Goal: Task Accomplishment & Management: Manage account settings

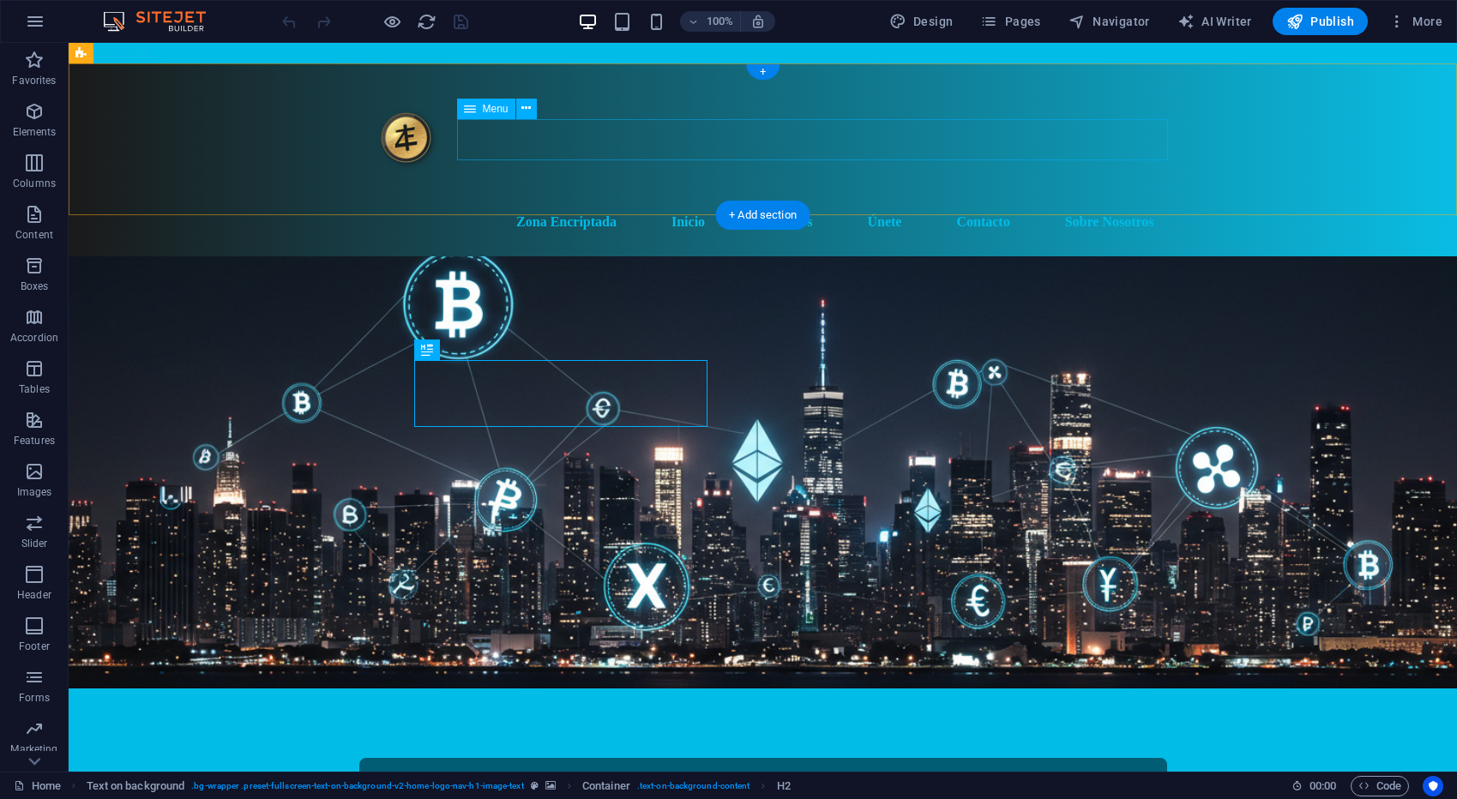
click at [796, 201] on nav "Zona Encriptada Inicio Servicios Únete Contacto Sobre Nosotros" at bounding box center [762, 221] width 809 height 41
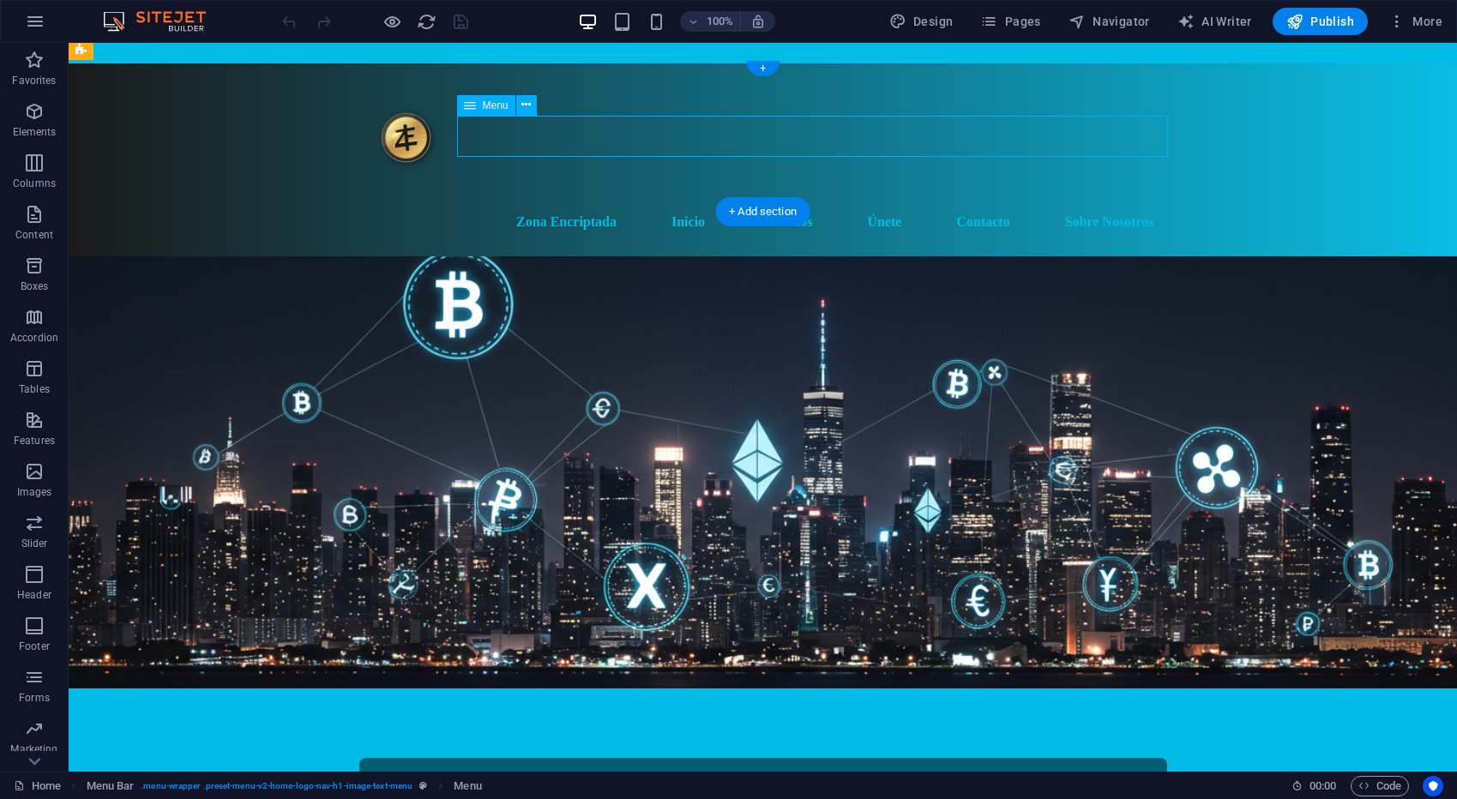
scroll to position [3, 0]
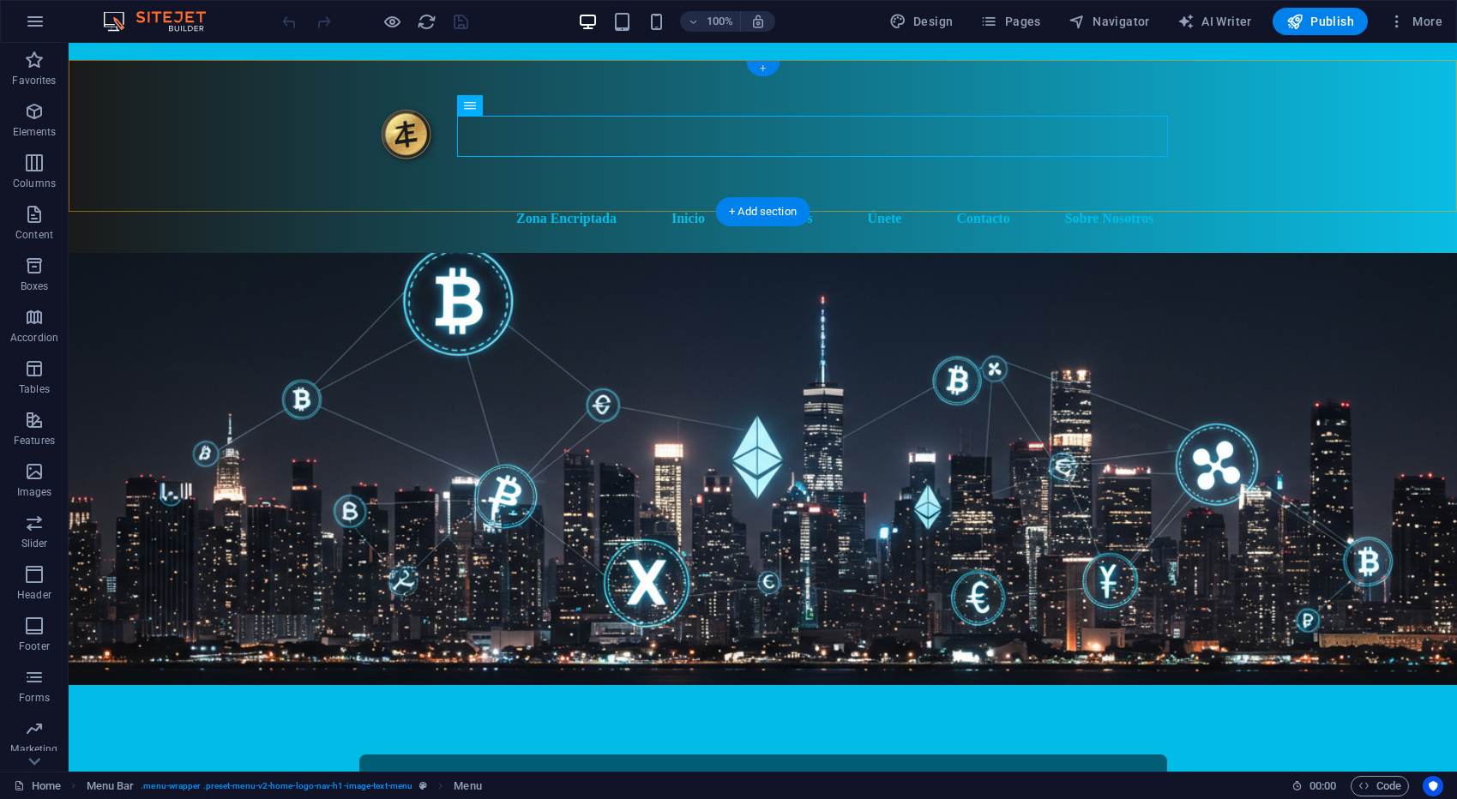
click at [763, 69] on div "+" at bounding box center [762, 68] width 33 height 15
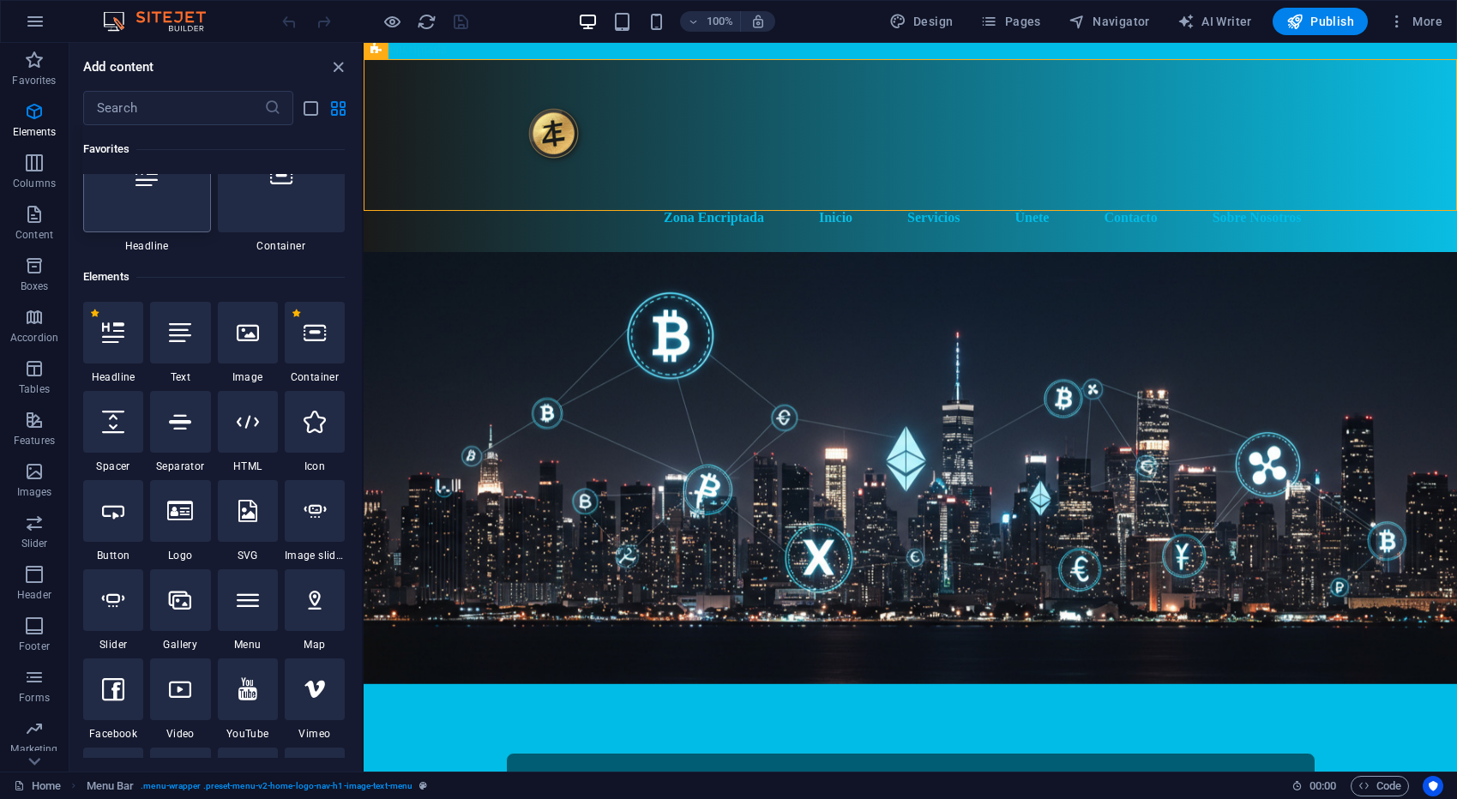
scroll to position [0, 0]
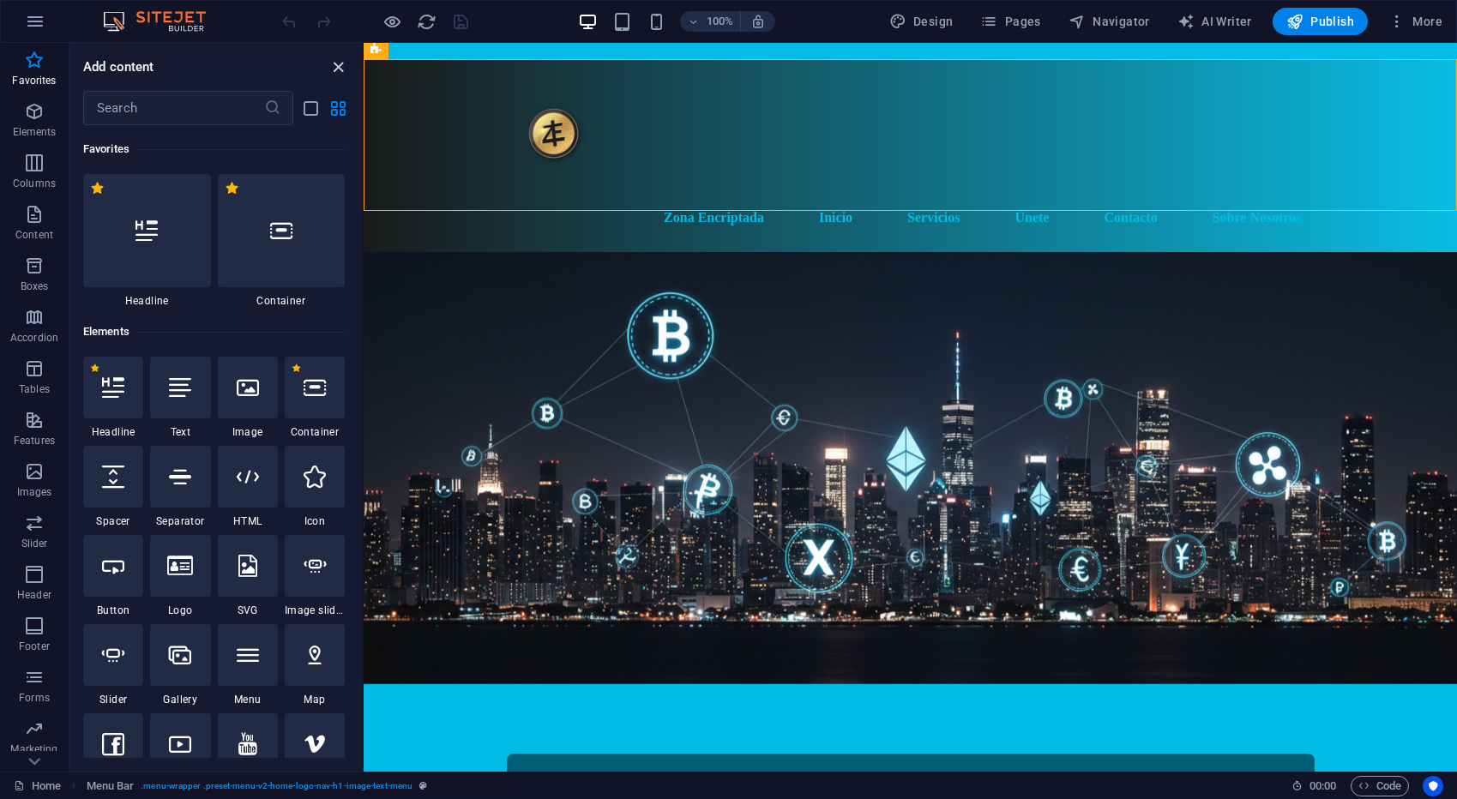
click at [337, 71] on icon "close panel" at bounding box center [338, 67] width 20 height 20
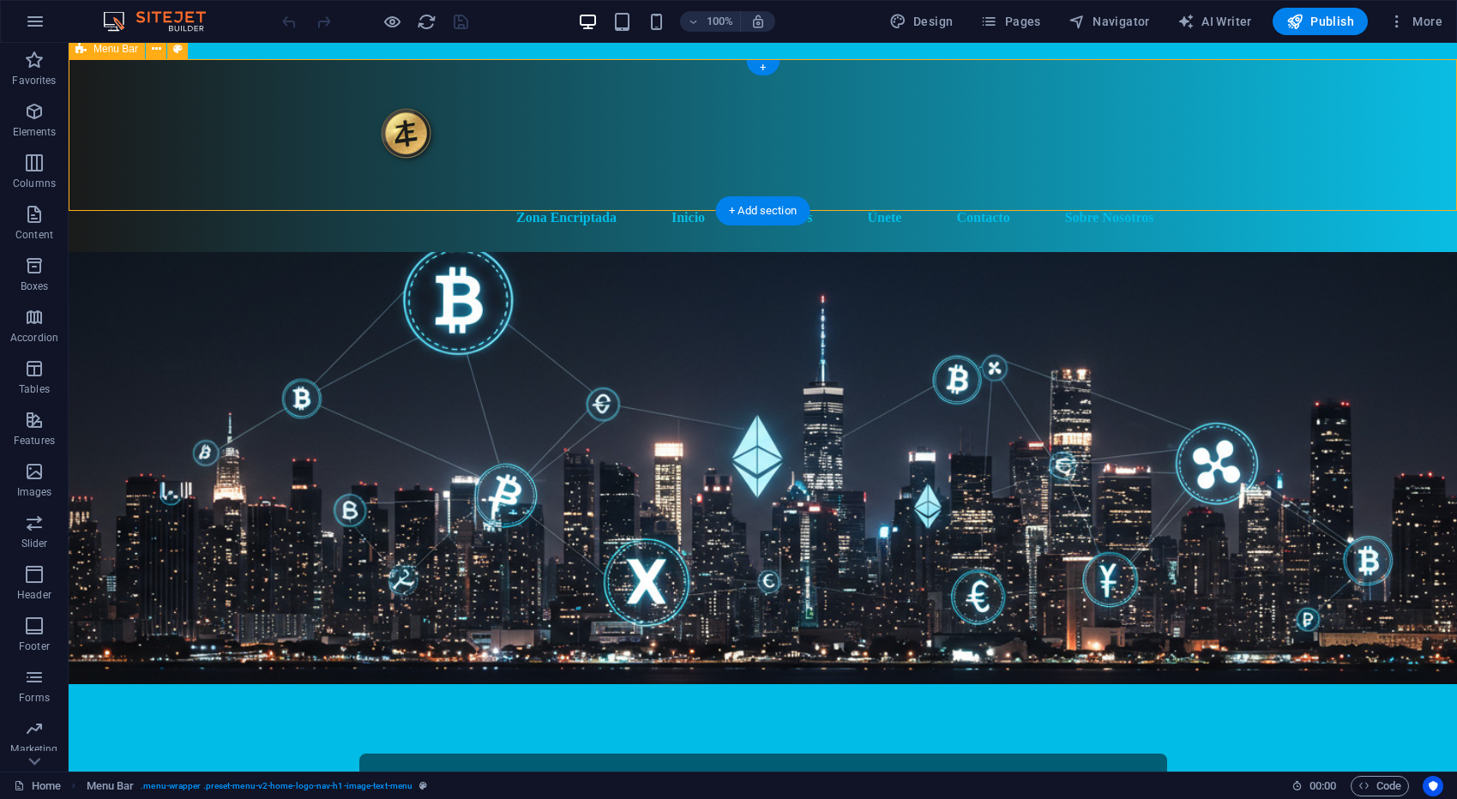
scroll to position [15, 0]
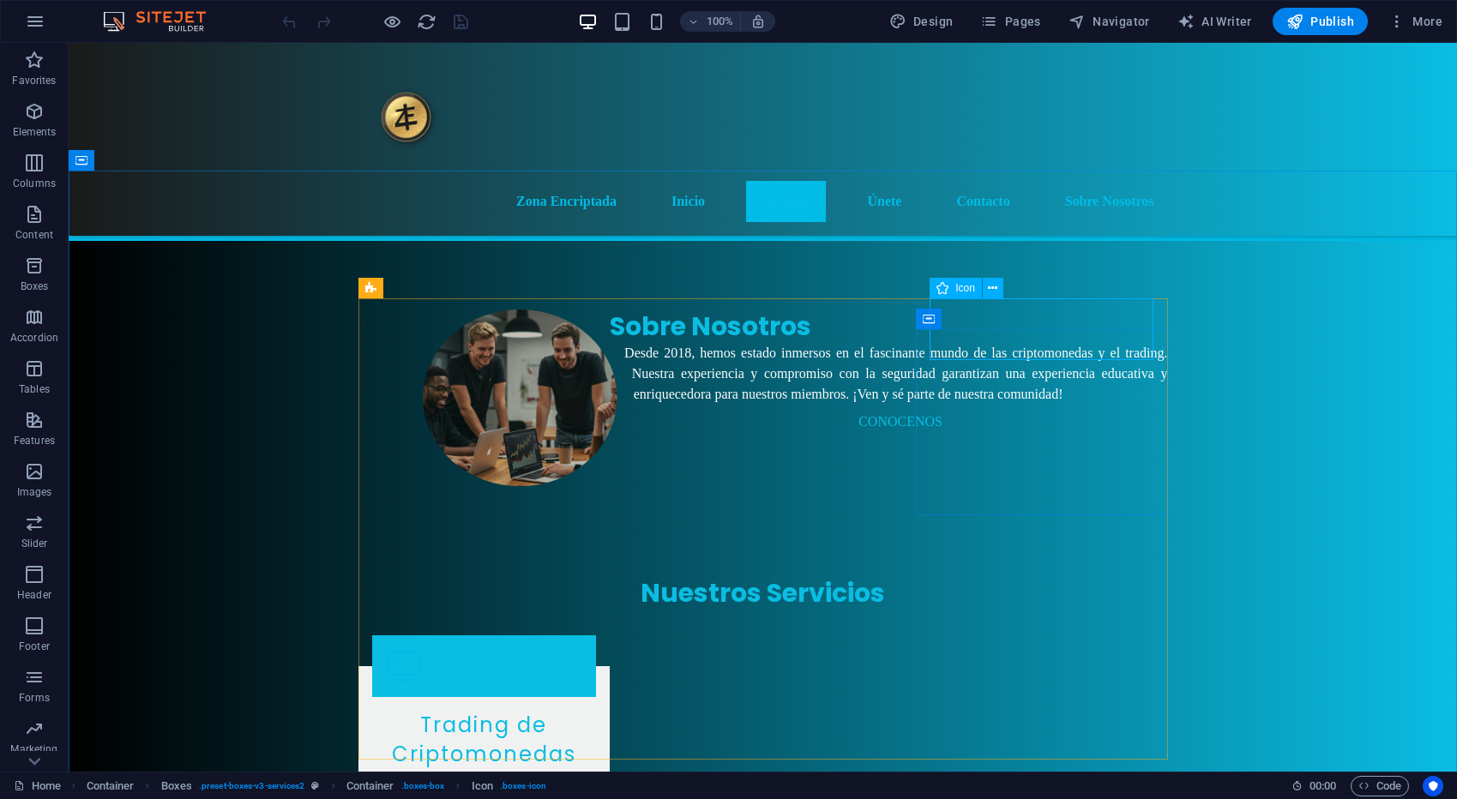
click at [971, 286] on span "Icon" at bounding box center [965, 288] width 20 height 10
click at [952, 288] on div "Icon" at bounding box center [955, 288] width 52 height 21
click at [989, 287] on icon at bounding box center [992, 288] width 9 height 18
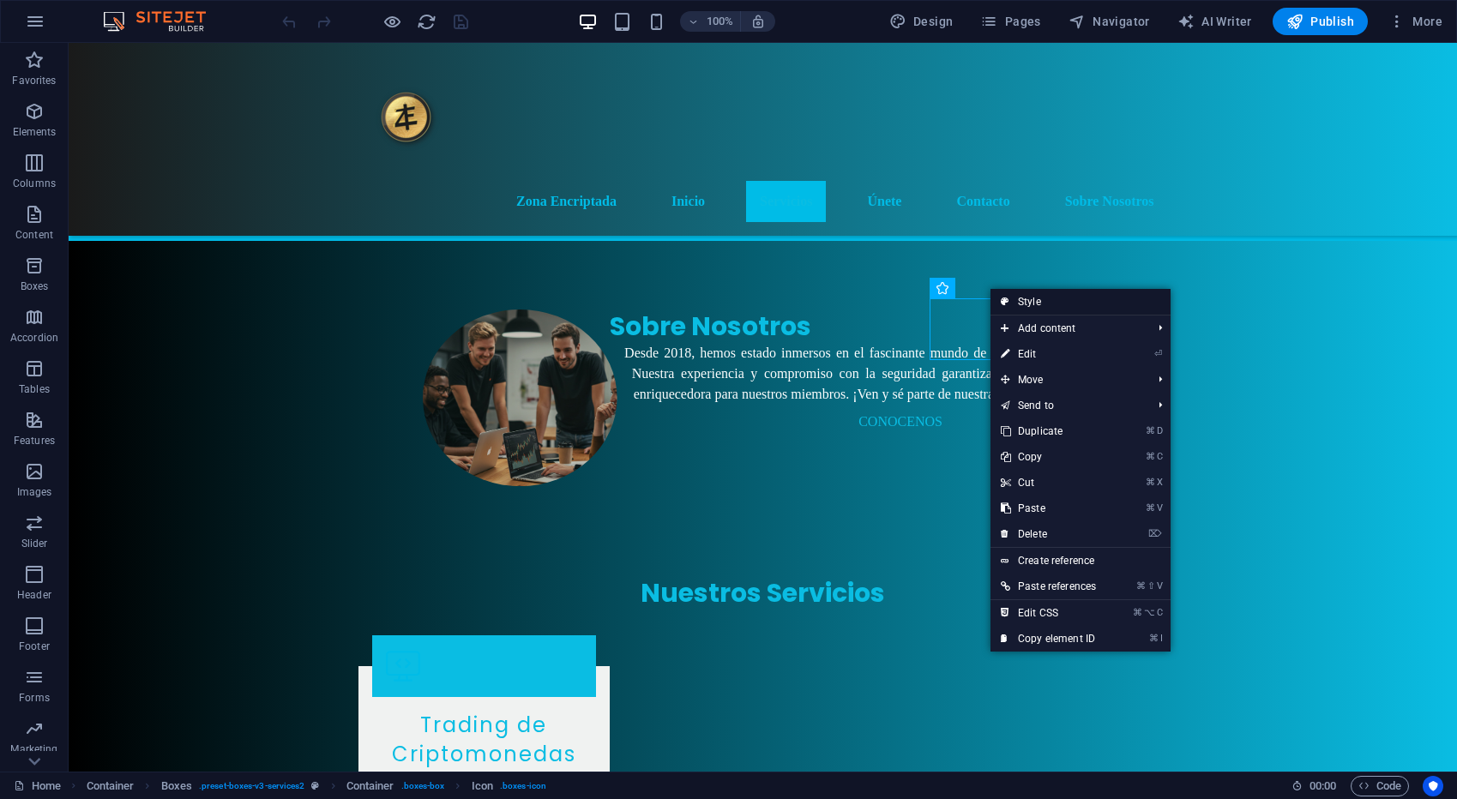
click at [1083, 303] on link "Style" at bounding box center [1080, 302] width 180 height 26
select select "rem"
select select "preset-boxes-v3-services2"
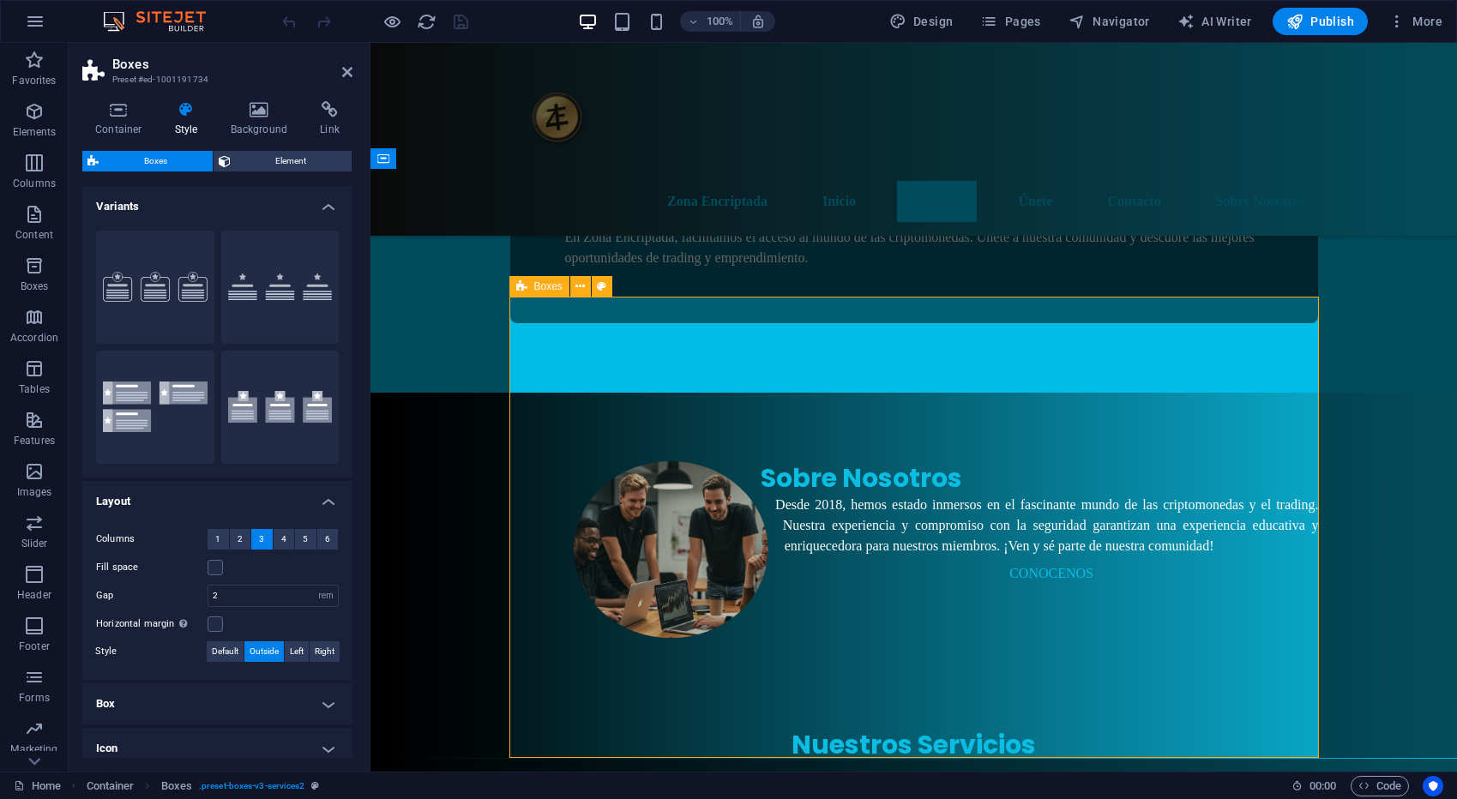
scroll to position [799, 0]
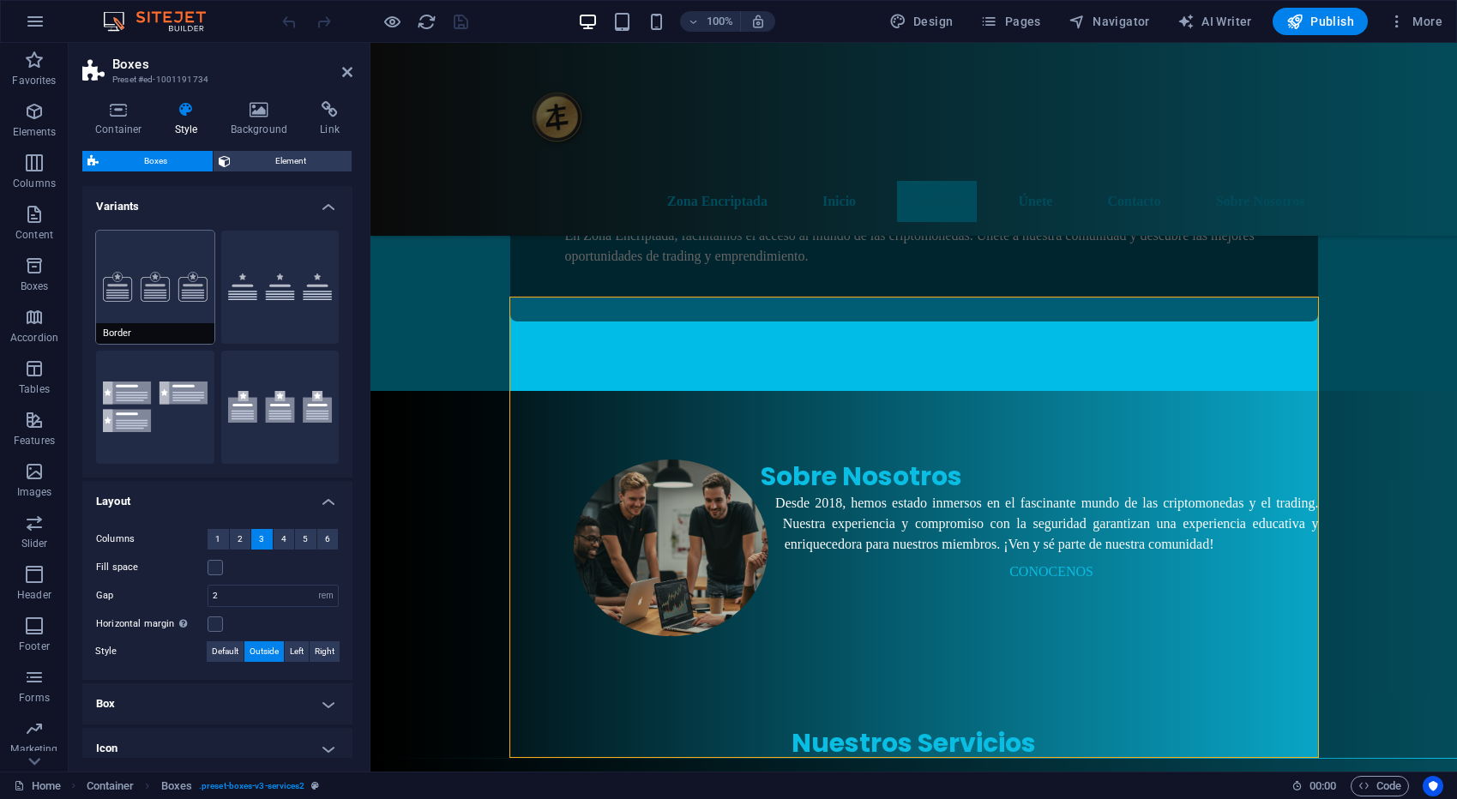
click at [141, 297] on button "Border" at bounding box center [155, 287] width 118 height 113
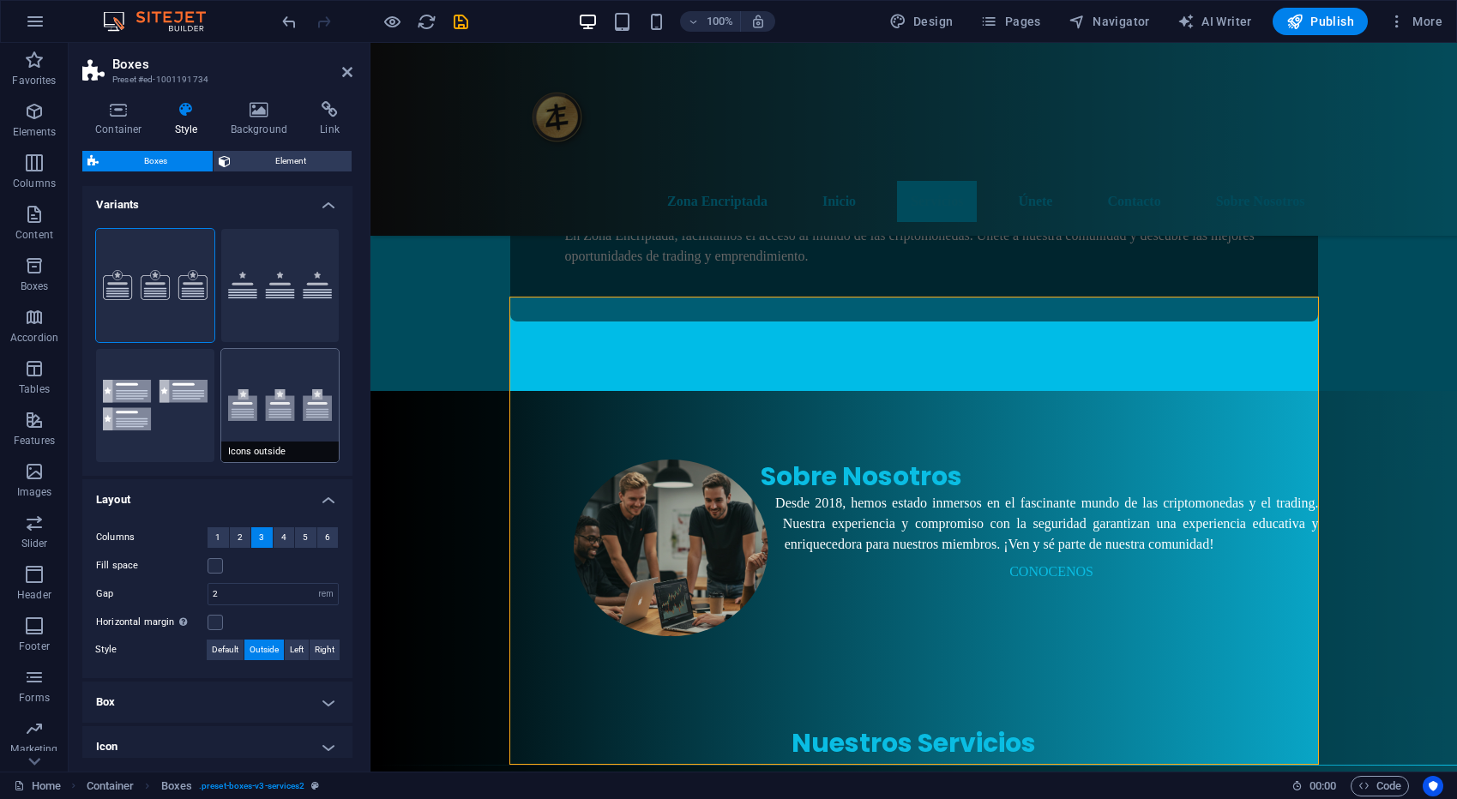
click at [268, 408] on button "Icons outside" at bounding box center [280, 405] width 118 height 113
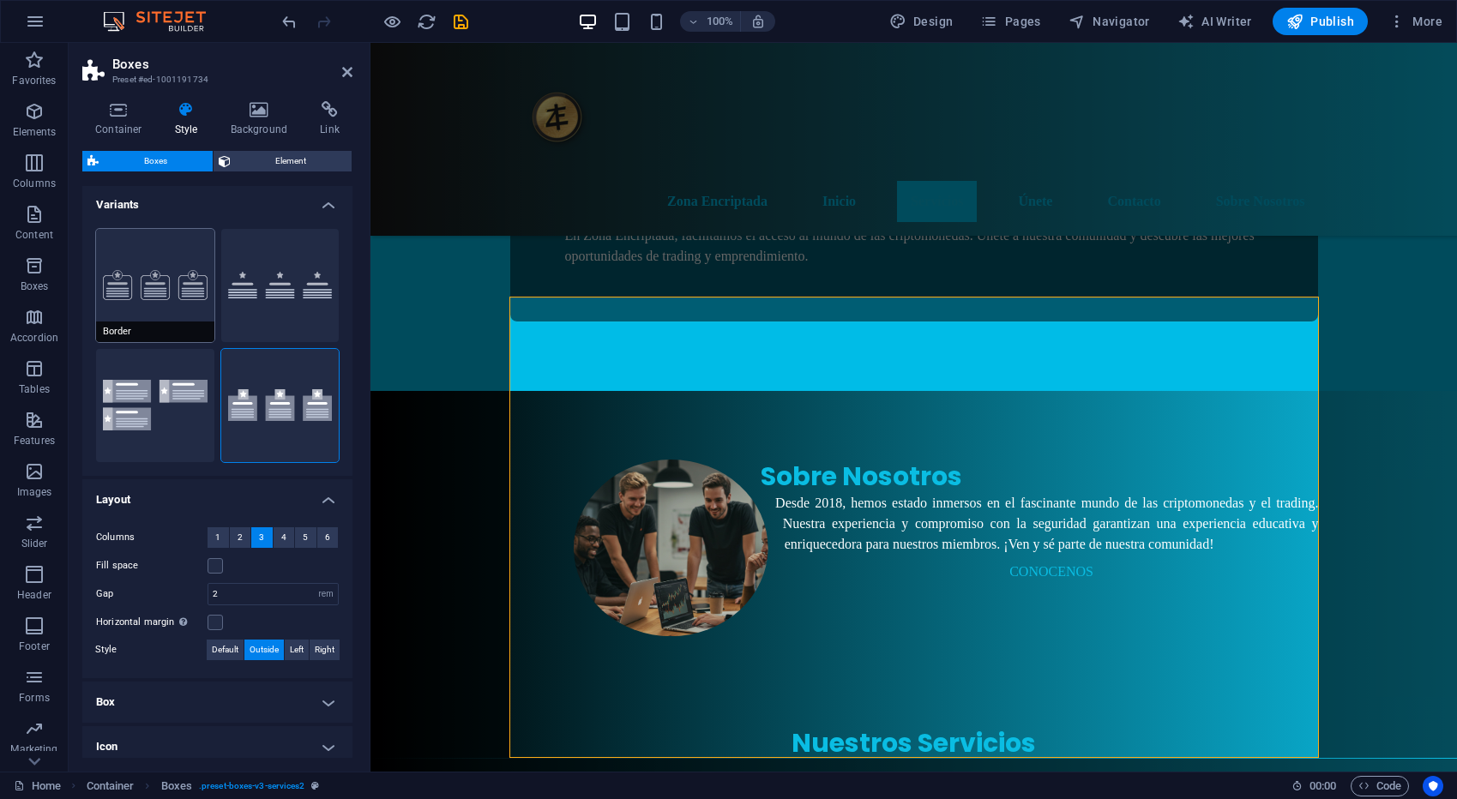
click at [116, 292] on button "Border" at bounding box center [155, 285] width 118 height 113
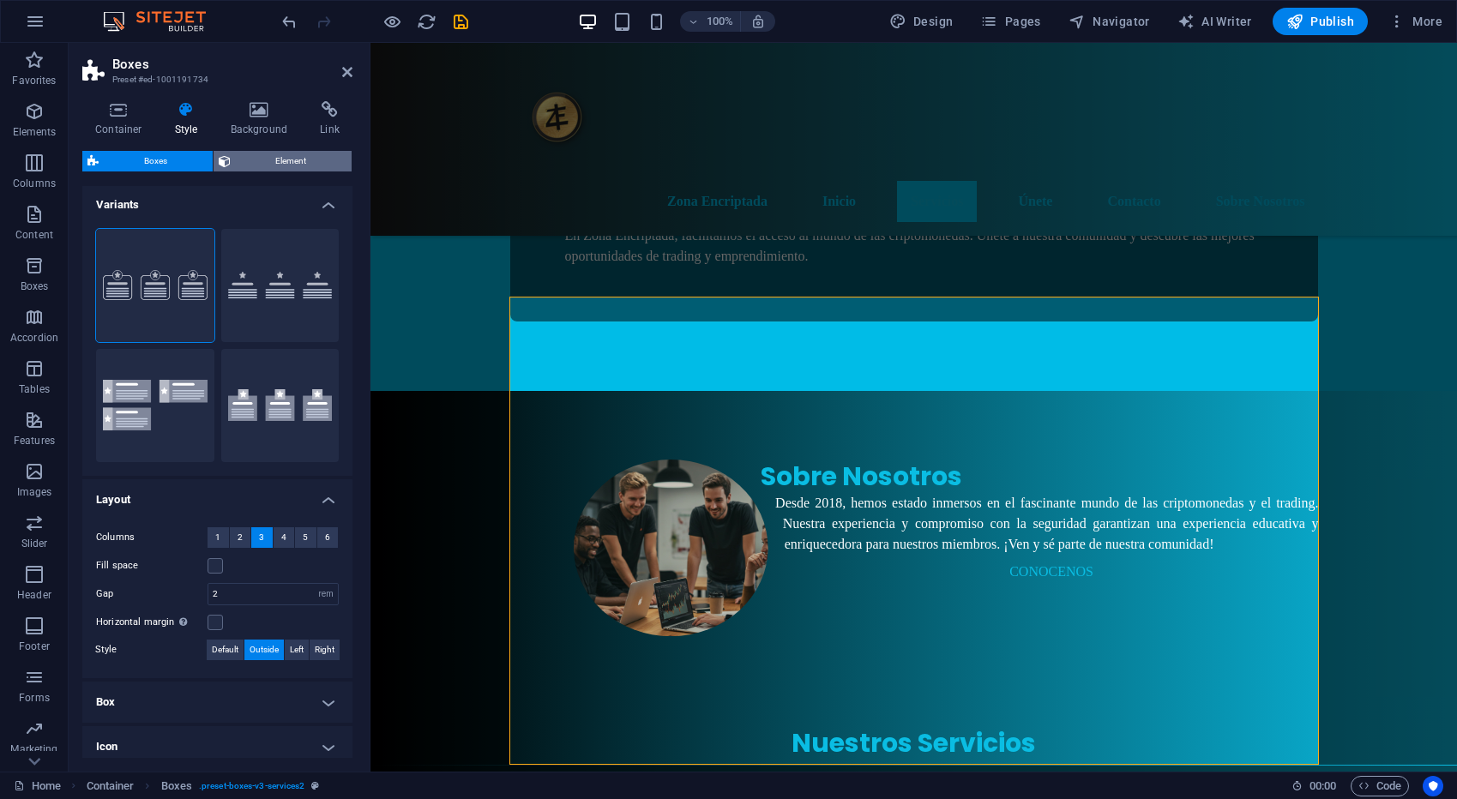
click at [282, 163] on span "Element" at bounding box center [291, 161] width 111 height 21
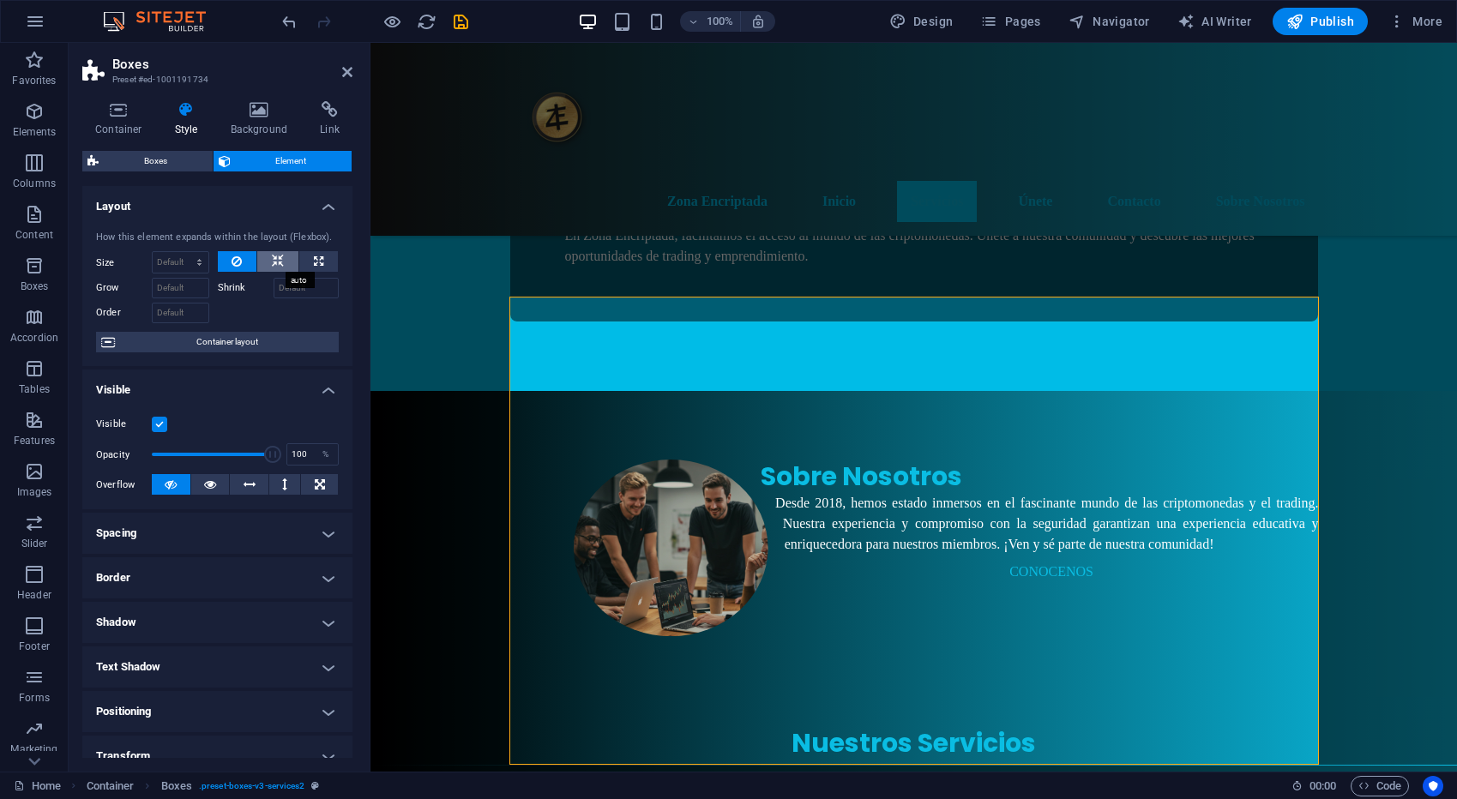
click at [272, 259] on icon at bounding box center [278, 261] width 12 height 21
click at [317, 259] on icon at bounding box center [318, 261] width 9 height 21
type input "100"
select select "%"
click at [237, 259] on icon at bounding box center [236, 261] width 10 height 21
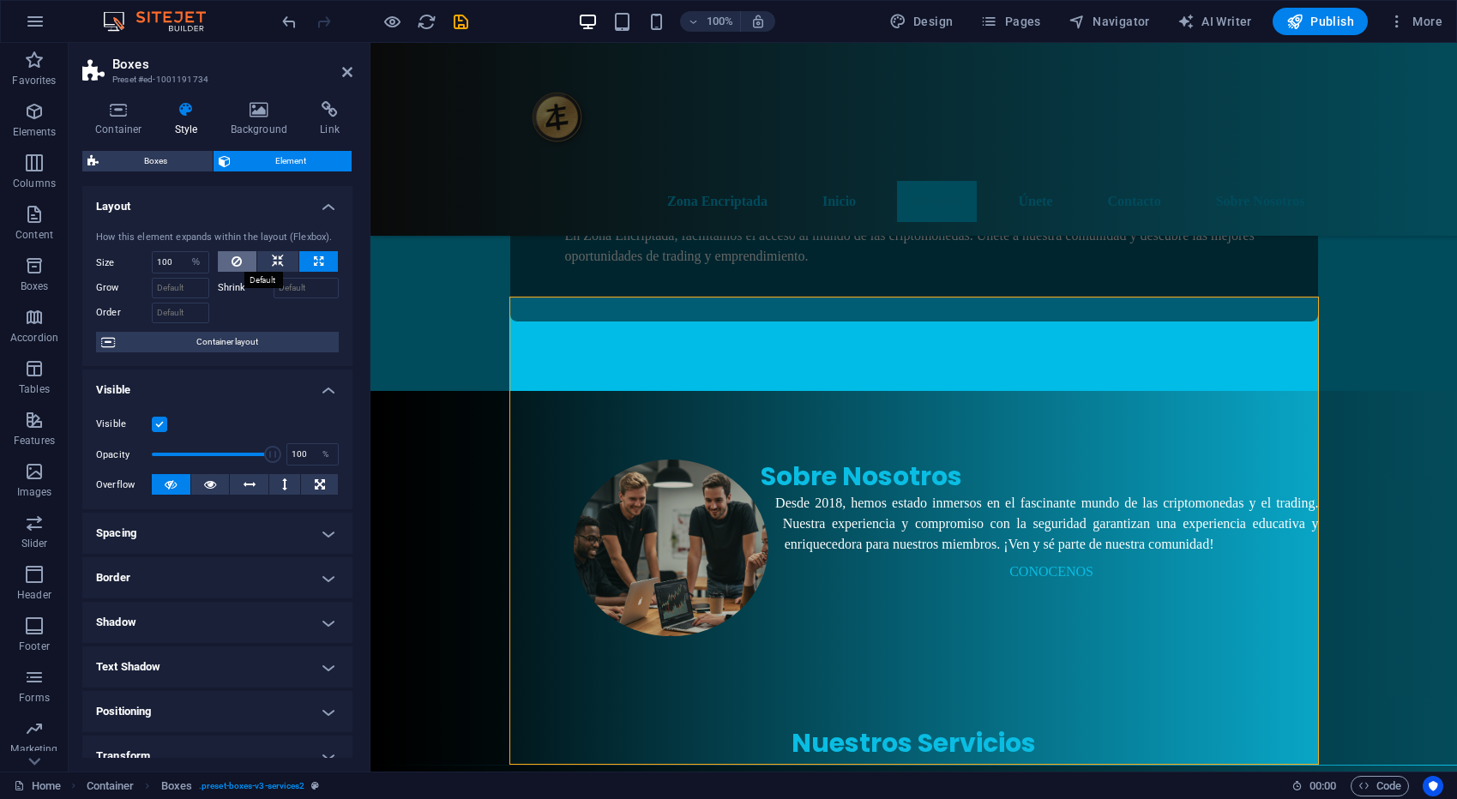
select select "DISABLED_OPTION_VALUE"
click at [206, 483] on icon at bounding box center [210, 484] width 12 height 21
click at [166, 480] on icon at bounding box center [171, 484] width 12 height 21
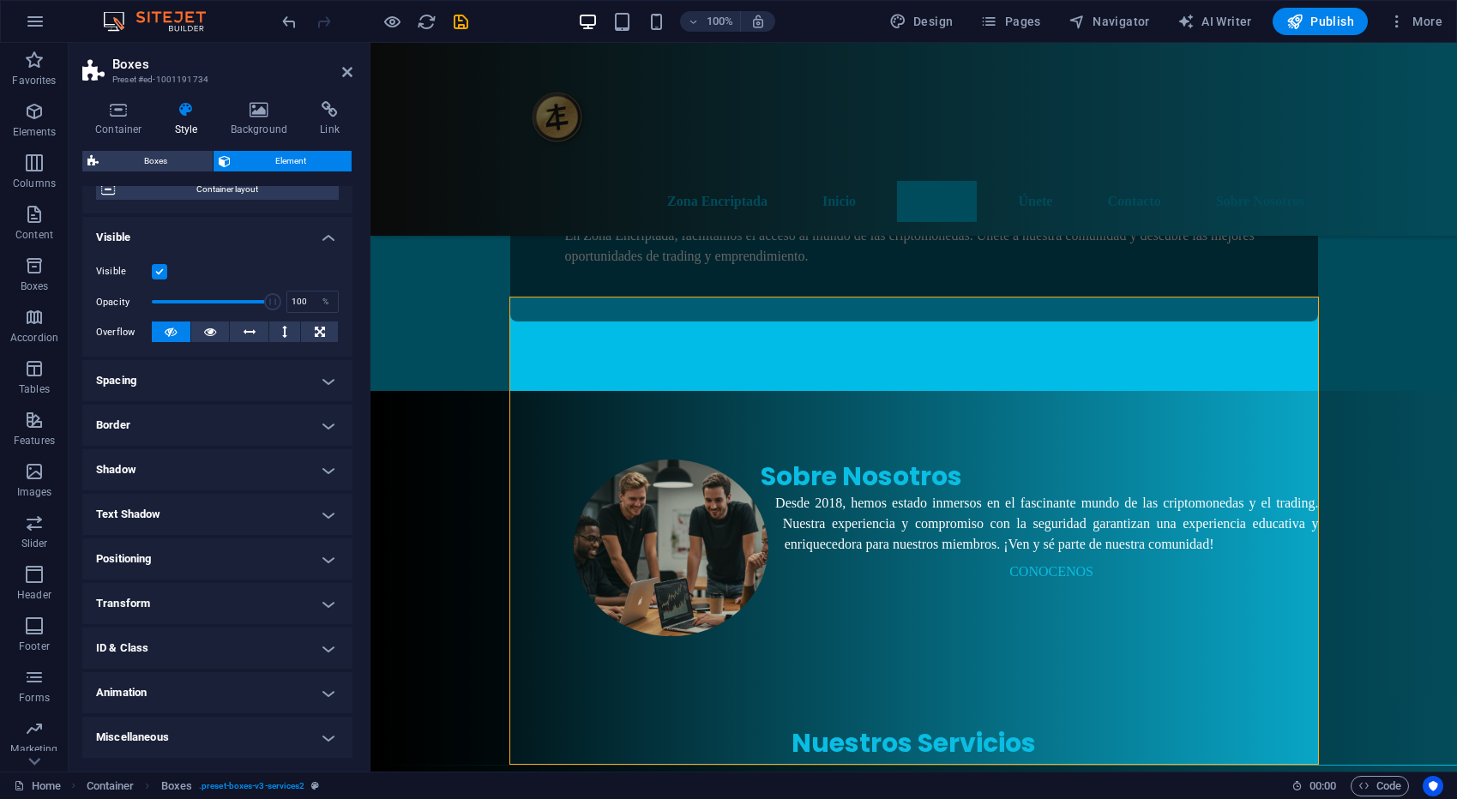
scroll to position [0, 0]
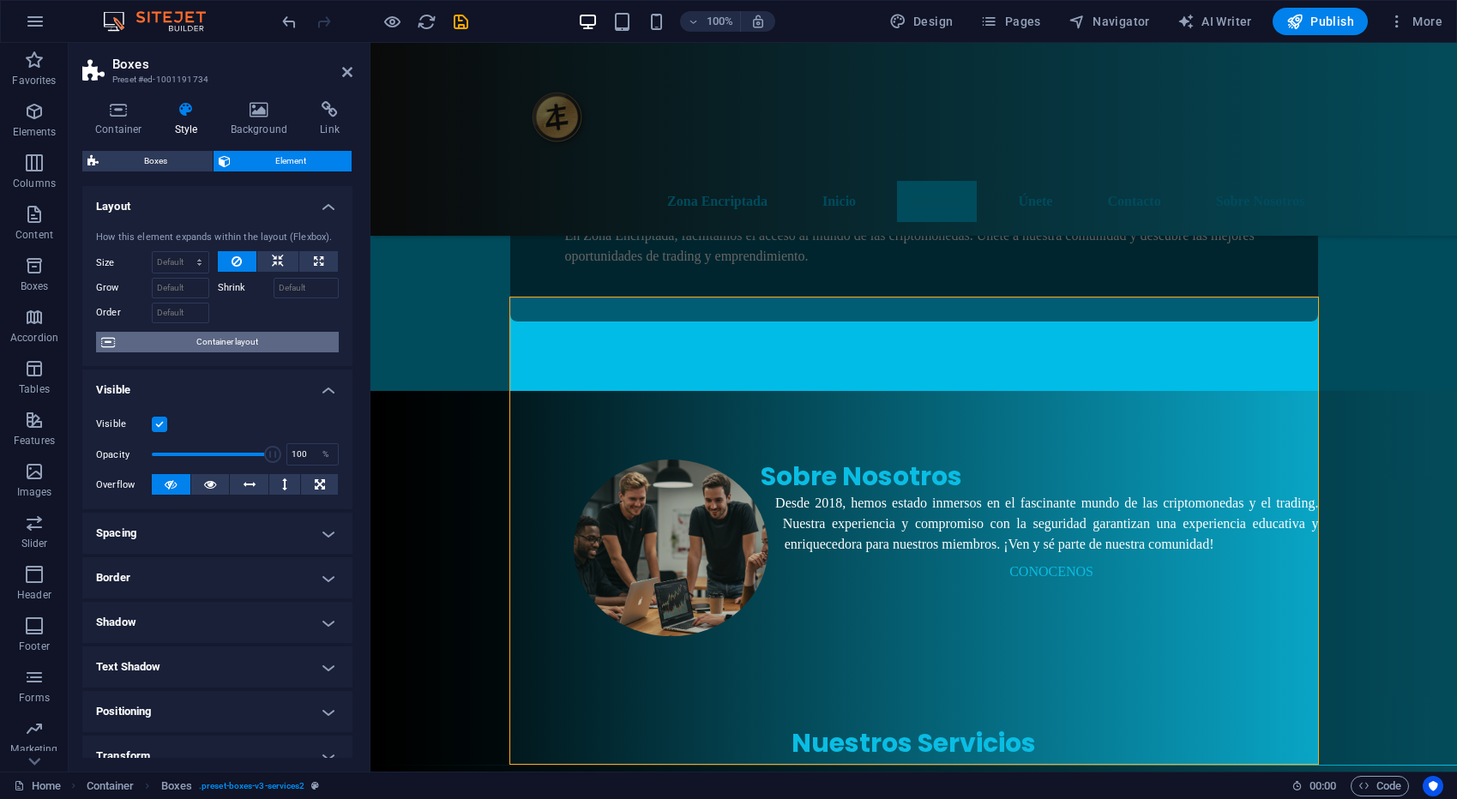
click at [238, 342] on span "Container layout" at bounding box center [226, 342] width 213 height 21
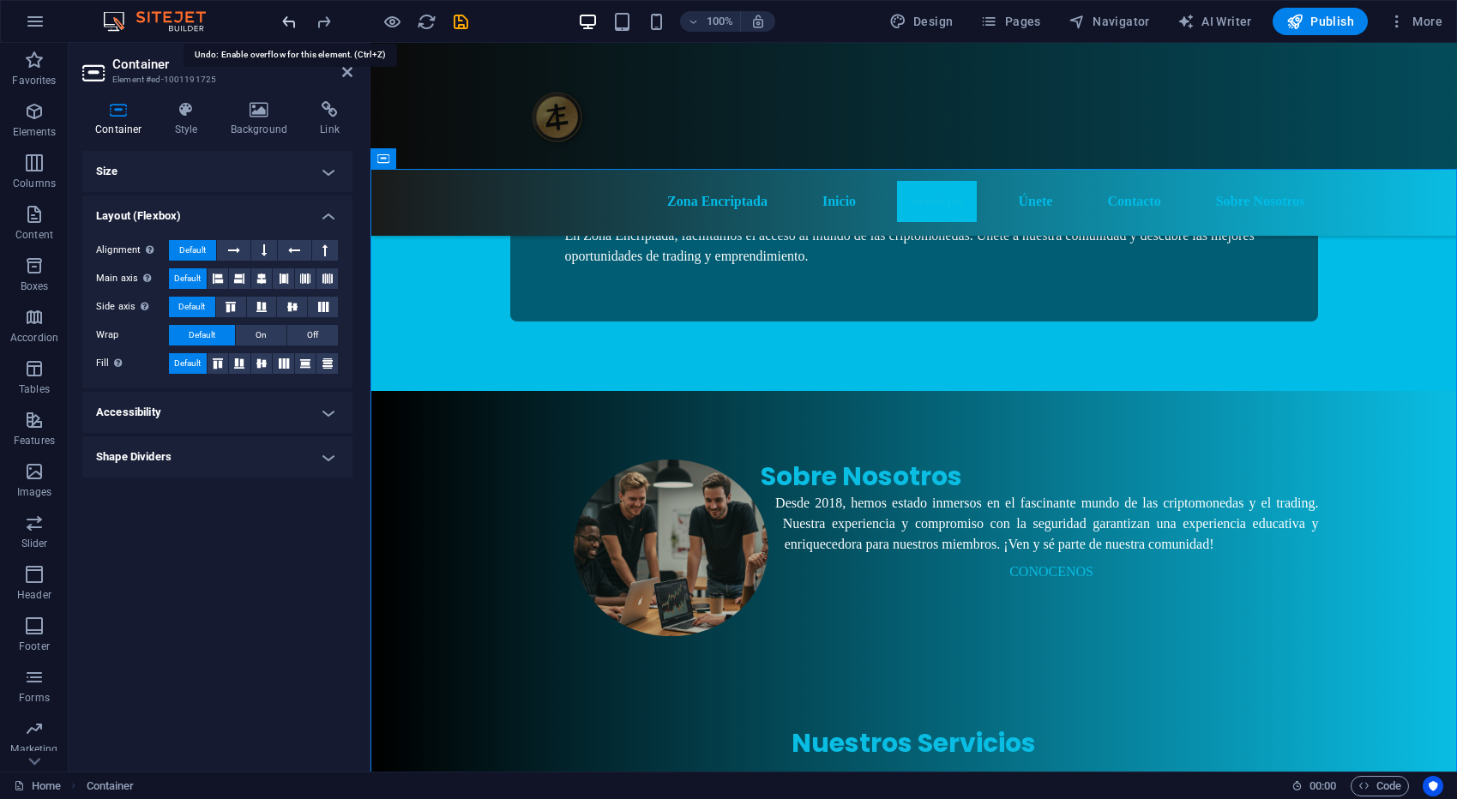
click at [297, 21] on icon "undo" at bounding box center [289, 22] width 20 height 20
click at [291, 21] on icon "undo" at bounding box center [289, 22] width 20 height 20
click at [156, 168] on h4 "Size" at bounding box center [217, 171] width 270 height 41
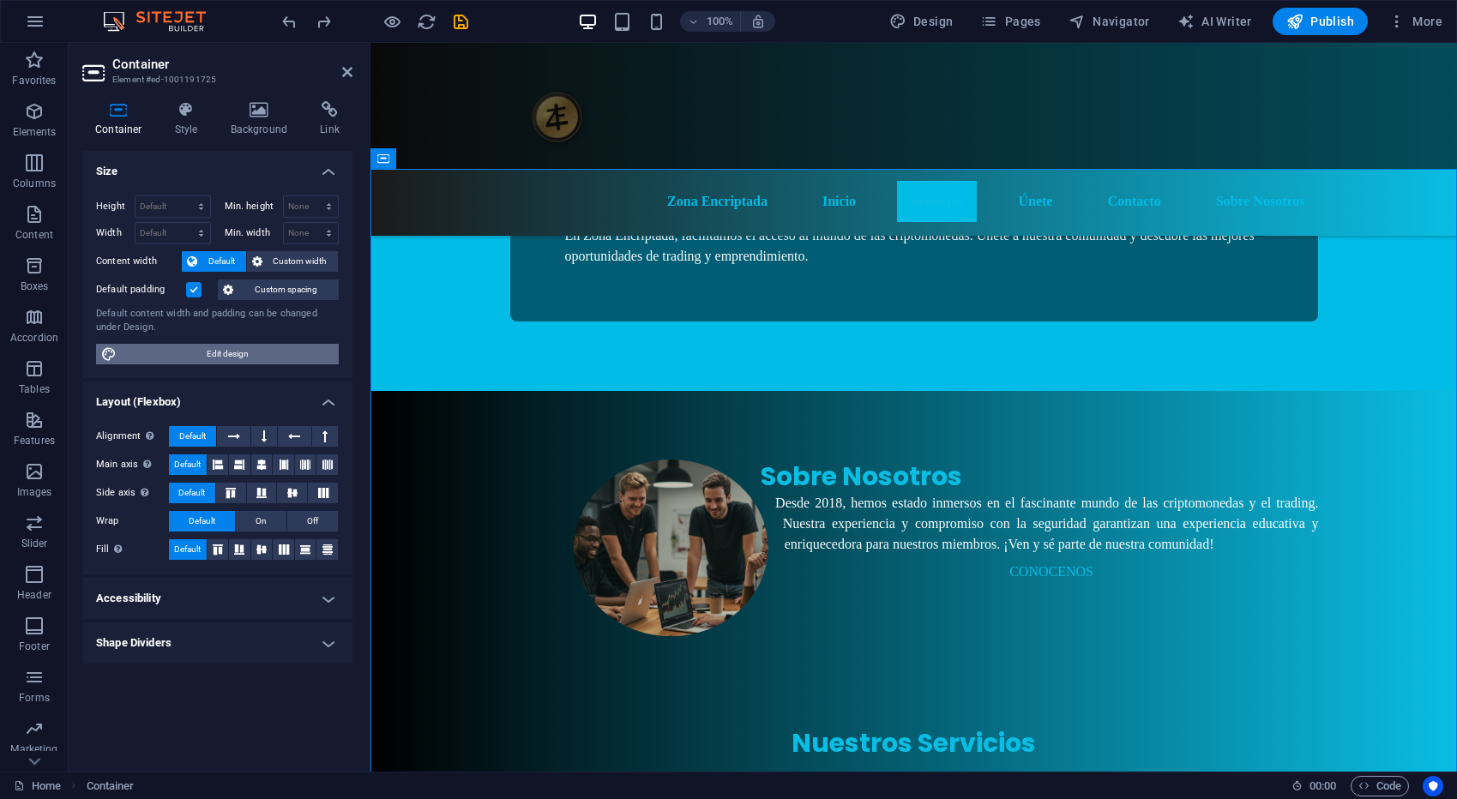
click at [221, 359] on span "Edit design" at bounding box center [228, 354] width 212 height 21
select select "rem"
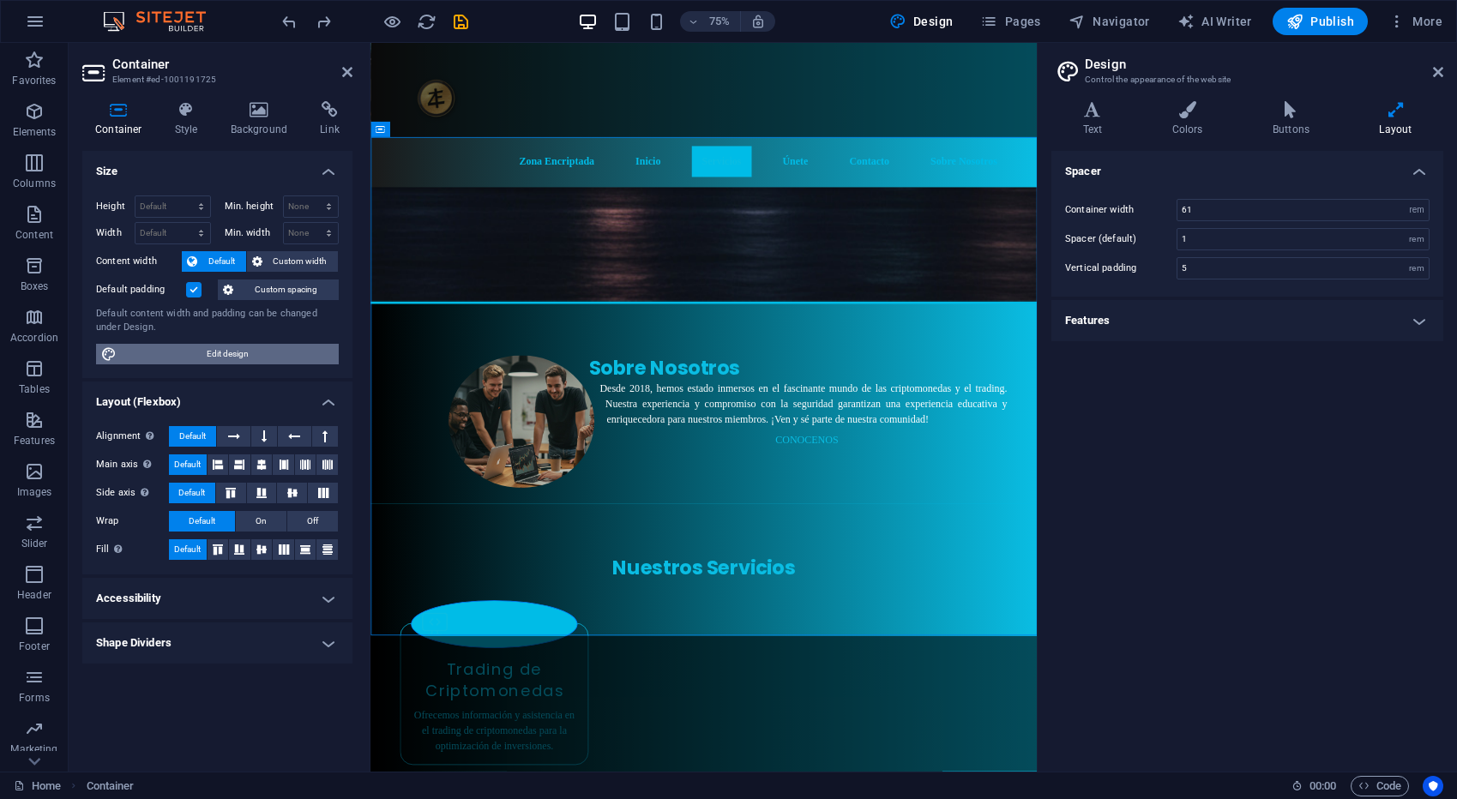
click at [249, 354] on span "Edit design" at bounding box center [228, 354] width 212 height 21
click at [1183, 123] on h4 "Colors" at bounding box center [1190, 119] width 100 height 36
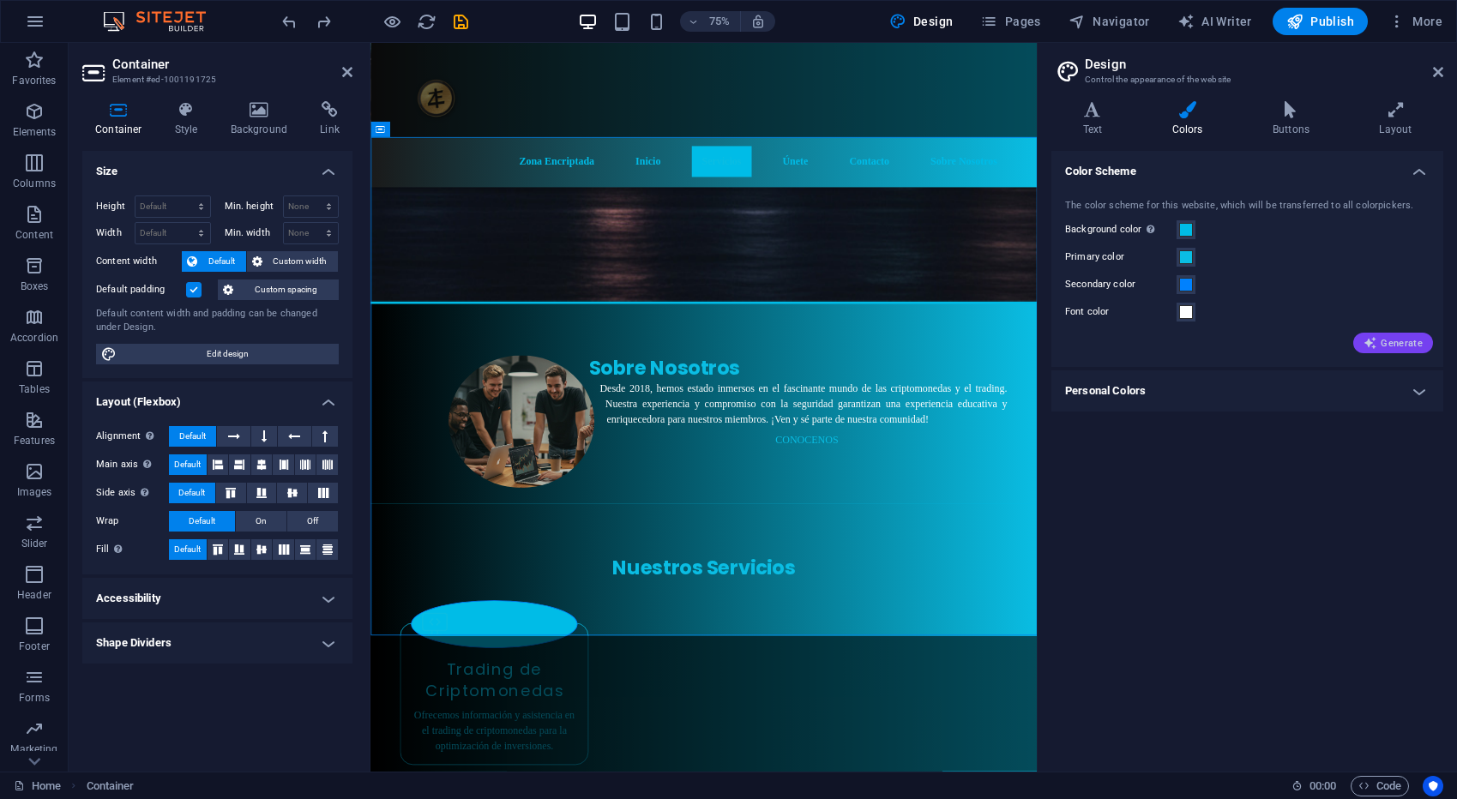
click at [1400, 342] on span "Generate" at bounding box center [1392, 343] width 59 height 14
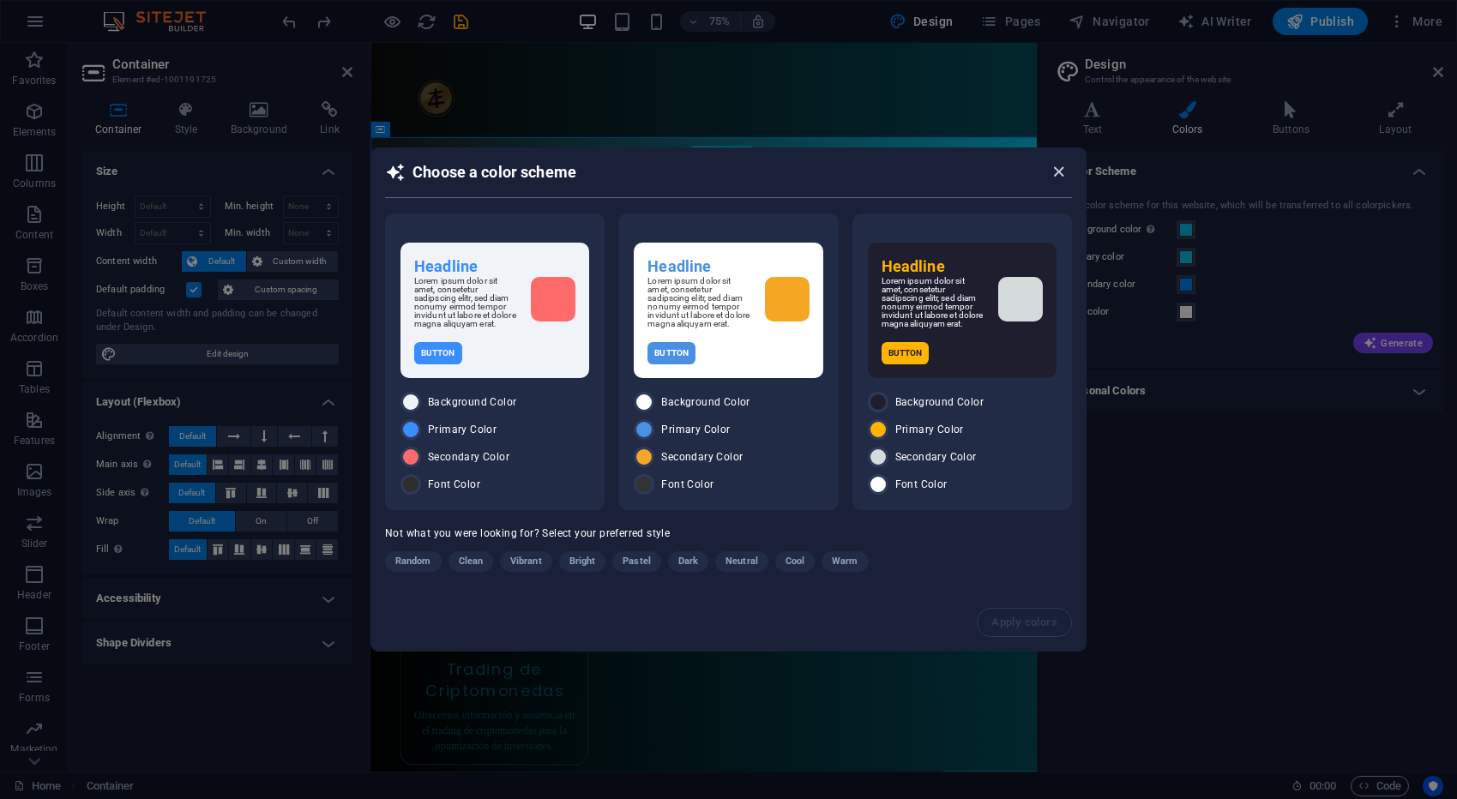
click at [1062, 174] on icon "button" at bounding box center [1059, 172] width 20 height 20
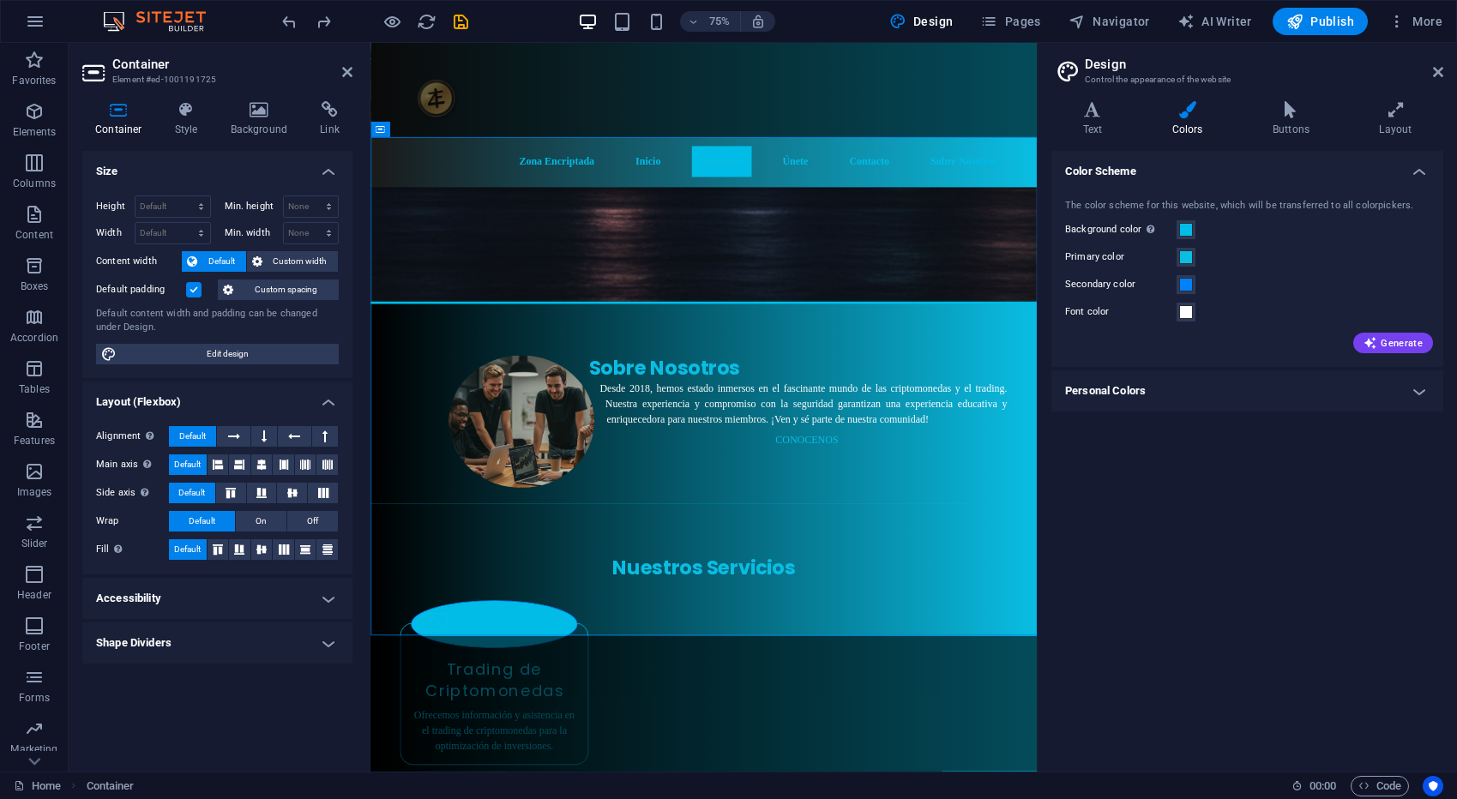
click at [1184, 399] on h4 "Personal Colors" at bounding box center [1247, 390] width 392 height 41
click at [1224, 647] on div "Color Scheme The color scheme for this website, which will be transferred to al…" at bounding box center [1247, 454] width 392 height 607
click at [1434, 71] on icon at bounding box center [1438, 72] width 10 height 14
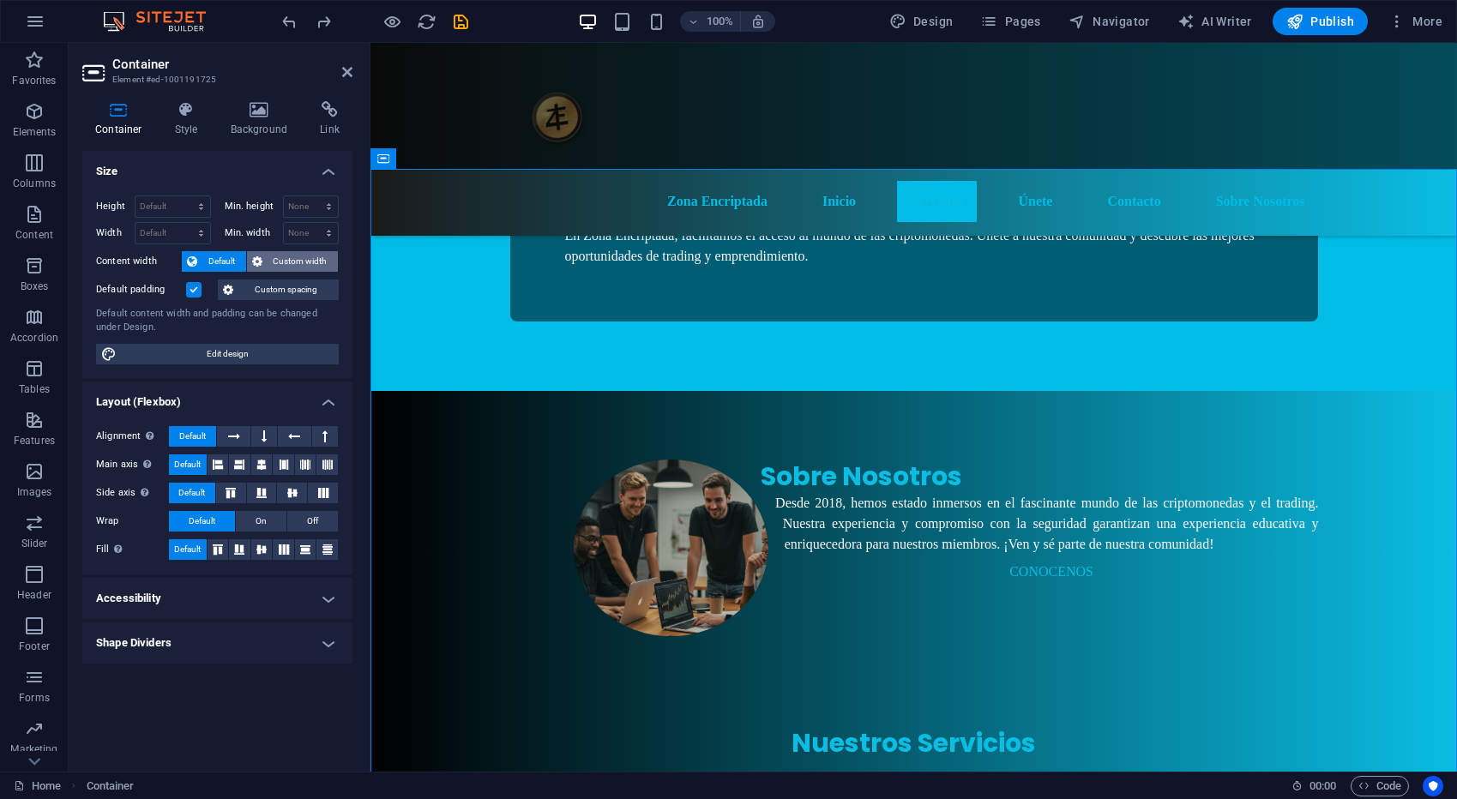
click at [295, 264] on span "Custom width" at bounding box center [300, 261] width 66 height 21
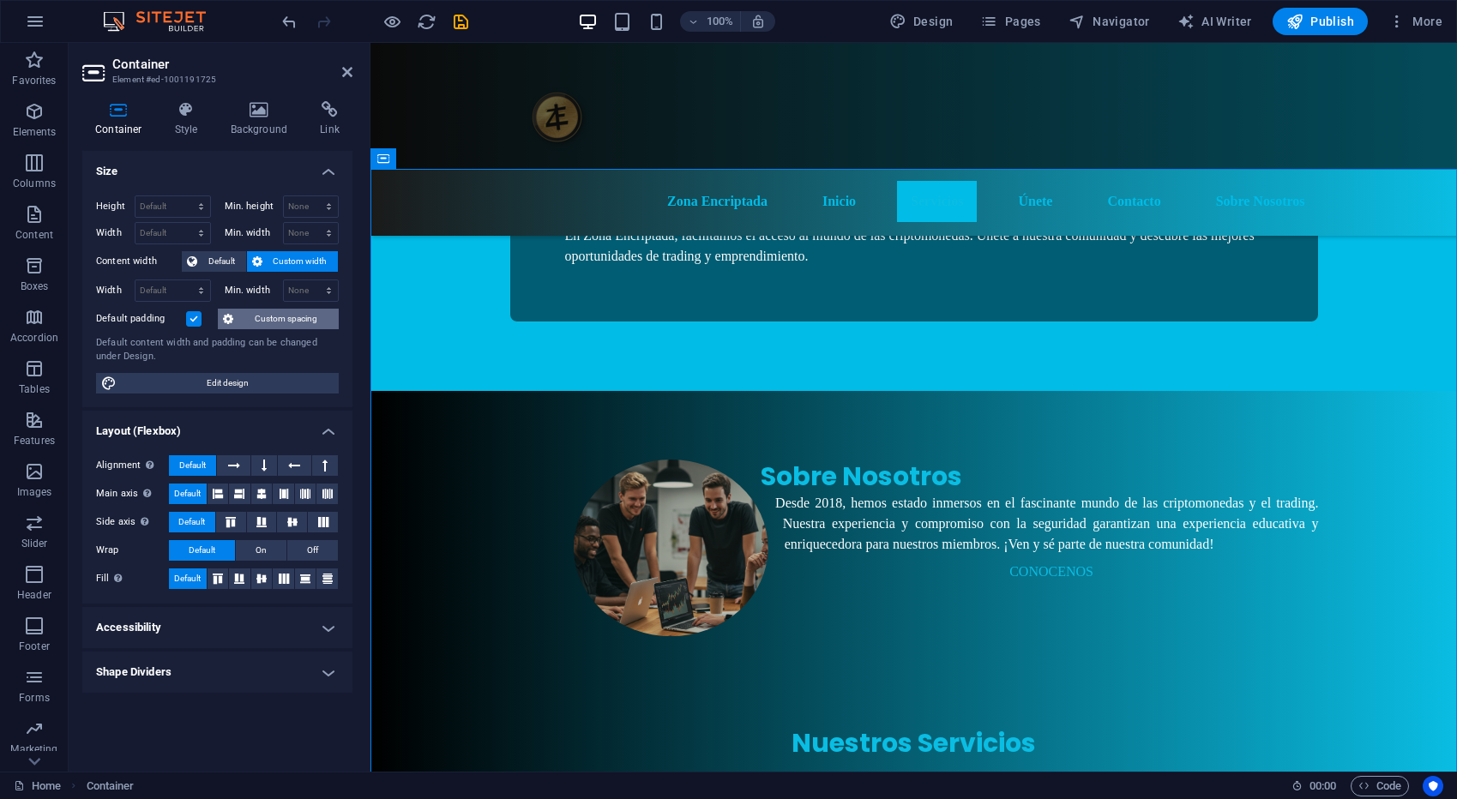
click at [311, 317] on span "Custom spacing" at bounding box center [285, 319] width 95 height 21
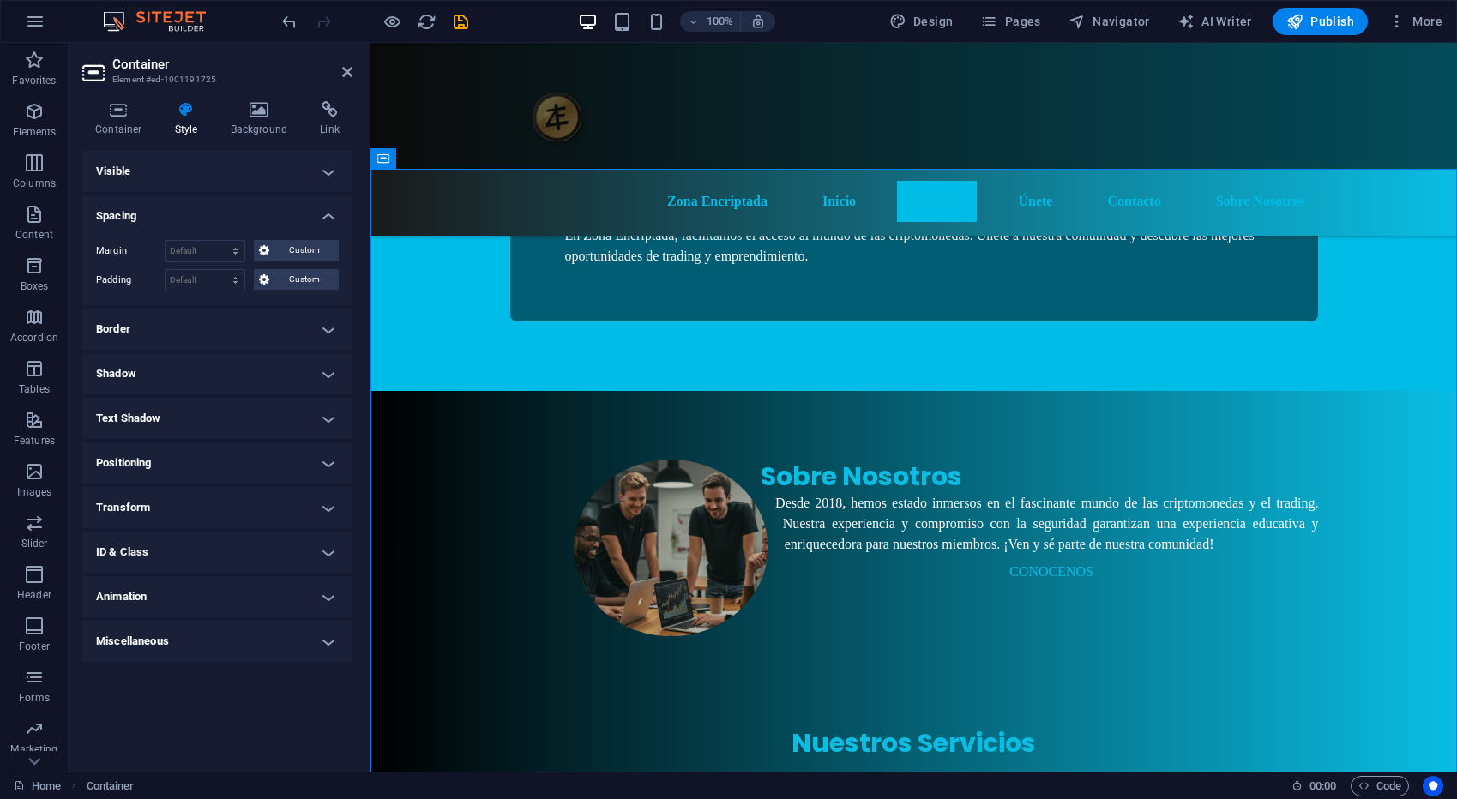
click at [311, 327] on h4 "Border" at bounding box center [217, 329] width 270 height 41
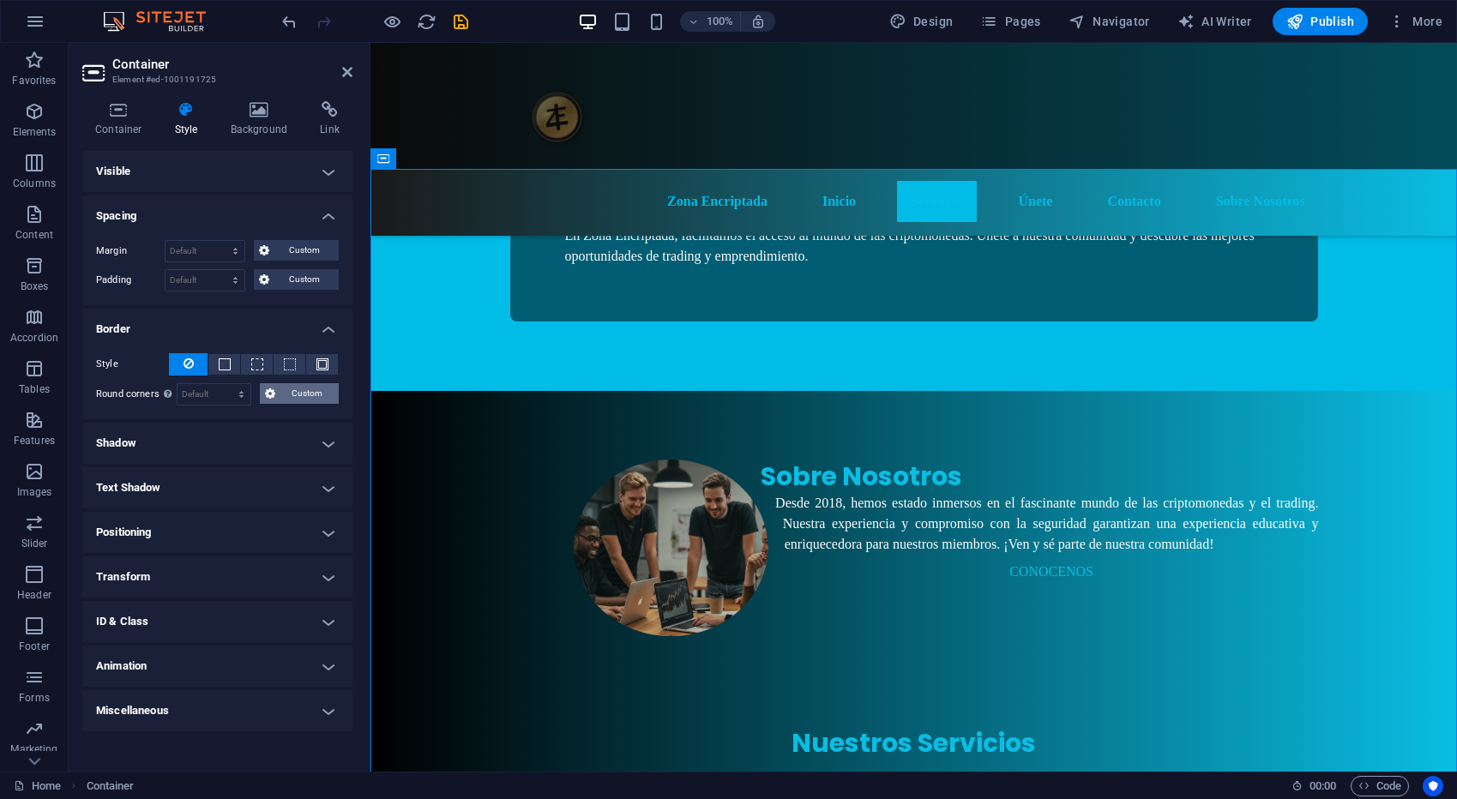
click at [317, 400] on span "Custom" at bounding box center [306, 393] width 53 height 21
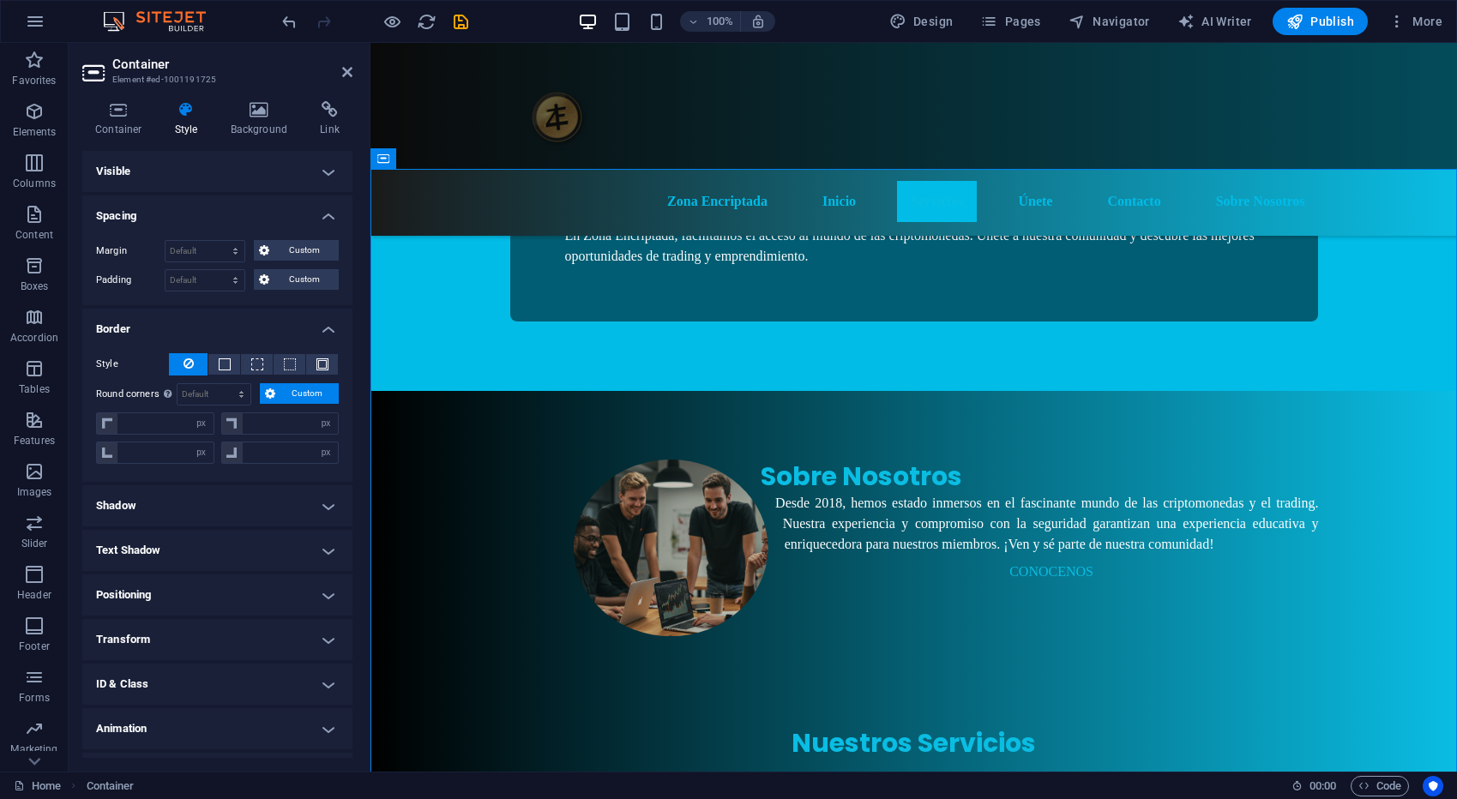
click at [317, 400] on span "Custom" at bounding box center [306, 393] width 53 height 21
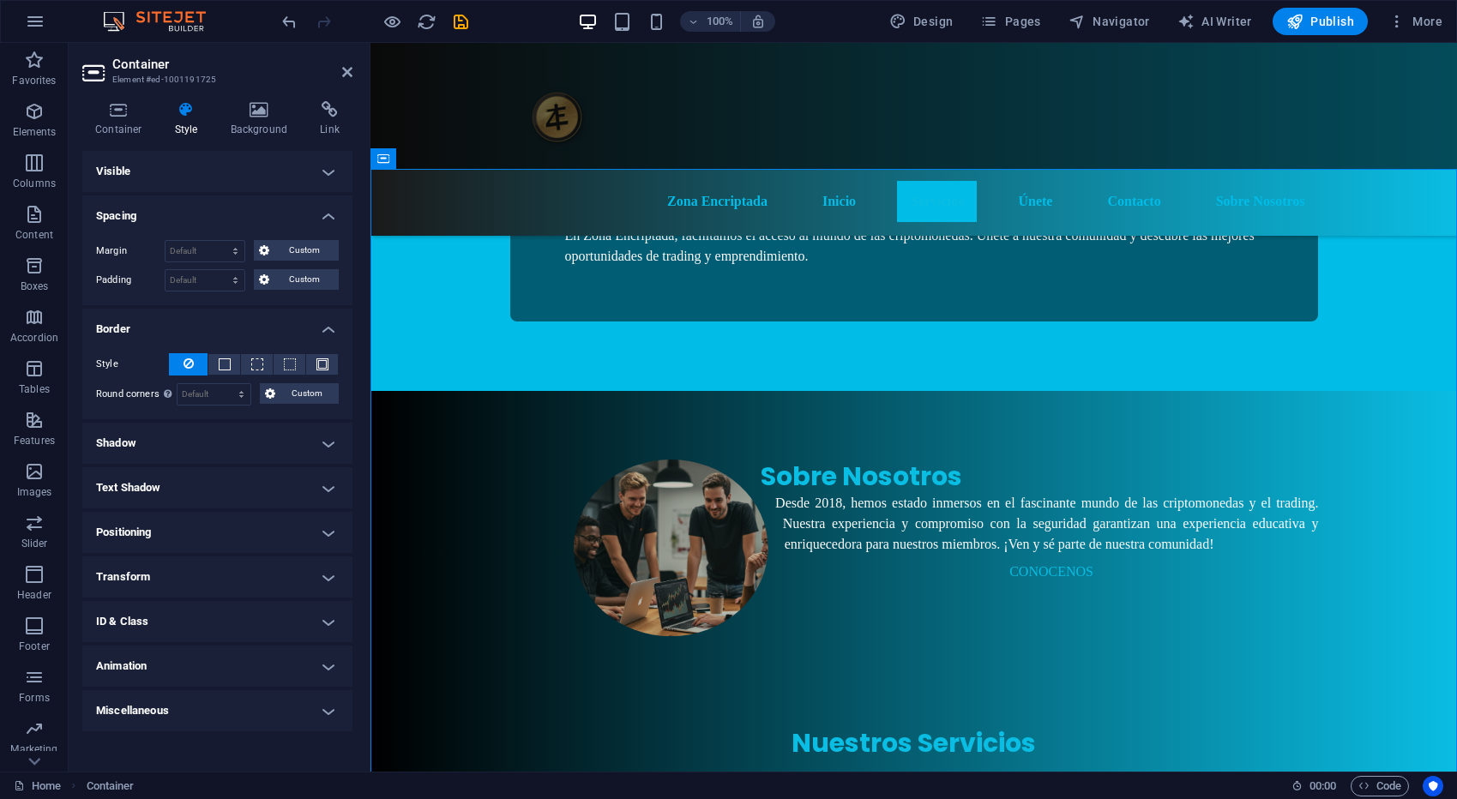
click at [316, 447] on h4 "Shadow" at bounding box center [217, 443] width 270 height 41
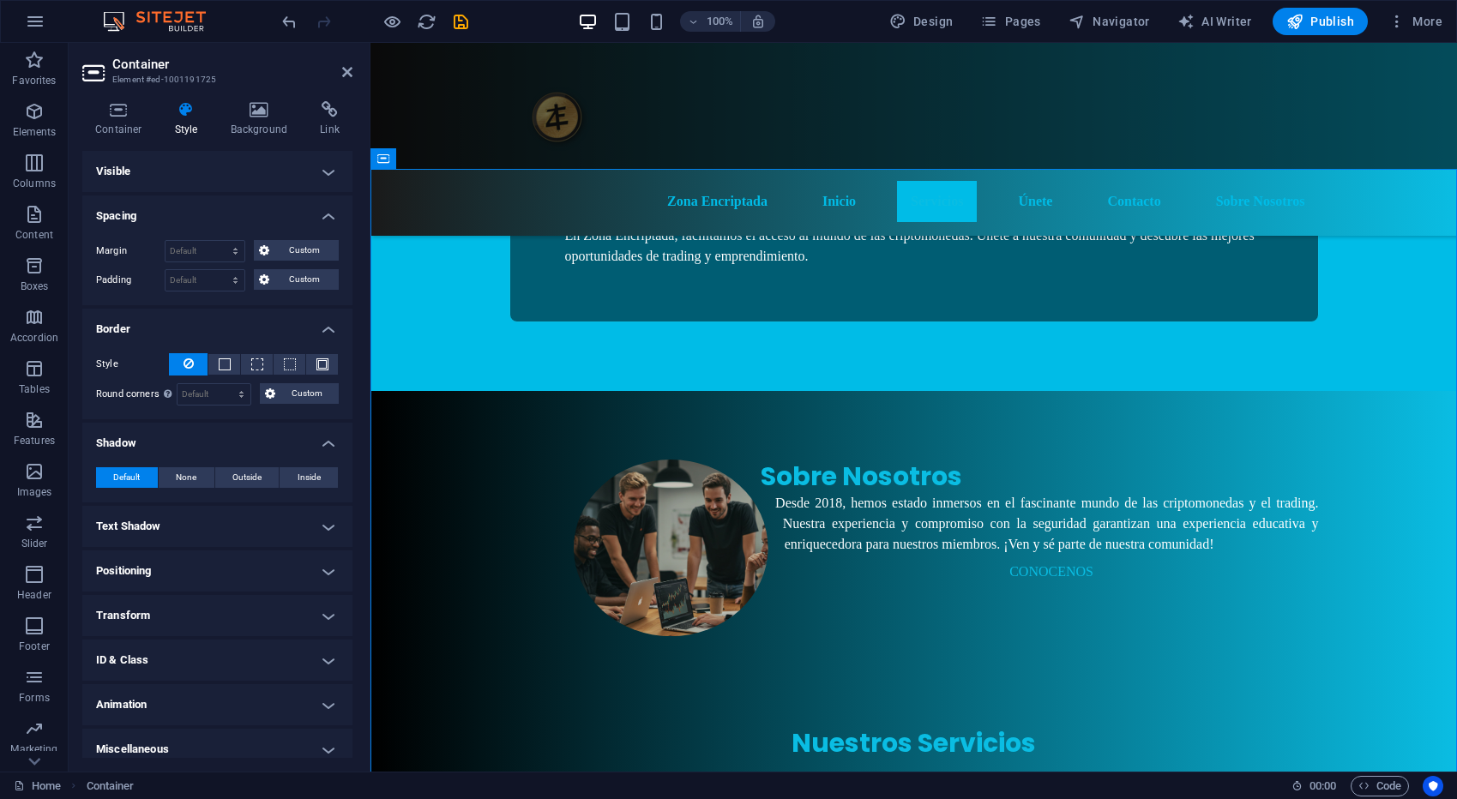
click at [322, 446] on h4 "Shadow" at bounding box center [217, 438] width 270 height 31
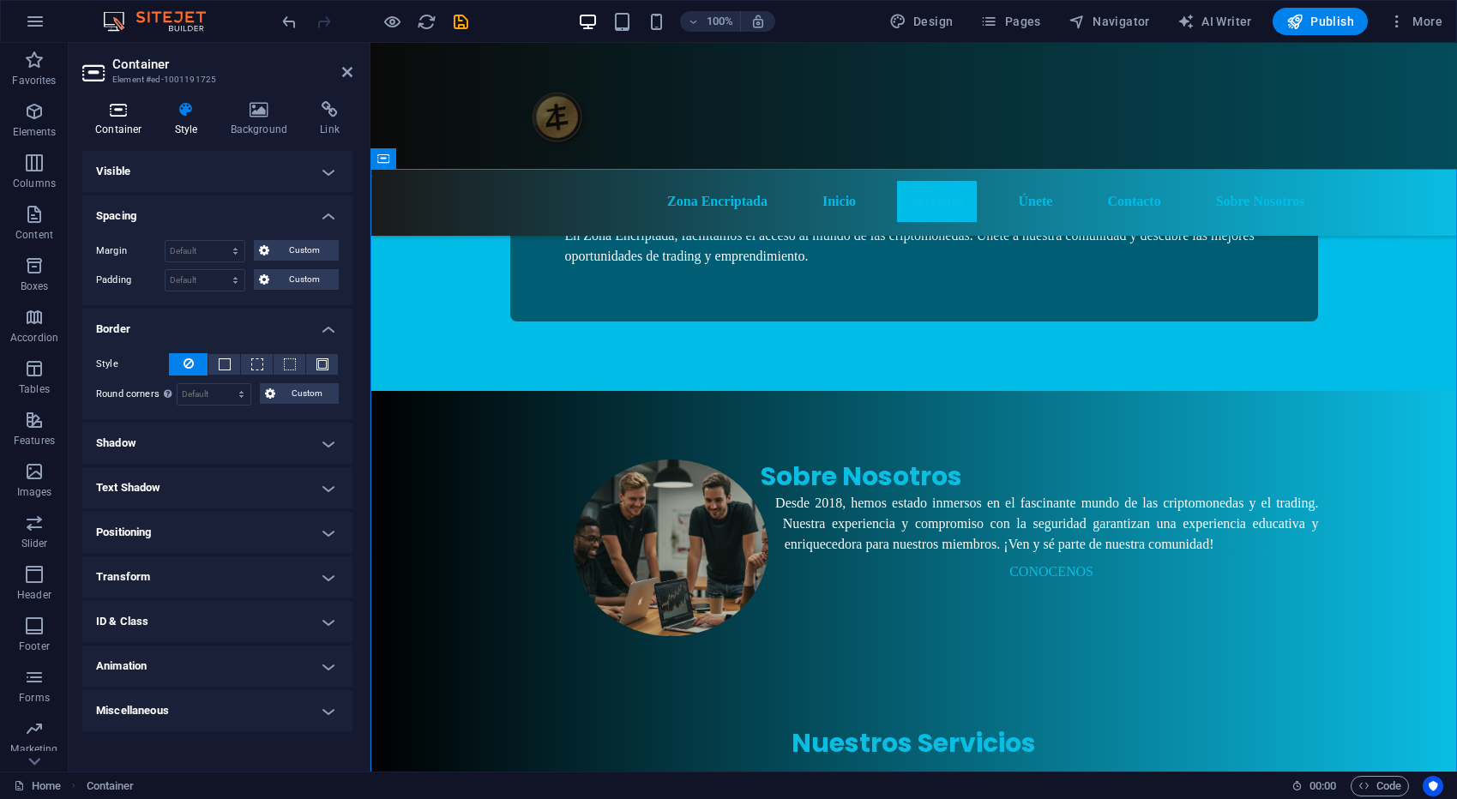
click at [135, 110] on icon at bounding box center [118, 109] width 73 height 17
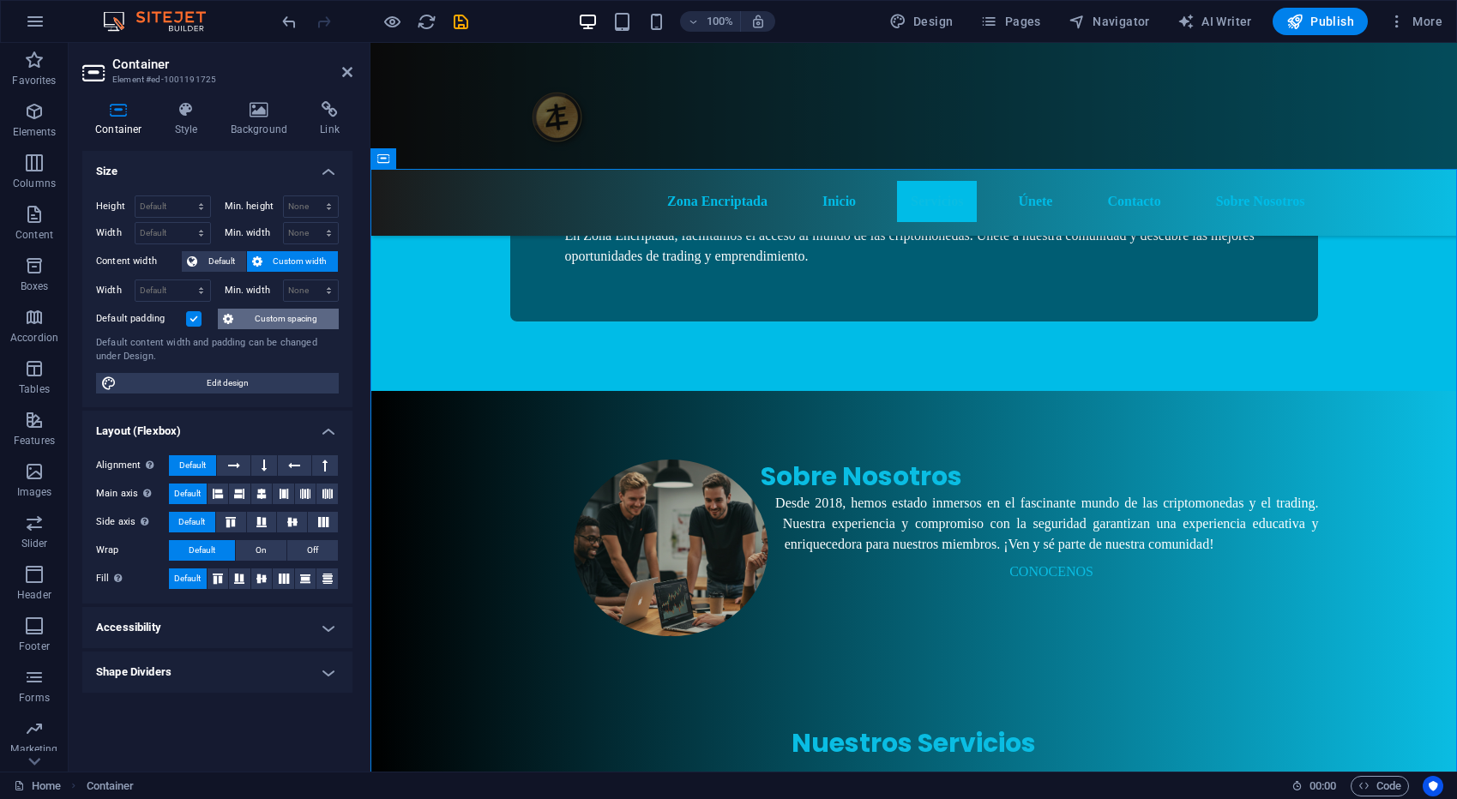
click at [305, 319] on span "Custom spacing" at bounding box center [285, 319] width 95 height 21
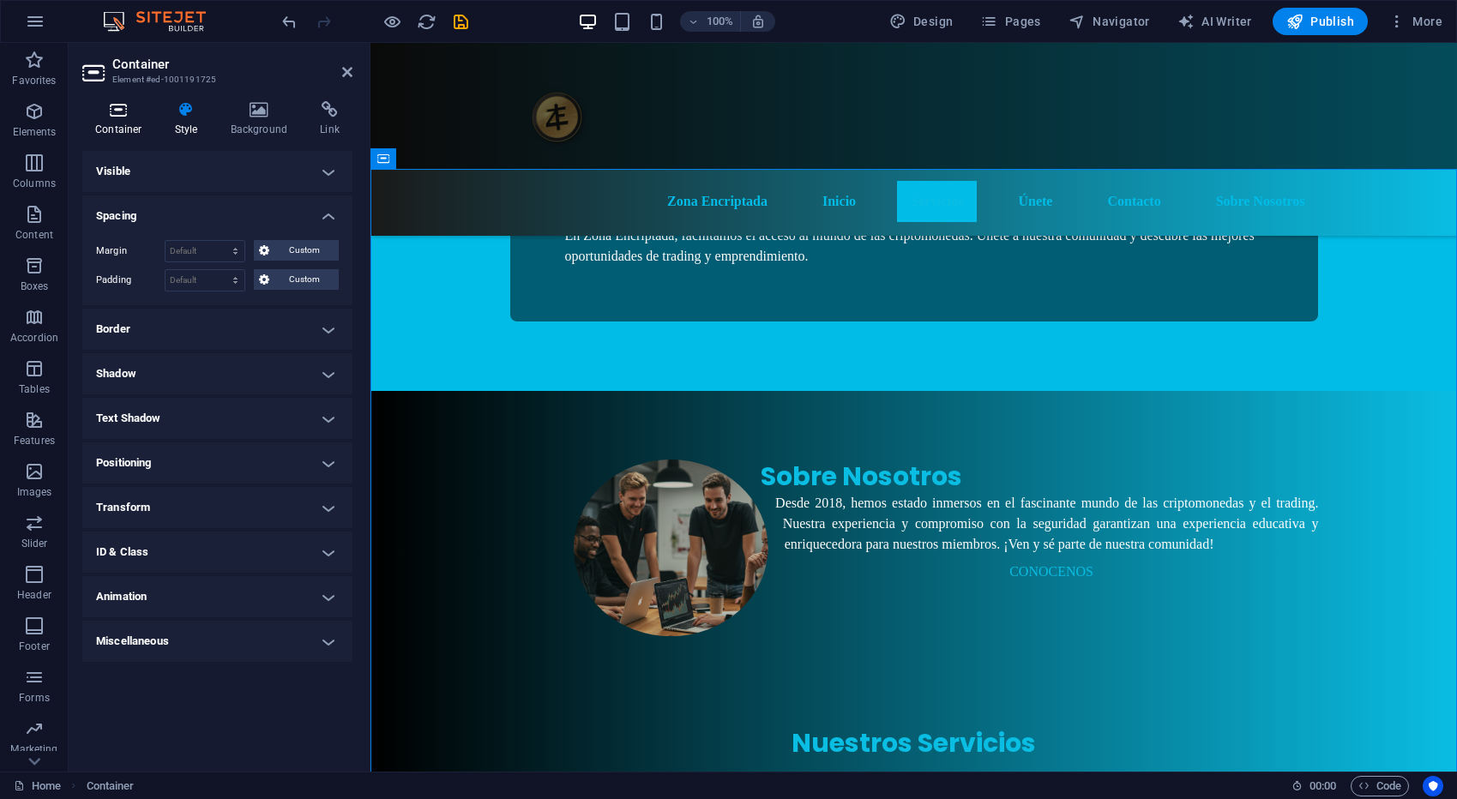
click at [126, 125] on h4 "Container" at bounding box center [122, 119] width 80 height 36
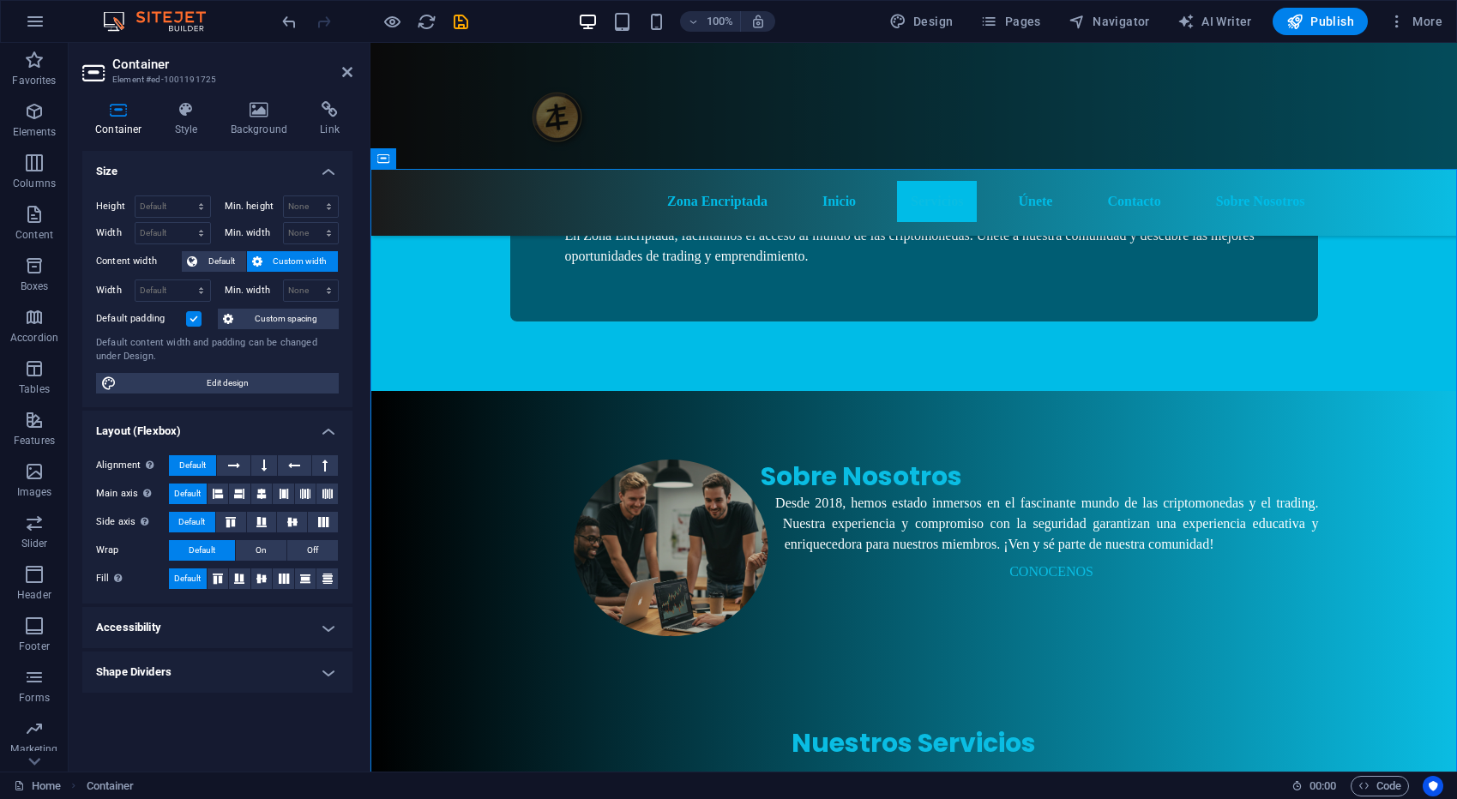
click at [297, 265] on span "Custom width" at bounding box center [300, 261] width 66 height 21
click at [225, 264] on span "Default" at bounding box center [221, 261] width 39 height 21
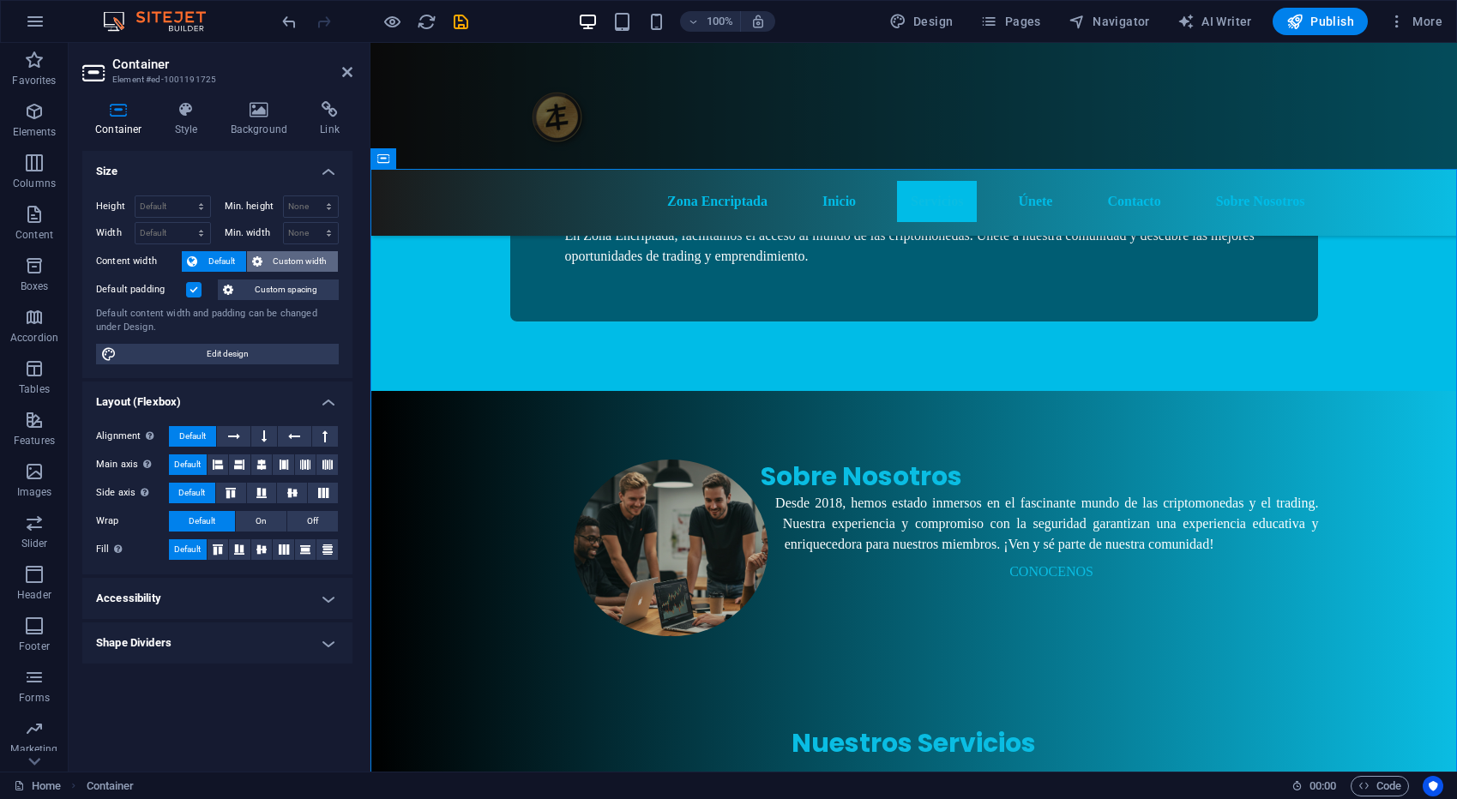
click at [294, 259] on span "Custom width" at bounding box center [300, 261] width 66 height 21
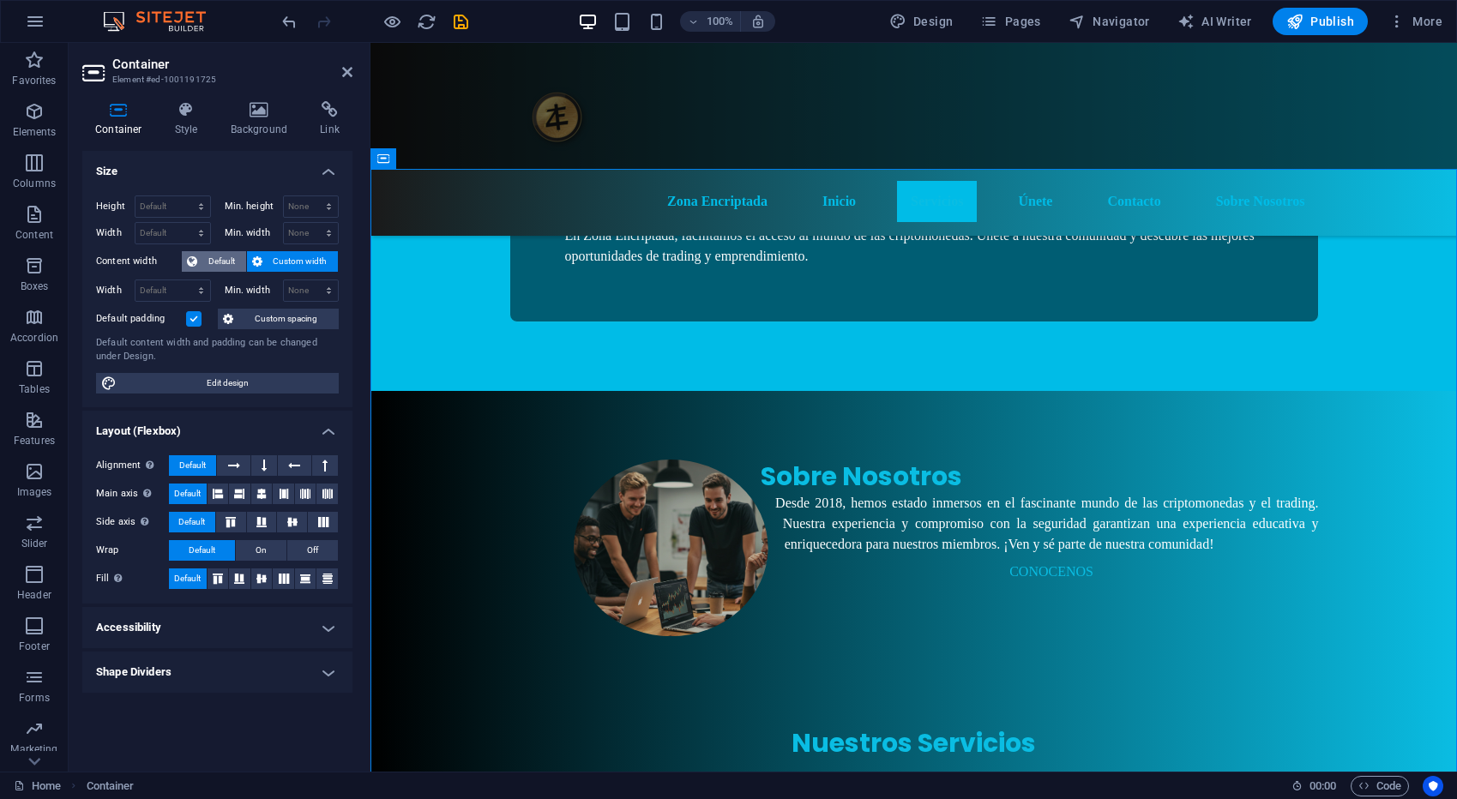
click at [225, 257] on span "Default" at bounding box center [221, 261] width 39 height 21
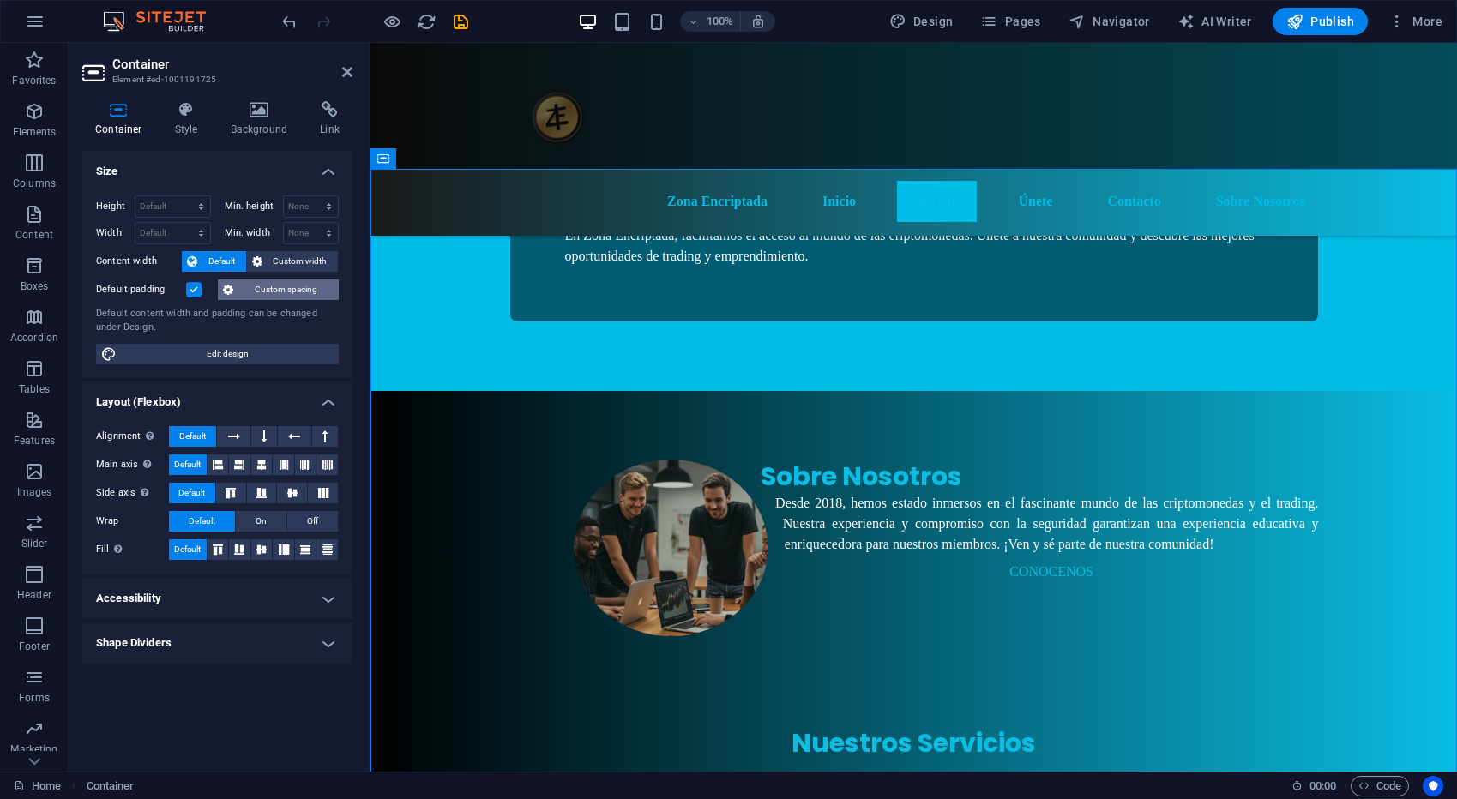
click at [287, 292] on span "Custom spacing" at bounding box center [285, 289] width 95 height 21
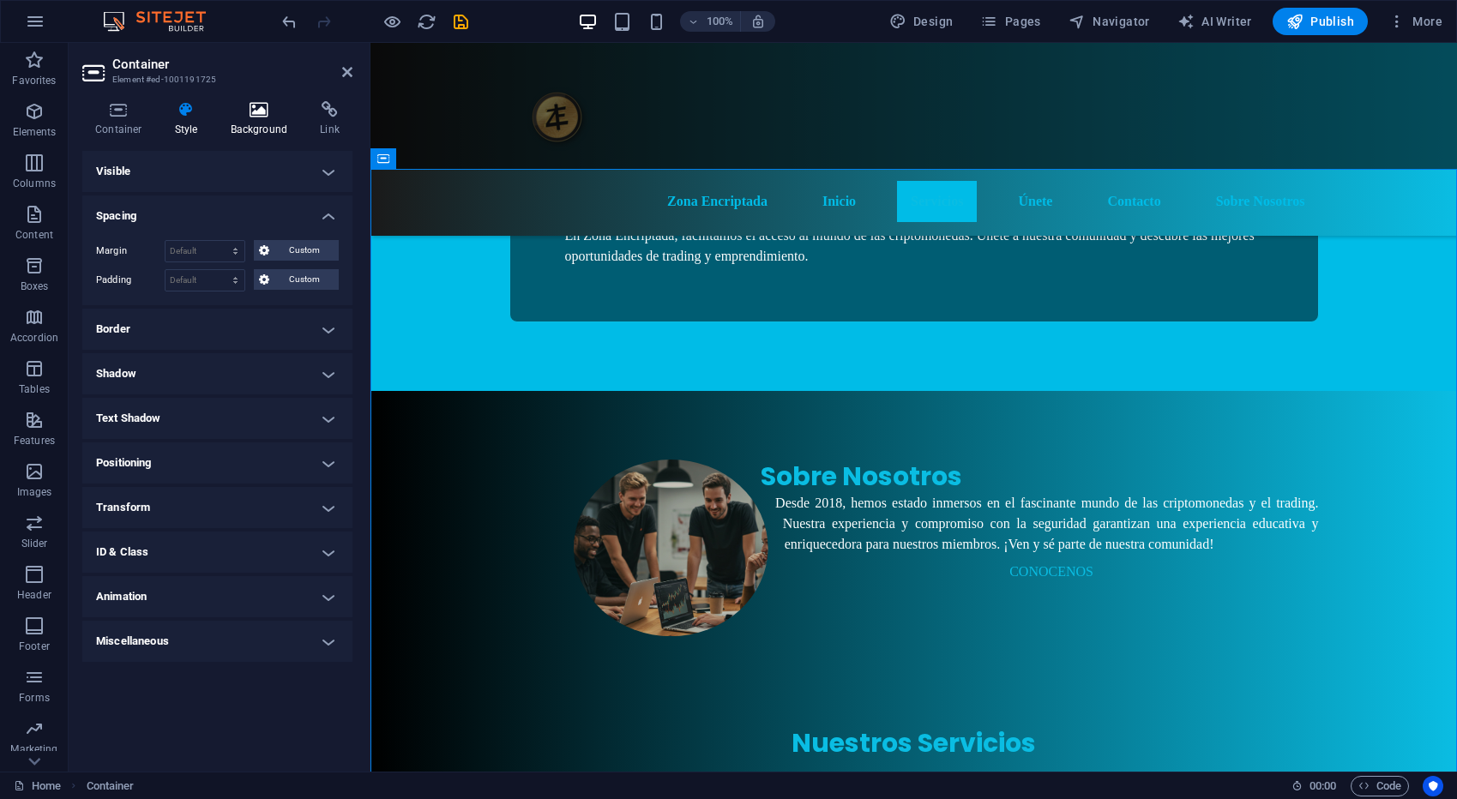
click at [265, 116] on icon at bounding box center [259, 109] width 83 height 17
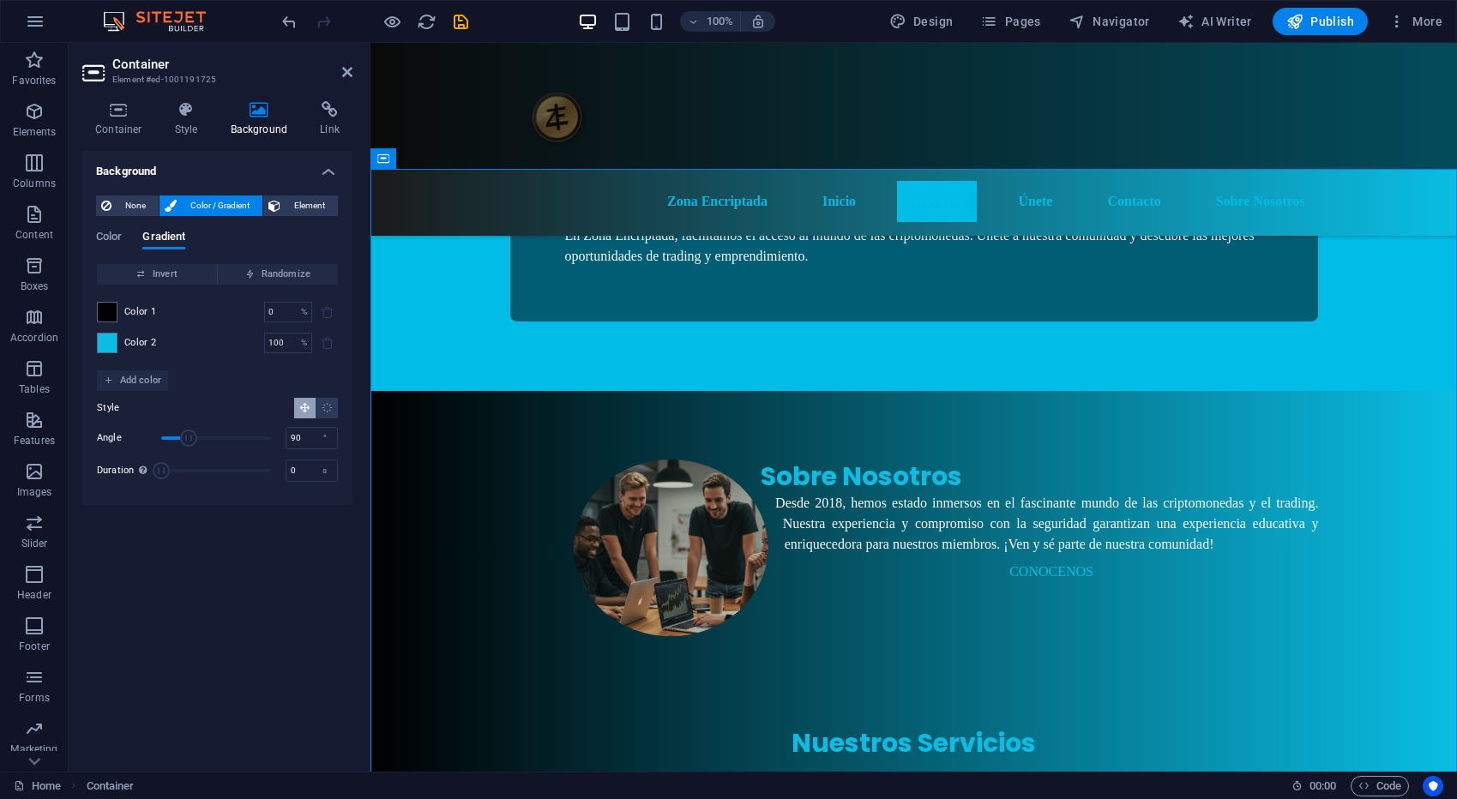
click at [195, 209] on span "Color / Gradient" at bounding box center [219, 205] width 75 height 21
click at [137, 207] on span "None" at bounding box center [135, 205] width 37 height 21
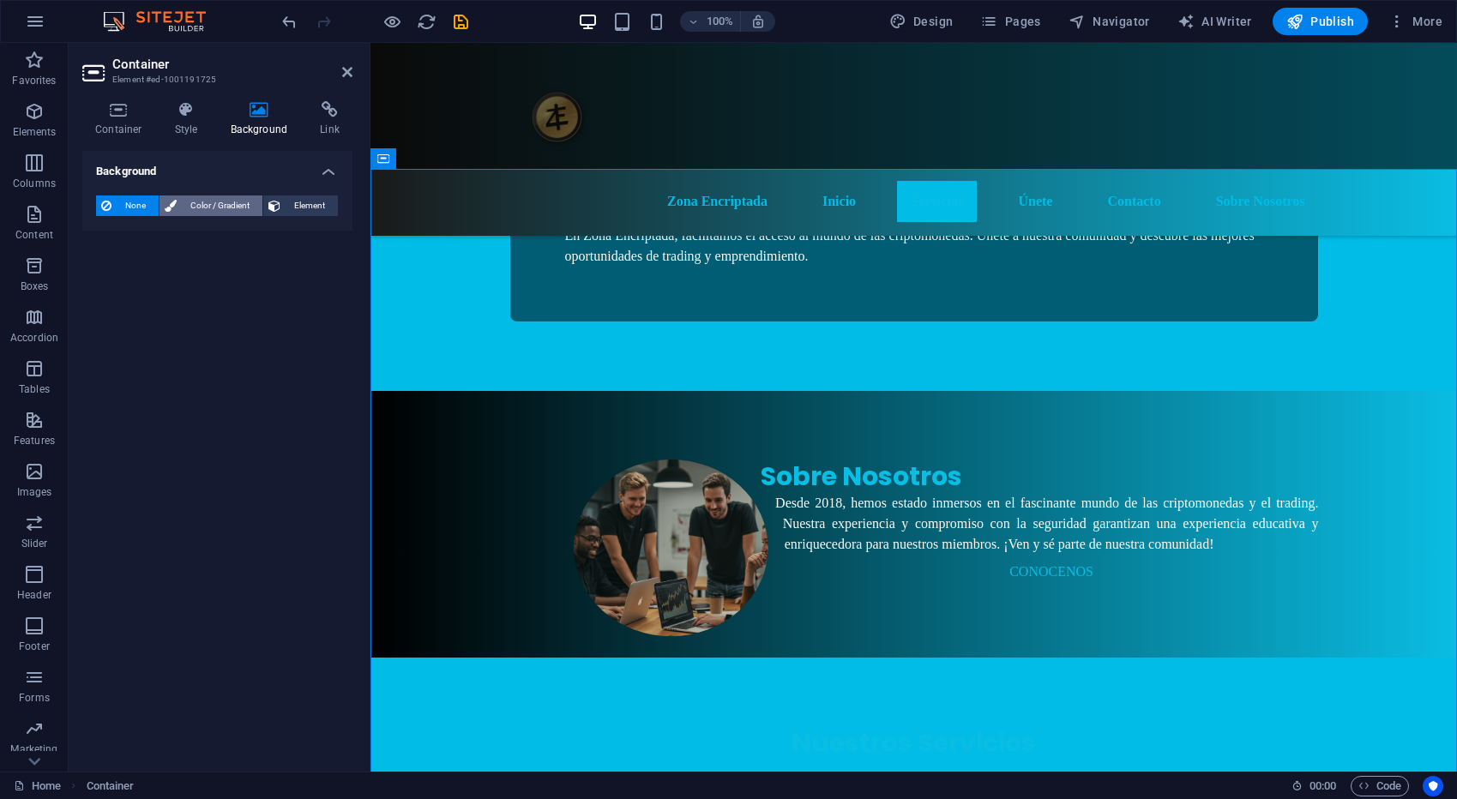
click at [203, 203] on span "Color / Gradient" at bounding box center [219, 205] width 75 height 21
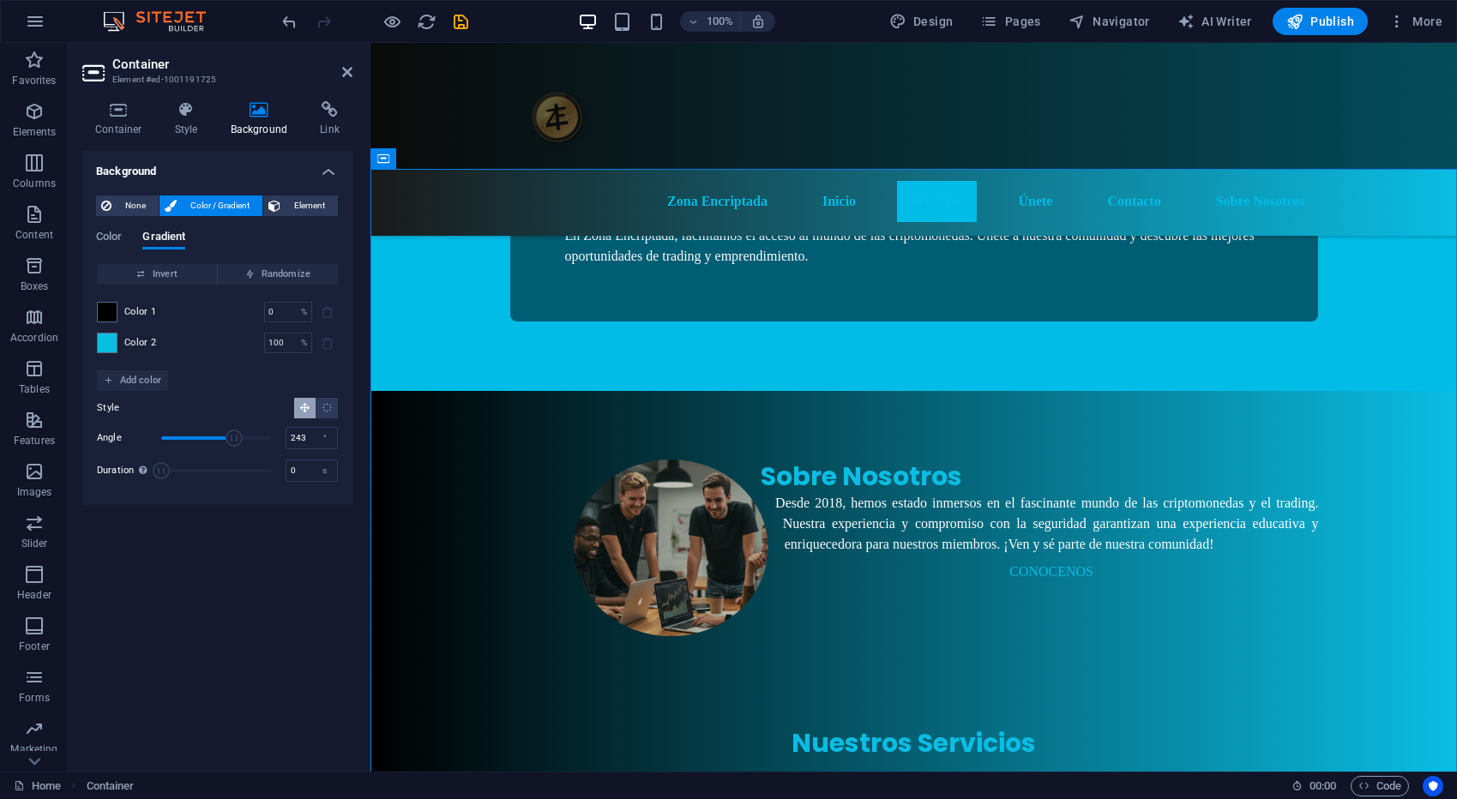
drag, startPoint x: 180, startPoint y: 435, endPoint x: 236, endPoint y: 438, distance: 55.8
click at [236, 438] on span "Angle" at bounding box center [233, 438] width 17 height 17
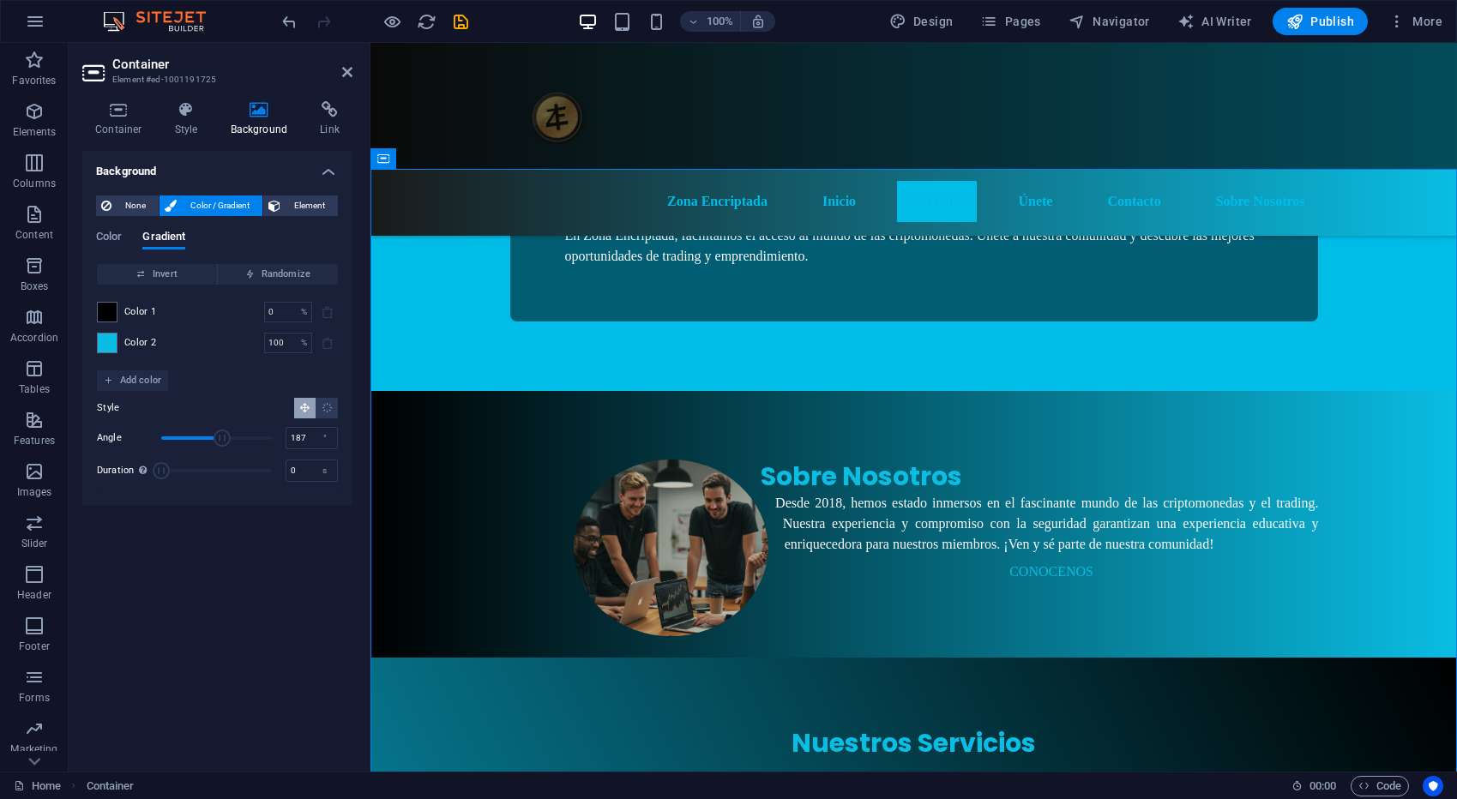
drag, startPoint x: 242, startPoint y: 439, endPoint x: 219, endPoint y: 439, distance: 23.1
click at [219, 439] on span "Angle" at bounding box center [221, 438] width 17 height 17
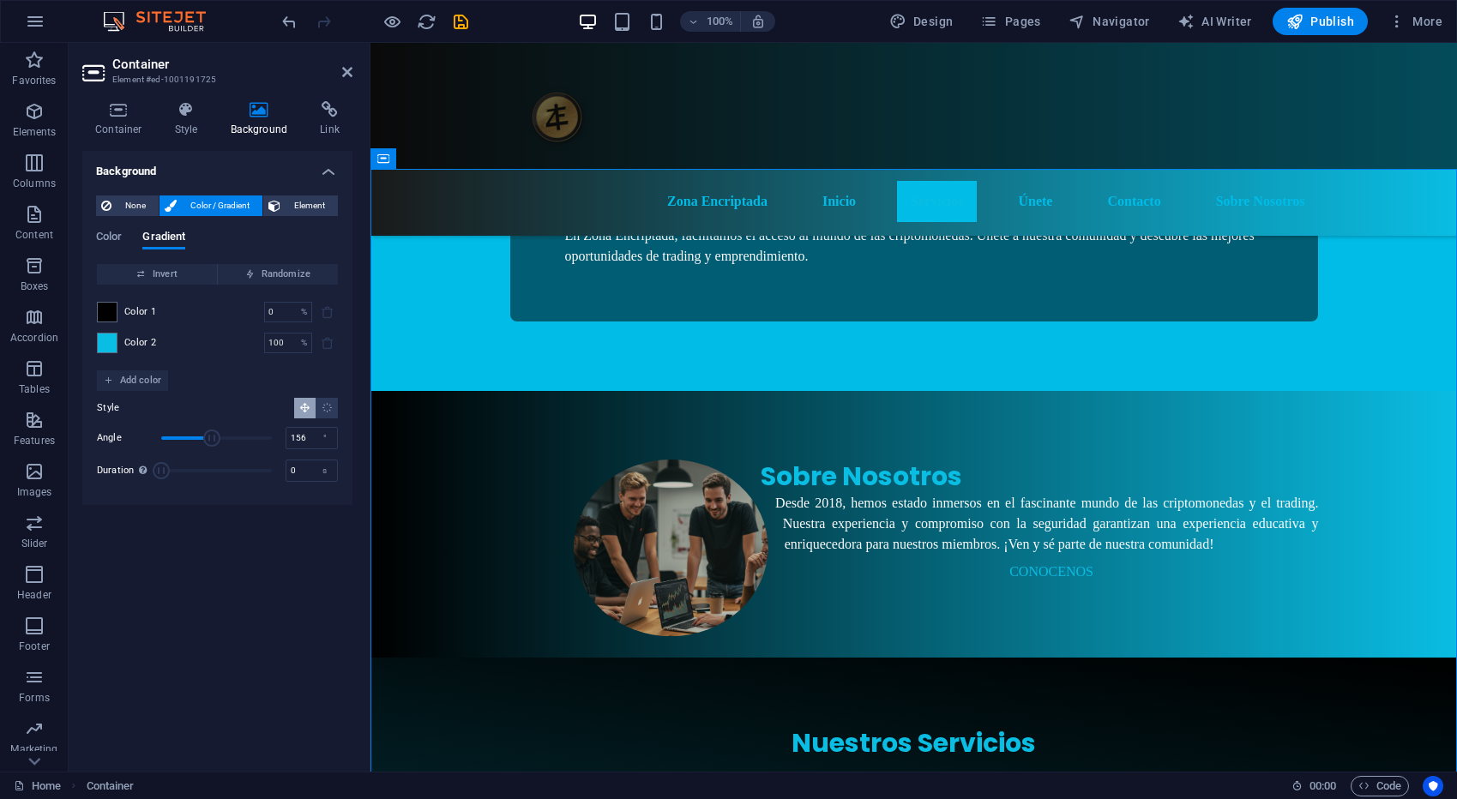
drag, startPoint x: 220, startPoint y: 439, endPoint x: 209, endPoint y: 439, distance: 11.1
click at [209, 439] on span "Angle" at bounding box center [211, 438] width 17 height 17
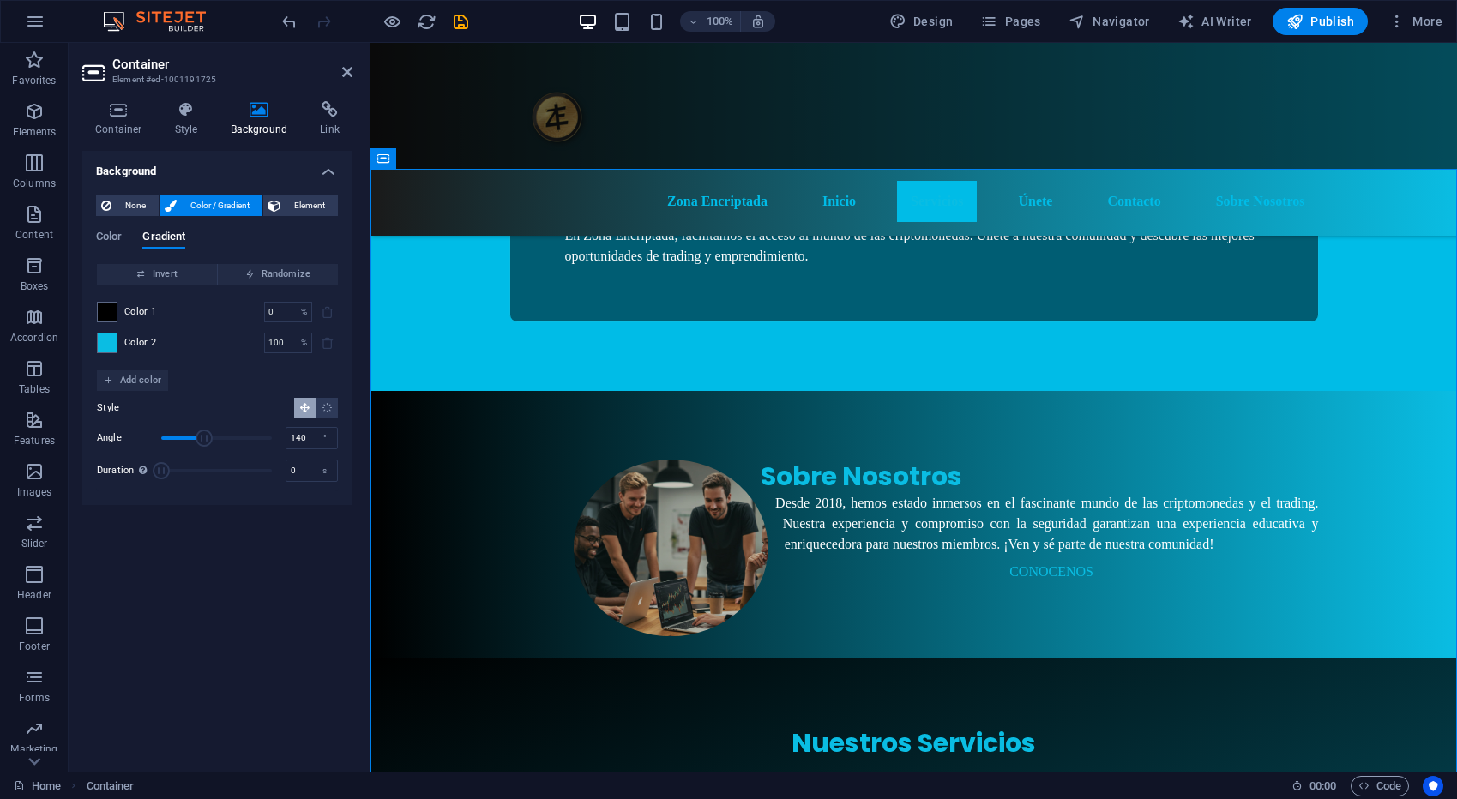
click at [204, 439] on span "Angle" at bounding box center [203, 438] width 17 height 17
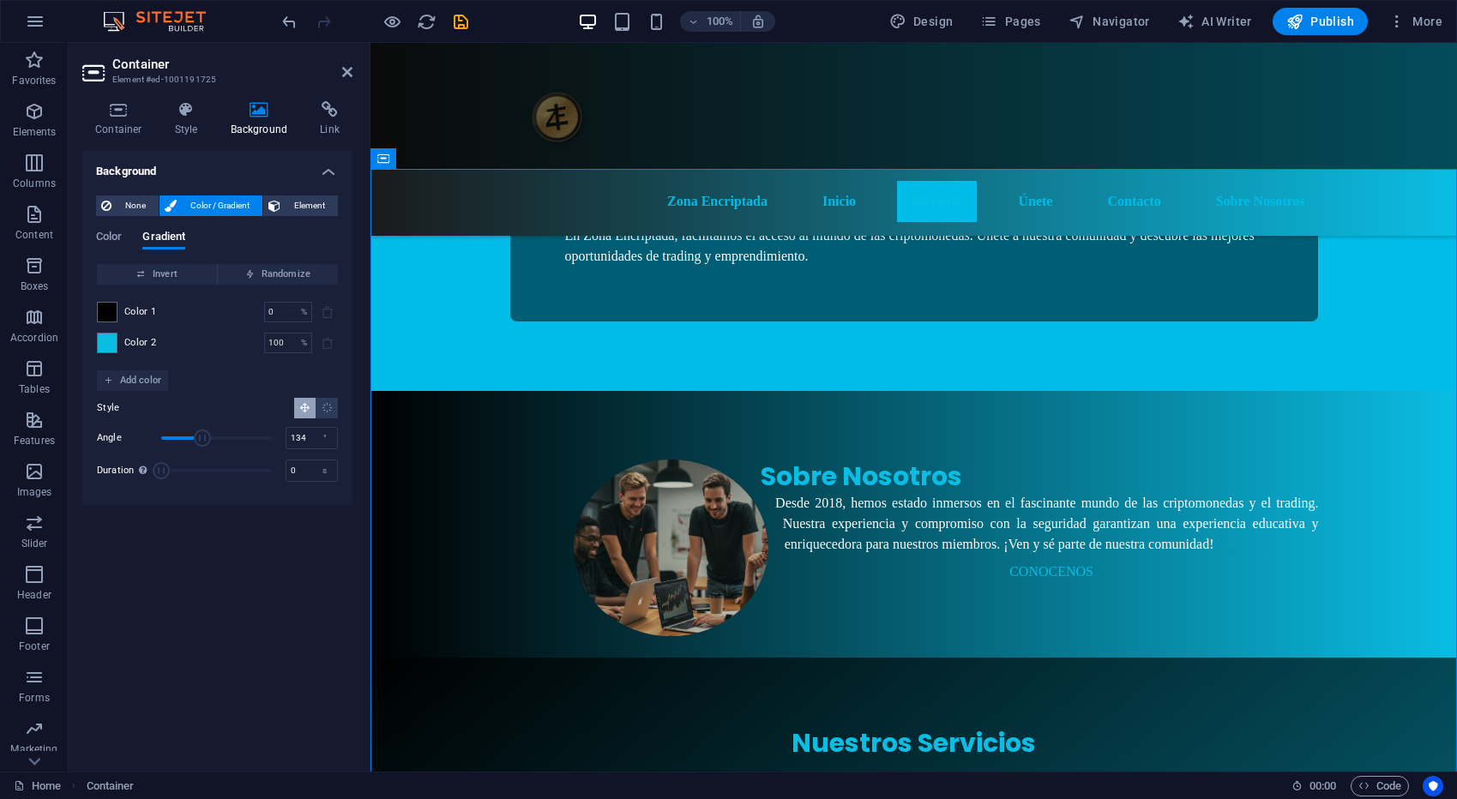
click at [202, 439] on span "Angle" at bounding box center [202, 438] width 17 height 17
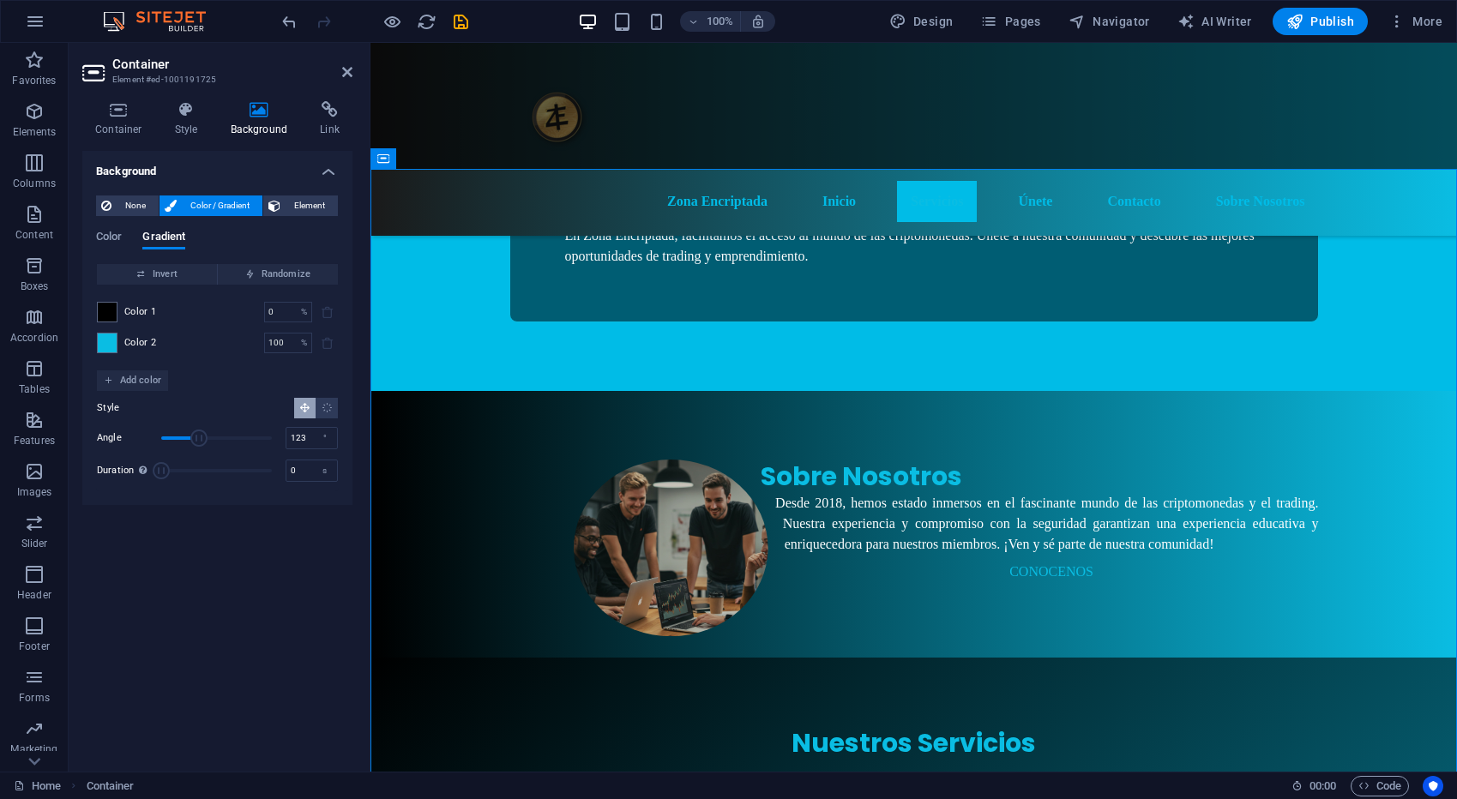
click at [199, 440] on span "Angle" at bounding box center [198, 438] width 17 height 17
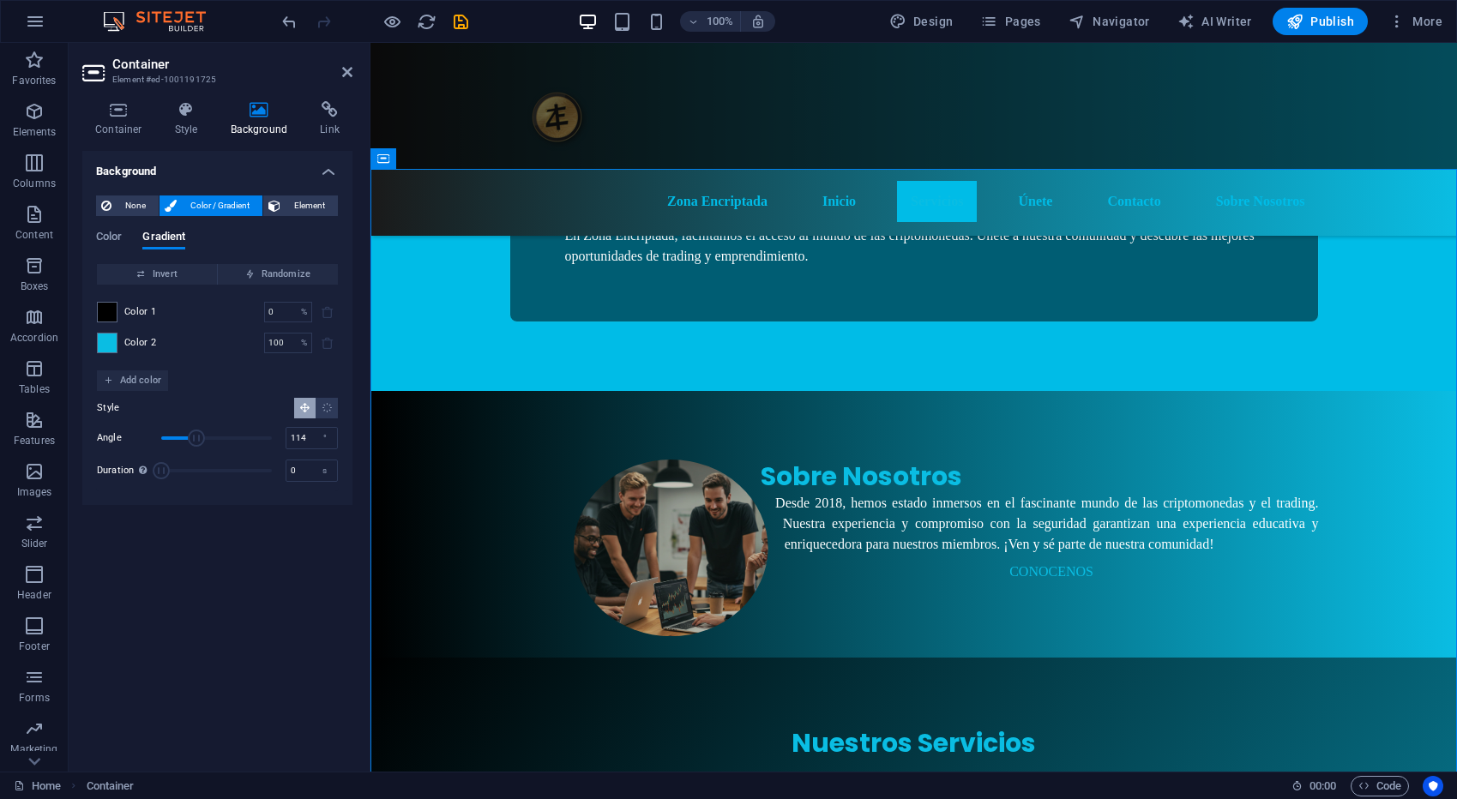
type input "112"
click at [195, 441] on span "Angle" at bounding box center [195, 438] width 17 height 17
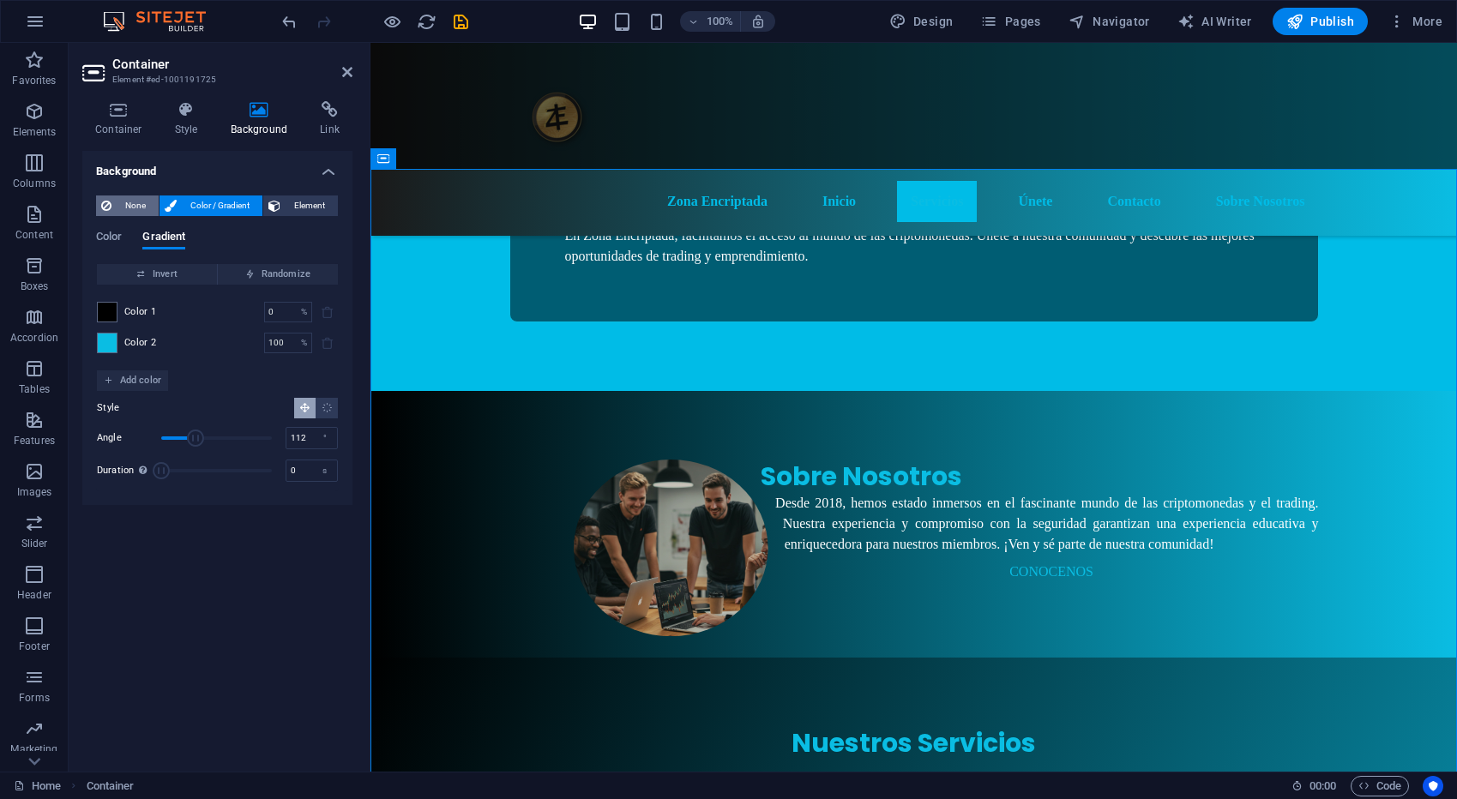
click at [117, 205] on span "None" at bounding box center [135, 205] width 37 height 21
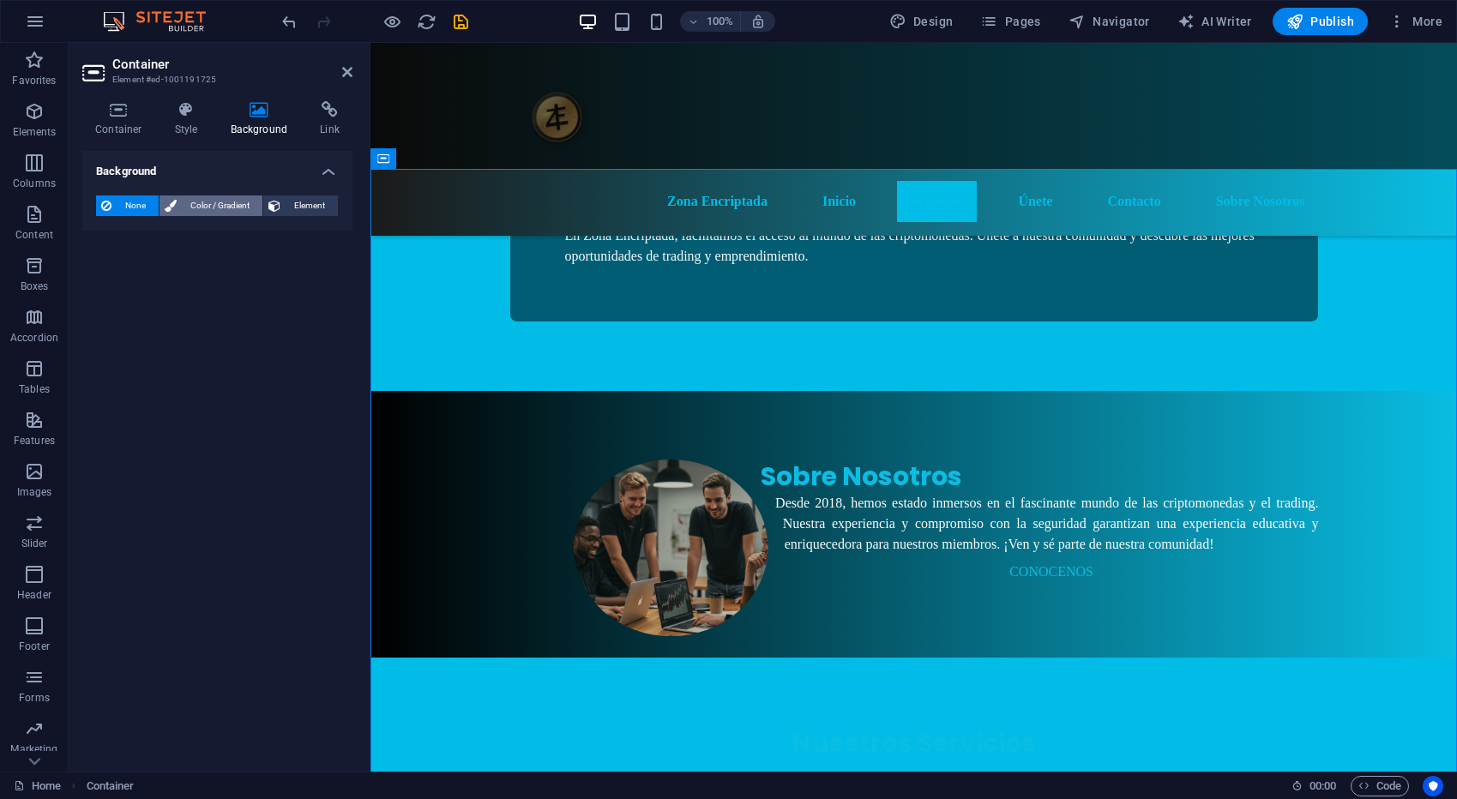
click at [193, 207] on span "Color / Gradient" at bounding box center [219, 205] width 75 height 21
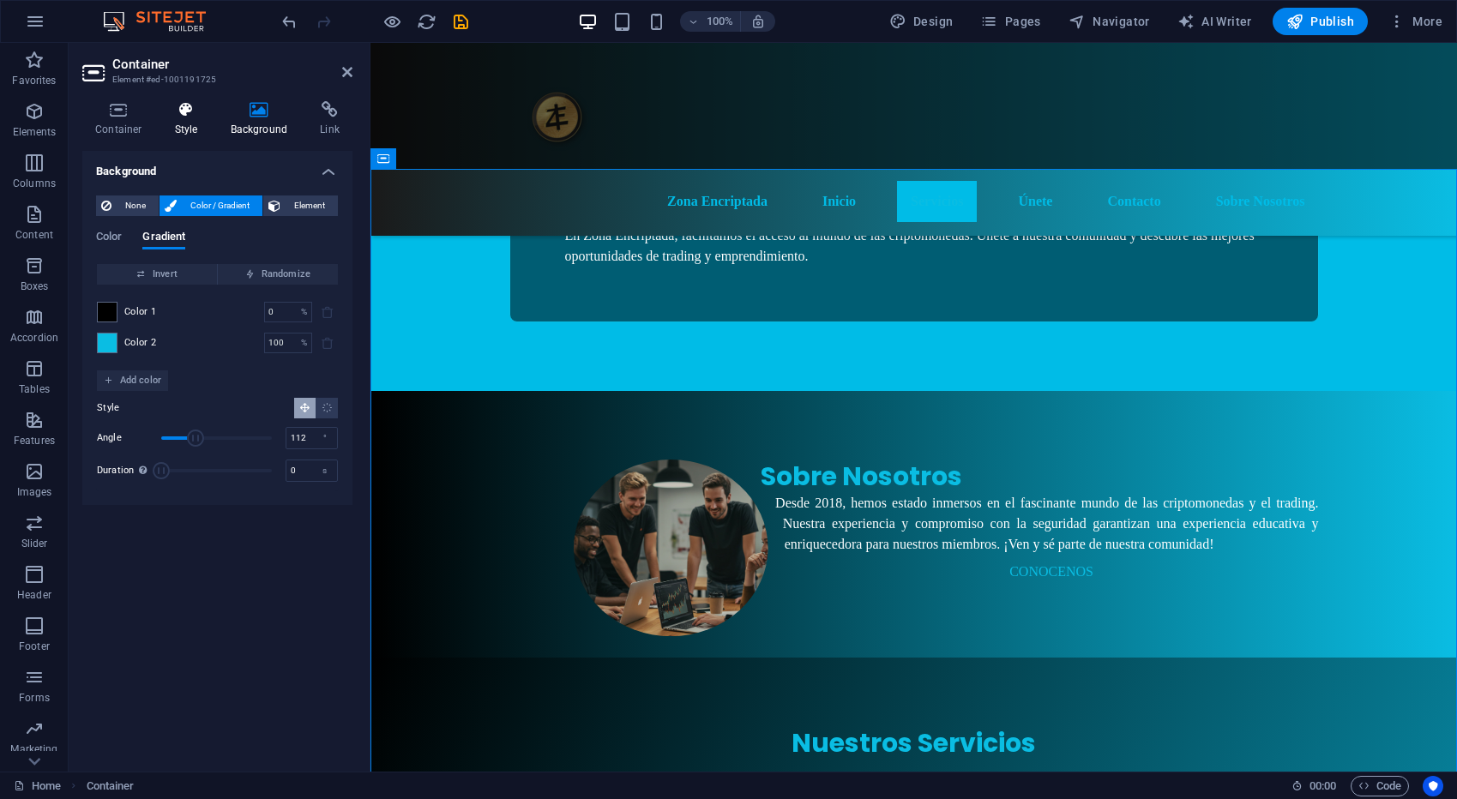
click at [207, 107] on icon at bounding box center [186, 109] width 49 height 17
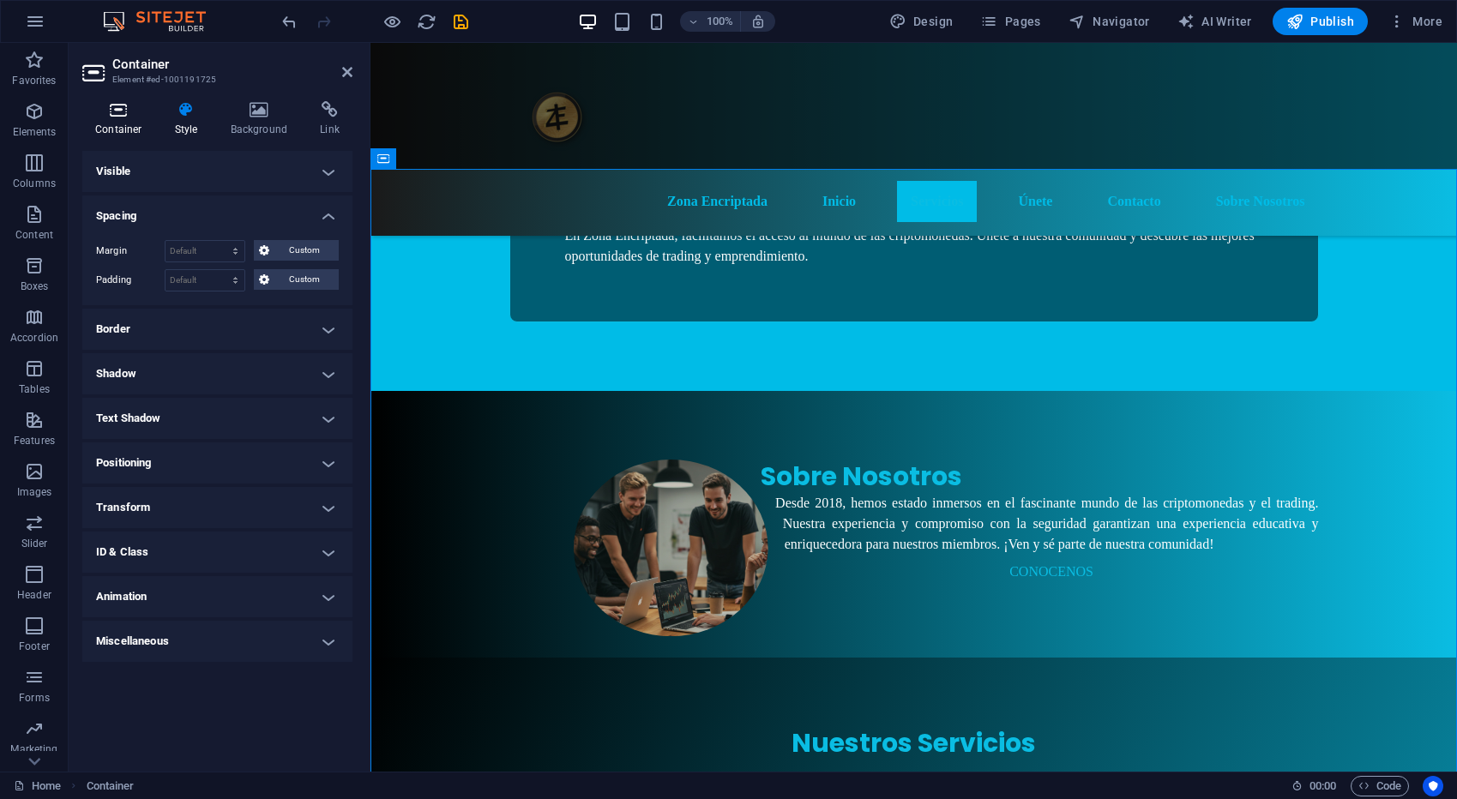
click at [114, 117] on icon at bounding box center [118, 109] width 73 height 17
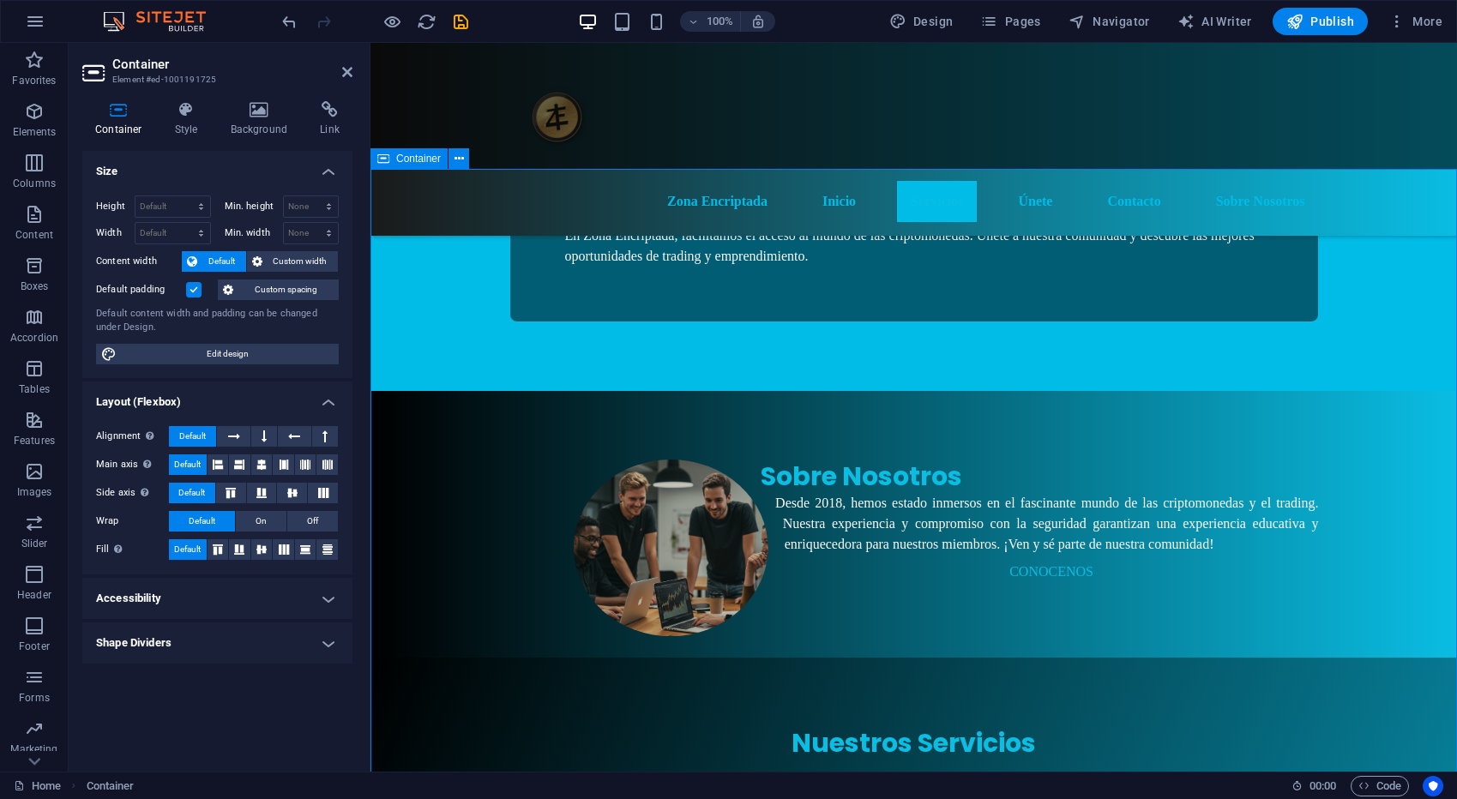
click at [237, 727] on div "Size Height Default px rem % vh vw Min. height None px rem % vh vw Width Defaul…" at bounding box center [217, 454] width 270 height 607
click at [352, 68] on aside "Container Element #ed-1001191725 Container Style Background Link Size Height De…" at bounding box center [220, 407] width 302 height 729
drag, startPoint x: 351, startPoint y: 77, endPoint x: 342, endPoint y: 58, distance: 20.7
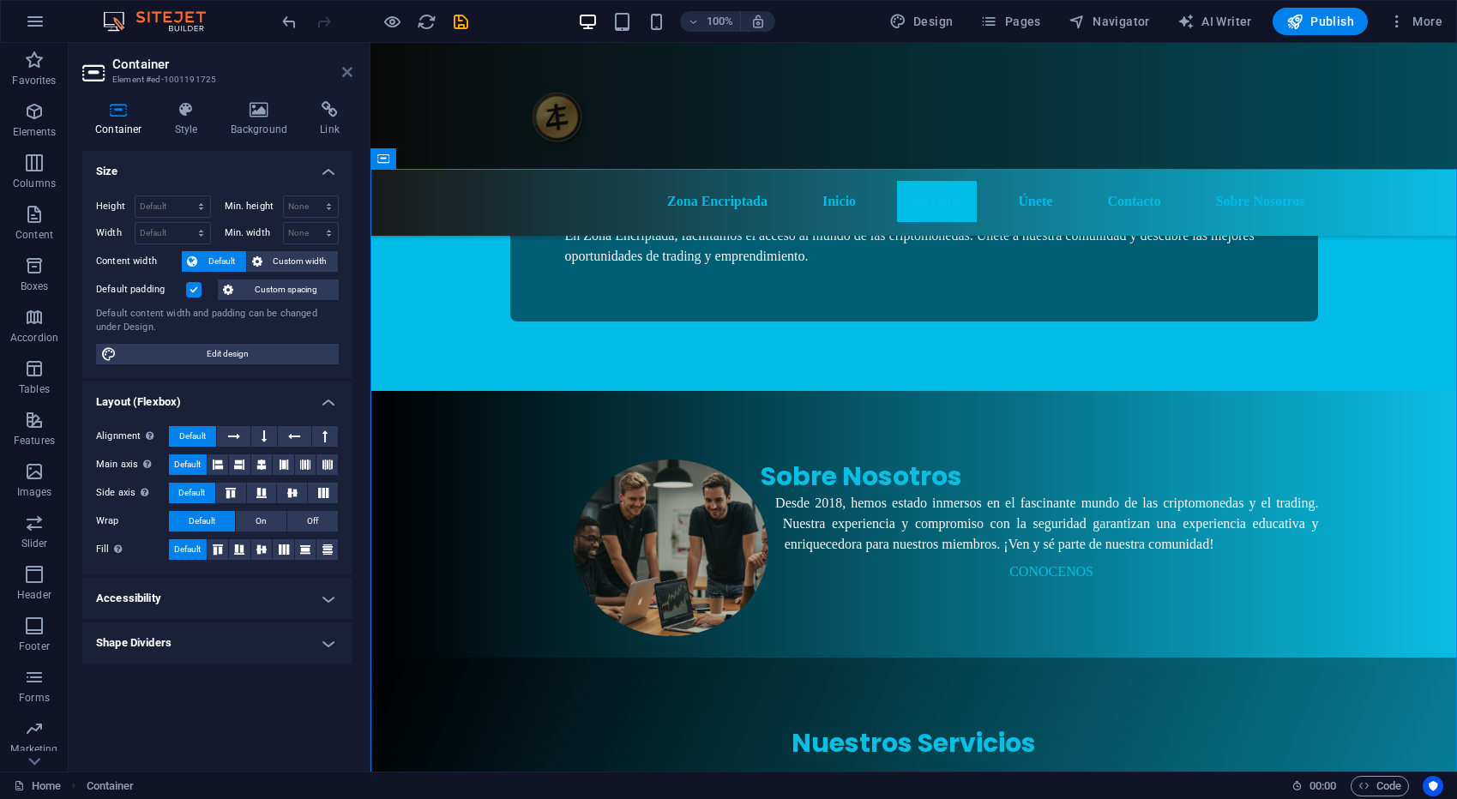
click at [351, 77] on icon at bounding box center [347, 72] width 10 height 14
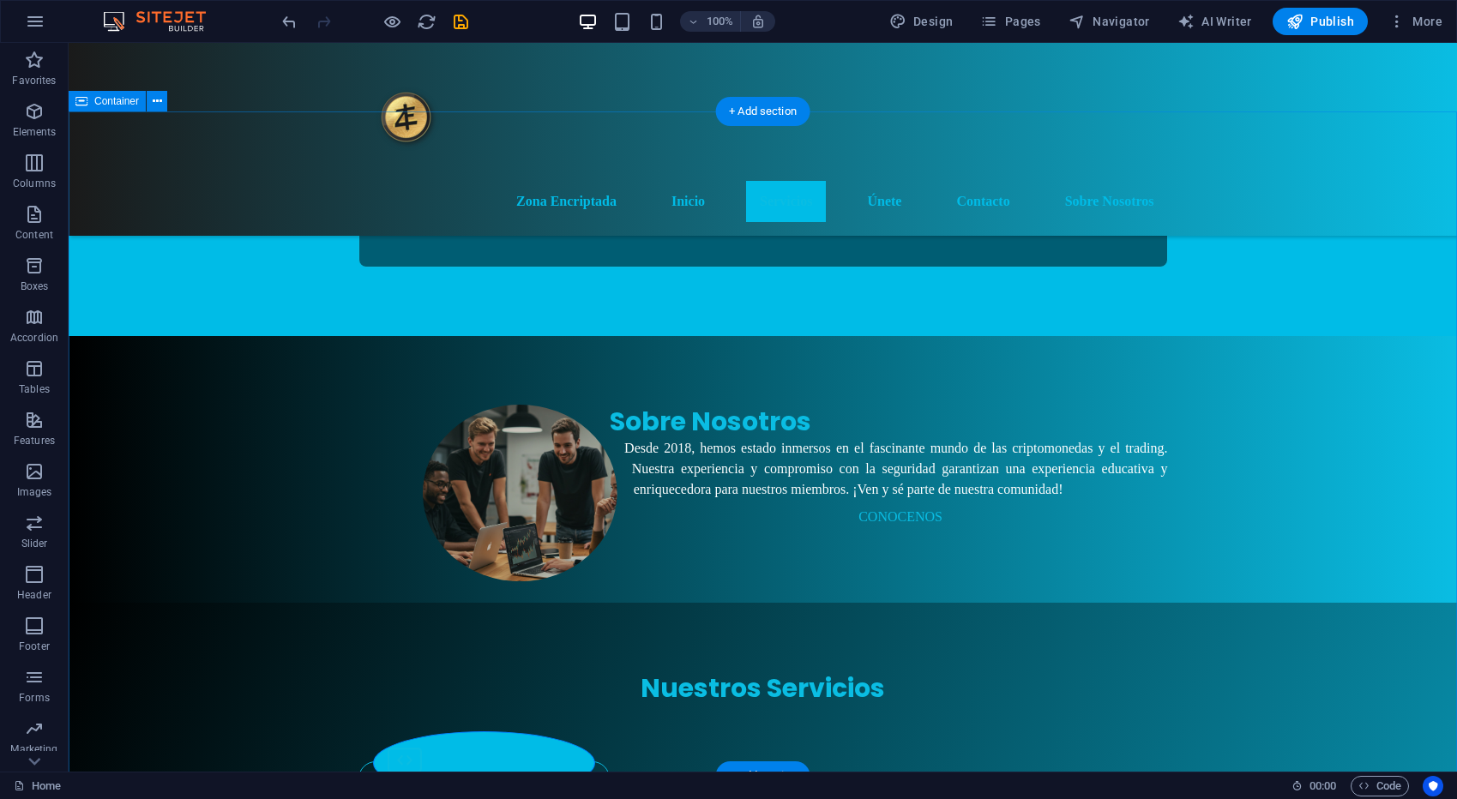
scroll to position [851, 0]
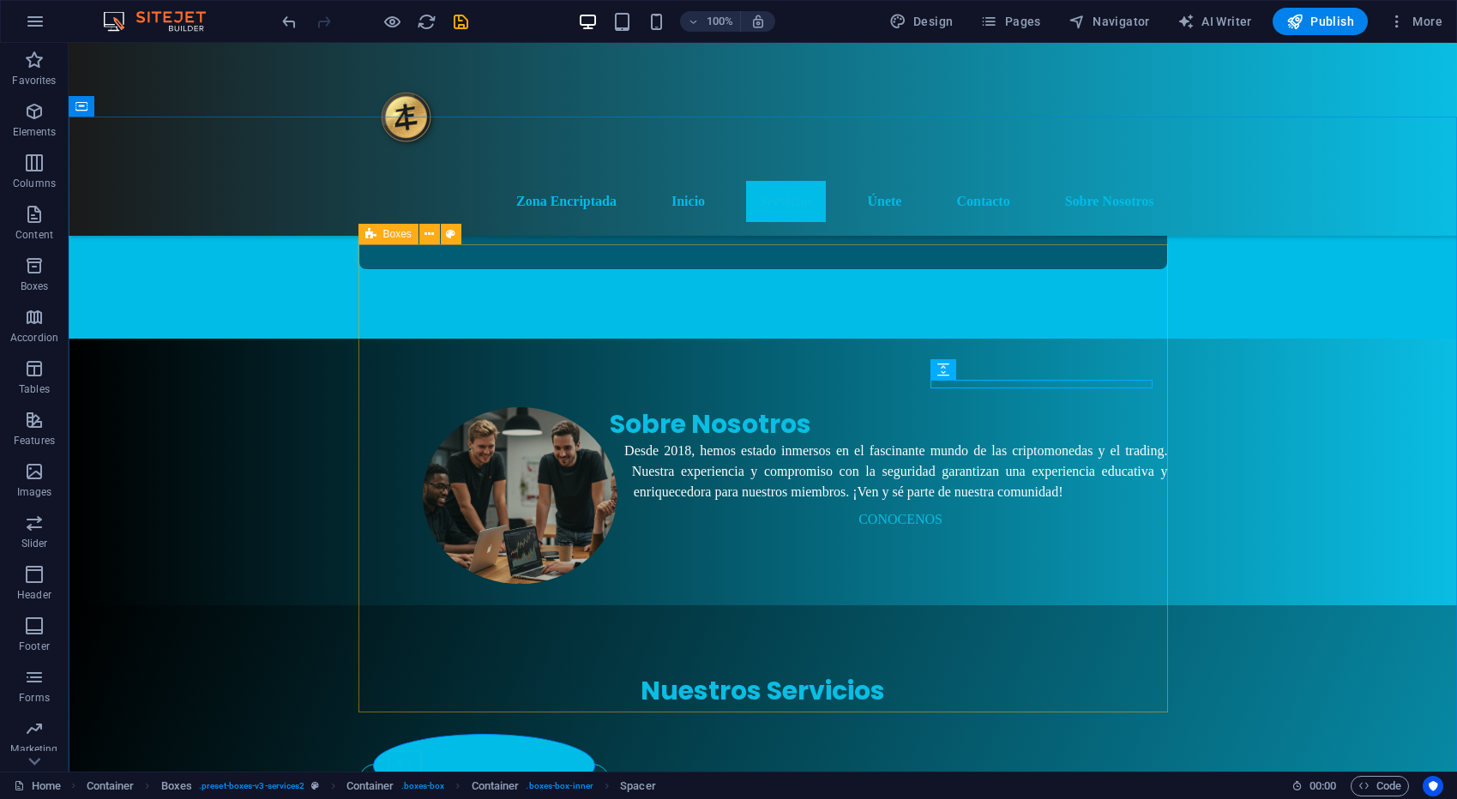
click at [392, 234] on span "Boxes" at bounding box center [397, 234] width 28 height 10
click at [427, 232] on icon at bounding box center [428, 234] width 9 height 18
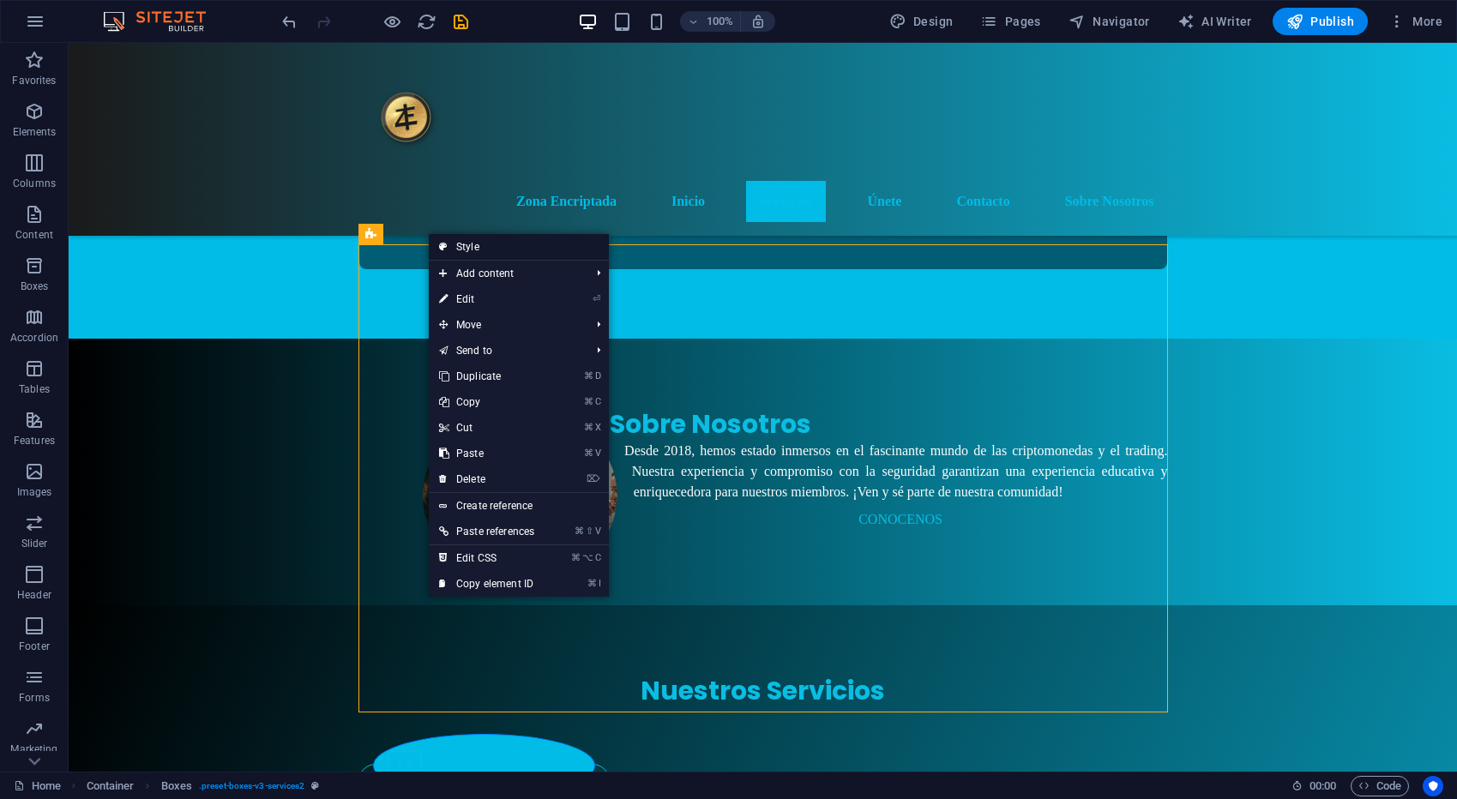
click at [473, 248] on link "Style" at bounding box center [519, 247] width 180 height 26
select select "rem"
select select "preset-boxes-v3-services2"
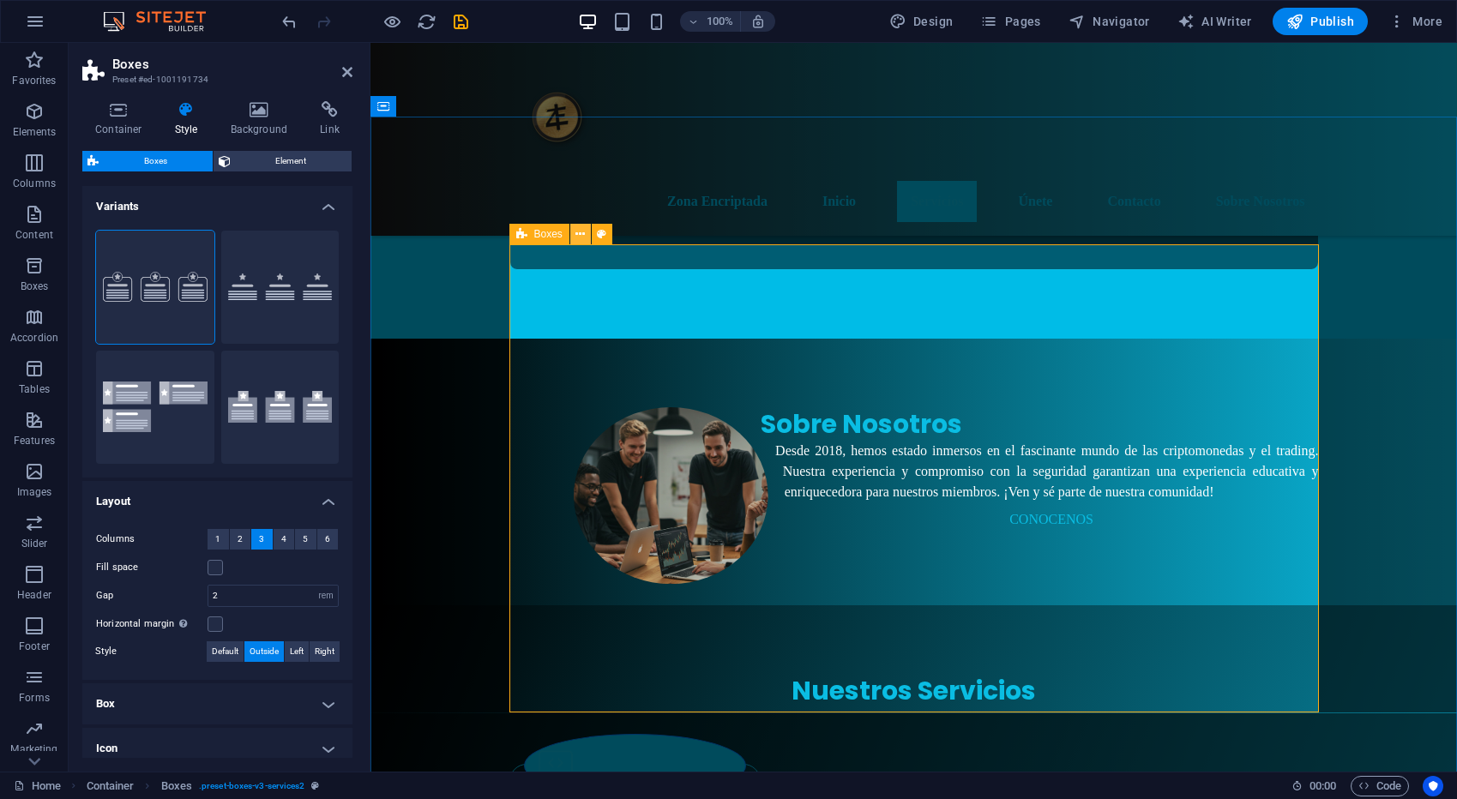
click at [575, 235] on icon at bounding box center [579, 234] width 9 height 18
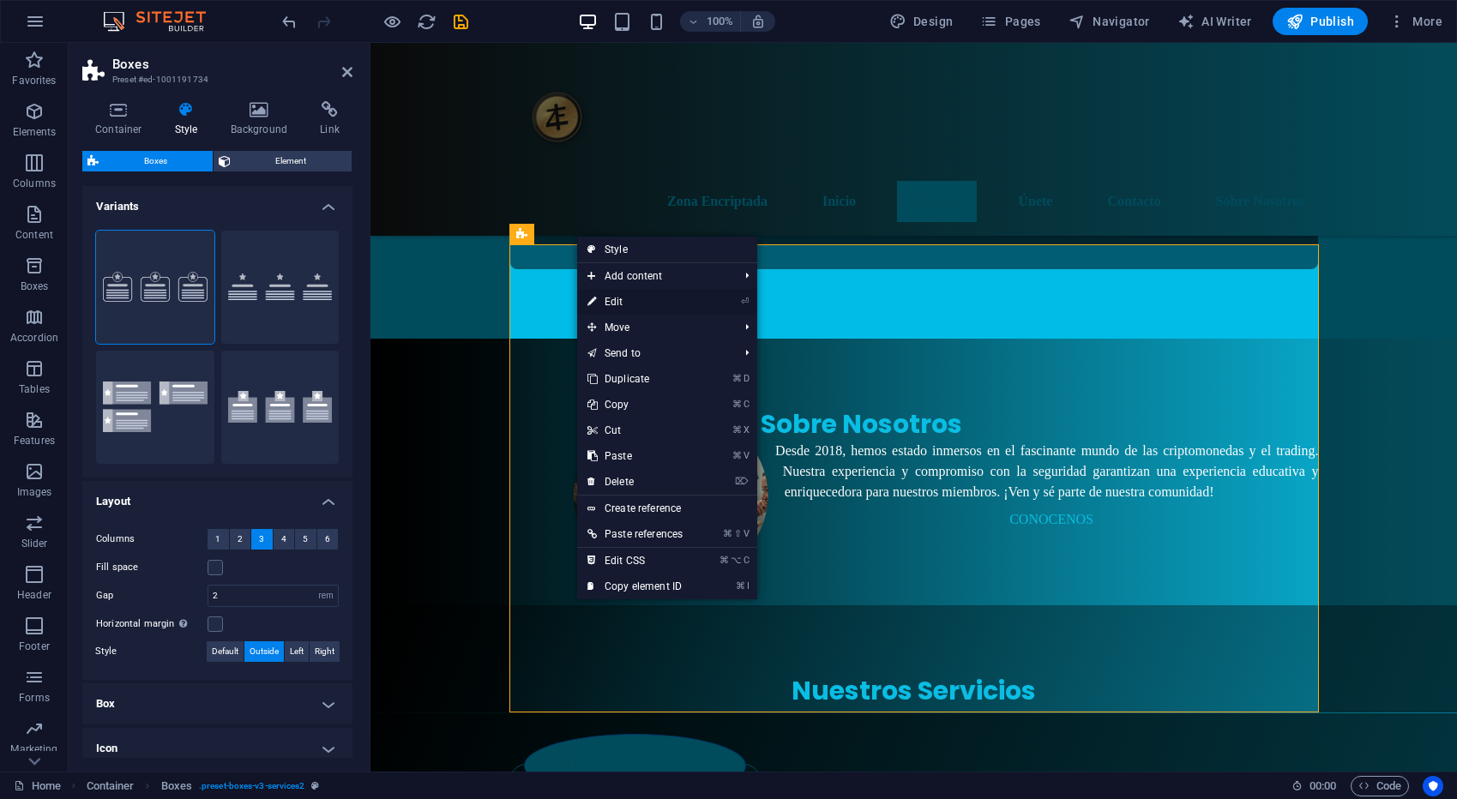
click at [619, 301] on link "⏎ Edit" at bounding box center [635, 302] width 116 height 26
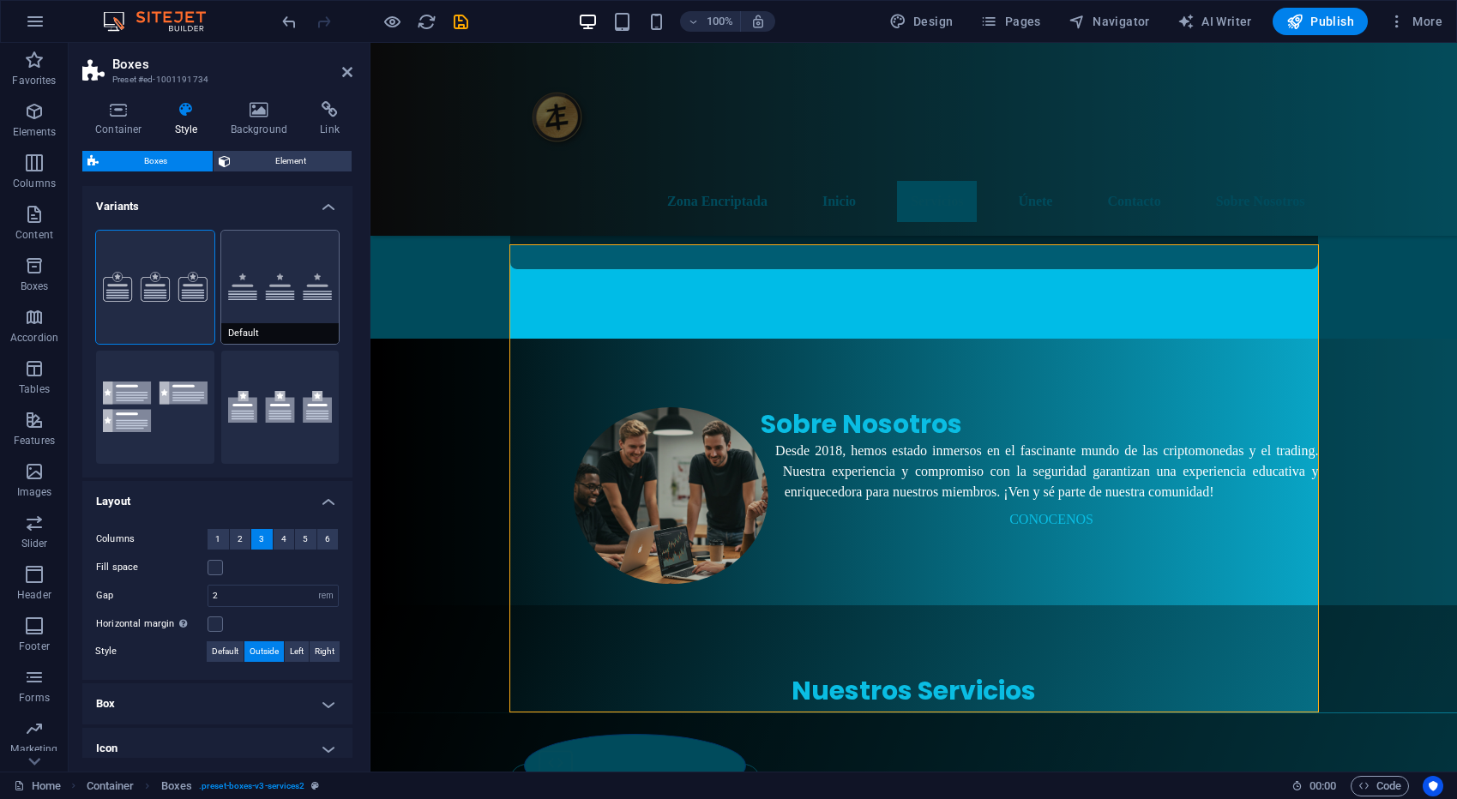
click at [232, 291] on button "Default" at bounding box center [280, 287] width 118 height 113
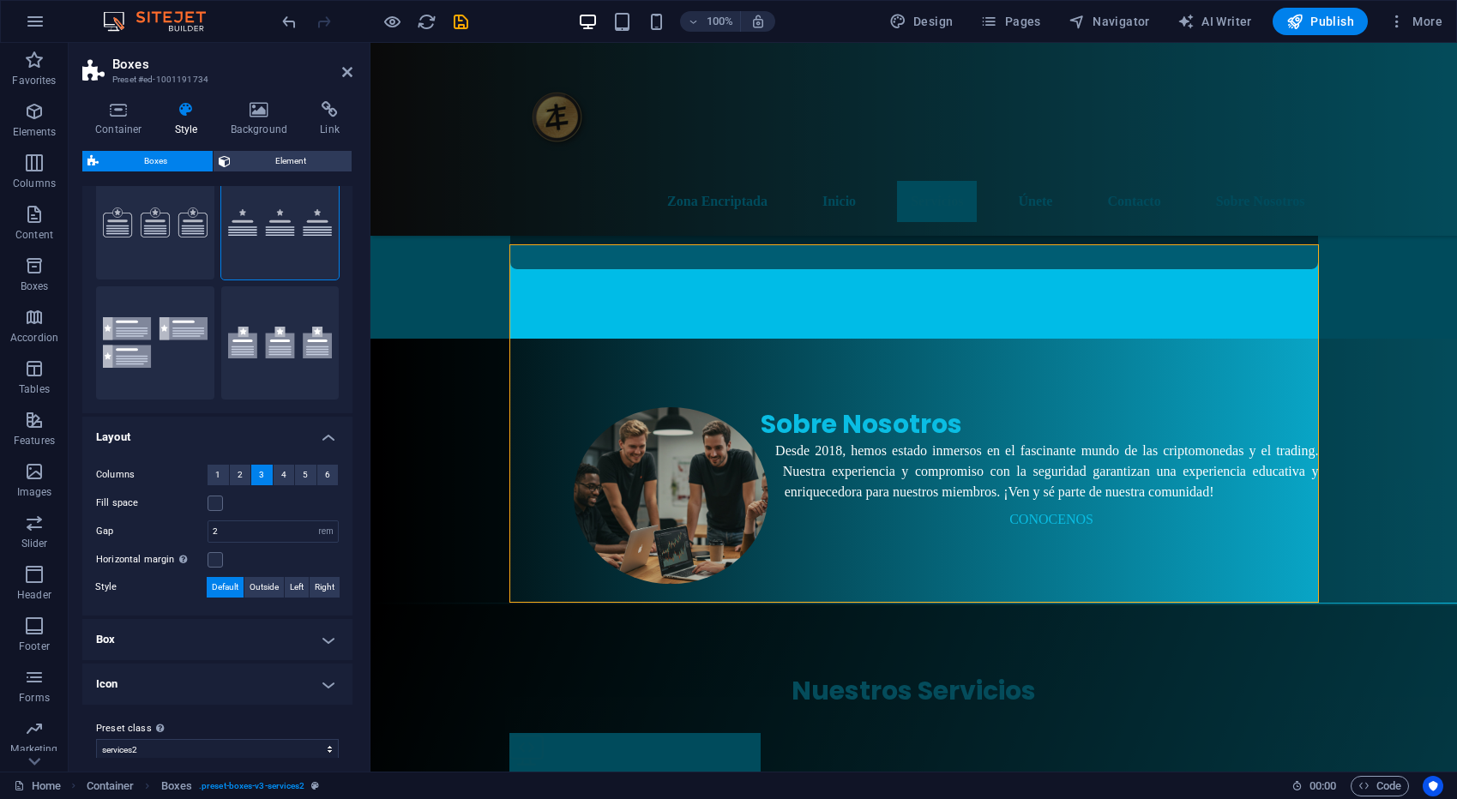
scroll to position [68, 0]
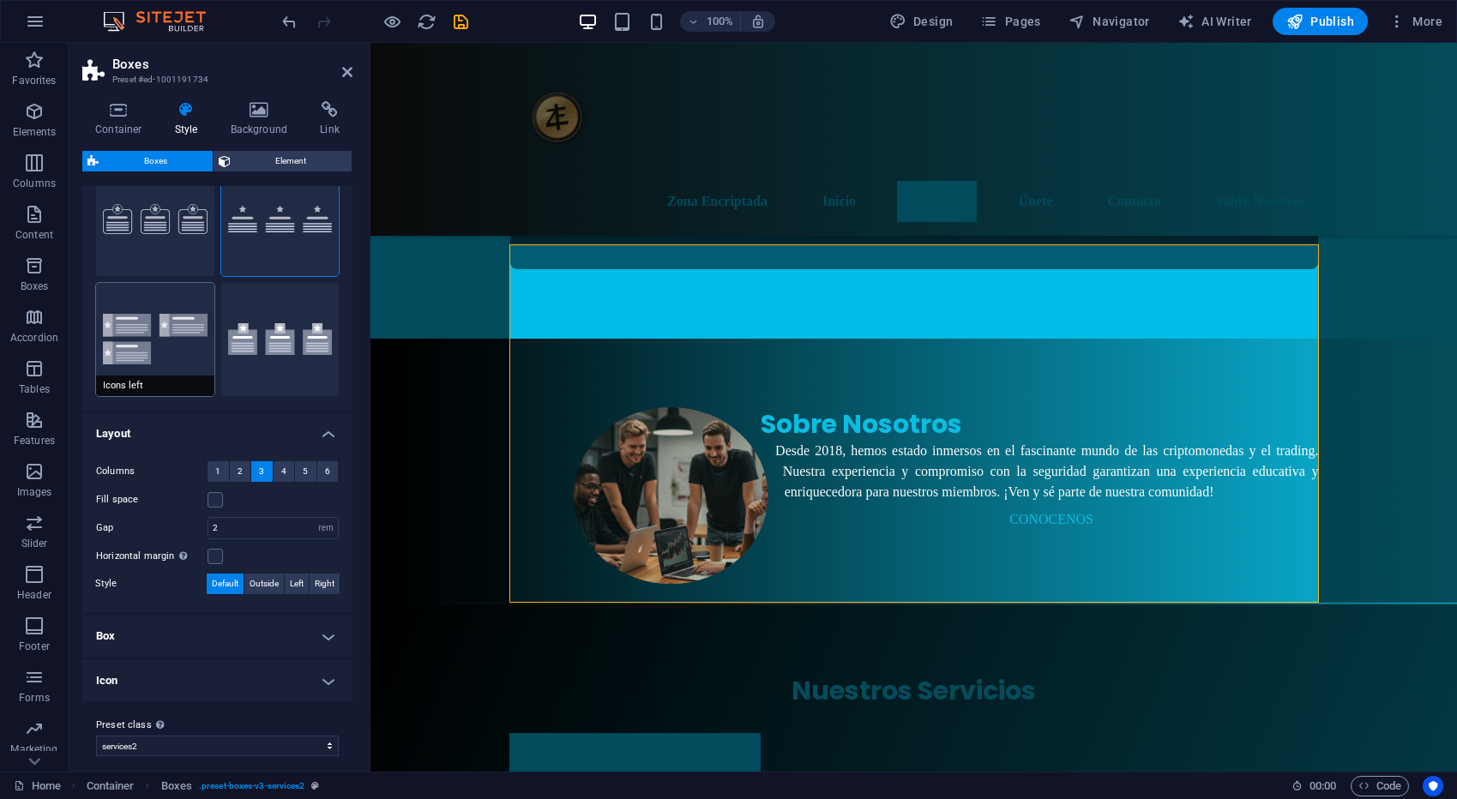
click at [158, 320] on button "Icons left" at bounding box center [155, 339] width 118 height 113
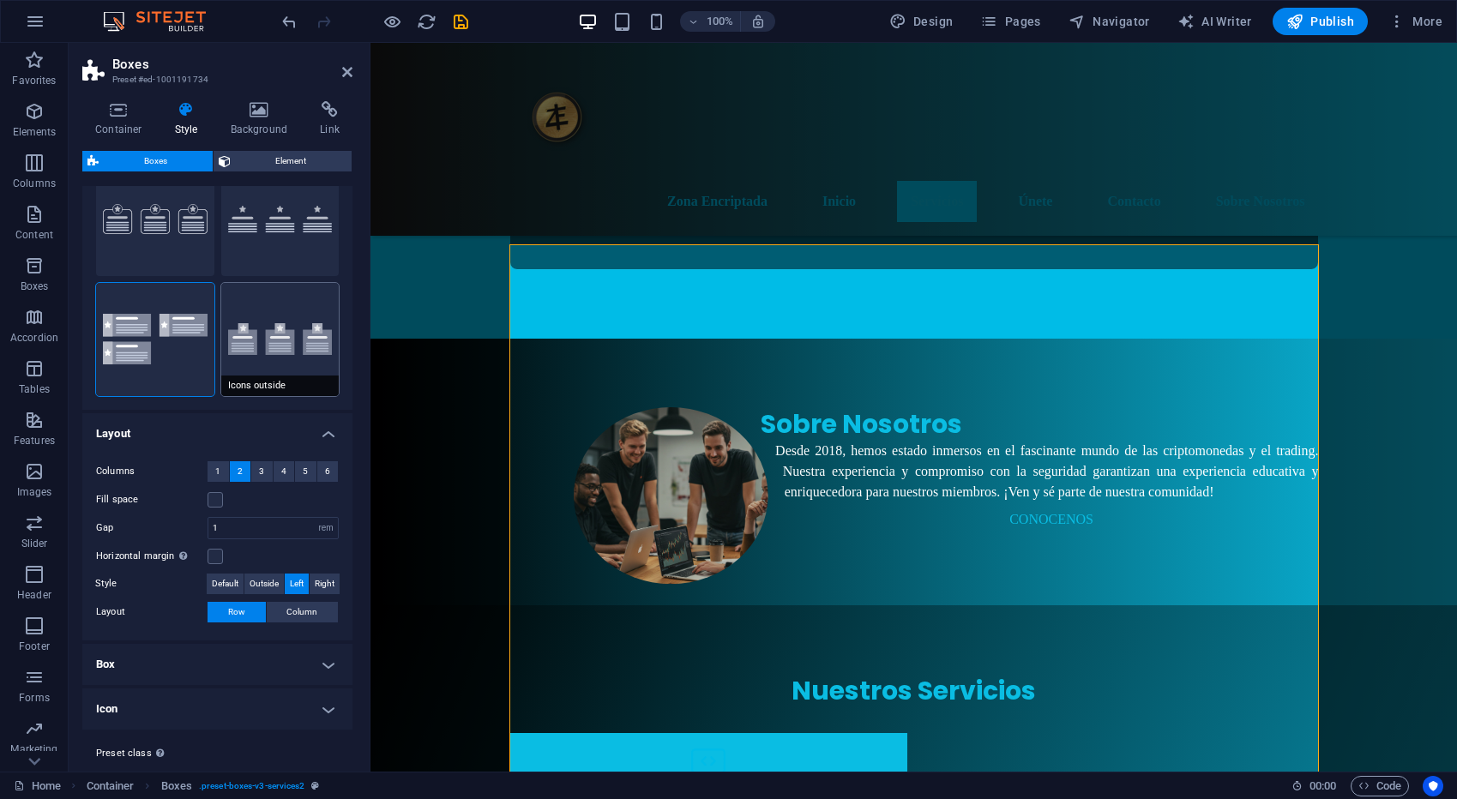
click at [271, 326] on button "Icons outside" at bounding box center [280, 339] width 118 height 113
type input "2"
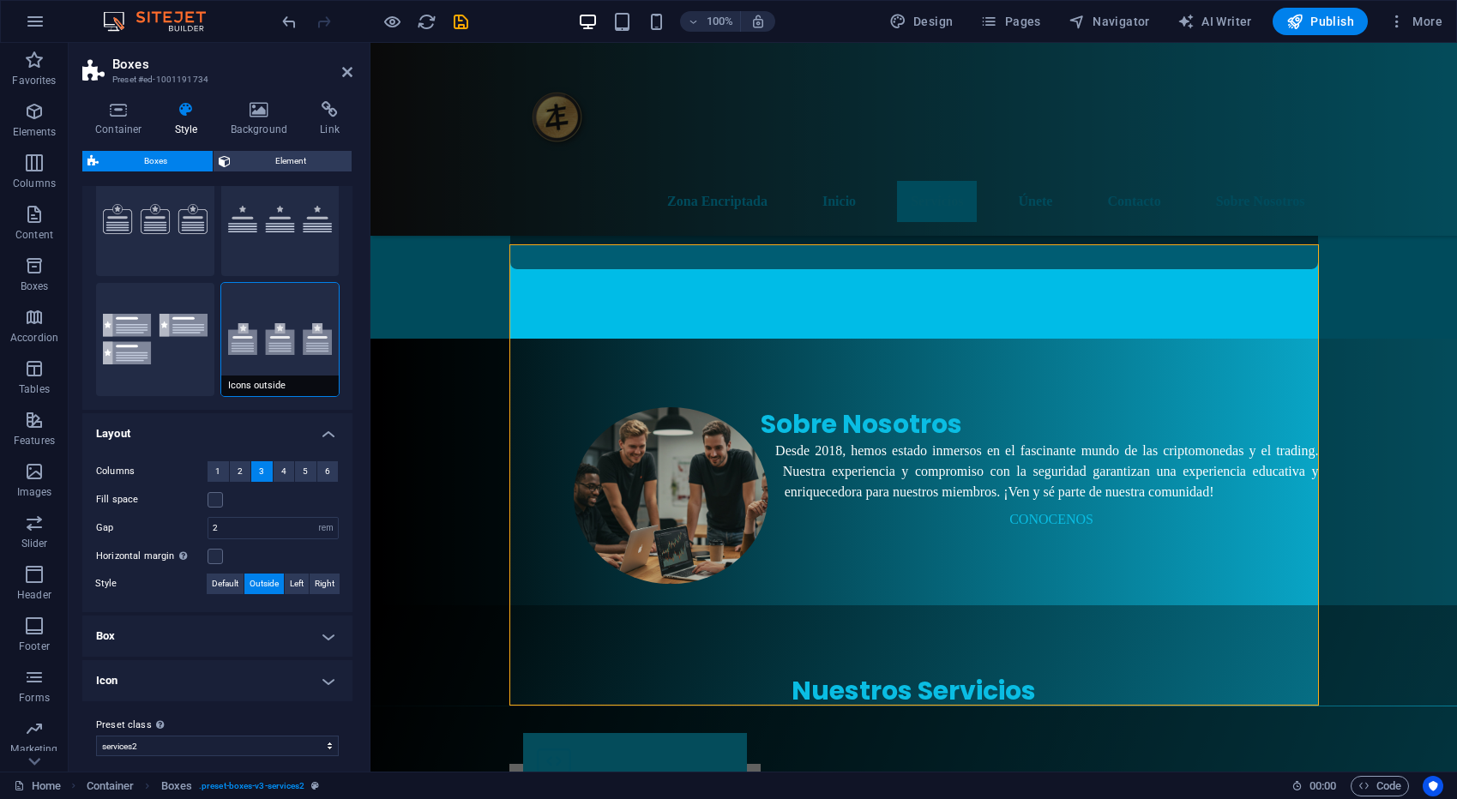
scroll to position [79, 0]
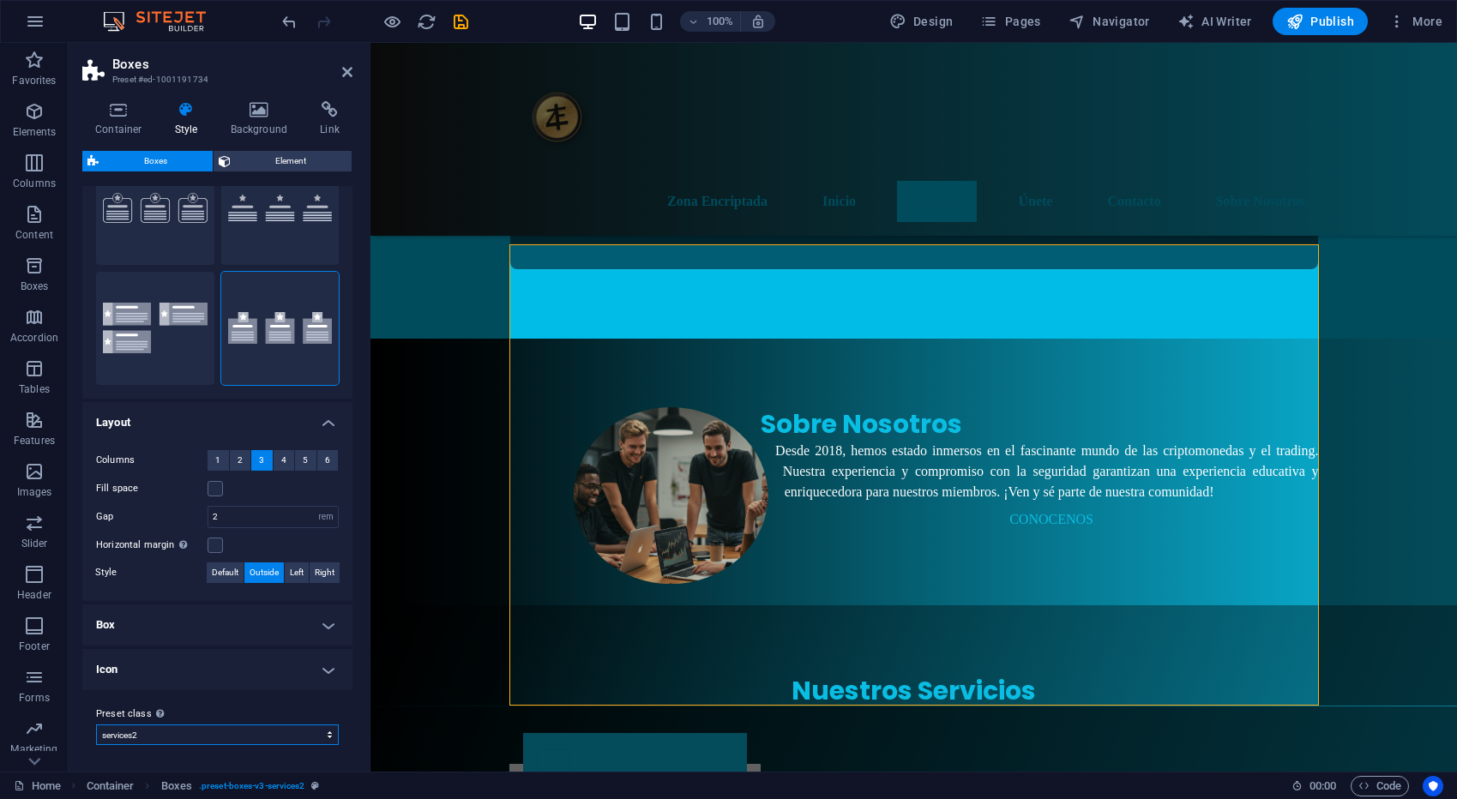
click at [326, 736] on select "border icons-left icons-outside contact-5 services2 Add preset class" at bounding box center [217, 734] width 243 height 21
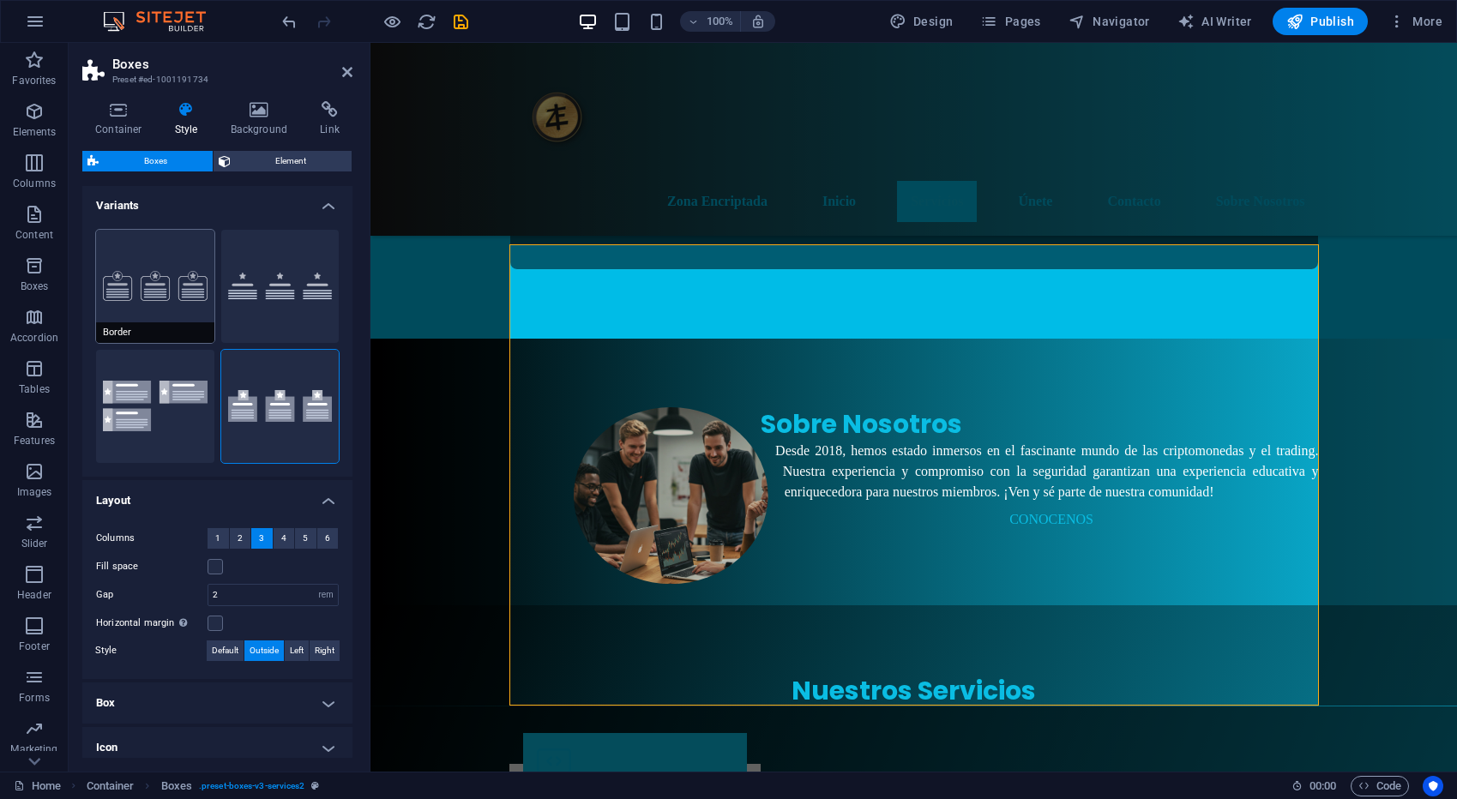
scroll to position [0, 0]
click at [270, 165] on span "Element" at bounding box center [291, 161] width 111 height 21
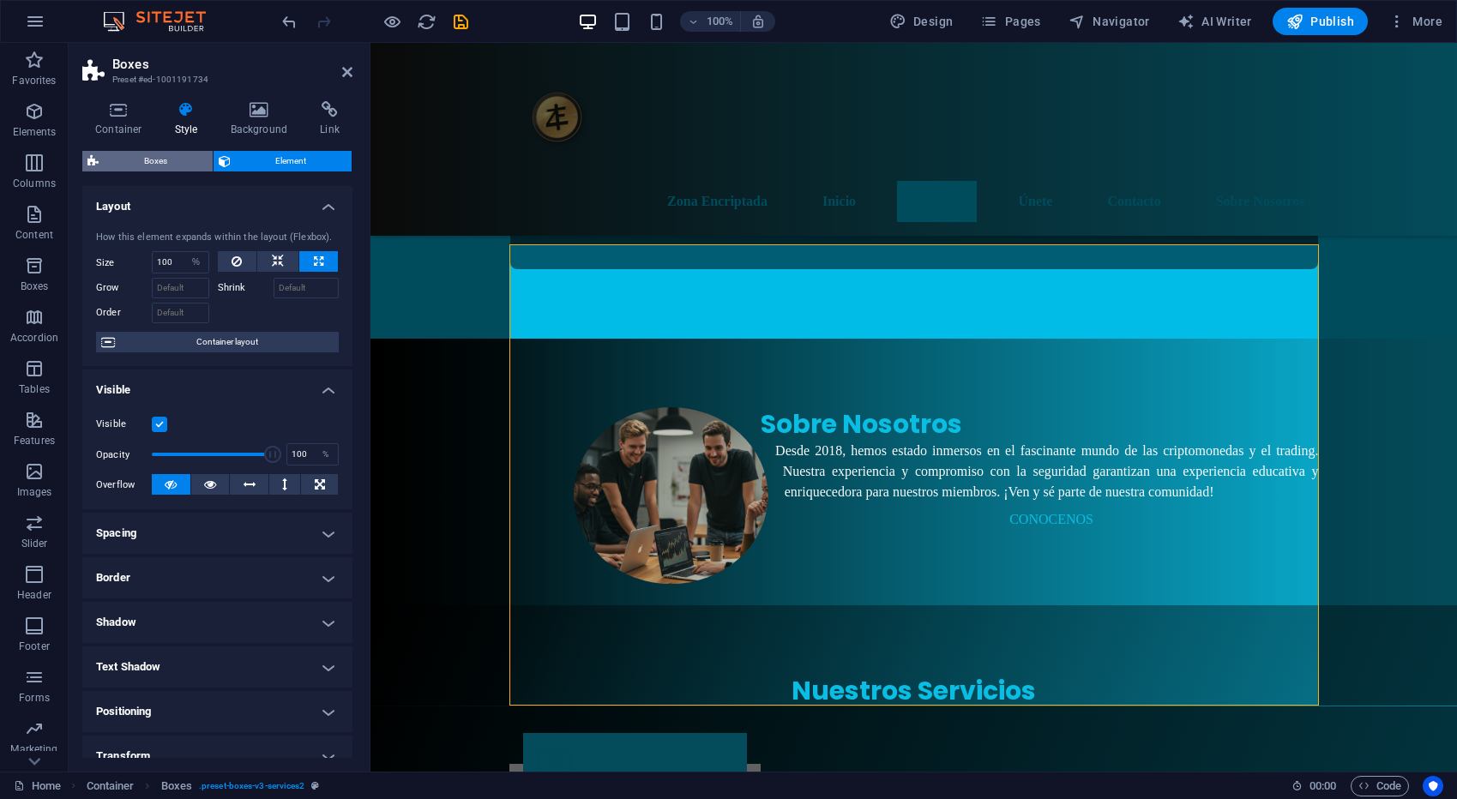
click at [145, 161] on span "Boxes" at bounding box center [156, 161] width 104 height 21
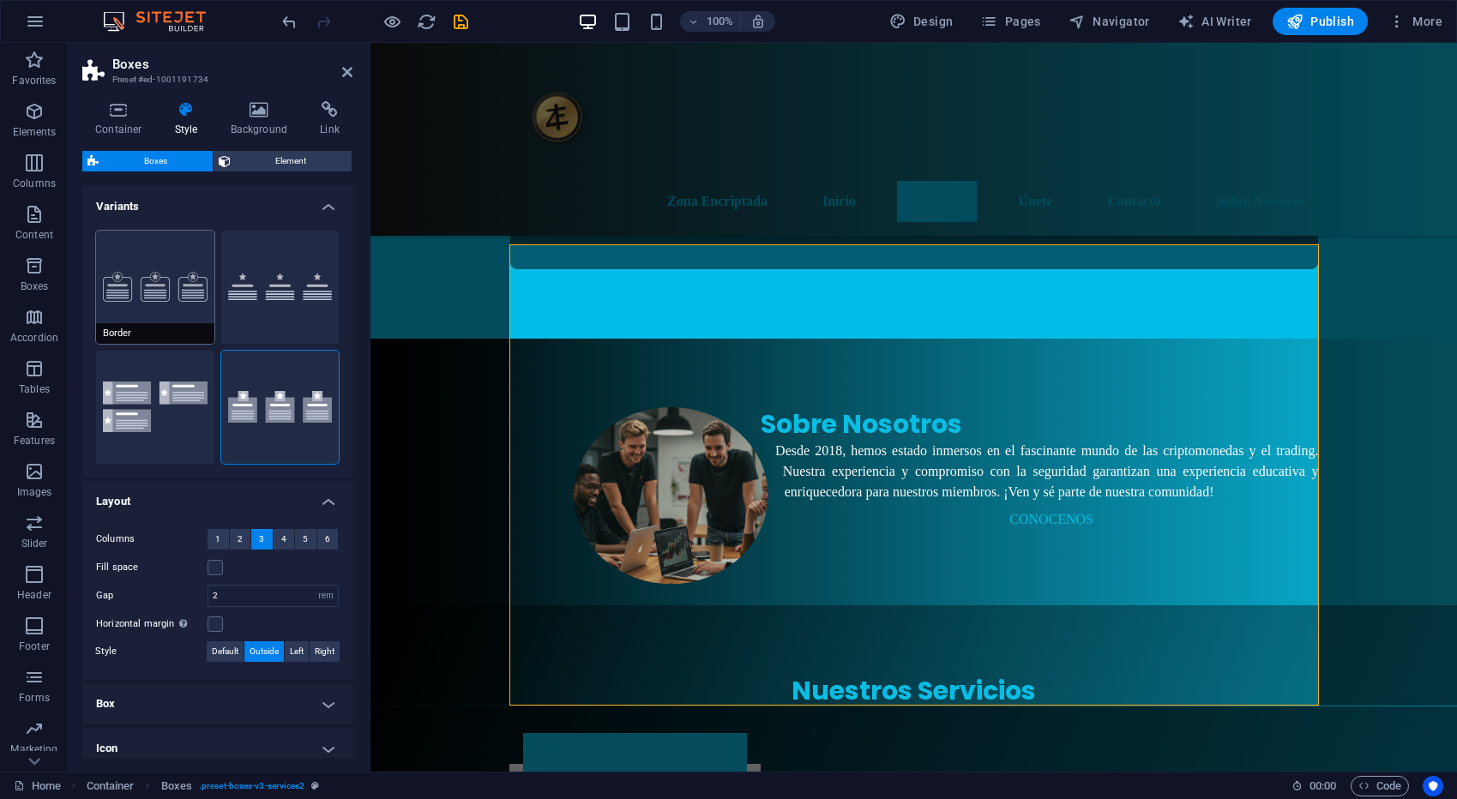
click at [178, 284] on button "Border" at bounding box center [155, 287] width 118 height 113
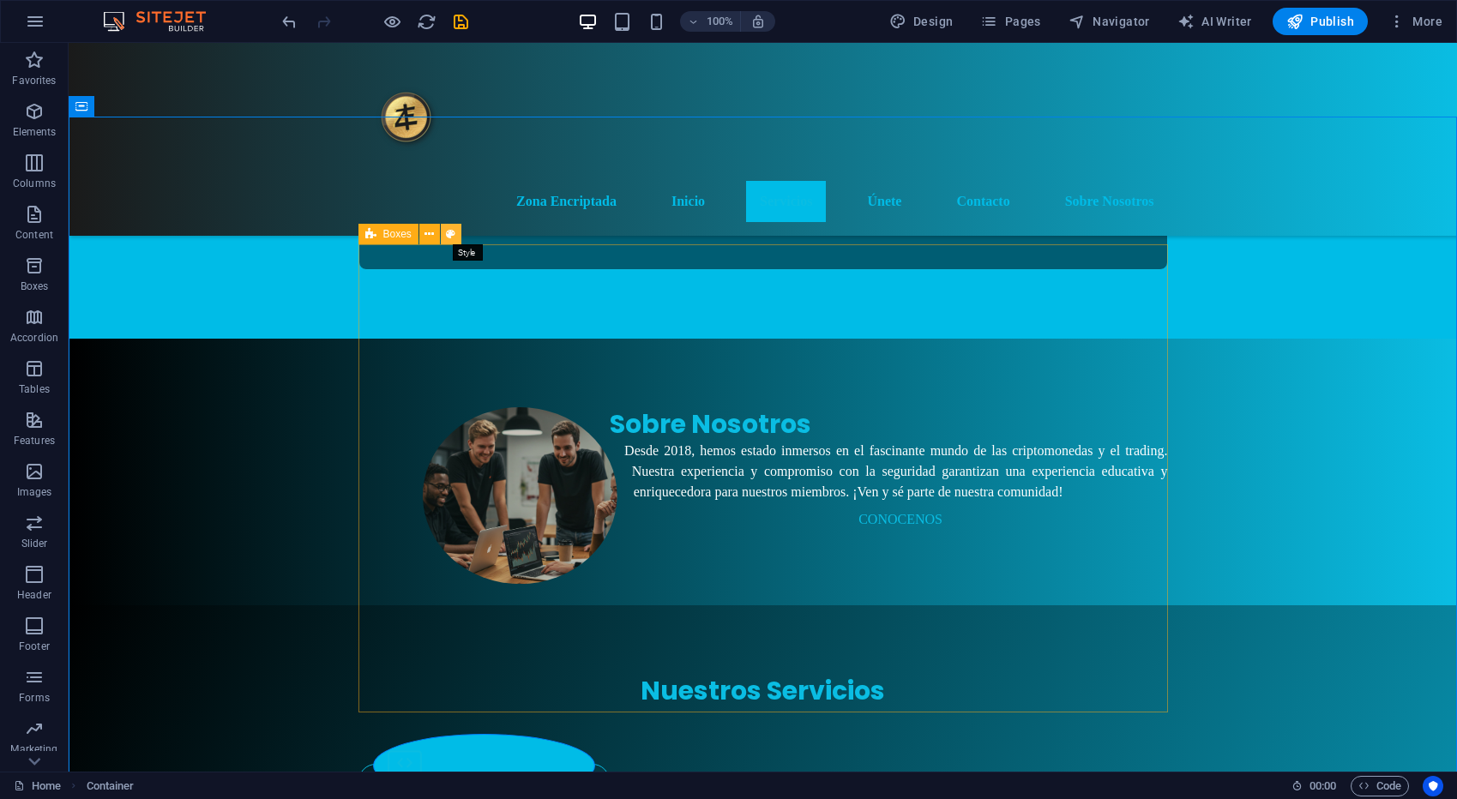
click at [454, 231] on icon at bounding box center [450, 234] width 9 height 18
select select "rem"
select select "preset-boxes-v3-services2"
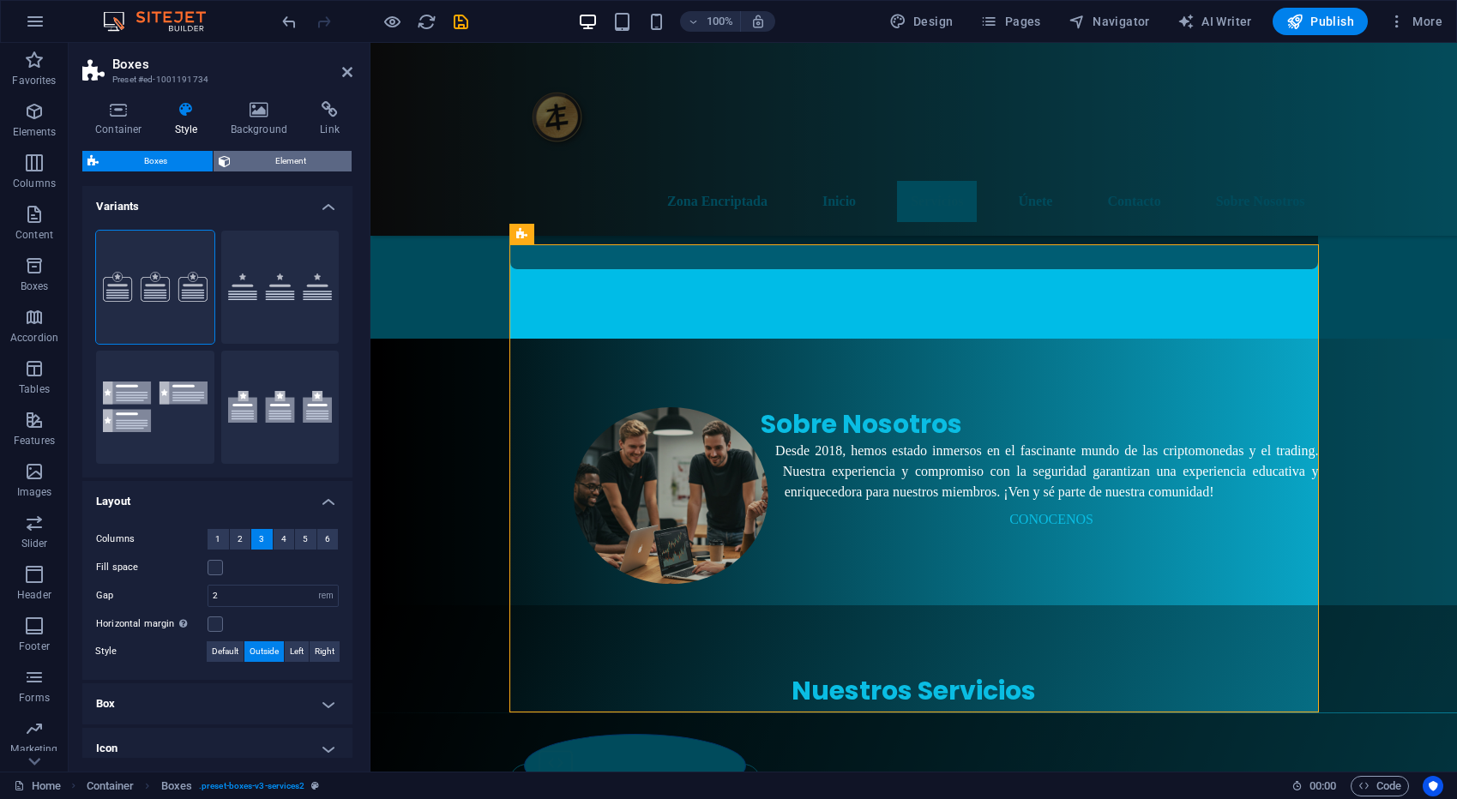
click at [300, 159] on span "Element" at bounding box center [291, 161] width 111 height 21
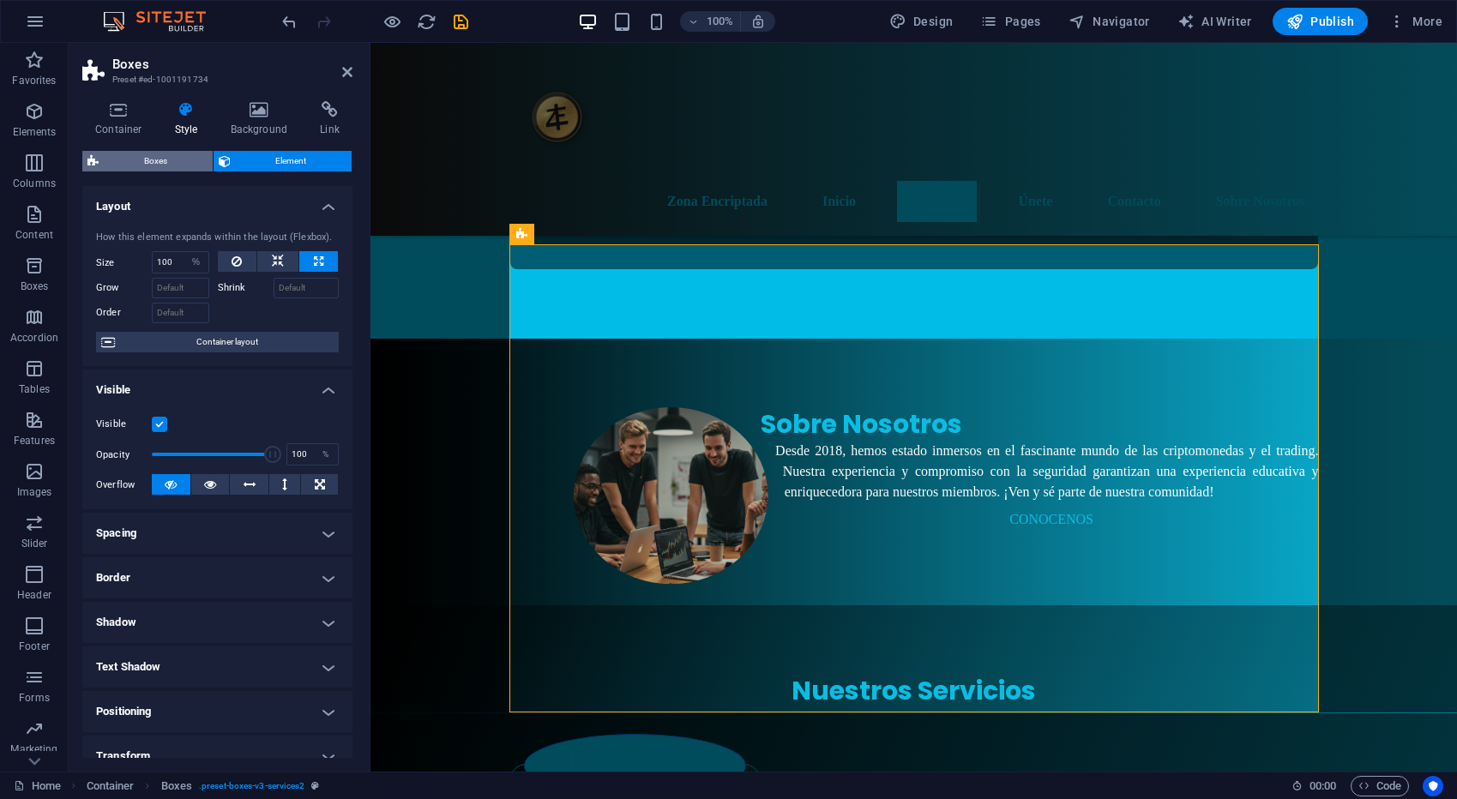
click at [168, 165] on span "Boxes" at bounding box center [156, 161] width 104 height 21
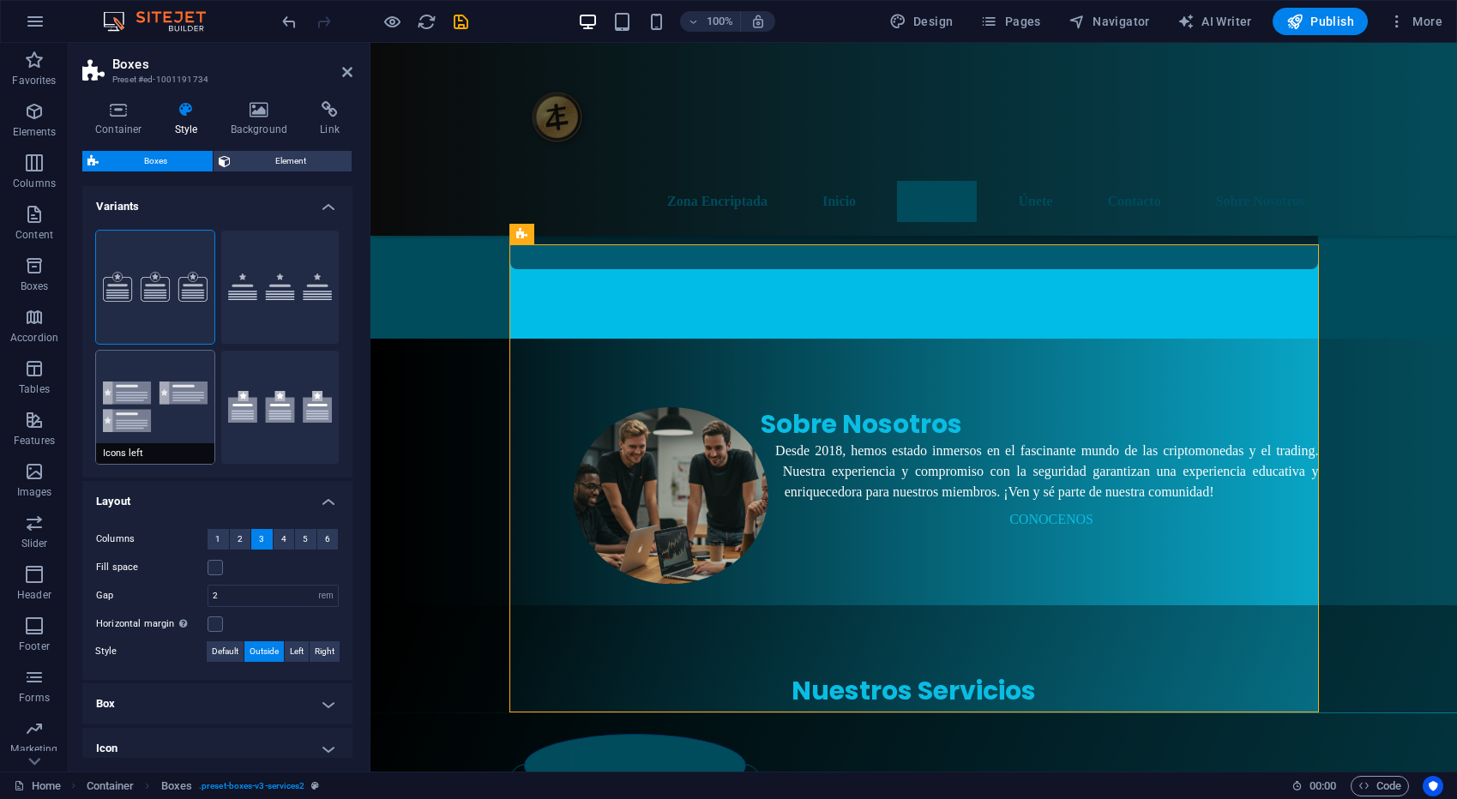
click at [159, 412] on button "Icons left" at bounding box center [155, 407] width 118 height 113
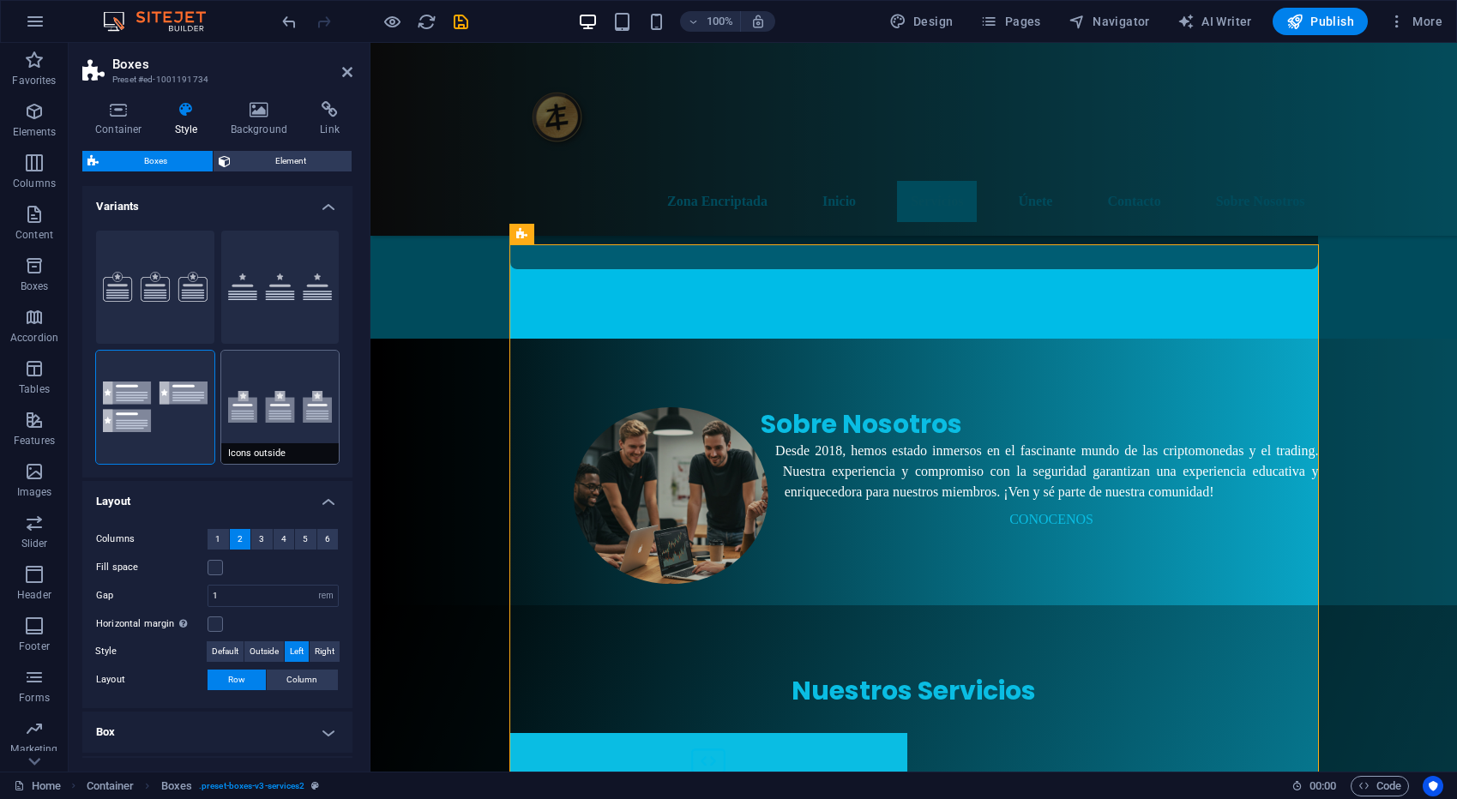
click at [261, 400] on button "Icons outside" at bounding box center [280, 407] width 118 height 113
type input "2"
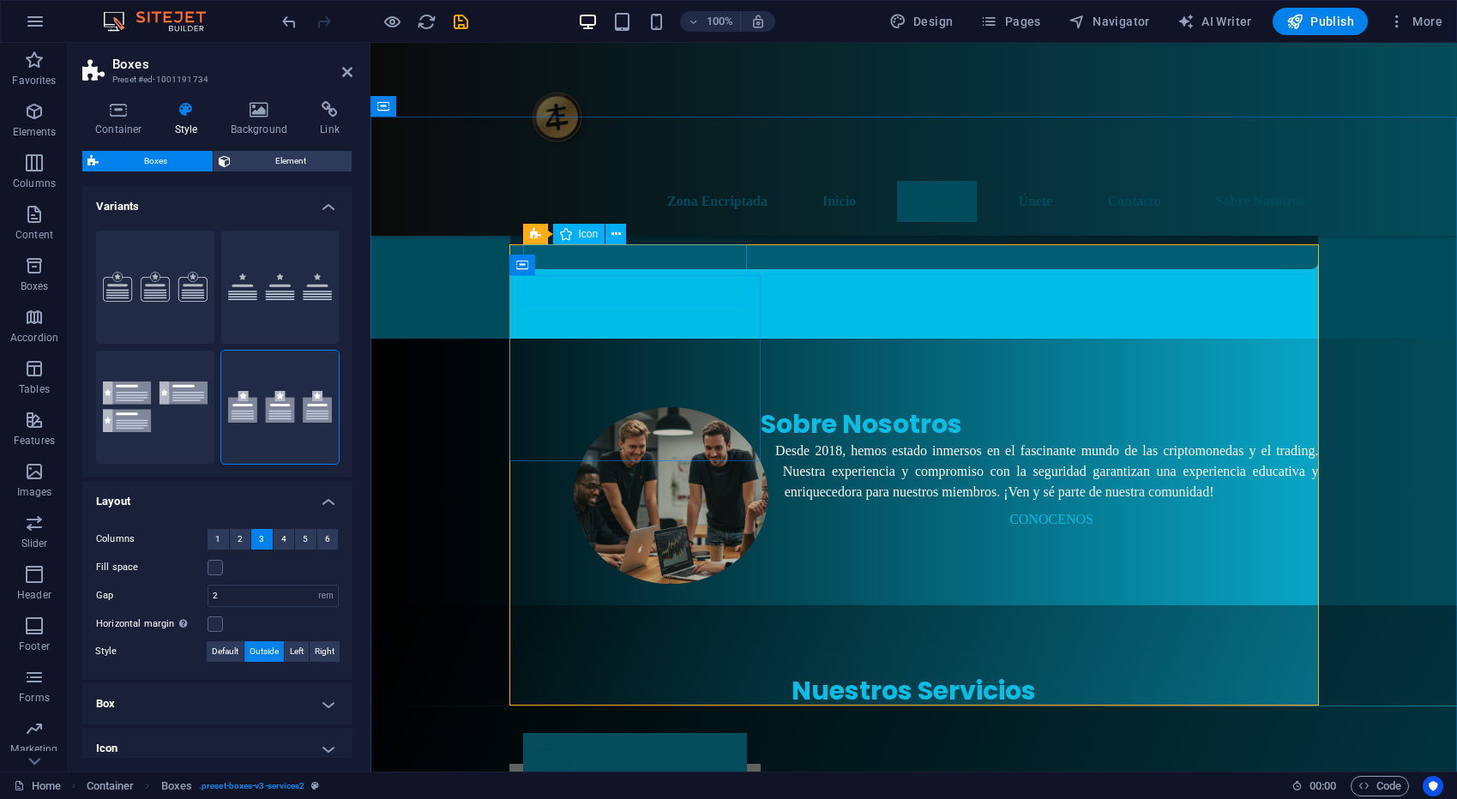
click at [588, 733] on figure at bounding box center [635, 764] width 224 height 62
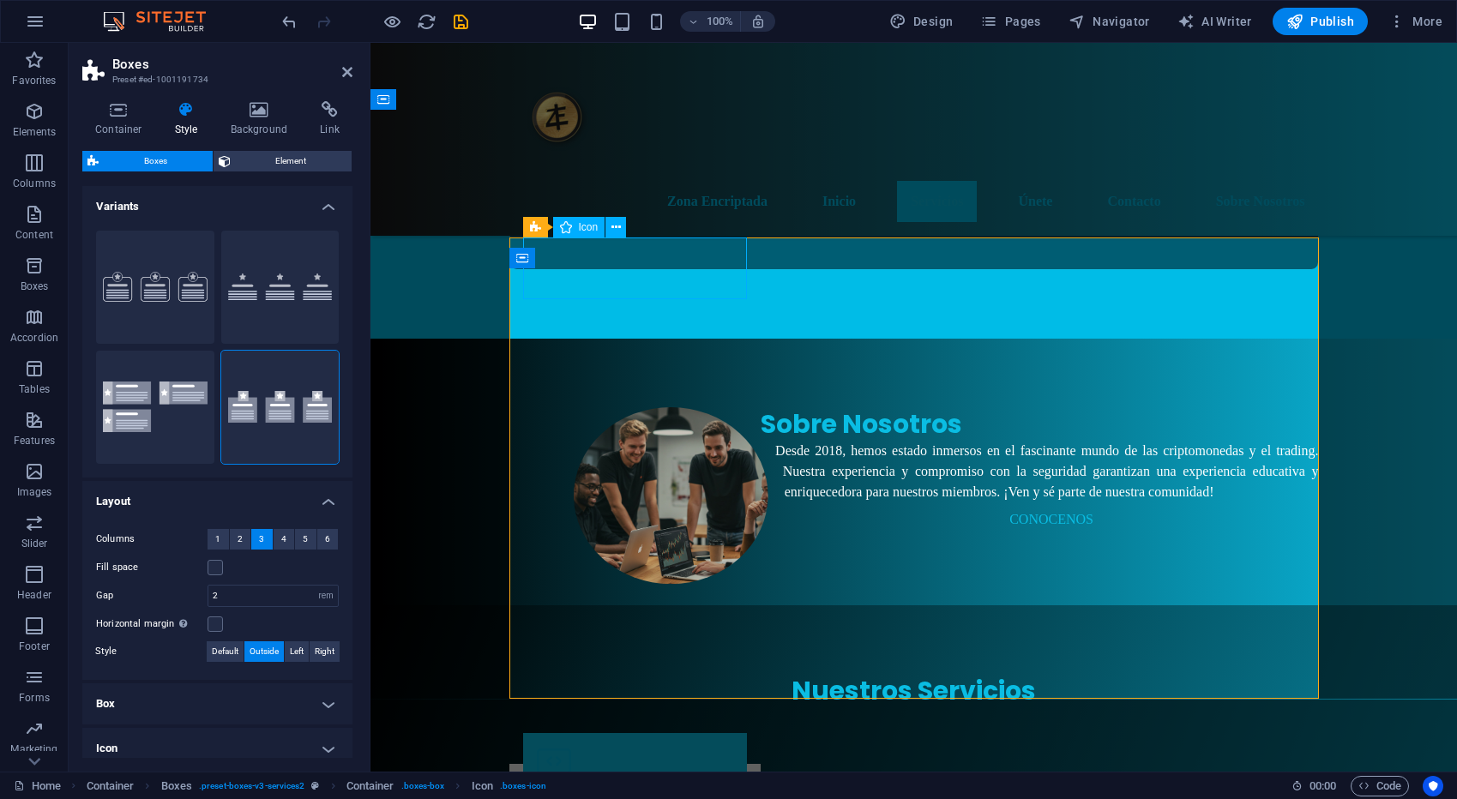
scroll to position [860, 0]
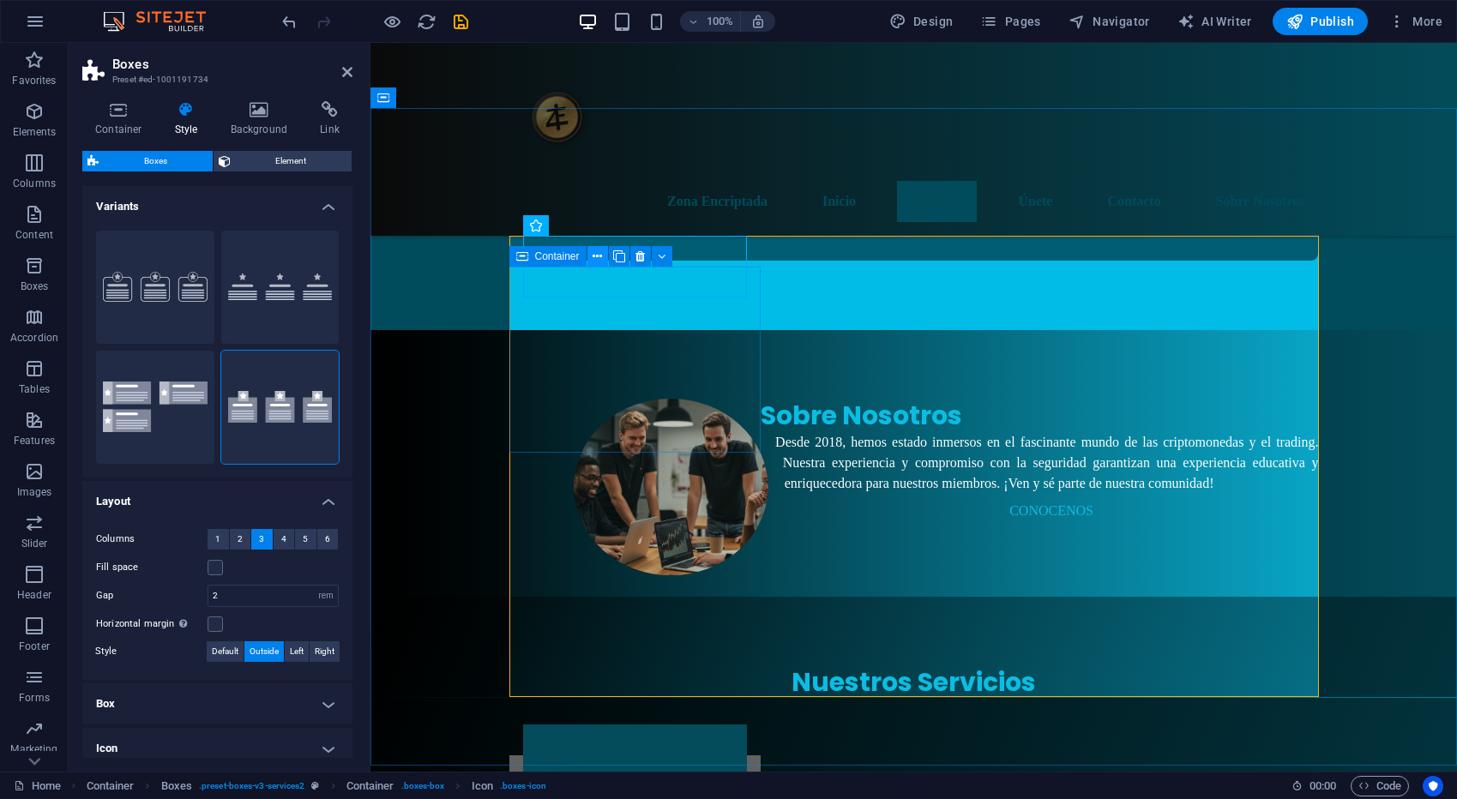
click at [596, 258] on icon at bounding box center [596, 257] width 9 height 18
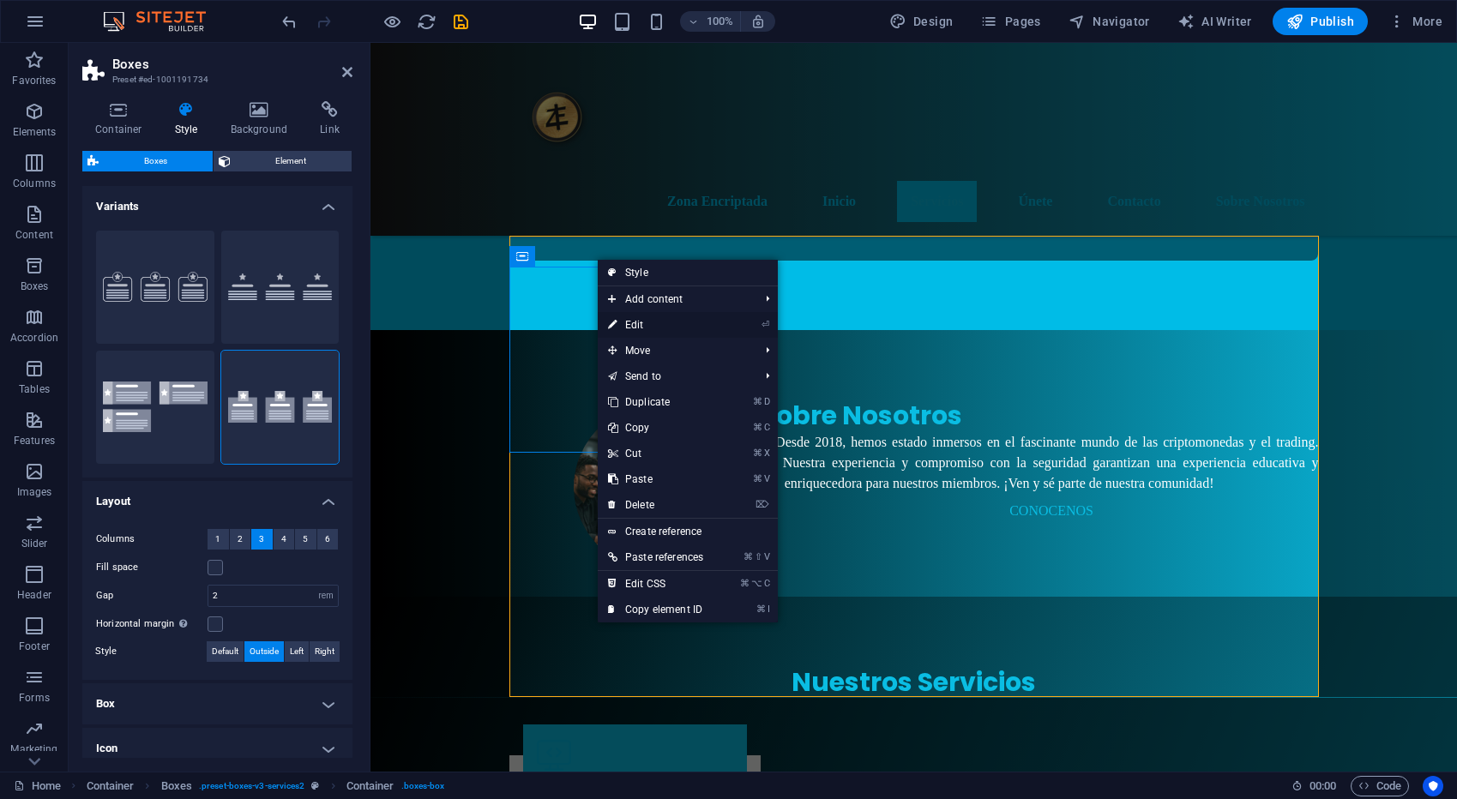
click at [709, 324] on link "⏎ Edit" at bounding box center [656, 325] width 116 height 26
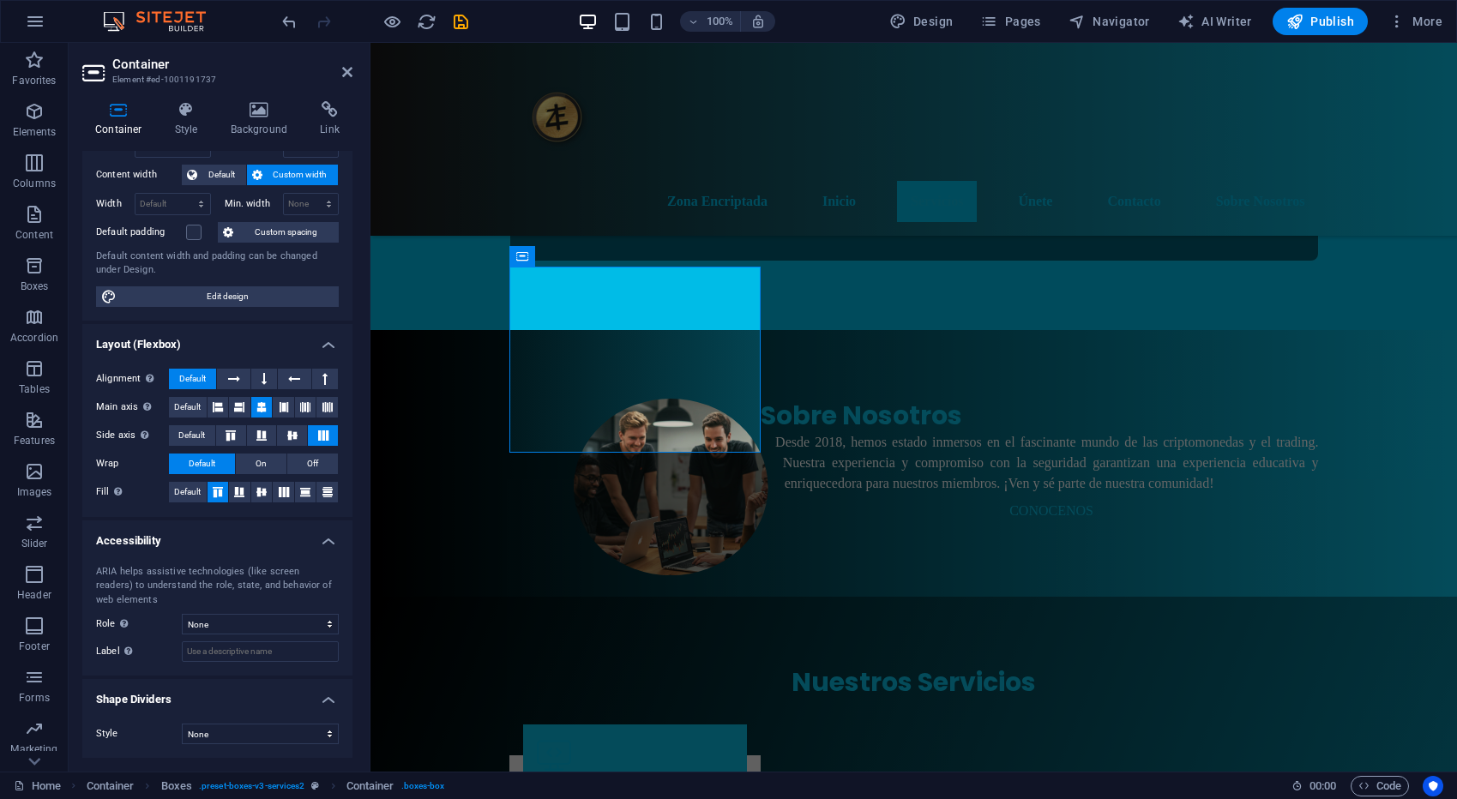
scroll to position [0, 0]
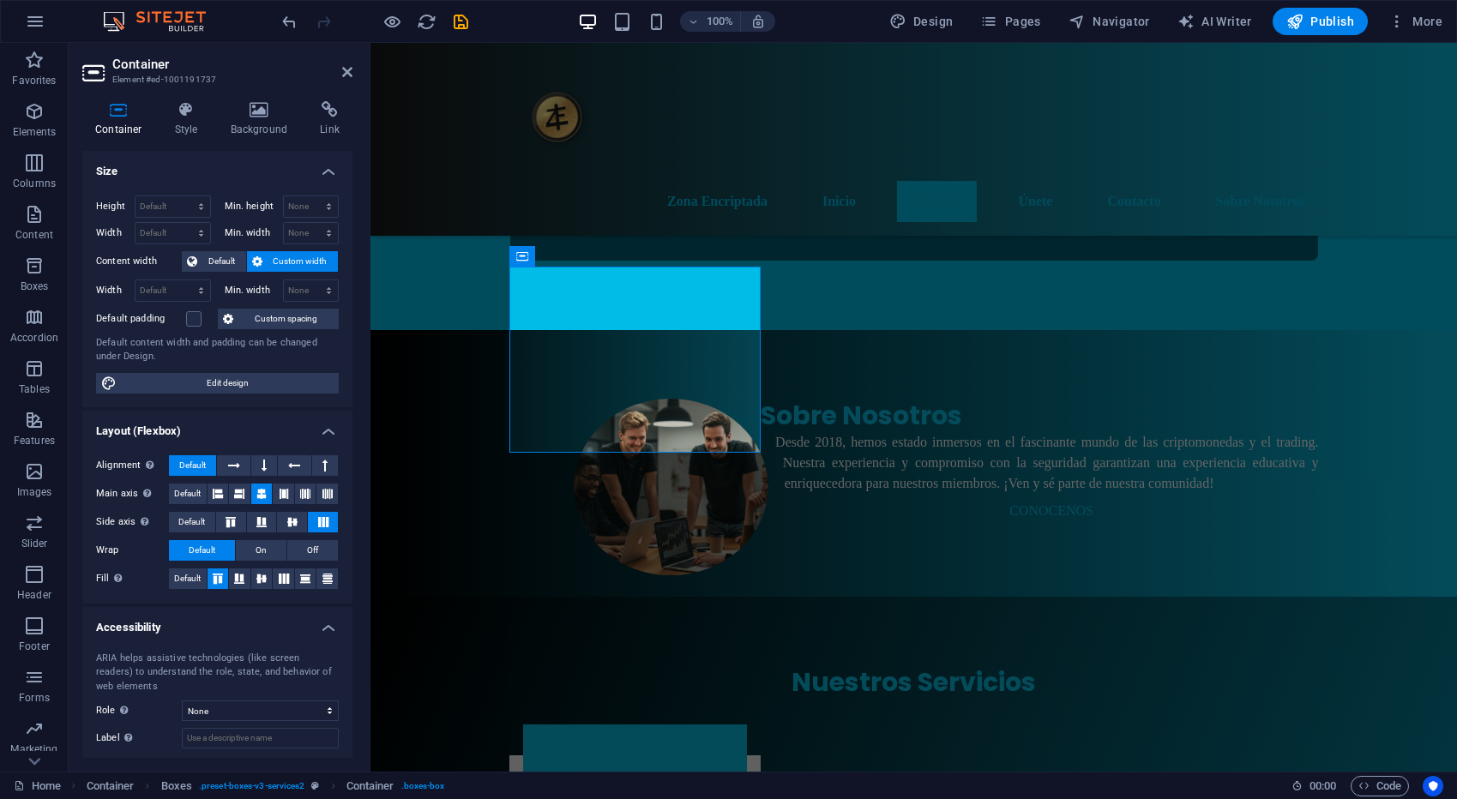
click at [353, 73] on aside "Container Element #ed-1001191737 Container Style Background Link Size Height De…" at bounding box center [220, 407] width 302 height 729
click at [352, 75] on aside "Container Element #ed-1001191737 Container Style Background Link Size Height De…" at bounding box center [220, 407] width 302 height 729
click at [346, 75] on icon at bounding box center [347, 72] width 10 height 14
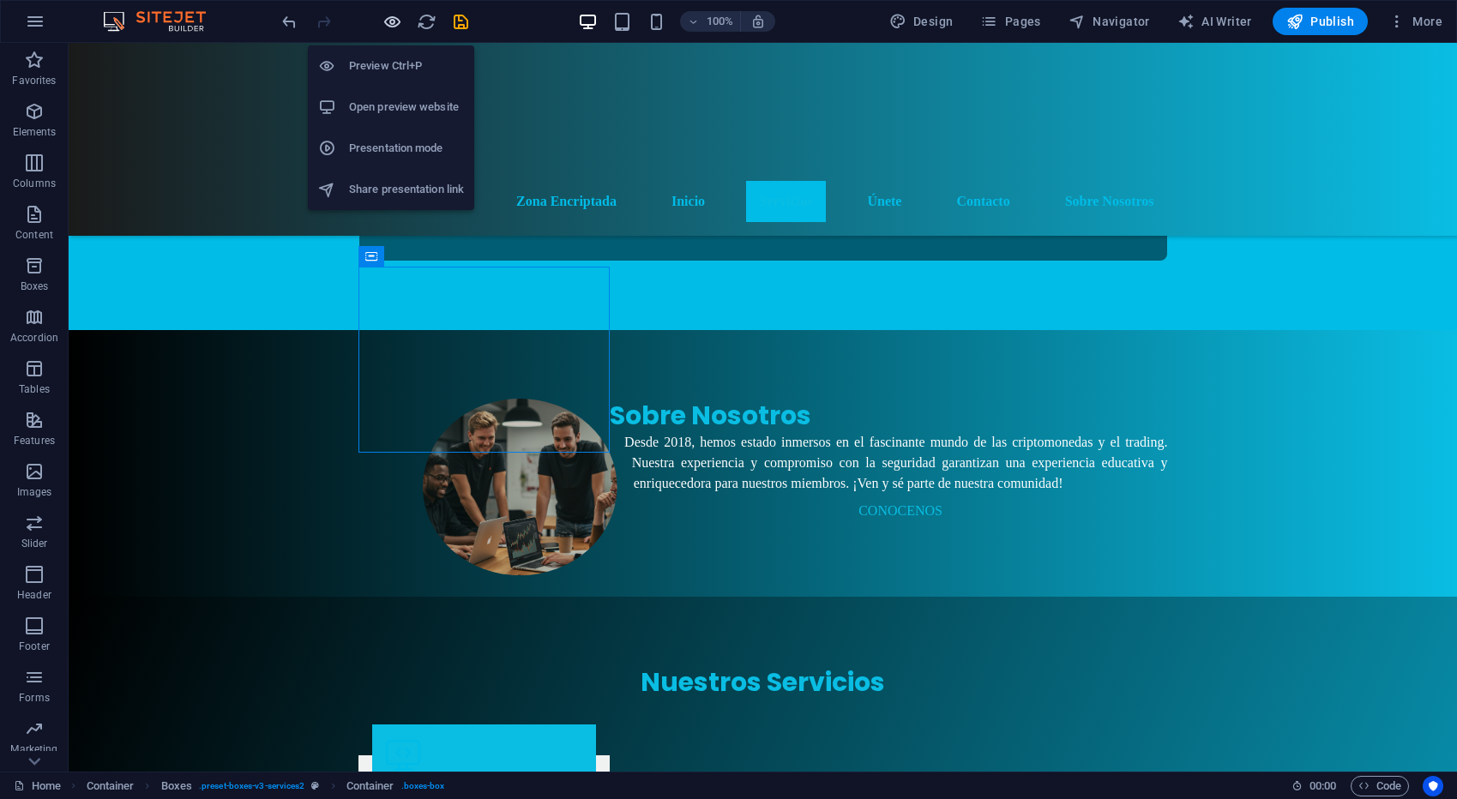
click at [390, 22] on icon "button" at bounding box center [392, 22] width 20 height 20
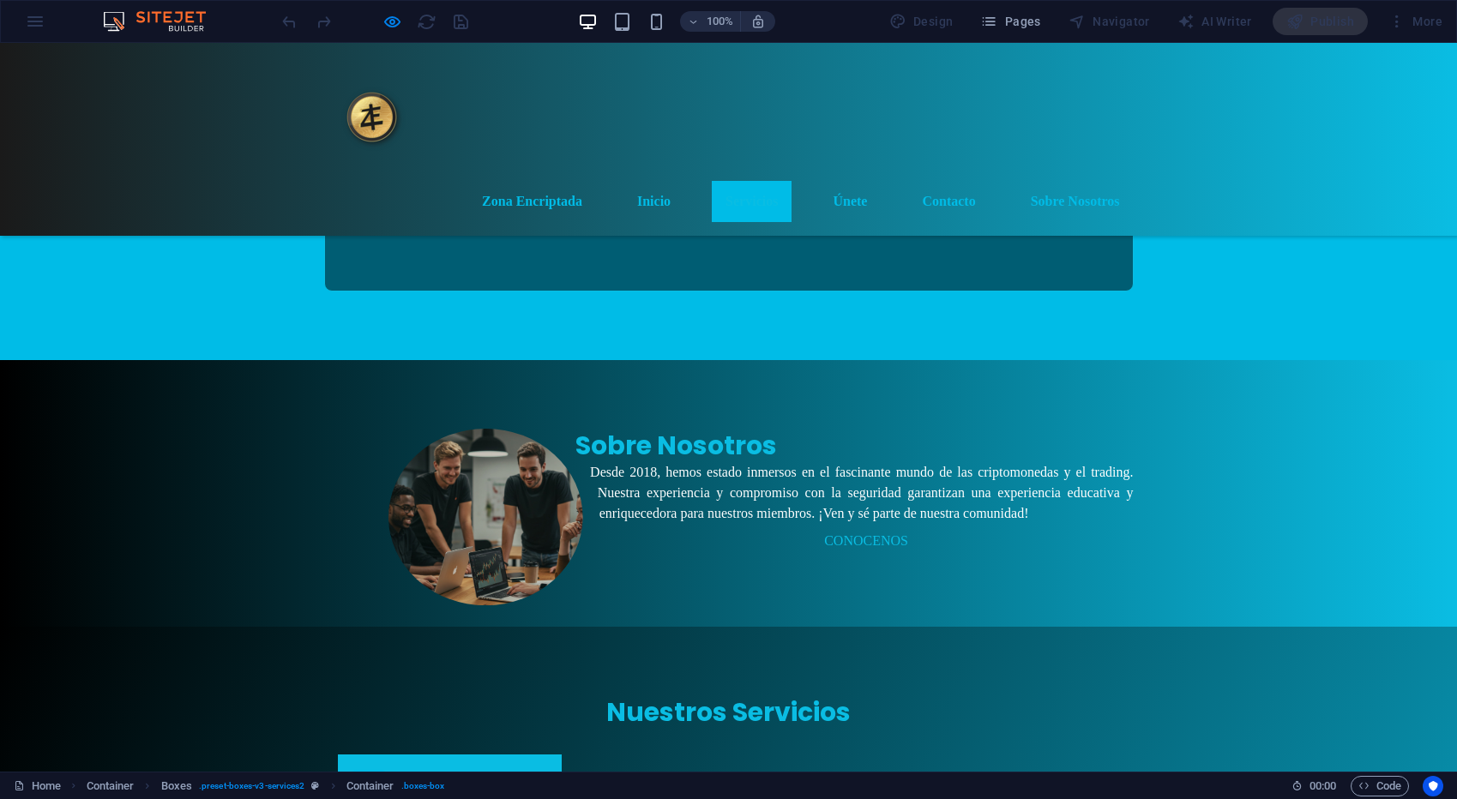
scroll to position [870, 0]
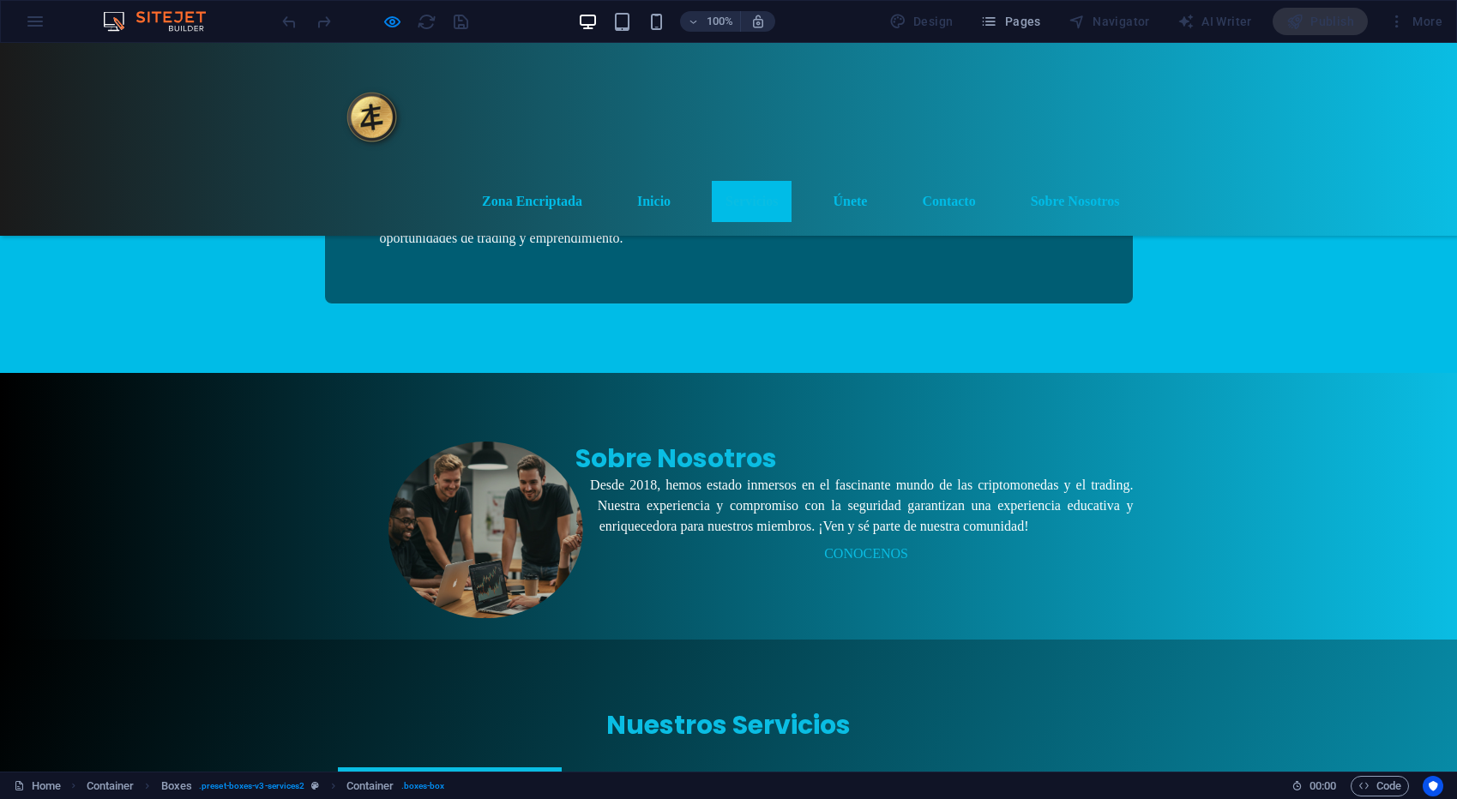
scroll to position [816, 0]
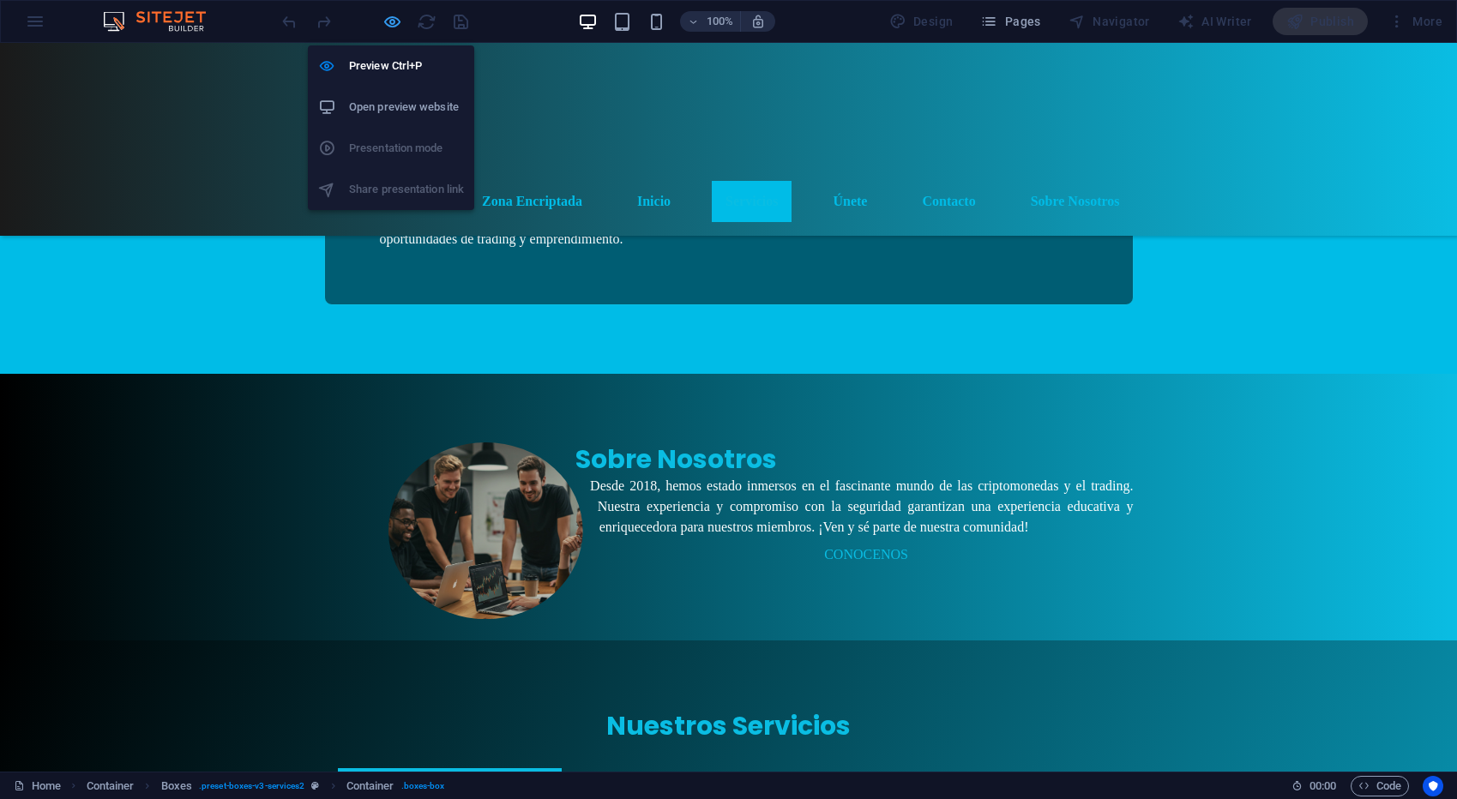
click at [388, 21] on icon "button" at bounding box center [392, 22] width 20 height 20
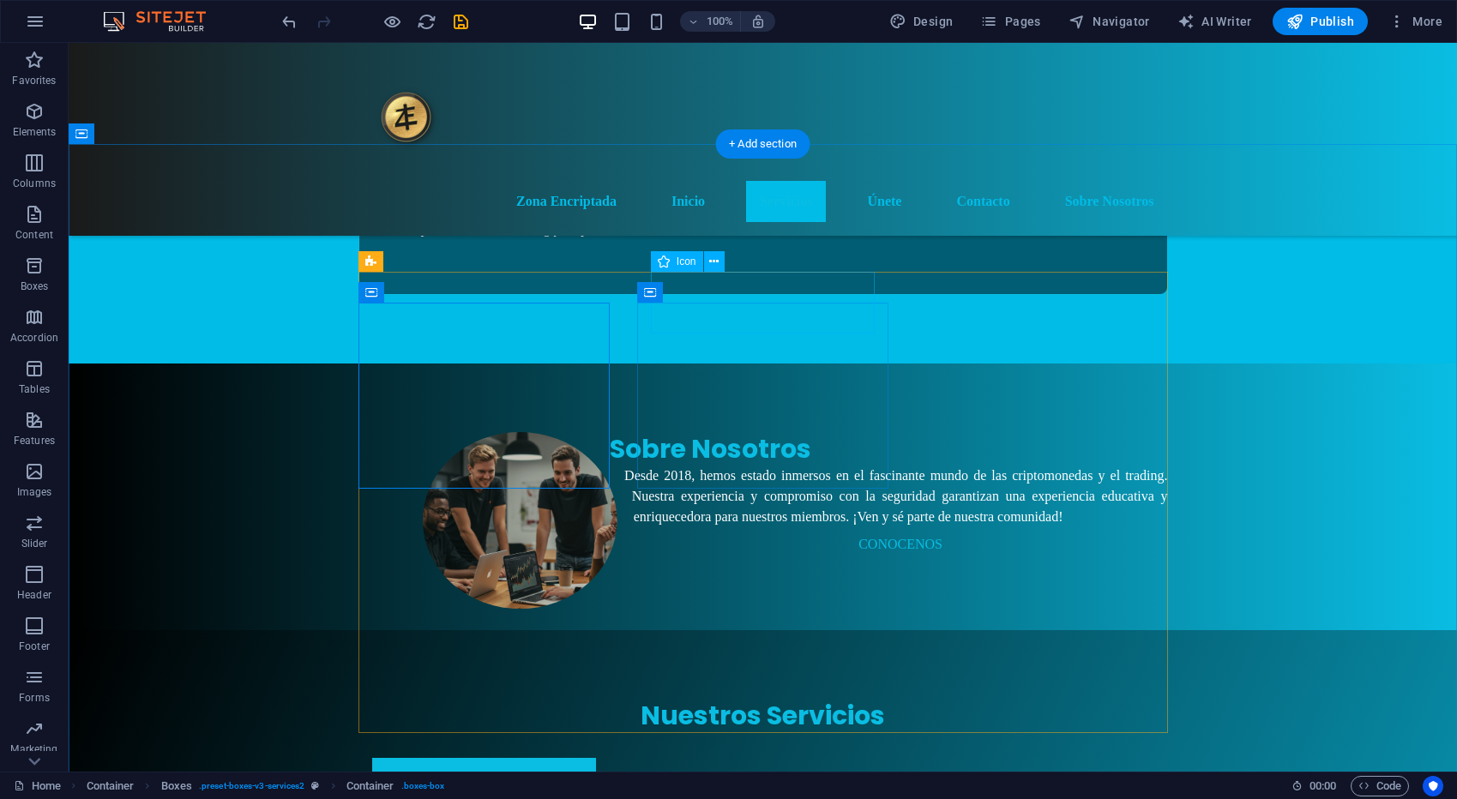
scroll to position [822, 0]
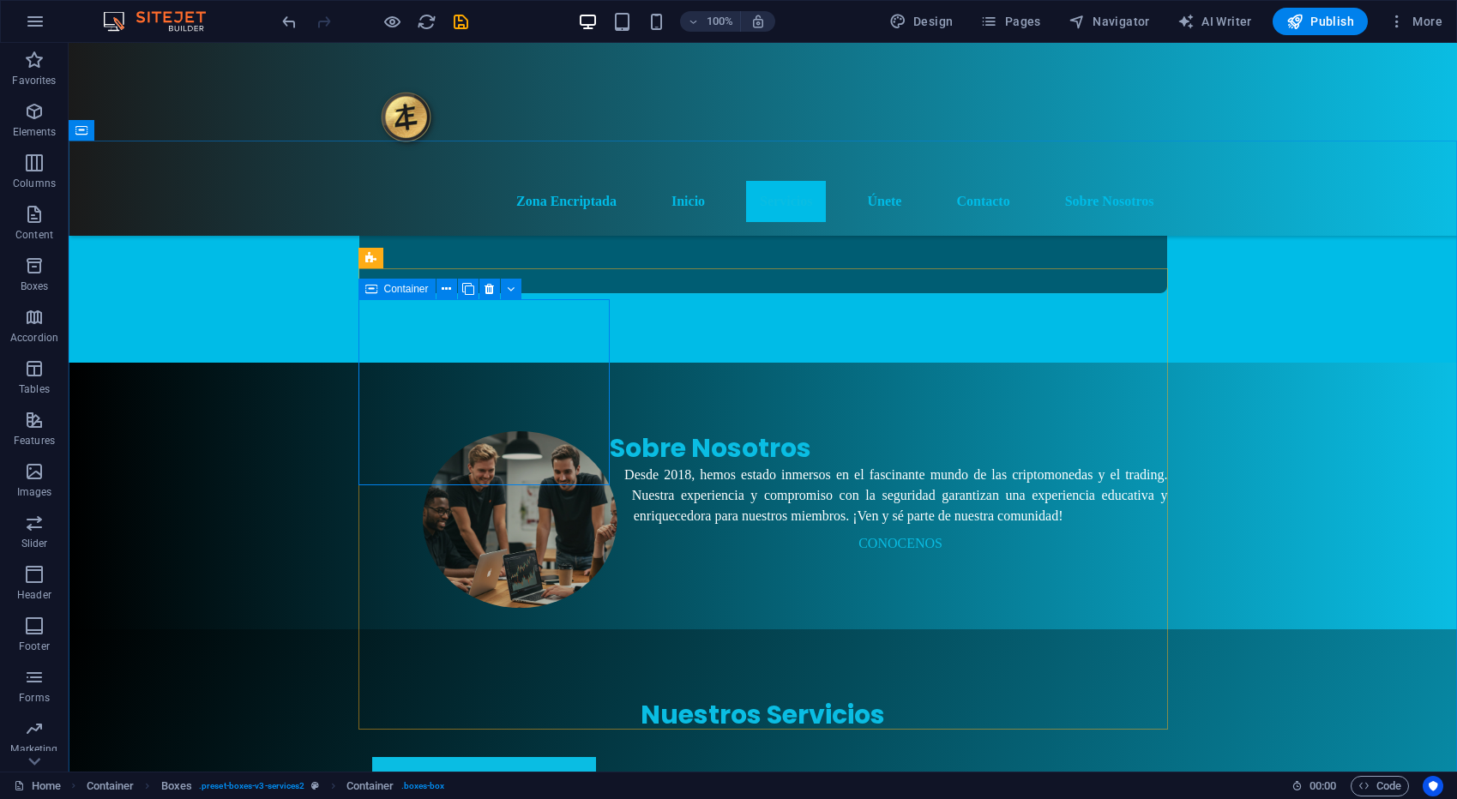
click at [374, 286] on icon at bounding box center [371, 289] width 12 height 21
click at [442, 287] on icon at bounding box center [446, 289] width 9 height 18
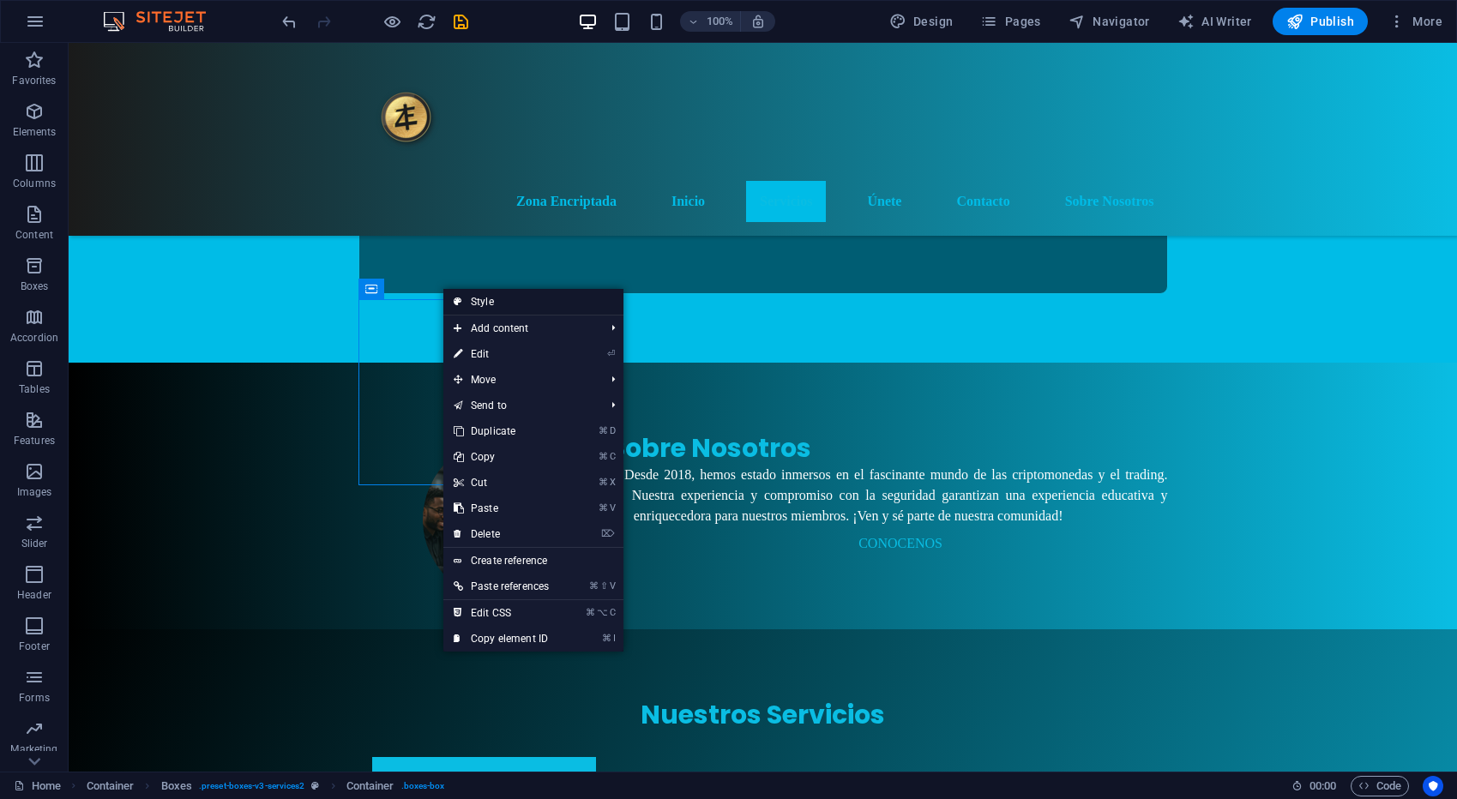
click at [496, 296] on link "Style" at bounding box center [533, 302] width 180 height 26
select select "rem"
select select "preset-boxes-v3-services2"
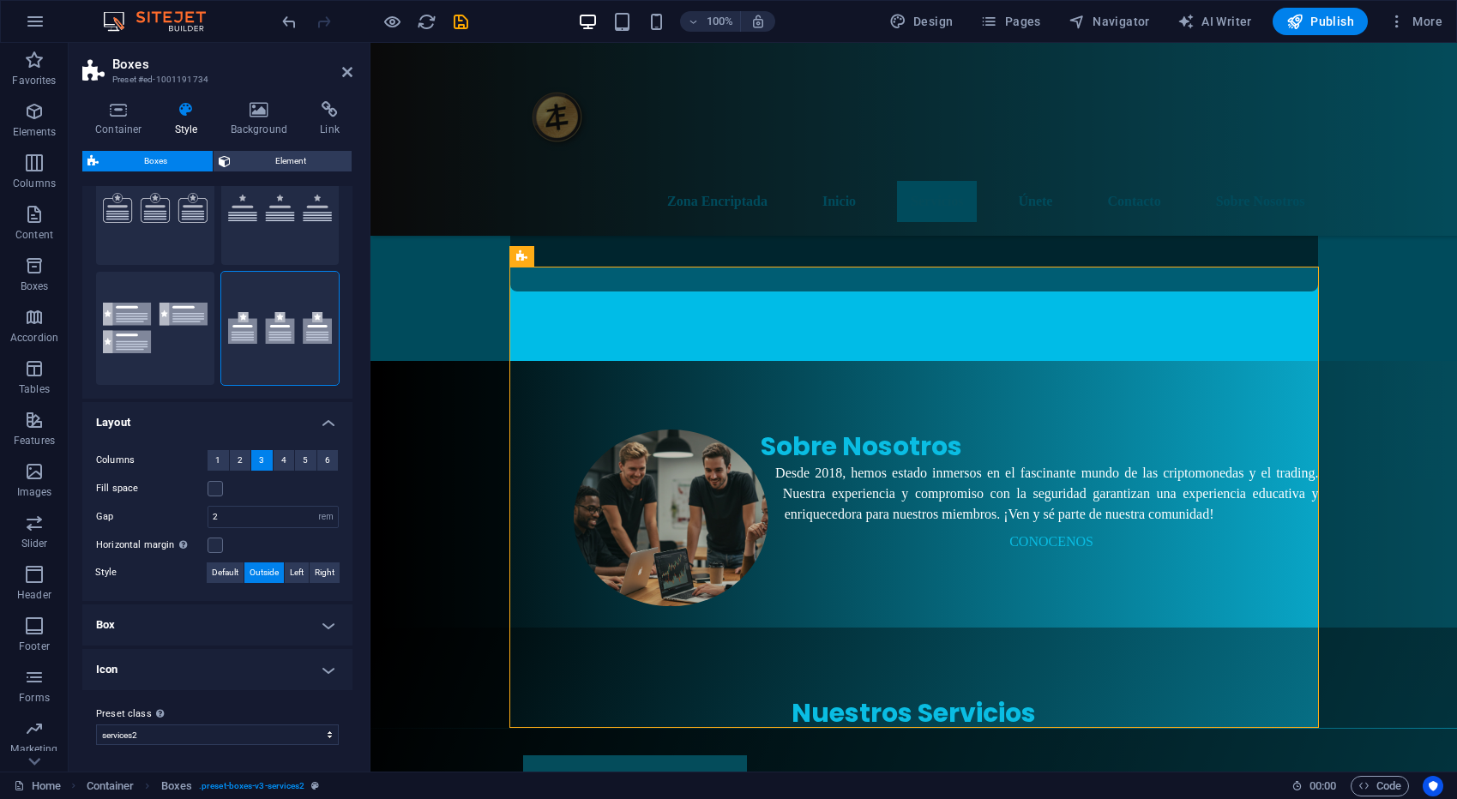
scroll to position [0, 0]
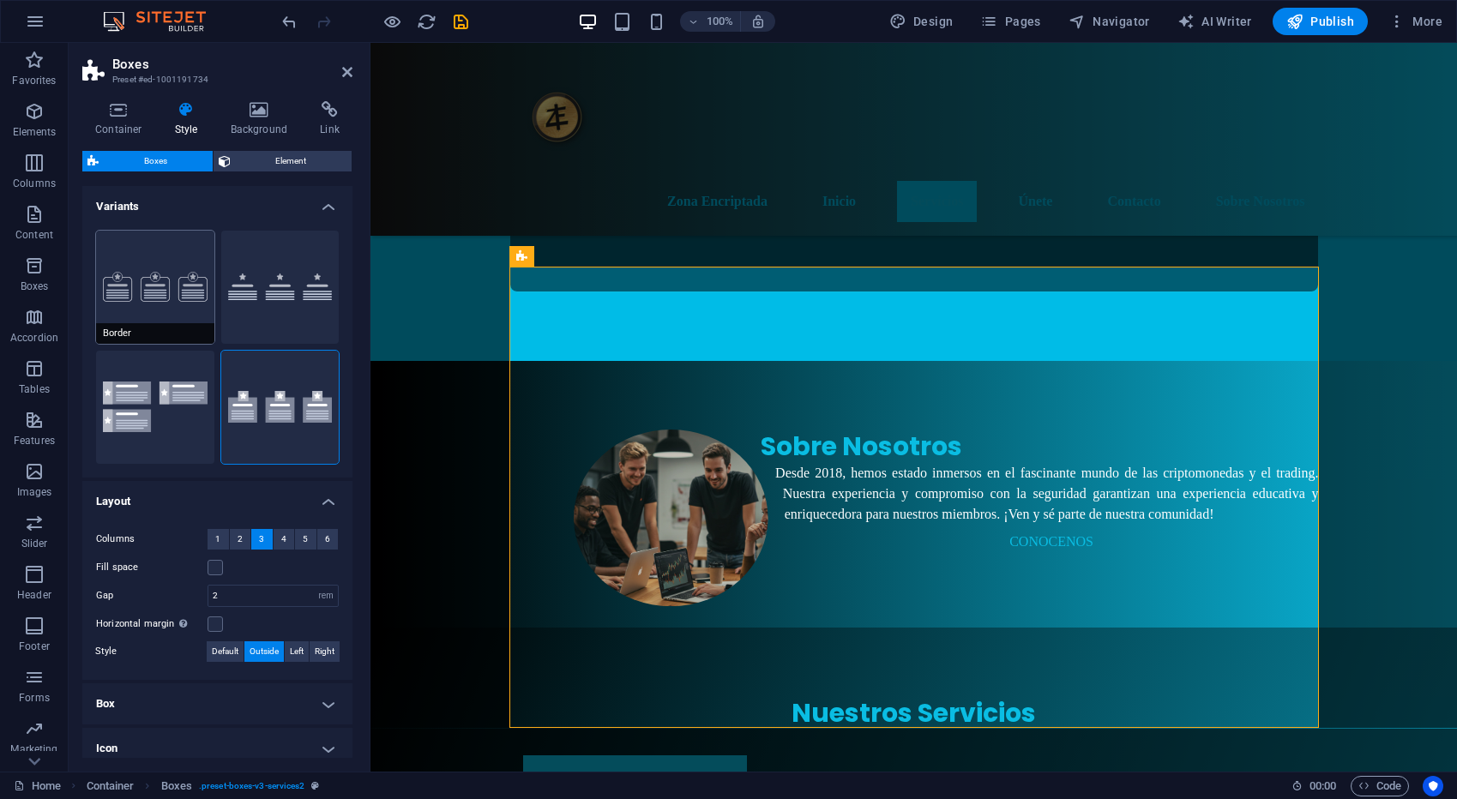
click at [178, 302] on button "Border" at bounding box center [155, 287] width 118 height 113
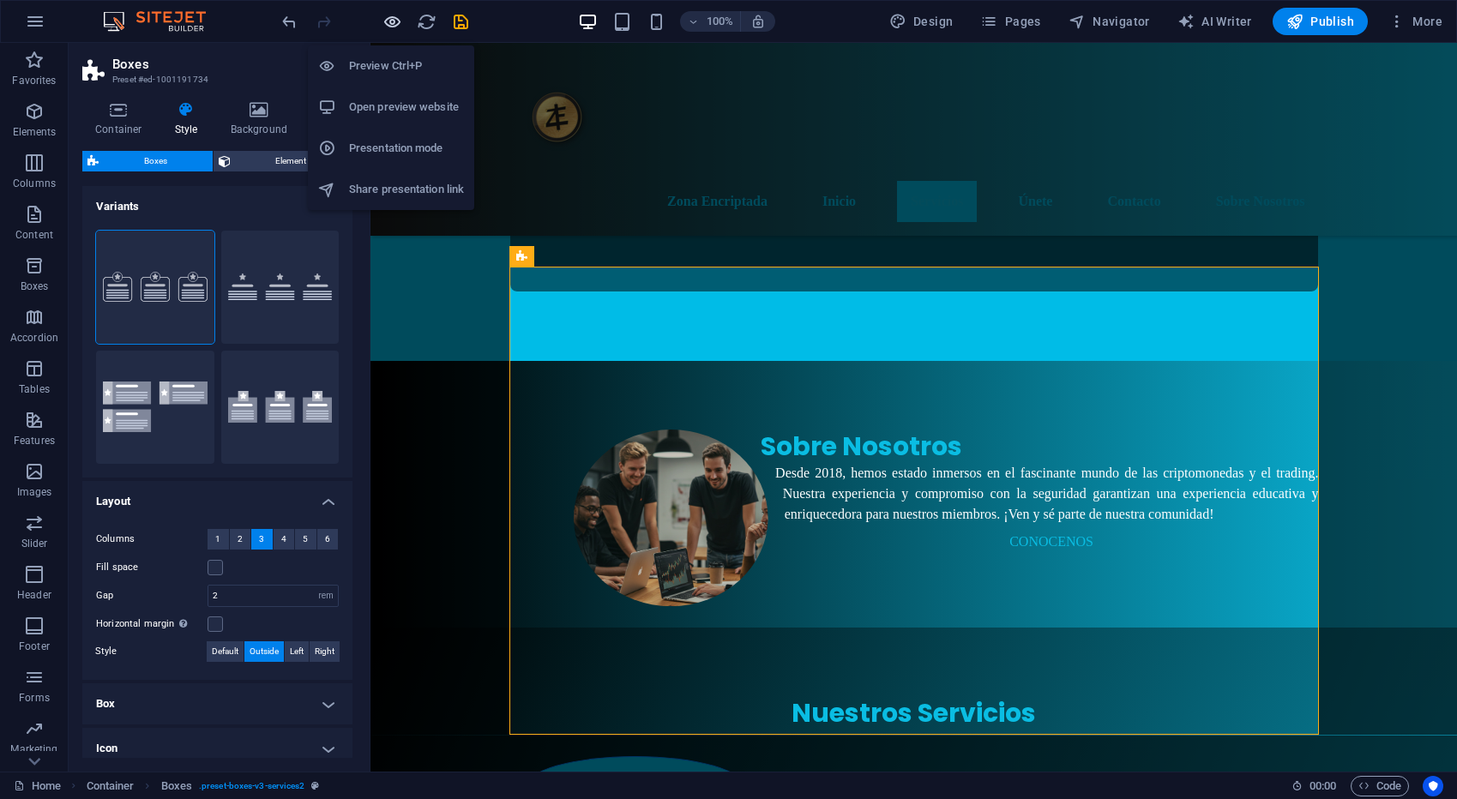
click at [394, 22] on icon "button" at bounding box center [392, 22] width 20 height 20
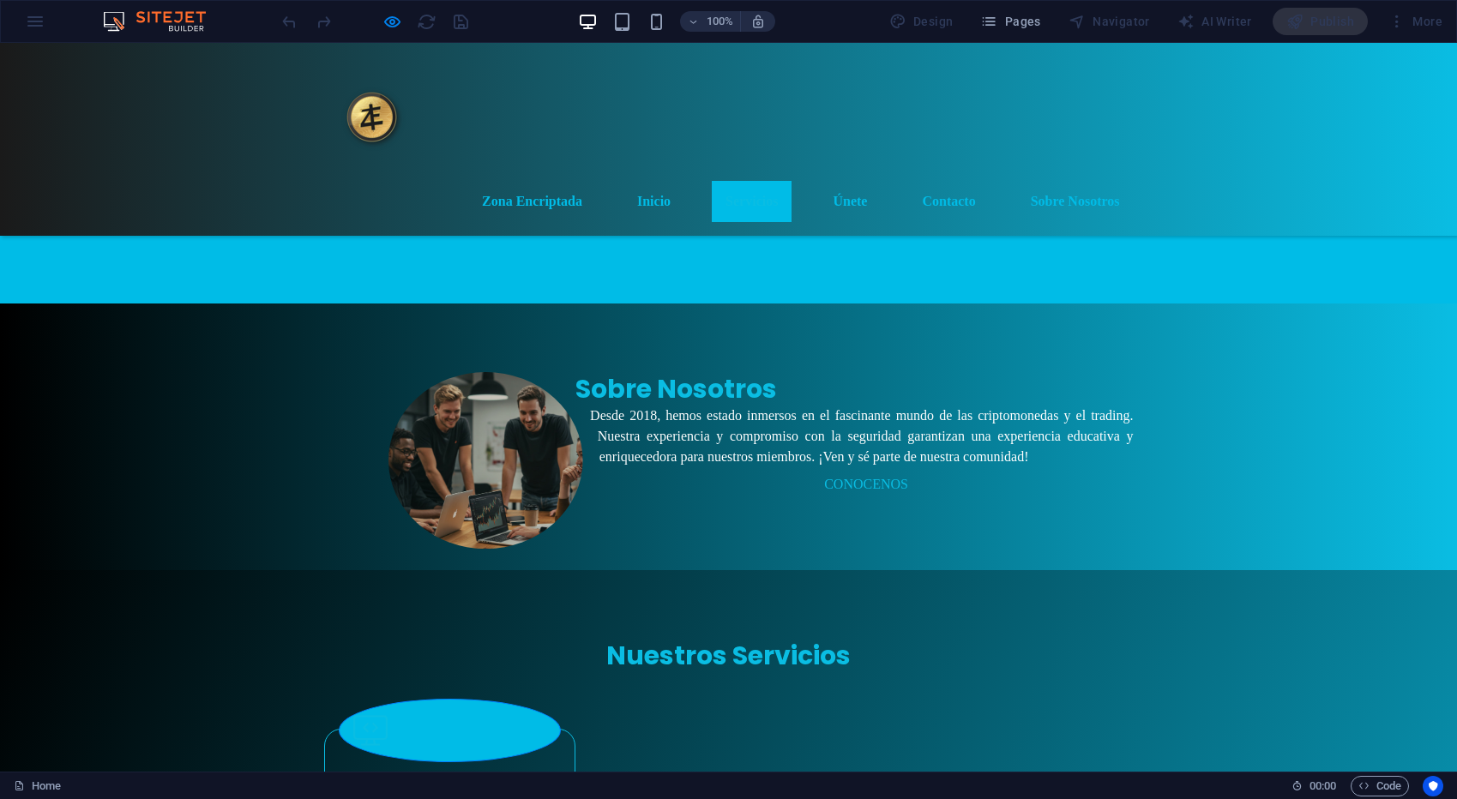
scroll to position [787, 0]
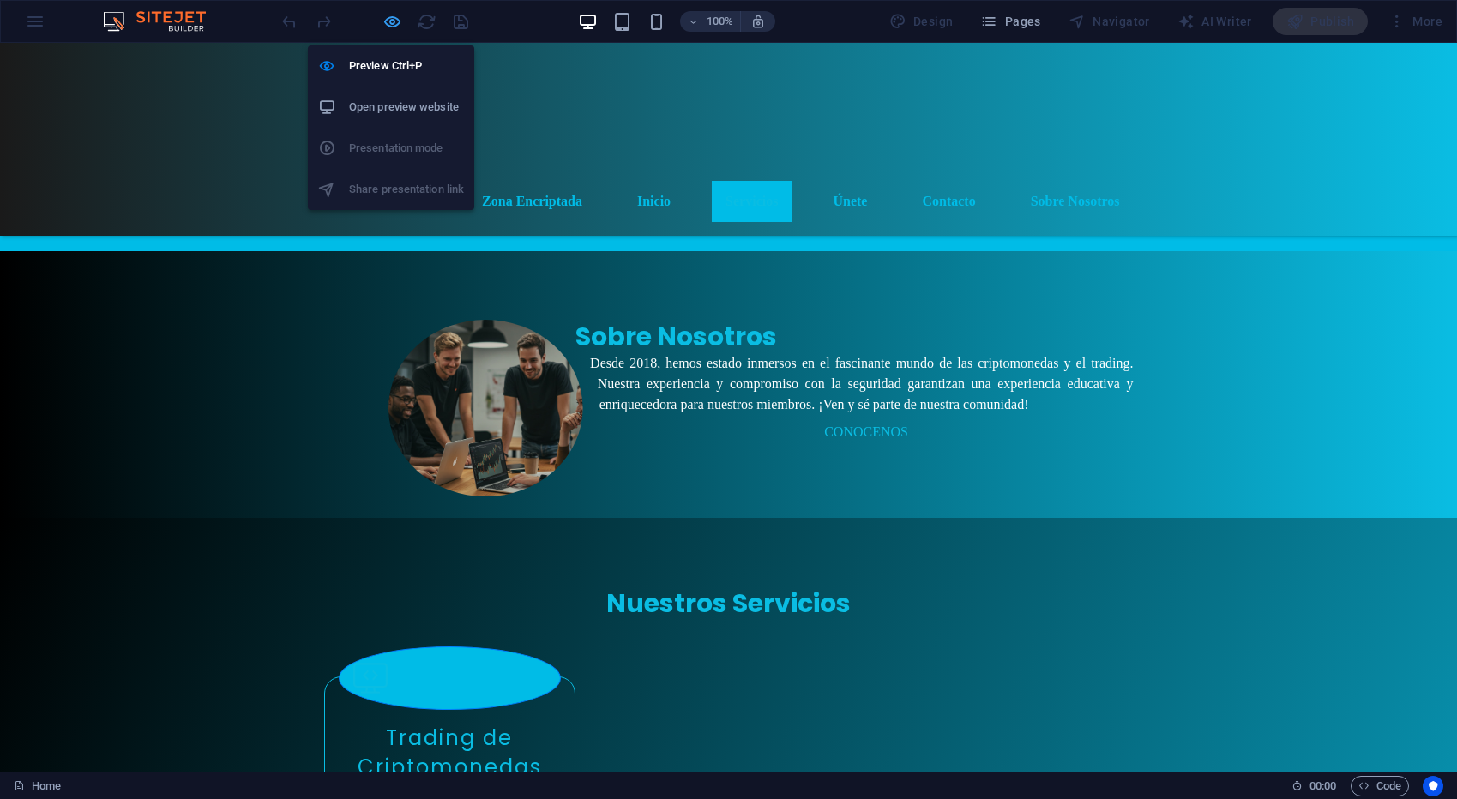
click at [392, 23] on icon "button" at bounding box center [392, 22] width 20 height 20
select select "rem"
select select "preset-boxes-v3-services2"
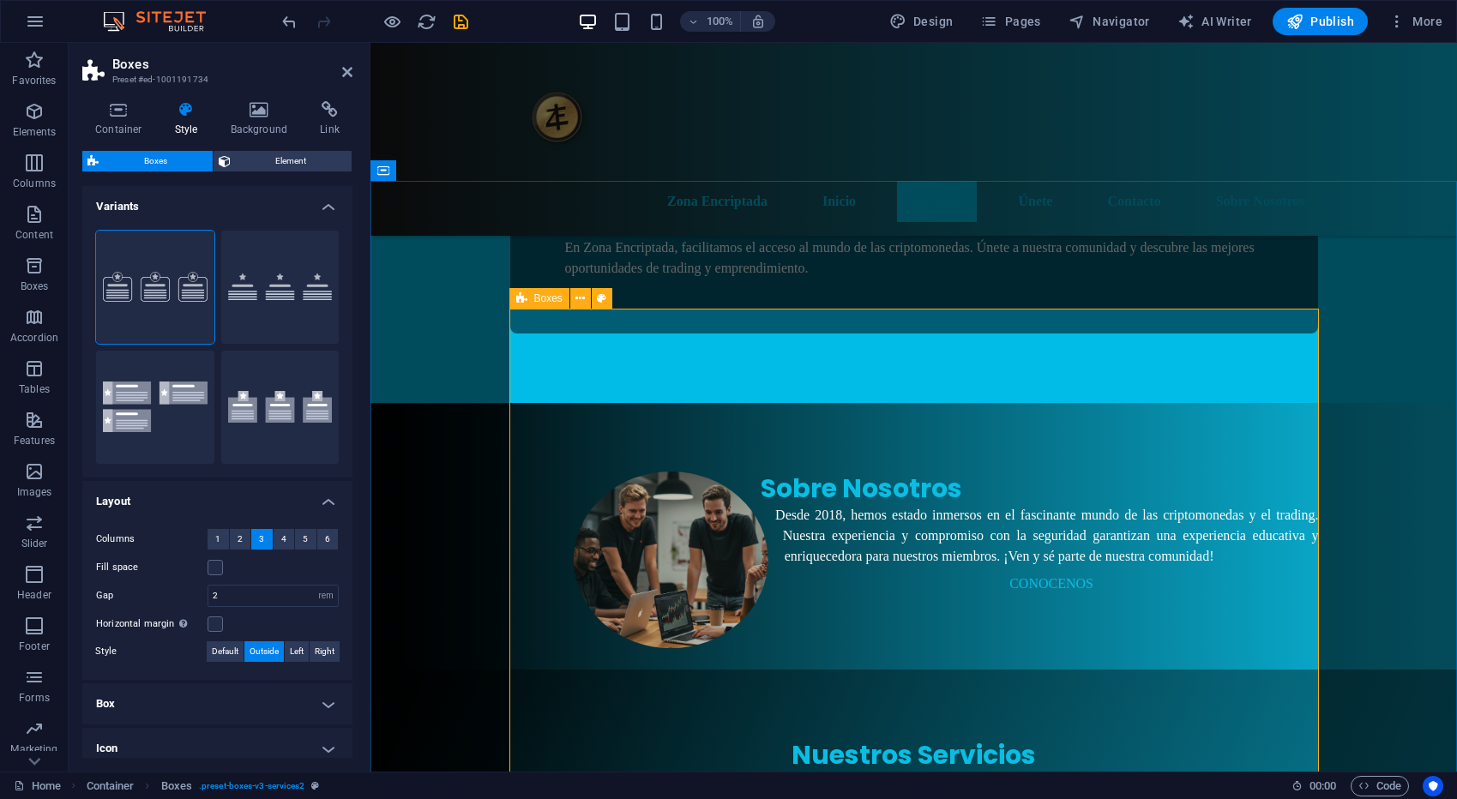
click at [520, 303] on icon at bounding box center [521, 298] width 11 height 21
click at [583, 297] on icon at bounding box center [579, 299] width 9 height 18
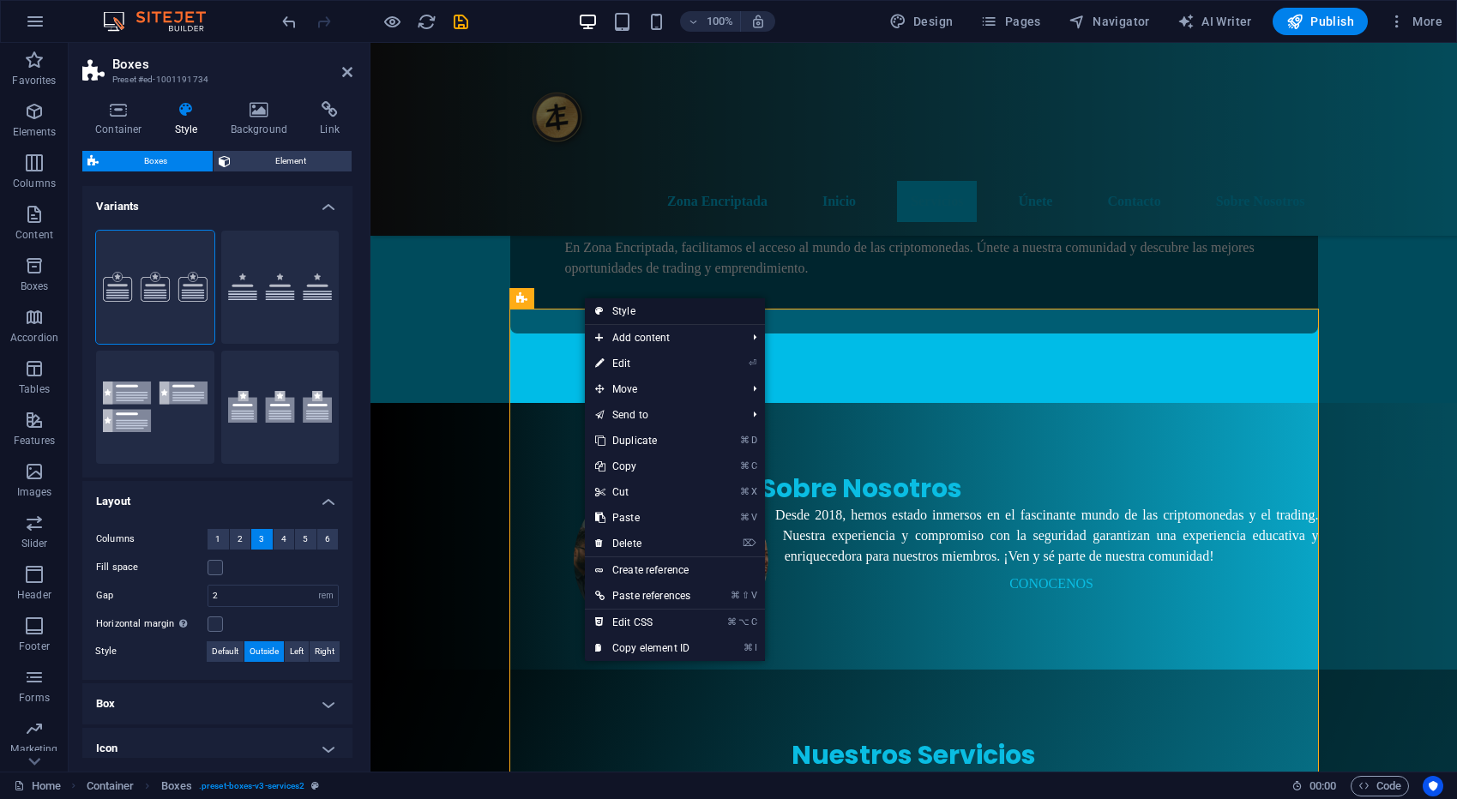
click at [643, 309] on link "Style" at bounding box center [675, 311] width 180 height 26
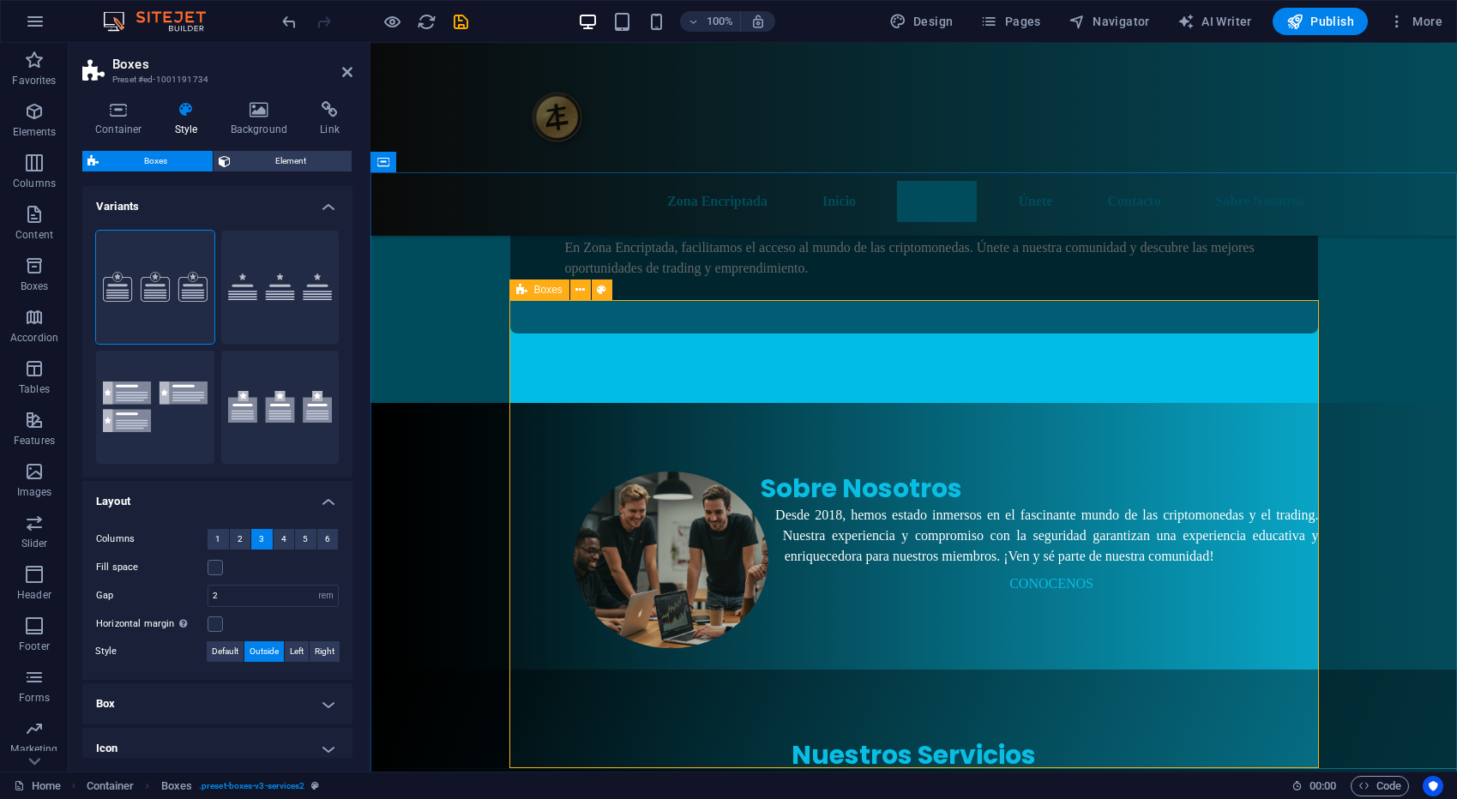
scroll to position [796, 0]
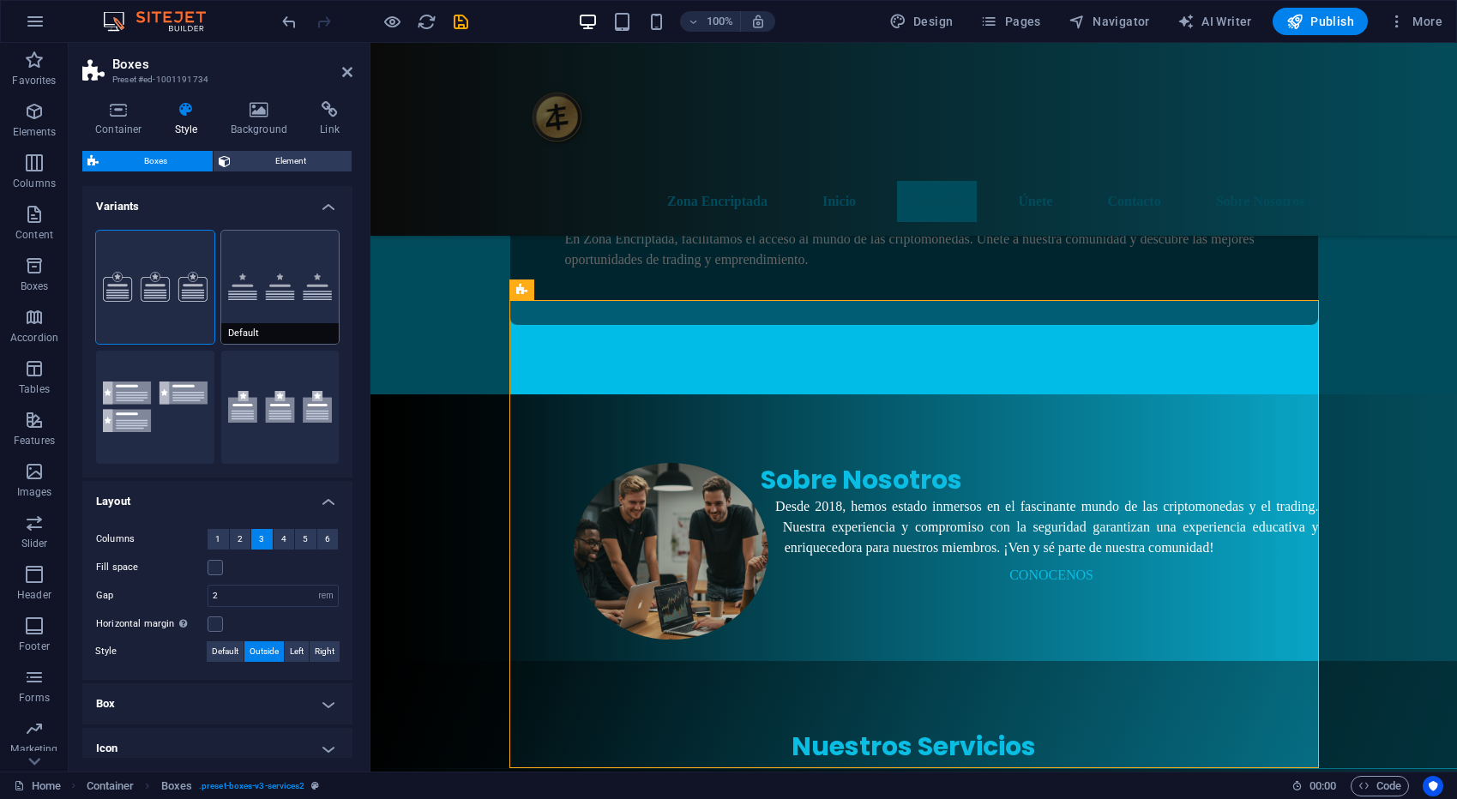
click at [234, 299] on button "Default" at bounding box center [280, 287] width 118 height 113
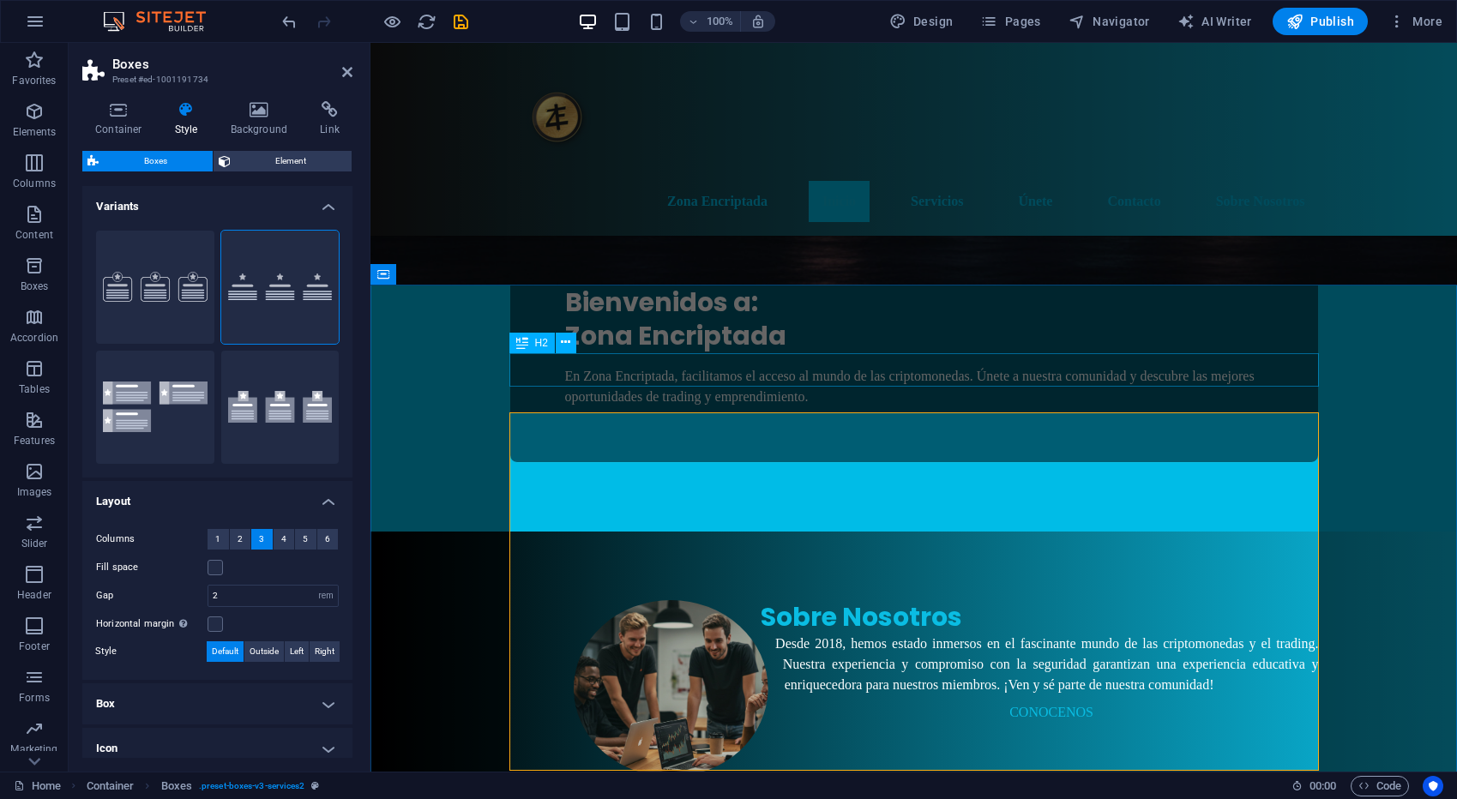
scroll to position [646, 0]
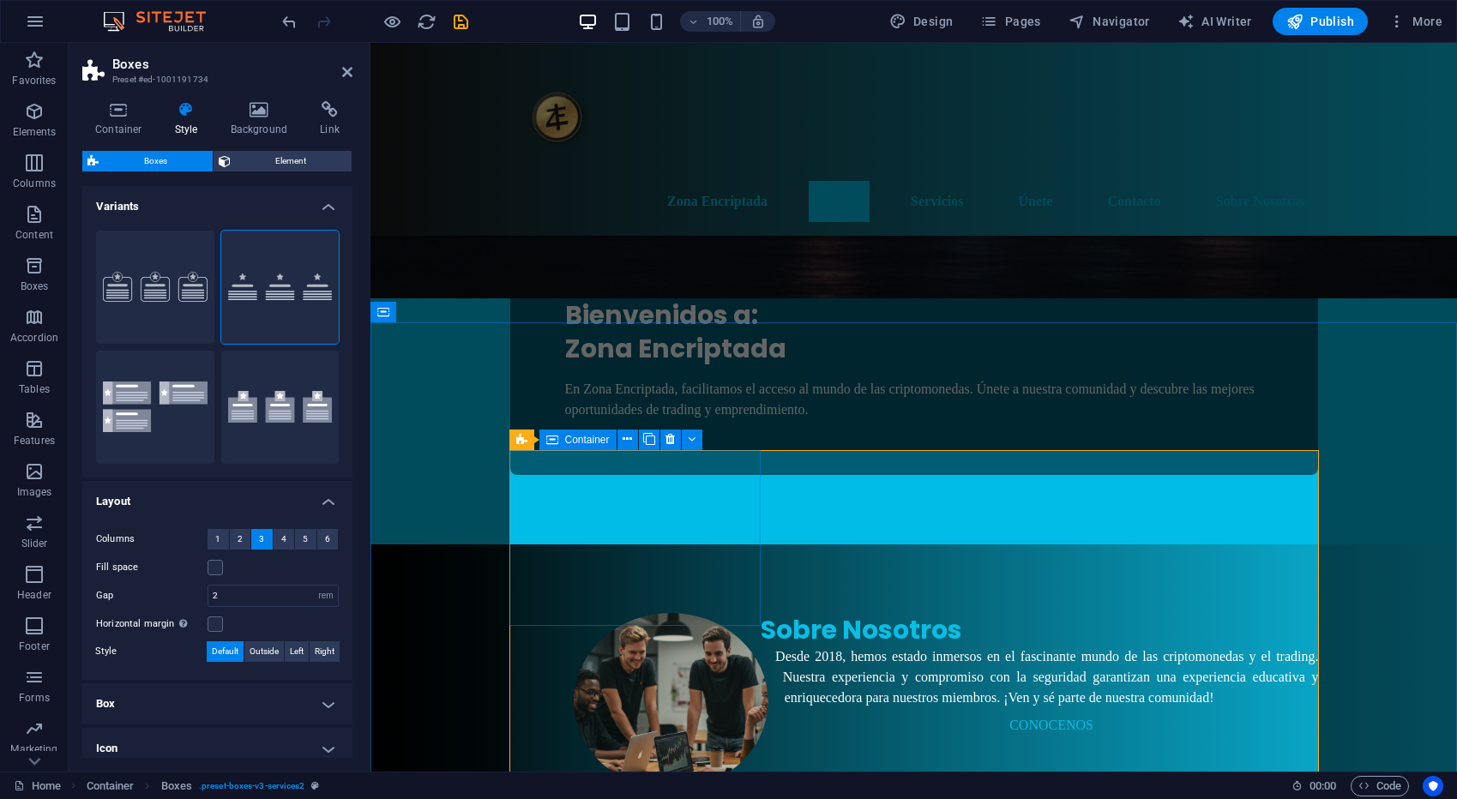
click at [599, 438] on span "Container" at bounding box center [587, 440] width 45 height 10
click at [634, 441] on button at bounding box center [627, 440] width 21 height 21
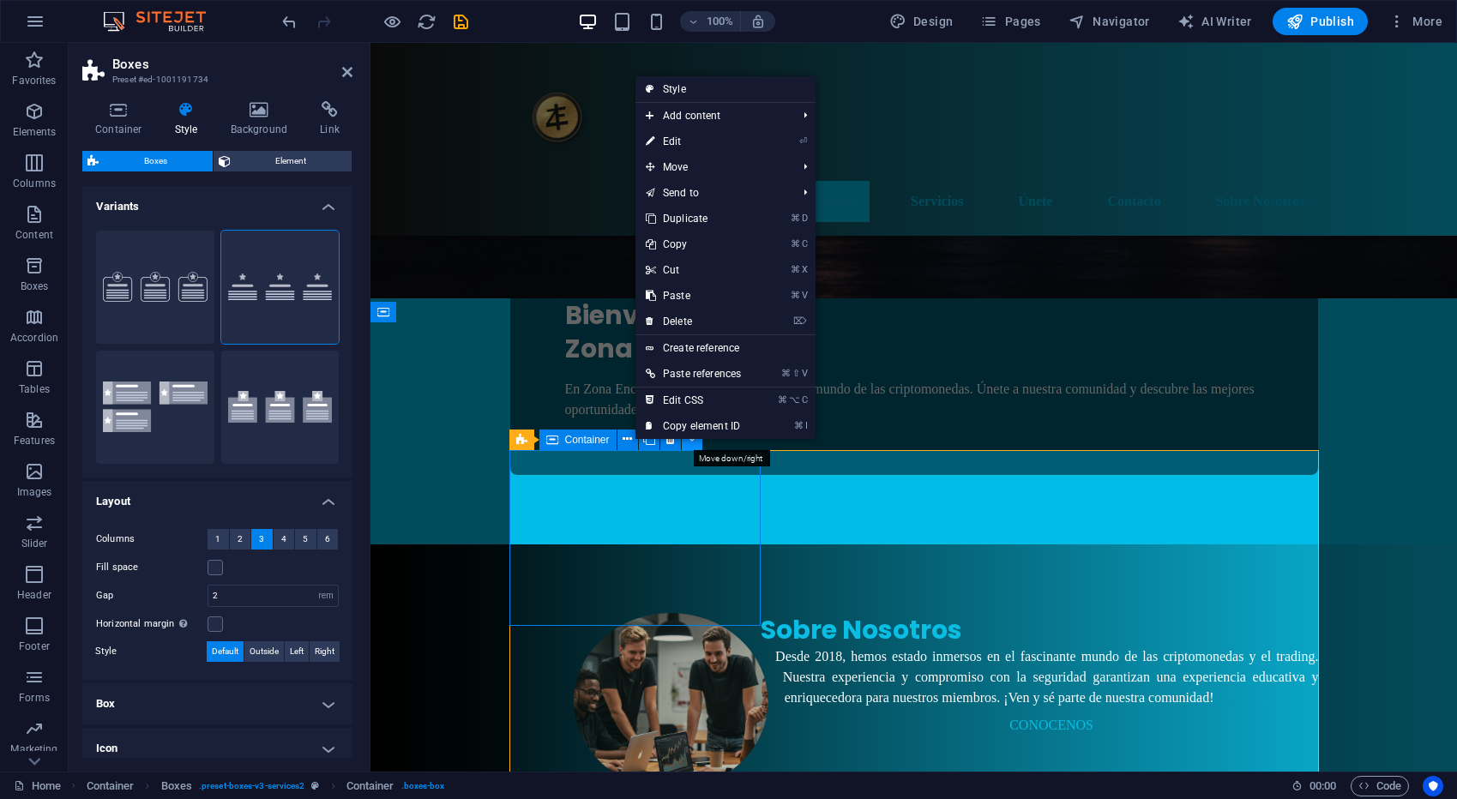
click at [695, 442] on button at bounding box center [692, 440] width 21 height 21
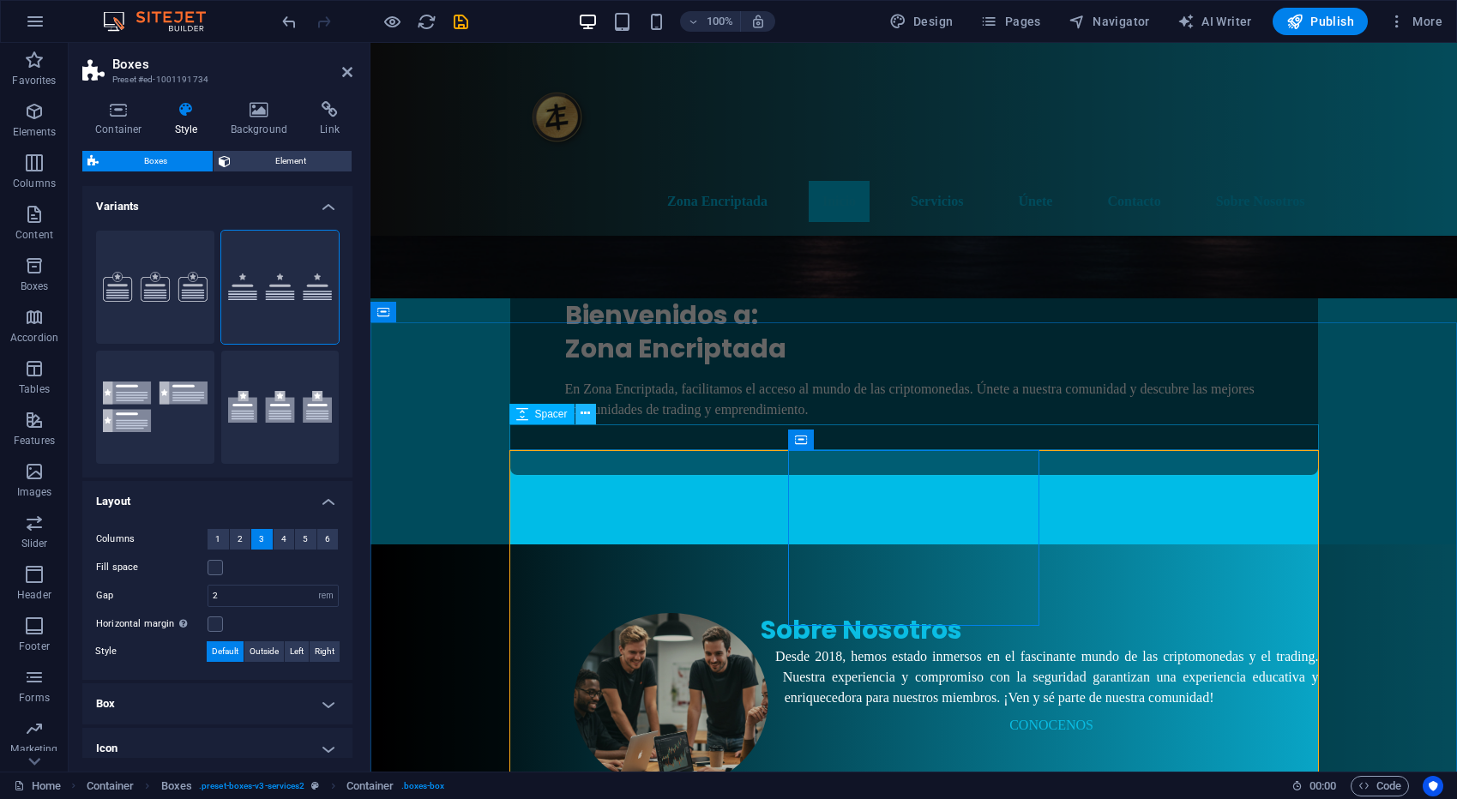
click at [588, 416] on icon at bounding box center [584, 414] width 9 height 18
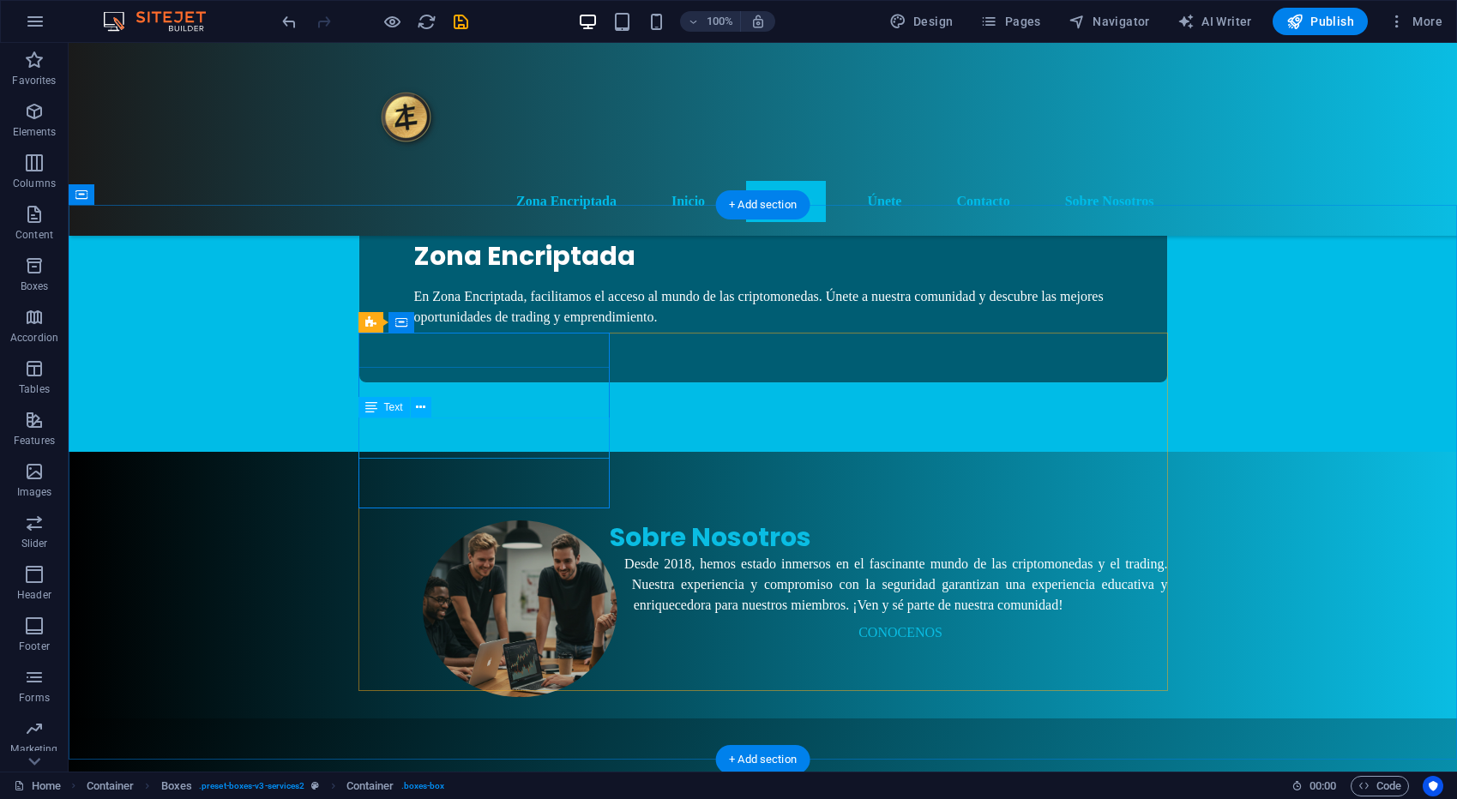
scroll to position [714, 0]
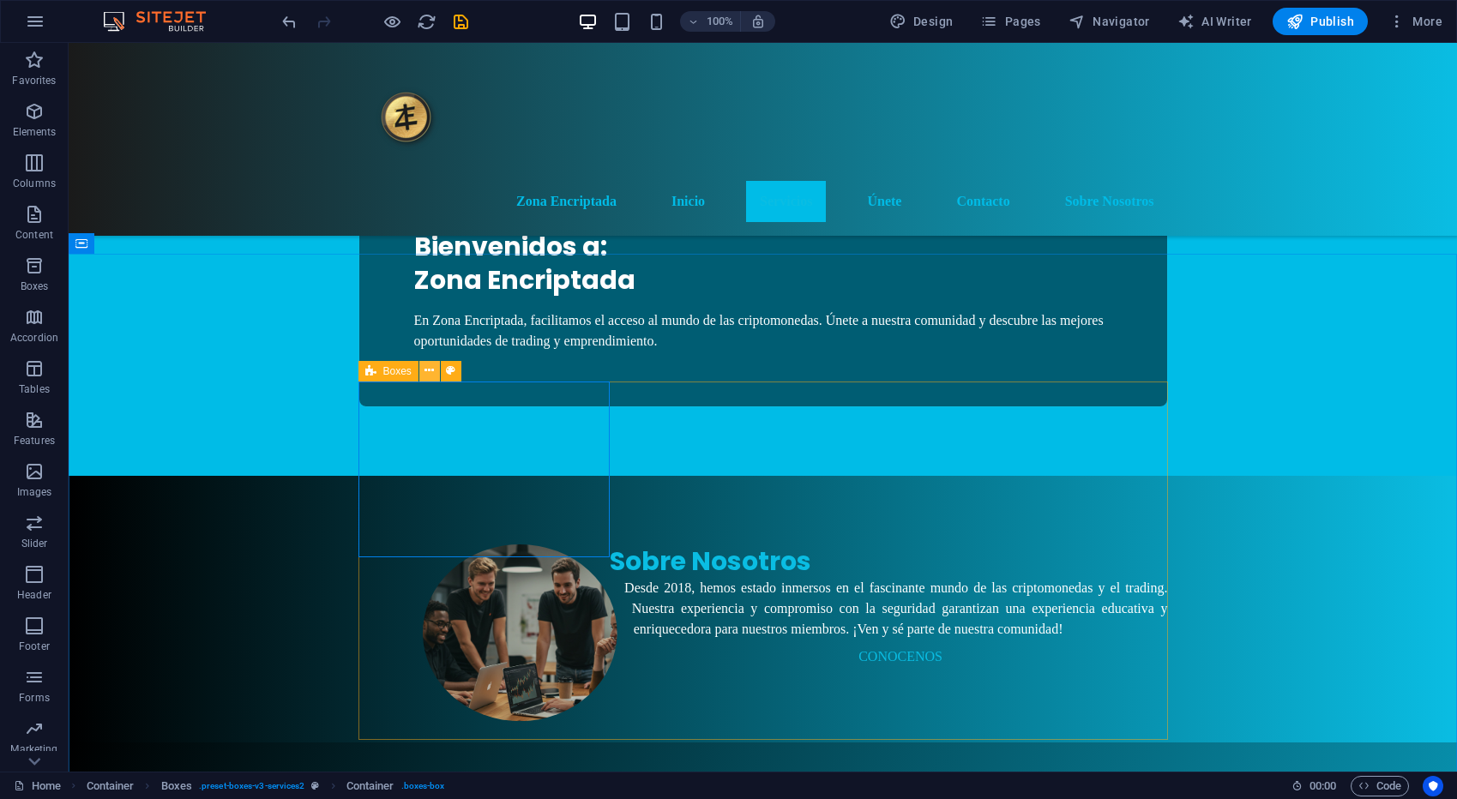
click at [436, 371] on button at bounding box center [429, 371] width 21 height 21
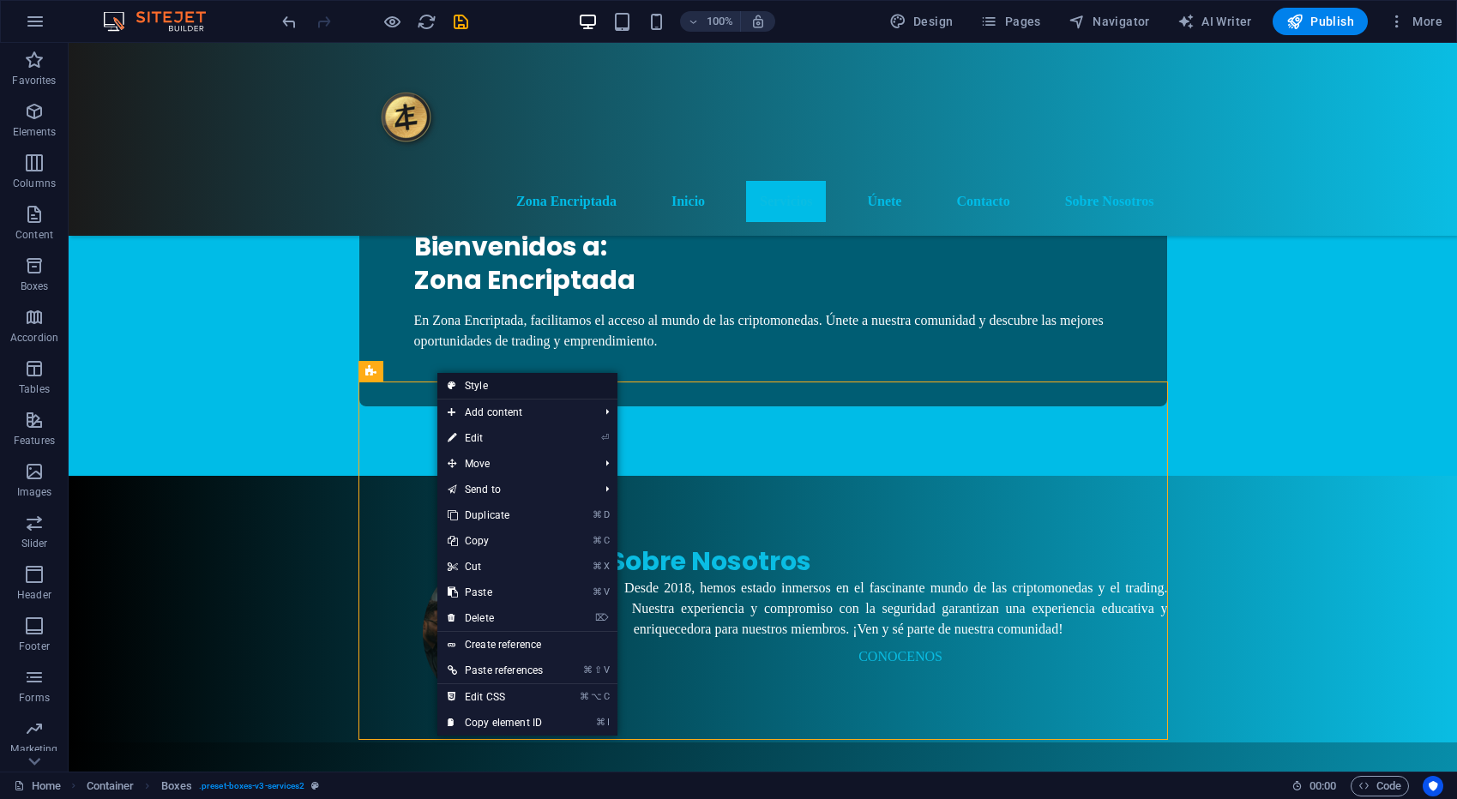
click at [484, 391] on link "Style" at bounding box center [527, 386] width 180 height 26
select select "rem"
select select "preset-boxes-v3-services2"
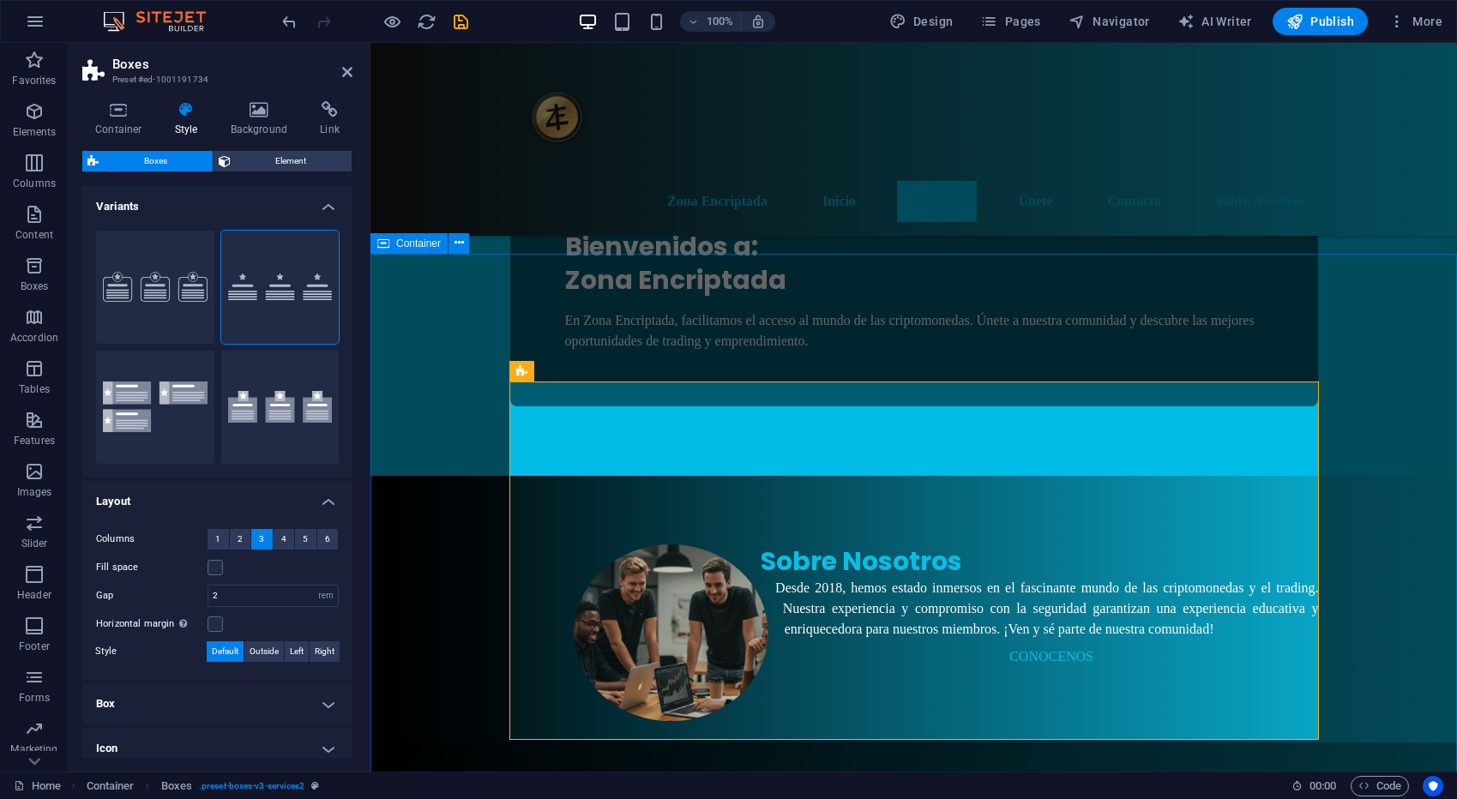
scroll to position [717, 0]
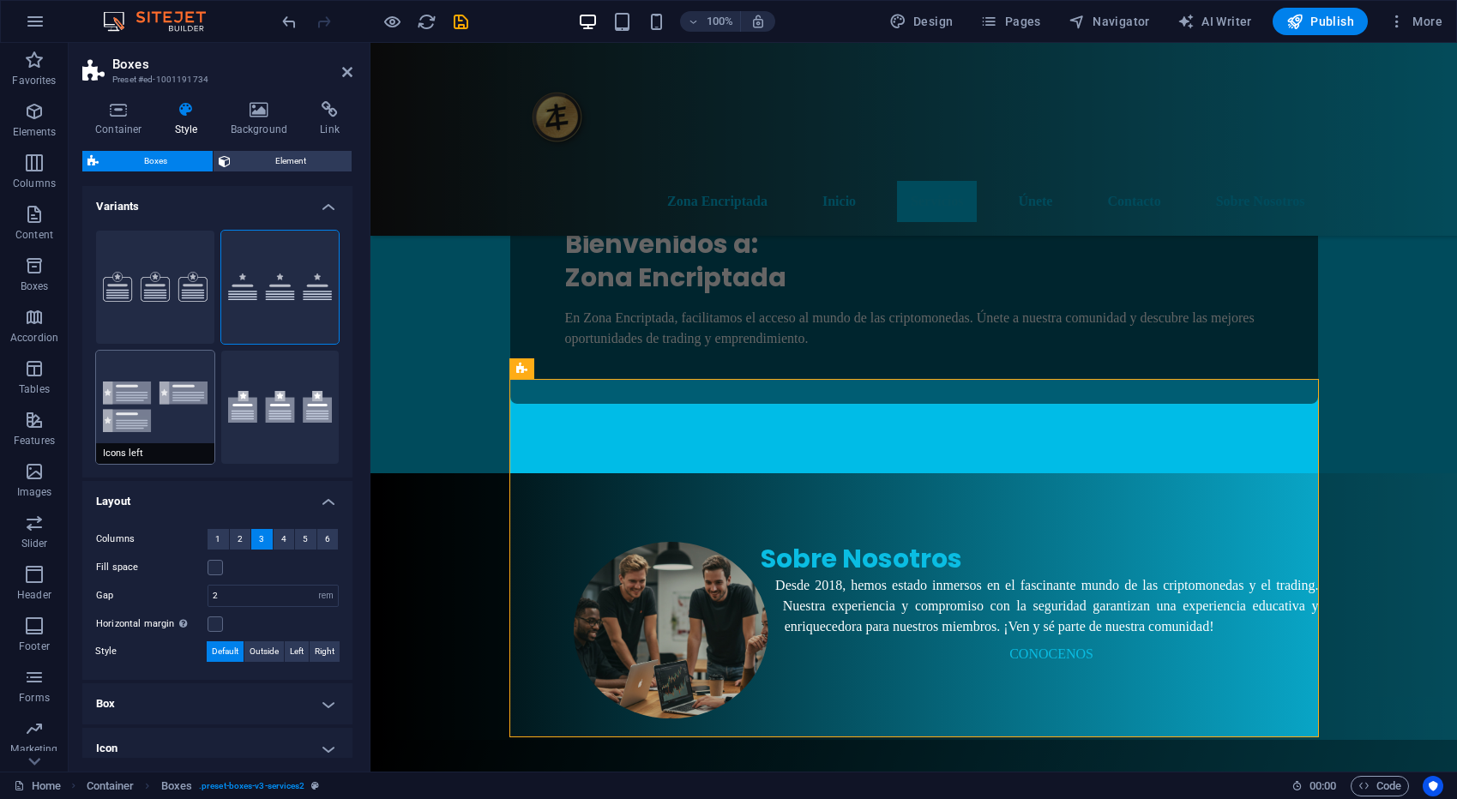
click at [162, 388] on button "Icons left" at bounding box center [155, 407] width 118 height 113
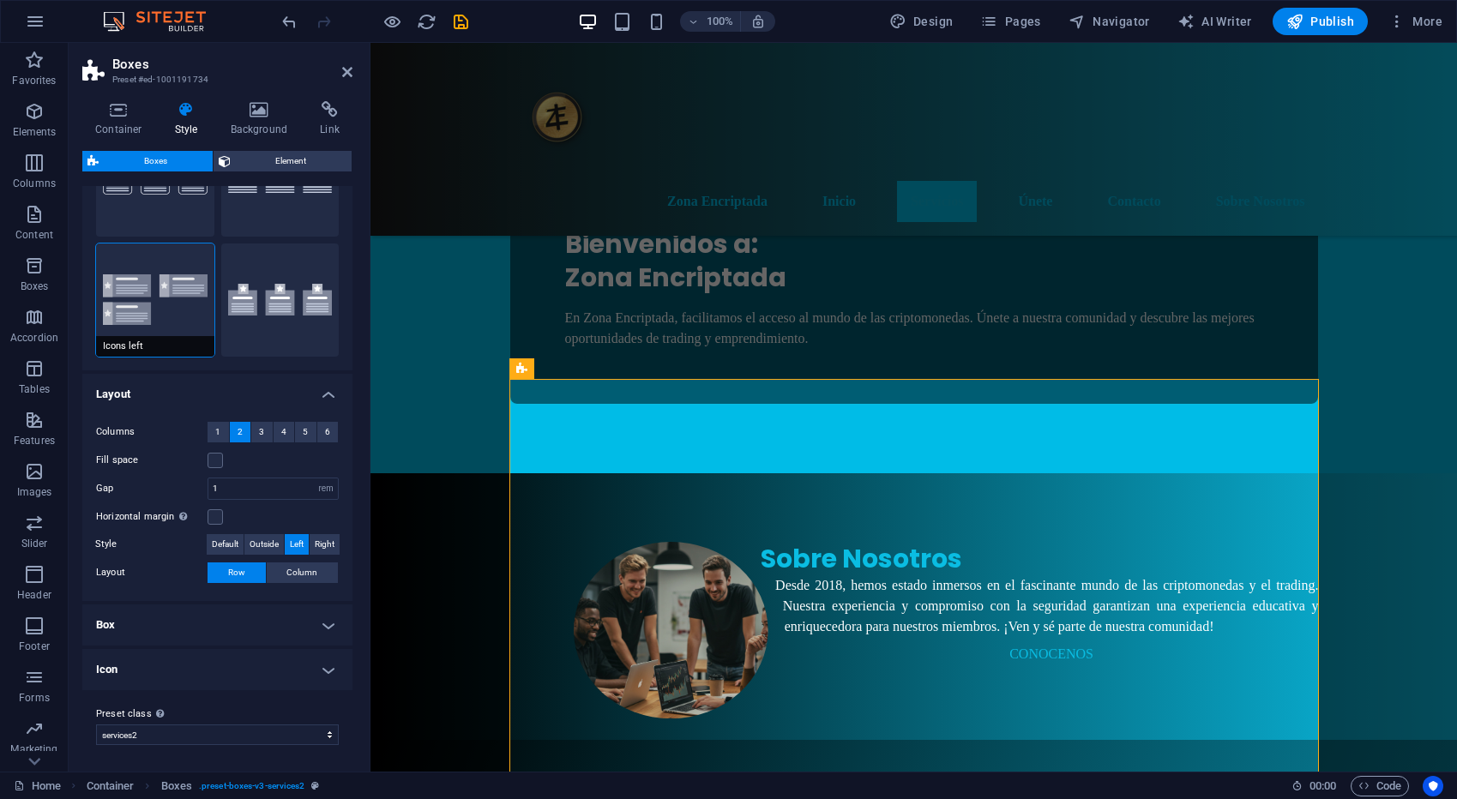
scroll to position [0, 0]
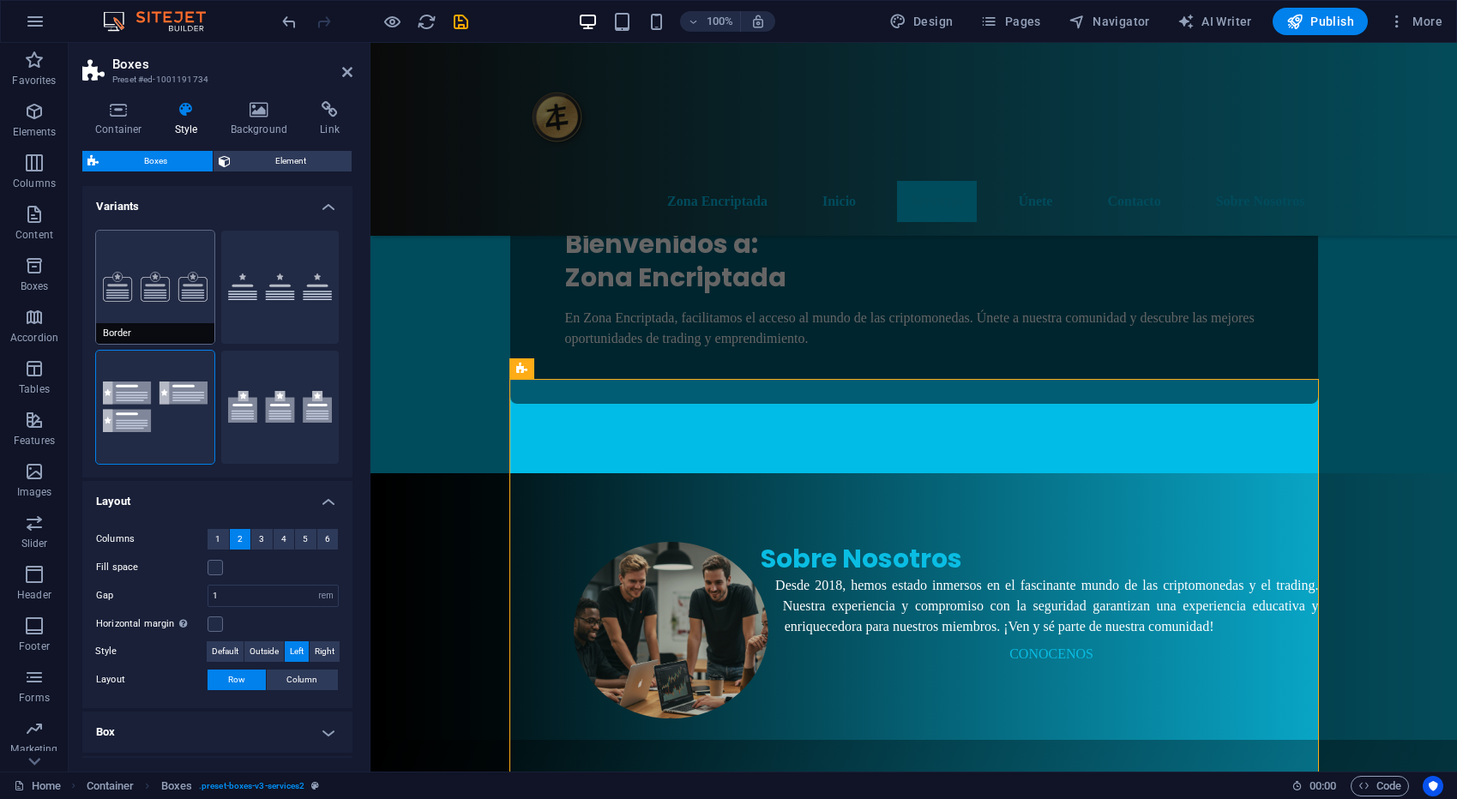
click at [168, 288] on button "Border" at bounding box center [155, 287] width 118 height 113
type input "2"
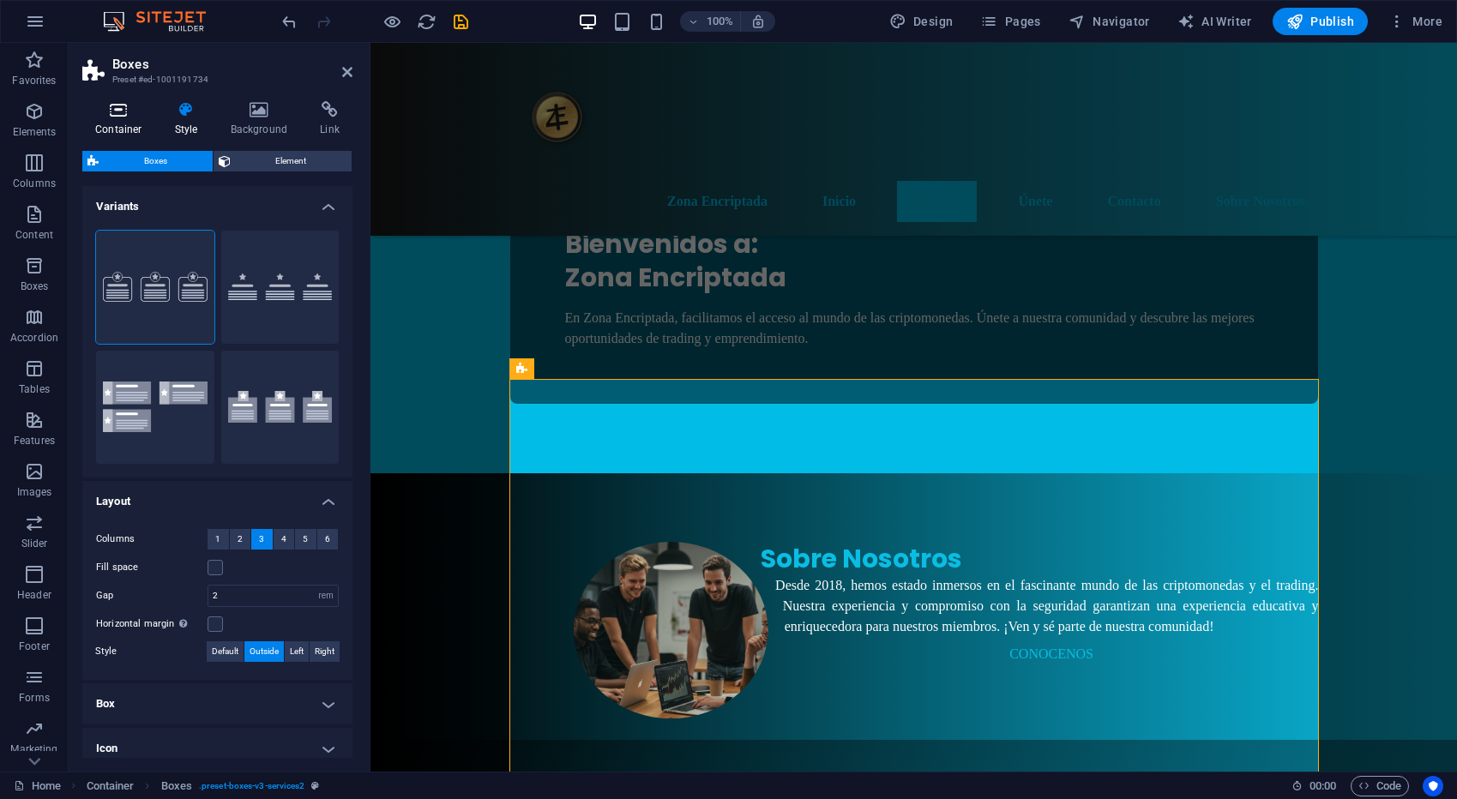
click at [119, 116] on icon at bounding box center [118, 109] width 73 height 17
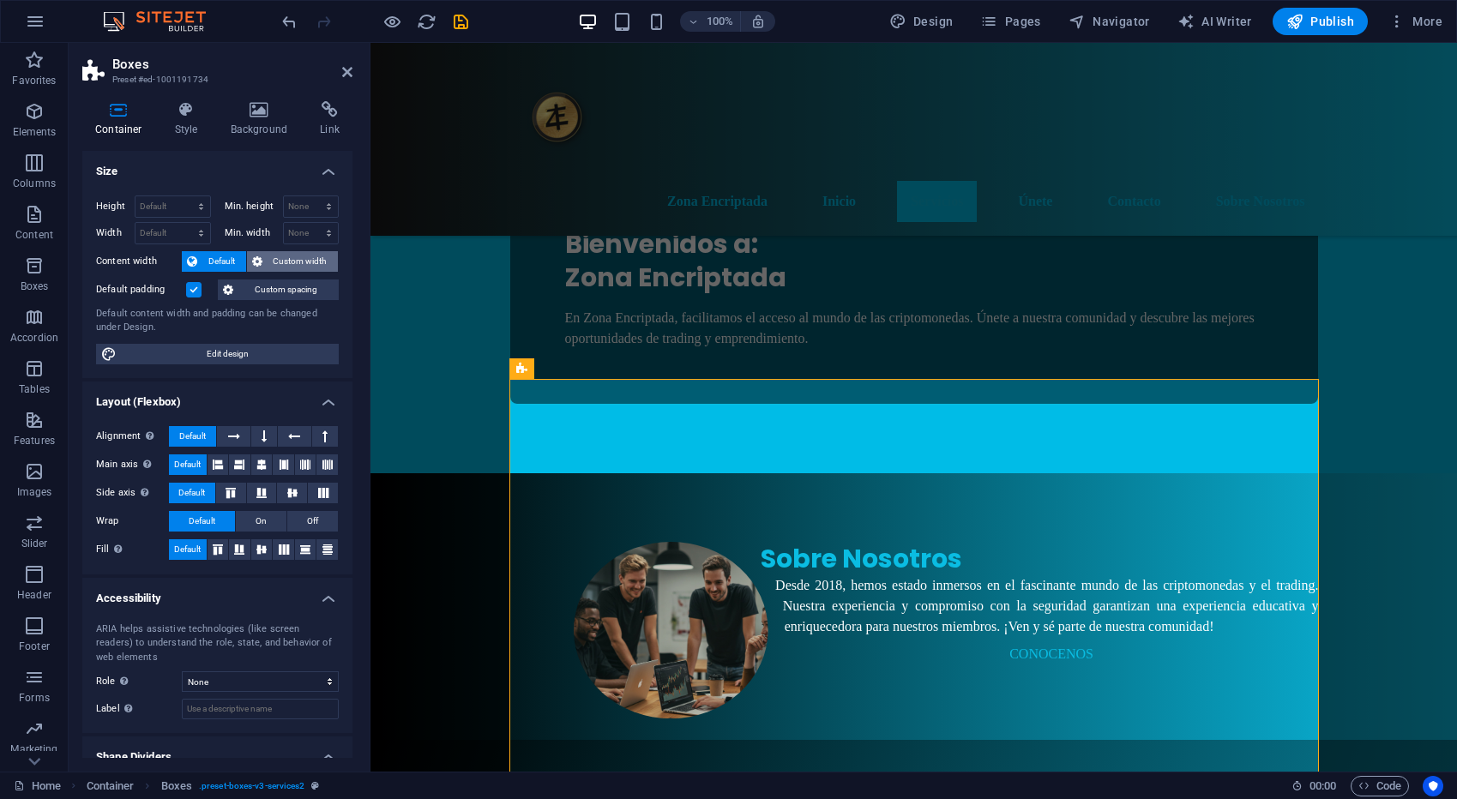
click at [305, 260] on span "Custom width" at bounding box center [300, 261] width 66 height 21
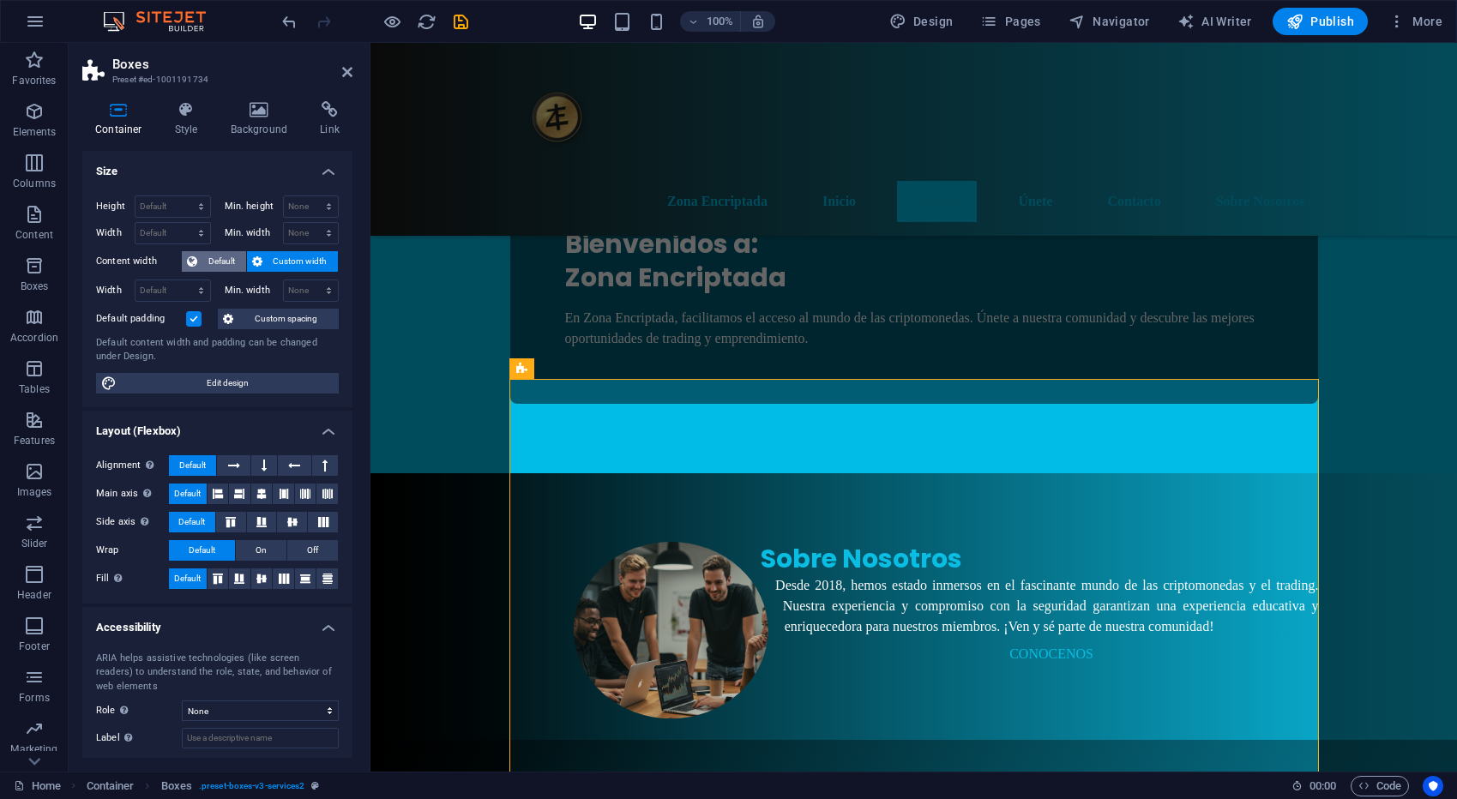
click at [219, 257] on span "Default" at bounding box center [221, 261] width 39 height 21
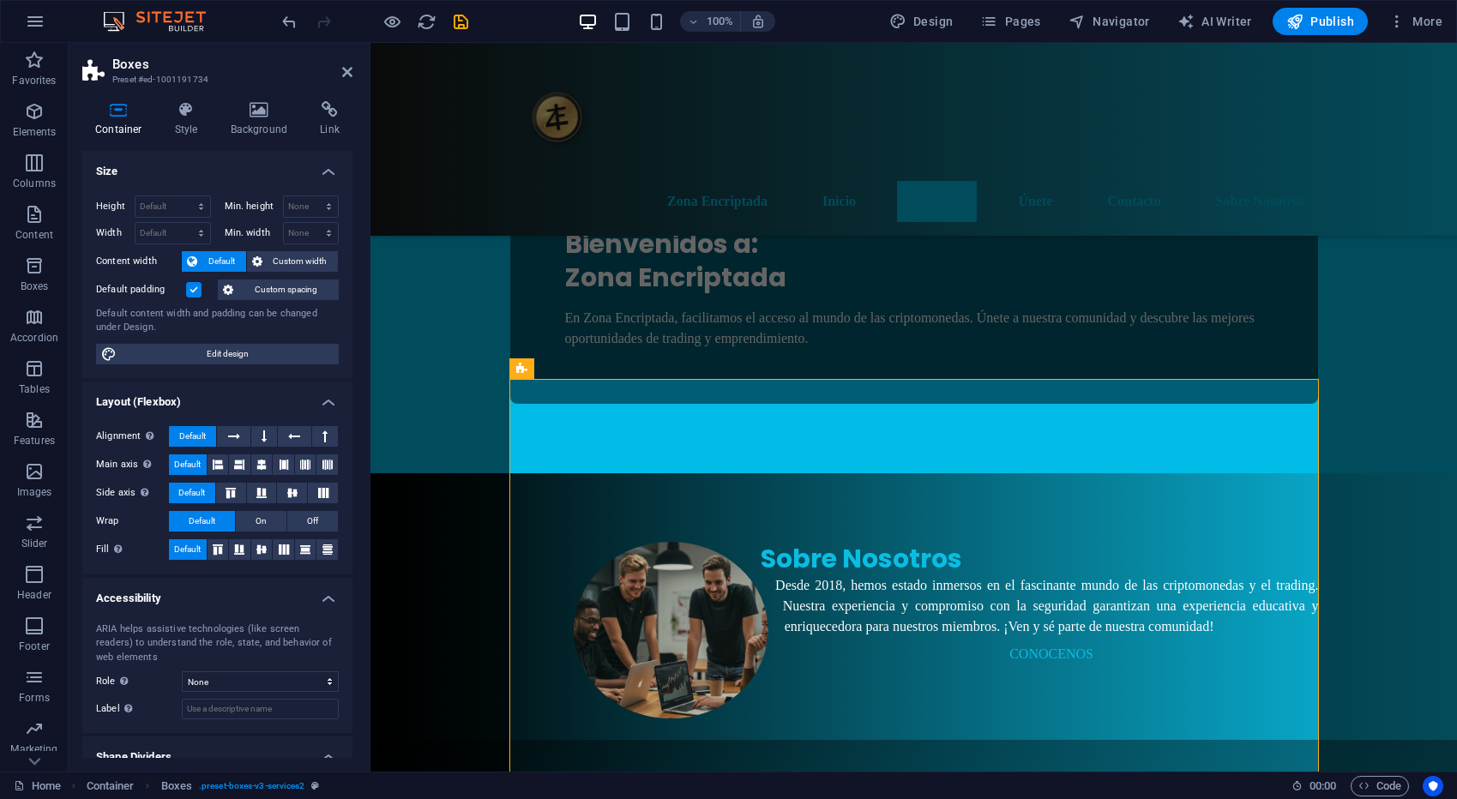
scroll to position [5, 0]
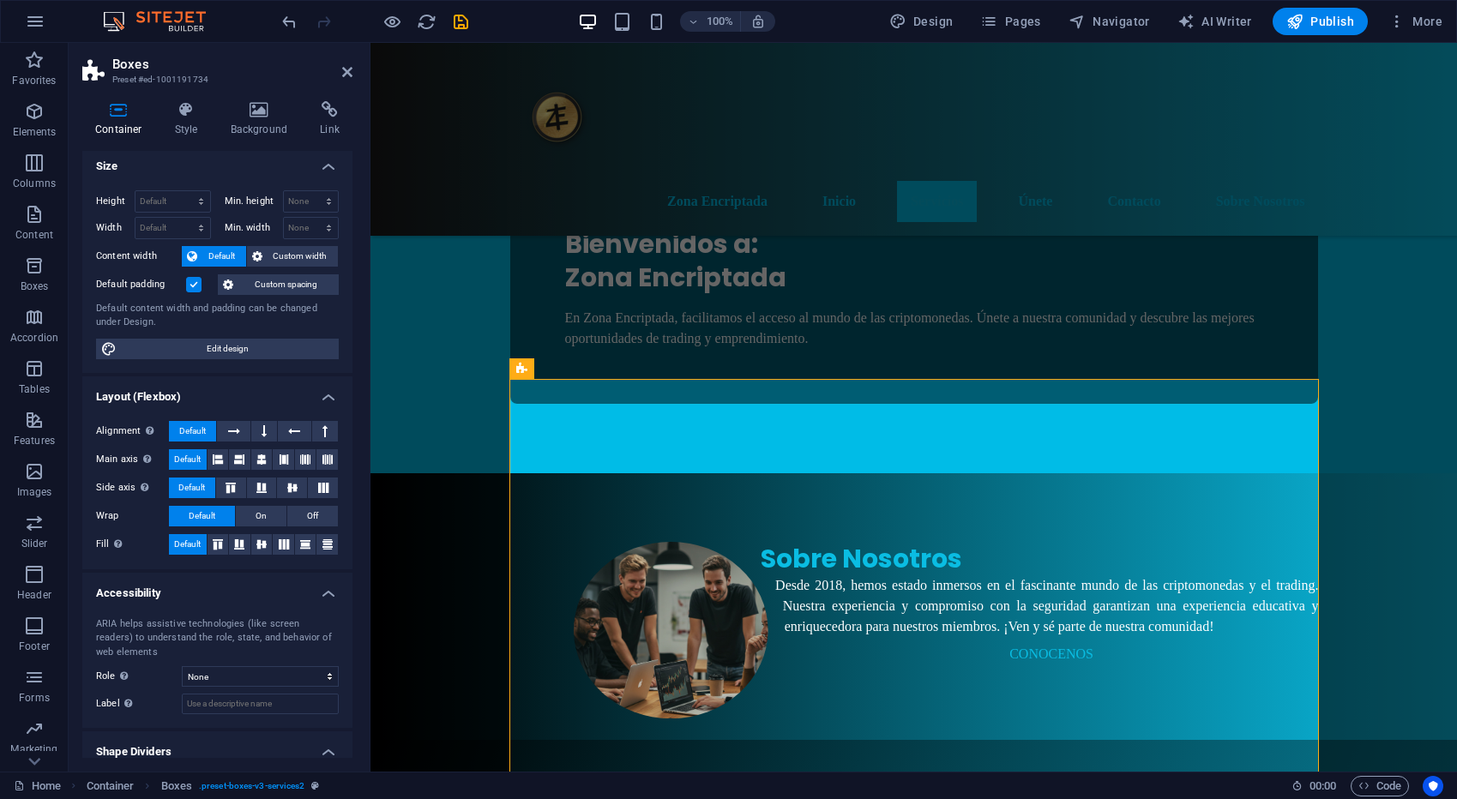
click at [193, 288] on label at bounding box center [193, 284] width 15 height 15
click at [0, 0] on input "Default padding" at bounding box center [0, 0] width 0 height 0
click at [193, 288] on label at bounding box center [193, 284] width 15 height 15
click at [0, 0] on input "Default padding" at bounding box center [0, 0] width 0 height 0
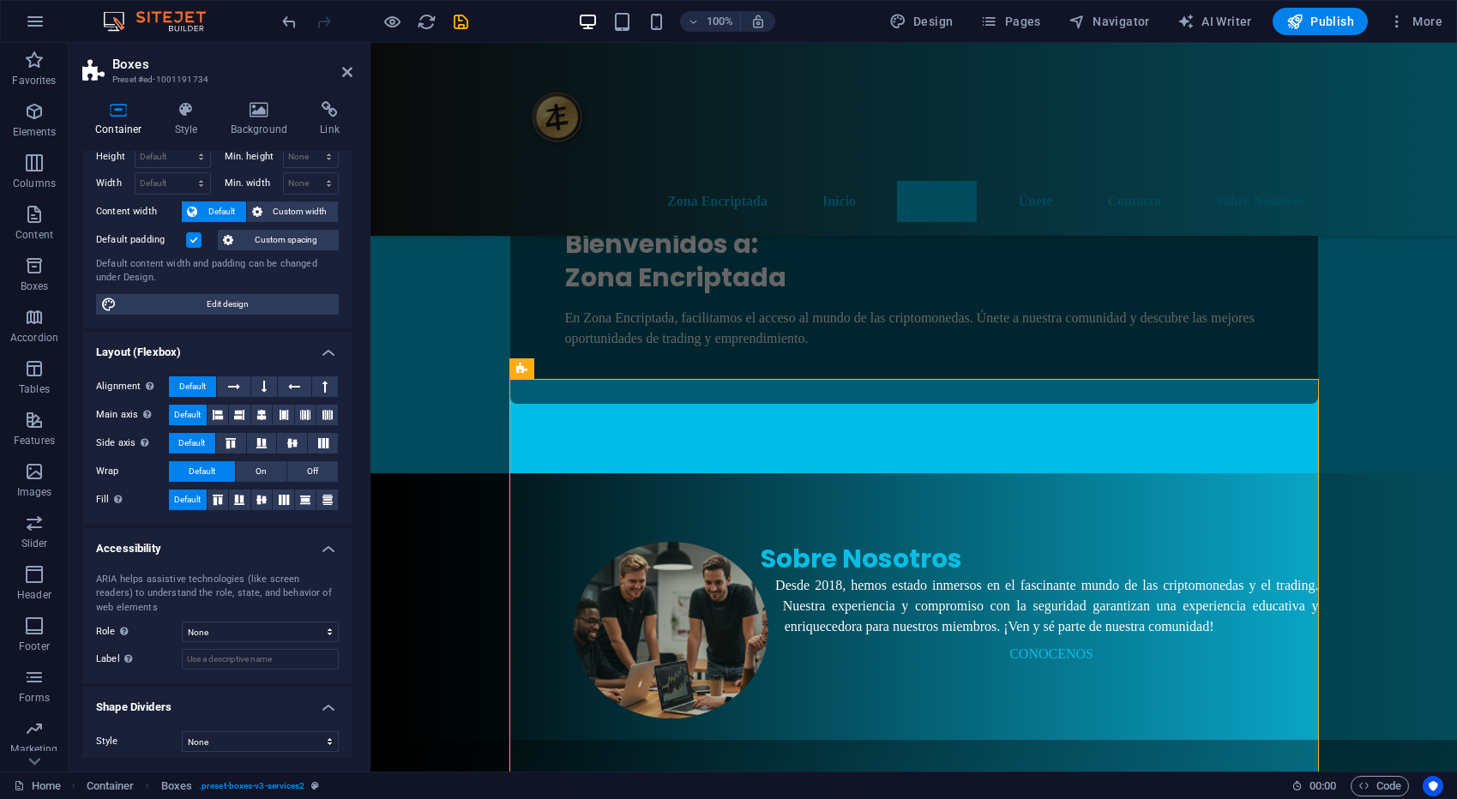
scroll to position [57, 0]
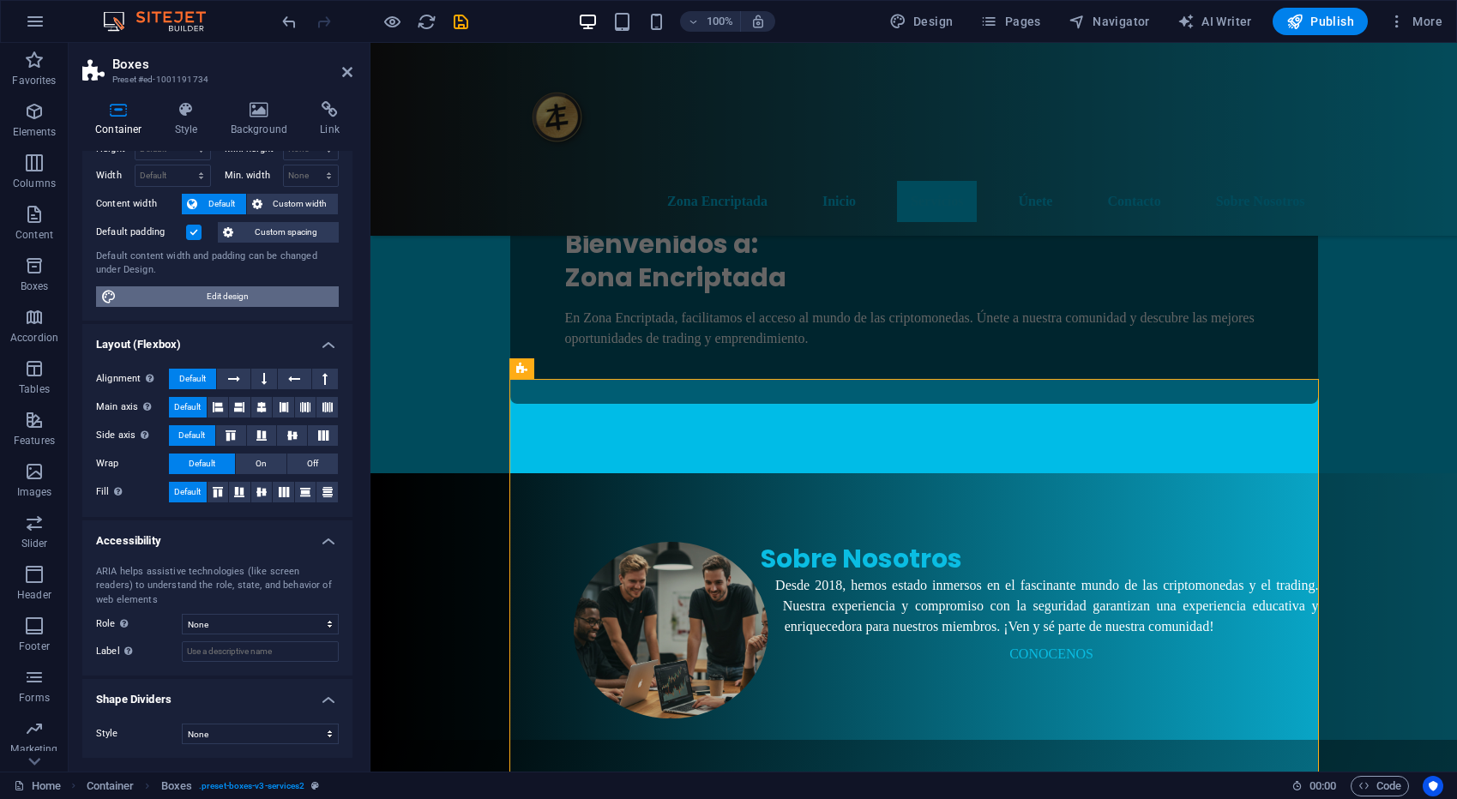
click at [230, 305] on span "Edit design" at bounding box center [228, 296] width 212 height 21
select select "rem"
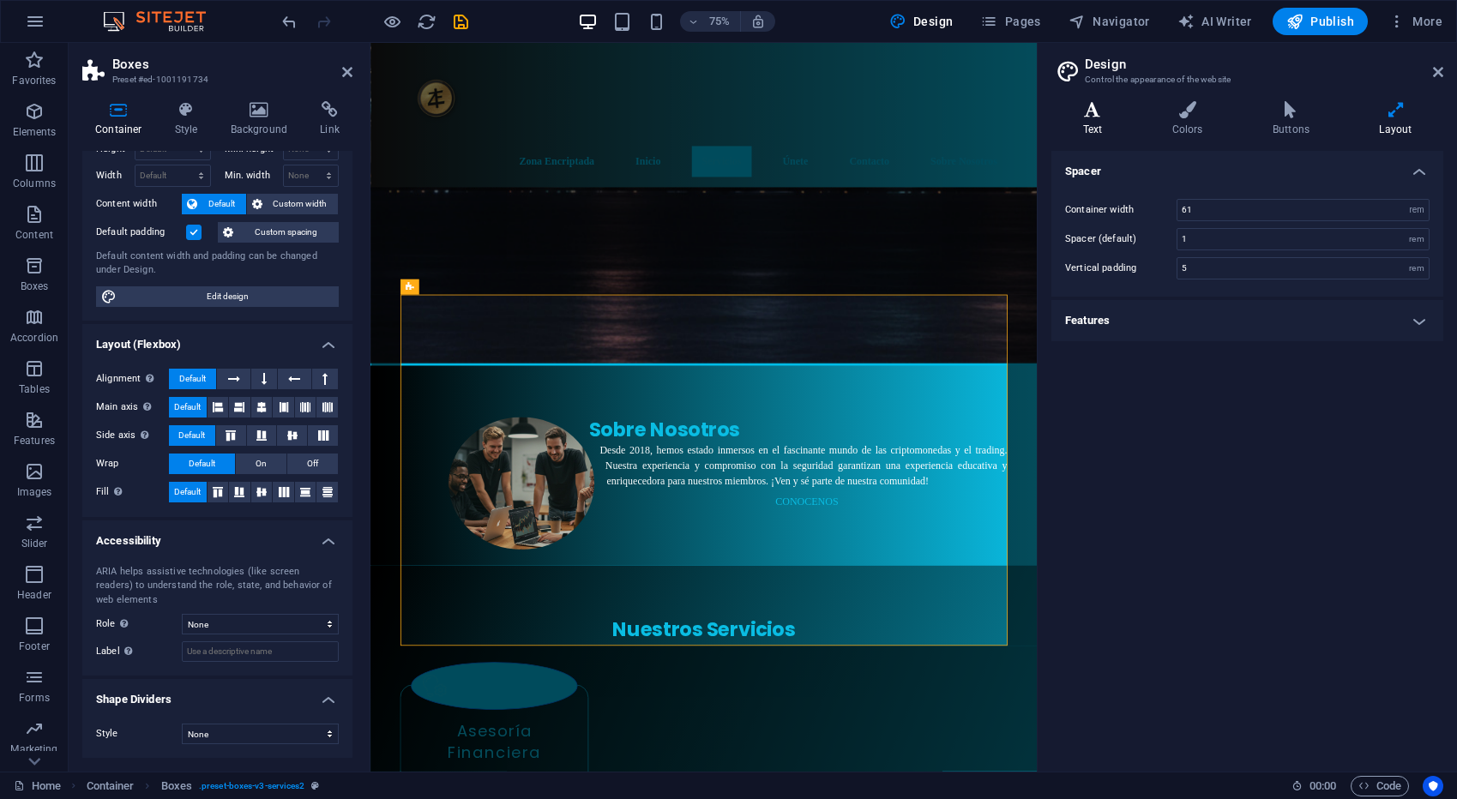
click at [1105, 122] on h4 "Text" at bounding box center [1095, 119] width 89 height 36
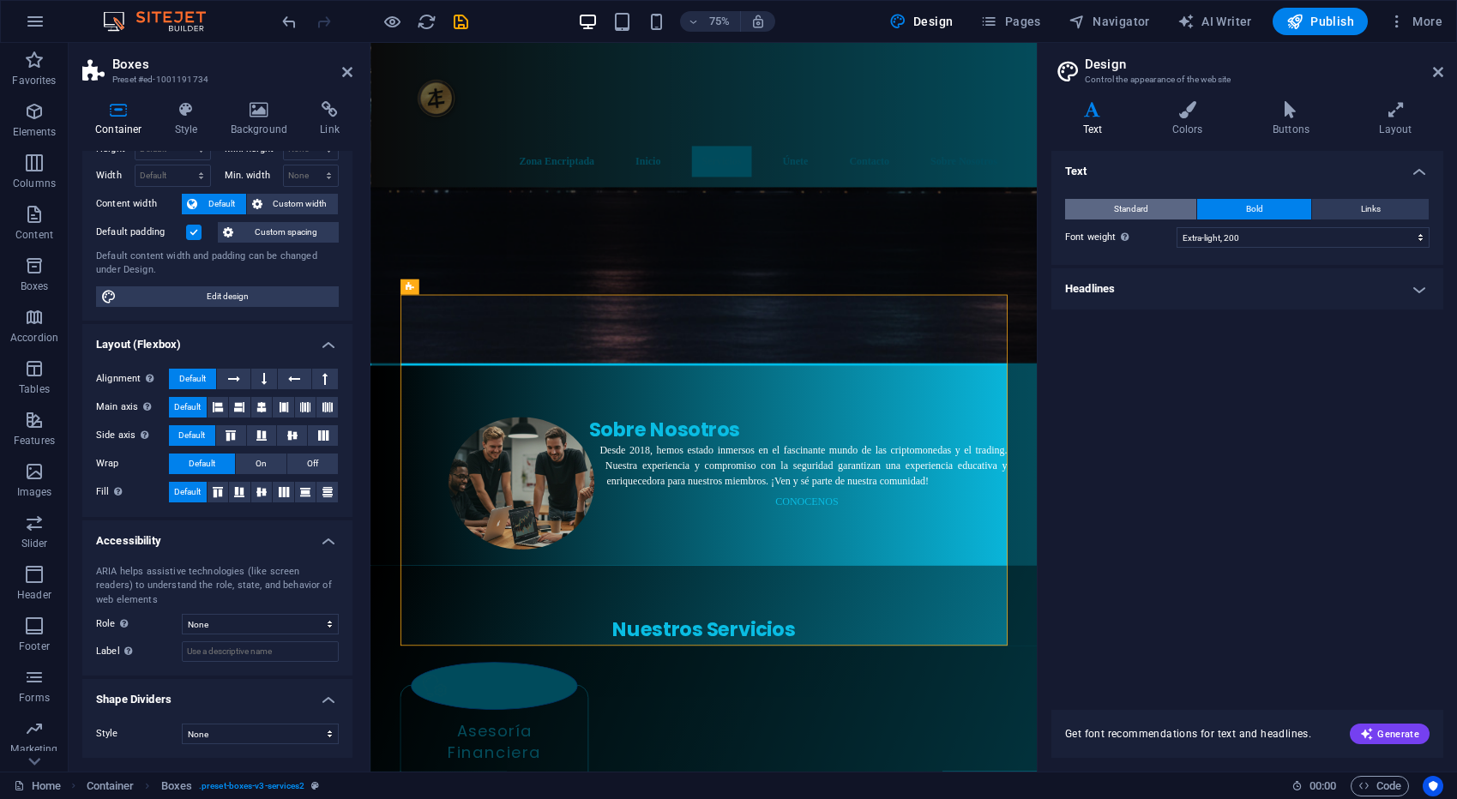
click at [1150, 204] on button "Standard" at bounding box center [1130, 209] width 131 height 21
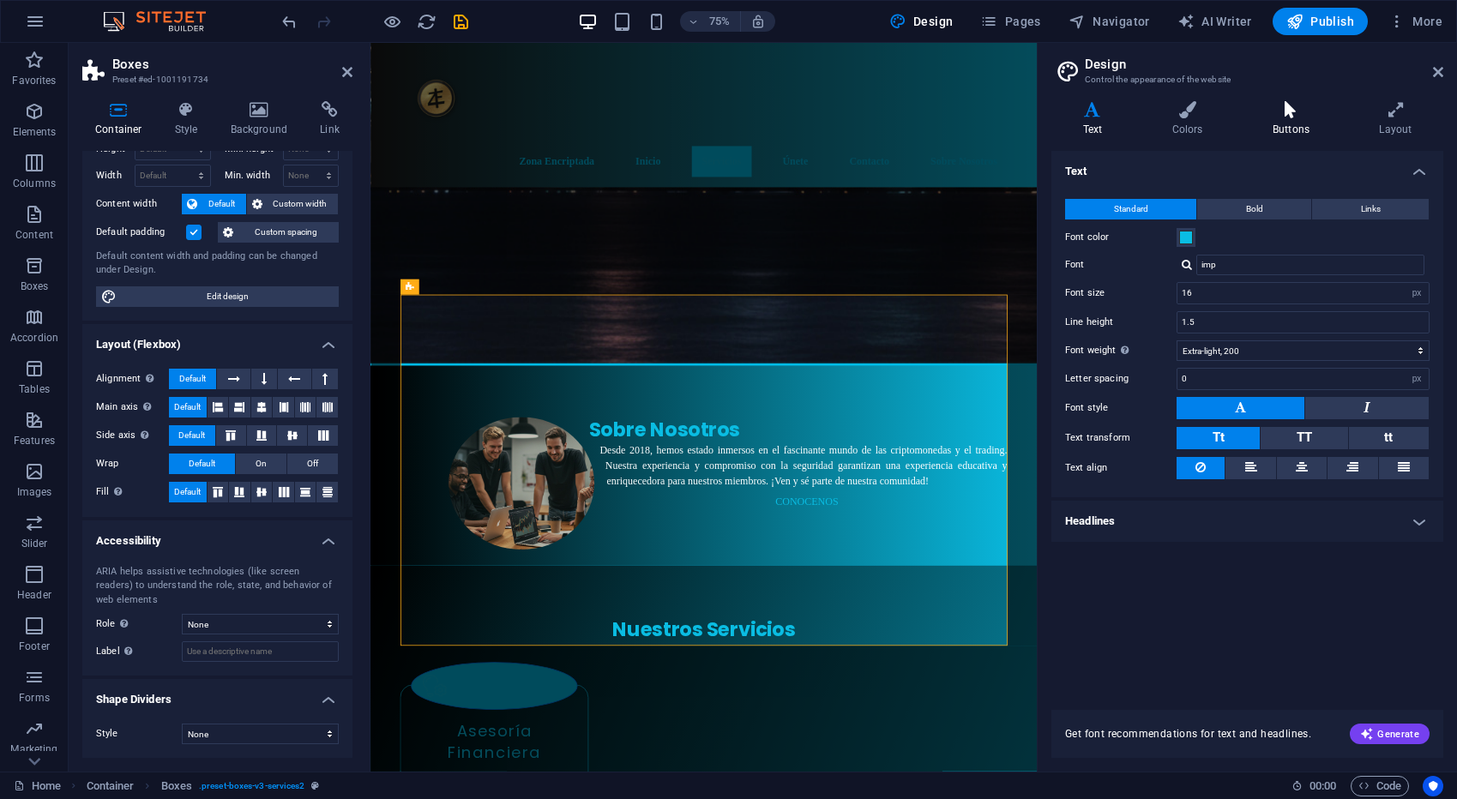
click at [1297, 119] on h4 "Buttons" at bounding box center [1294, 119] width 106 height 36
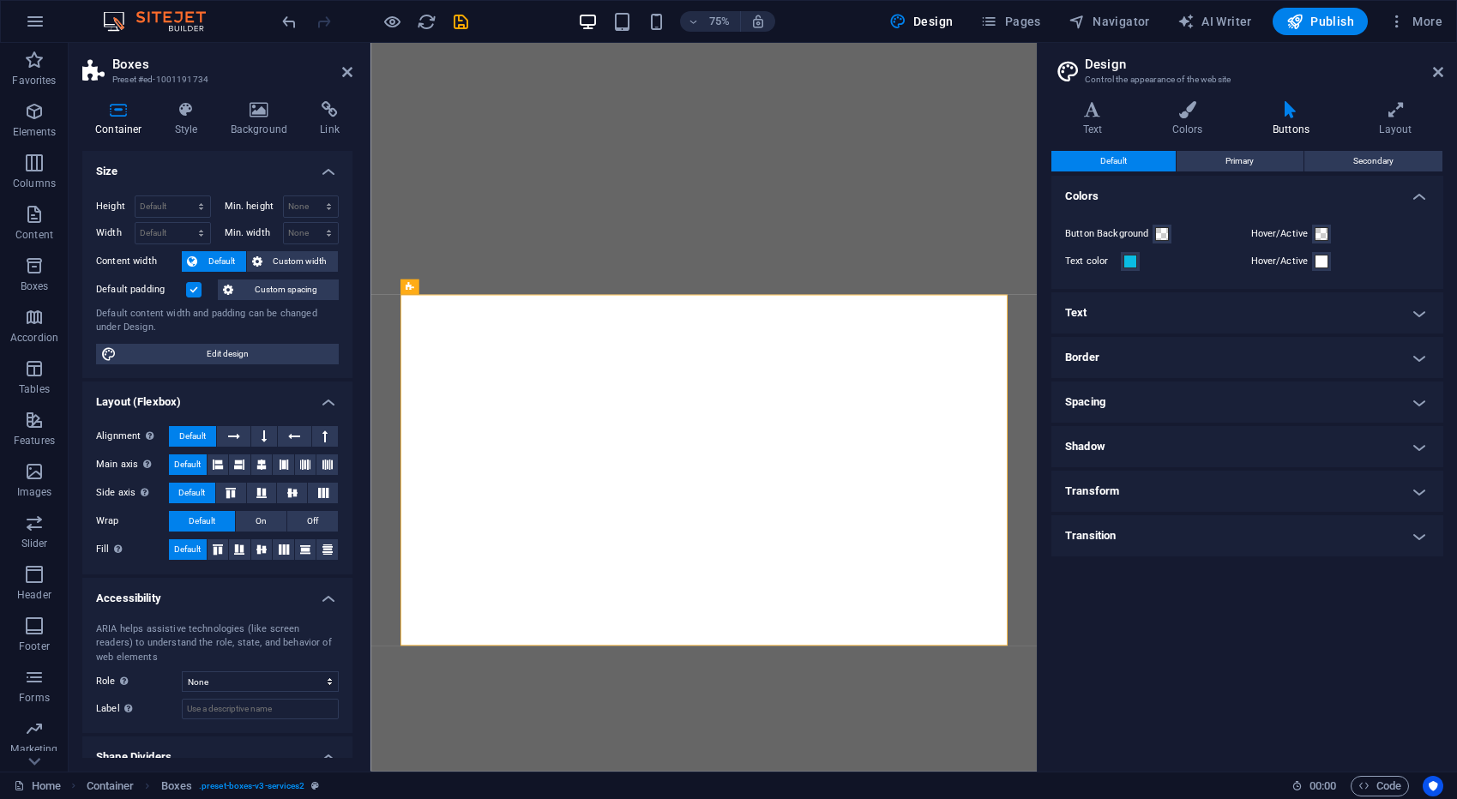
select select "px"
select select "200"
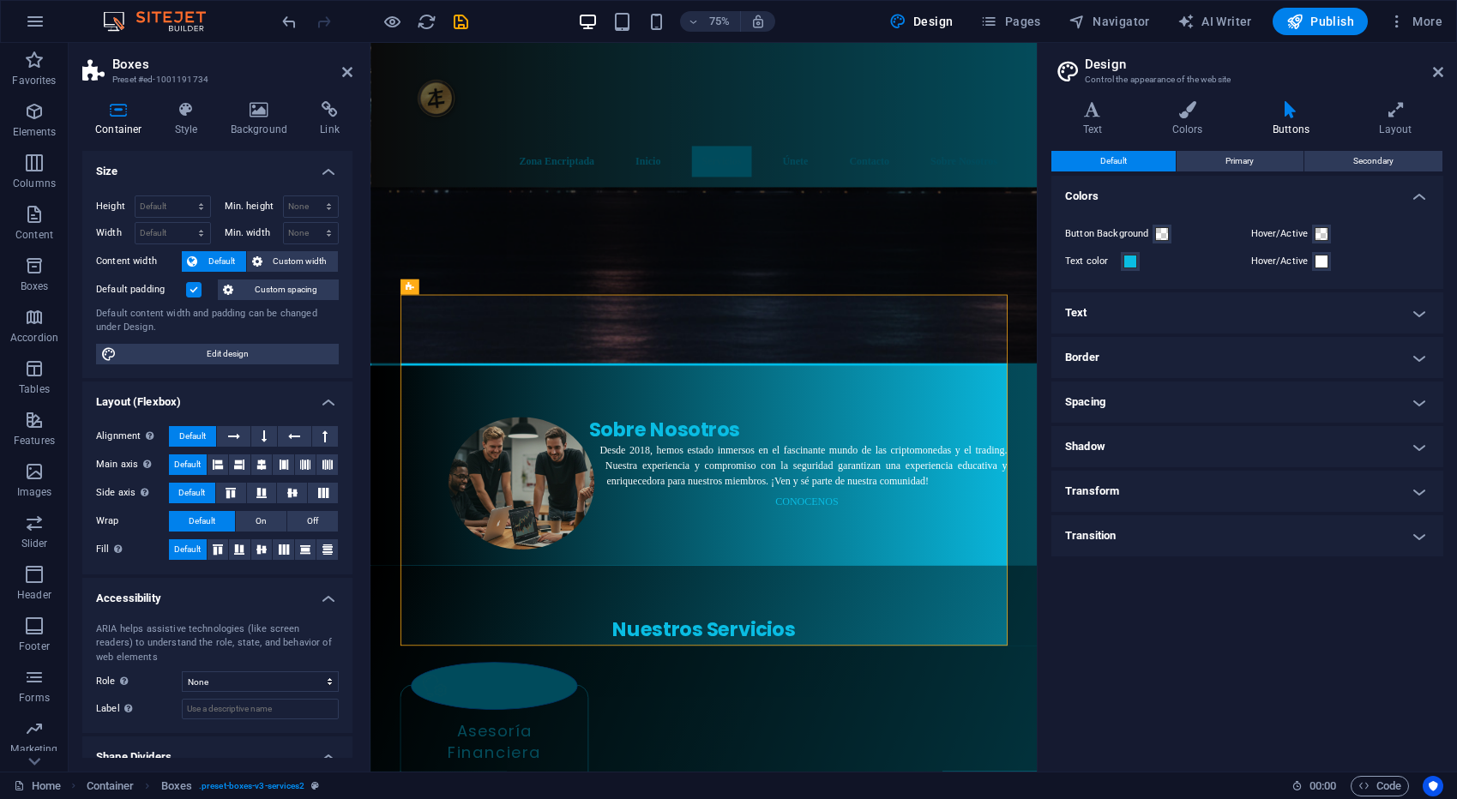
scroll to position [57, 0]
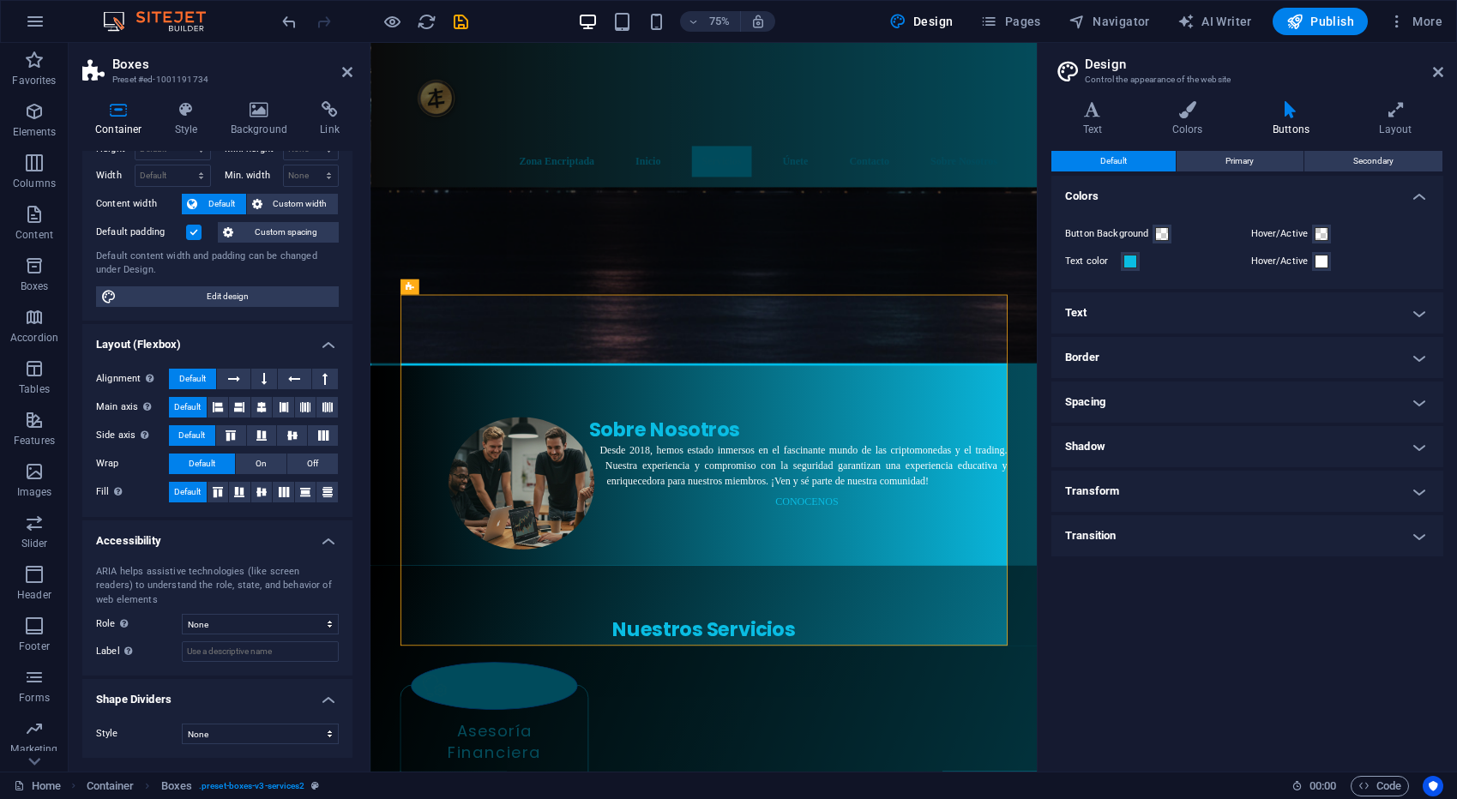
click at [1343, 311] on h4 "Text" at bounding box center [1247, 312] width 392 height 41
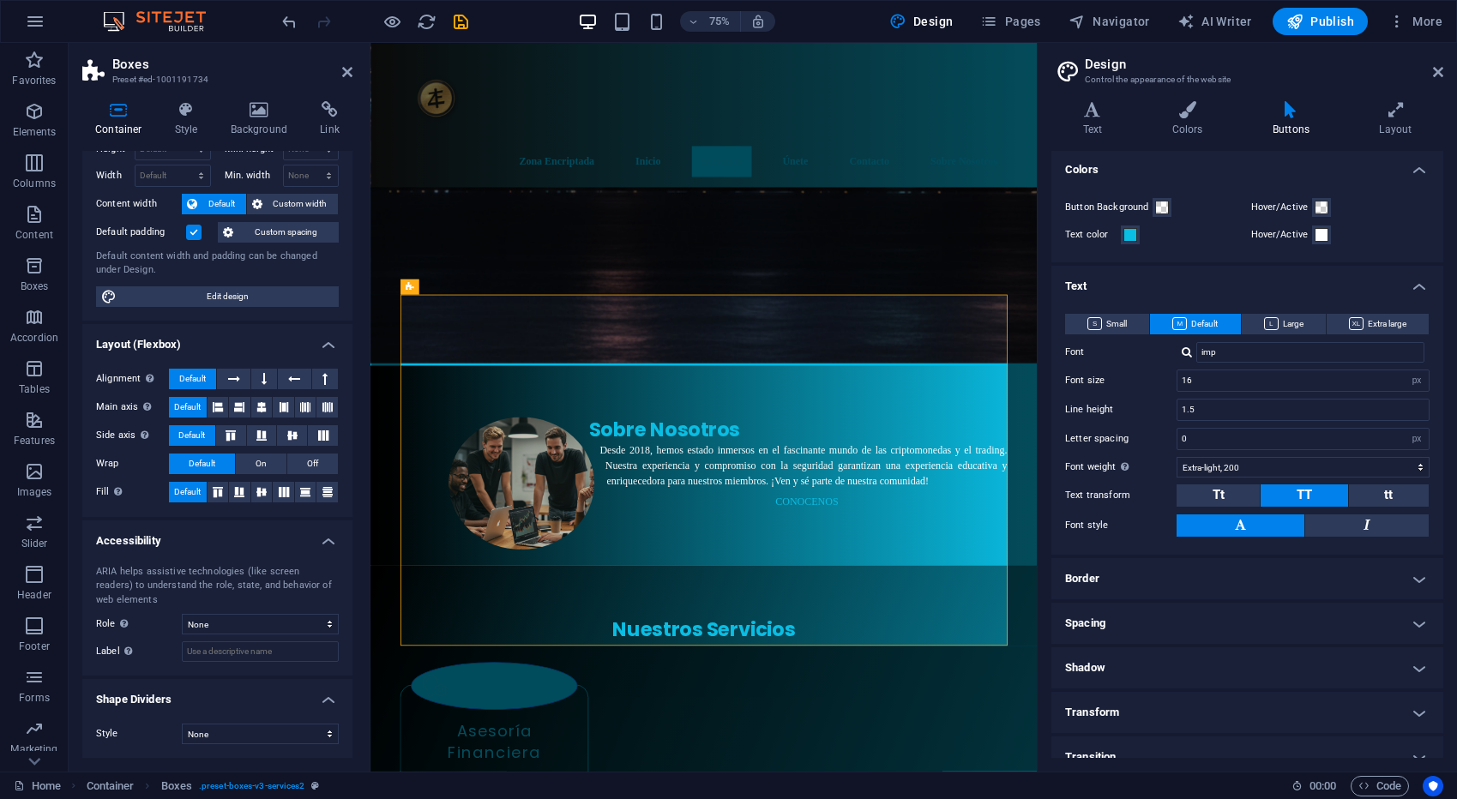
scroll to position [45, 0]
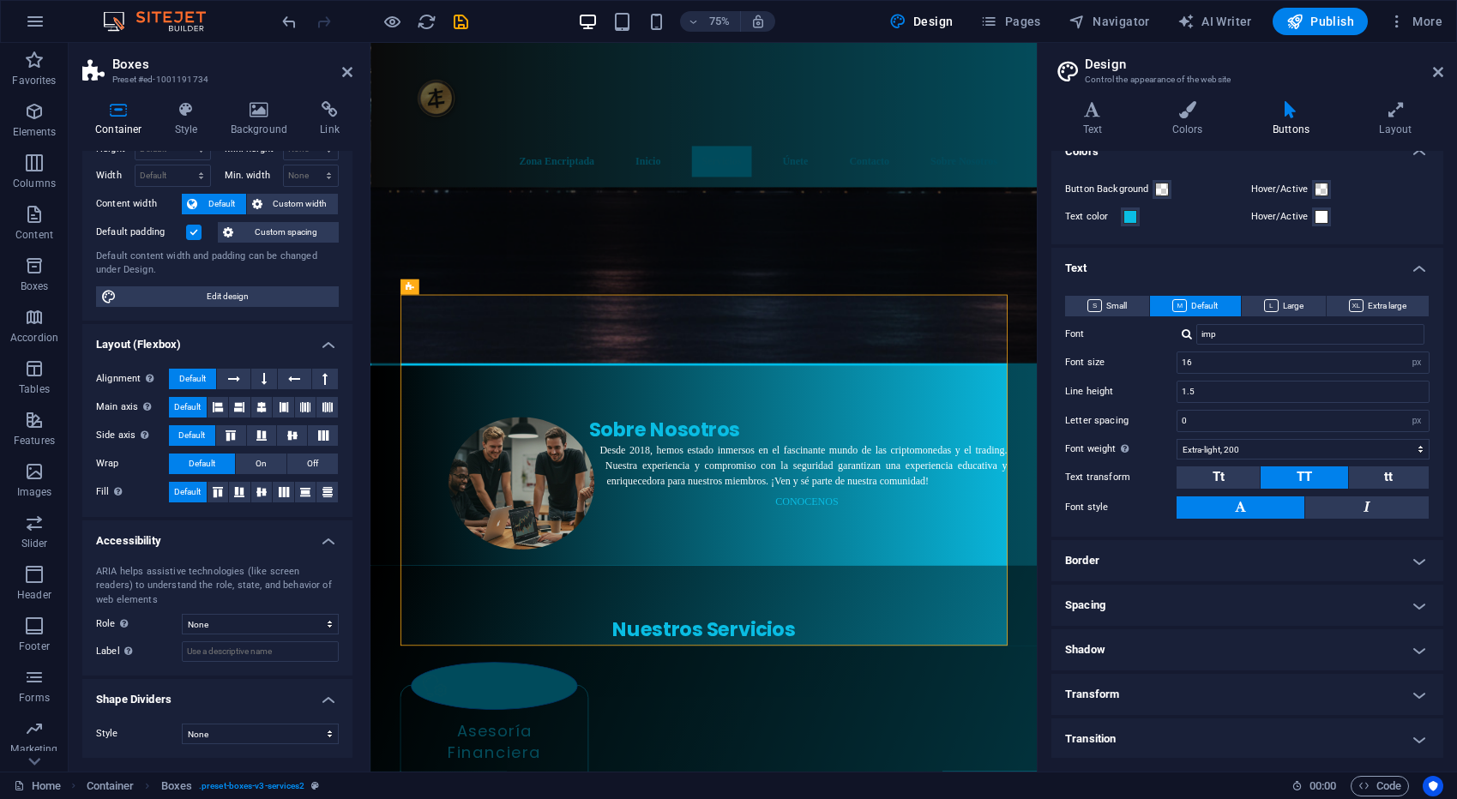
click at [1310, 565] on h4 "Border" at bounding box center [1247, 560] width 392 height 41
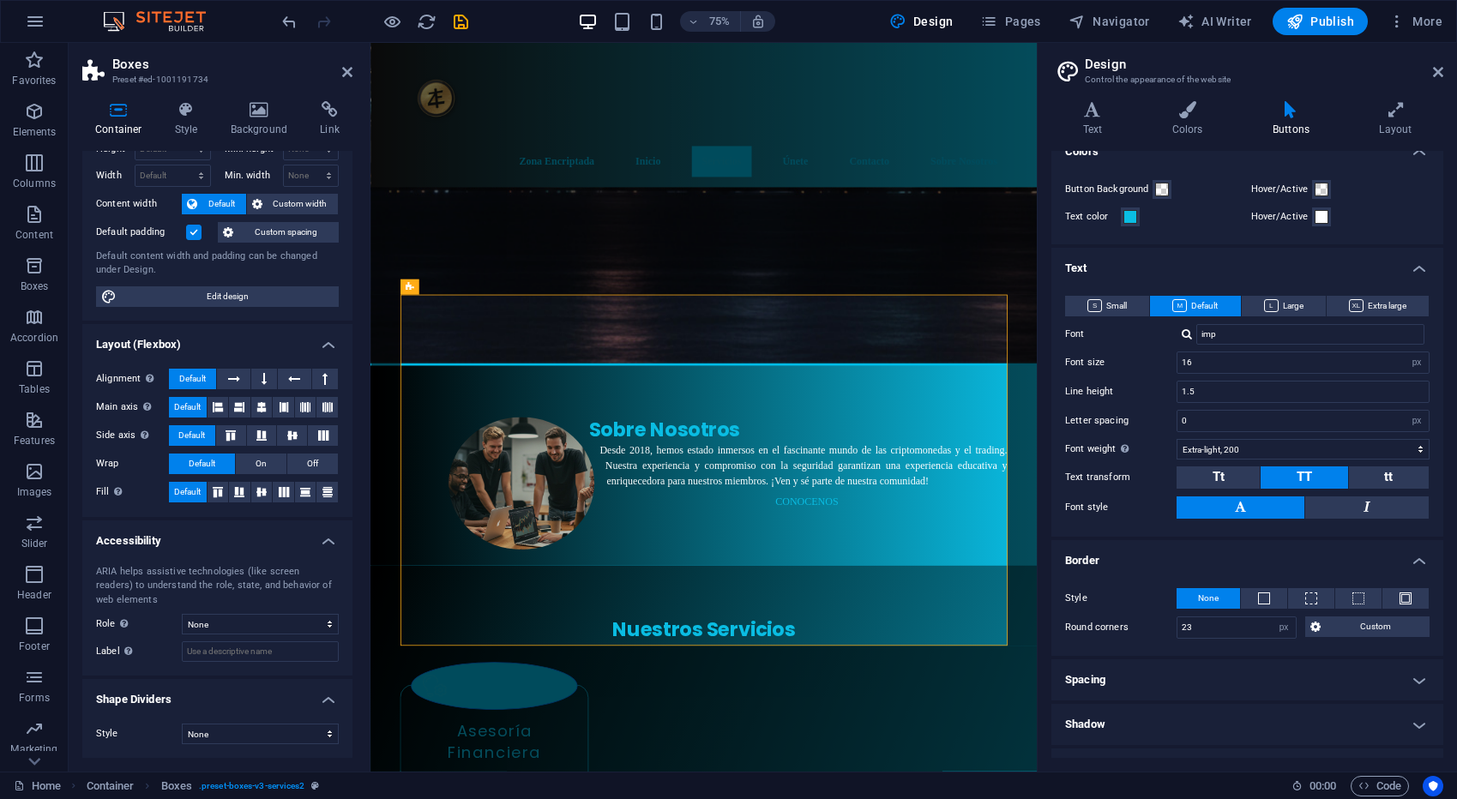
scroll to position [119, 0]
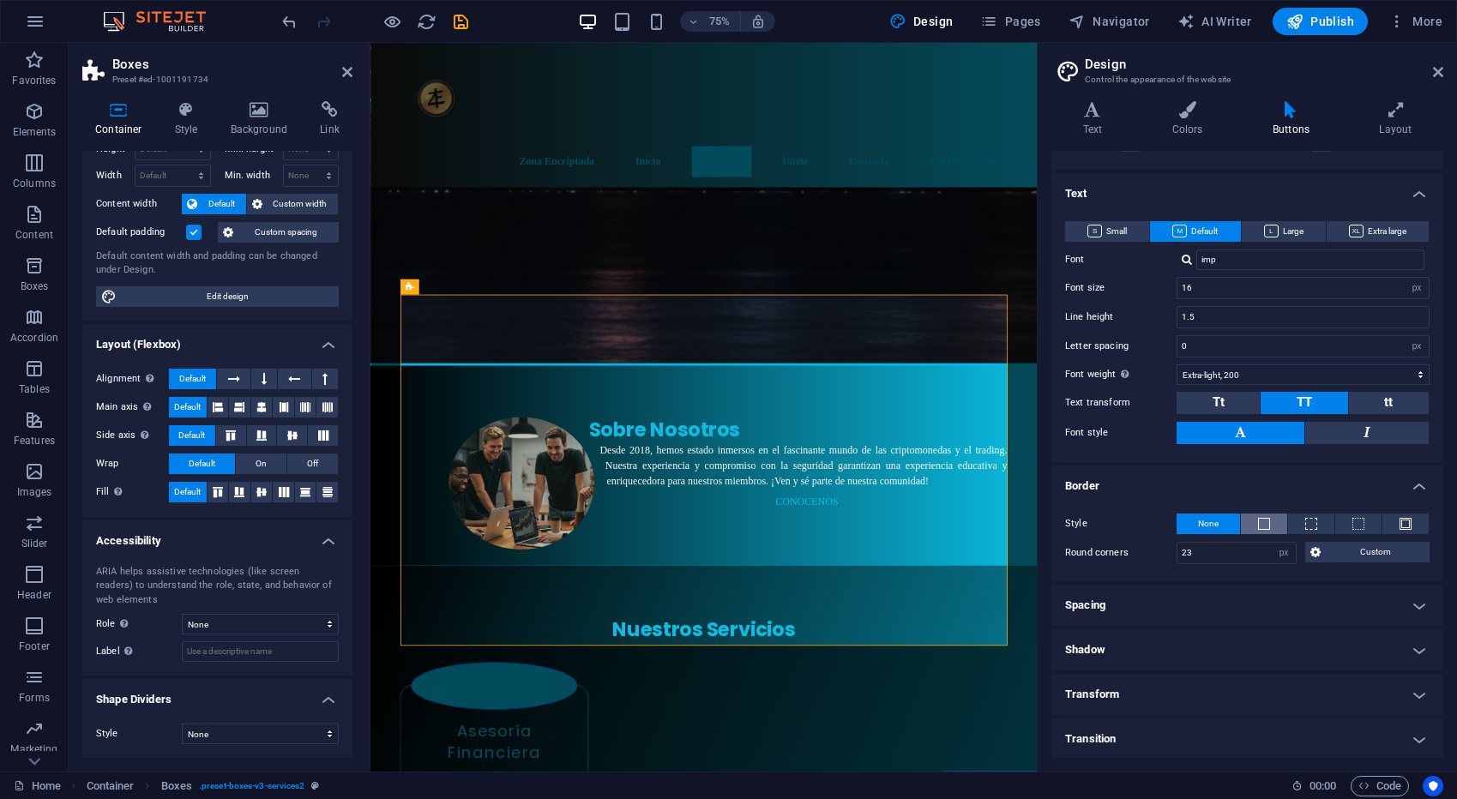
click at [1263, 525] on span at bounding box center [1264, 524] width 12 height 12
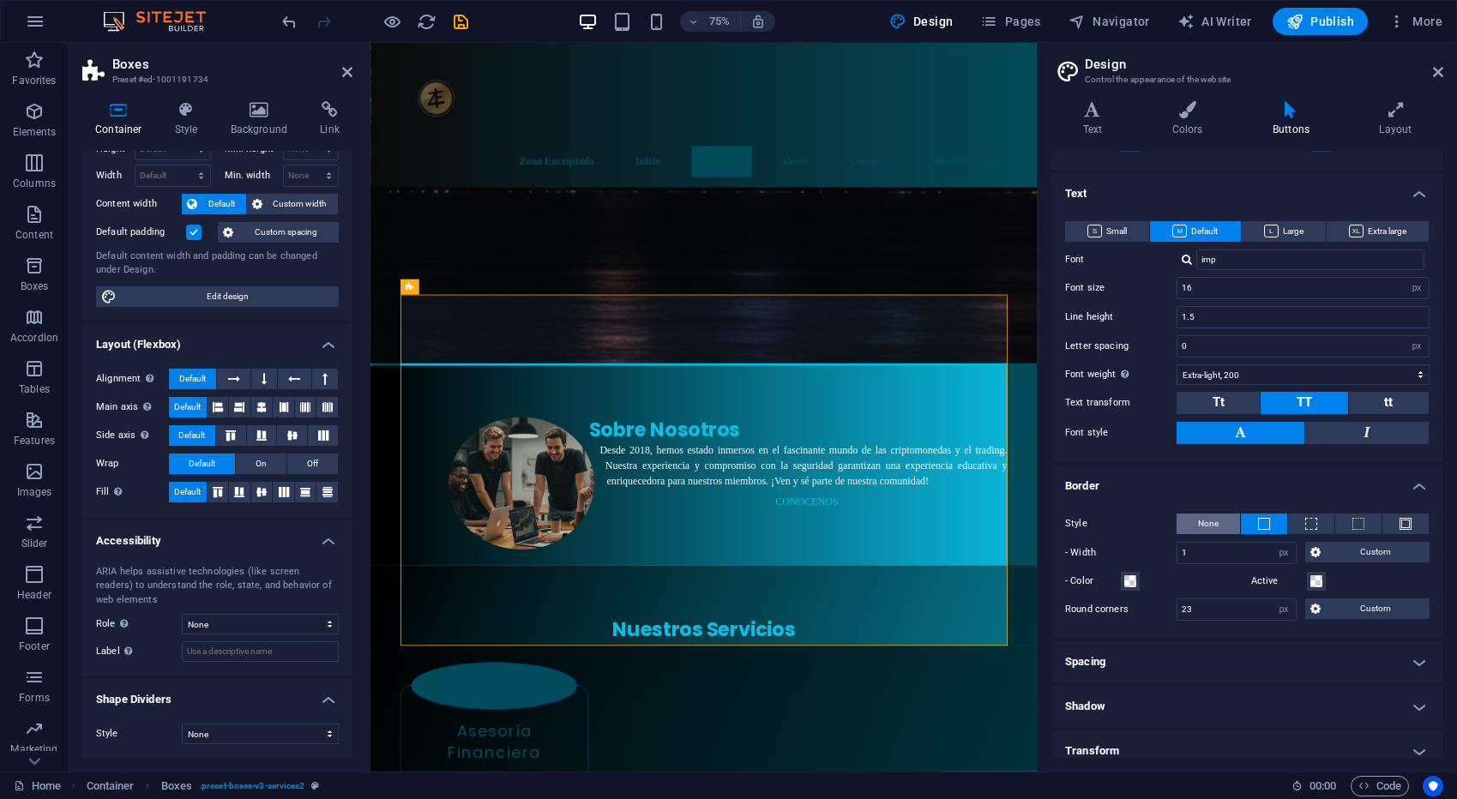
click at [1210, 524] on span "None" at bounding box center [1208, 524] width 21 height 21
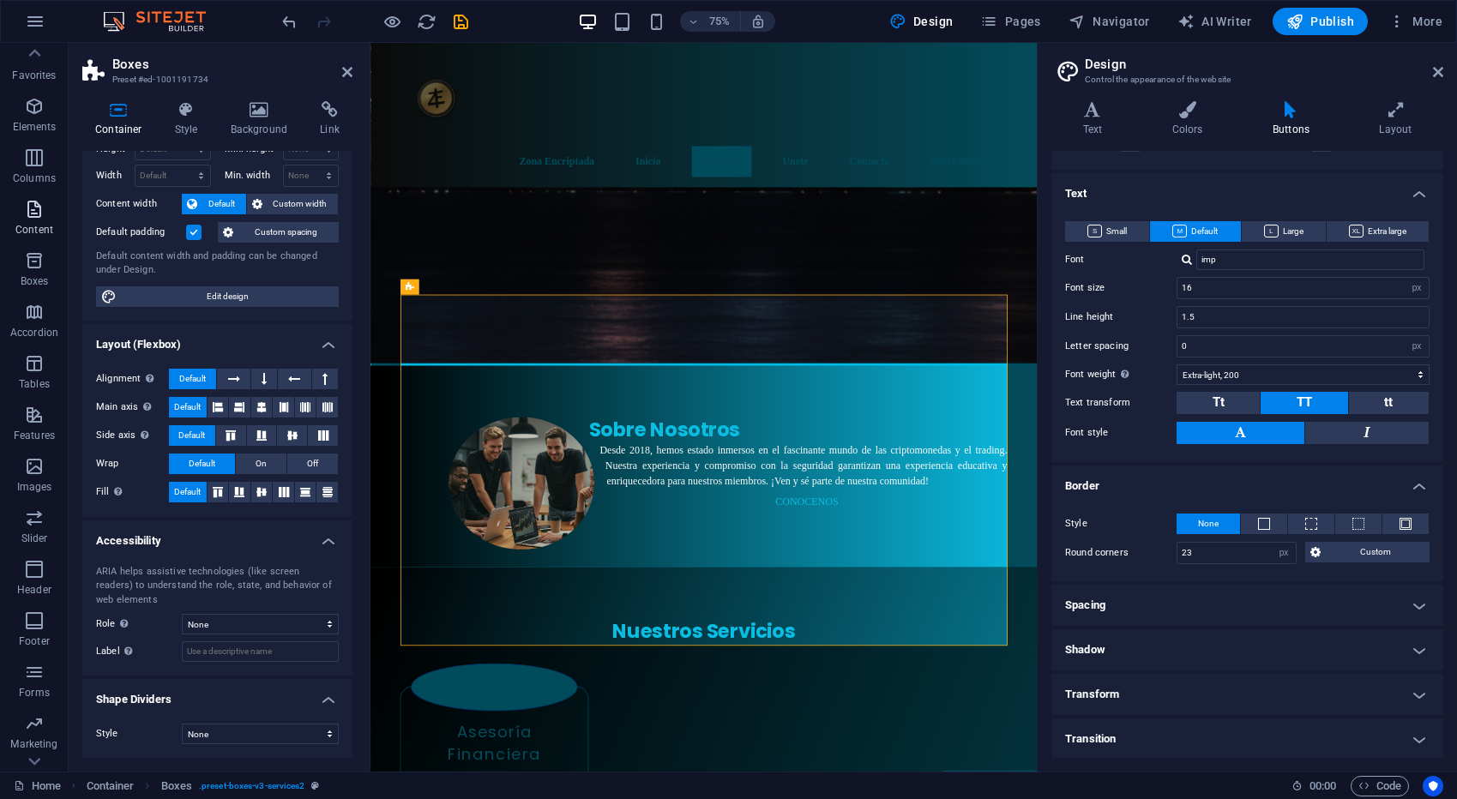
scroll to position [6, 0]
click at [36, 267] on icon "button" at bounding box center [34, 259] width 21 height 21
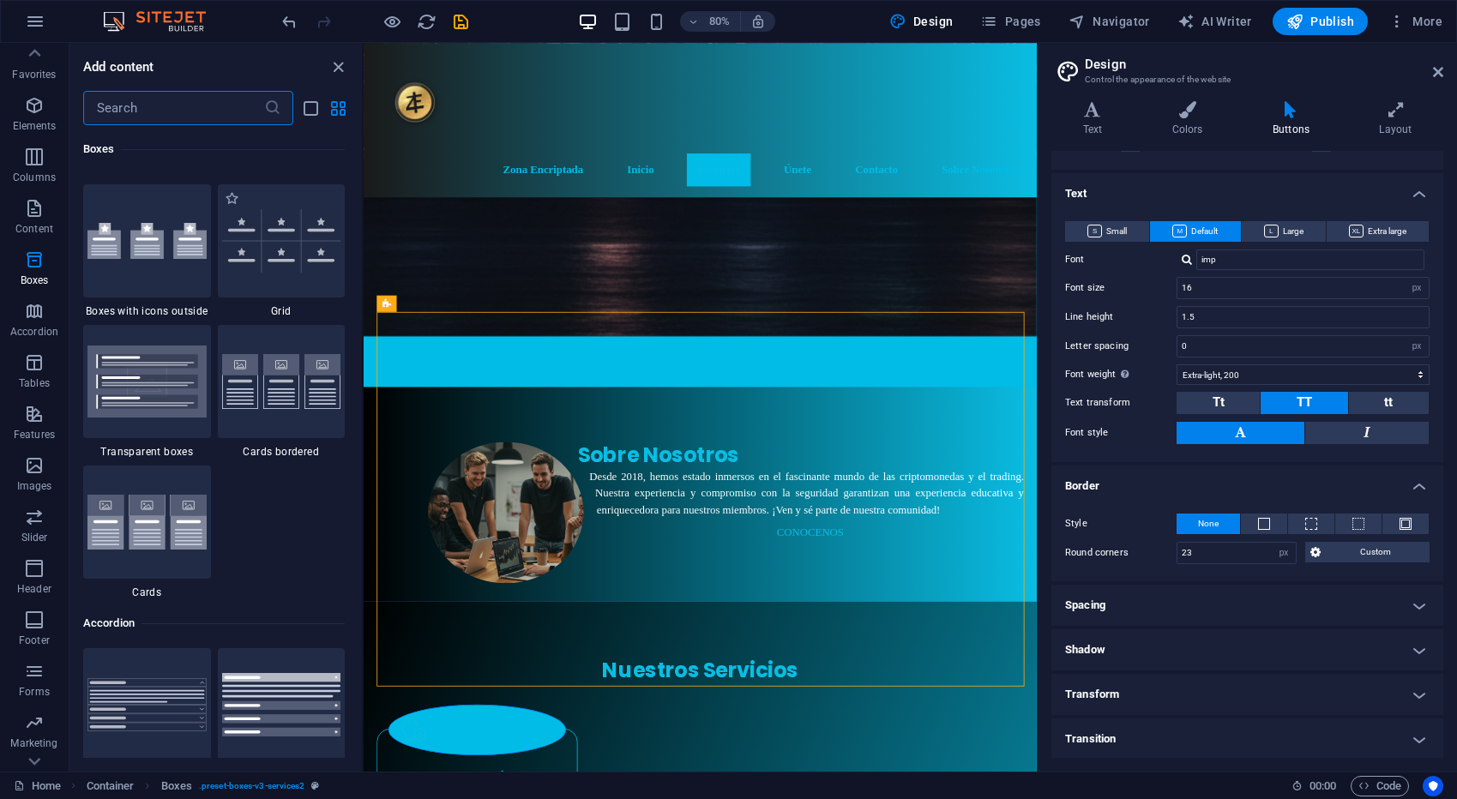
scroll to position [5005, 0]
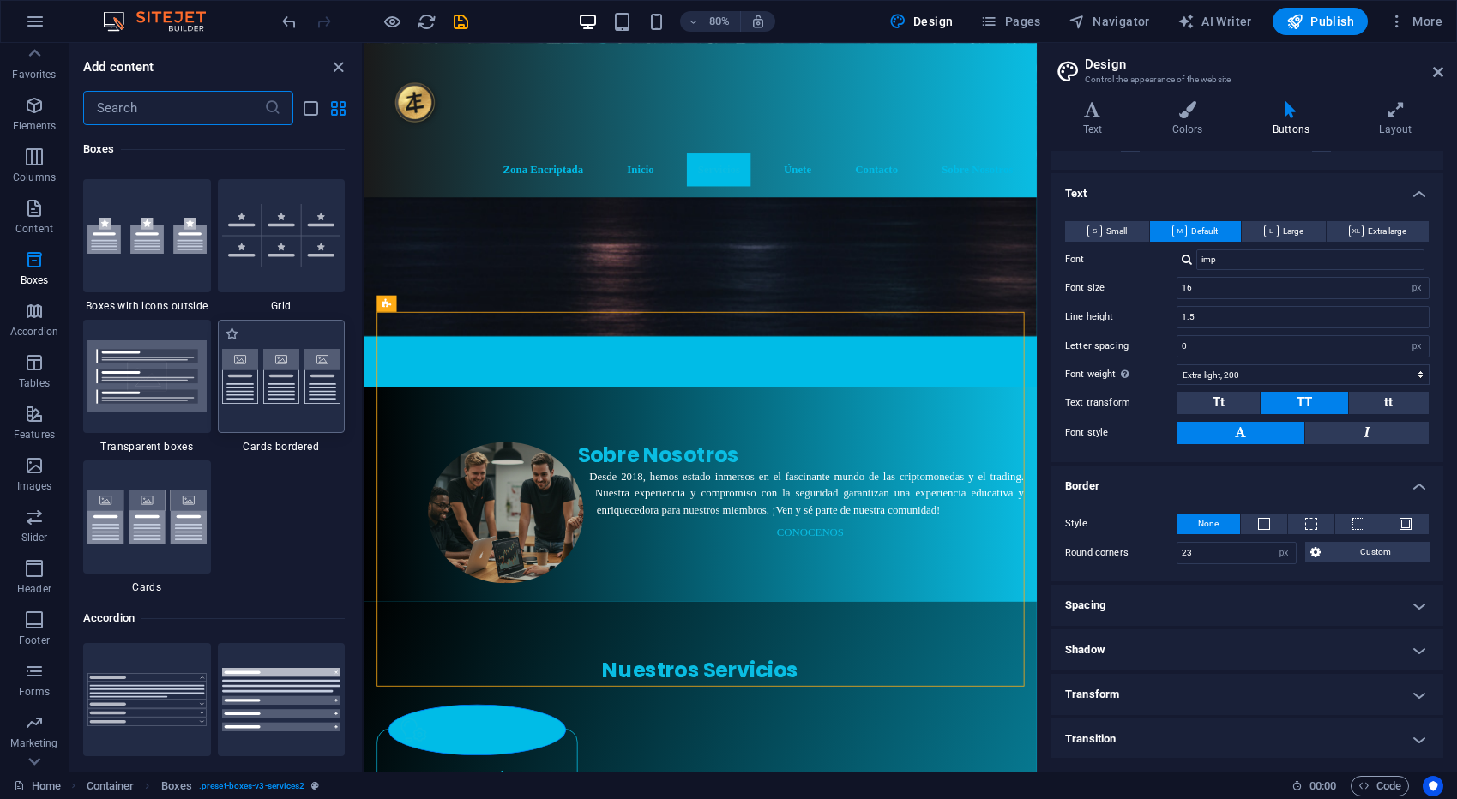
click at [299, 402] on img at bounding box center [281, 377] width 119 height 56
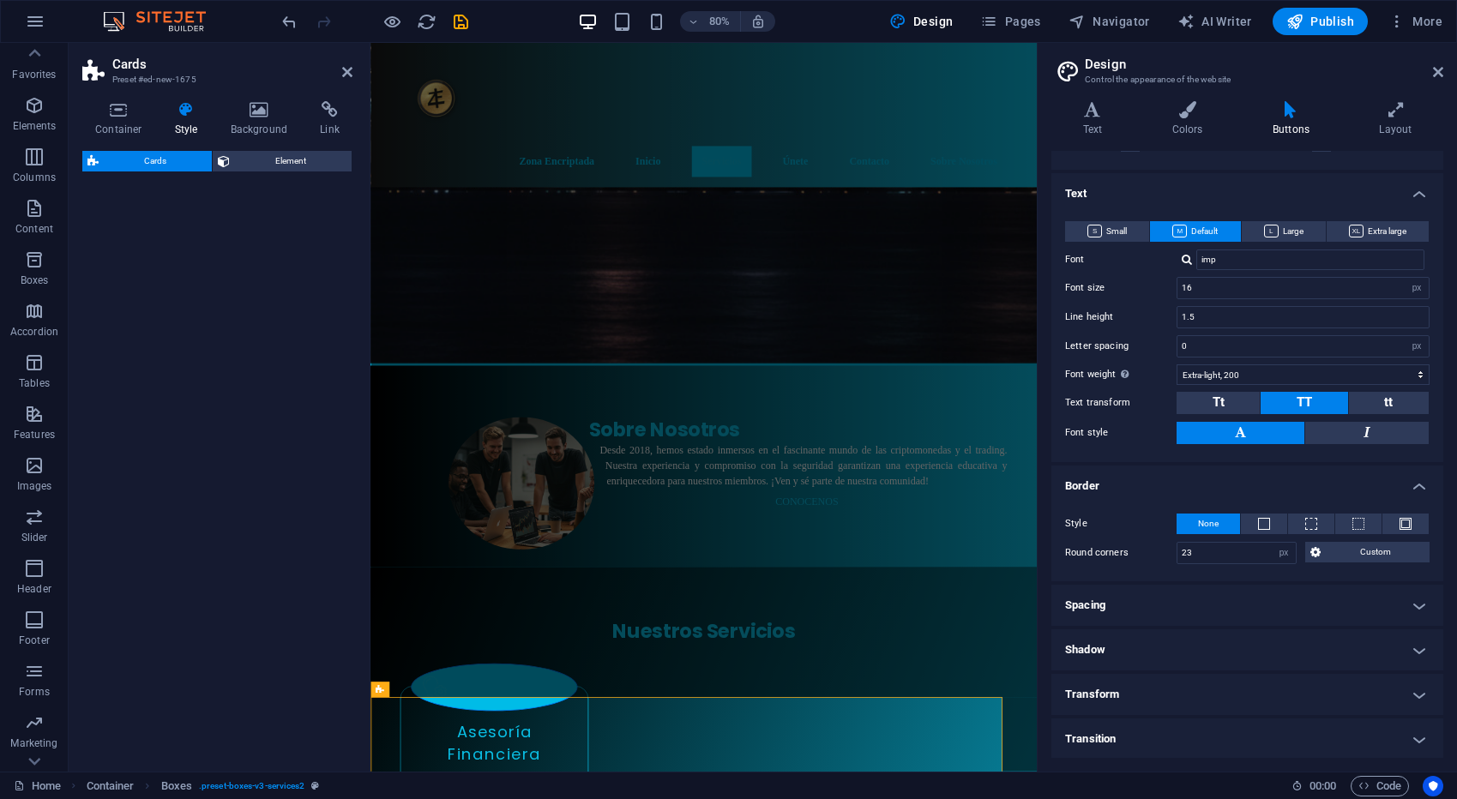
select select "rem"
select select "preset-image-boxes-v3-border"
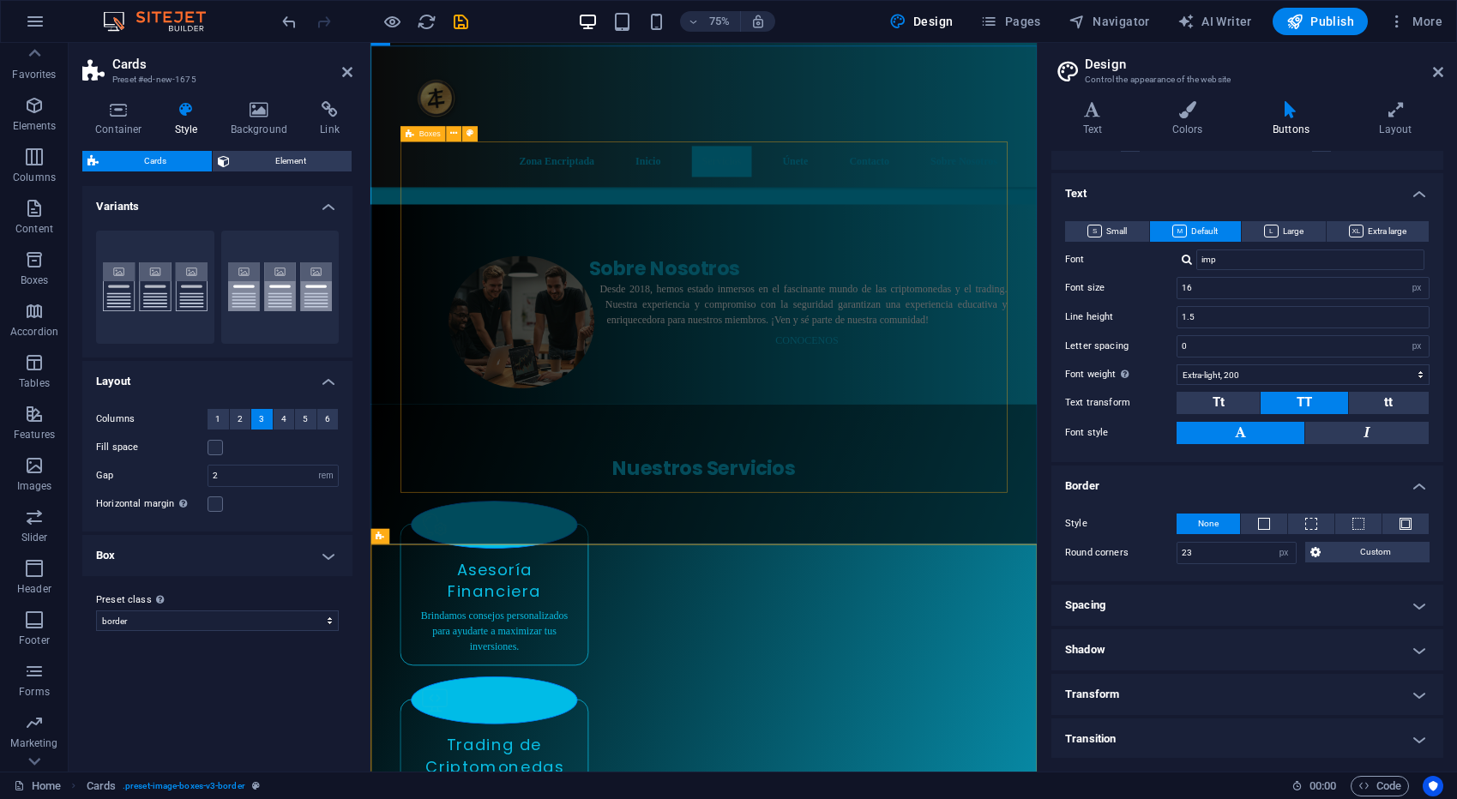
scroll to position [957, 0]
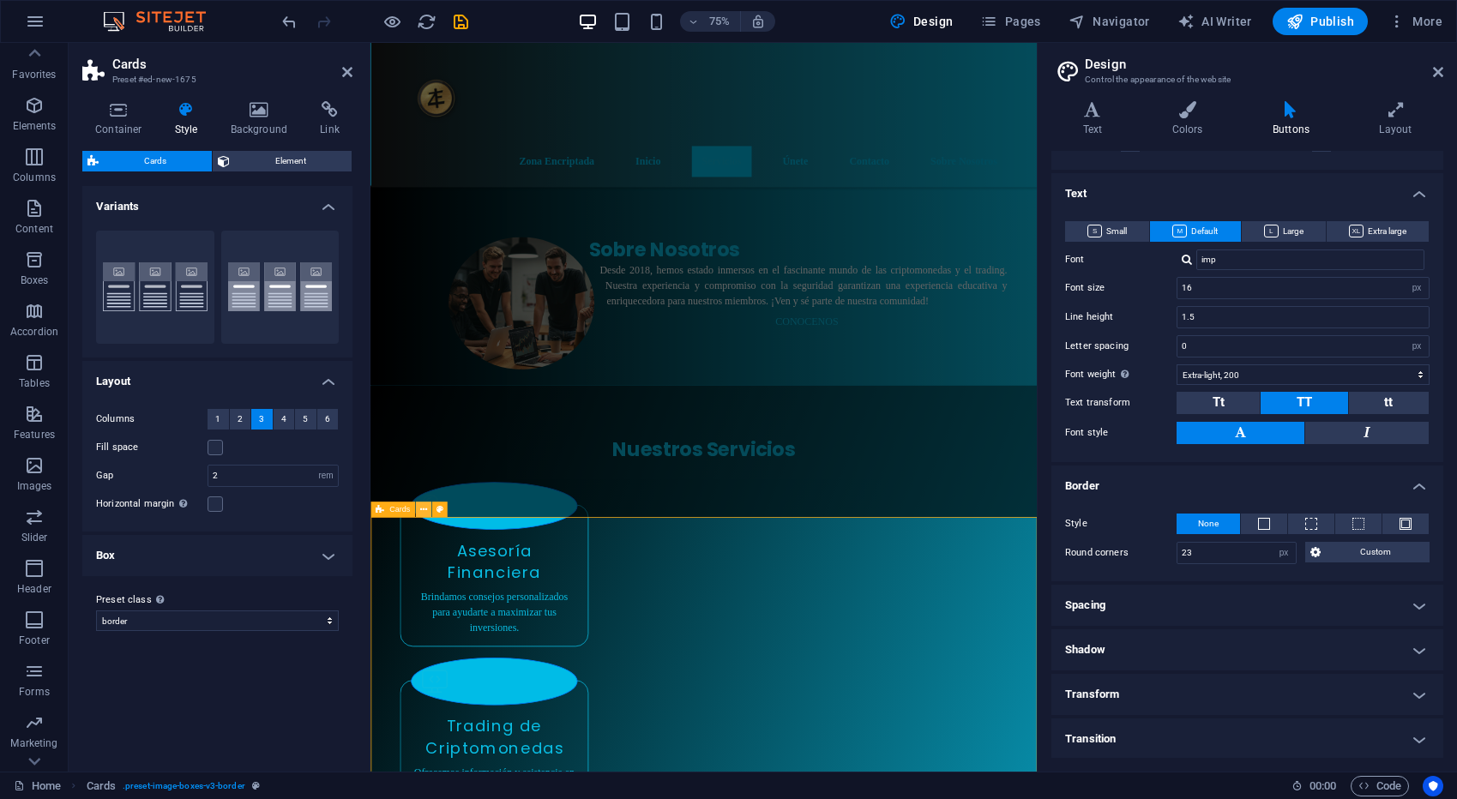
click at [427, 507] on button at bounding box center [423, 509] width 15 height 15
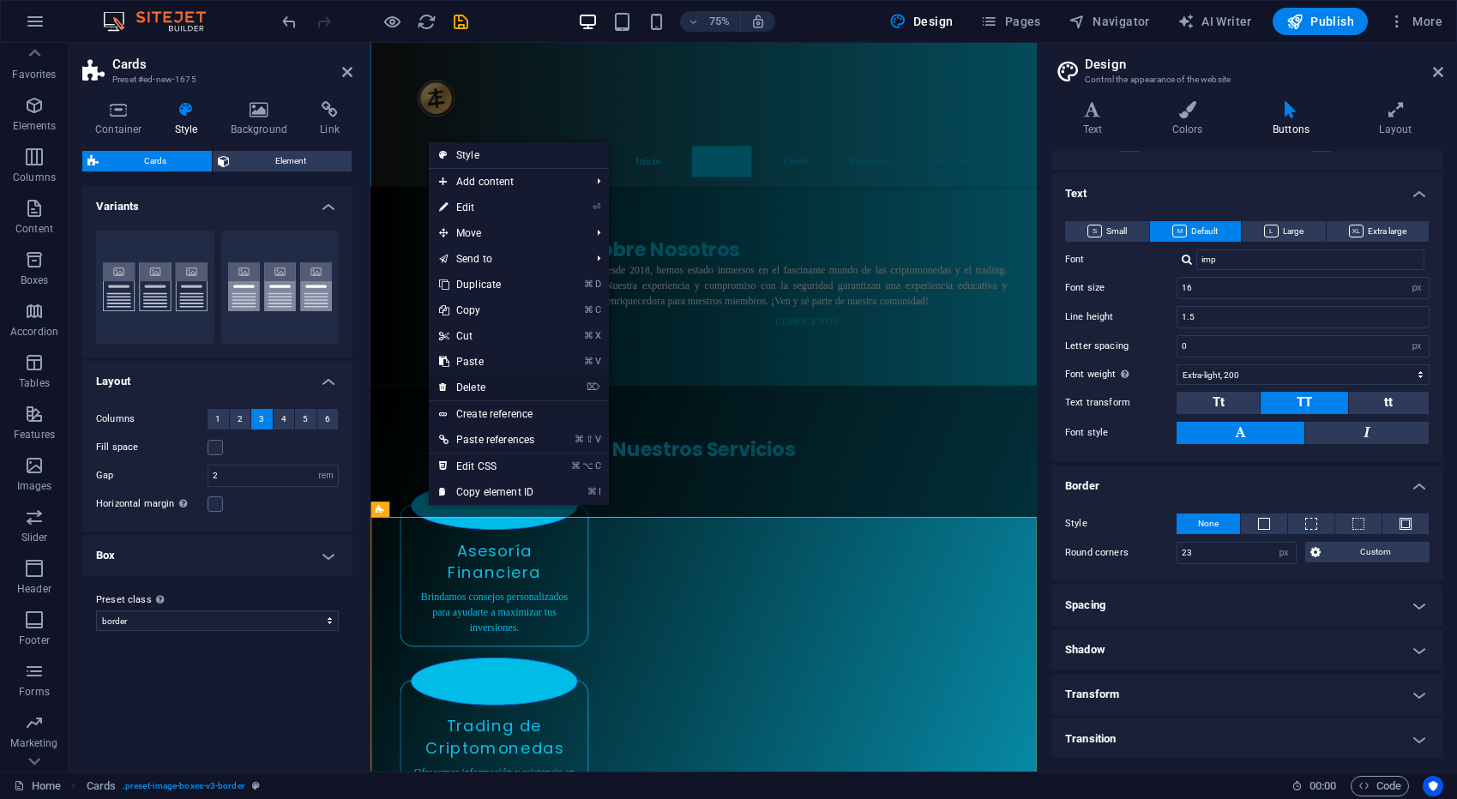
click at [494, 393] on link "⌦ Delete" at bounding box center [487, 388] width 116 height 26
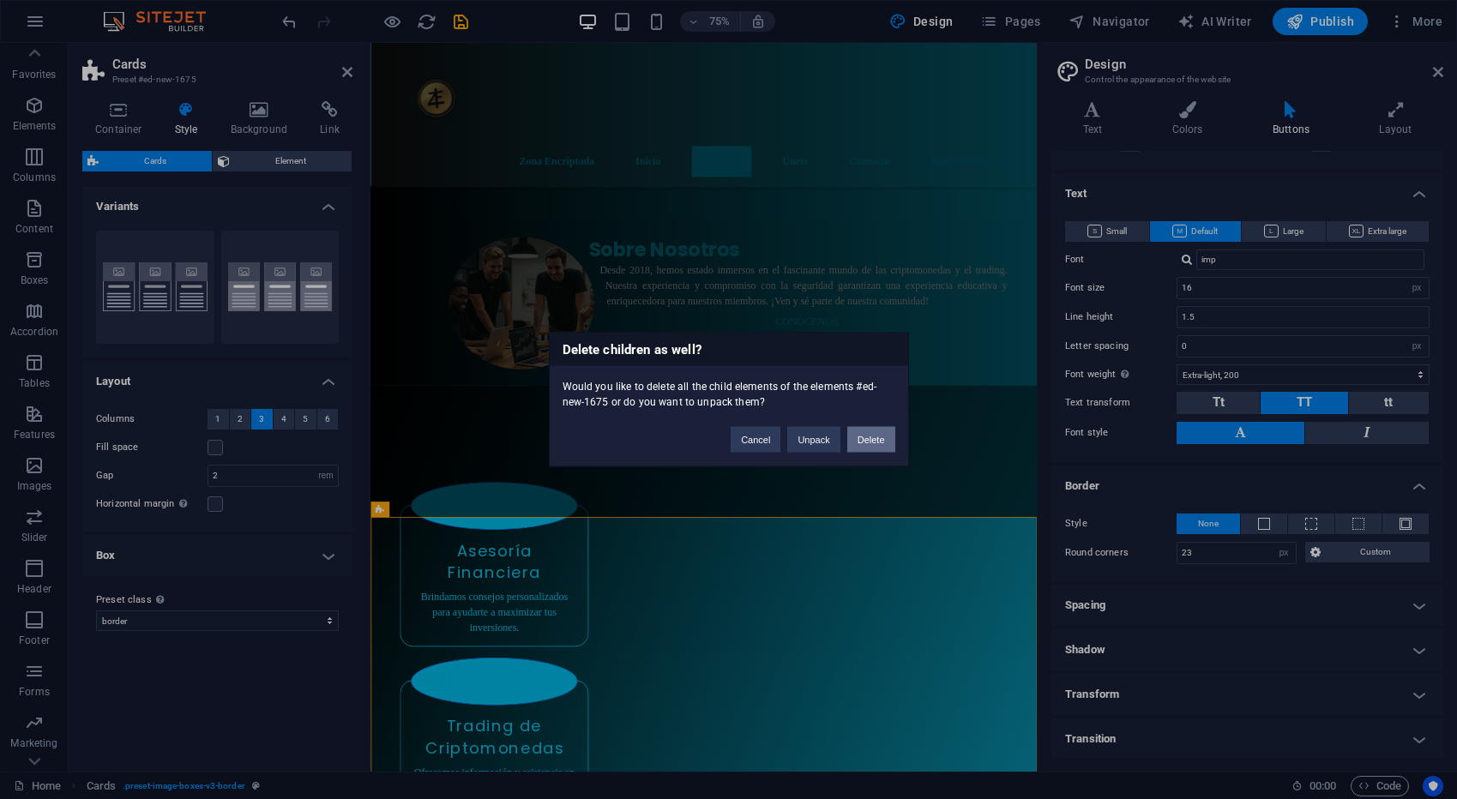
click at [867, 448] on button "Delete" at bounding box center [871, 440] width 48 height 26
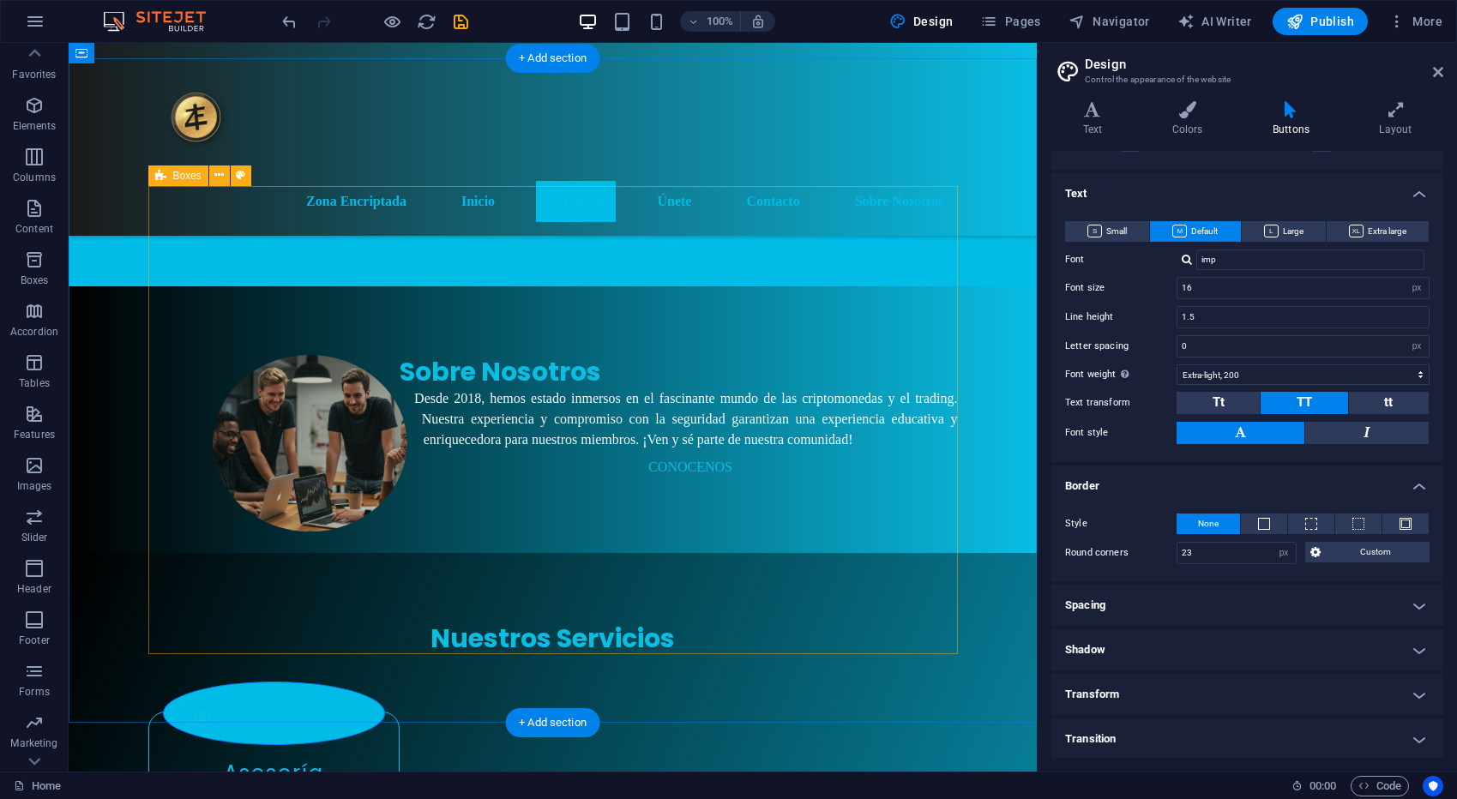
scroll to position [882, 0]
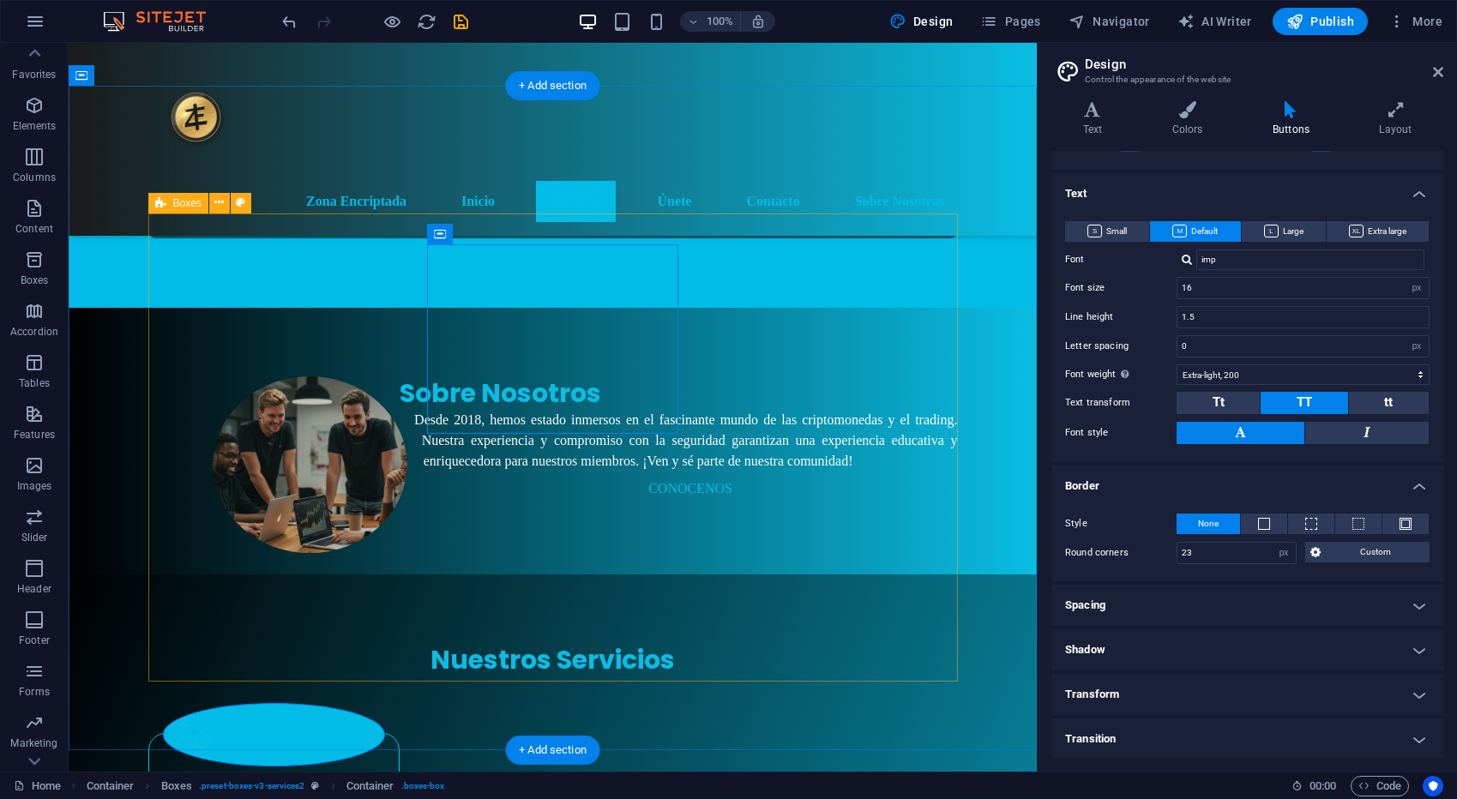
click at [223, 204] on icon at bounding box center [218, 203] width 9 height 18
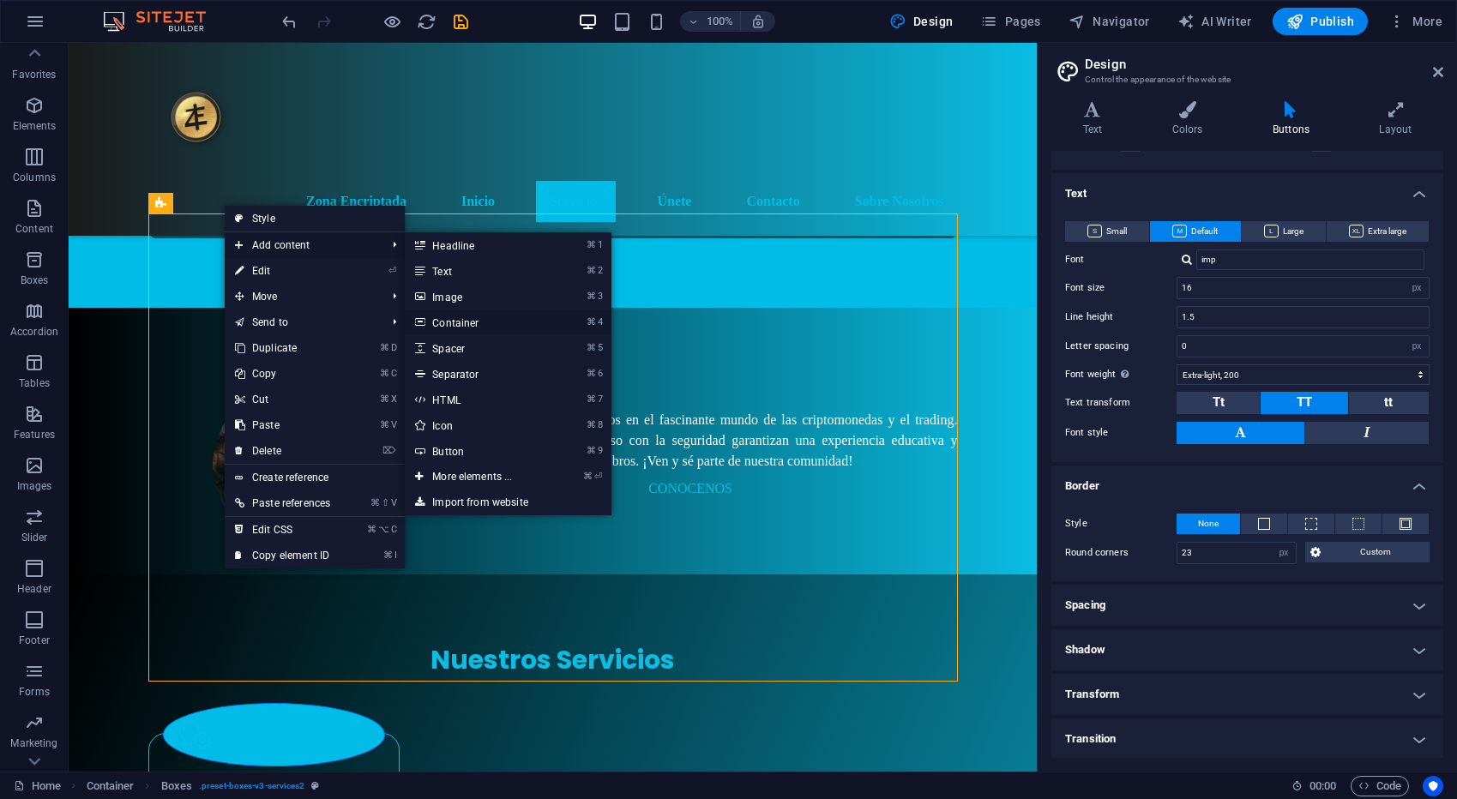
click at [476, 321] on link "⌘ 4 Container" at bounding box center [475, 322] width 141 height 26
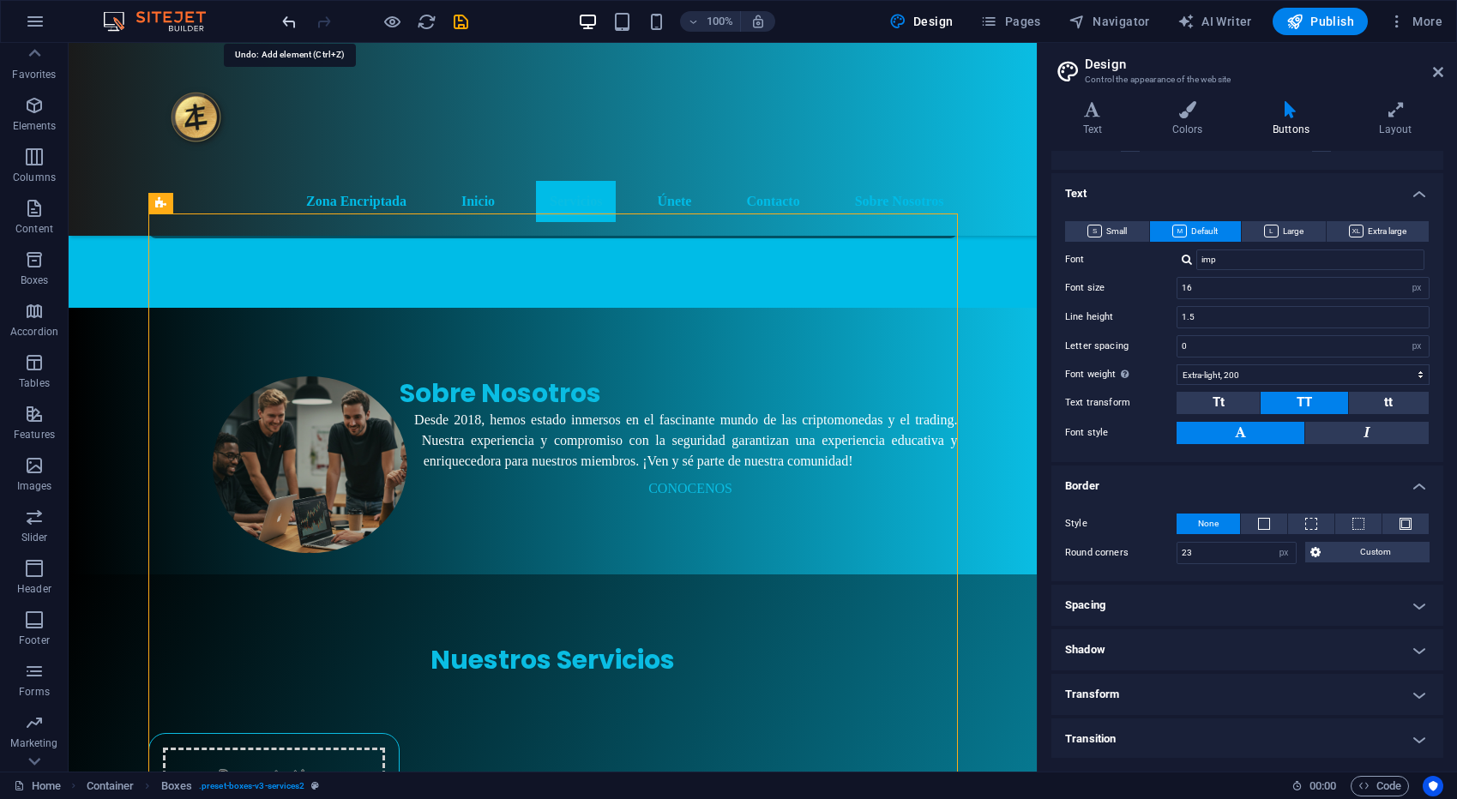
click at [279, 19] on icon "undo" at bounding box center [289, 22] width 20 height 20
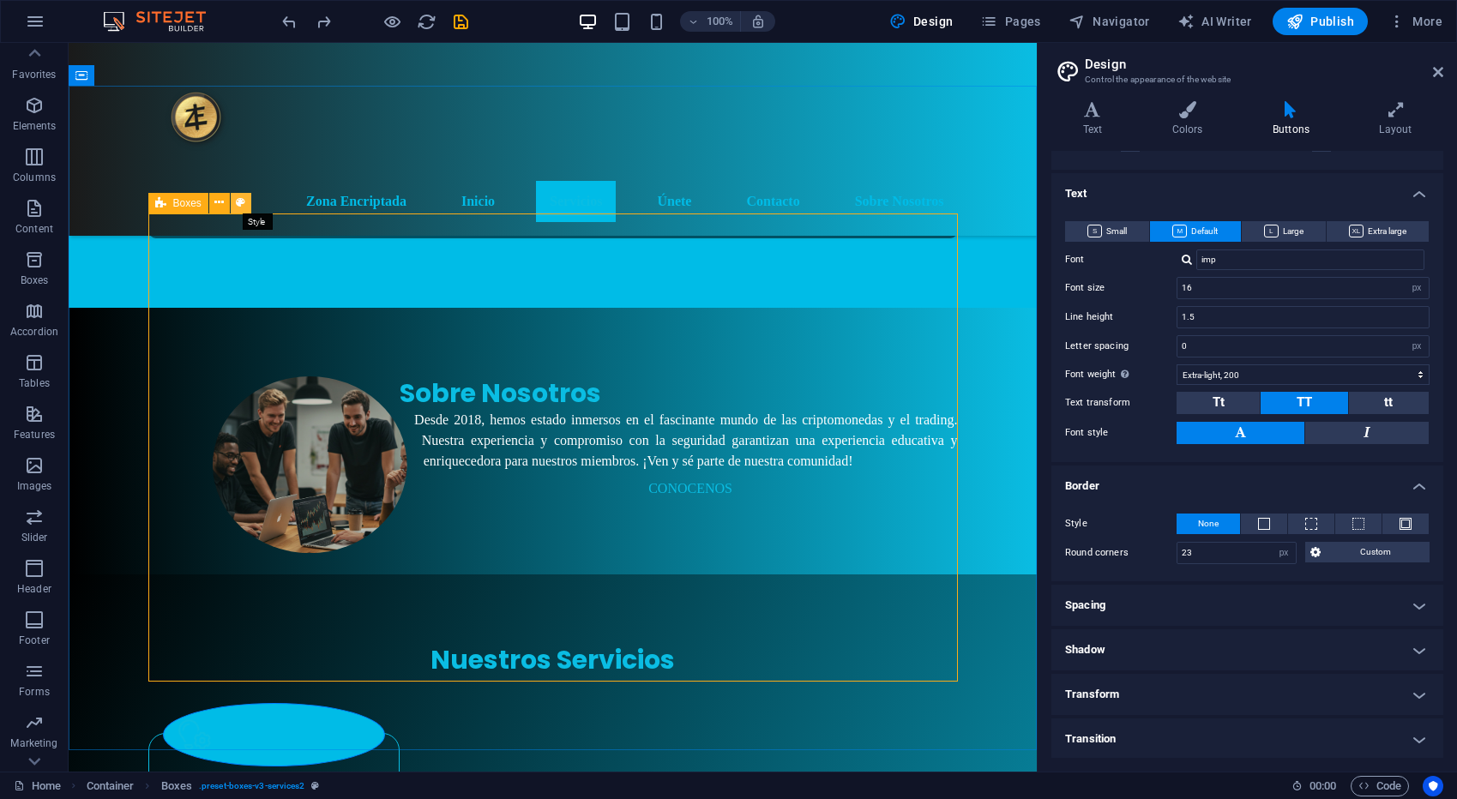
click at [237, 202] on icon at bounding box center [240, 203] width 9 height 18
select select "rem"
select select "preset-boxes-v3-services2"
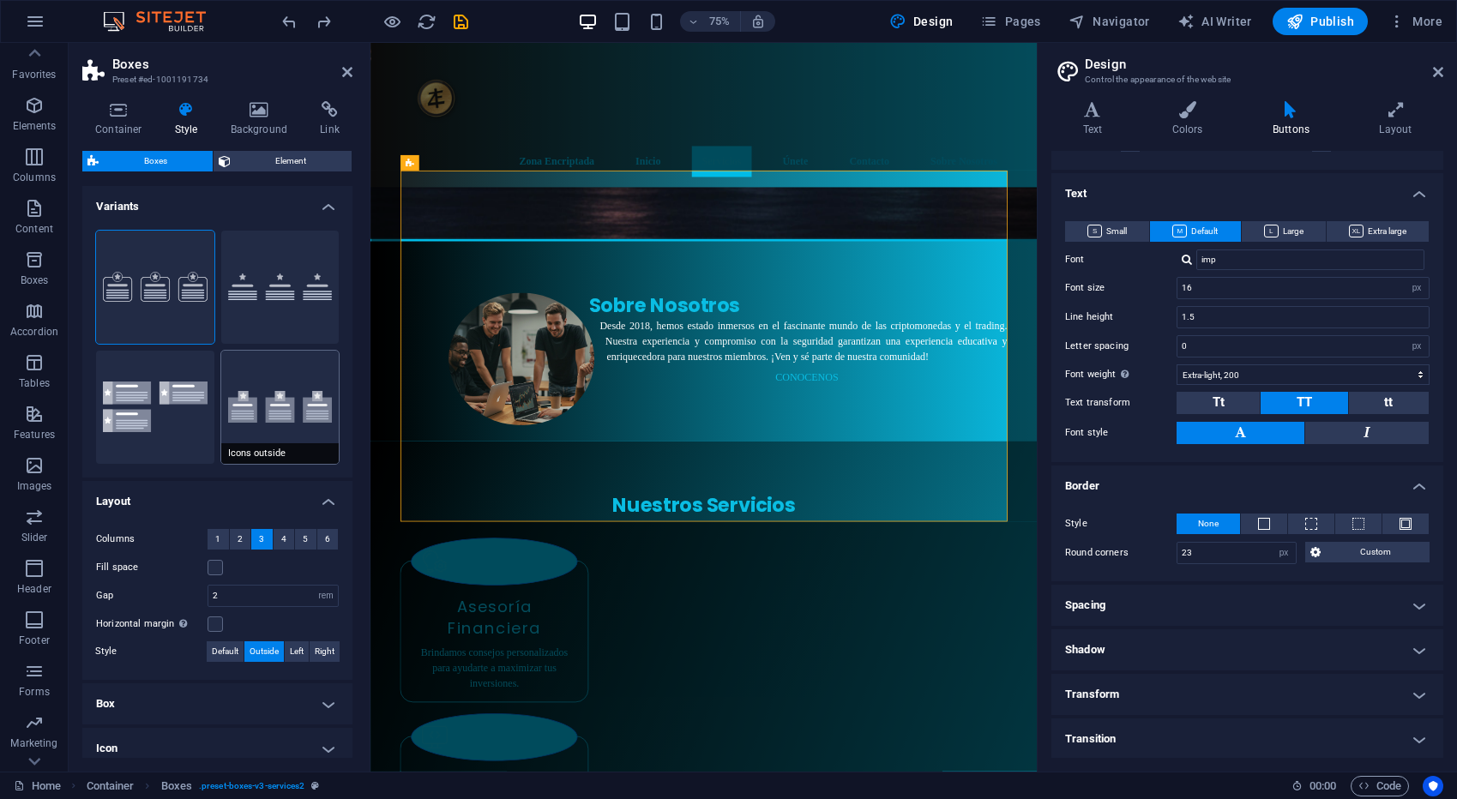
click at [290, 401] on button "Icons outside" at bounding box center [280, 407] width 118 height 113
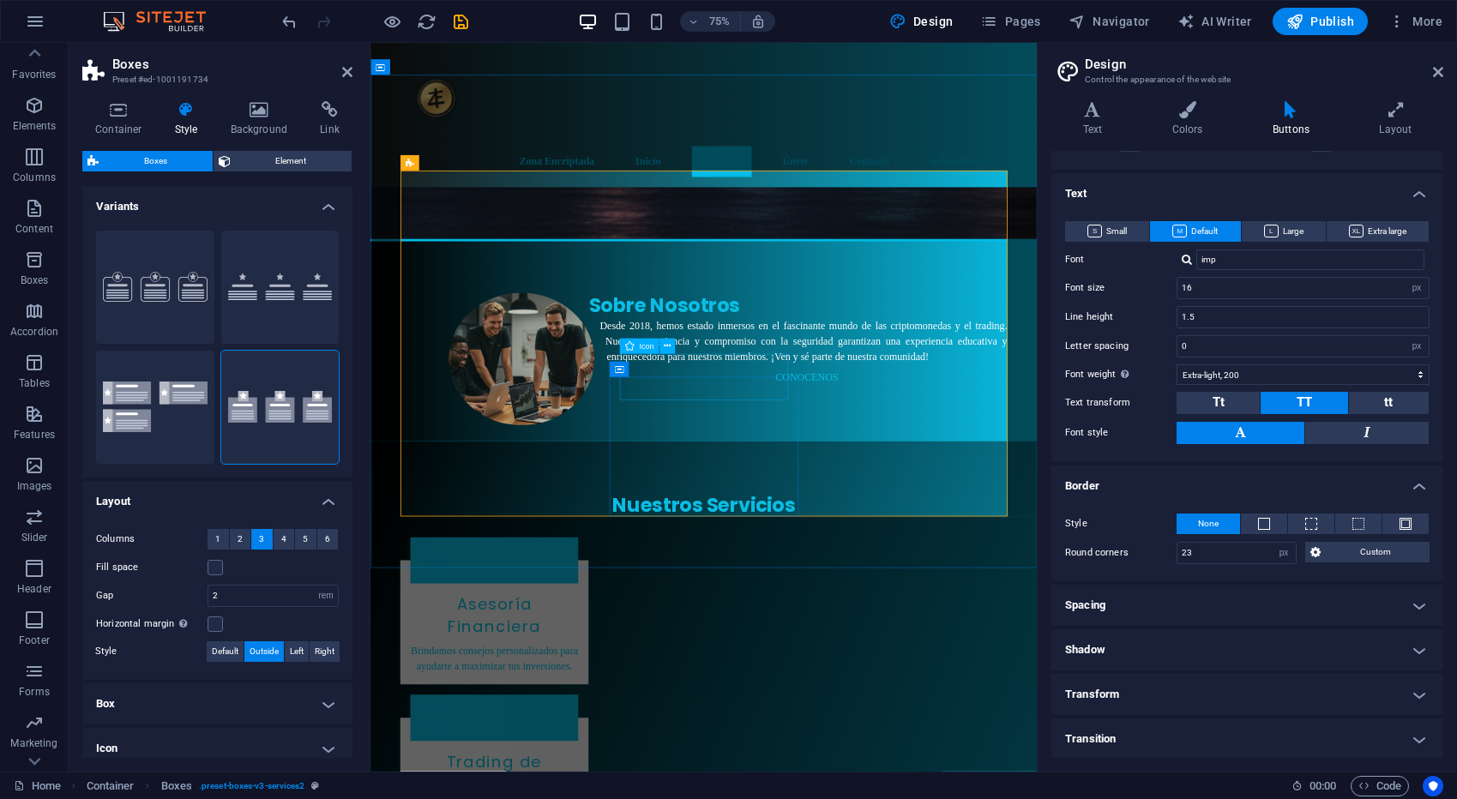
click at [642, 347] on span "Icon" at bounding box center [646, 346] width 15 height 8
select select "xMidYMid"
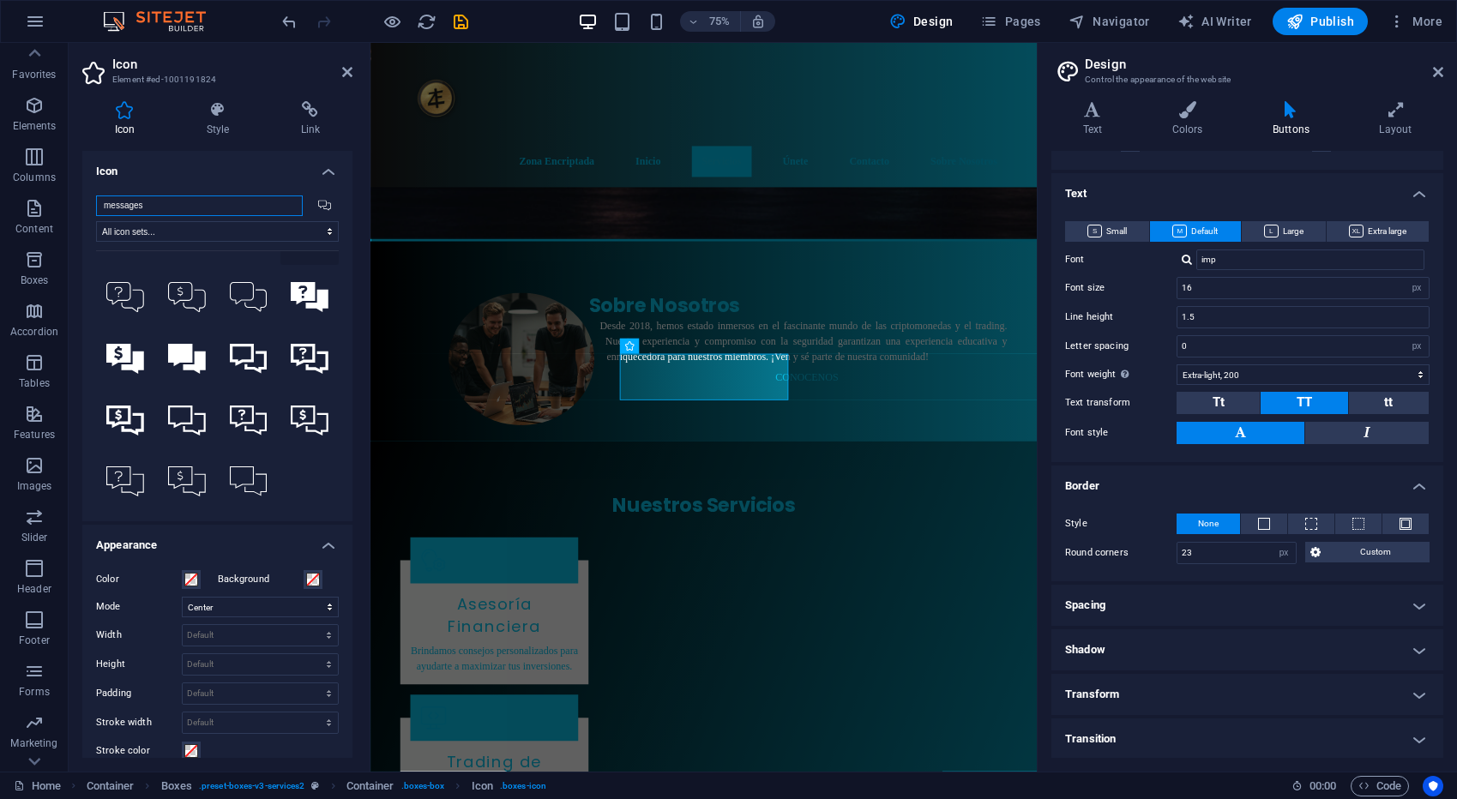
scroll to position [0, 0]
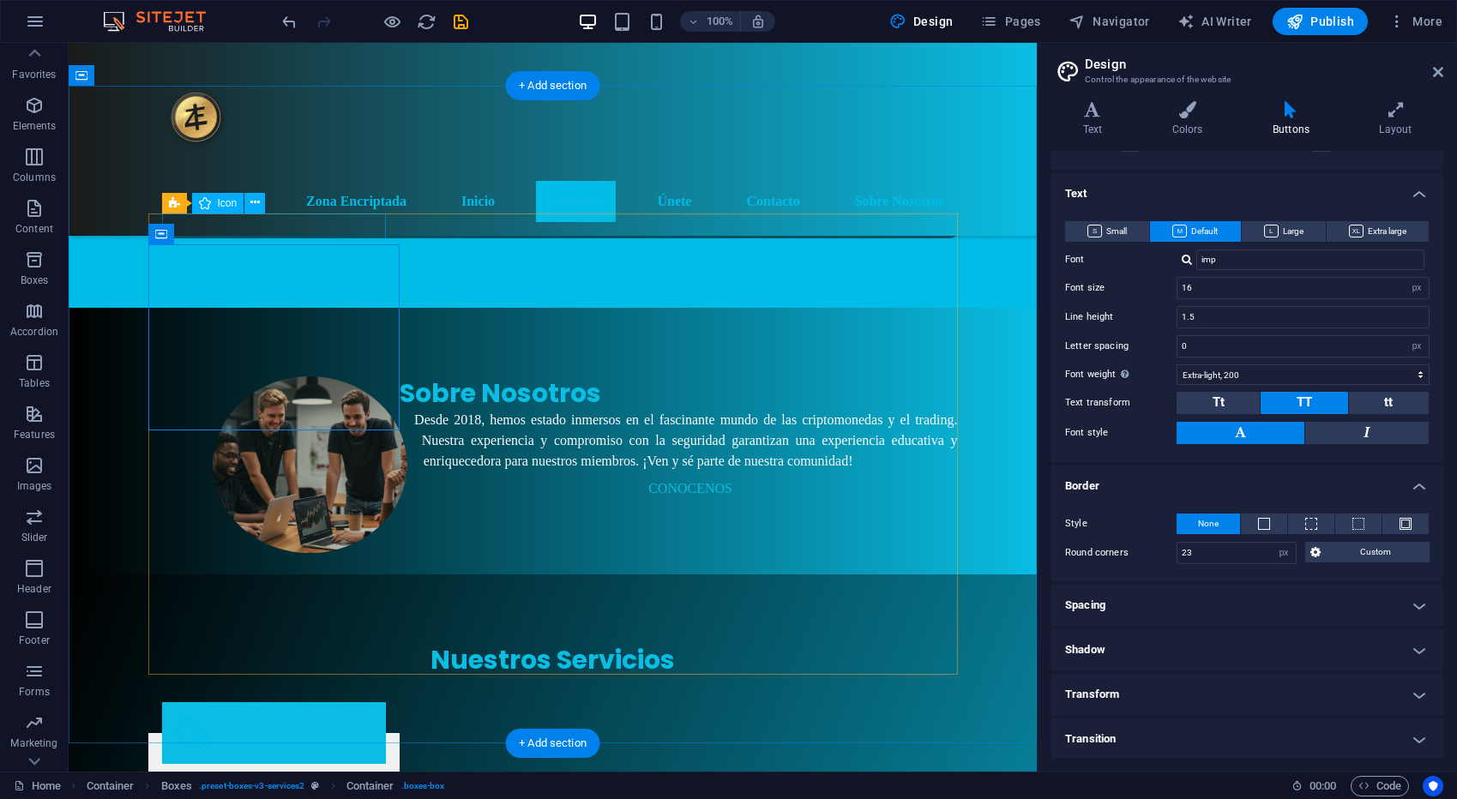
click at [204, 702] on figure at bounding box center [274, 733] width 224 height 62
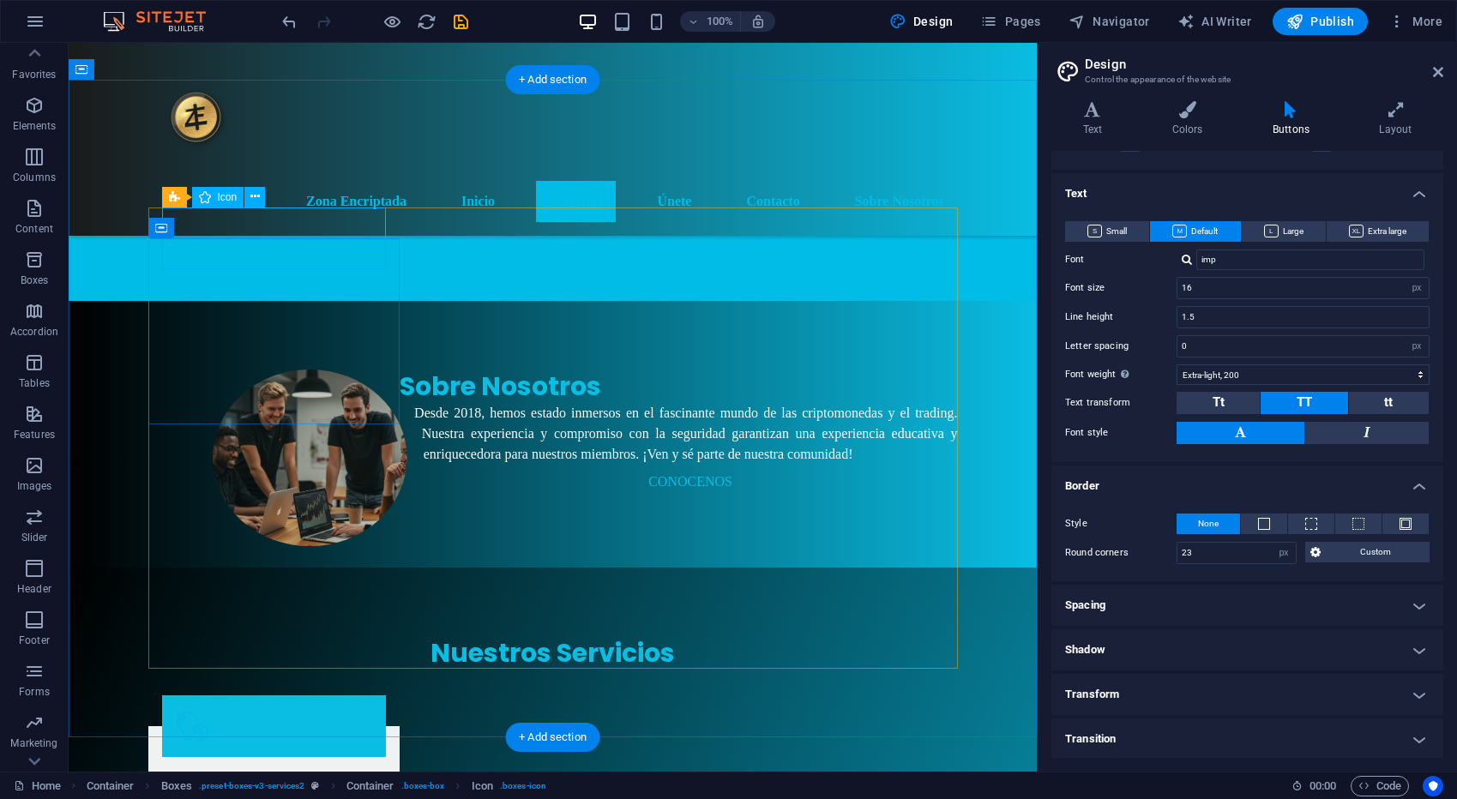
scroll to position [890, 0]
click at [225, 694] on figure at bounding box center [274, 725] width 224 height 62
click at [231, 694] on figure at bounding box center [274, 725] width 224 height 62
click at [307, 694] on figure at bounding box center [274, 725] width 224 height 62
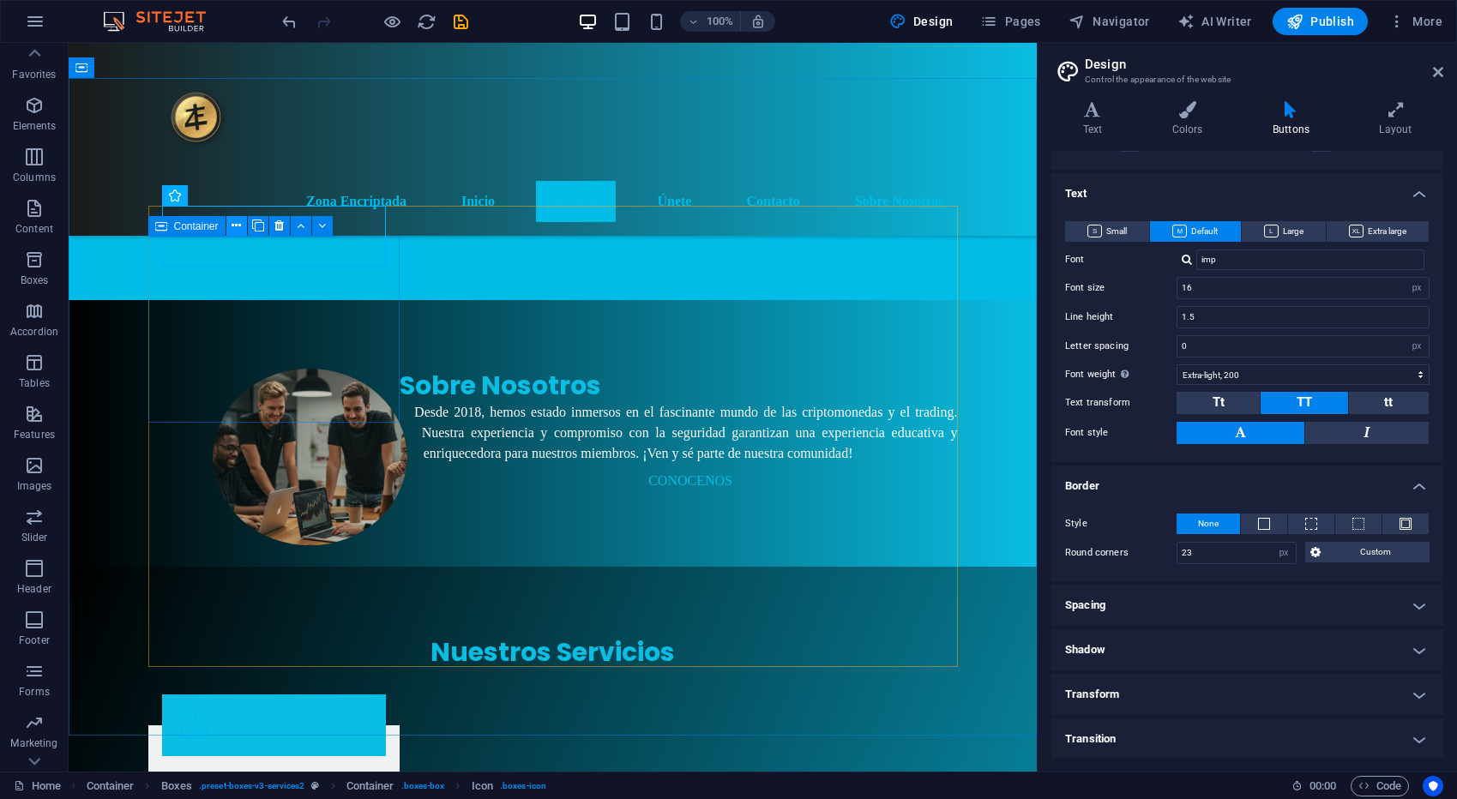
click at [233, 226] on icon at bounding box center [235, 226] width 9 height 18
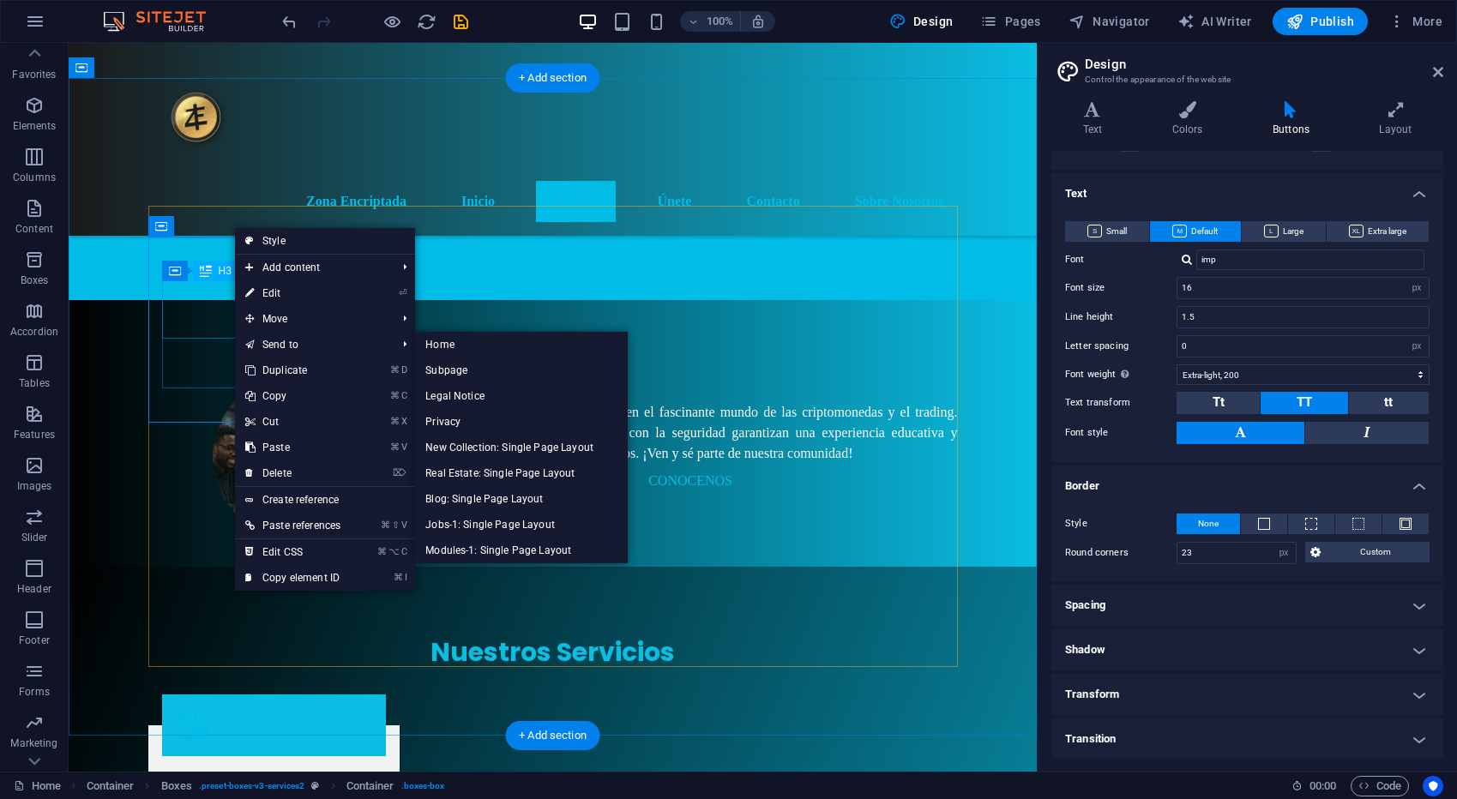
click at [183, 770] on div "Asesoría Financiera" at bounding box center [274, 798] width 224 height 57
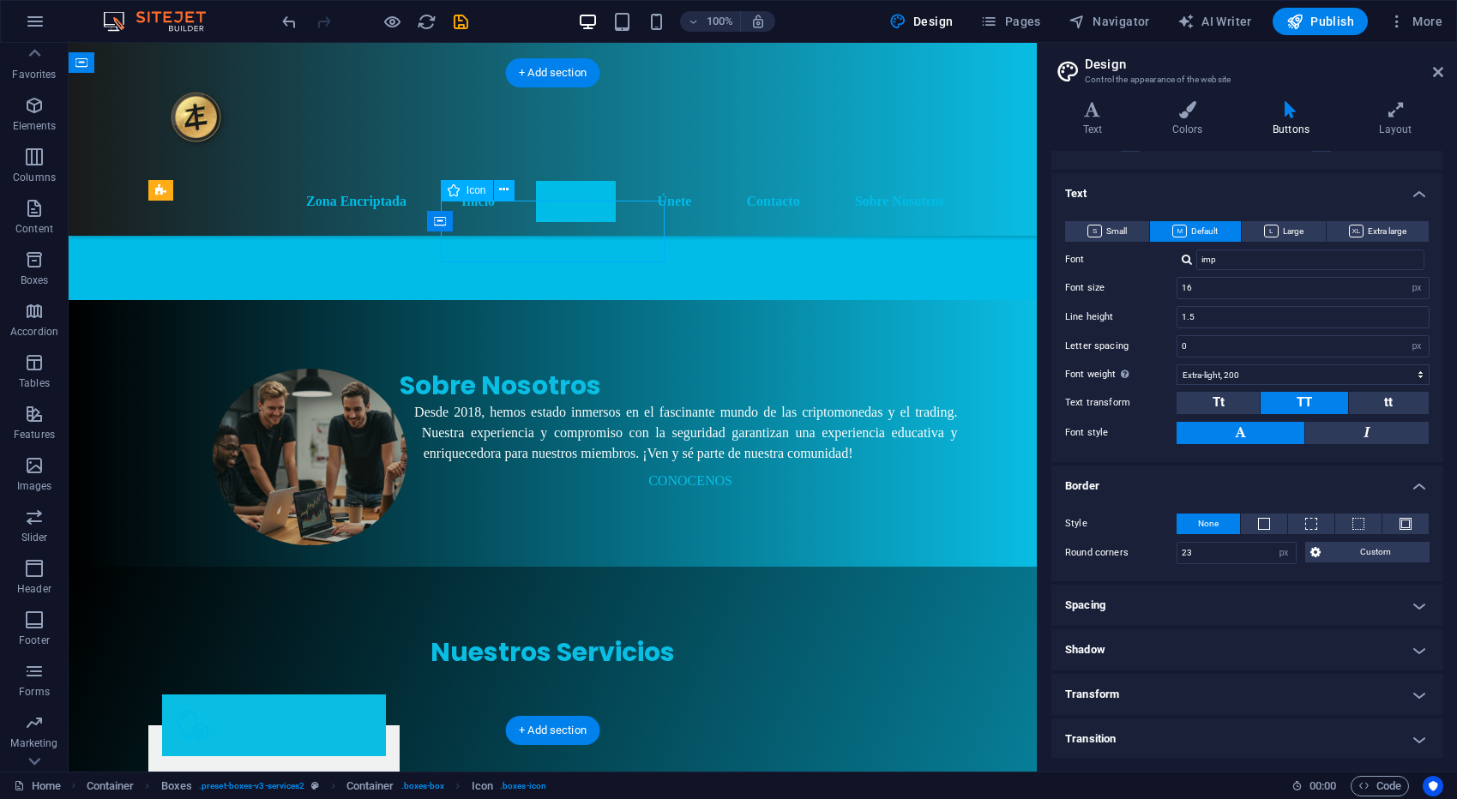
scroll to position [895, 0]
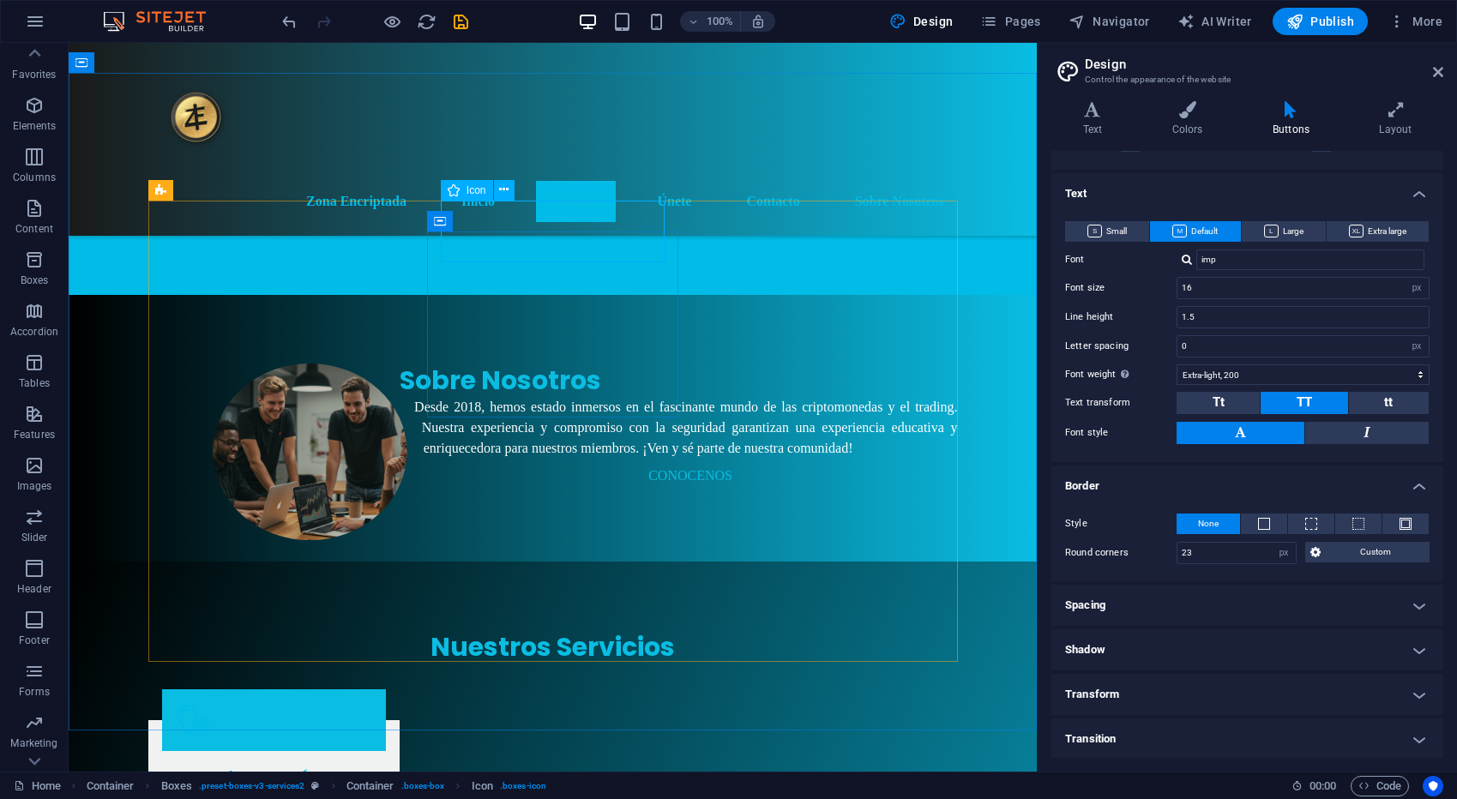
click at [472, 191] on span "Icon" at bounding box center [476, 190] width 20 height 10
select select "xMidYMid"
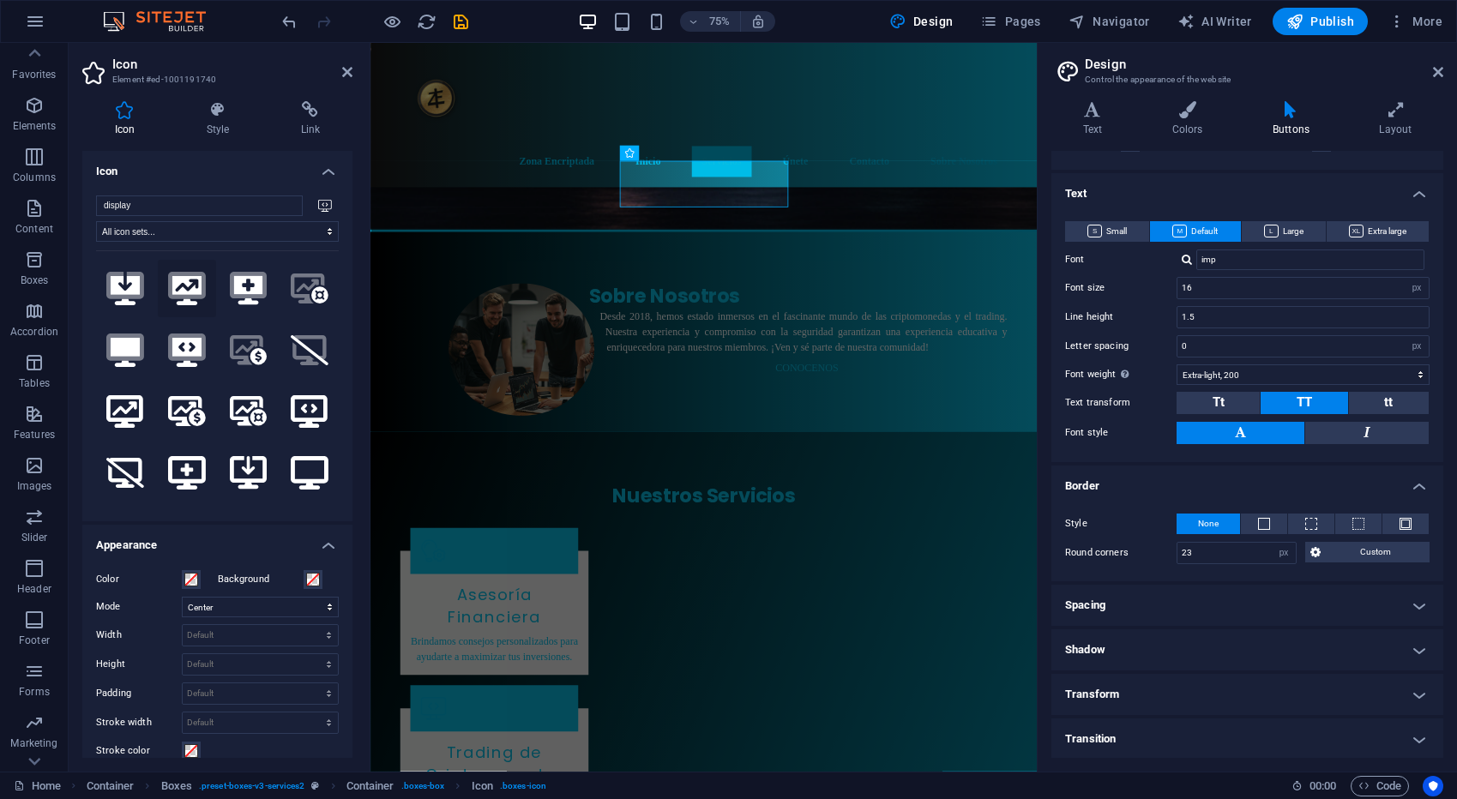
click at [181, 288] on icon at bounding box center [186, 290] width 29 height 29
click at [185, 289] on icon ".fa-secondary{opacity:.4}" at bounding box center [187, 288] width 38 height 33
click at [515, 689] on figure at bounding box center [536, 720] width 224 height 62
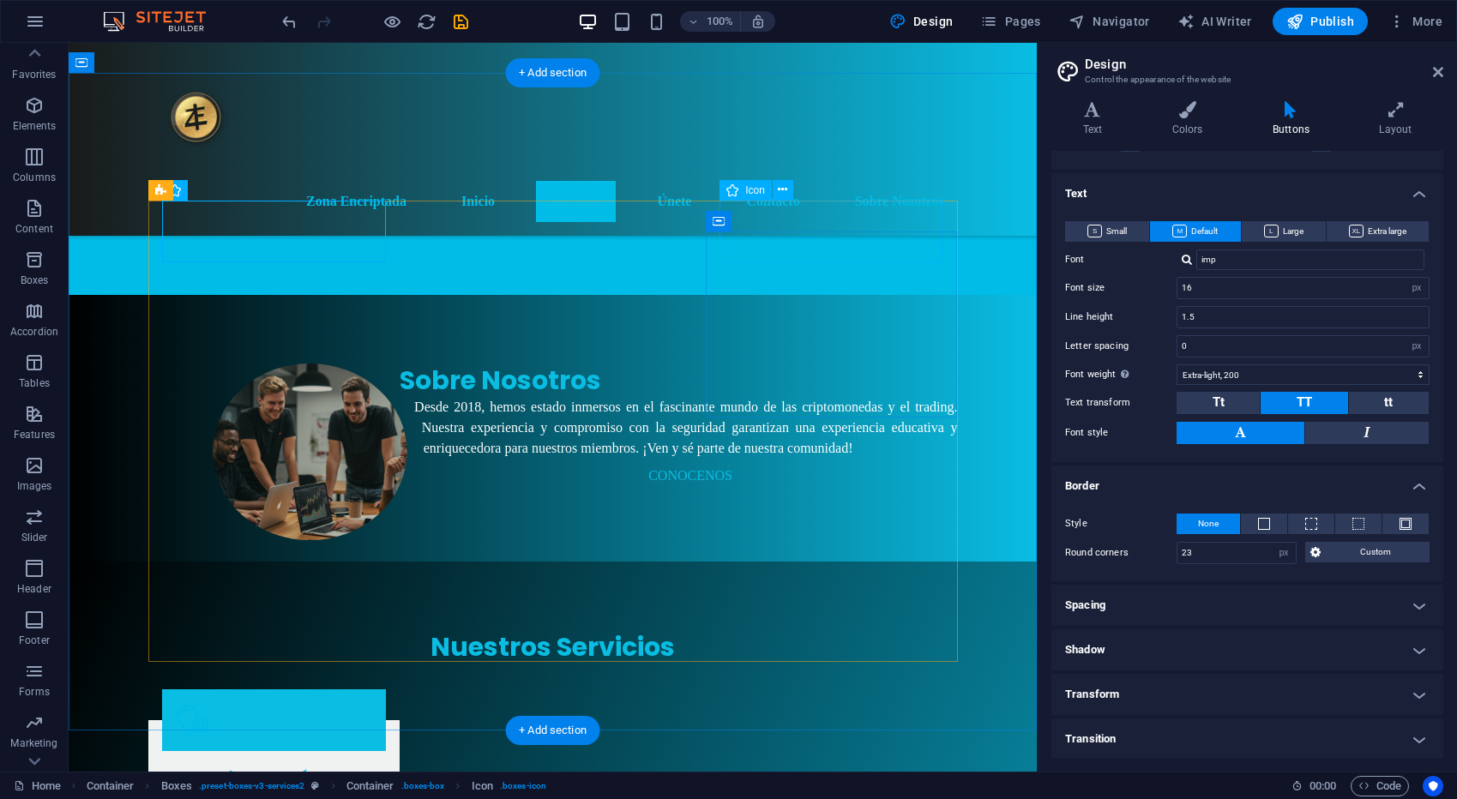
click at [752, 190] on span "Icon" at bounding box center [755, 190] width 20 height 10
select select "xMidYMid"
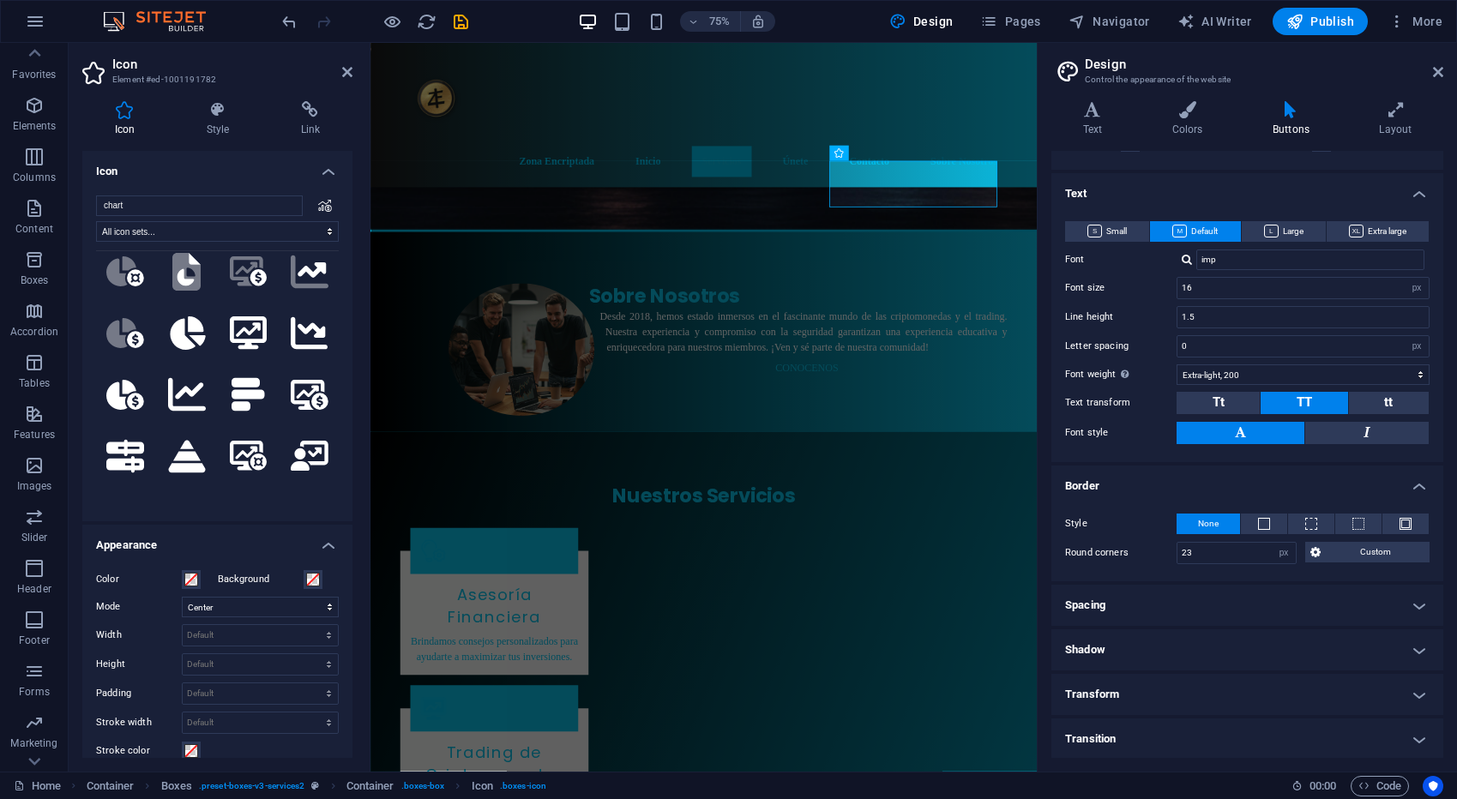
scroll to position [694, 0]
click at [310, 379] on icon at bounding box center [310, 394] width 38 height 30
click at [548, 689] on figure at bounding box center [536, 720] width 224 height 62
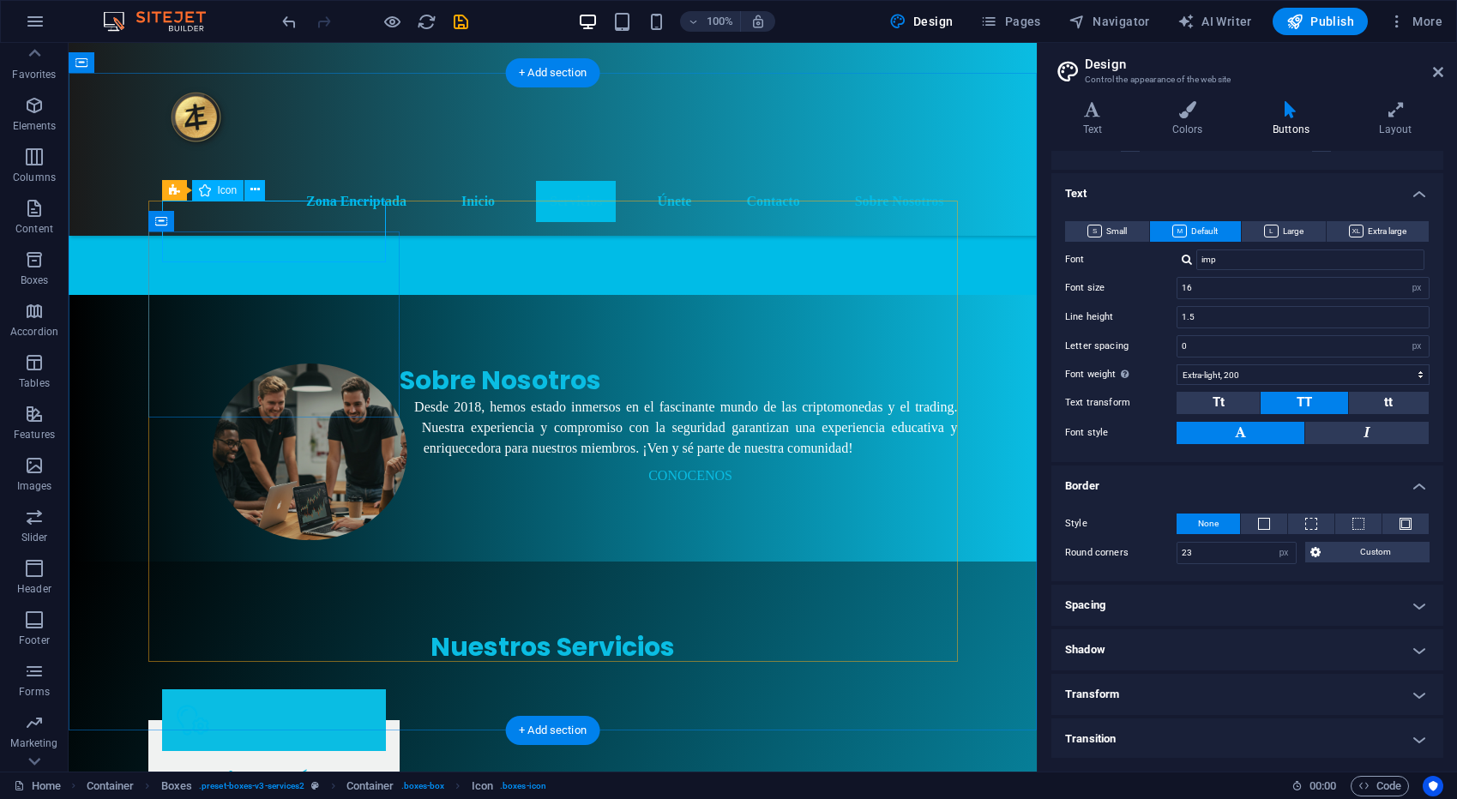
click at [293, 689] on figure at bounding box center [274, 720] width 224 height 62
click at [203, 189] on icon at bounding box center [205, 190] width 12 height 21
select select "xMidYMid"
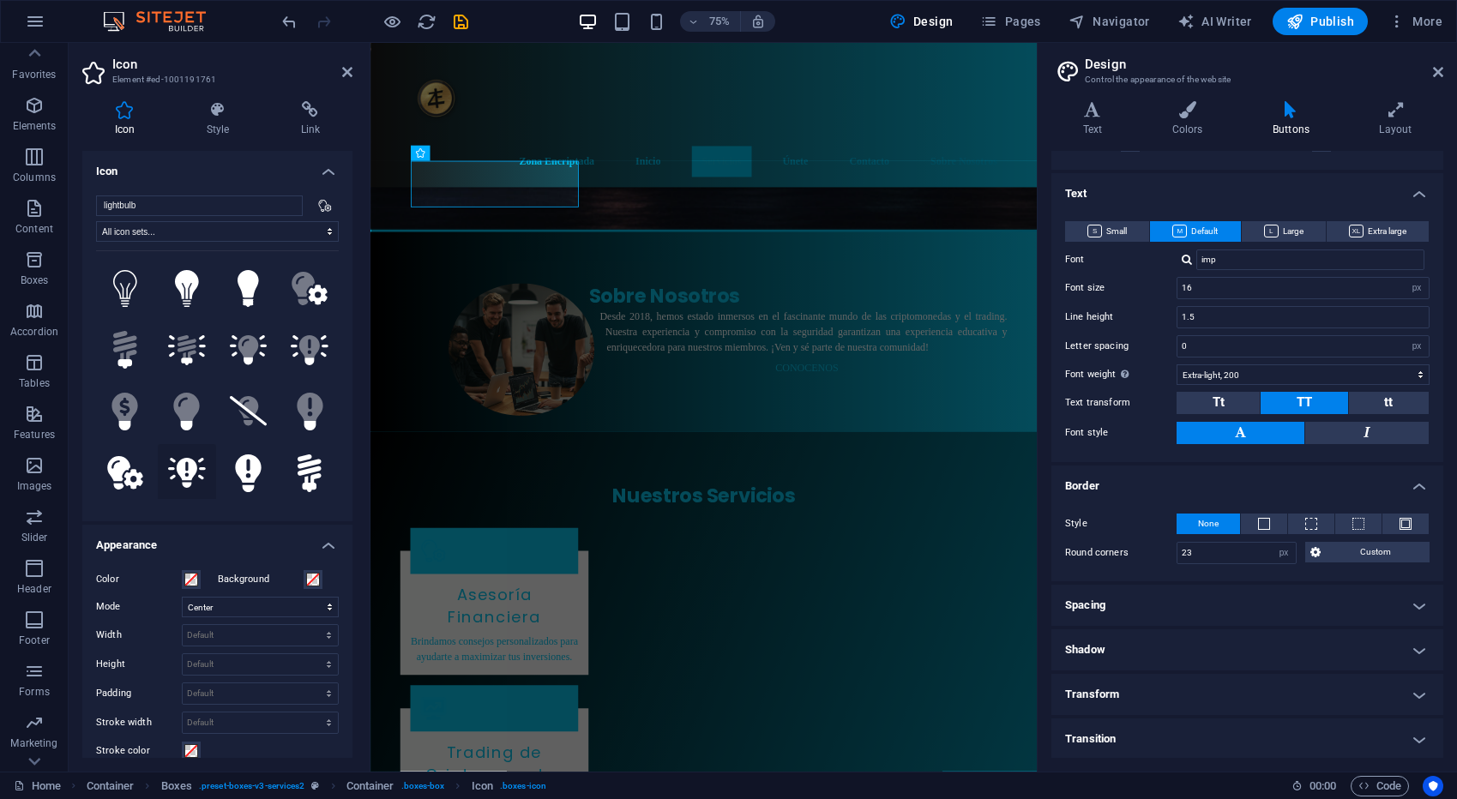
click at [187, 458] on icon at bounding box center [187, 473] width 38 height 30
click at [118, 466] on icon at bounding box center [124, 472] width 35 height 33
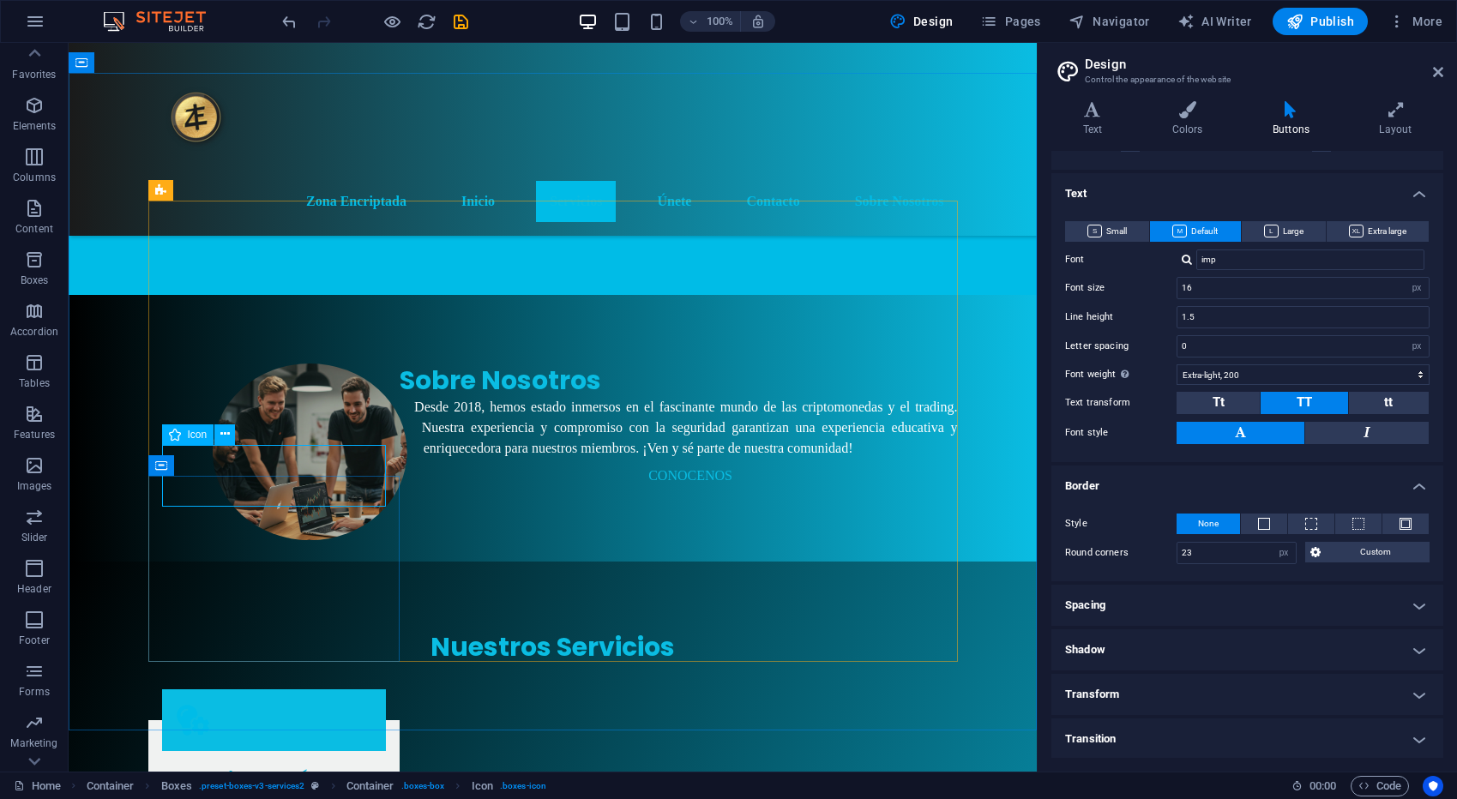
click at [195, 438] on span "Icon" at bounding box center [198, 435] width 20 height 10
select select "xMidYMid"
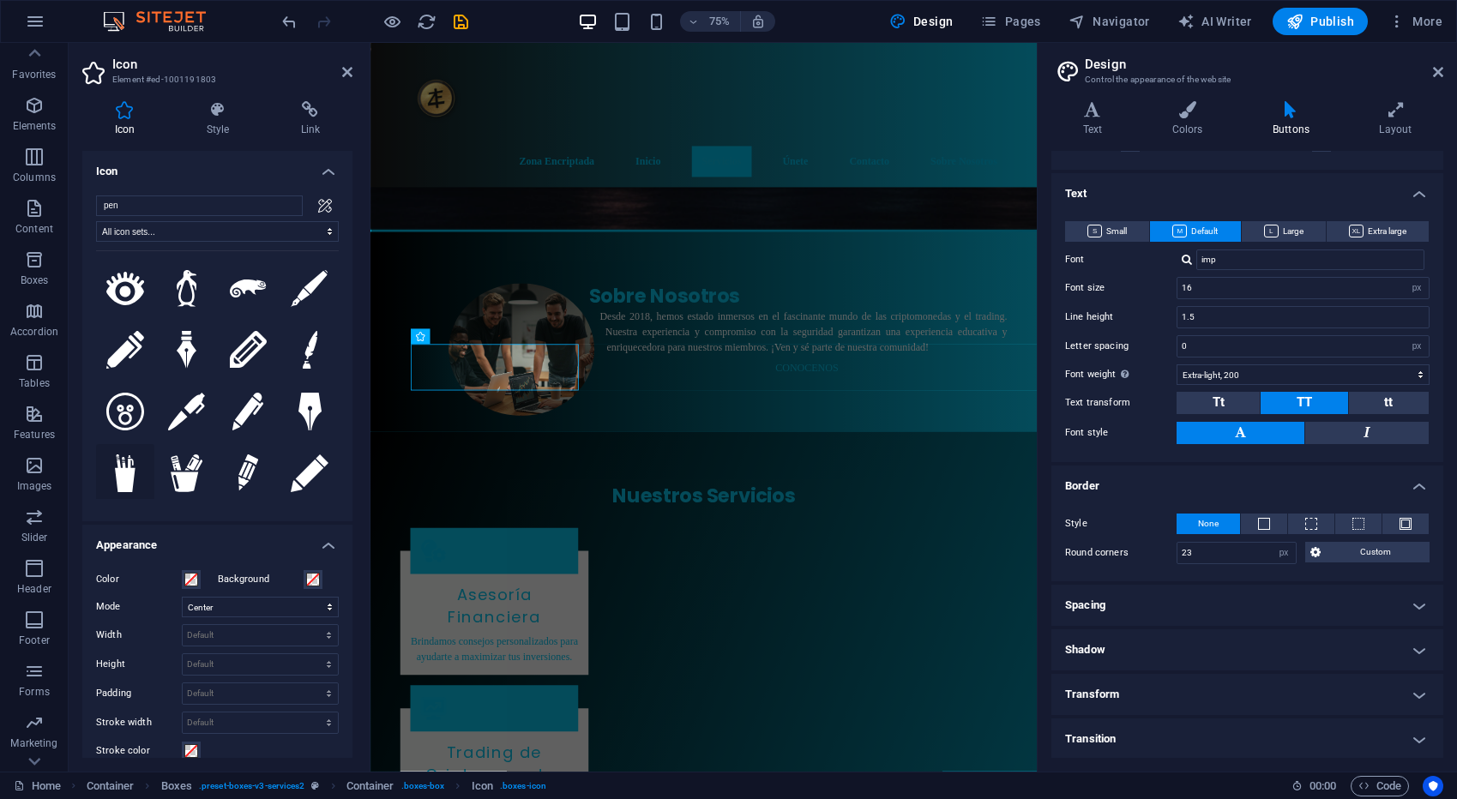
click at [123, 472] on icon at bounding box center [125, 473] width 20 height 38
click at [125, 467] on icon at bounding box center [125, 473] width 20 height 38
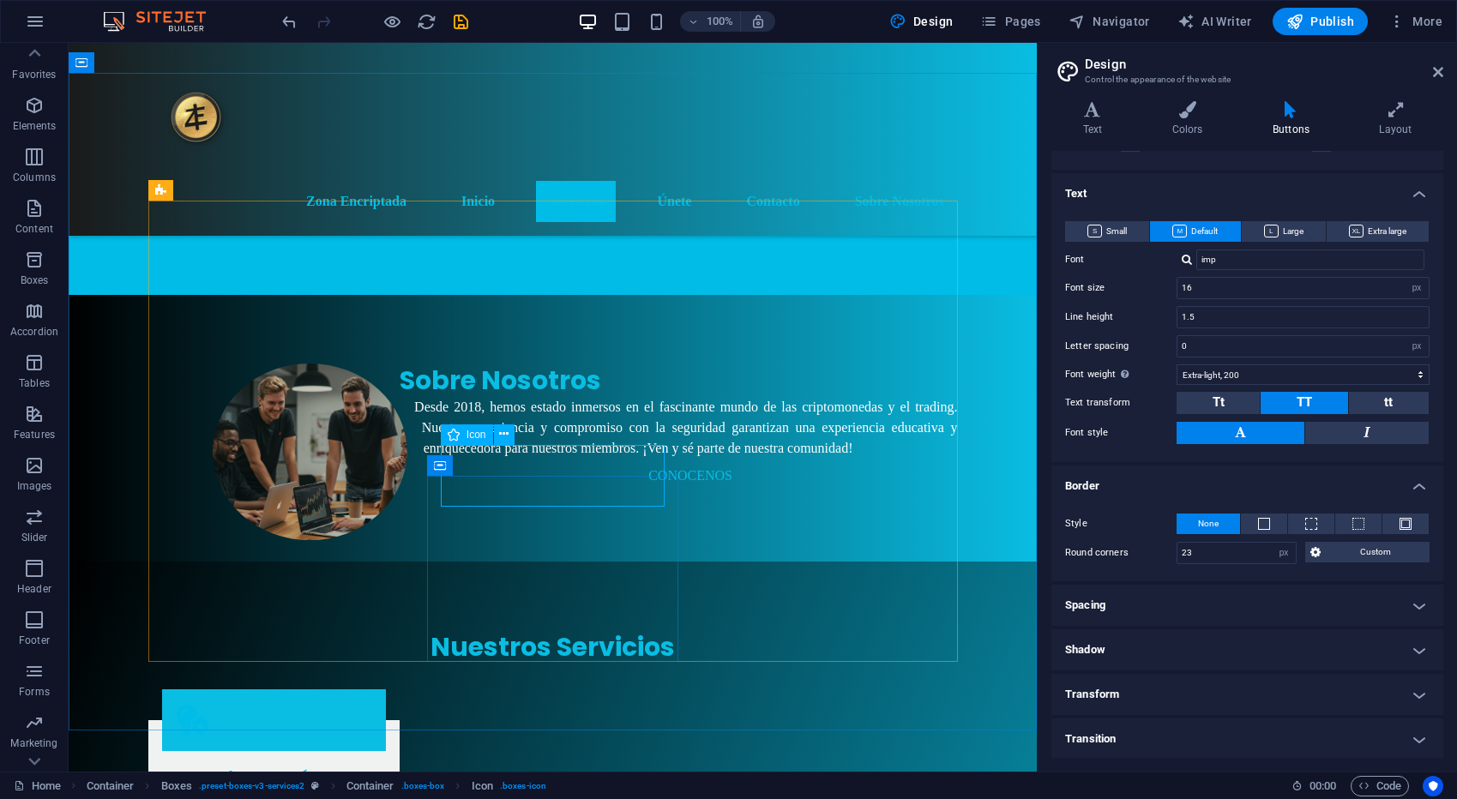
click at [474, 434] on span "Icon" at bounding box center [476, 435] width 20 height 10
select select "xMidYMid"
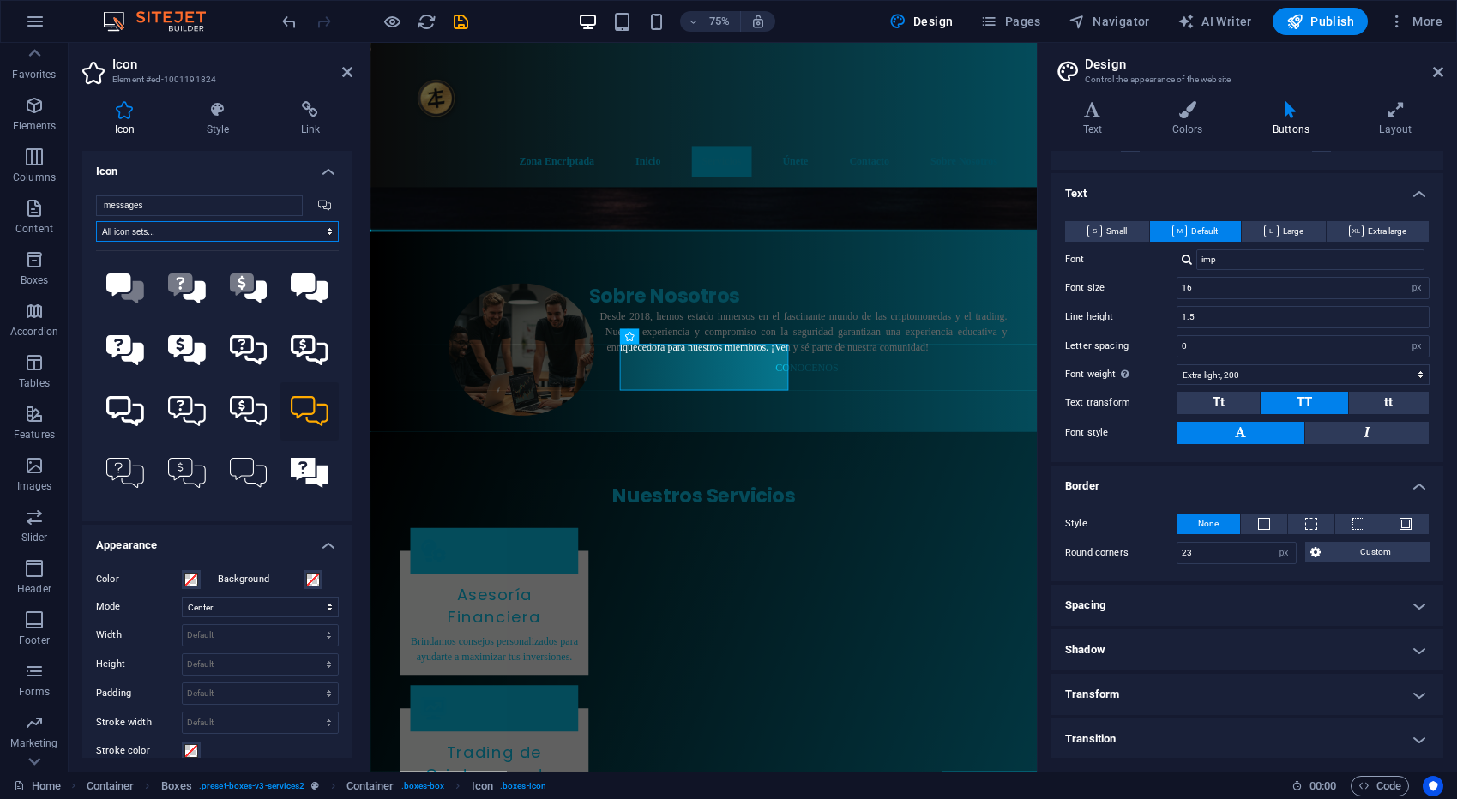
click at [163, 234] on select "All icon sets... IcoFont Ionicons FontAwesome Brands FontAwesome Duotone FontAw…" at bounding box center [217, 231] width 243 height 21
click at [180, 204] on input "messages" at bounding box center [199, 205] width 207 height 21
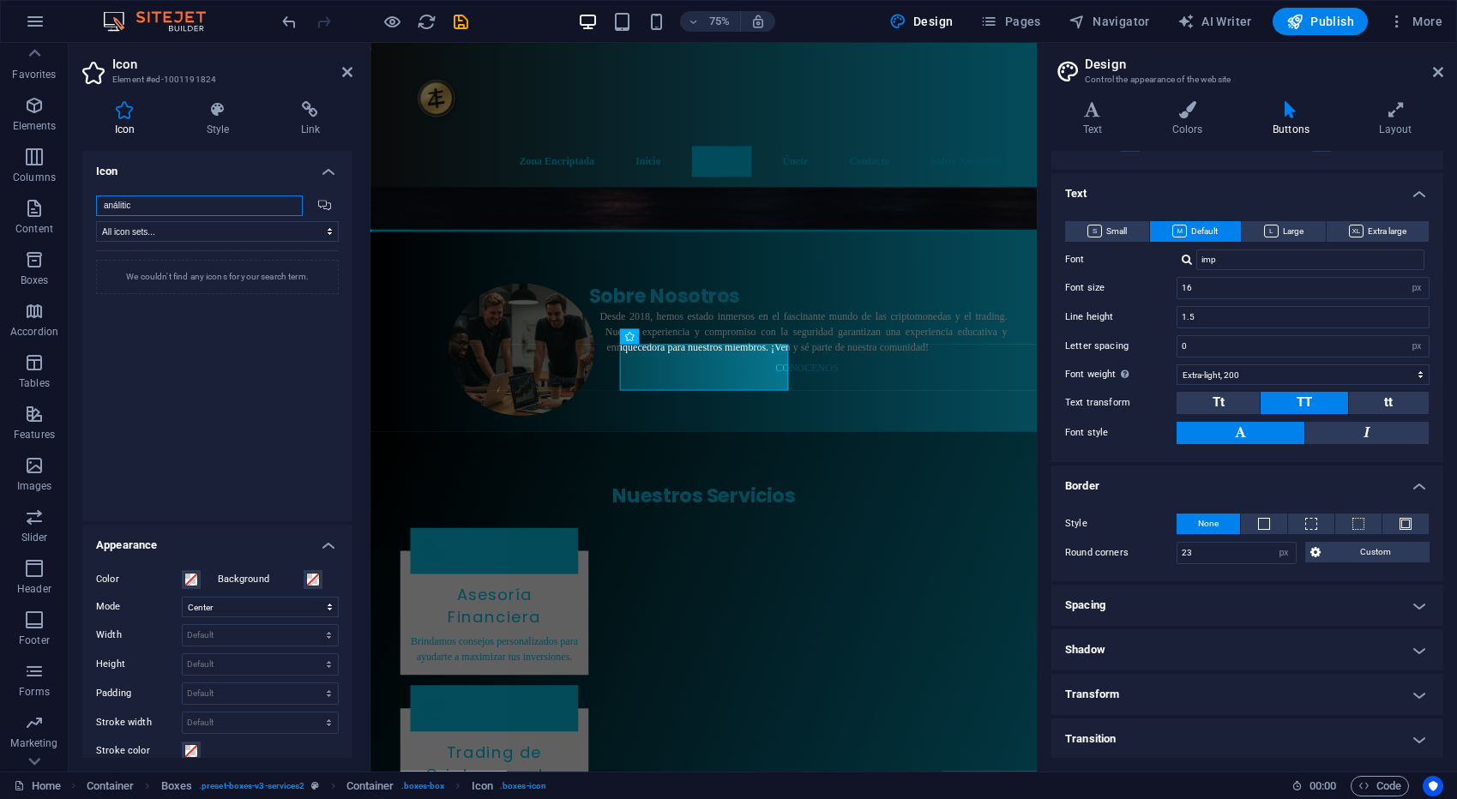
drag, startPoint x: 165, startPoint y: 203, endPoint x: 103, endPoint y: 202, distance: 61.7
click at [103, 202] on input "análitic" at bounding box center [199, 205] width 207 height 21
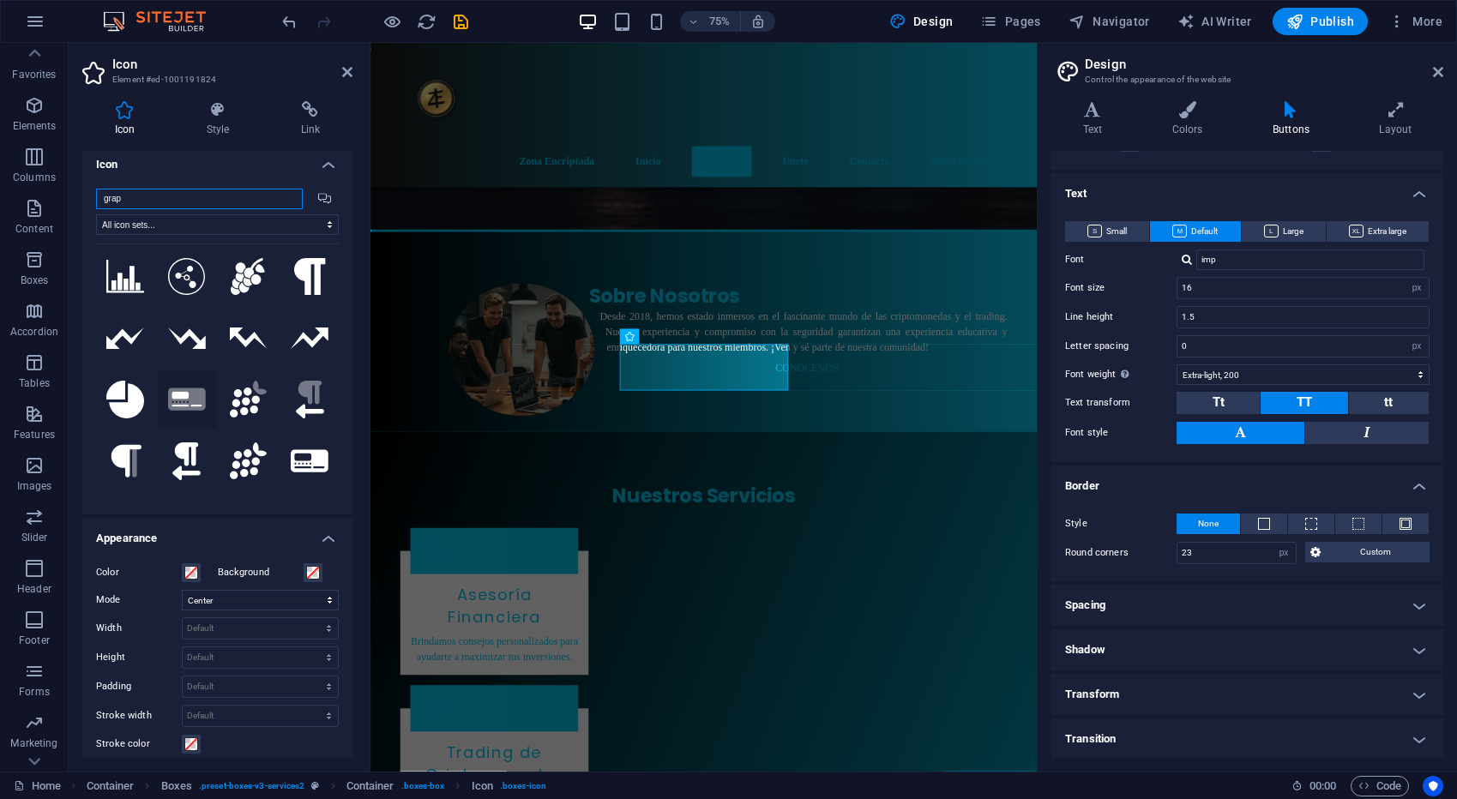
scroll to position [8, 0]
type input "grap"
click at [125, 279] on icon at bounding box center [125, 273] width 38 height 33
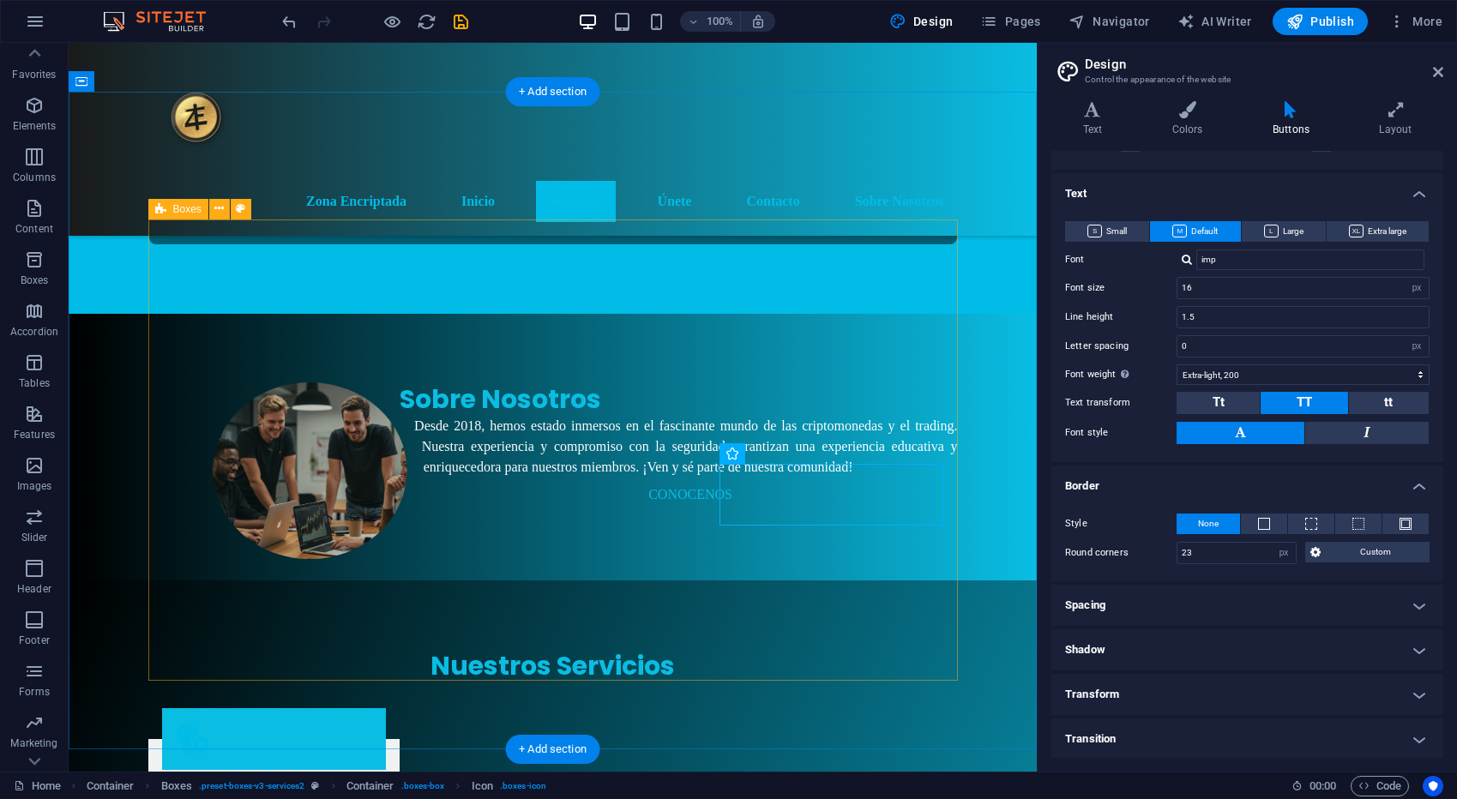
scroll to position [877, 0]
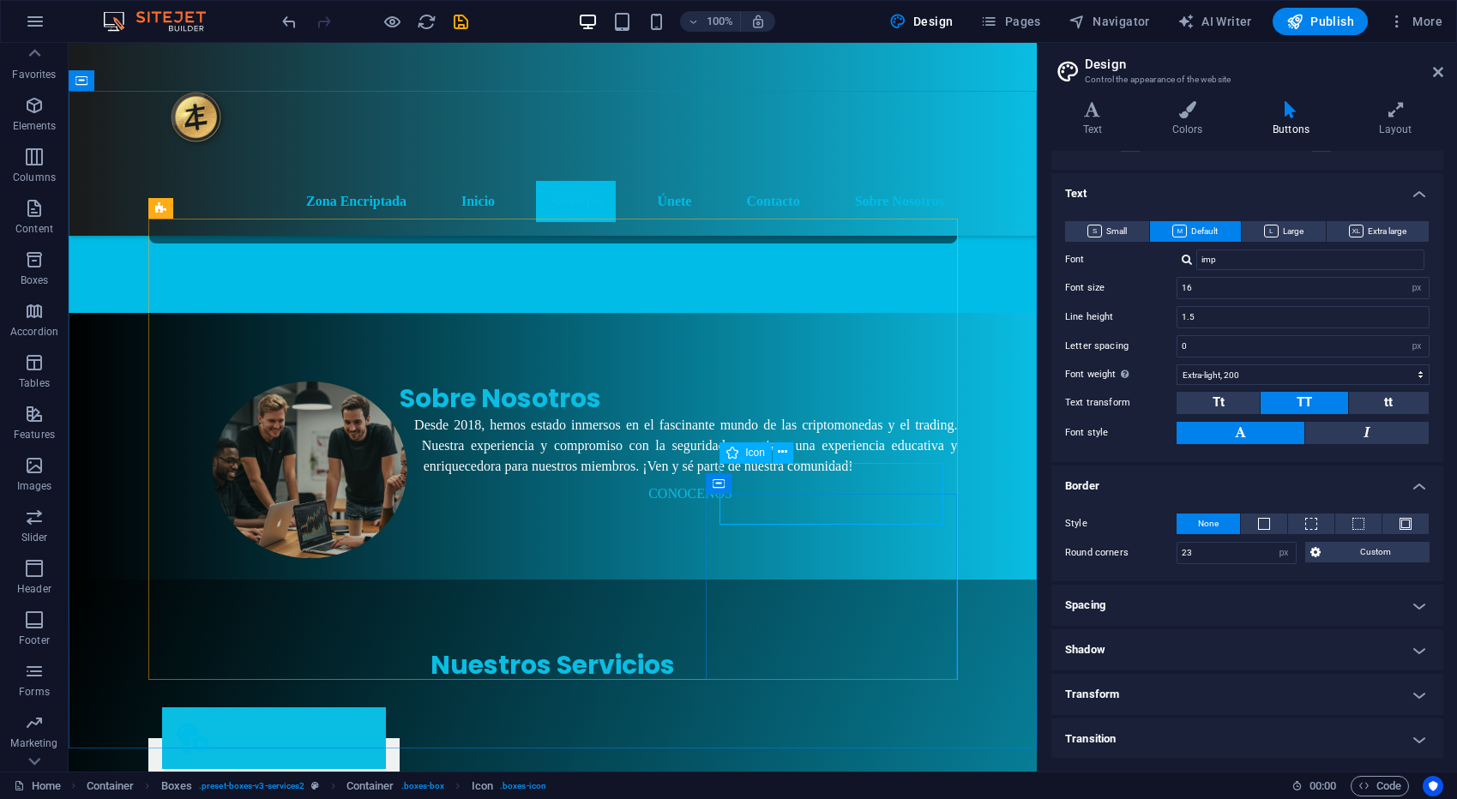
click at [755, 455] on span "Icon" at bounding box center [755, 453] width 20 height 10
select select "xMidYMid"
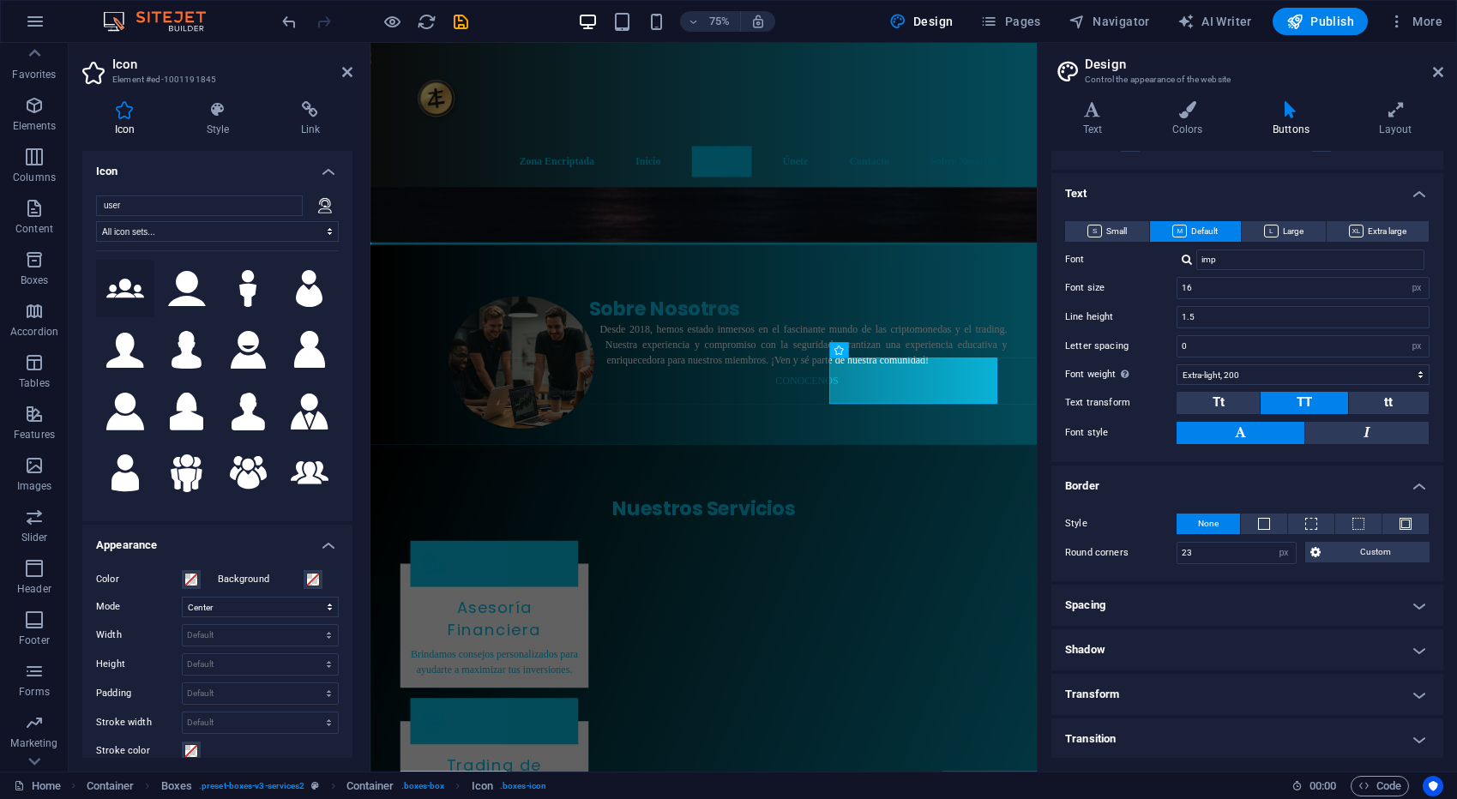
click at [128, 293] on icon at bounding box center [125, 288] width 38 height 19
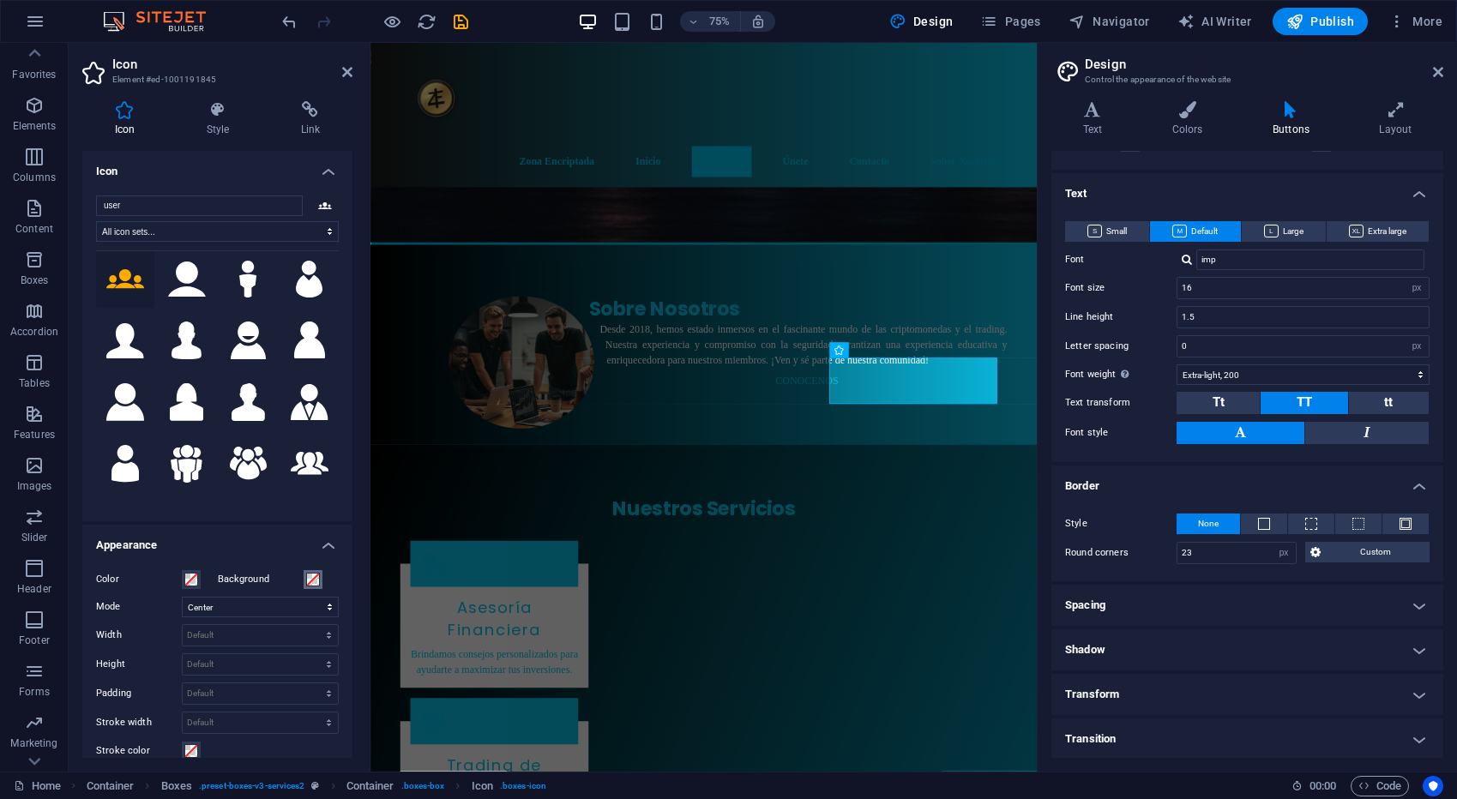
click at [316, 582] on span at bounding box center [313, 580] width 14 height 14
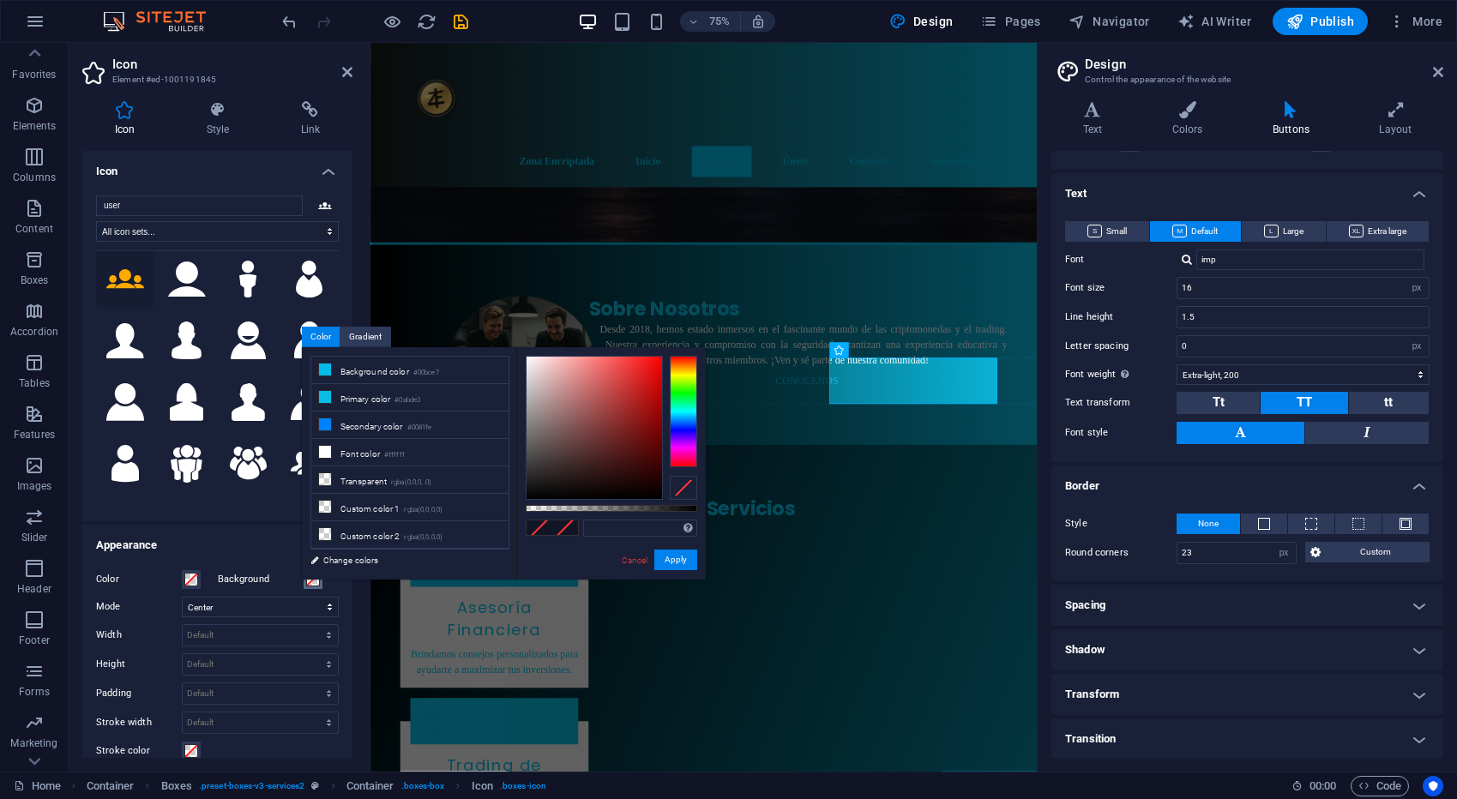
click at [316, 582] on span at bounding box center [313, 580] width 14 height 14
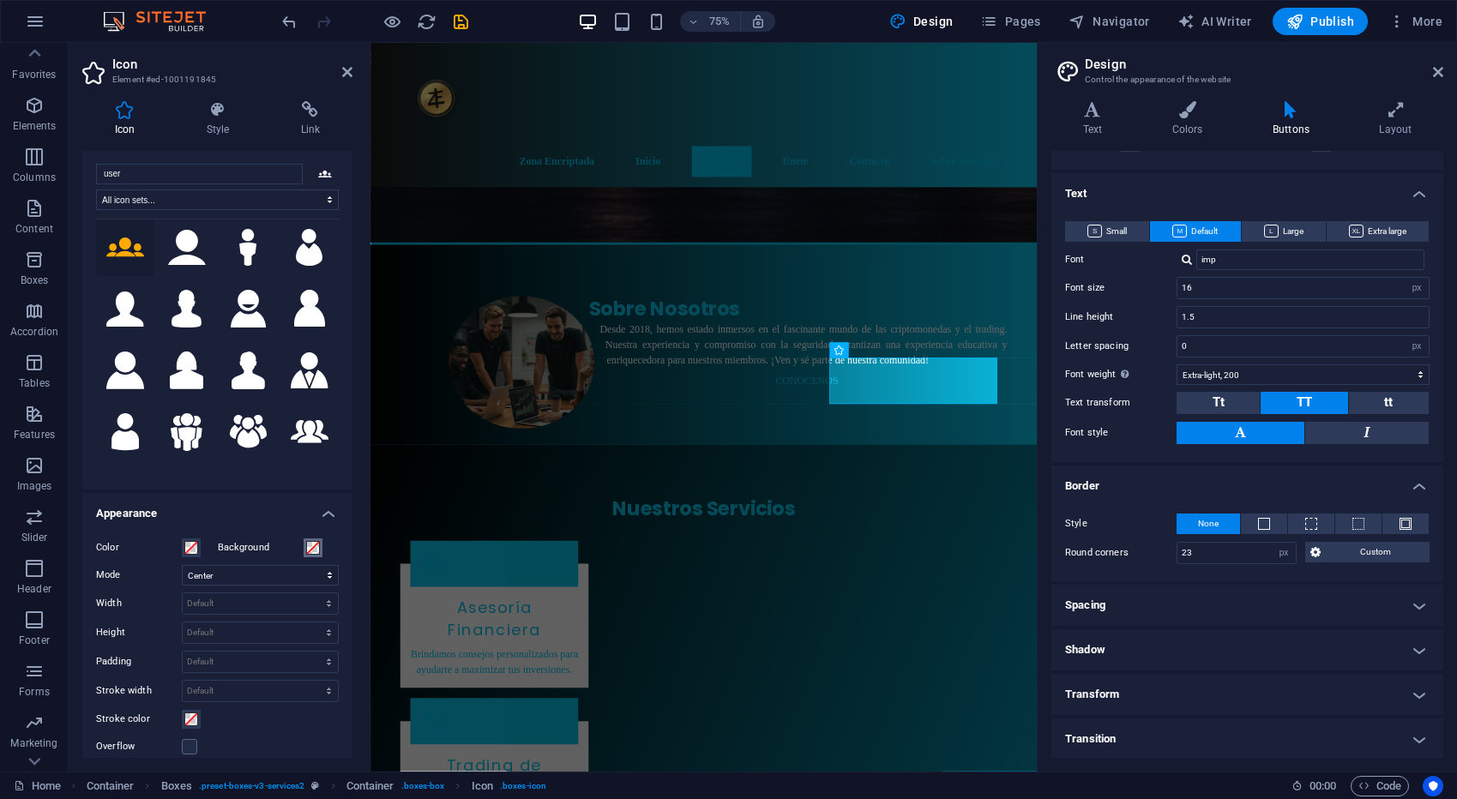
scroll to position [47, 0]
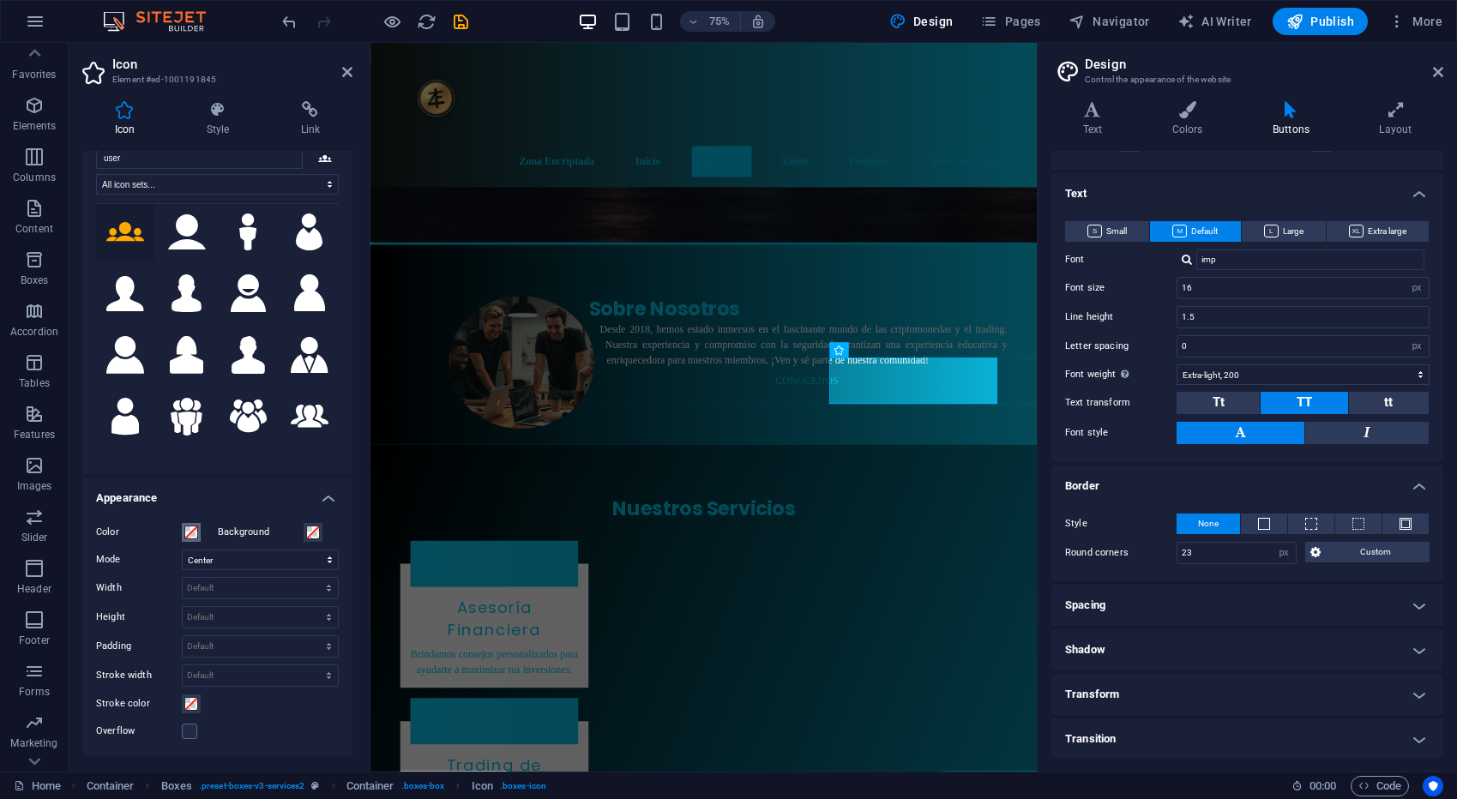
click at [189, 528] on span at bounding box center [191, 533] width 14 height 14
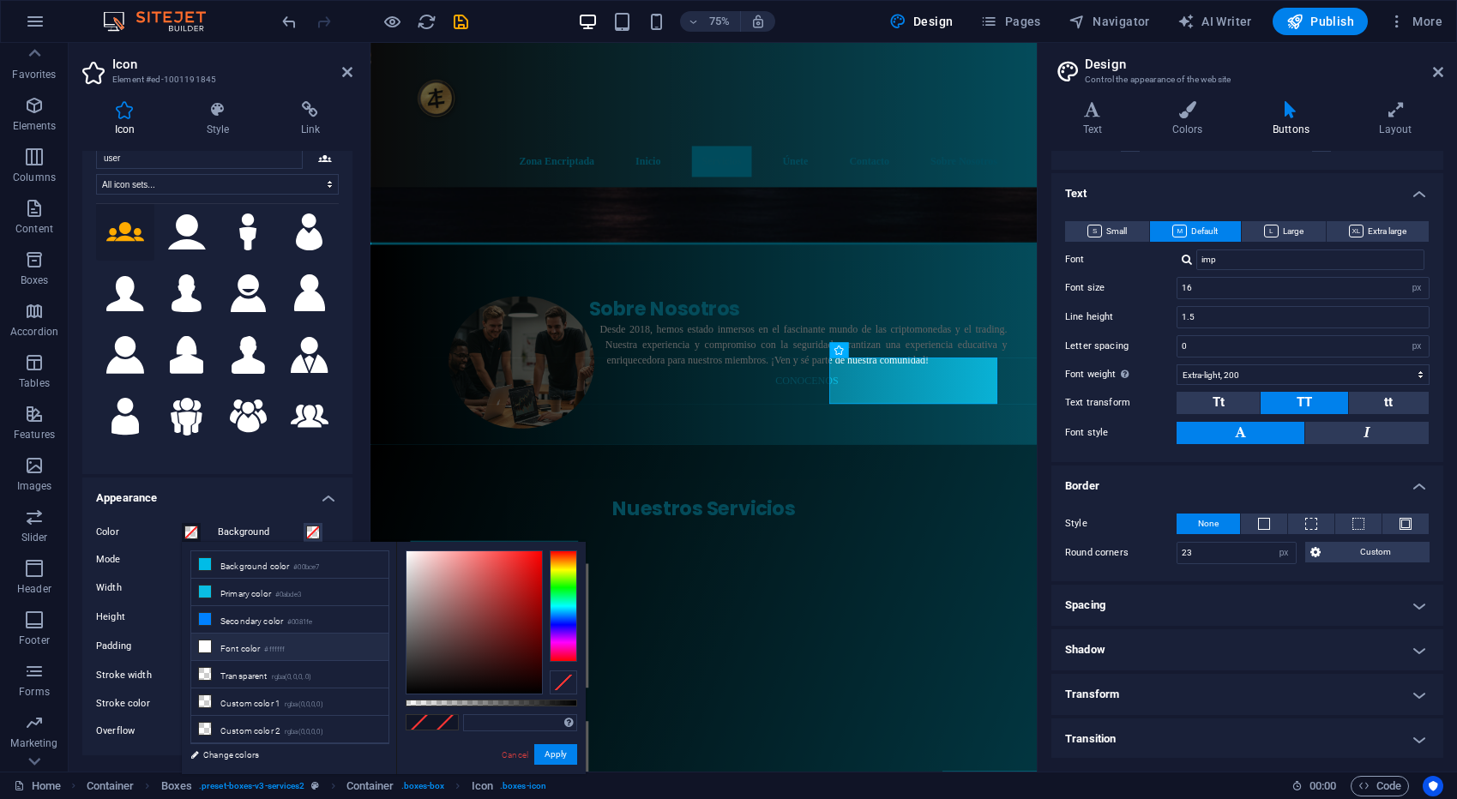
click at [213, 643] on li "Font color #ffffff" at bounding box center [289, 647] width 197 height 27
type input "#ffffff"
click at [558, 754] on button "Apply" at bounding box center [555, 754] width 43 height 21
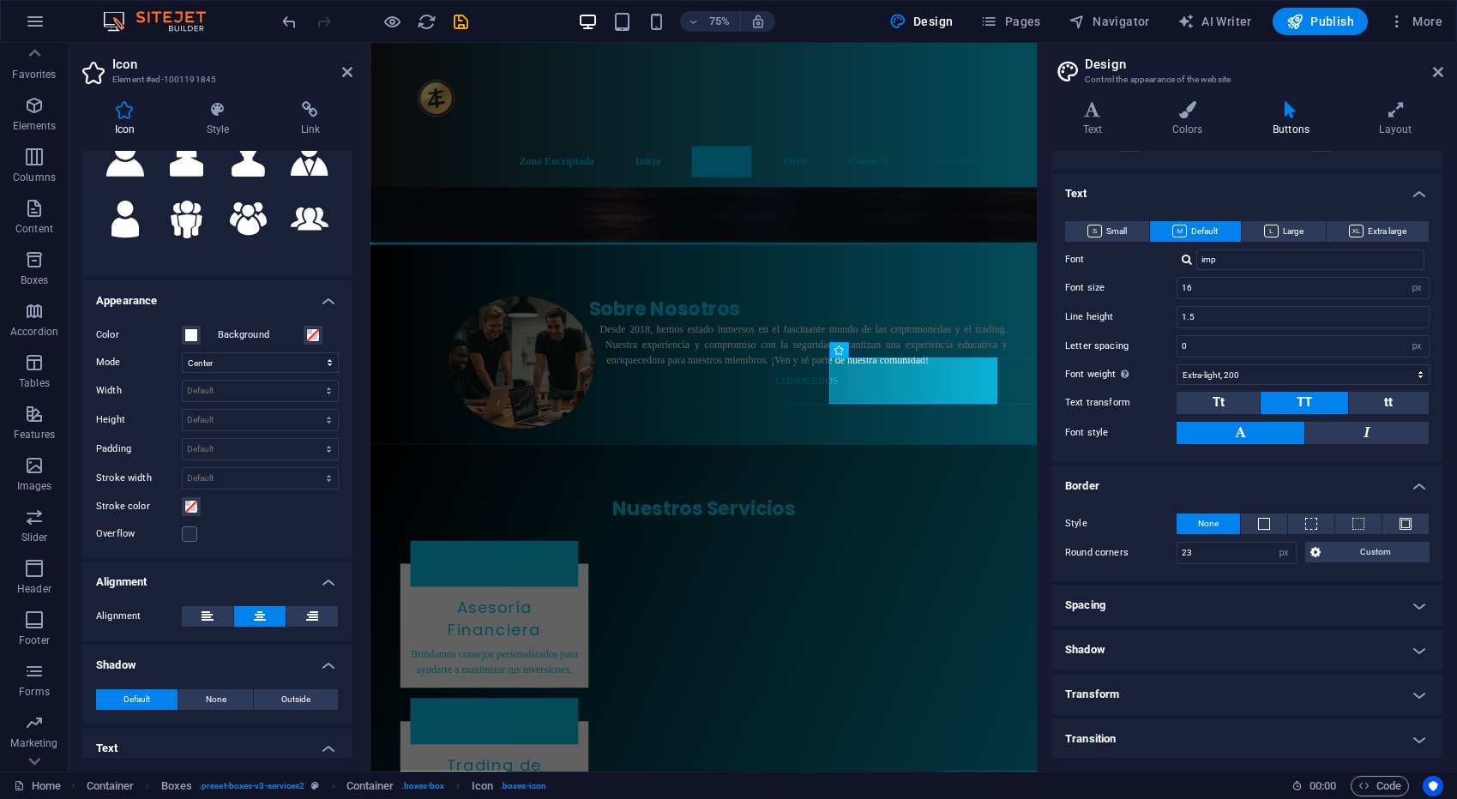
scroll to position [245, 0]
click at [255, 618] on icon at bounding box center [260, 615] width 12 height 21
click at [207, 614] on icon at bounding box center [207, 615] width 12 height 21
click at [261, 610] on icon at bounding box center [260, 615] width 12 height 21
click at [292, 358] on select "Scale Left Center Right" at bounding box center [260, 362] width 157 height 21
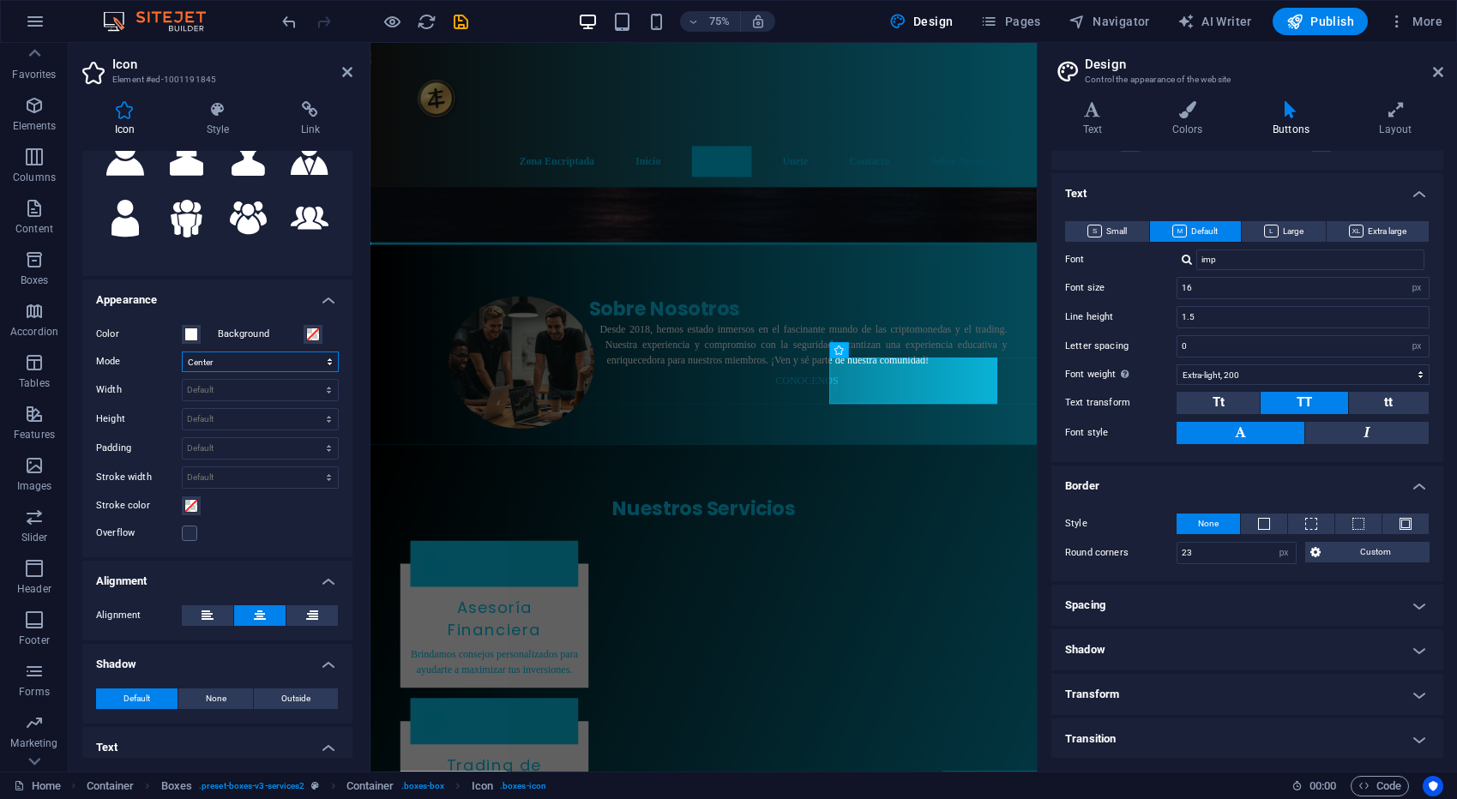
click at [182, 352] on select "Scale Left Center Right" at bounding box center [260, 362] width 157 height 21
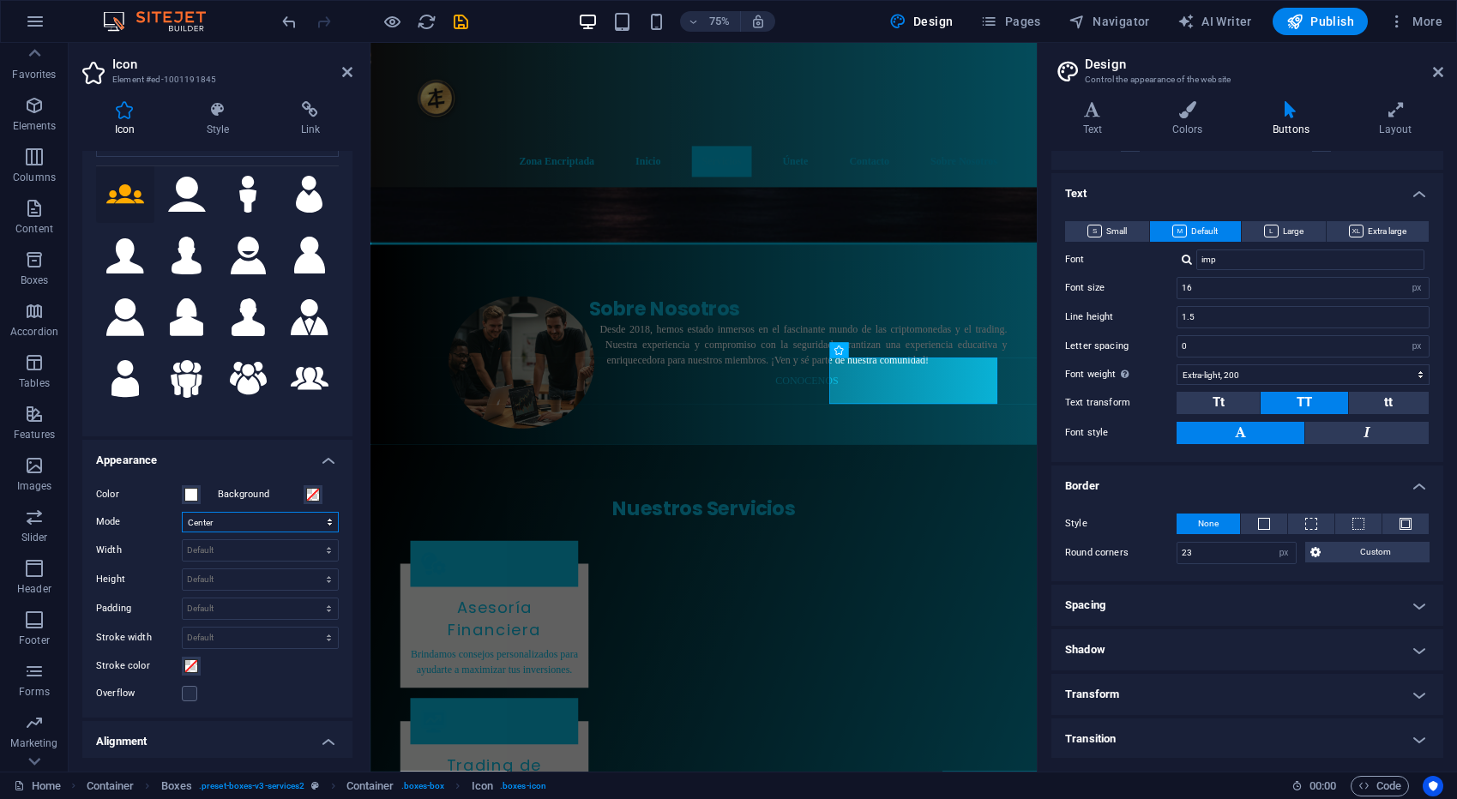
scroll to position [0, 0]
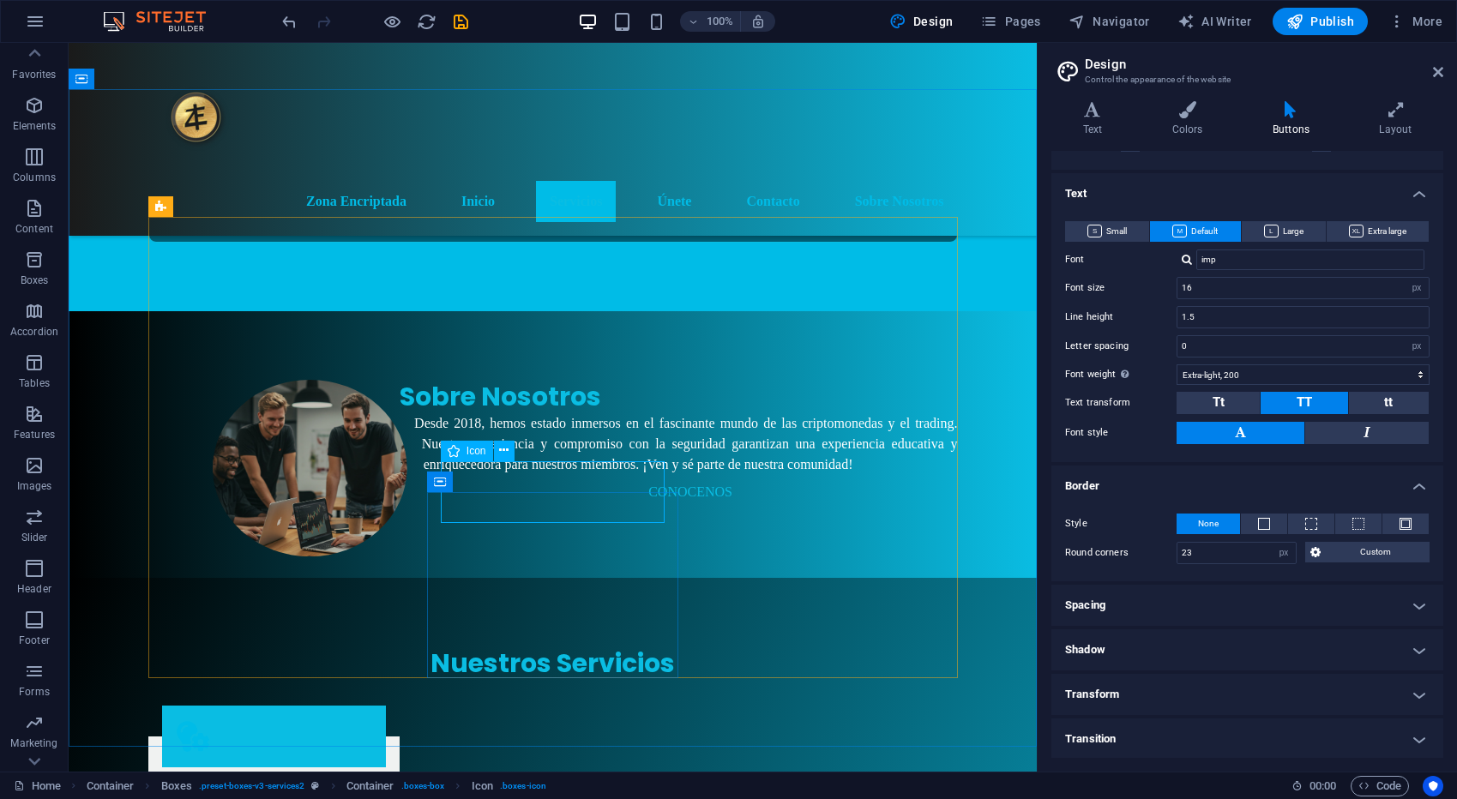
click at [473, 451] on span "Icon" at bounding box center [476, 451] width 20 height 10
select select "xMidYMid"
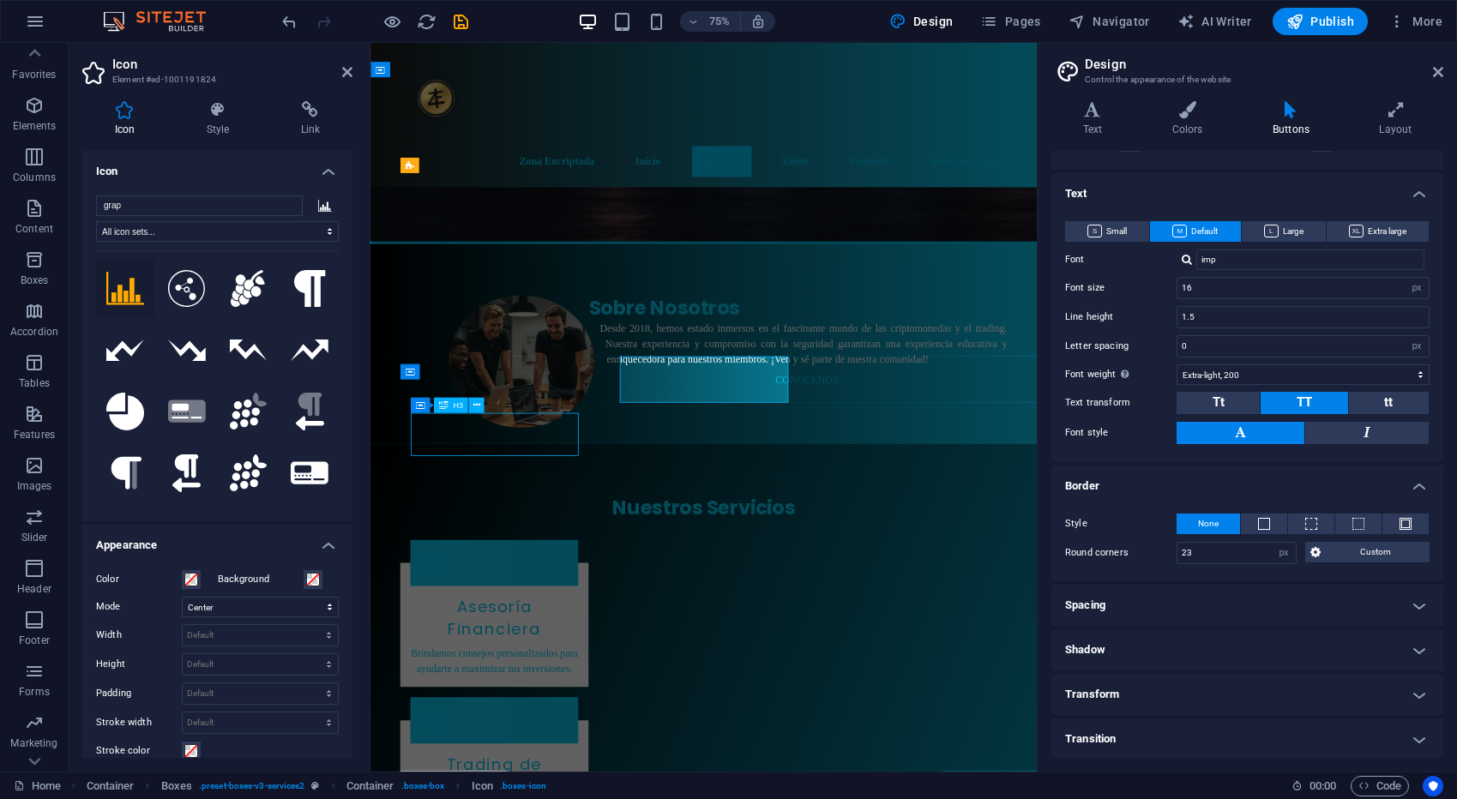
scroll to position [883, 0]
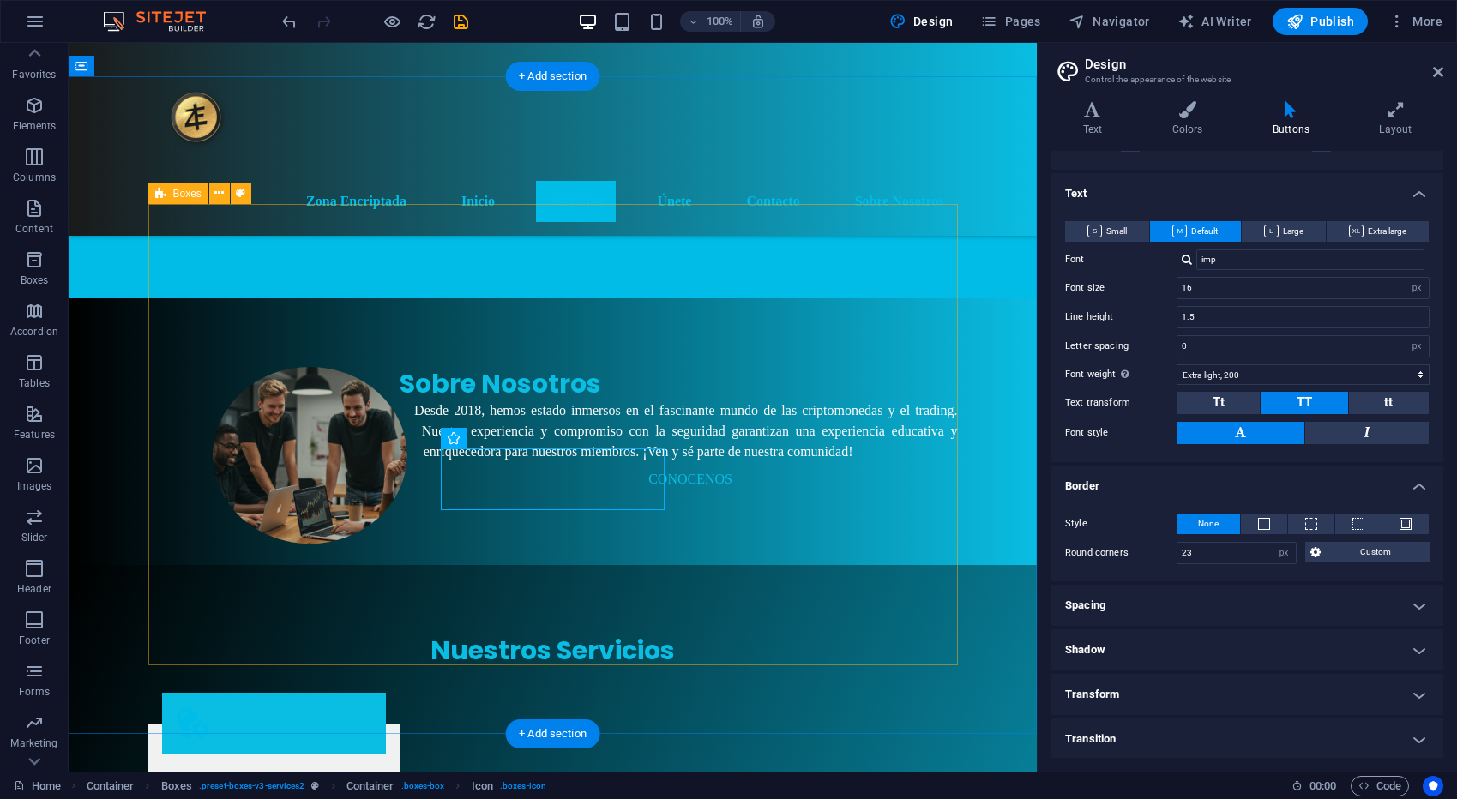
scroll to position [892, 0]
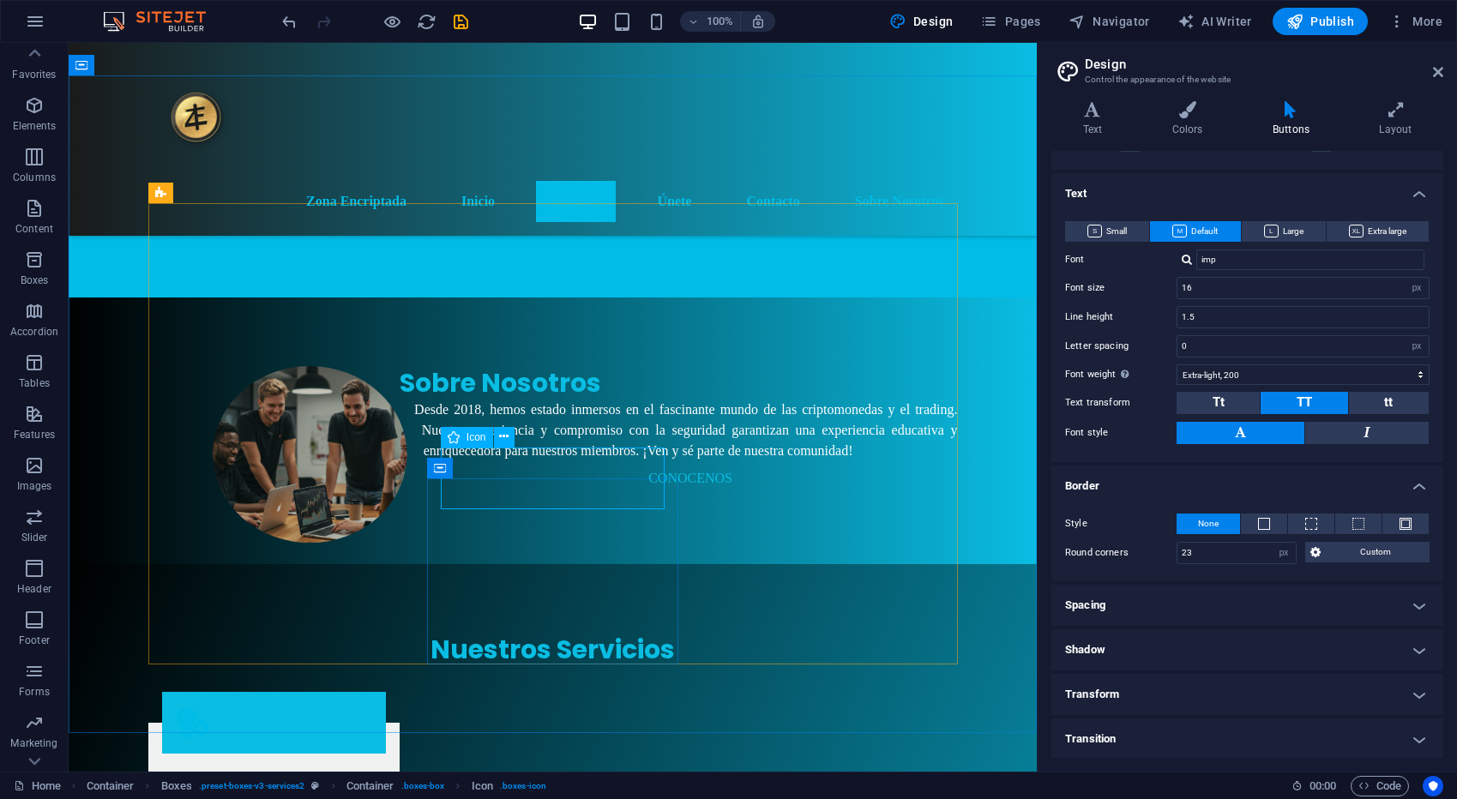
click at [471, 436] on span "Icon" at bounding box center [476, 437] width 20 height 10
select select "xMidYMid"
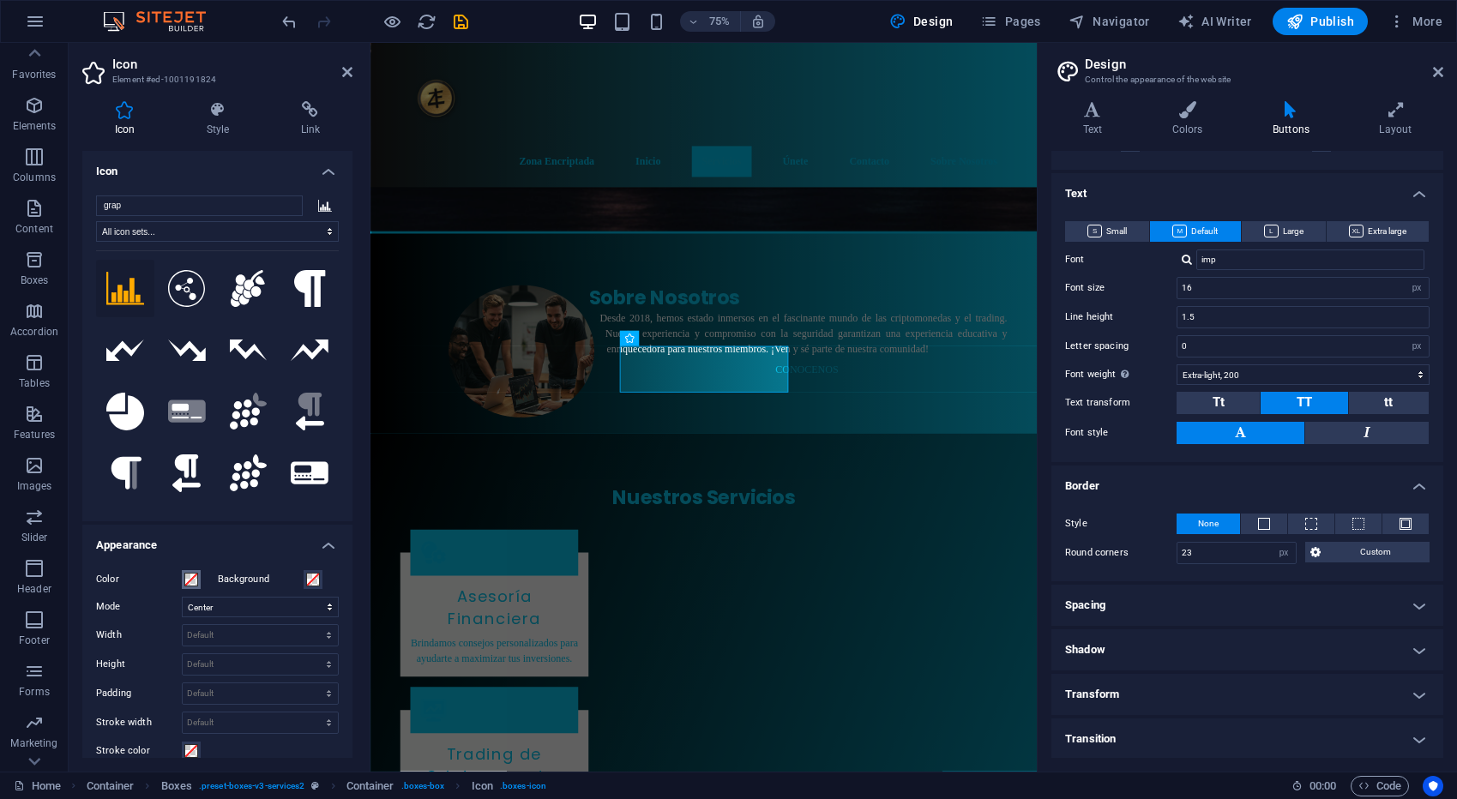
click at [190, 581] on span at bounding box center [191, 580] width 14 height 14
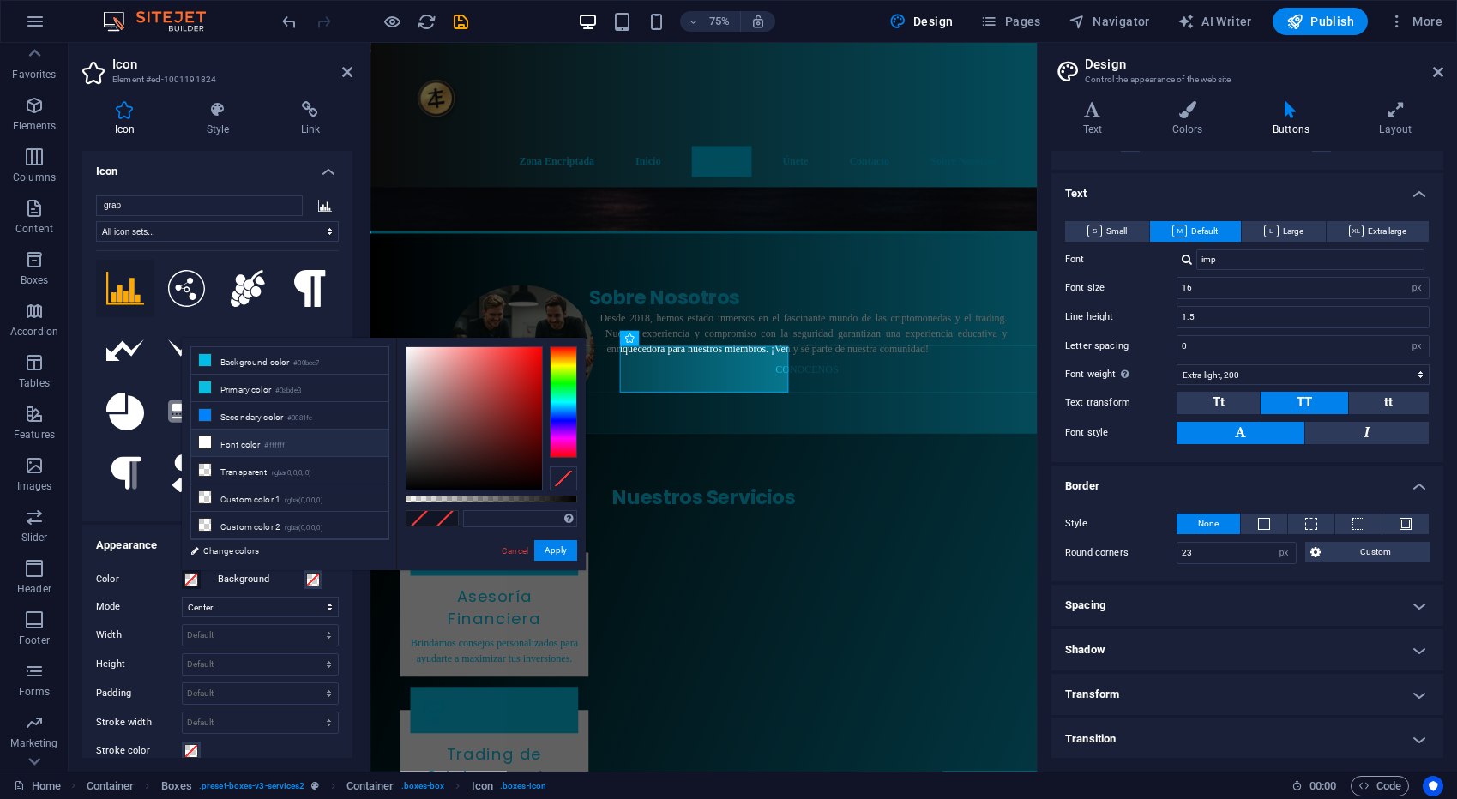
click at [204, 442] on icon at bounding box center [205, 442] width 12 height 12
type input "#ffffff"
click at [566, 546] on button "Apply" at bounding box center [555, 550] width 43 height 21
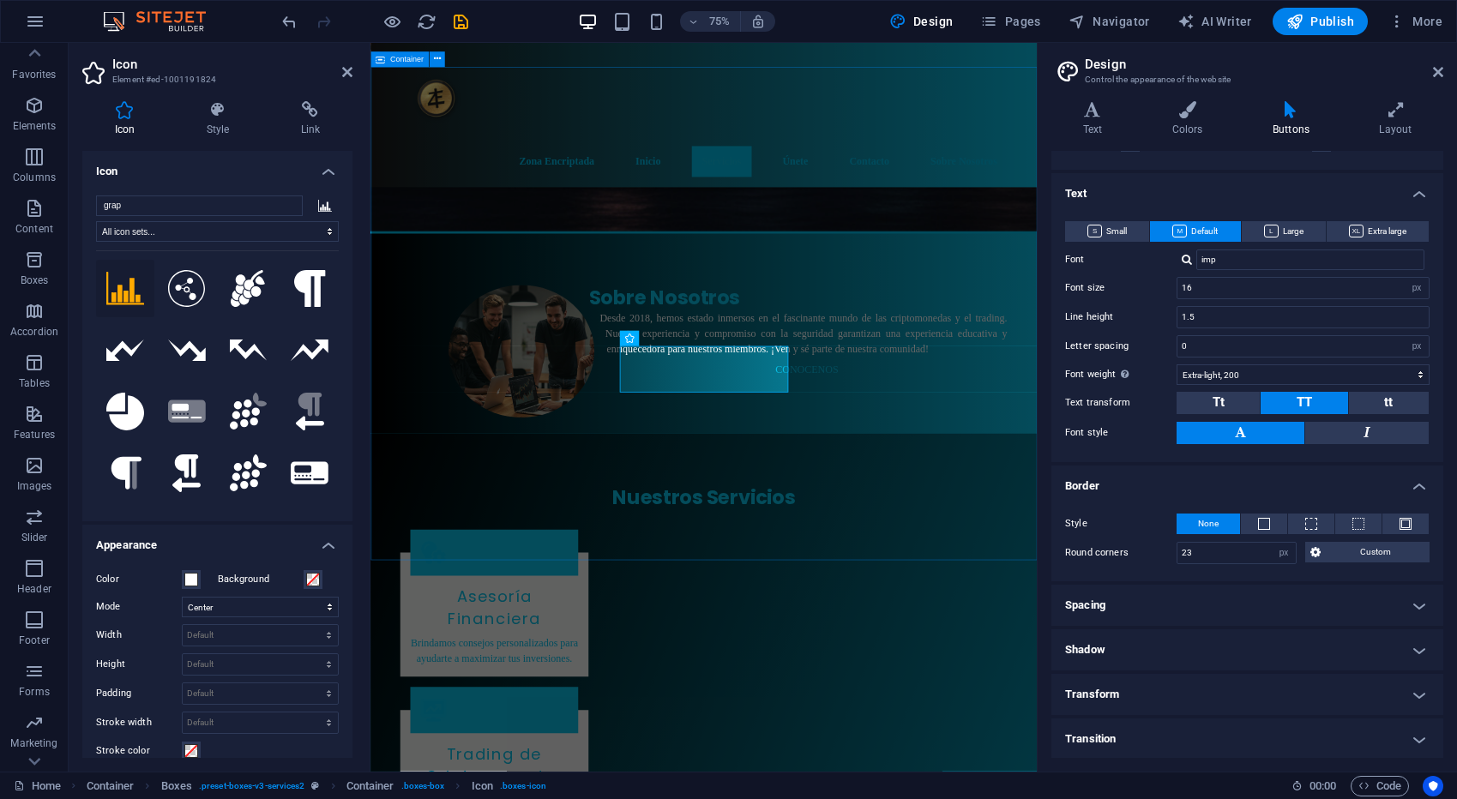
scroll to position [898, 0]
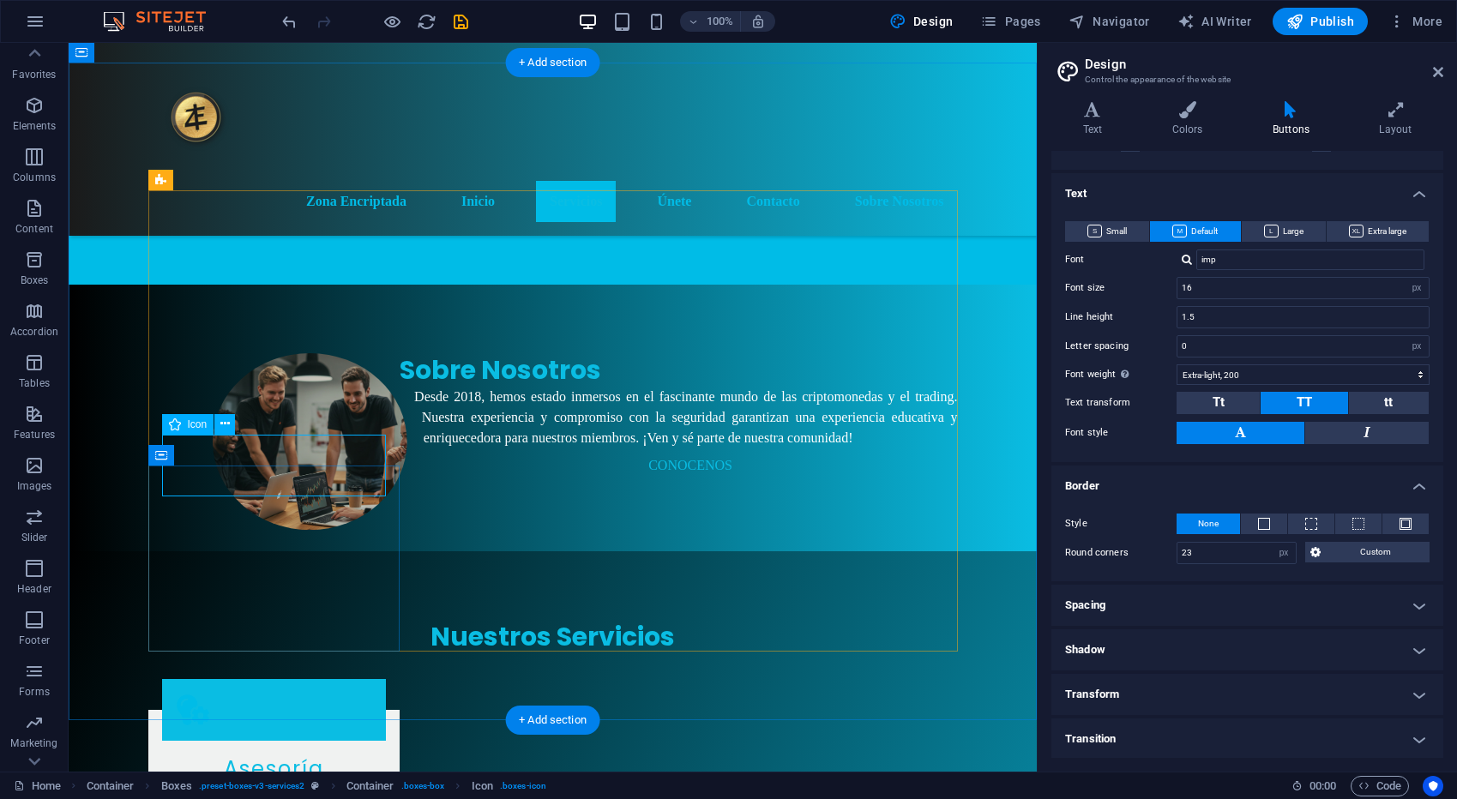
click at [197, 424] on span "Icon" at bounding box center [198, 424] width 20 height 10
select select "xMidYMid"
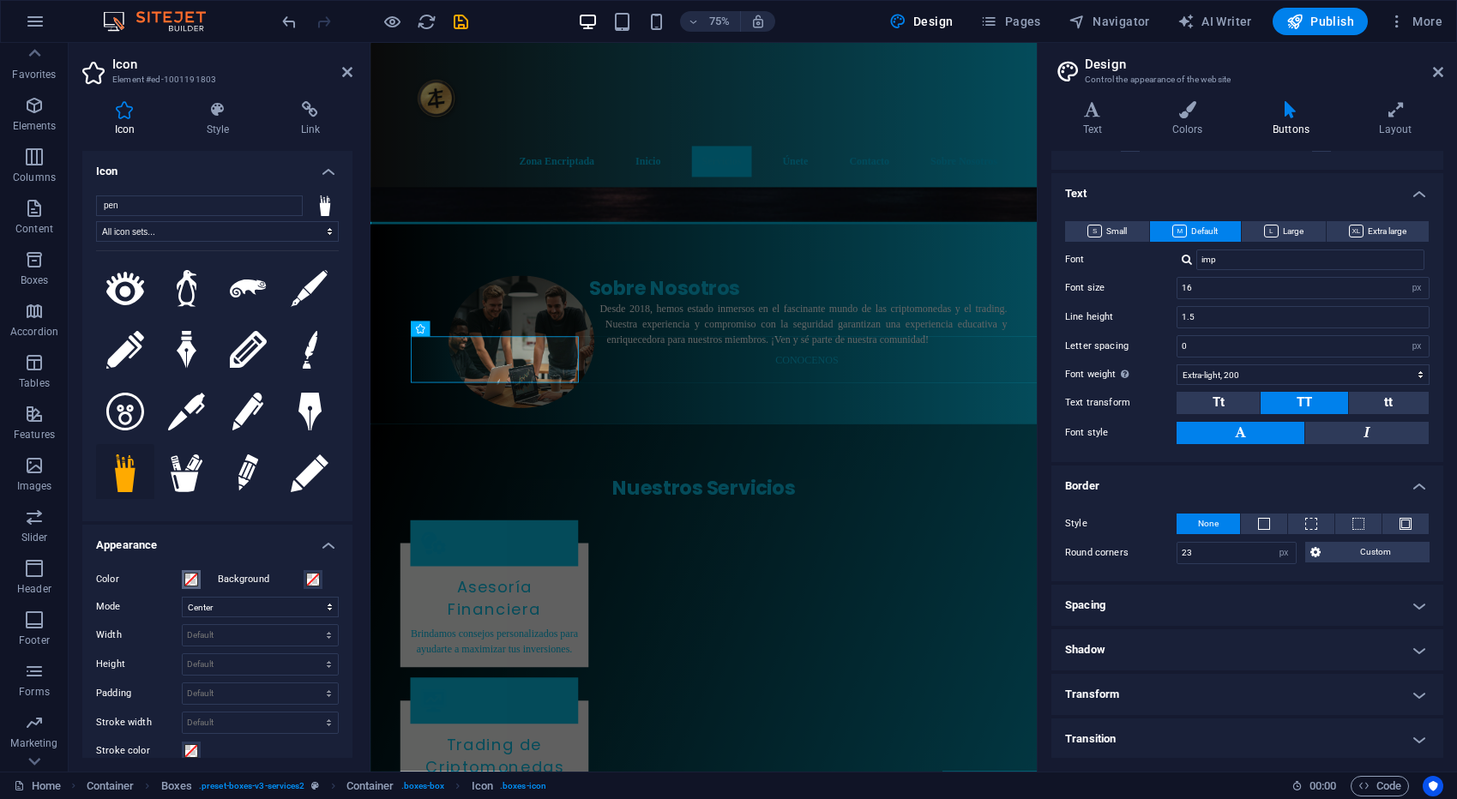
click at [193, 575] on span at bounding box center [191, 580] width 14 height 14
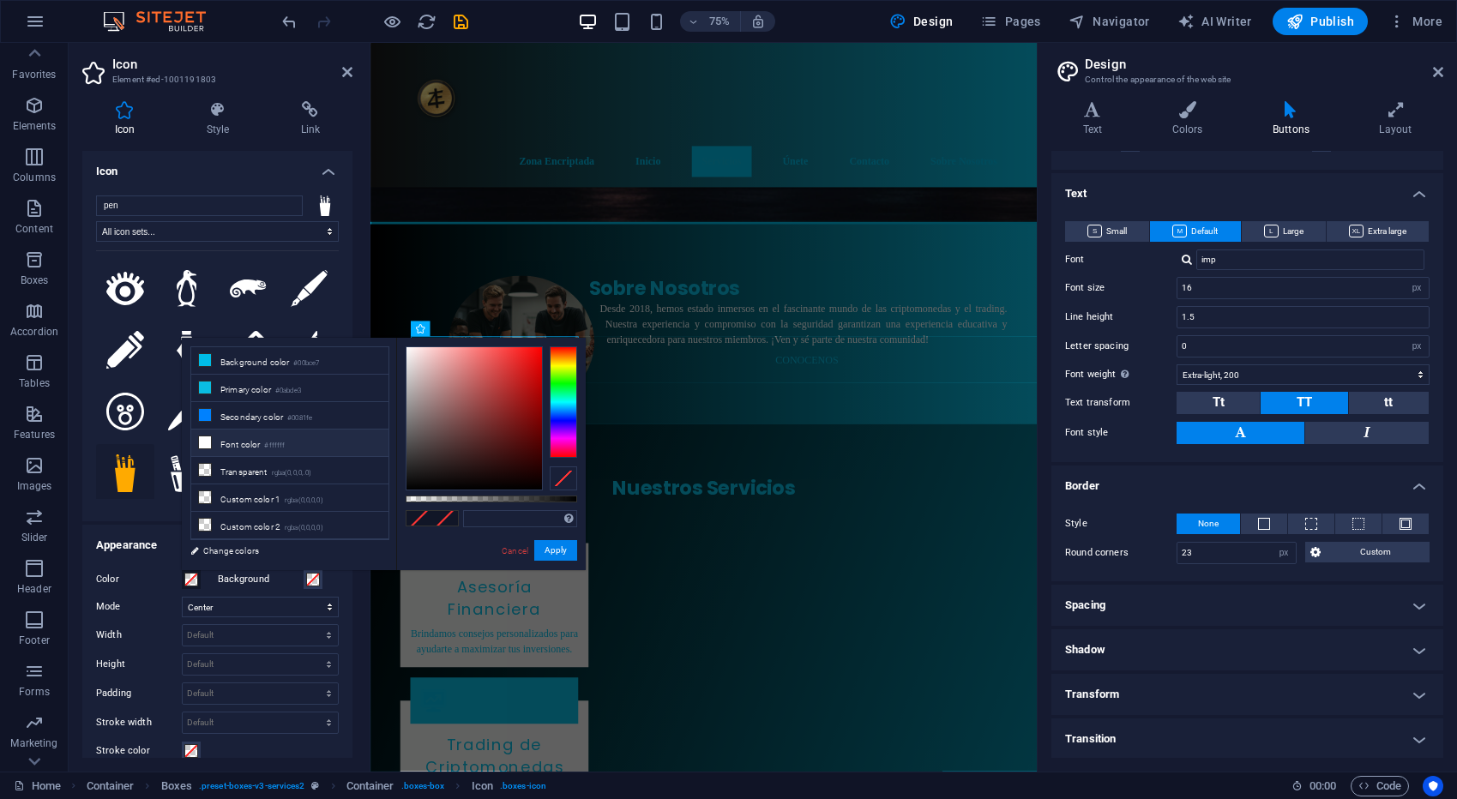
click at [207, 442] on icon at bounding box center [205, 442] width 12 height 12
type input "#ffffff"
click at [576, 548] on button "Apply" at bounding box center [555, 550] width 43 height 21
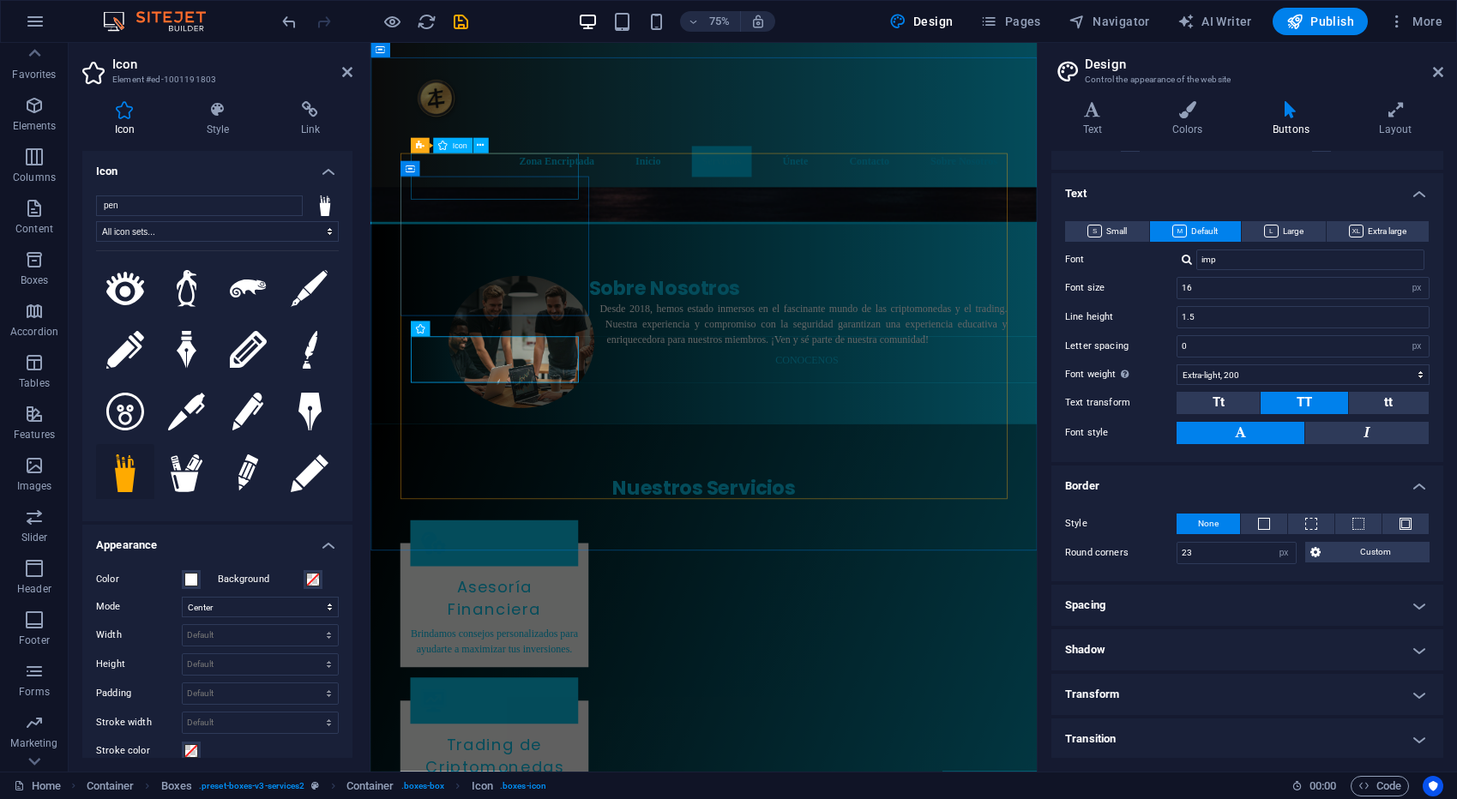
click at [526, 679] on figure at bounding box center [536, 710] width 224 height 62
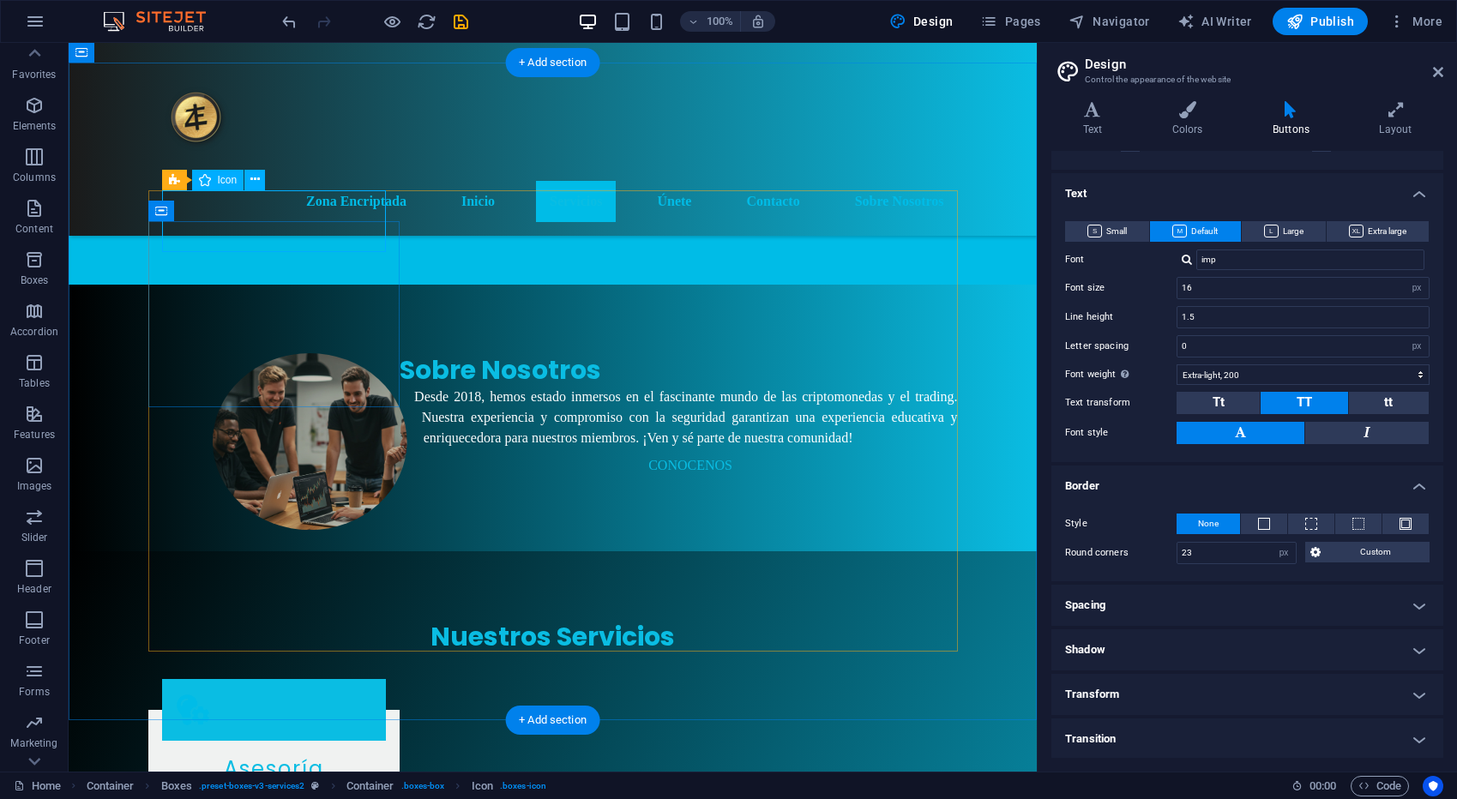
click at [278, 679] on figure at bounding box center [274, 710] width 224 height 62
select select "xMidYMid"
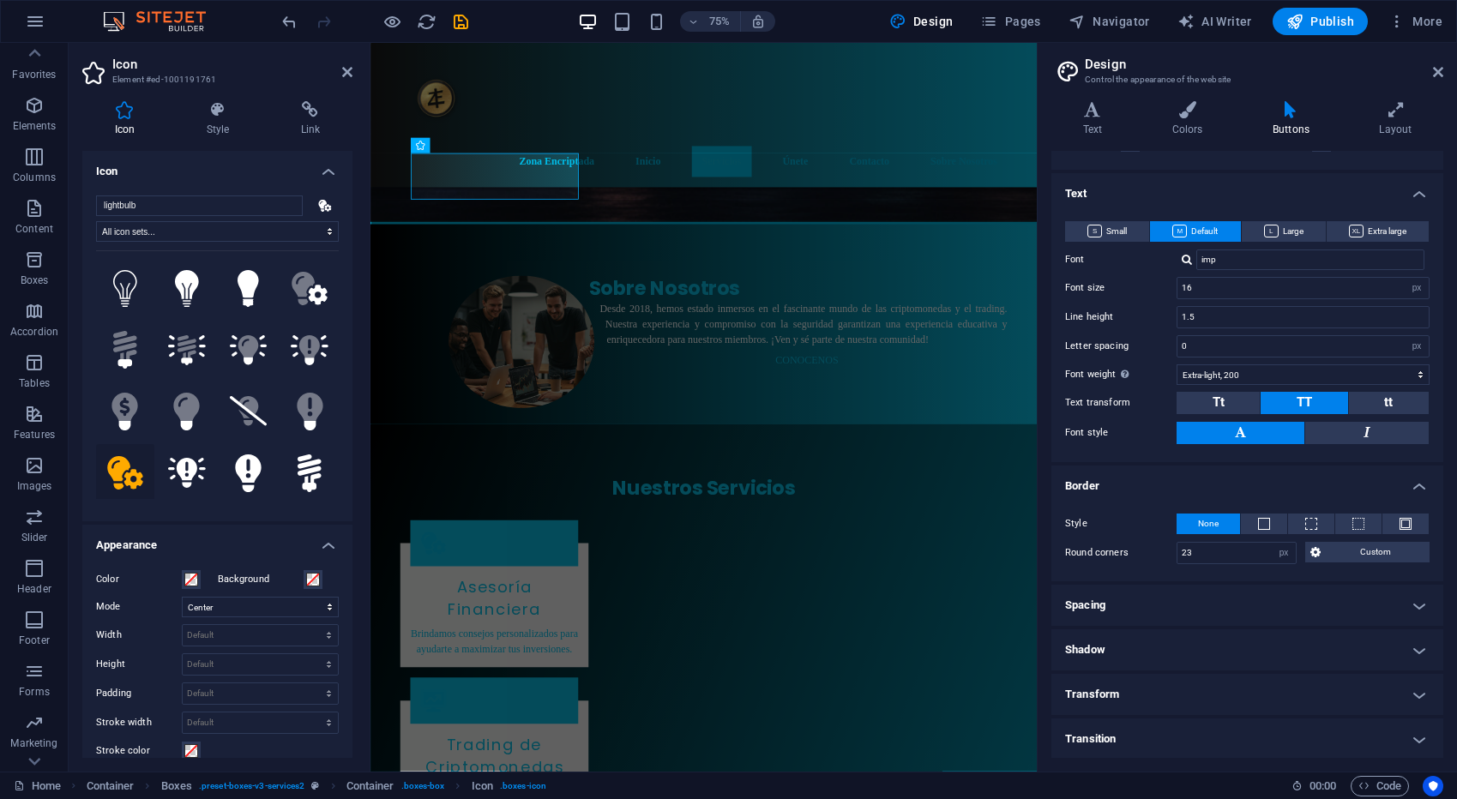
scroll to position [2, 0]
click at [186, 574] on span at bounding box center [191, 578] width 14 height 14
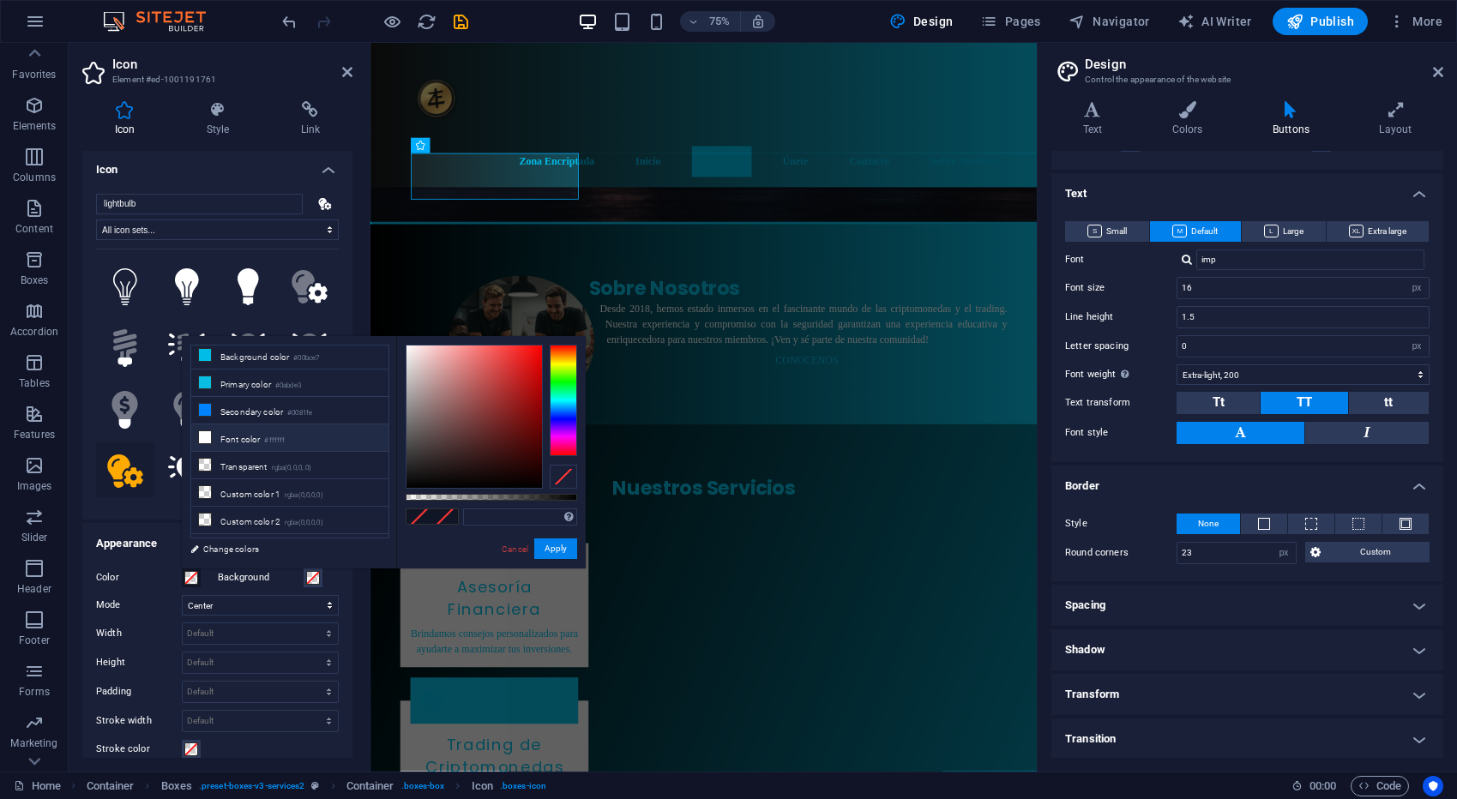
scroll to position [0, 0]
click at [204, 434] on span at bounding box center [205, 441] width 14 height 14
type input "#ffffff"
click at [550, 547] on button "Apply" at bounding box center [555, 548] width 43 height 21
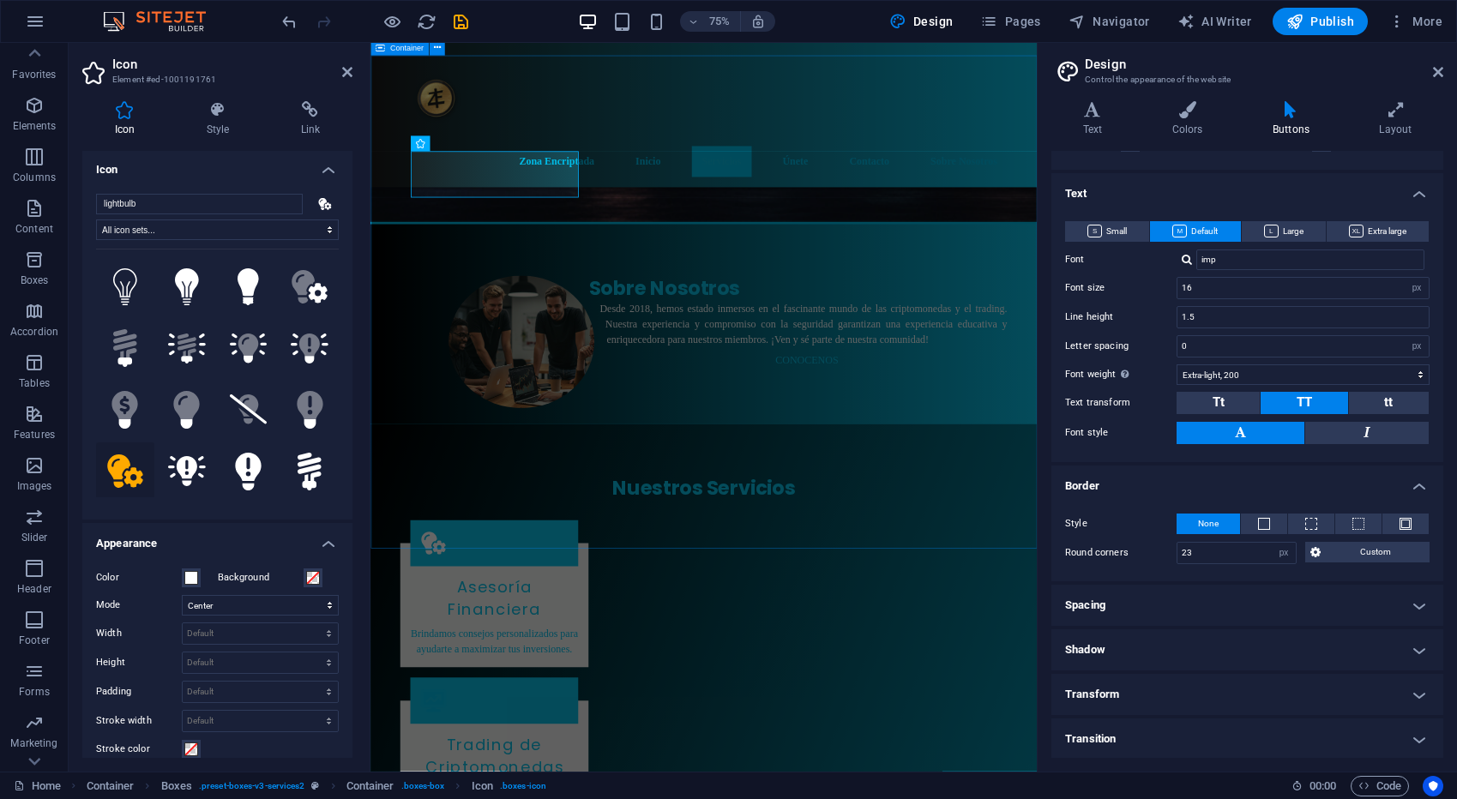
scroll to position [909, 0]
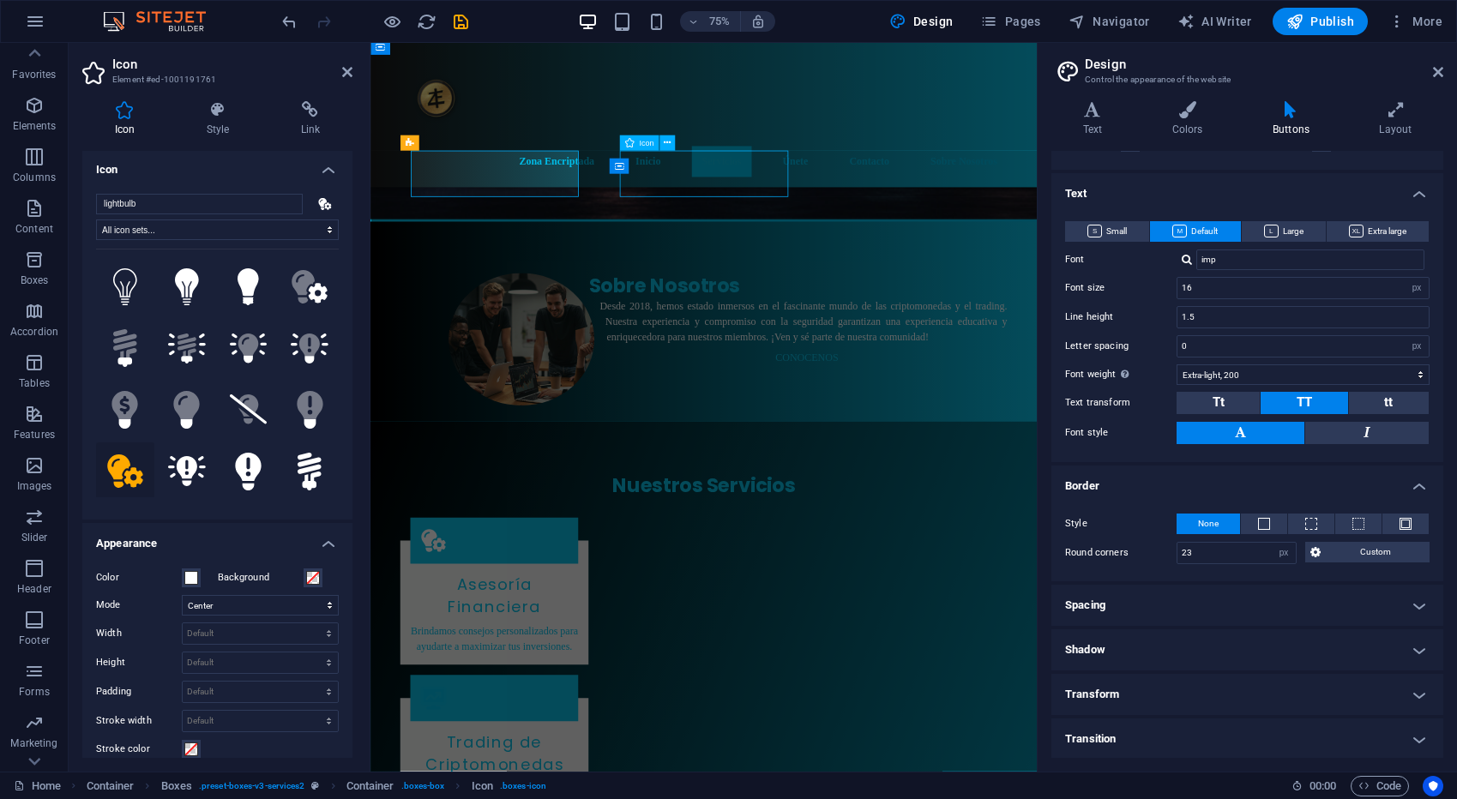
select select "xMidYMid"
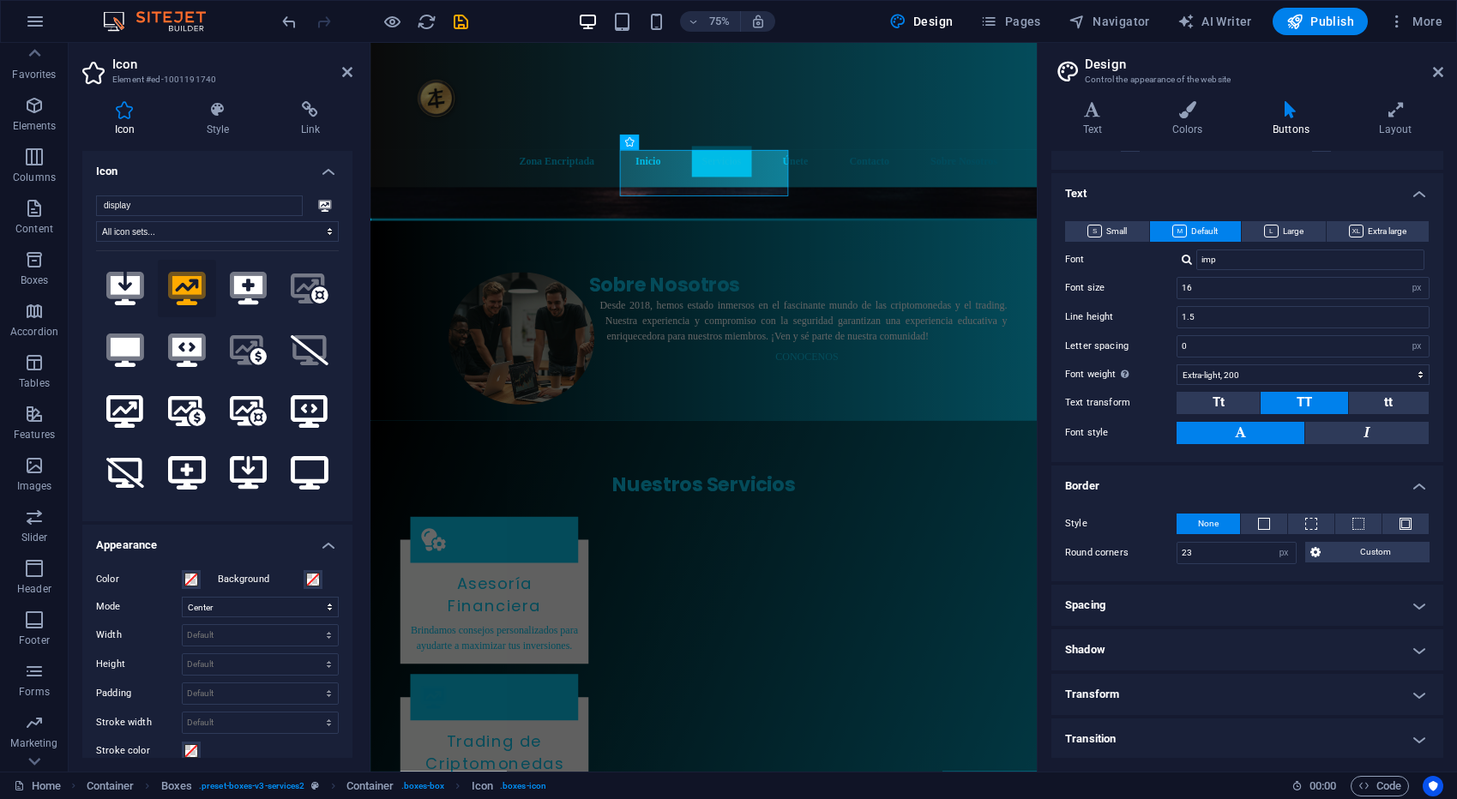
click at [201, 578] on div "Color" at bounding box center [152, 579] width 113 height 21
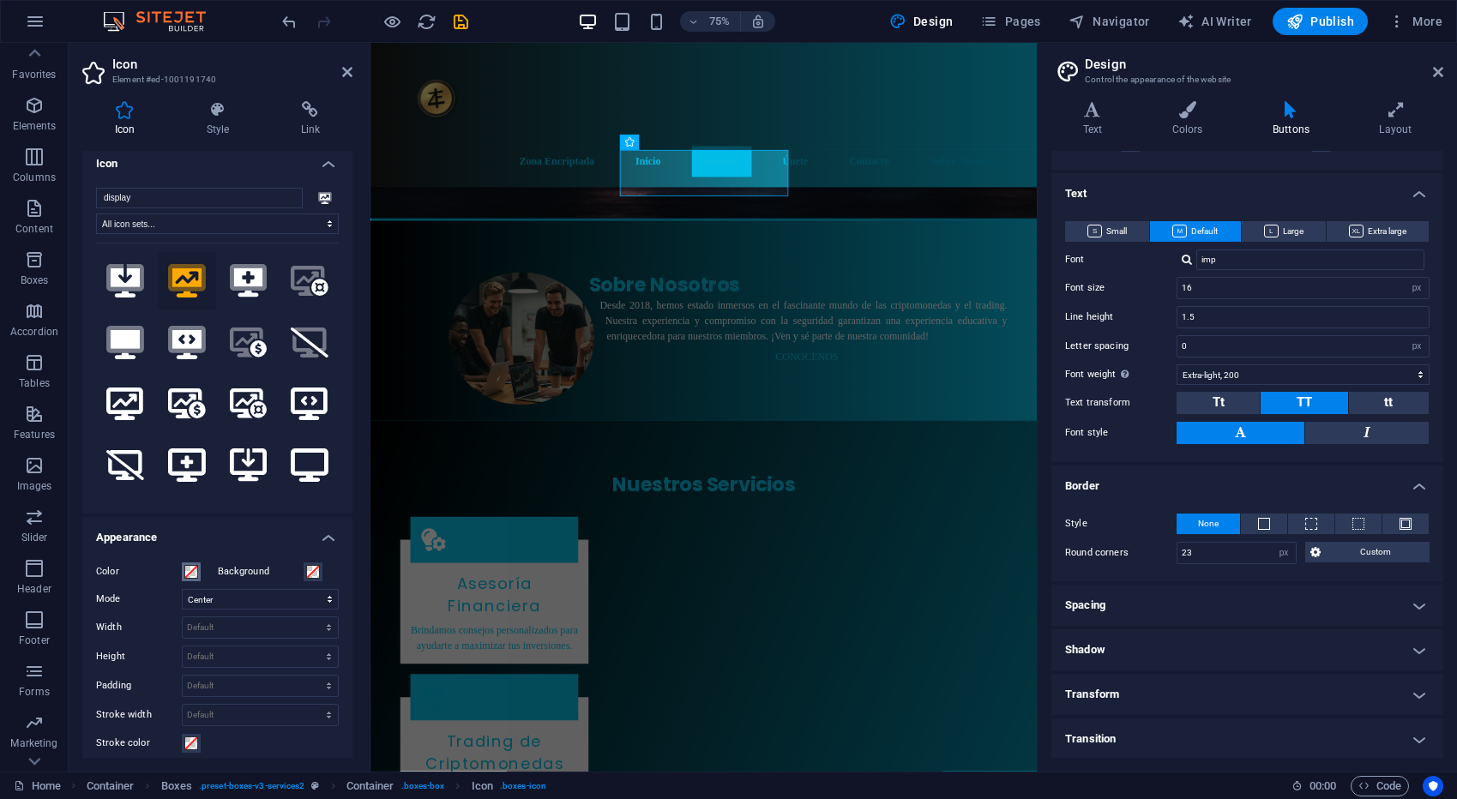
click at [195, 580] on button "Color" at bounding box center [191, 571] width 19 height 19
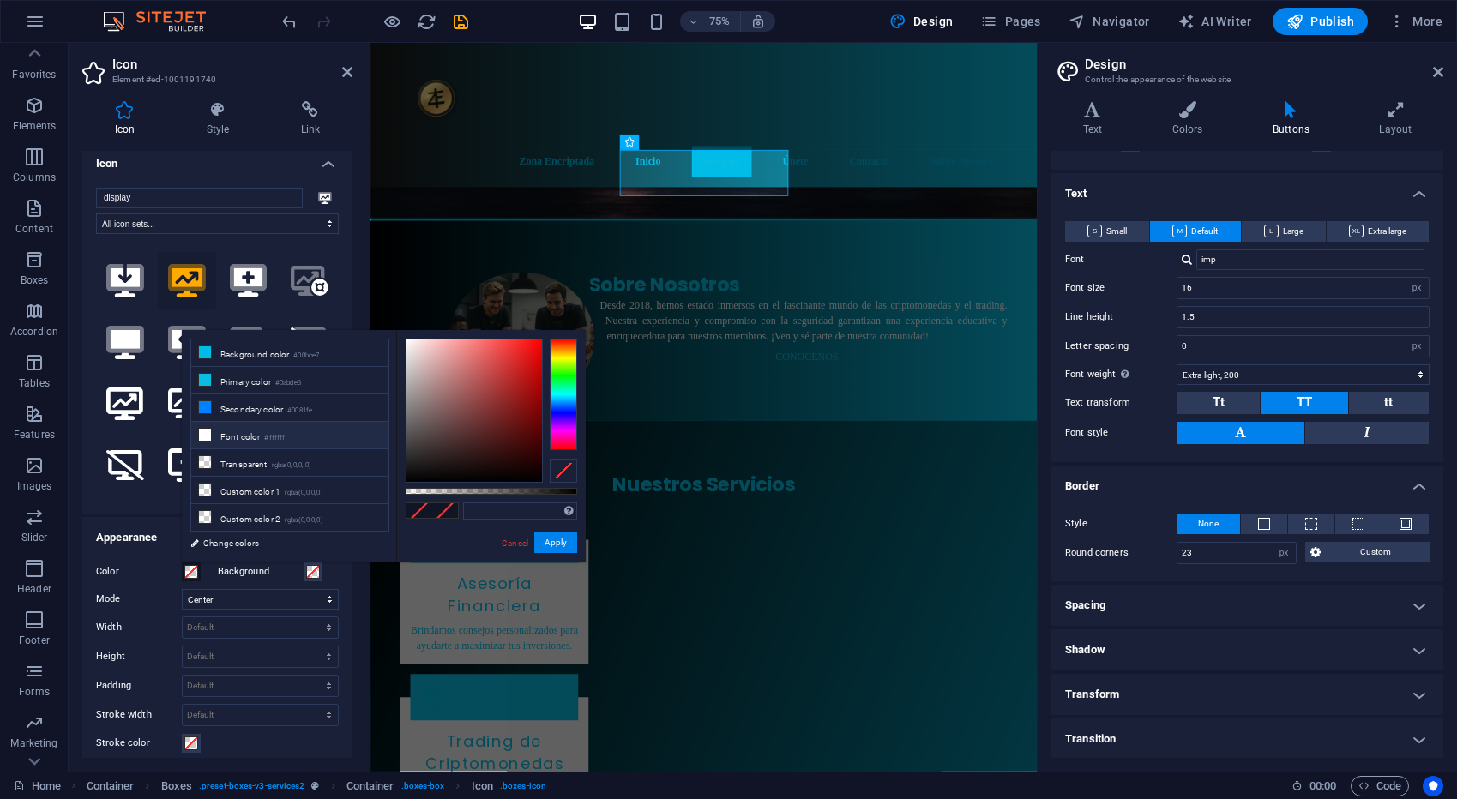
click at [233, 437] on li "Font color #ffffff" at bounding box center [289, 435] width 197 height 27
type input "#ffffff"
click at [548, 542] on button "Apply" at bounding box center [555, 542] width 43 height 21
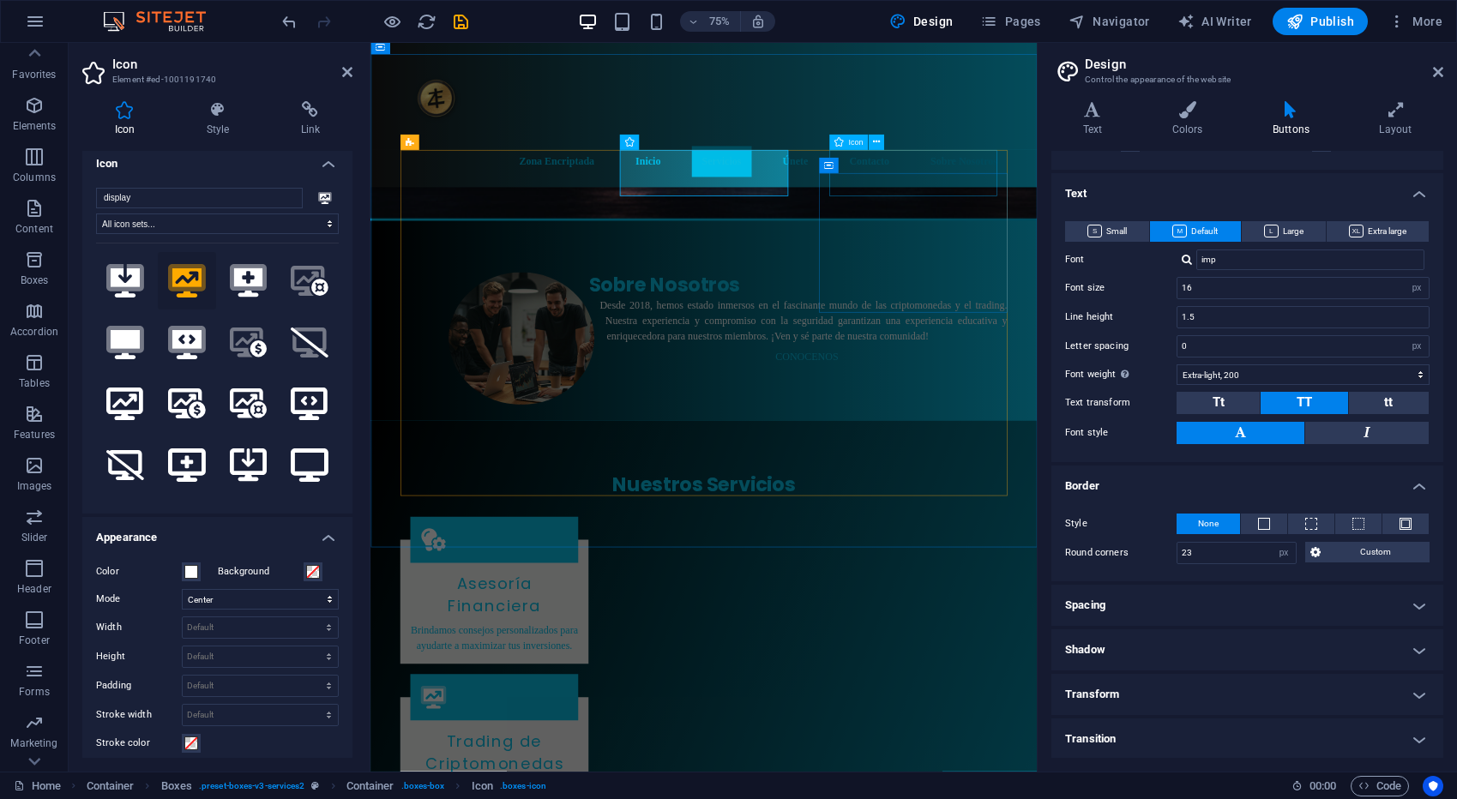
select select "xMidYMid"
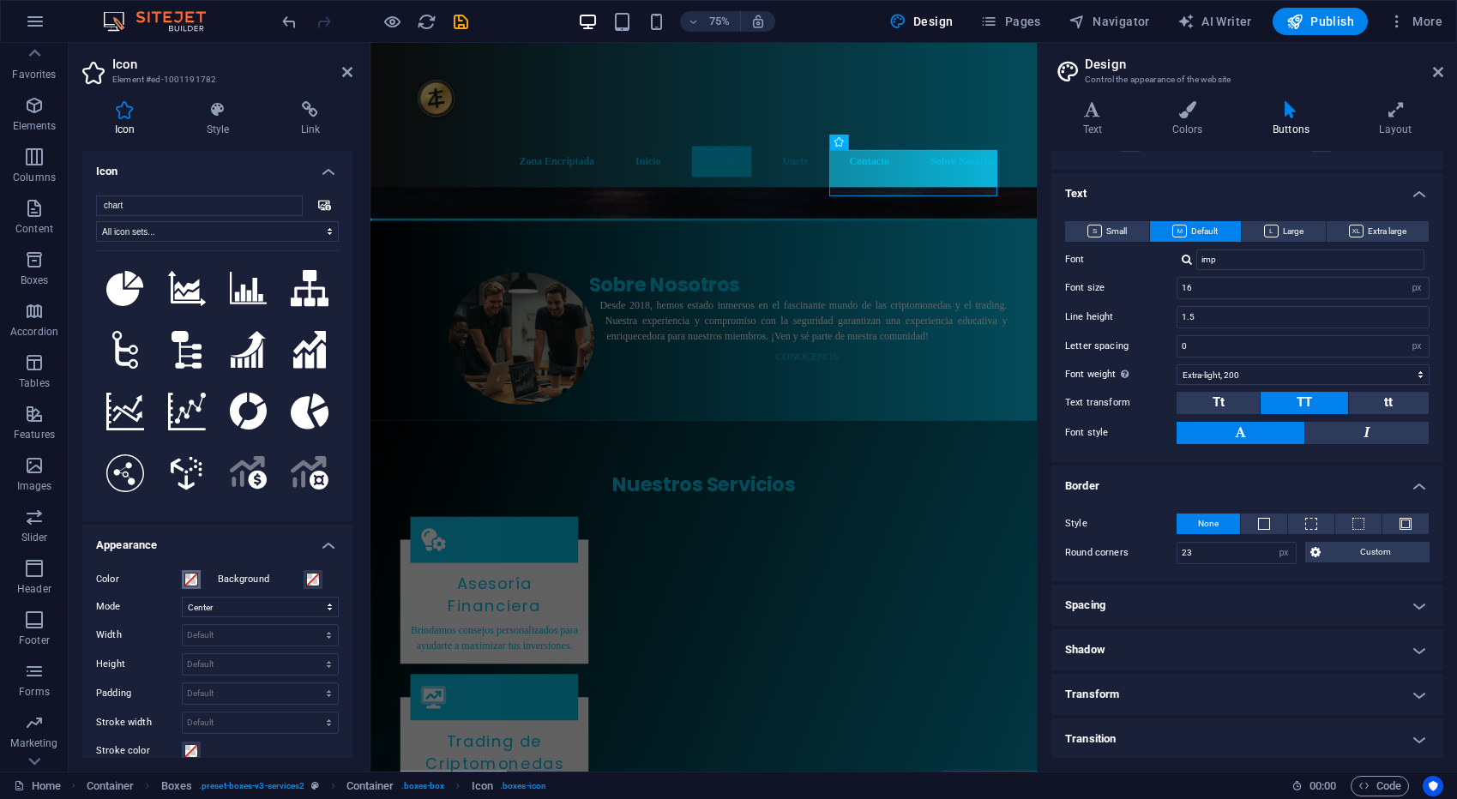
click at [184, 578] on span at bounding box center [191, 580] width 14 height 14
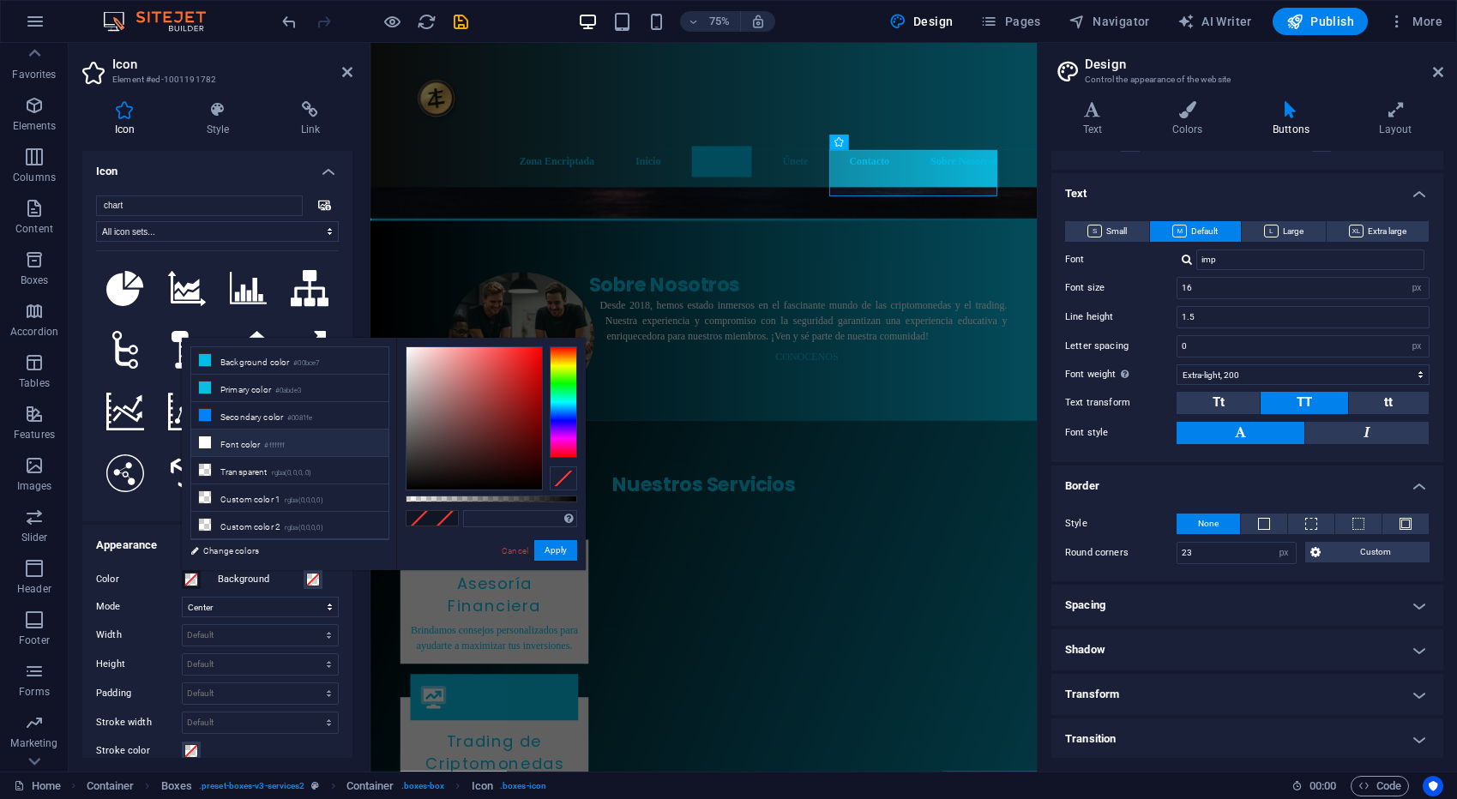
click at [230, 450] on li "Font color #ffffff" at bounding box center [289, 443] width 197 height 27
type input "#ffffff"
click at [556, 553] on button "Apply" at bounding box center [555, 550] width 43 height 21
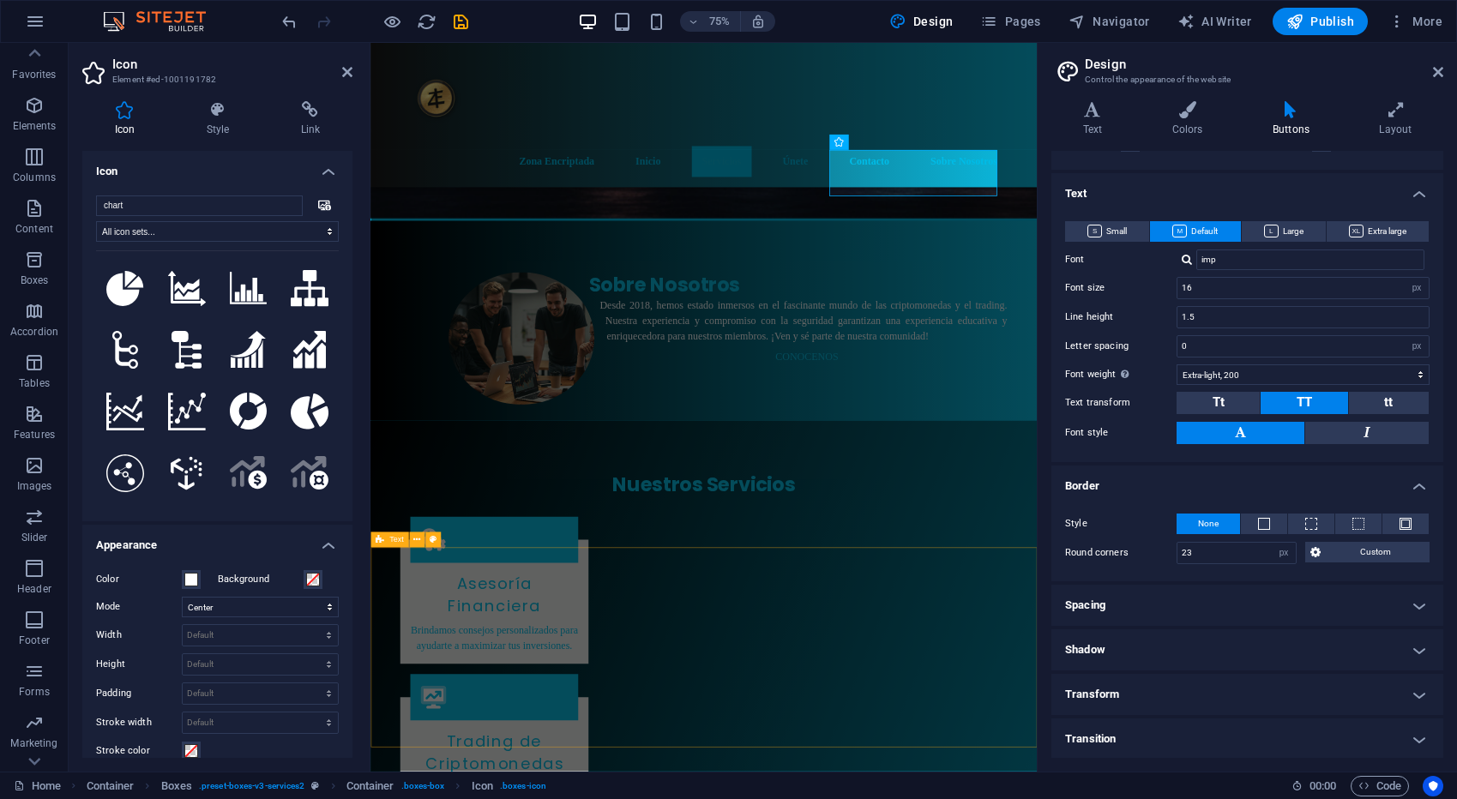
scroll to position [910, 0]
click at [350, 75] on icon at bounding box center [347, 72] width 10 height 14
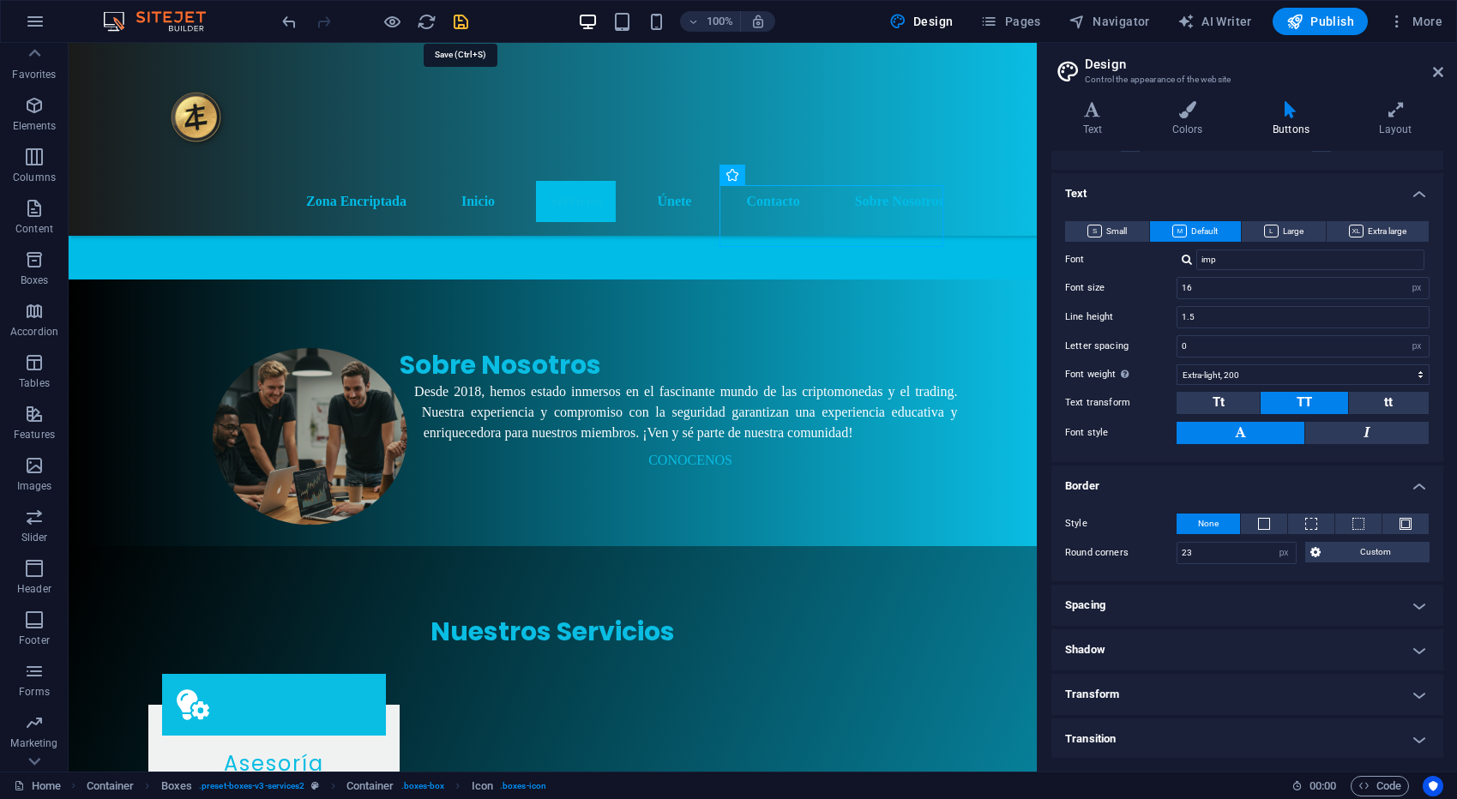
click at [458, 23] on icon "save" at bounding box center [461, 22] width 20 height 20
checkbox input "false"
select select "rem"
select select "preset-boxes-v3-services2"
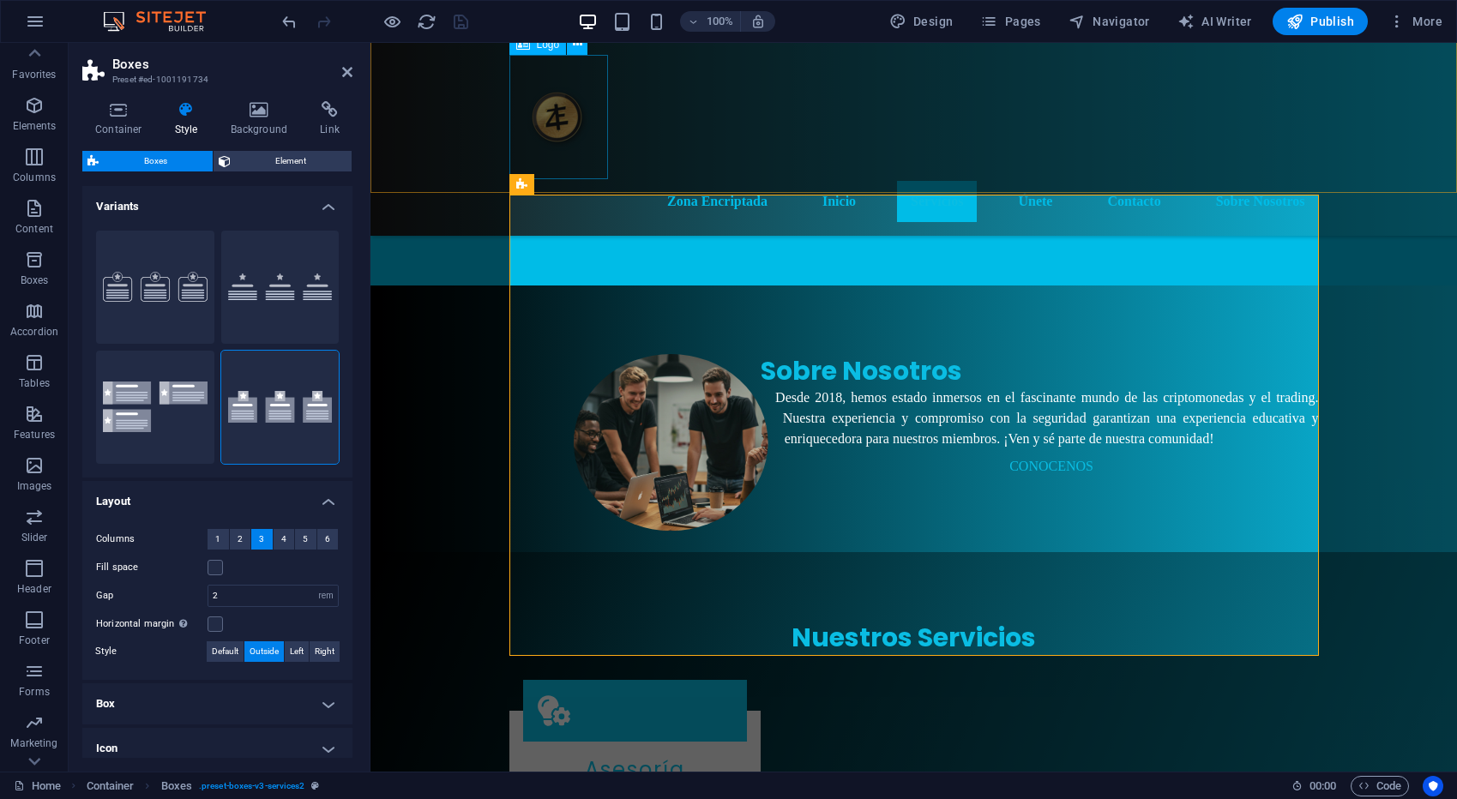
scroll to position [905, 0]
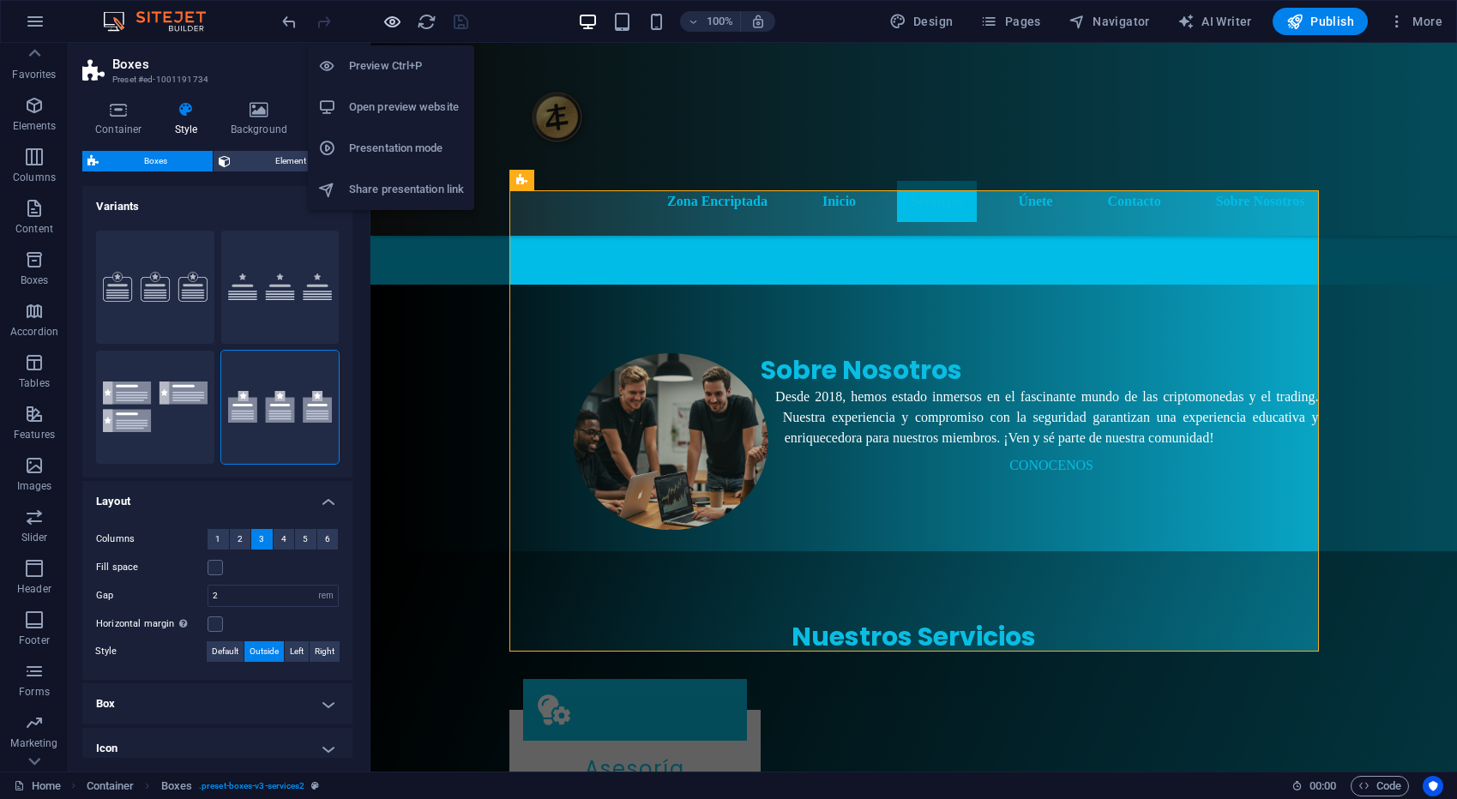
click at [388, 21] on icon "button" at bounding box center [392, 22] width 20 height 20
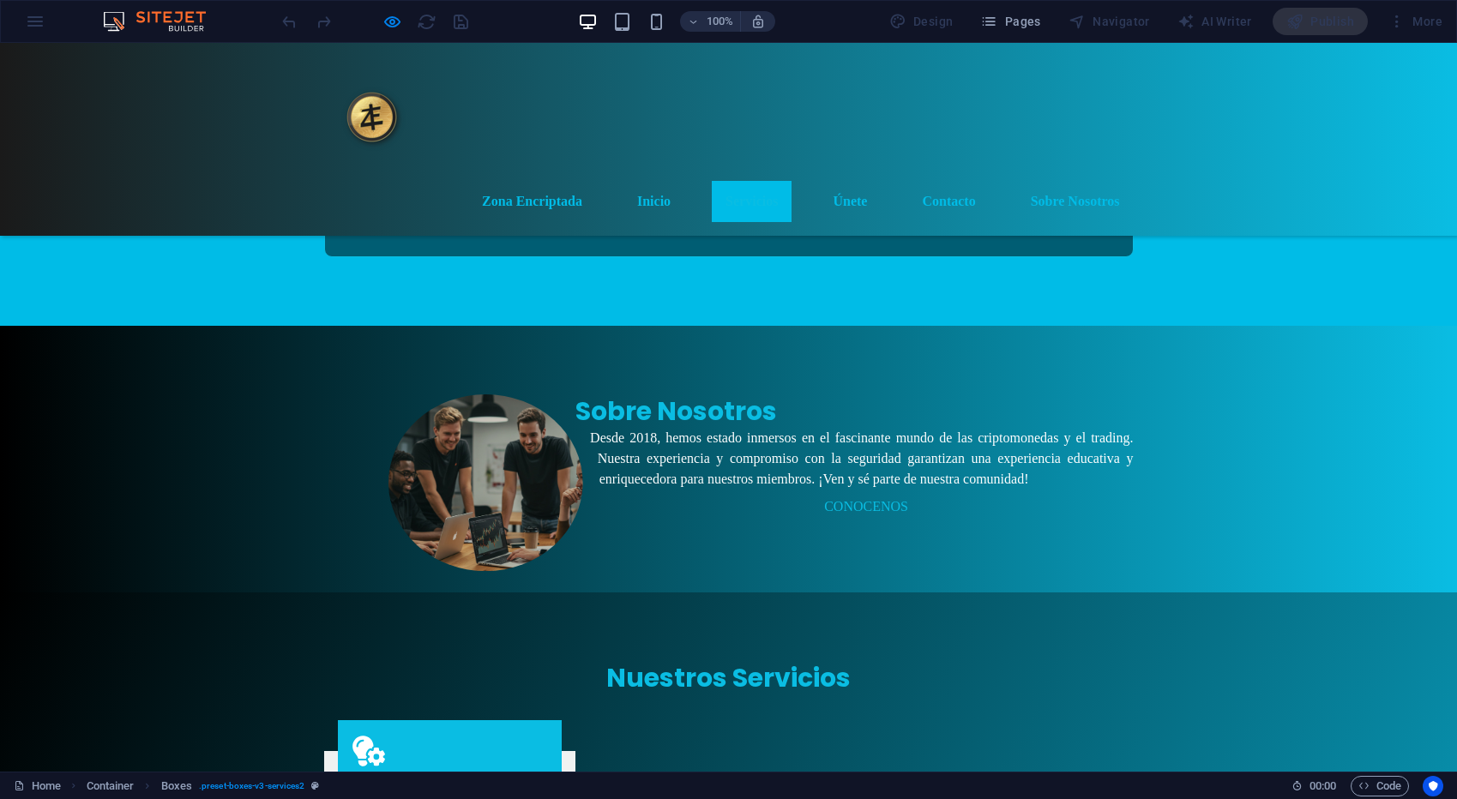
scroll to position [838, 0]
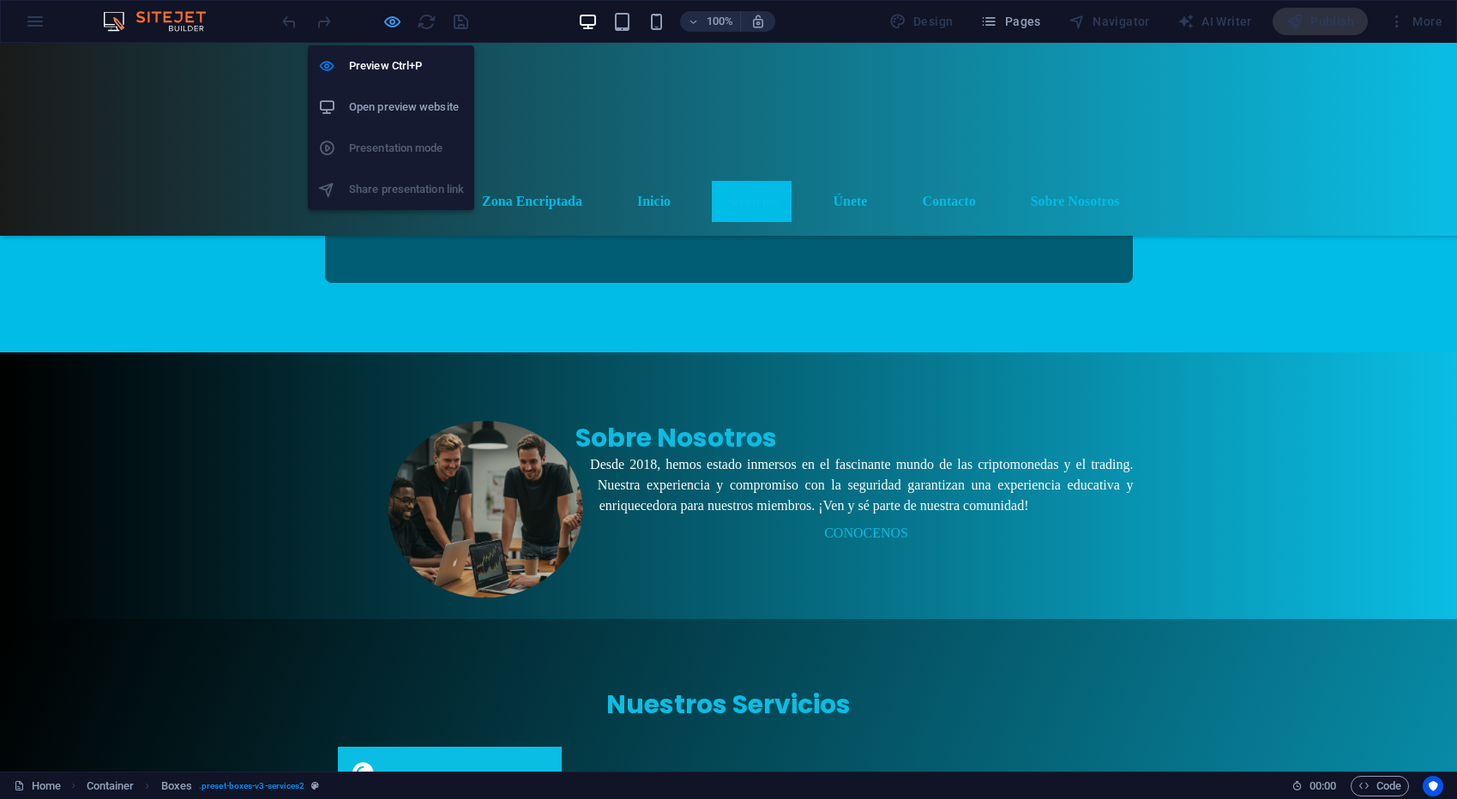
click at [391, 17] on icon "button" at bounding box center [392, 22] width 20 height 20
select select "rem"
select select "preset-boxes-v3-services2"
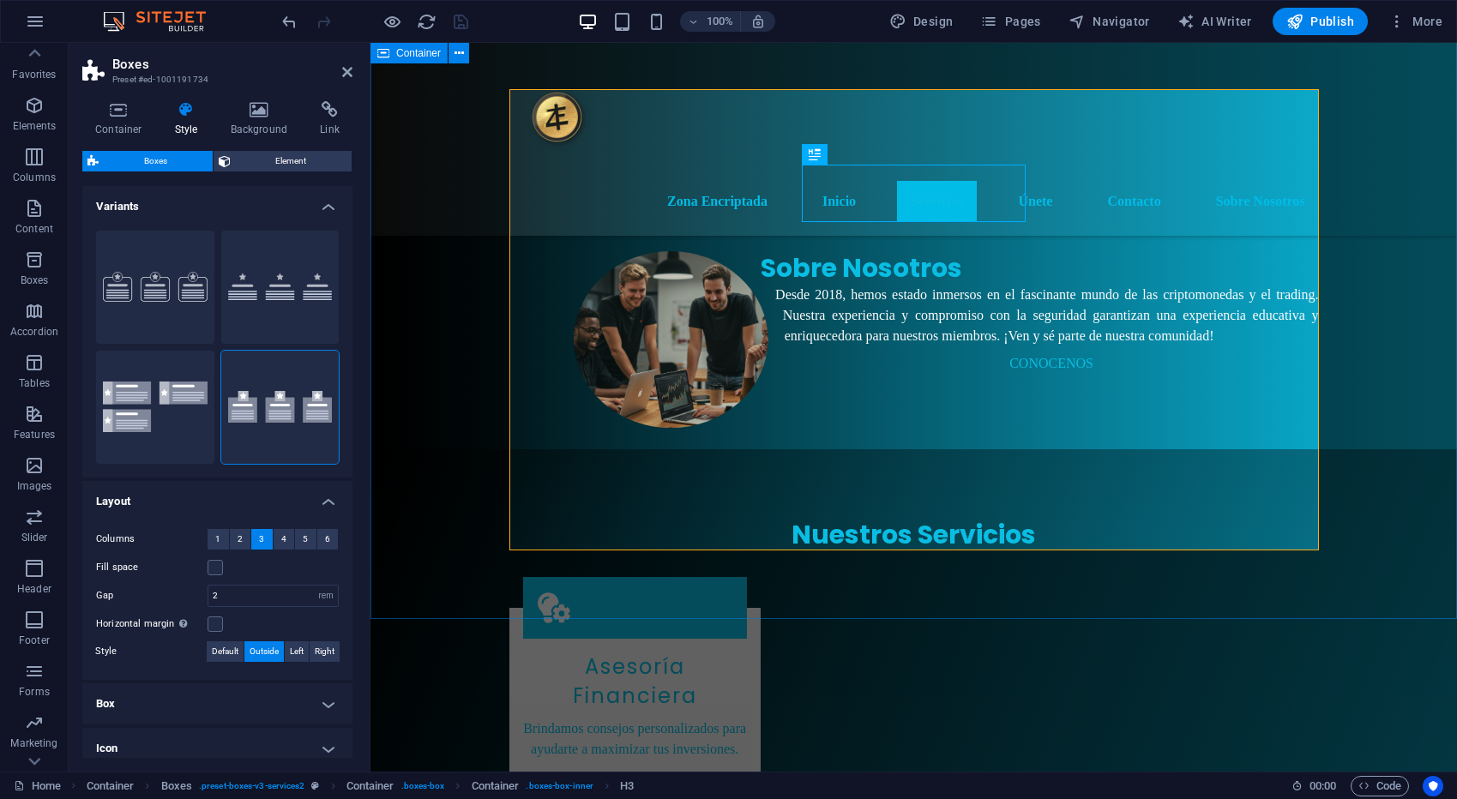
scroll to position [1009, 0]
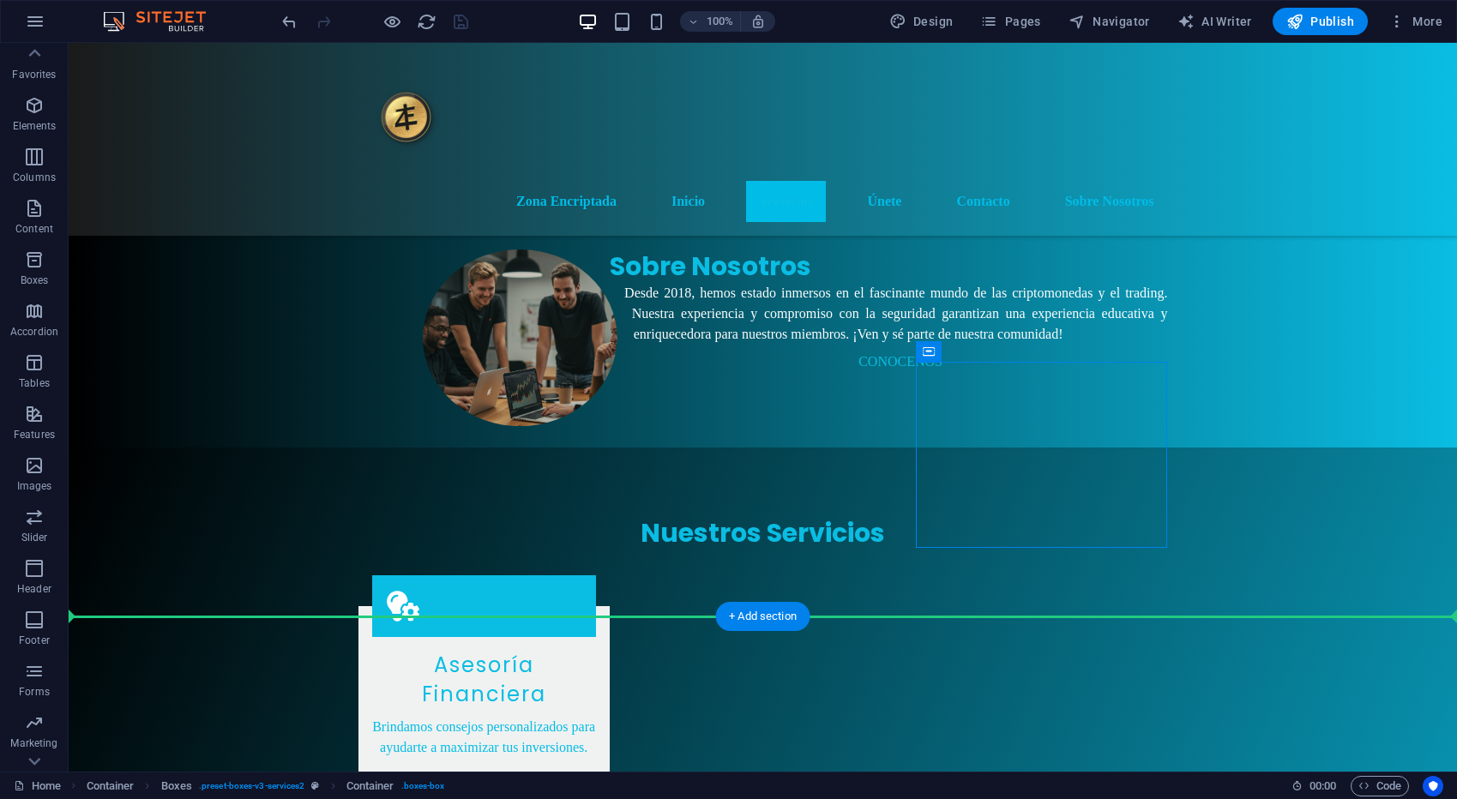
drag, startPoint x: 1015, startPoint y: 545, endPoint x: 1319, endPoint y: 589, distance: 306.6
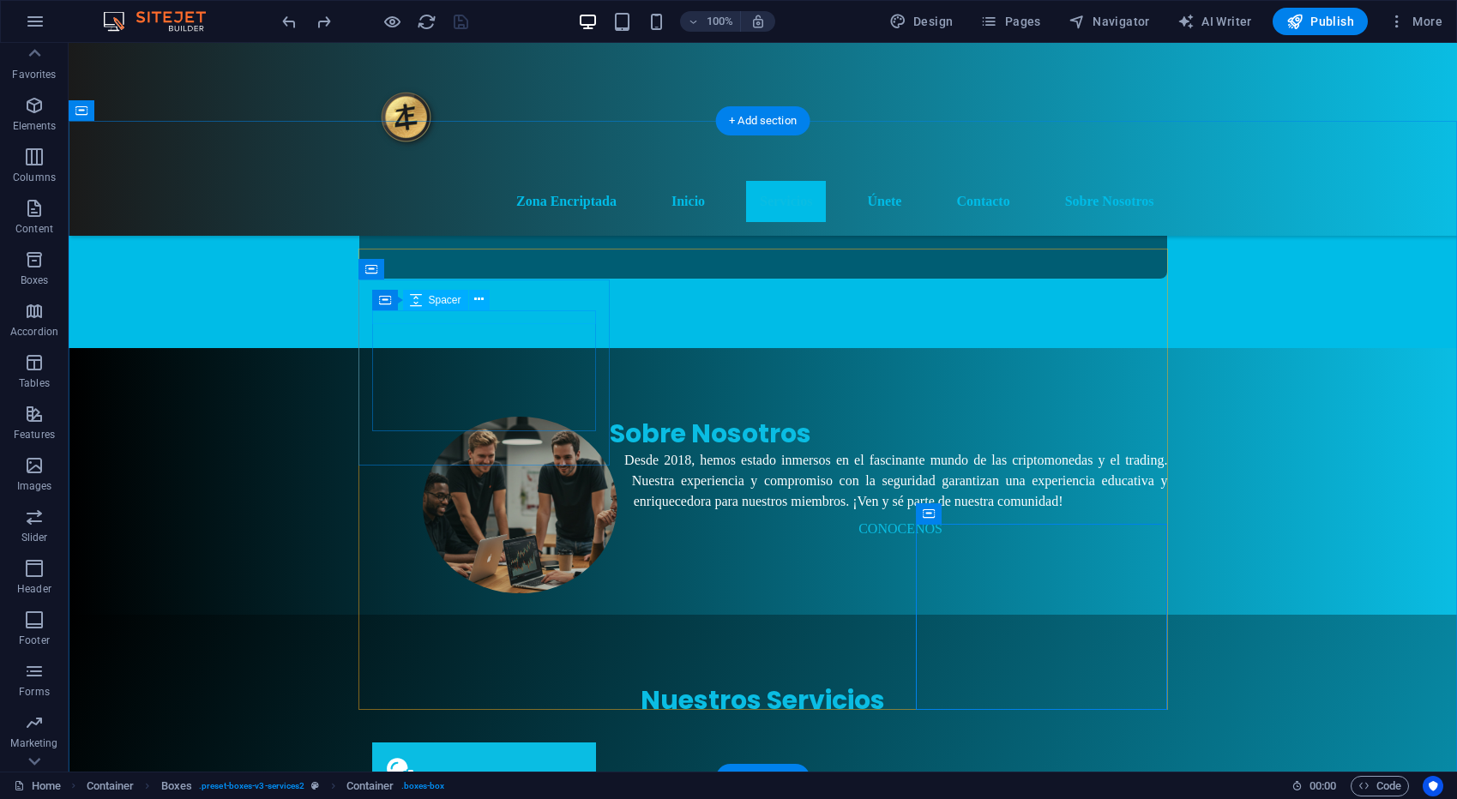
scroll to position [847, 0]
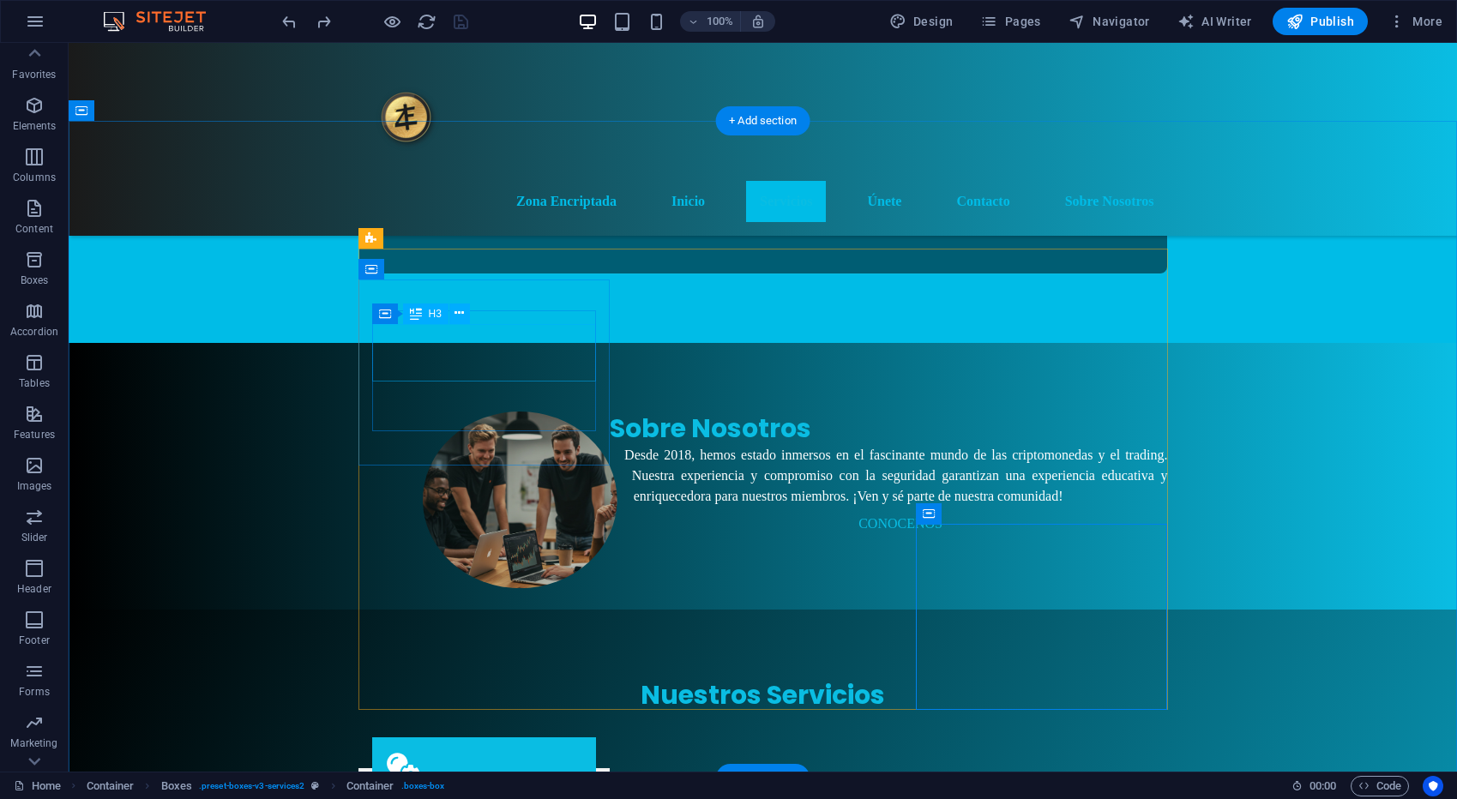
click at [504, 737] on figure at bounding box center [484, 768] width 224 height 62
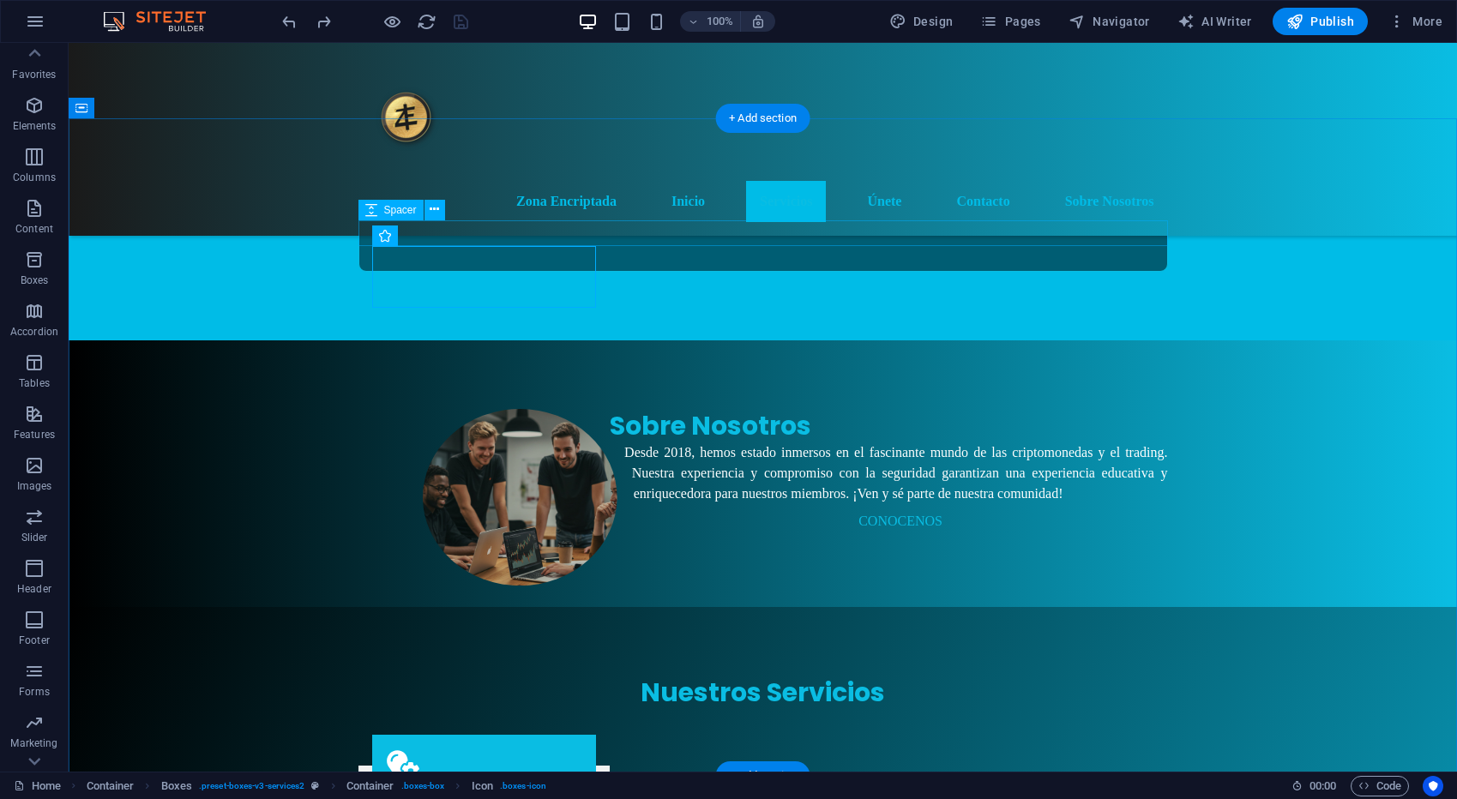
click at [522, 709] on div at bounding box center [762, 722] width 809 height 26
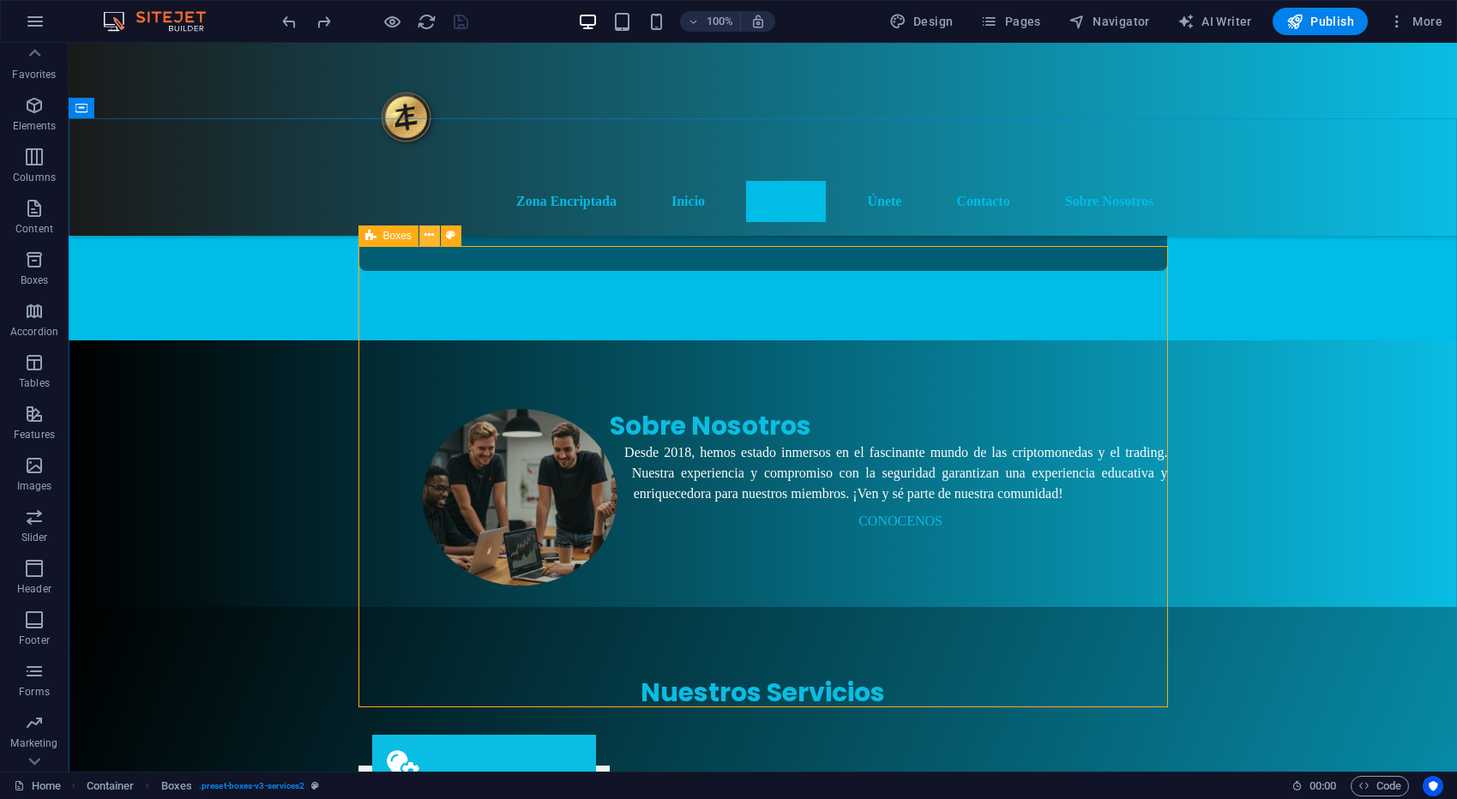
click at [426, 236] on icon at bounding box center [428, 235] width 9 height 18
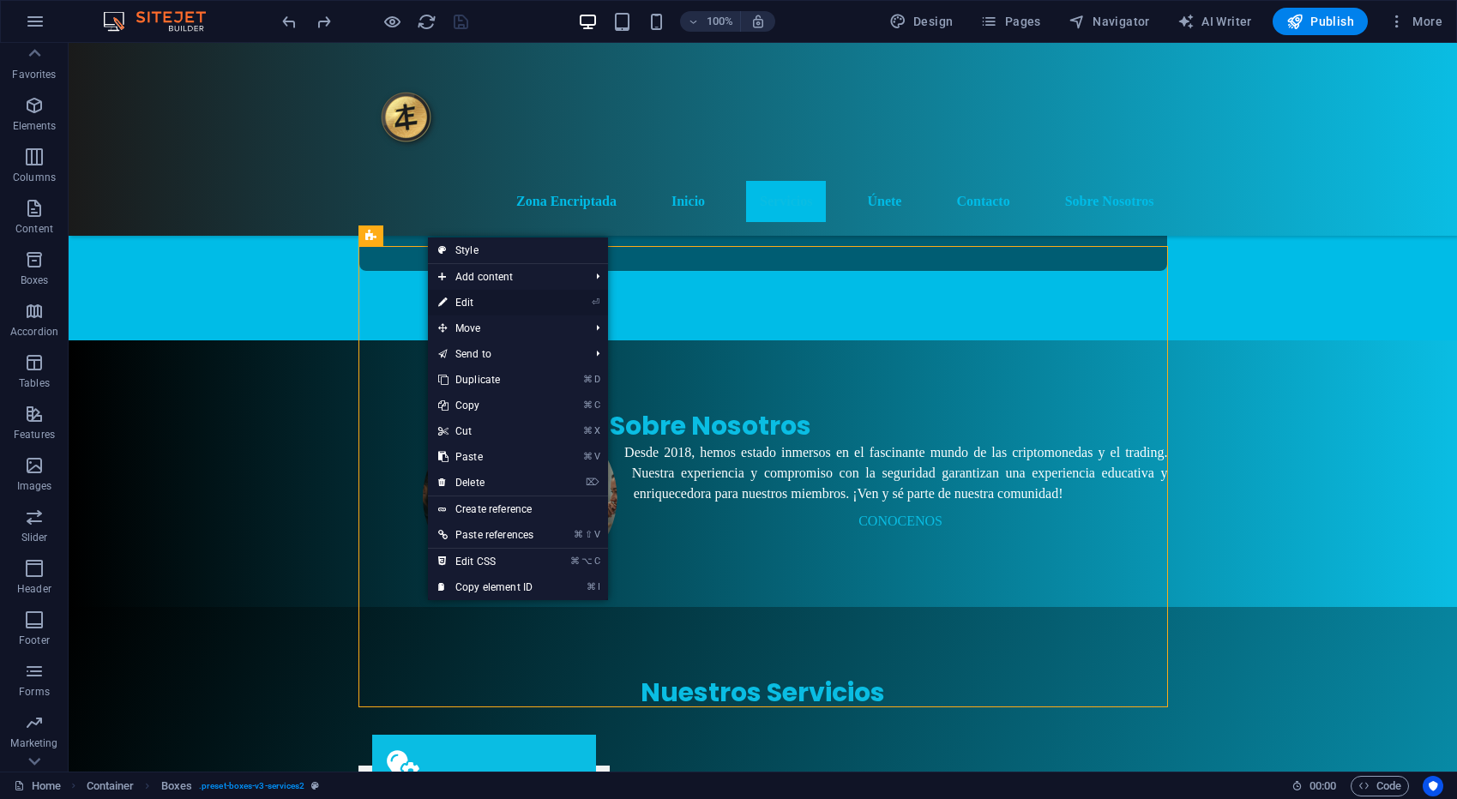
click at [510, 296] on link "⏎ Edit" at bounding box center [486, 303] width 116 height 26
select select "rem"
select select "preset-boxes-v3-services2"
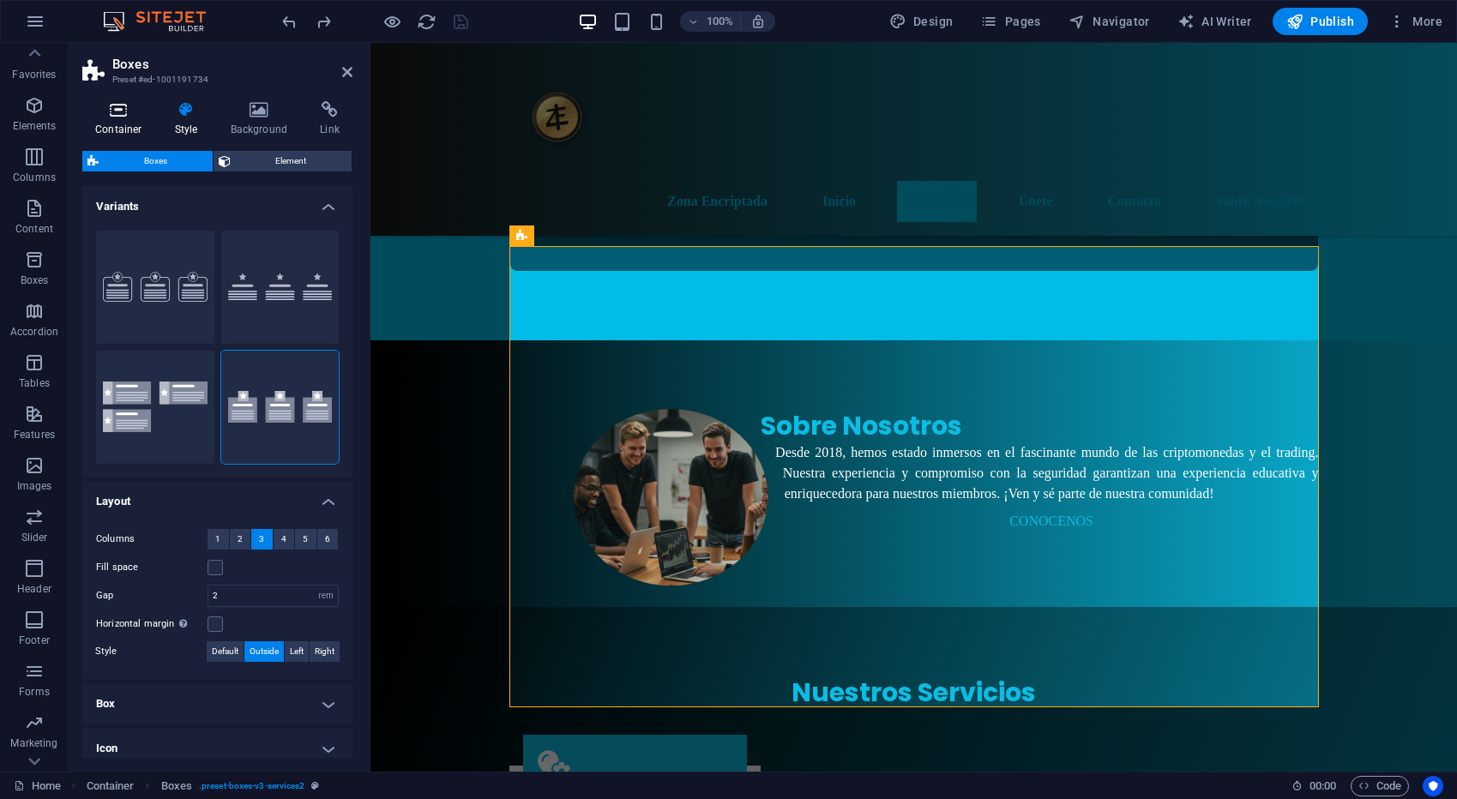
click at [116, 111] on icon at bounding box center [118, 109] width 73 height 17
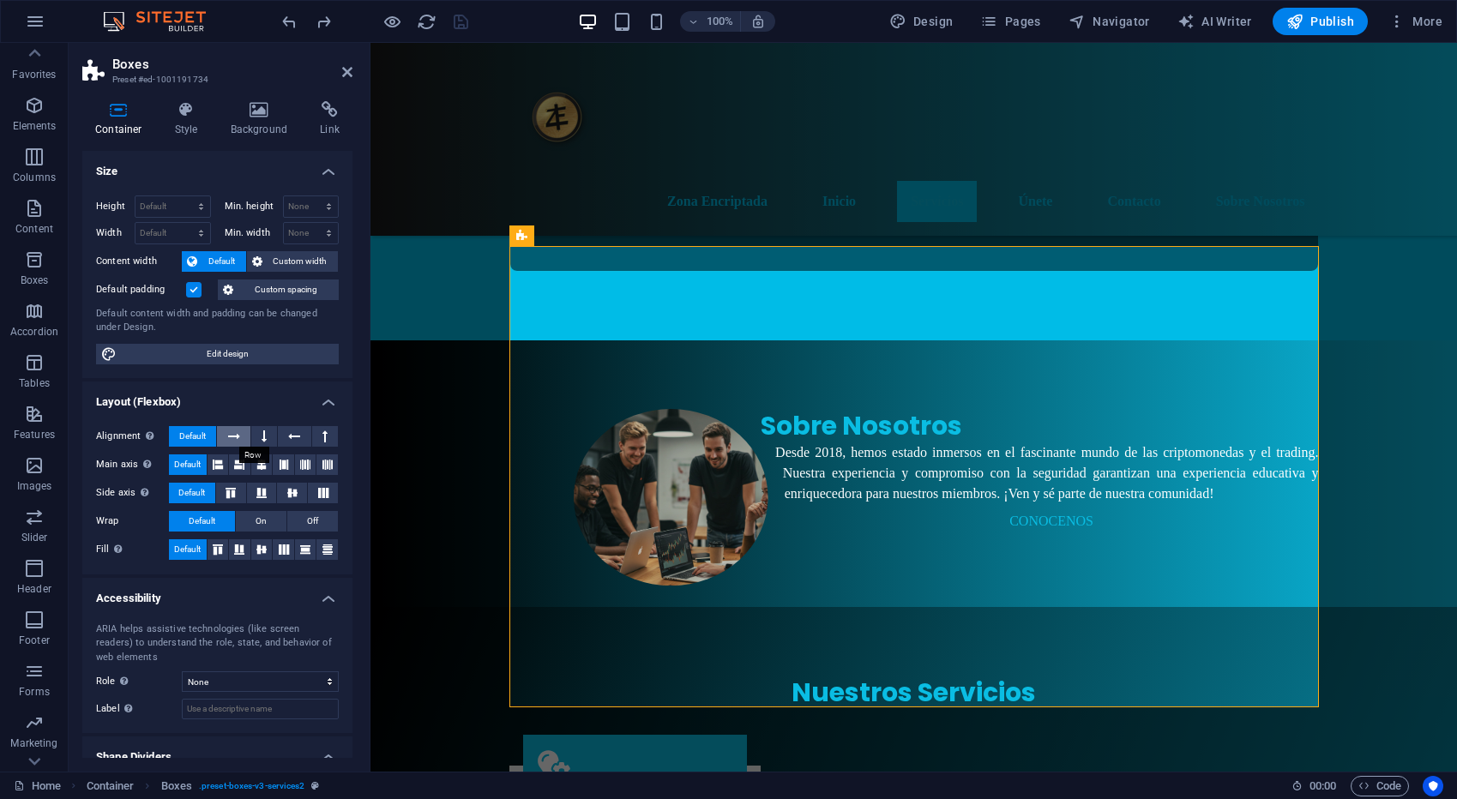
click at [233, 433] on icon at bounding box center [234, 436] width 12 height 21
click at [182, 434] on span "Default" at bounding box center [192, 436] width 27 height 21
click at [259, 463] on icon at bounding box center [261, 464] width 10 height 21
click at [183, 462] on span "Default" at bounding box center [187, 464] width 27 height 21
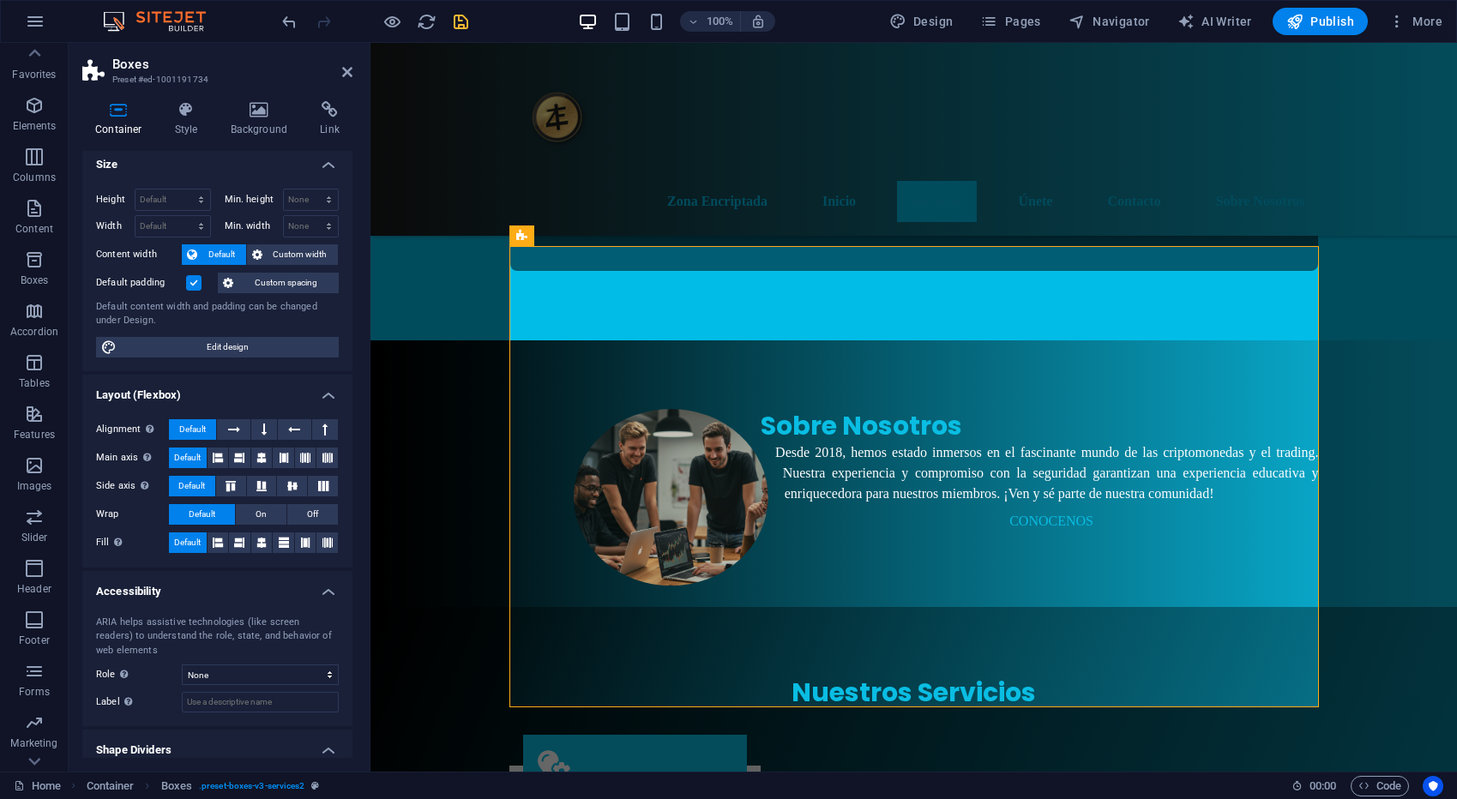
scroll to position [0, 0]
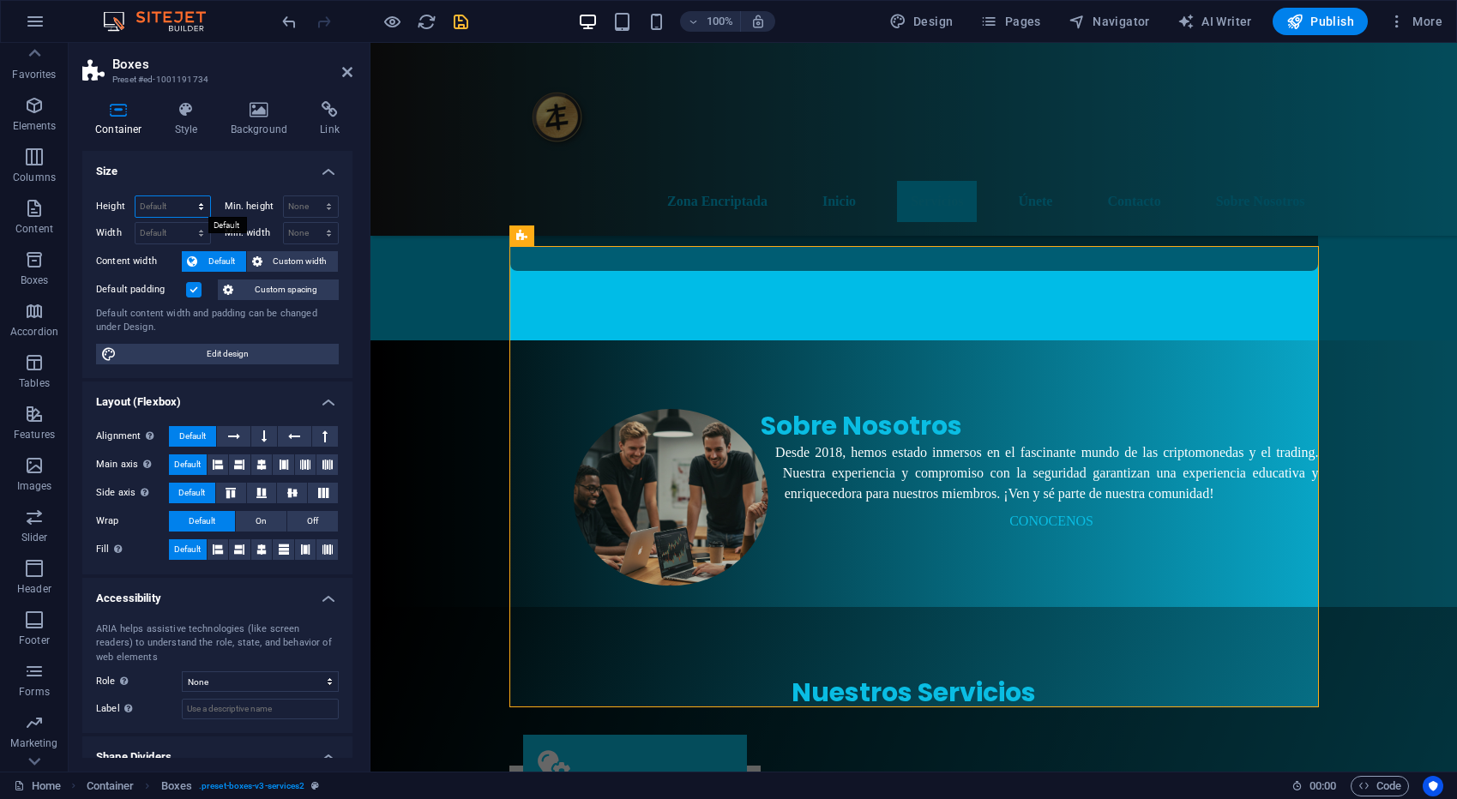
click at [202, 213] on select "Default px rem % vh vw" at bounding box center [172, 206] width 75 height 21
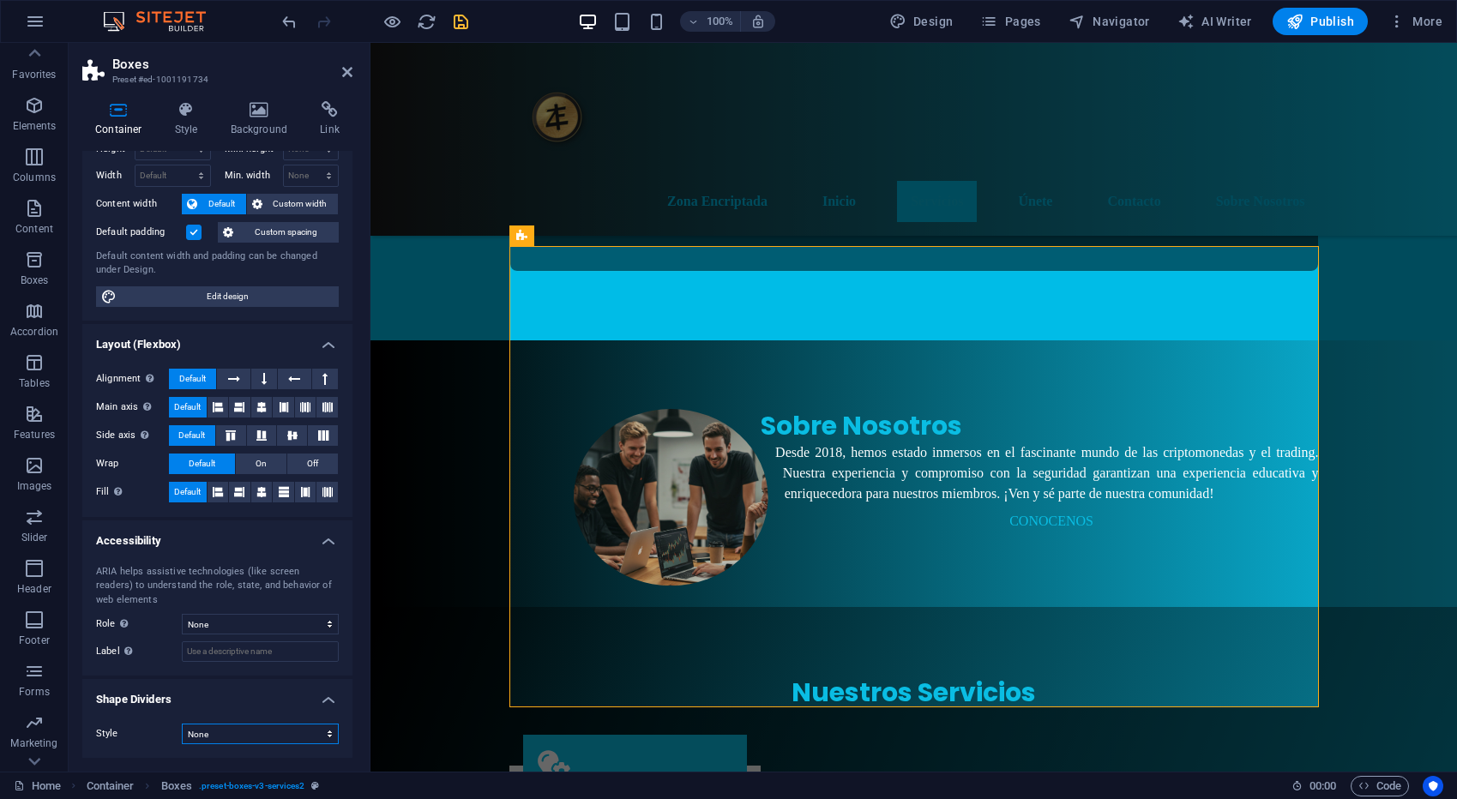
click at [322, 738] on select "None Triangle Square Diagonal Polygon 1 Polygon 2 Zigzag Multiple Zigzags Waves…" at bounding box center [260, 734] width 157 height 21
click at [182, 724] on select "None Triangle Square Diagonal Polygon 1 Polygon 2 Zigzag Multiple Zigzags Waves…" at bounding box center [260, 734] width 157 height 21
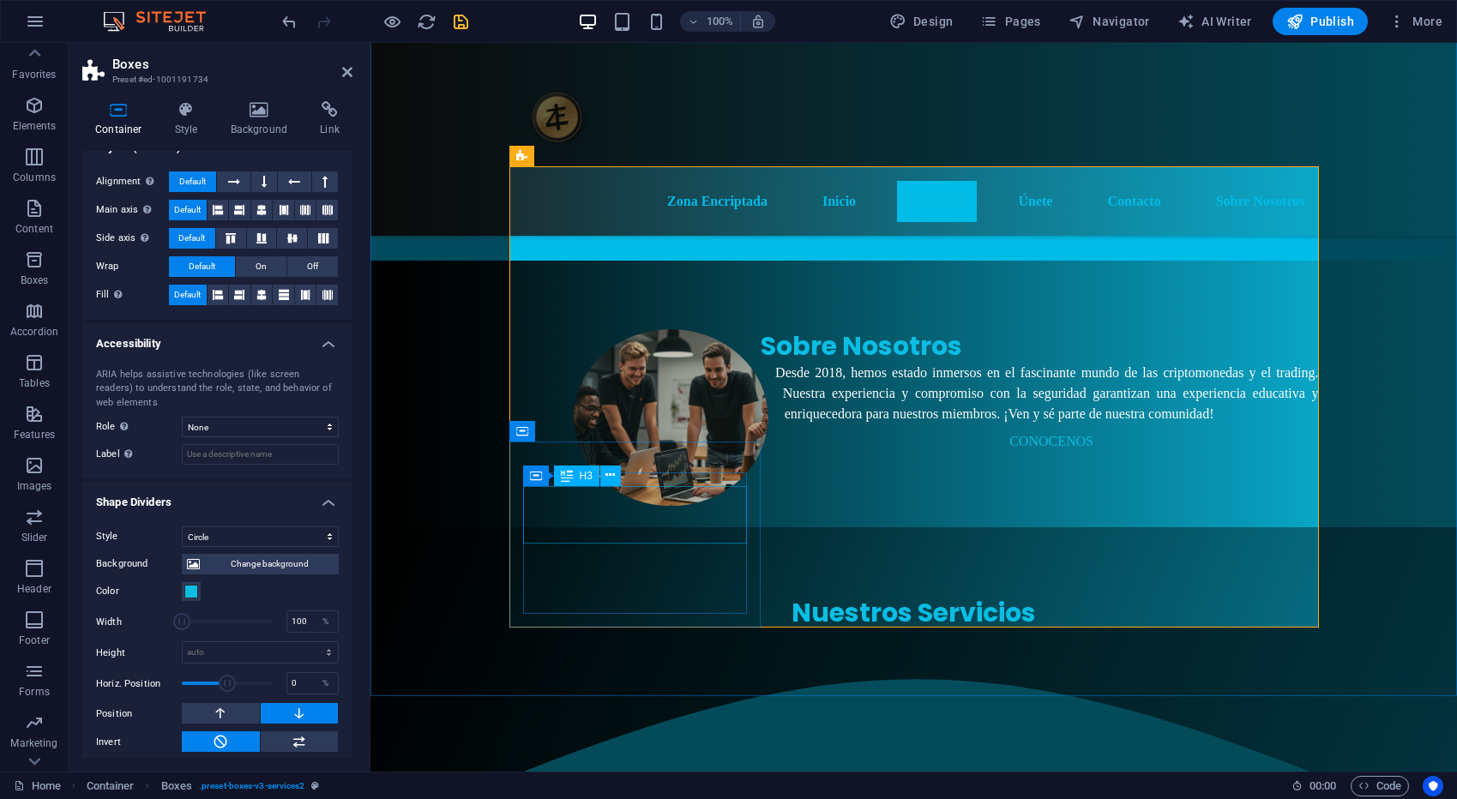
scroll to position [930, 0]
click at [328, 541] on select "None Triangle Square Diagonal Polygon 1 Polygon 2 Zigzag Multiple Zigzags Waves…" at bounding box center [260, 536] width 157 height 21
select select "none"
click at [182, 547] on select "None Triangle Square Diagonal Polygon 1 Polygon 2 Zigzag Multiple Zigzags Waves…" at bounding box center [260, 536] width 157 height 21
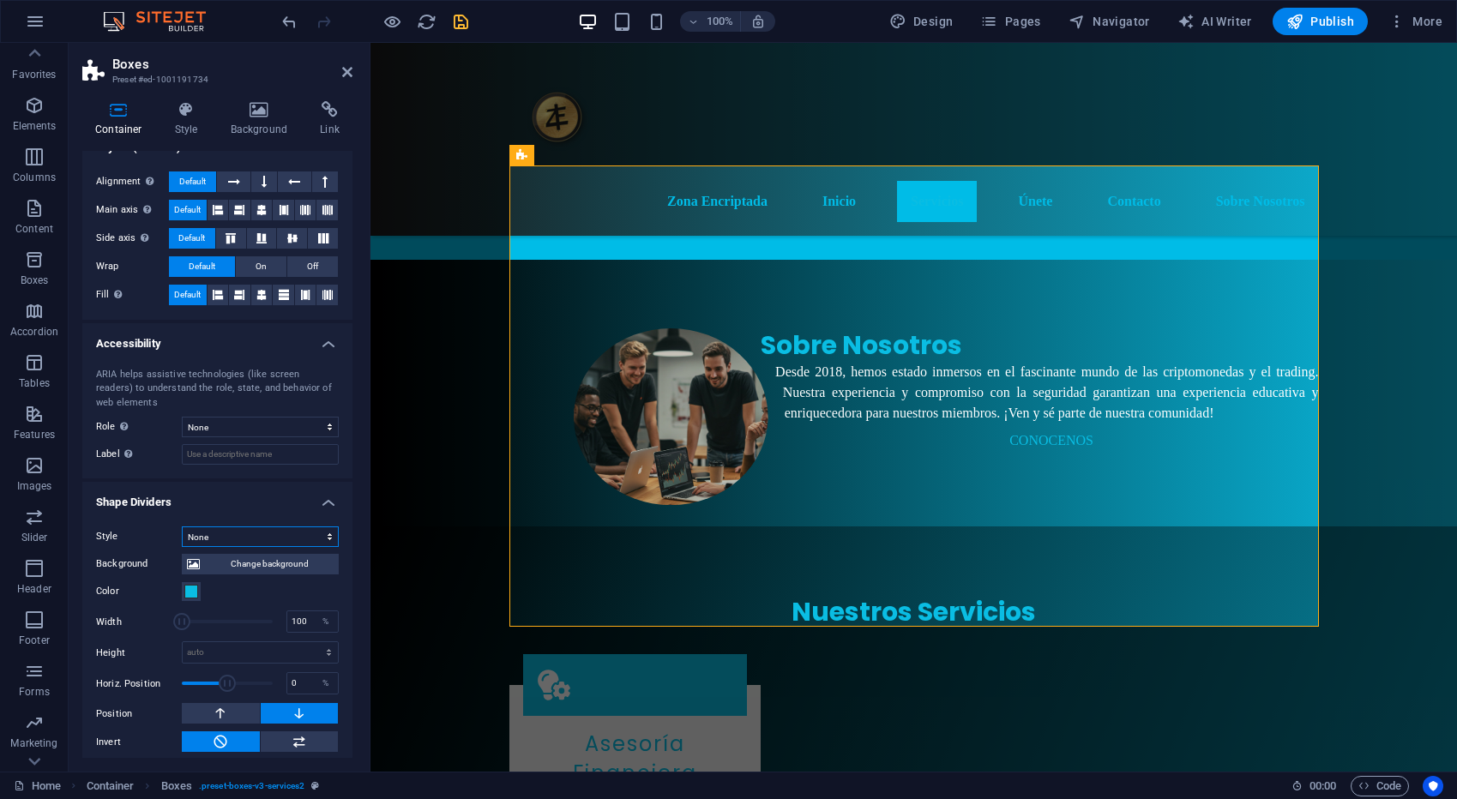
scroll to position [57, 0]
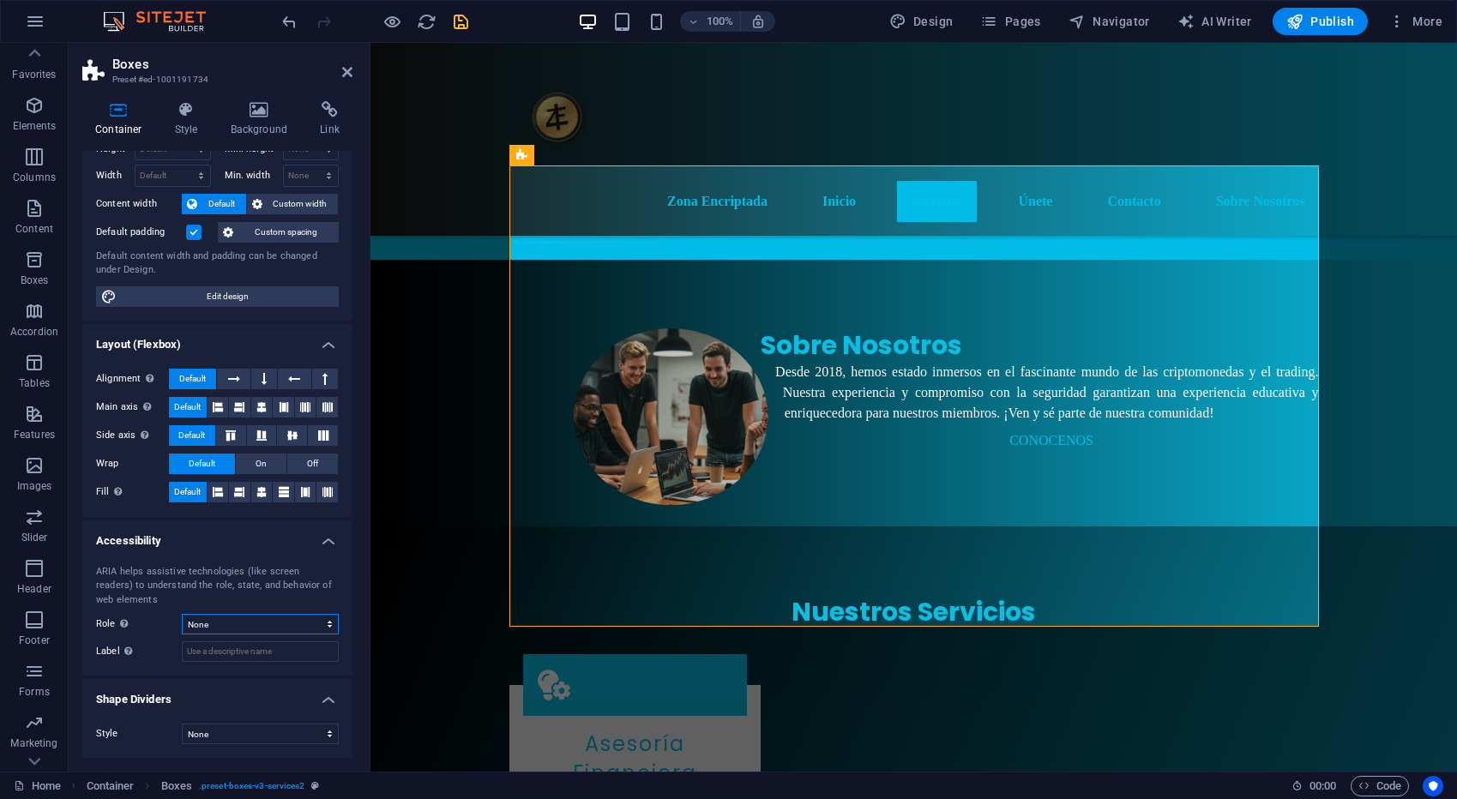
click at [330, 626] on select "None Alert Article Banner Comment Complementary Dialog Footer Header Marquee Pr…" at bounding box center [260, 624] width 157 height 21
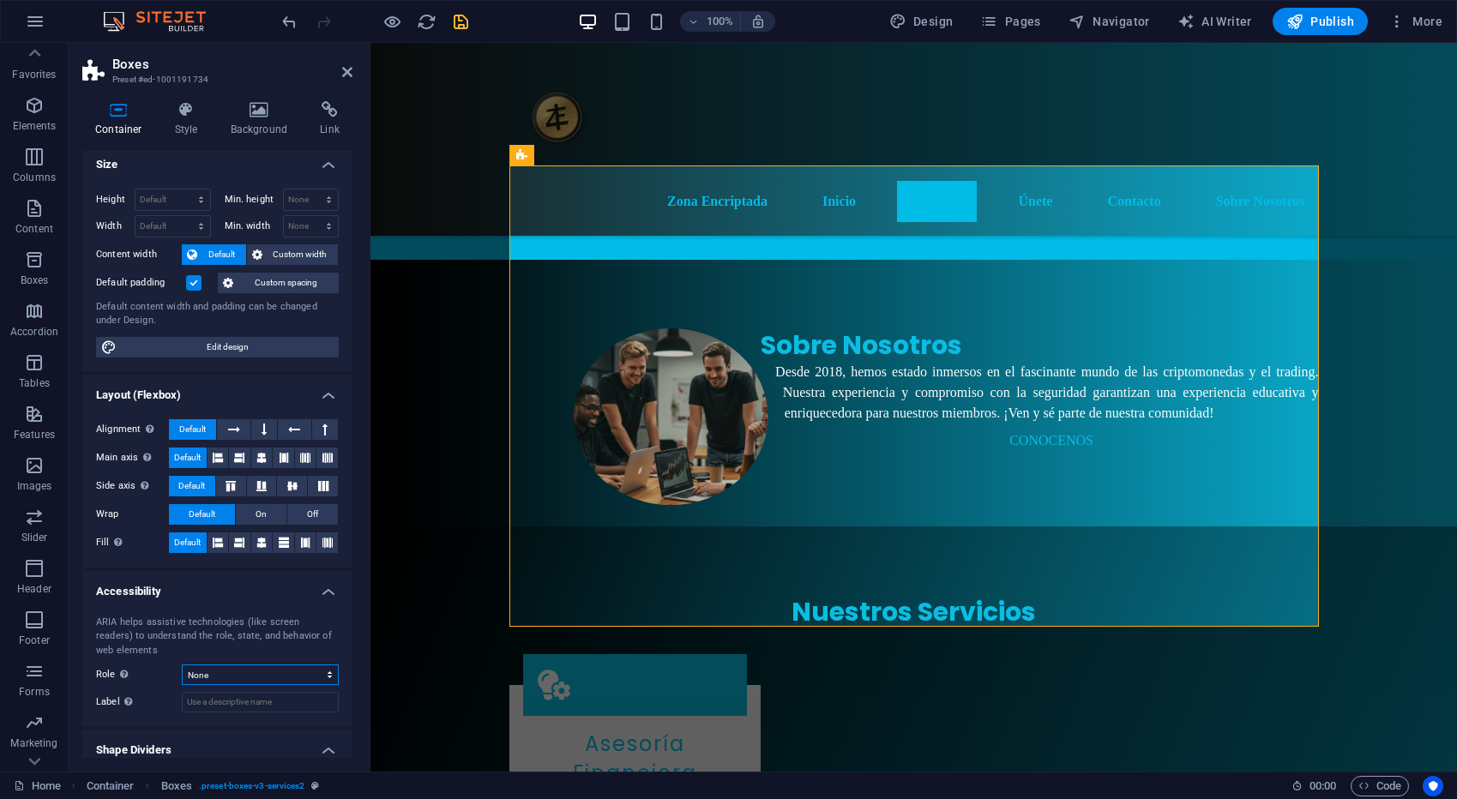
scroll to position [0, 0]
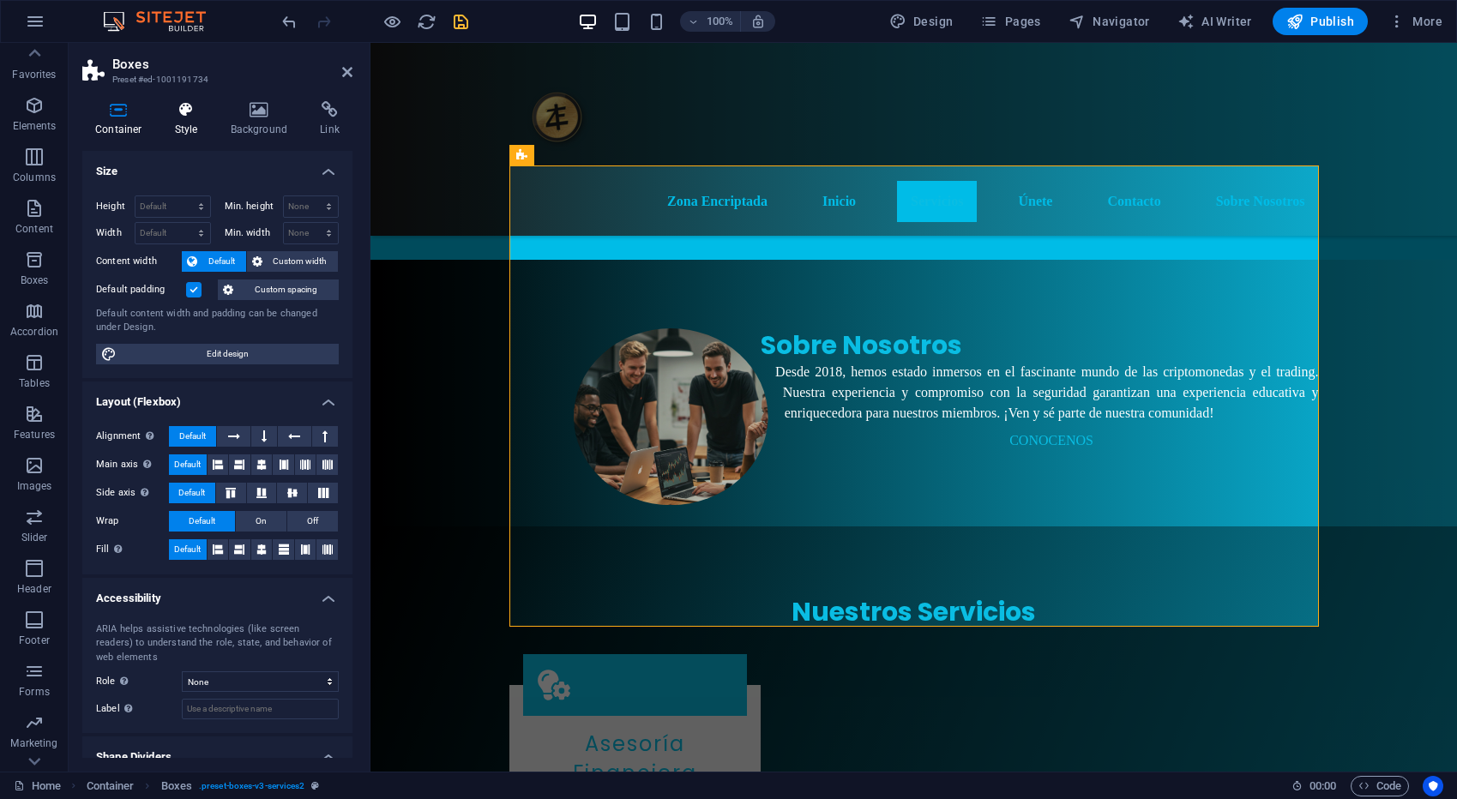
click at [183, 117] on icon at bounding box center [186, 109] width 49 height 17
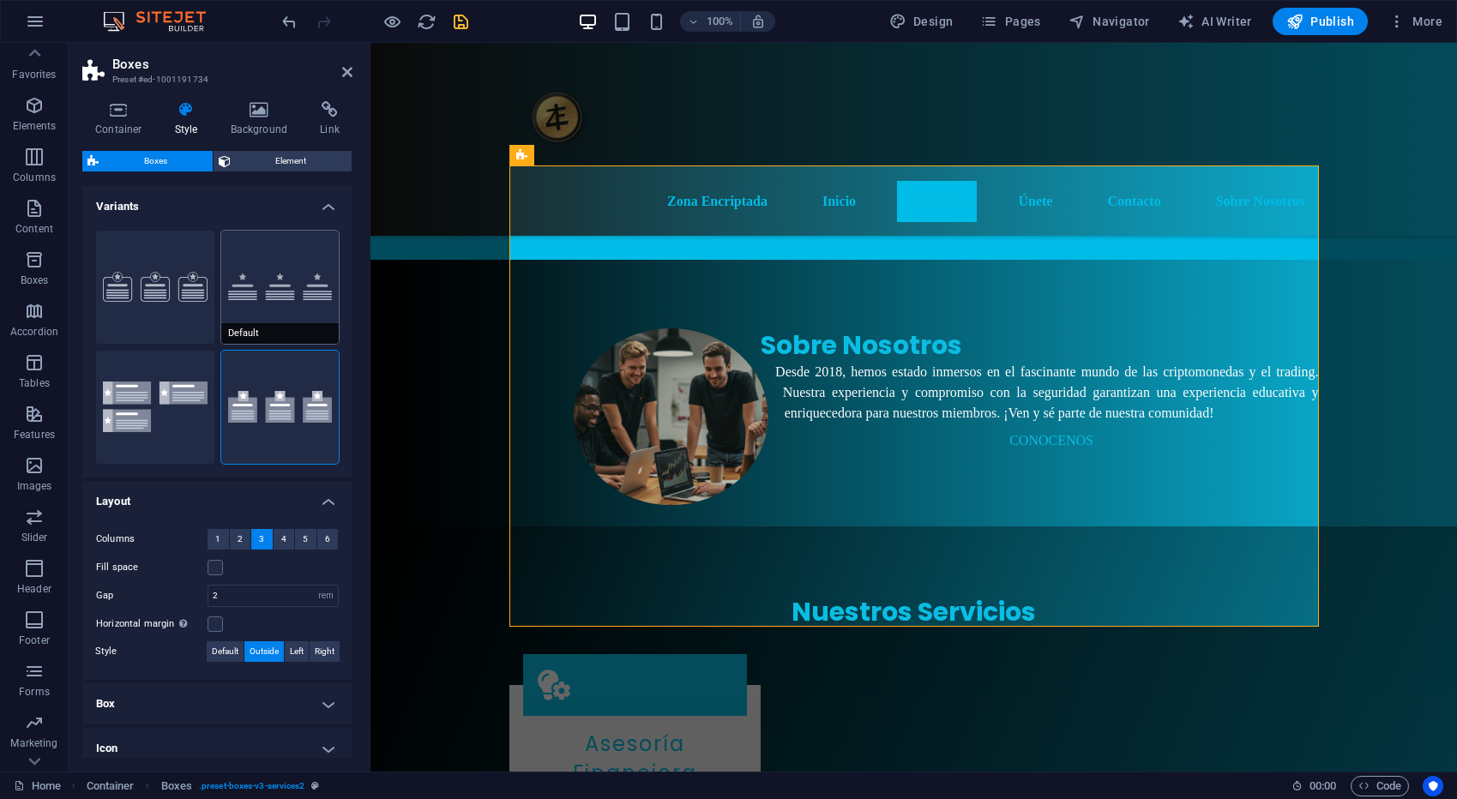
scroll to position [79, 0]
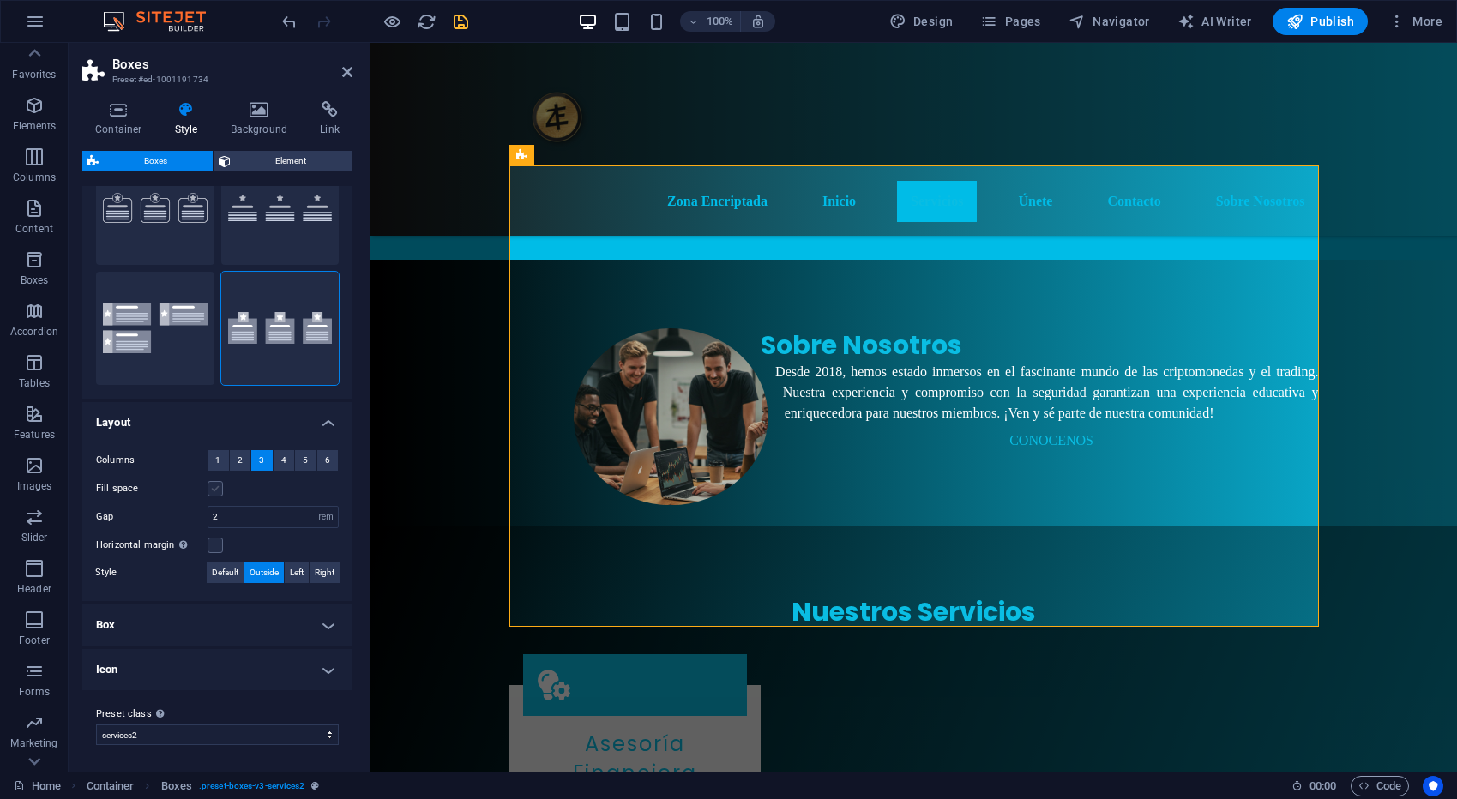
click at [218, 490] on label at bounding box center [214, 488] width 15 height 15
click at [0, 0] on input "Fill space" at bounding box center [0, 0] width 0 height 0
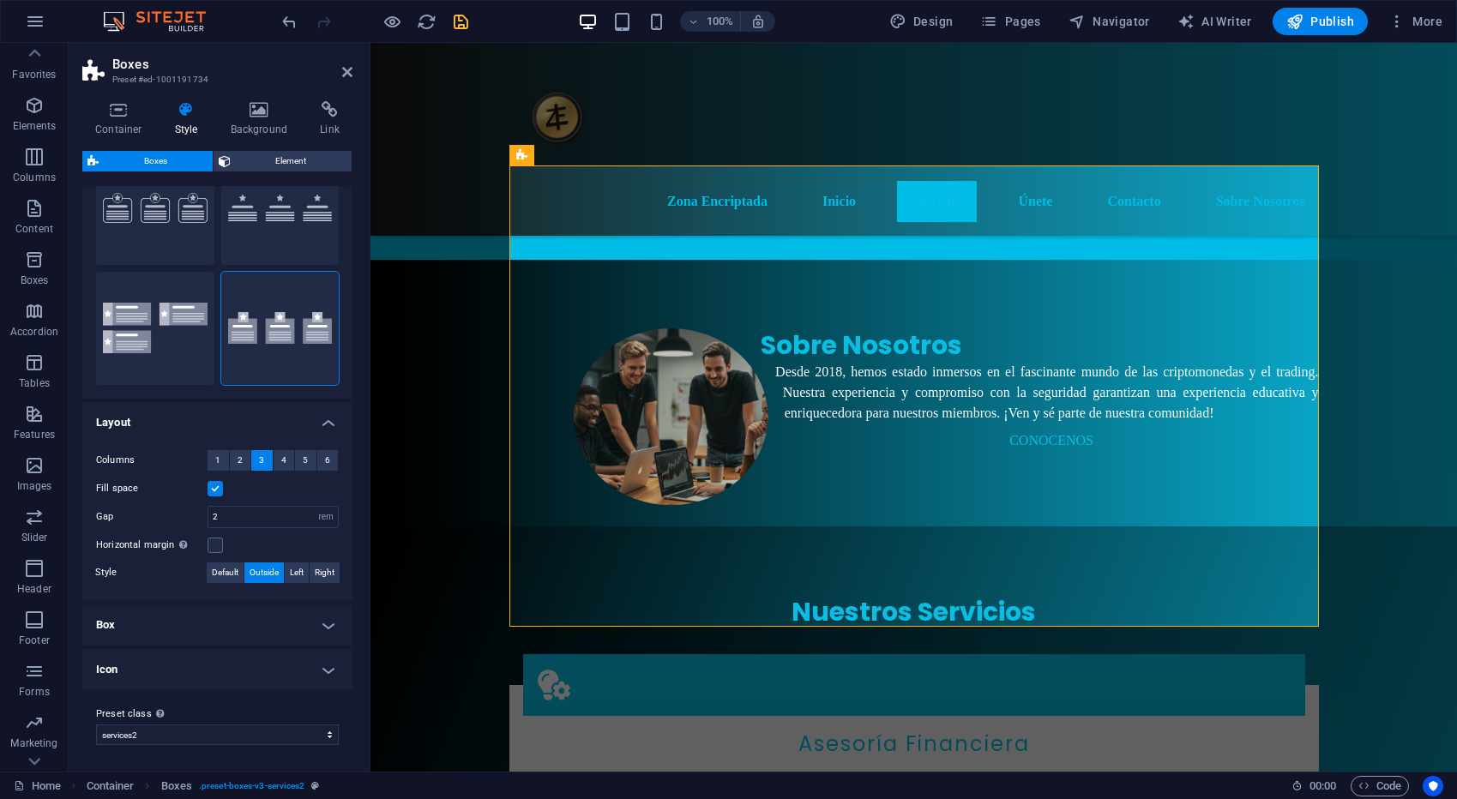
click at [218, 490] on label at bounding box center [214, 488] width 15 height 15
click at [0, 0] on input "Fill space" at bounding box center [0, 0] width 0 height 0
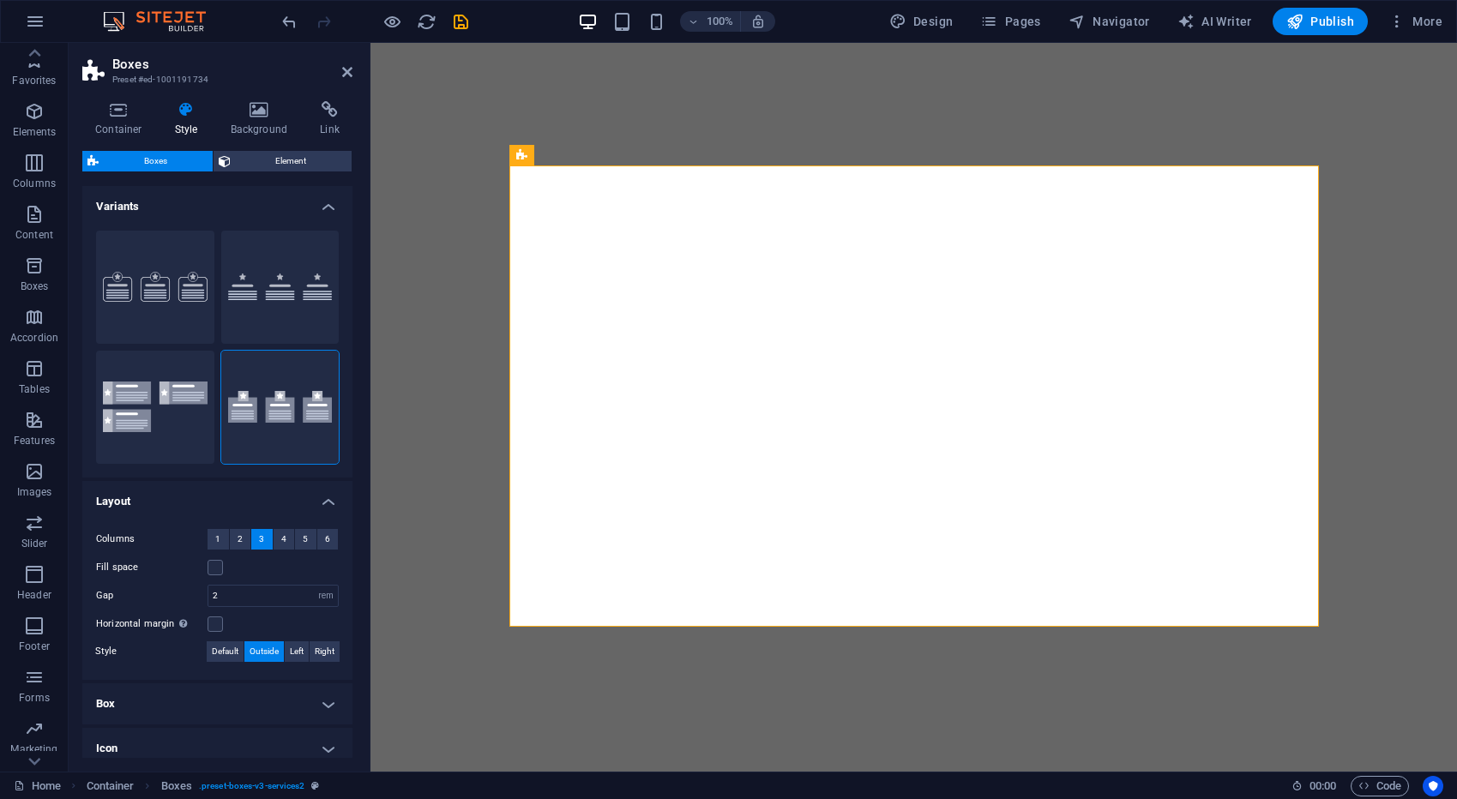
select select "rem"
select select "preset-boxes-v3-services2"
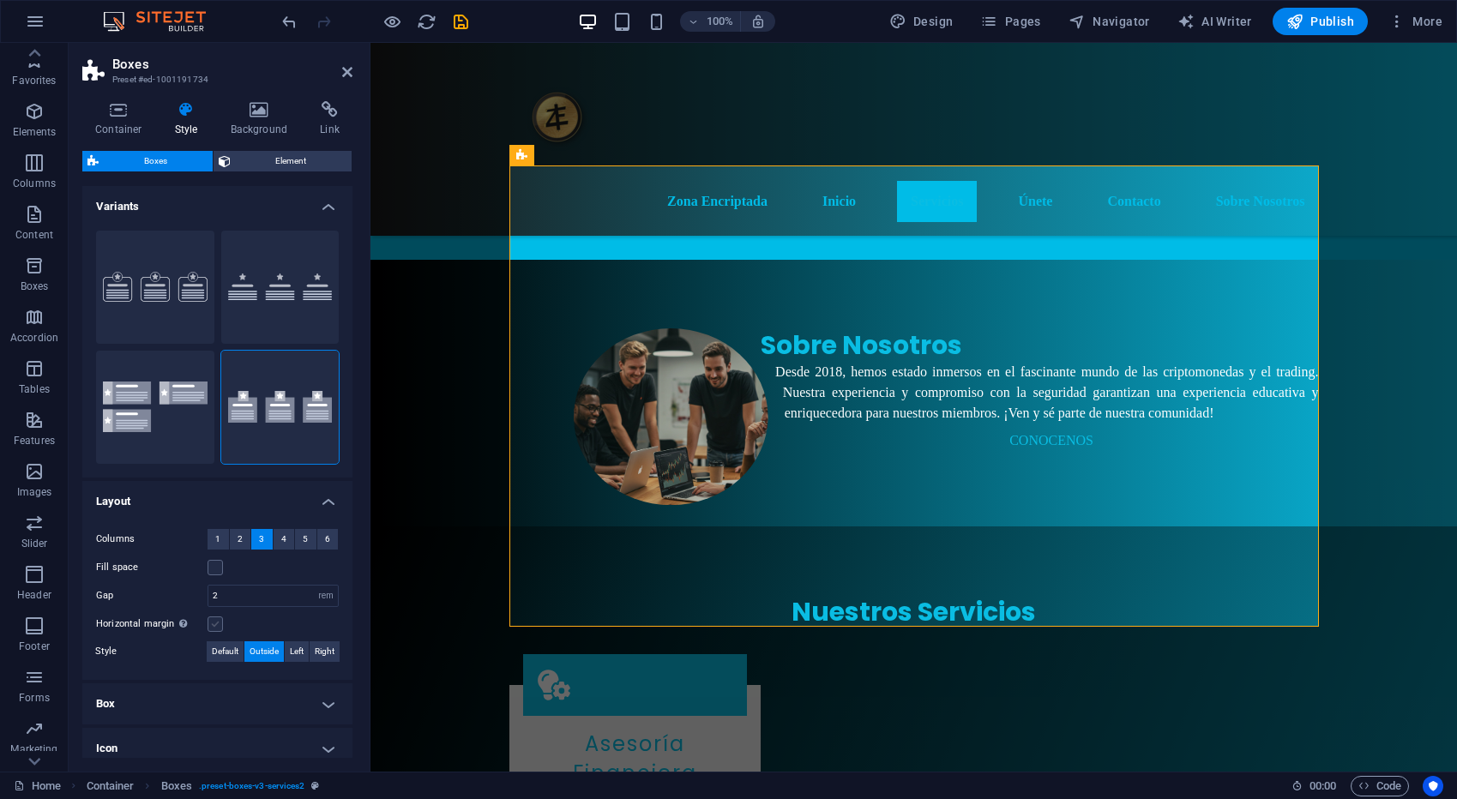
scroll to position [79, 0]
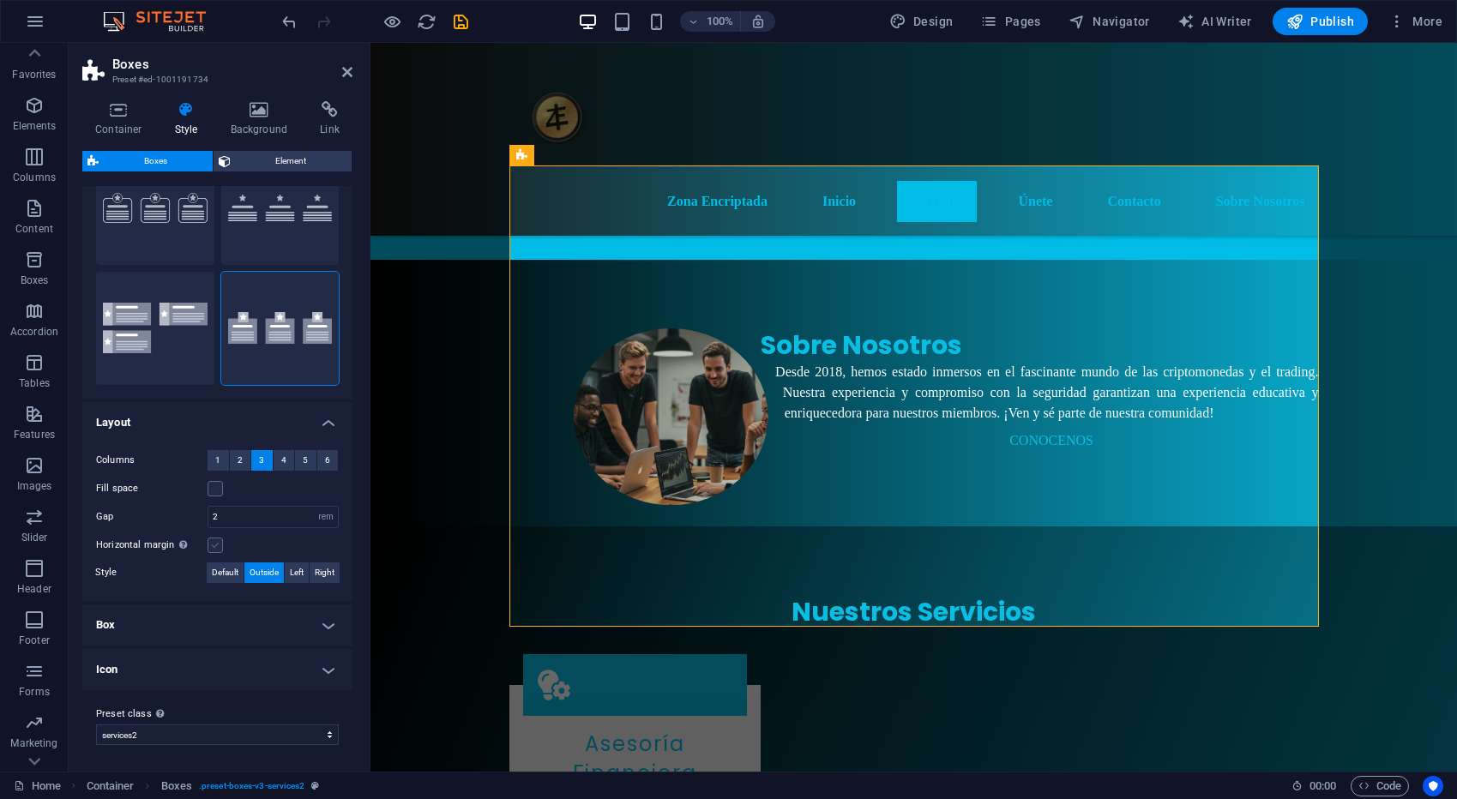
click at [217, 546] on label at bounding box center [214, 545] width 15 height 15
click at [0, 0] on input "Horizontal margin Only if the containers "Content width" is not set to "Default"" at bounding box center [0, 0] width 0 height 0
click at [217, 546] on label at bounding box center [214, 545] width 15 height 15
click at [0, 0] on input "Horizontal margin Only if the containers "Content width" is not set to "Default"" at bounding box center [0, 0] width 0 height 0
click at [224, 570] on span "Default" at bounding box center [225, 572] width 27 height 21
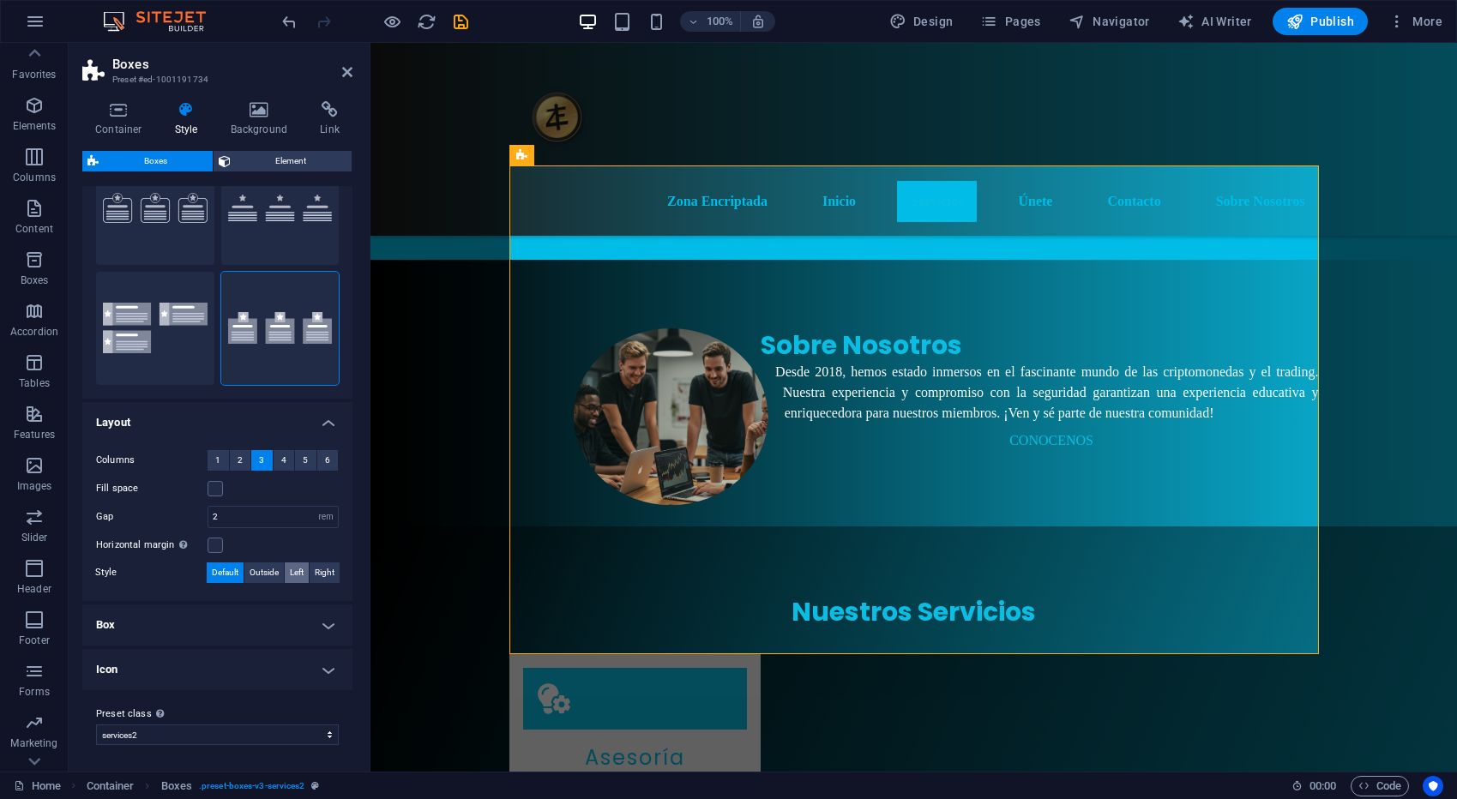
click at [297, 571] on span "Left" at bounding box center [297, 572] width 14 height 21
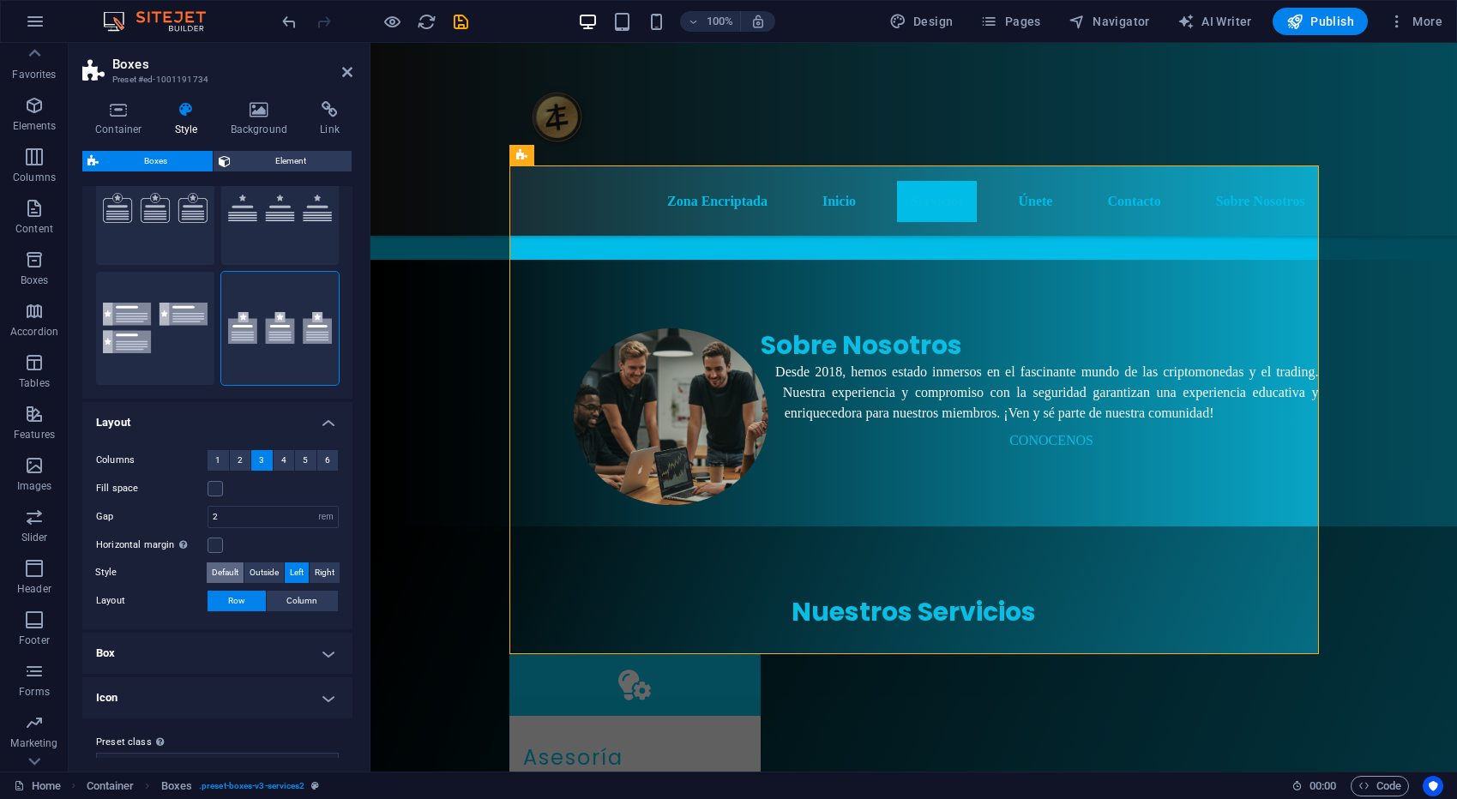
click at [221, 574] on span "Default" at bounding box center [225, 572] width 27 height 21
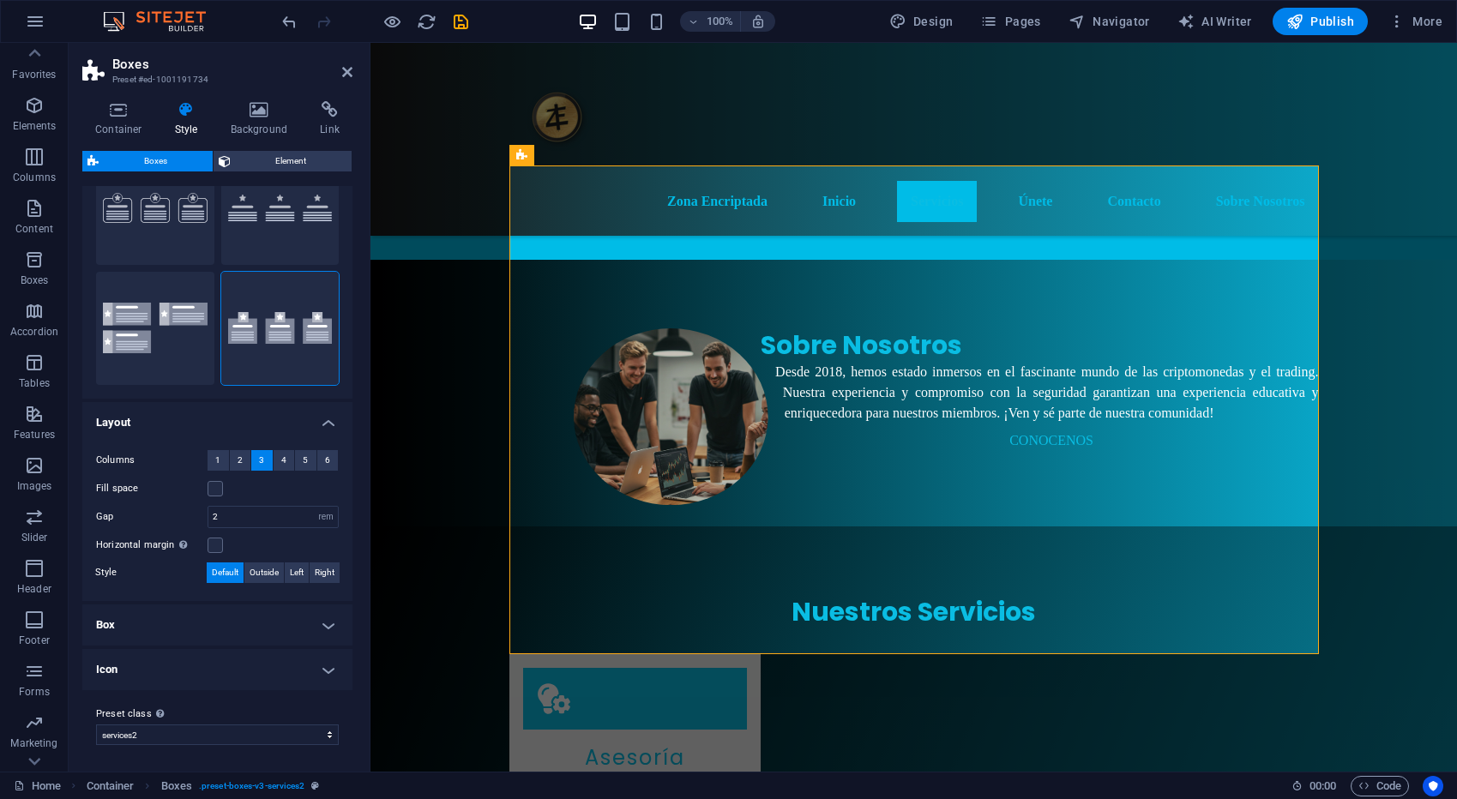
click at [268, 604] on h4 "Box" at bounding box center [217, 624] width 270 height 41
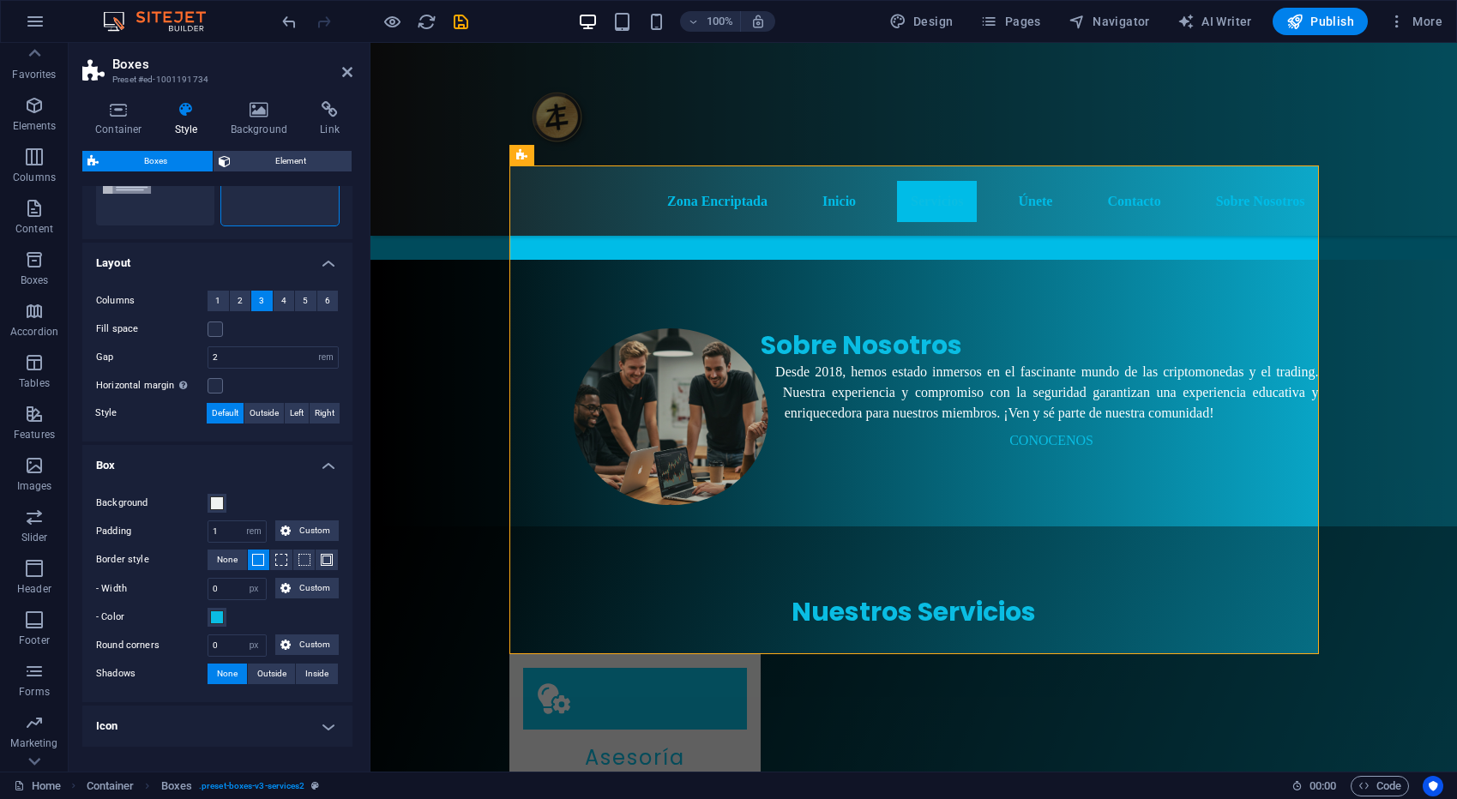
scroll to position [249, 0]
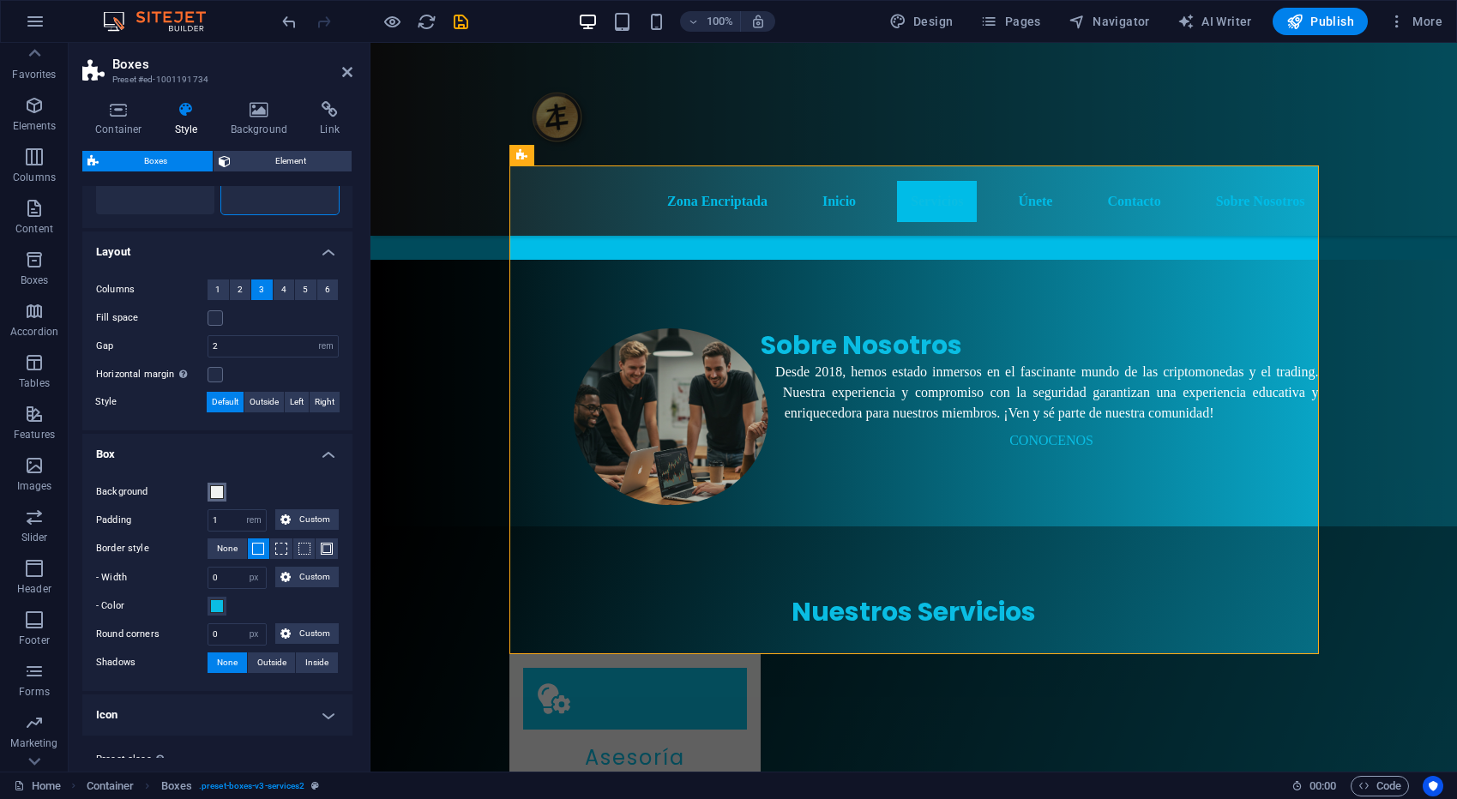
click at [219, 495] on span at bounding box center [217, 492] width 14 height 14
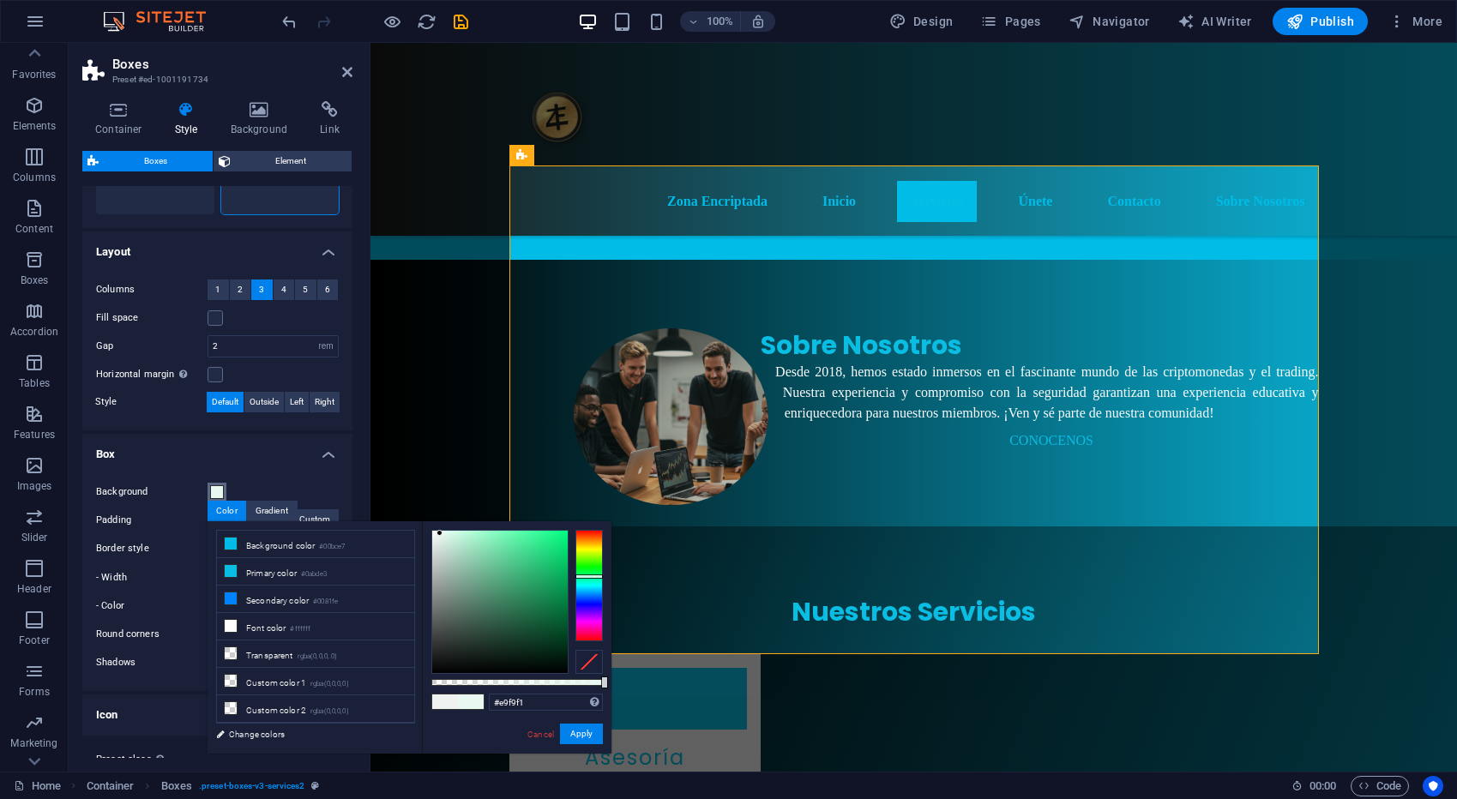
click at [440, 533] on div at bounding box center [439, 533] width 6 height 6
drag, startPoint x: 596, startPoint y: 579, endPoint x: 594, endPoint y: 589, distance: 10.4
click at [594, 589] on div at bounding box center [588, 585] width 27 height 111
drag, startPoint x: 439, startPoint y: 532, endPoint x: 448, endPoint y: 533, distance: 9.5
click at [448, 533] on div at bounding box center [448, 533] width 6 height 6
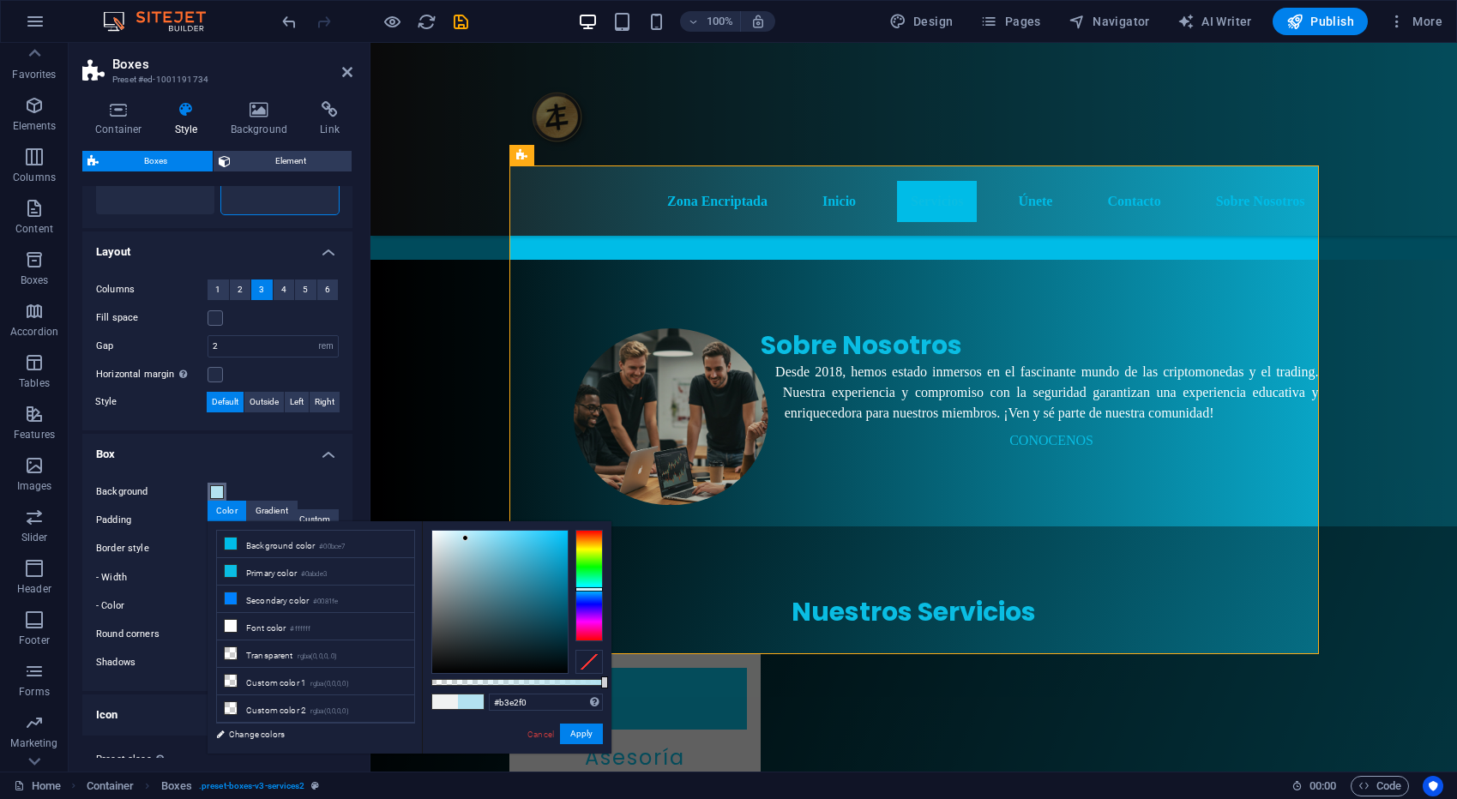
type input "#b3e3f1"
drag, startPoint x: 450, startPoint y: 532, endPoint x: 466, endPoint y: 538, distance: 17.4
click at [466, 538] on div at bounding box center [466, 537] width 6 height 6
click at [575, 731] on button "Apply" at bounding box center [581, 734] width 43 height 21
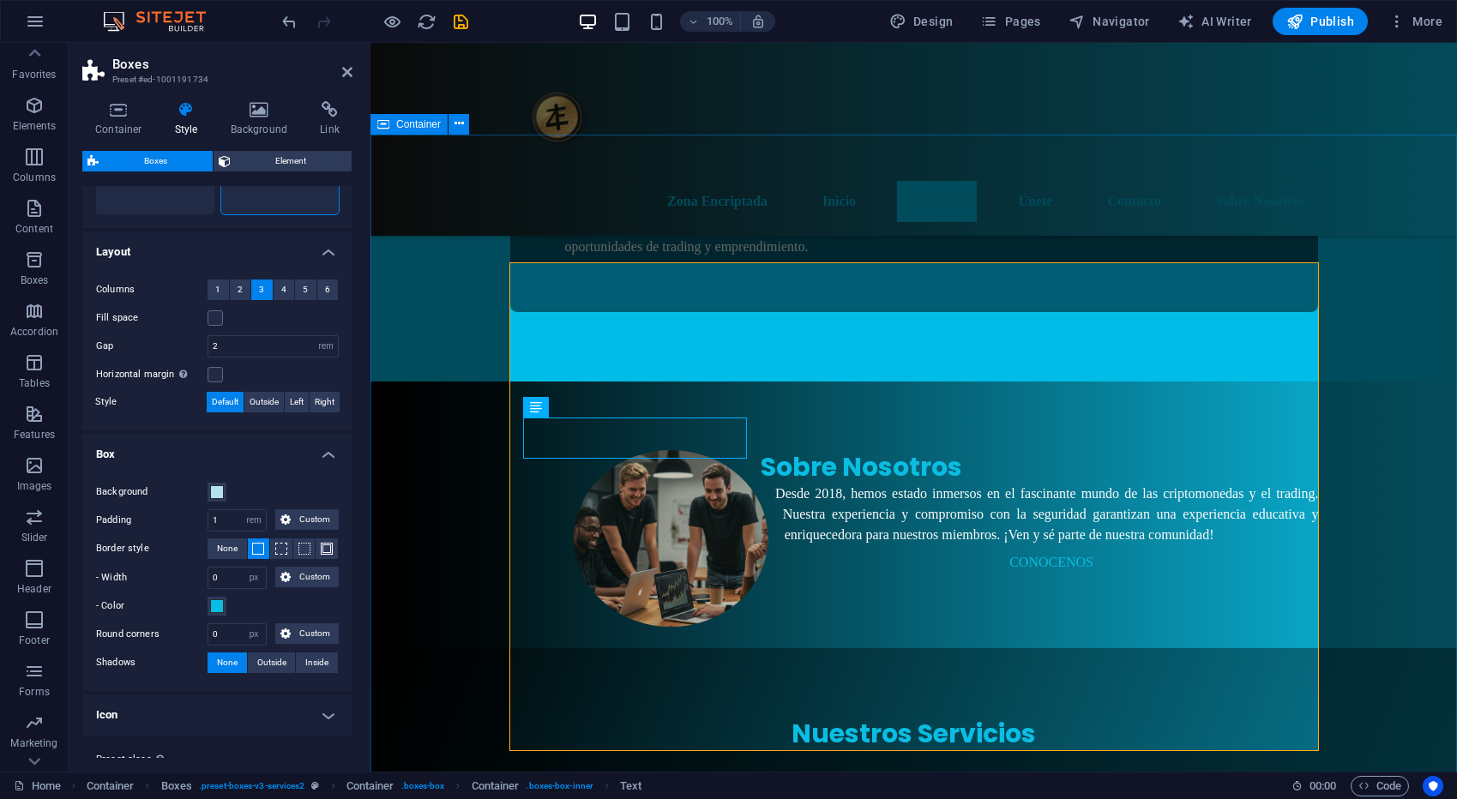
scroll to position [838, 0]
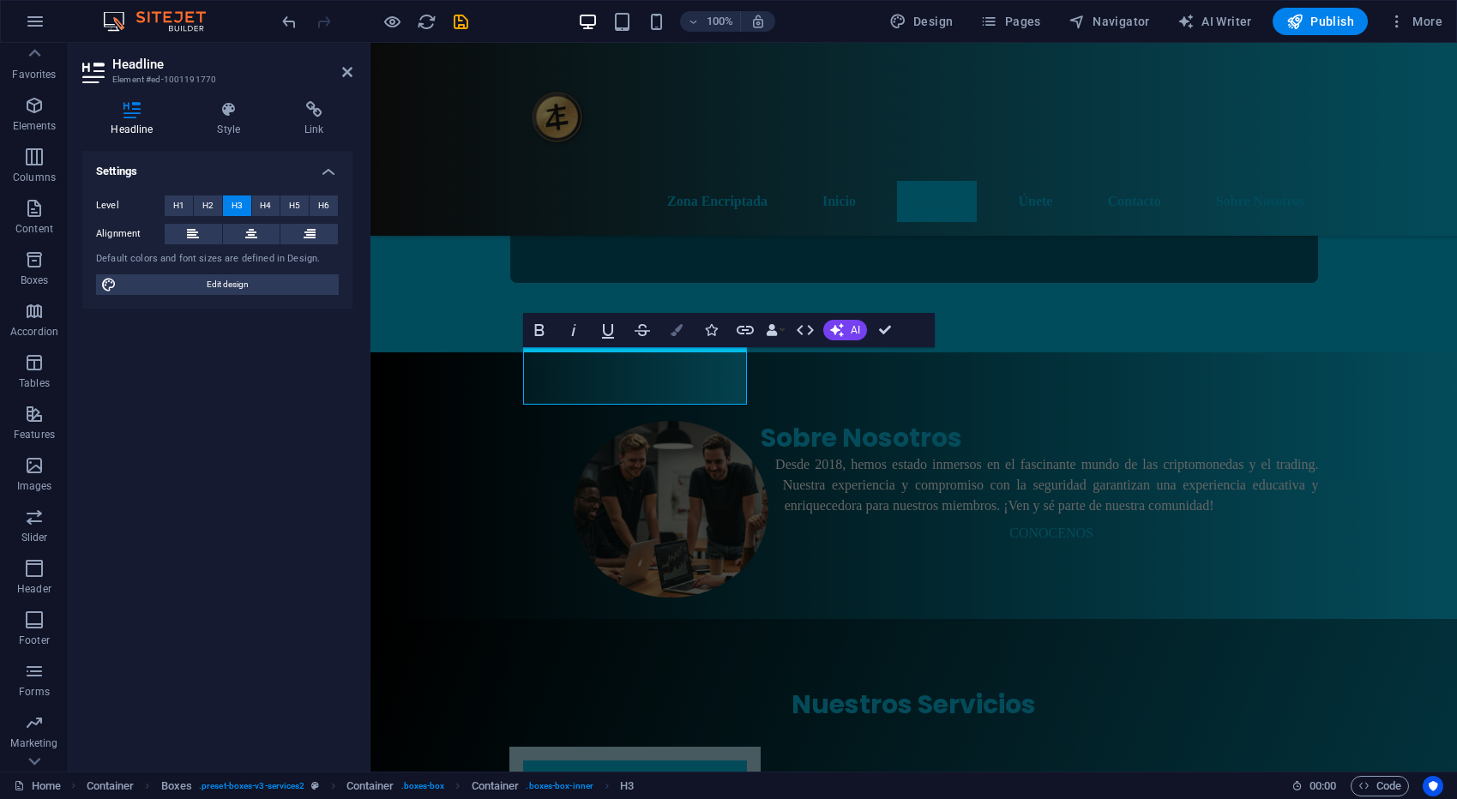
click at [675, 333] on icon "button" at bounding box center [676, 330] width 12 height 12
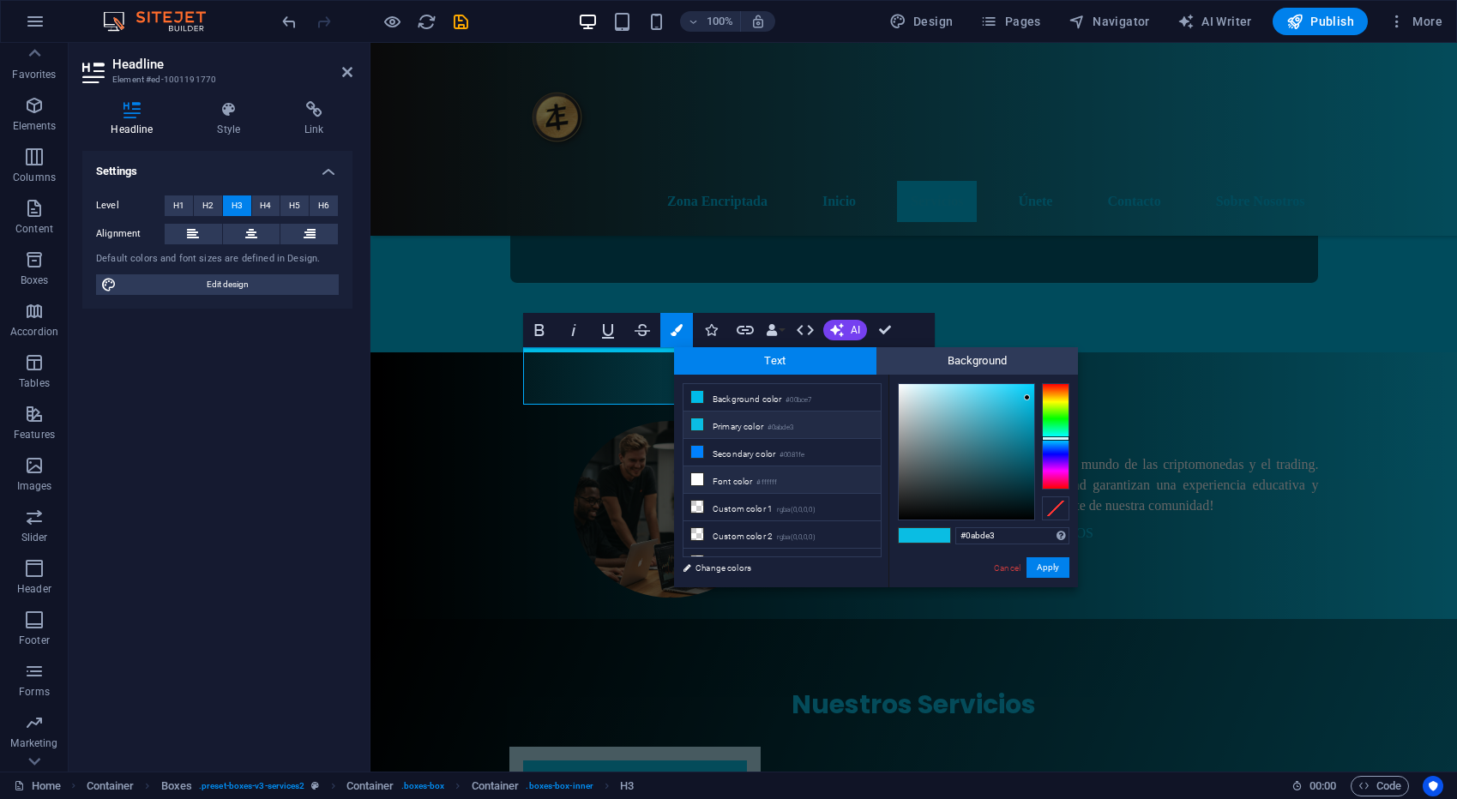
click at [702, 477] on icon at bounding box center [697, 479] width 12 height 12
type input "#ffffff"
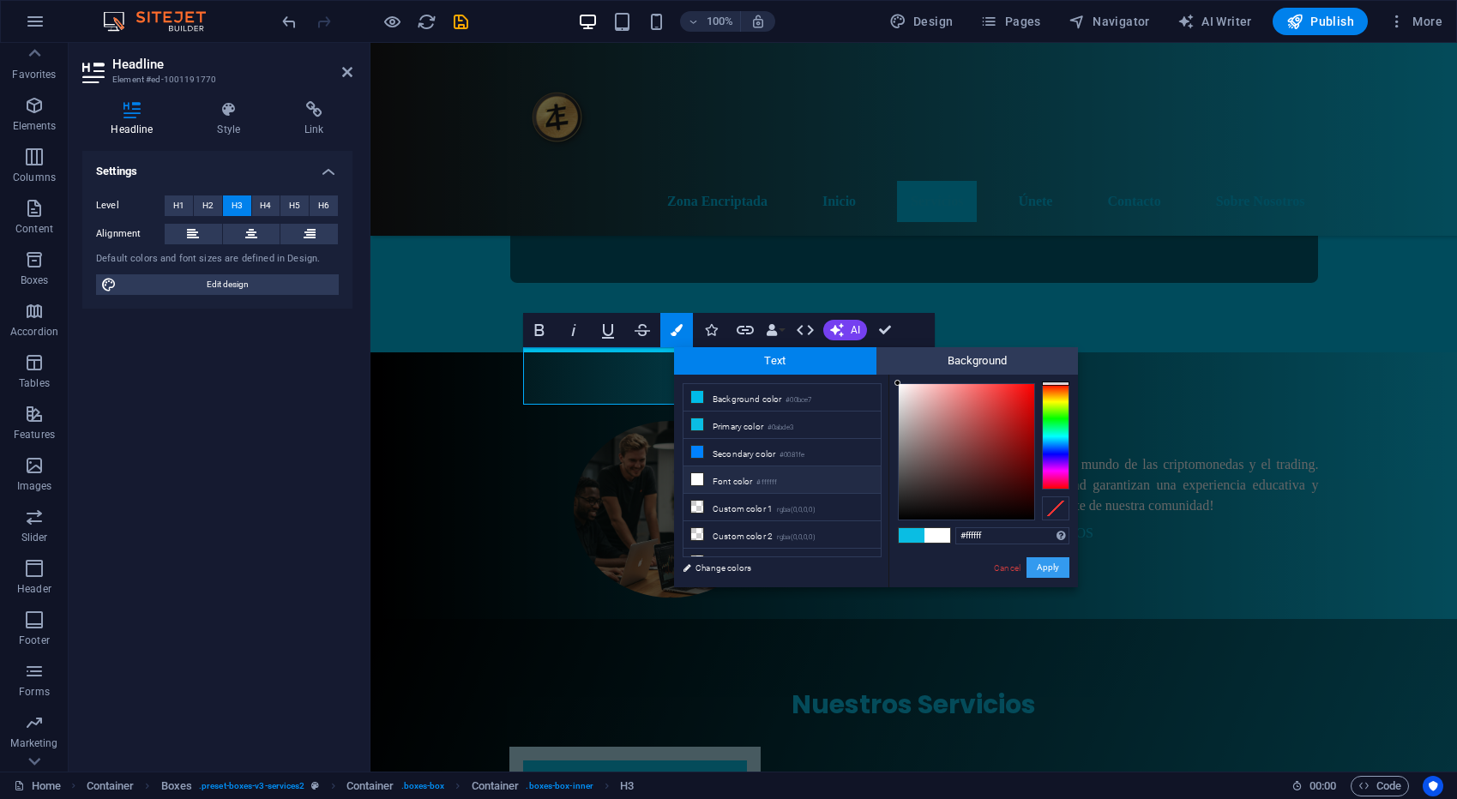
click at [1045, 570] on button "Apply" at bounding box center [1047, 567] width 43 height 21
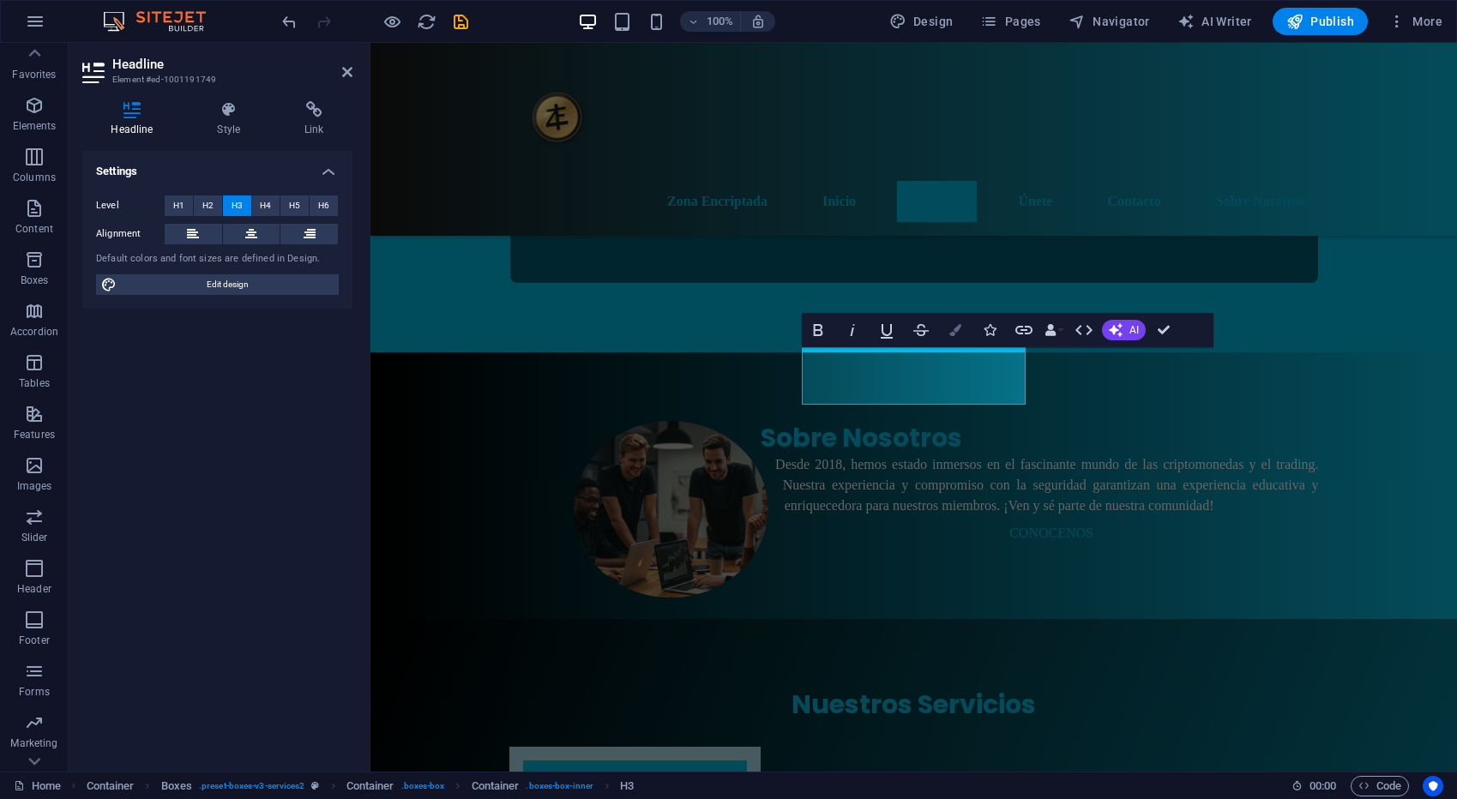
click at [955, 328] on icon "button" at bounding box center [955, 330] width 12 height 12
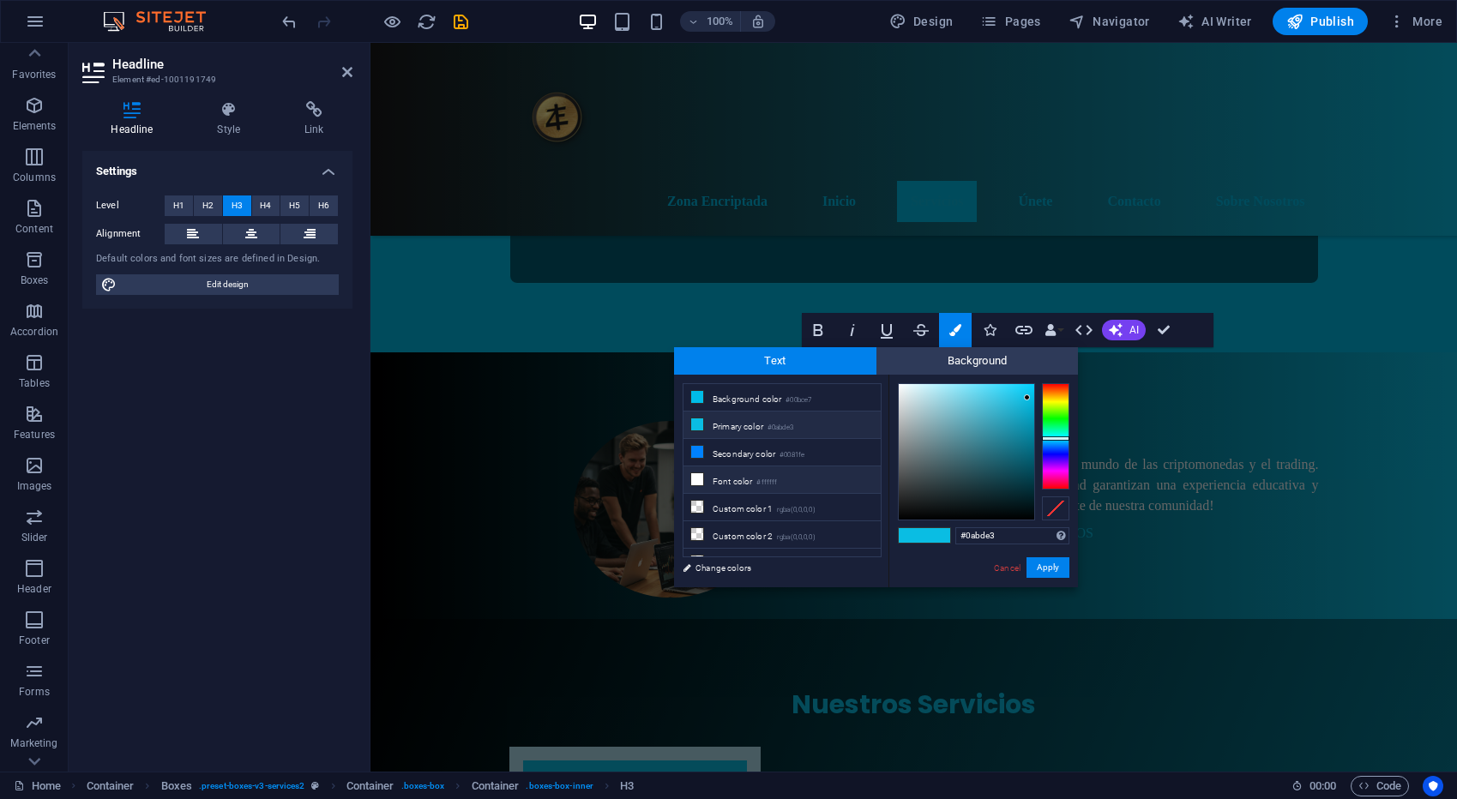
click at [727, 471] on li "Font color #ffffff" at bounding box center [781, 479] width 197 height 27
type input "#ffffff"
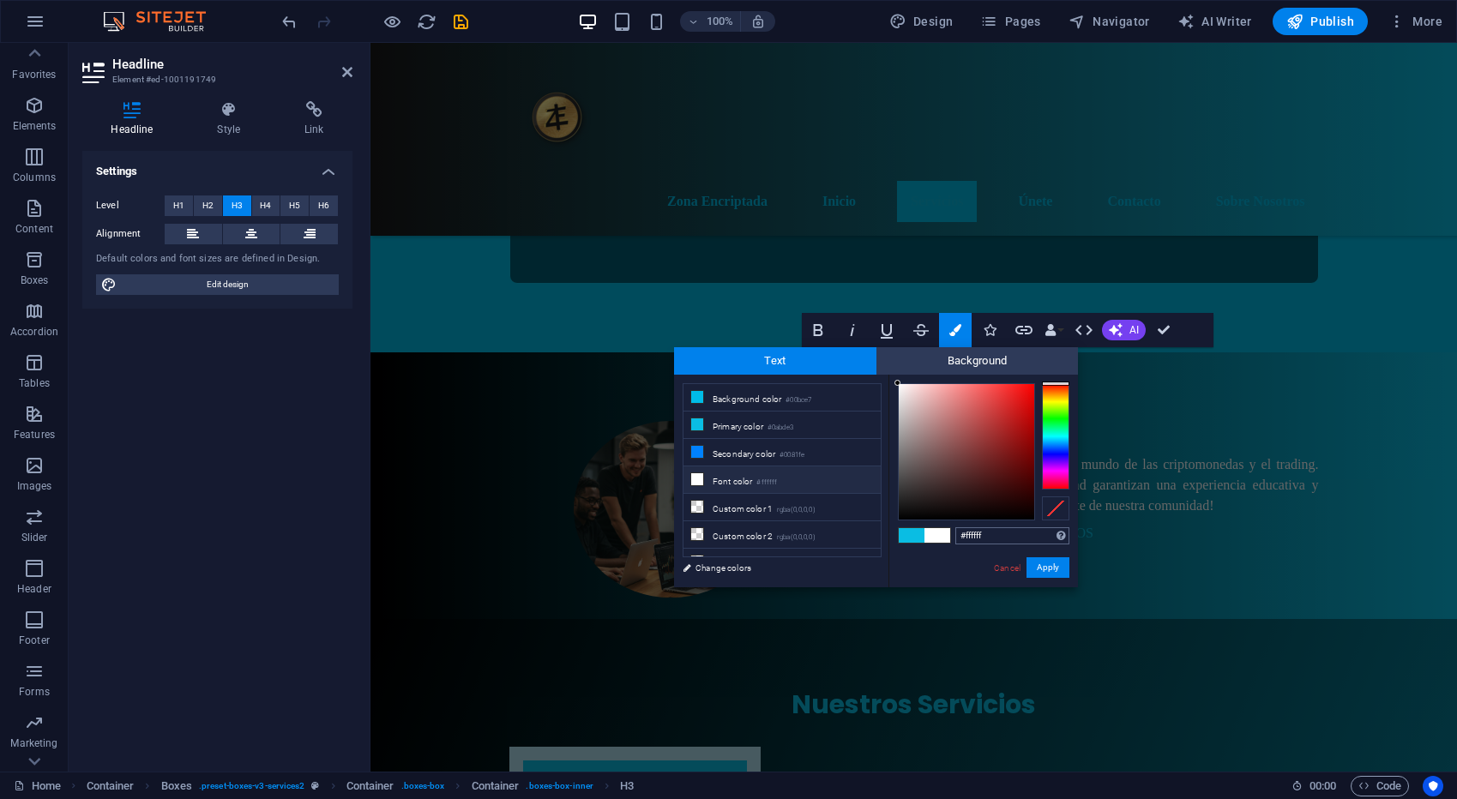
scroll to position [1, 0]
drag, startPoint x: 1047, startPoint y: 569, endPoint x: 674, endPoint y: 526, distance: 375.4
click at [1047, 569] on button "Apply" at bounding box center [1047, 567] width 43 height 21
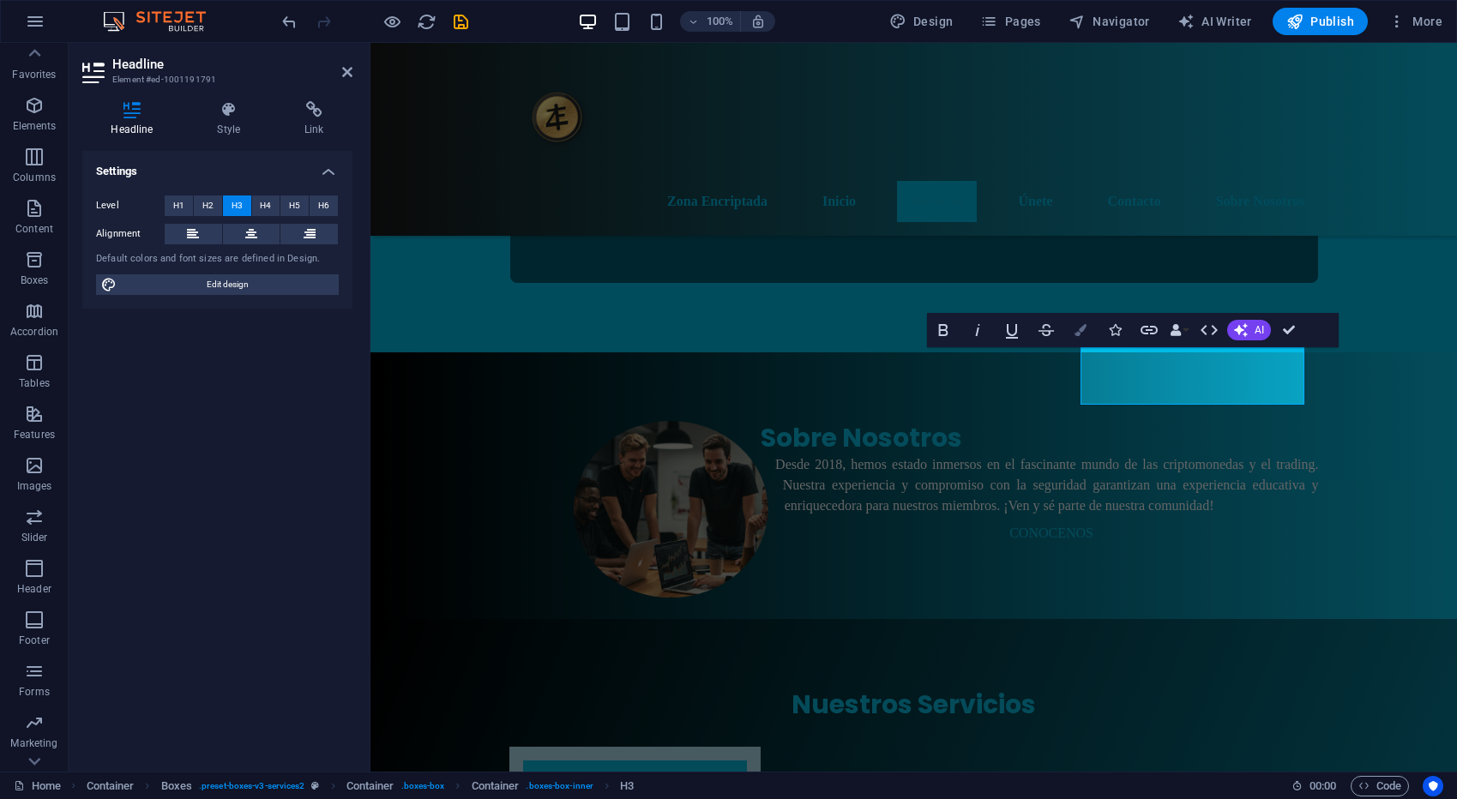
click at [1079, 332] on icon "button" at bounding box center [1080, 330] width 12 height 12
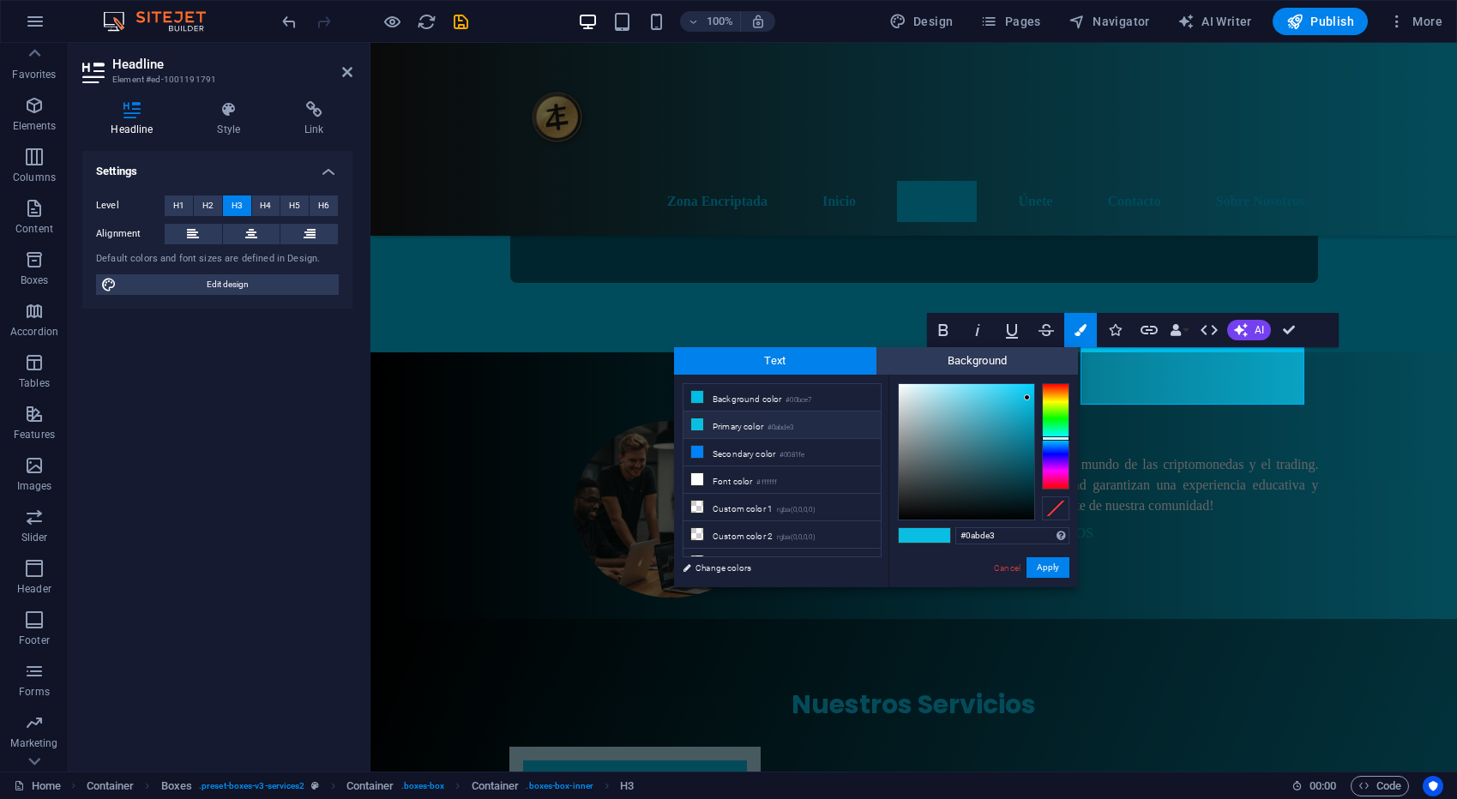
click at [749, 419] on li "Primary color #0abde3" at bounding box center [781, 425] width 197 height 27
click at [1038, 566] on button "Apply" at bounding box center [1047, 567] width 43 height 21
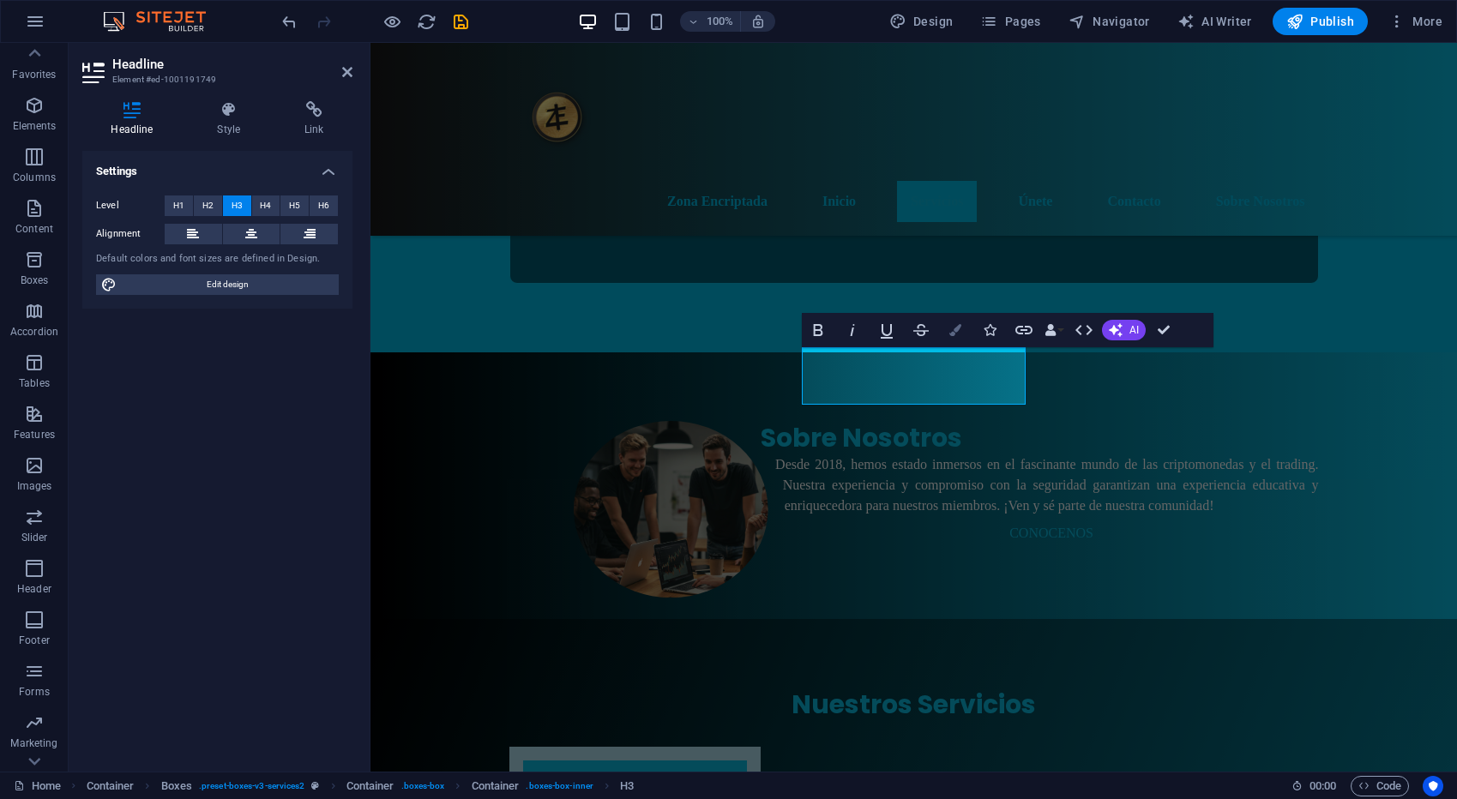
click at [960, 333] on icon "button" at bounding box center [955, 330] width 12 height 12
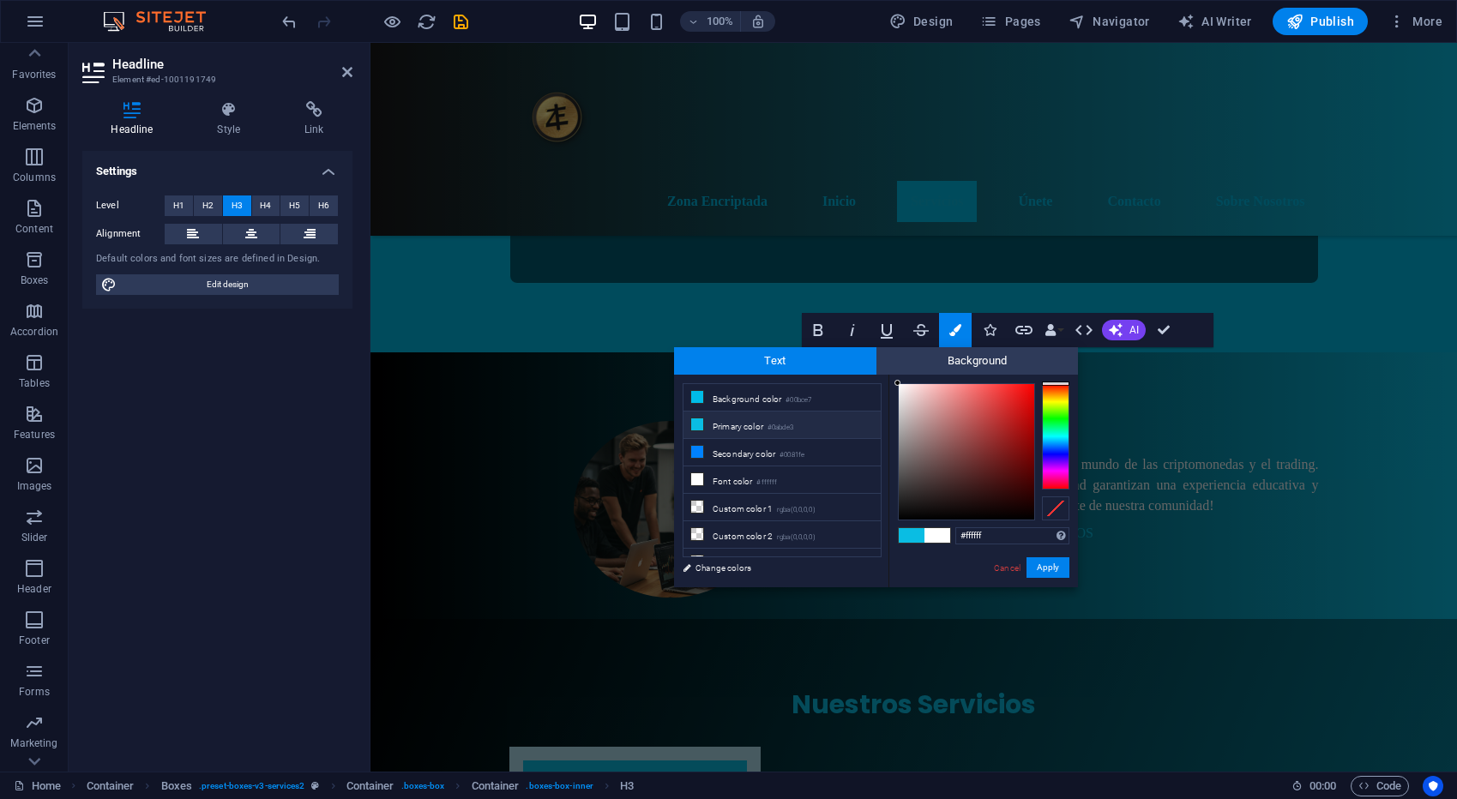
click at [749, 428] on li "Primary color #0abde3" at bounding box center [781, 425] width 197 height 27
type input "#0abde3"
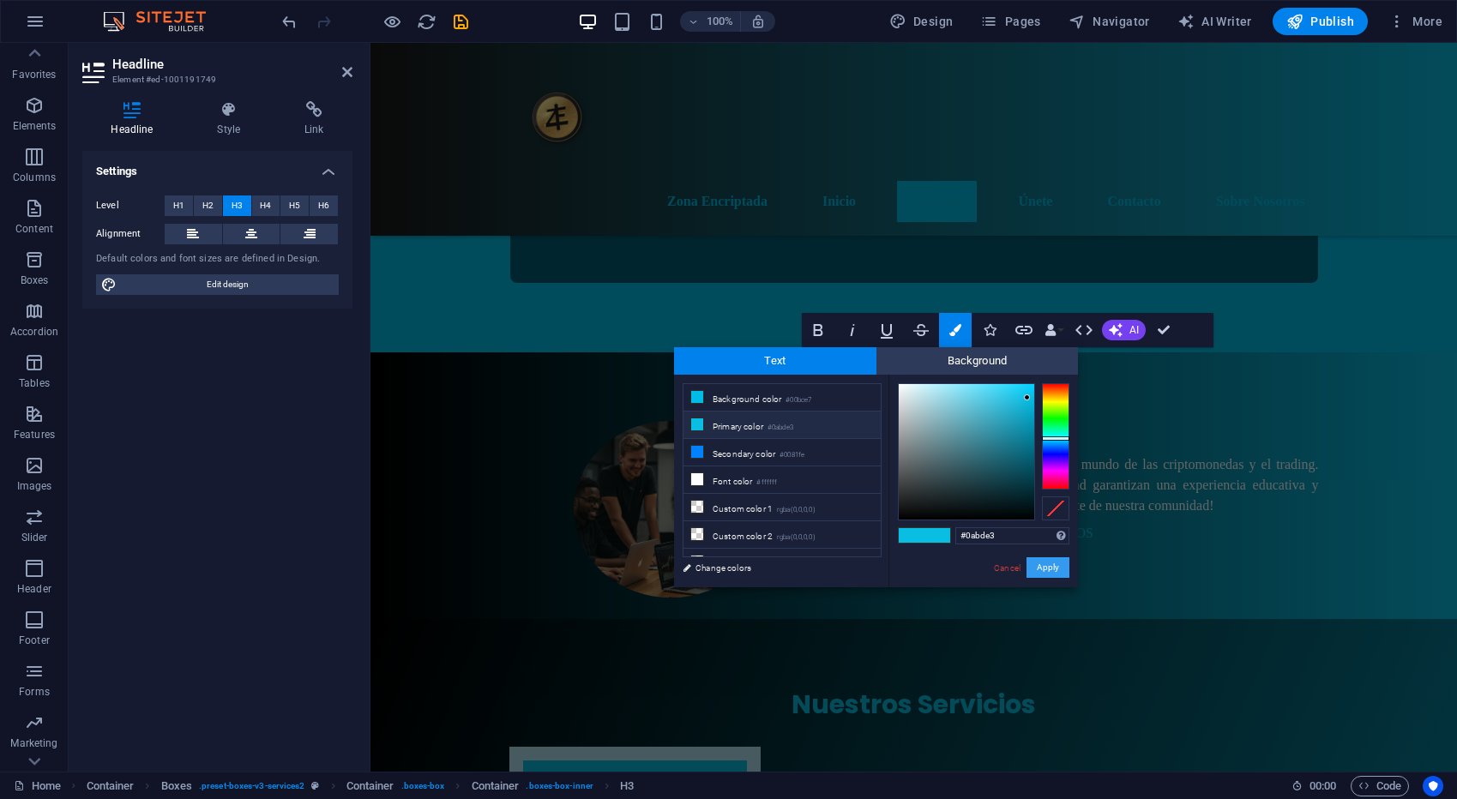
drag, startPoint x: 1032, startPoint y: 562, endPoint x: 662, endPoint y: 520, distance: 372.8
click at [1032, 562] on button "Apply" at bounding box center [1047, 567] width 43 height 21
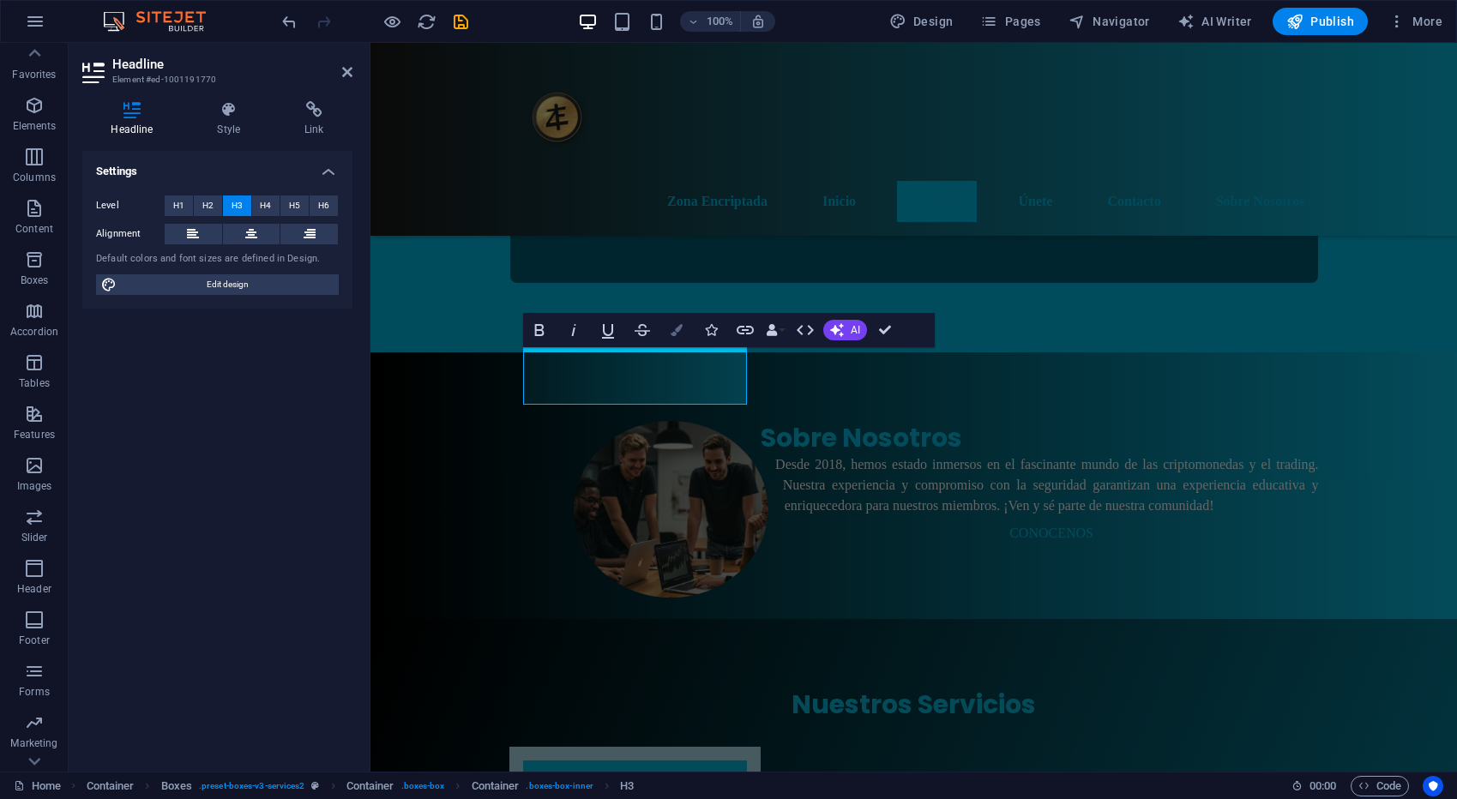
click at [679, 336] on button "Colors" at bounding box center [676, 330] width 33 height 34
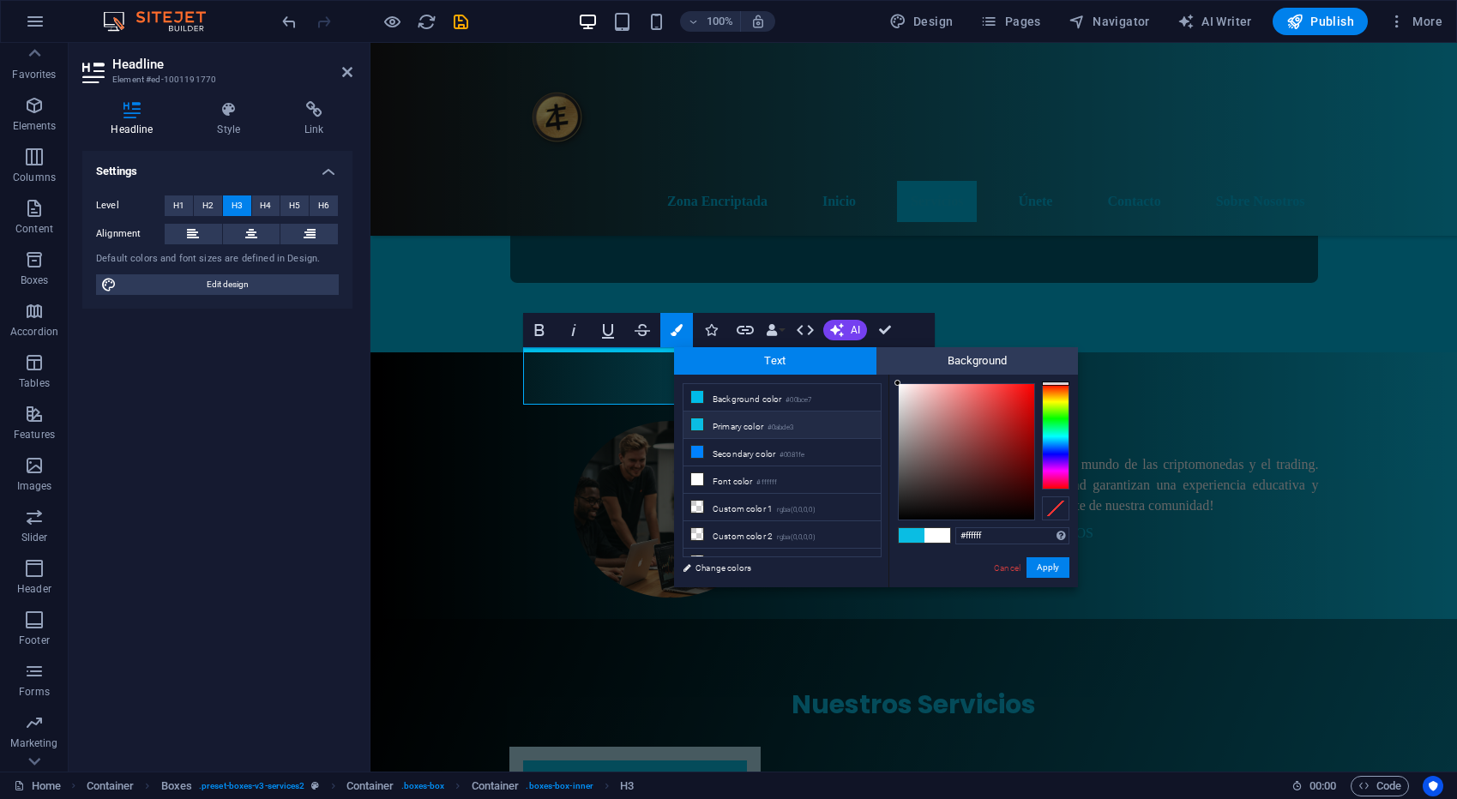
click at [714, 423] on li "Primary color #0abde3" at bounding box center [781, 425] width 197 height 27
type input "#0abde3"
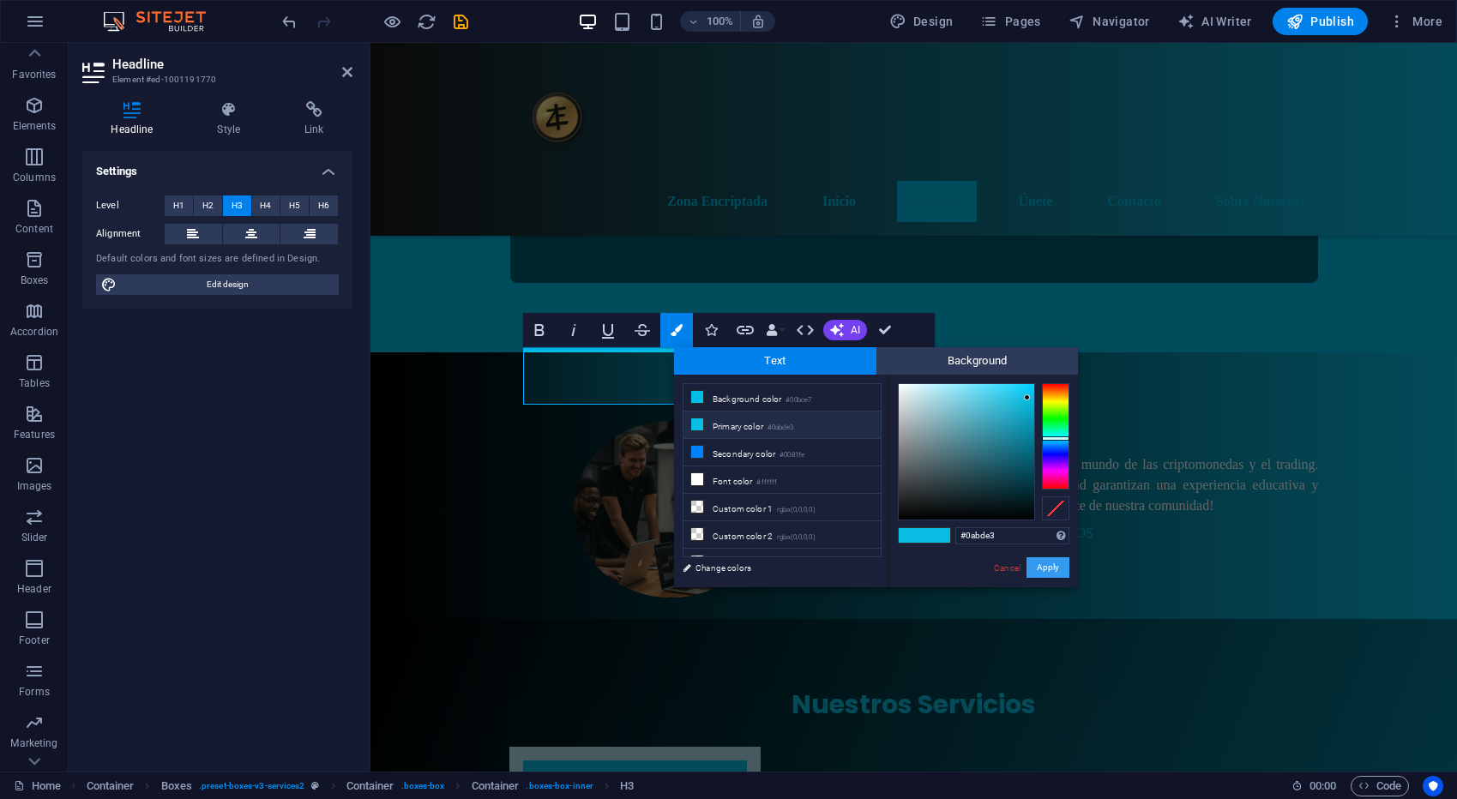
click at [1047, 565] on button "Apply" at bounding box center [1047, 567] width 43 height 21
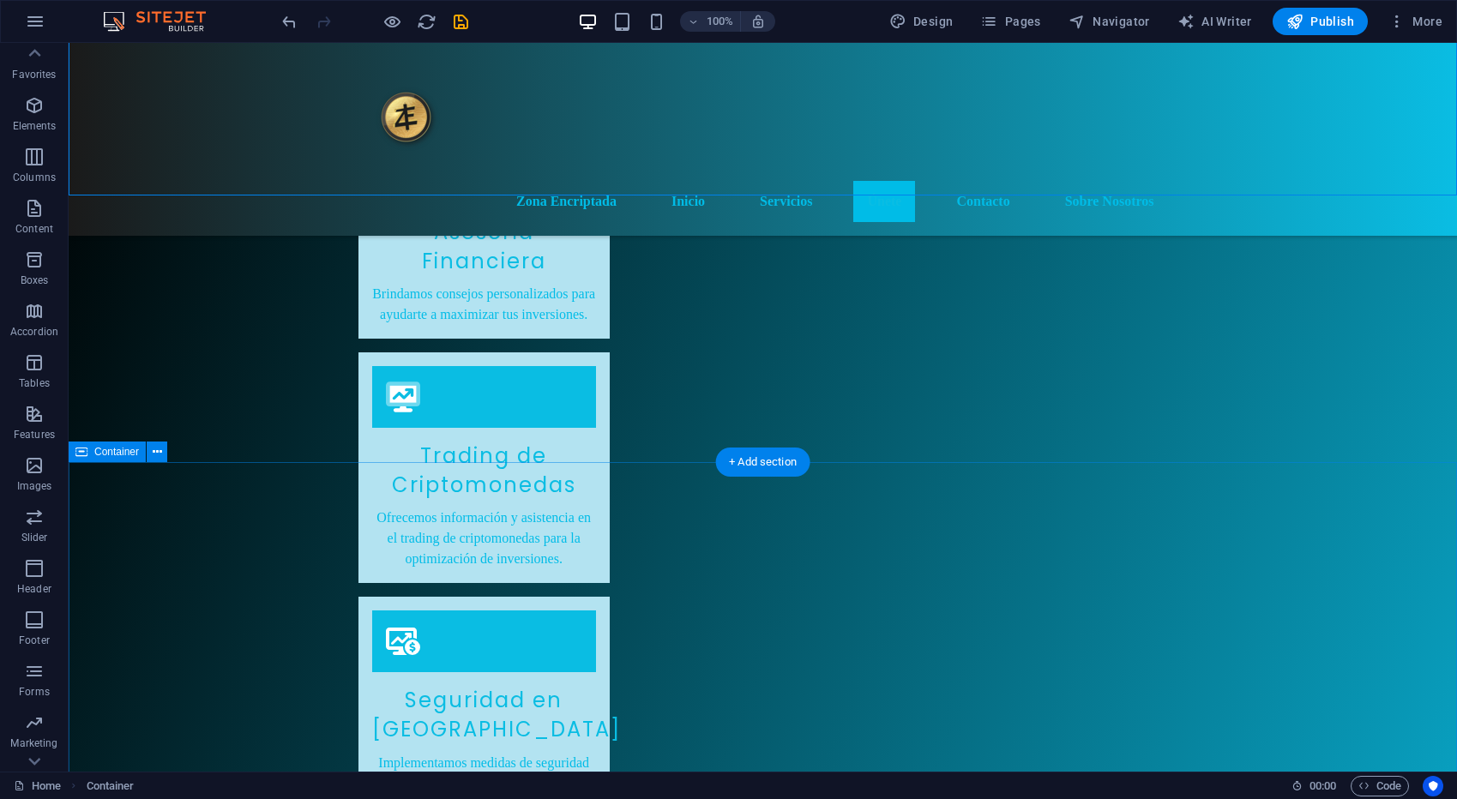
scroll to position [1460, 0]
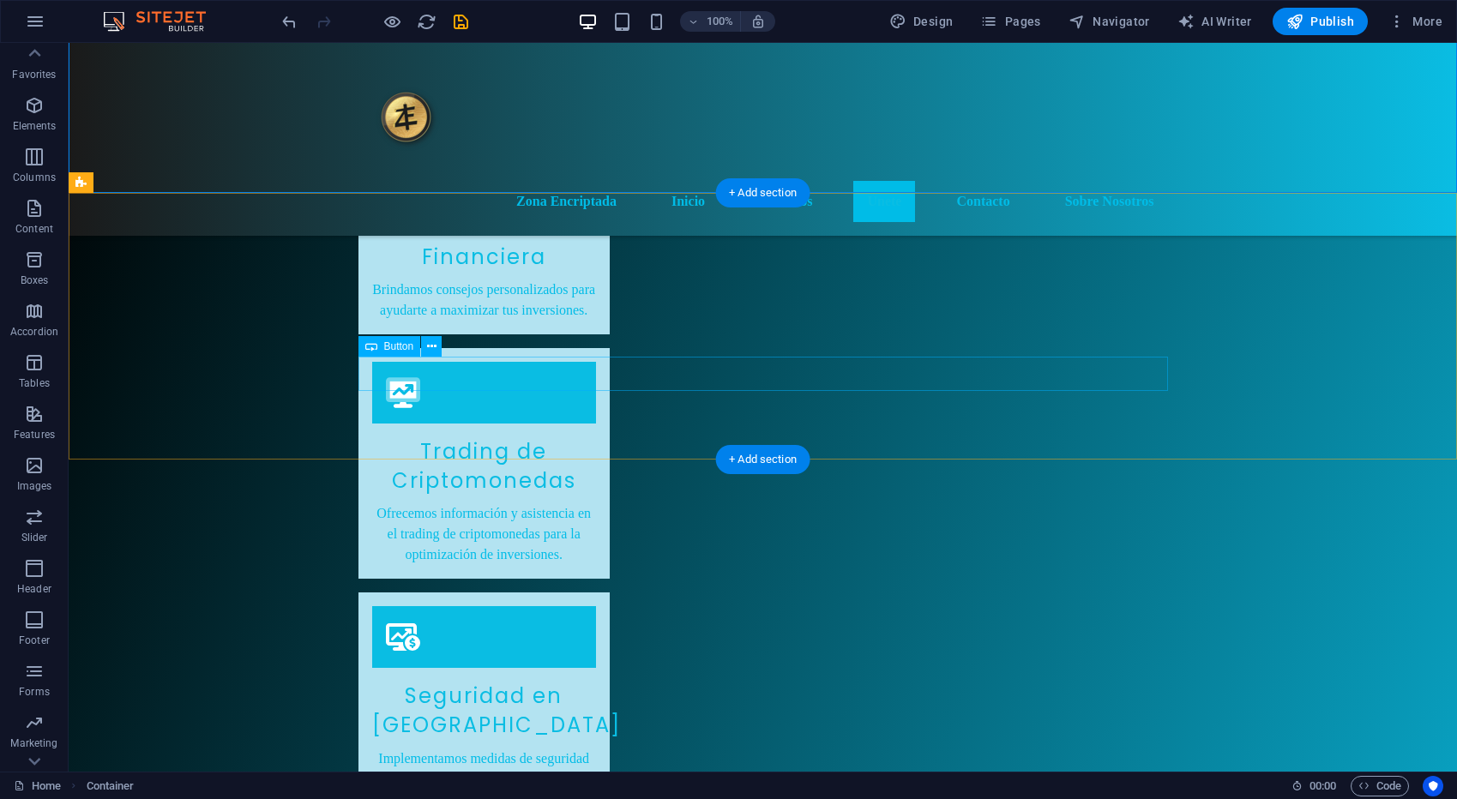
click at [387, 344] on span "Button" at bounding box center [399, 346] width 30 height 10
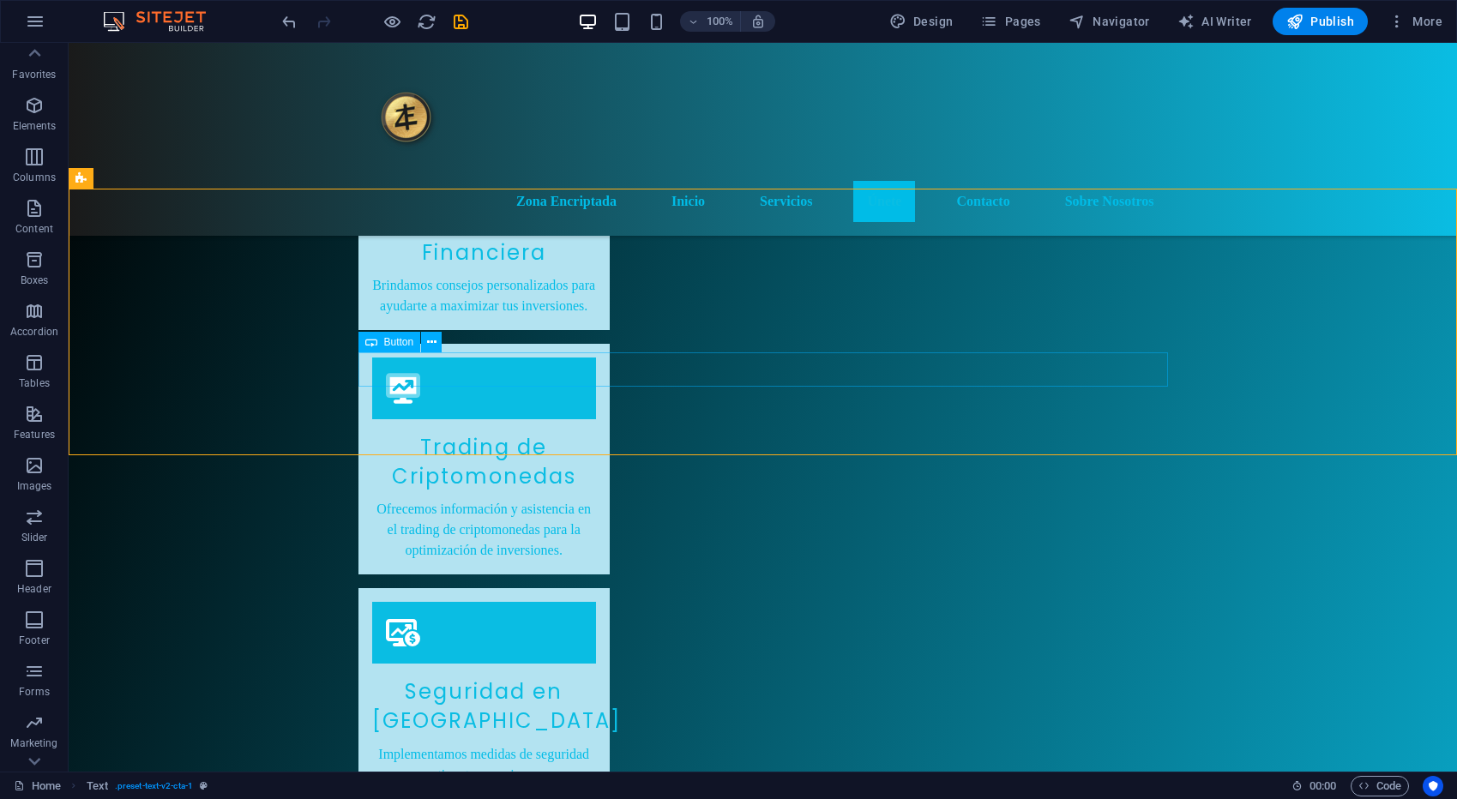
click at [394, 347] on div "Button" at bounding box center [389, 342] width 63 height 21
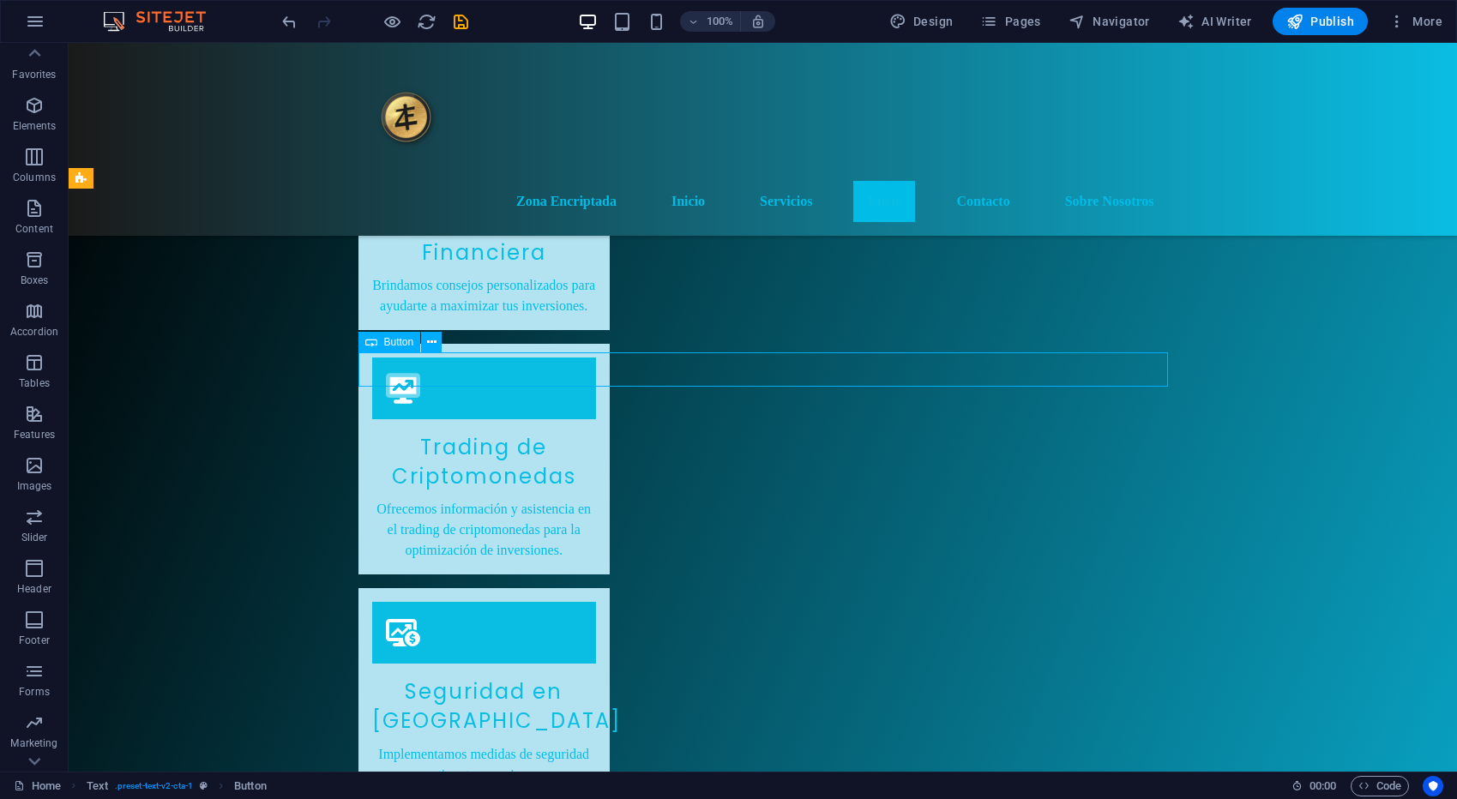
click at [394, 347] on div "Button" at bounding box center [389, 342] width 63 height 21
click at [395, 346] on span "Button" at bounding box center [399, 342] width 30 height 10
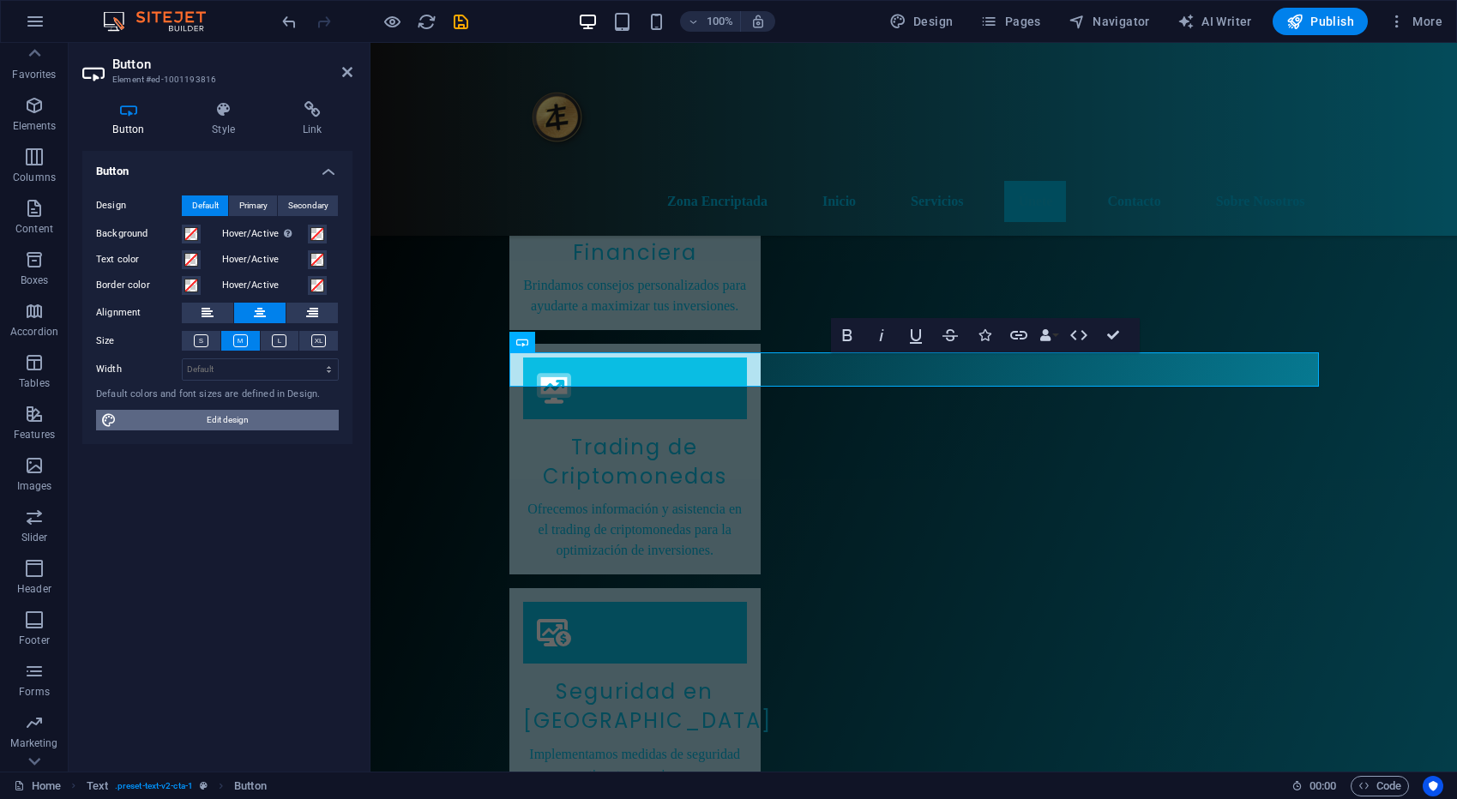
click at [226, 416] on span "Edit design" at bounding box center [228, 420] width 212 height 21
select select "px"
select select "200"
select select "px"
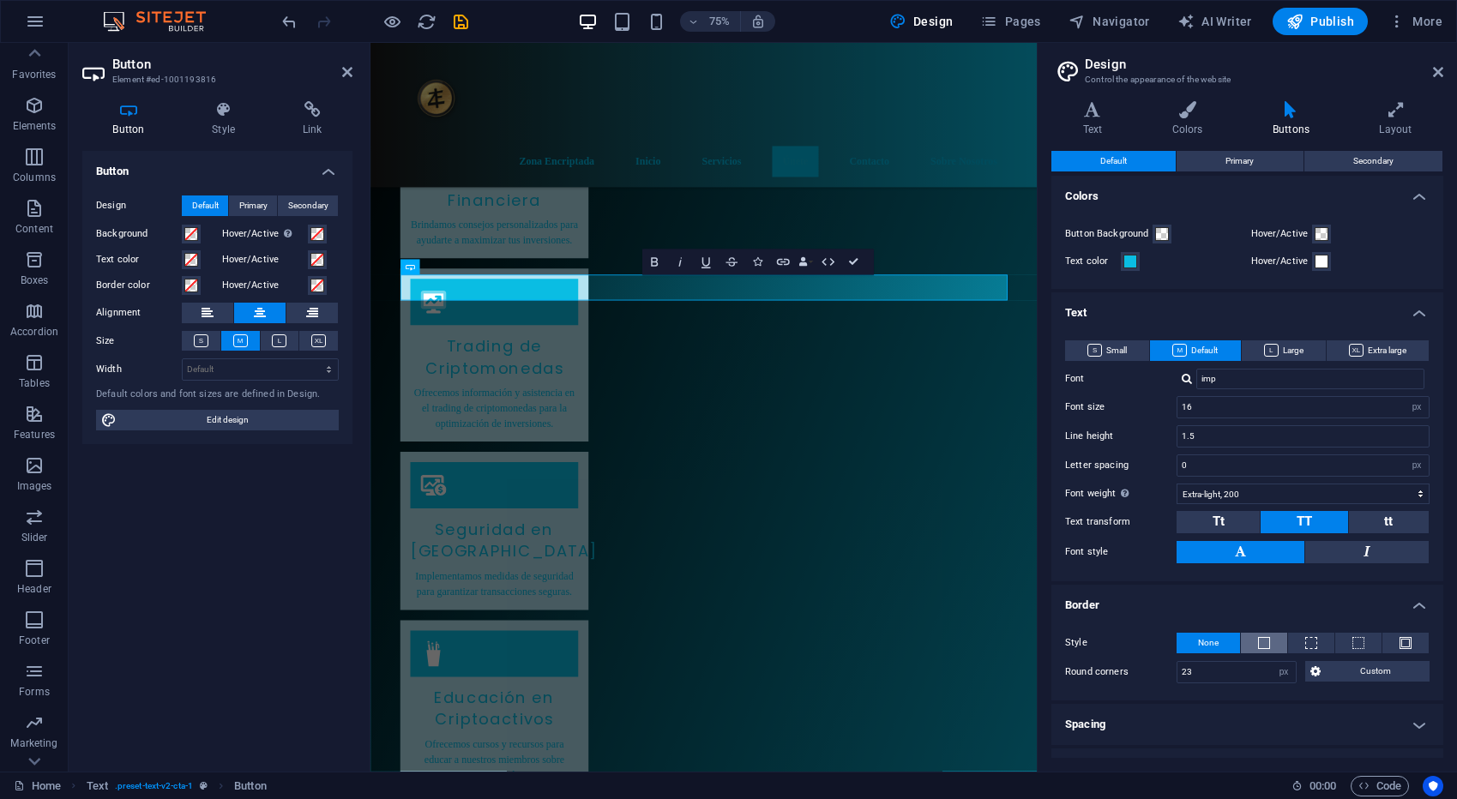
click at [1265, 637] on span at bounding box center [1264, 643] width 12 height 12
click at [1202, 672] on input "1" at bounding box center [1236, 672] width 118 height 21
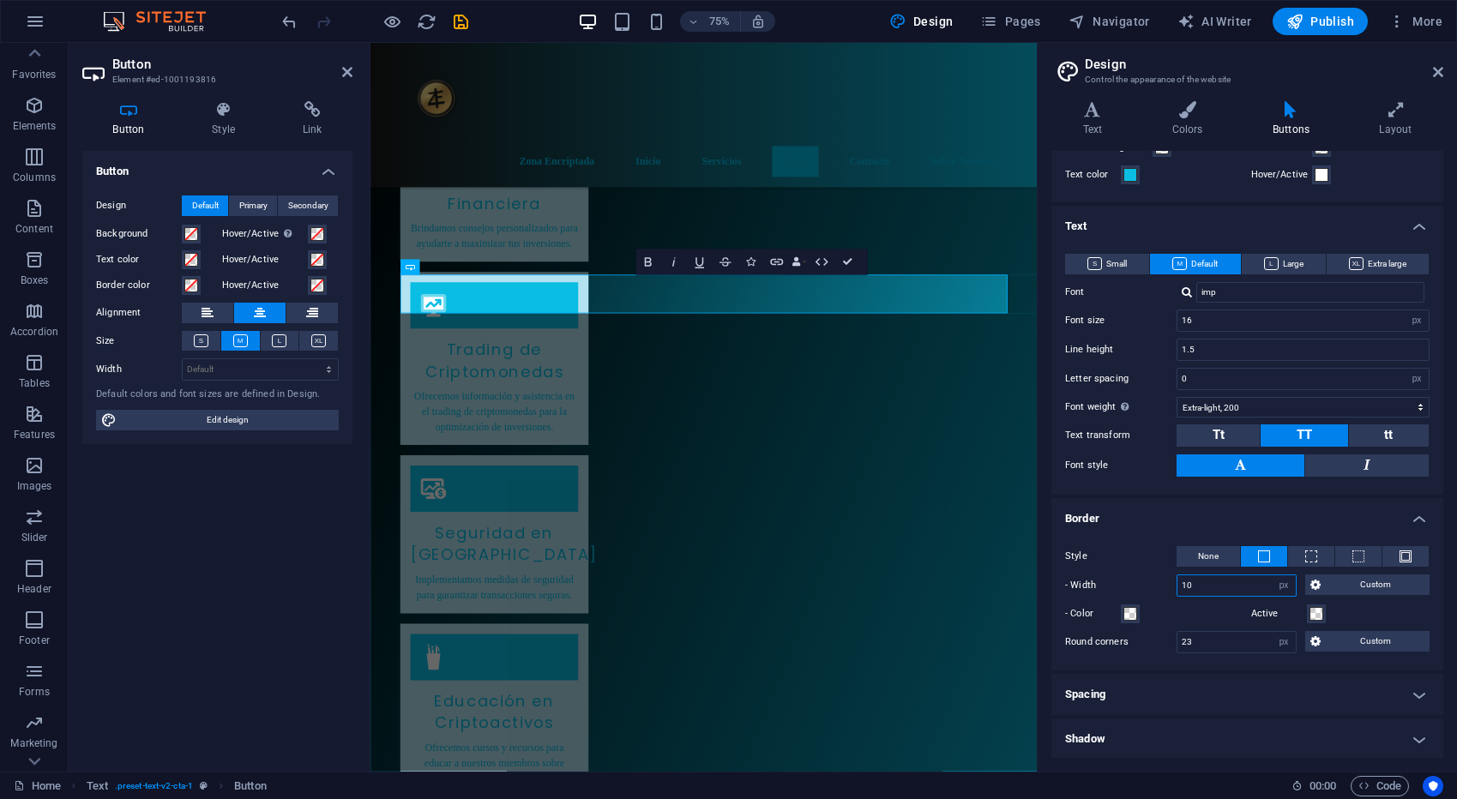
scroll to position [87, 0]
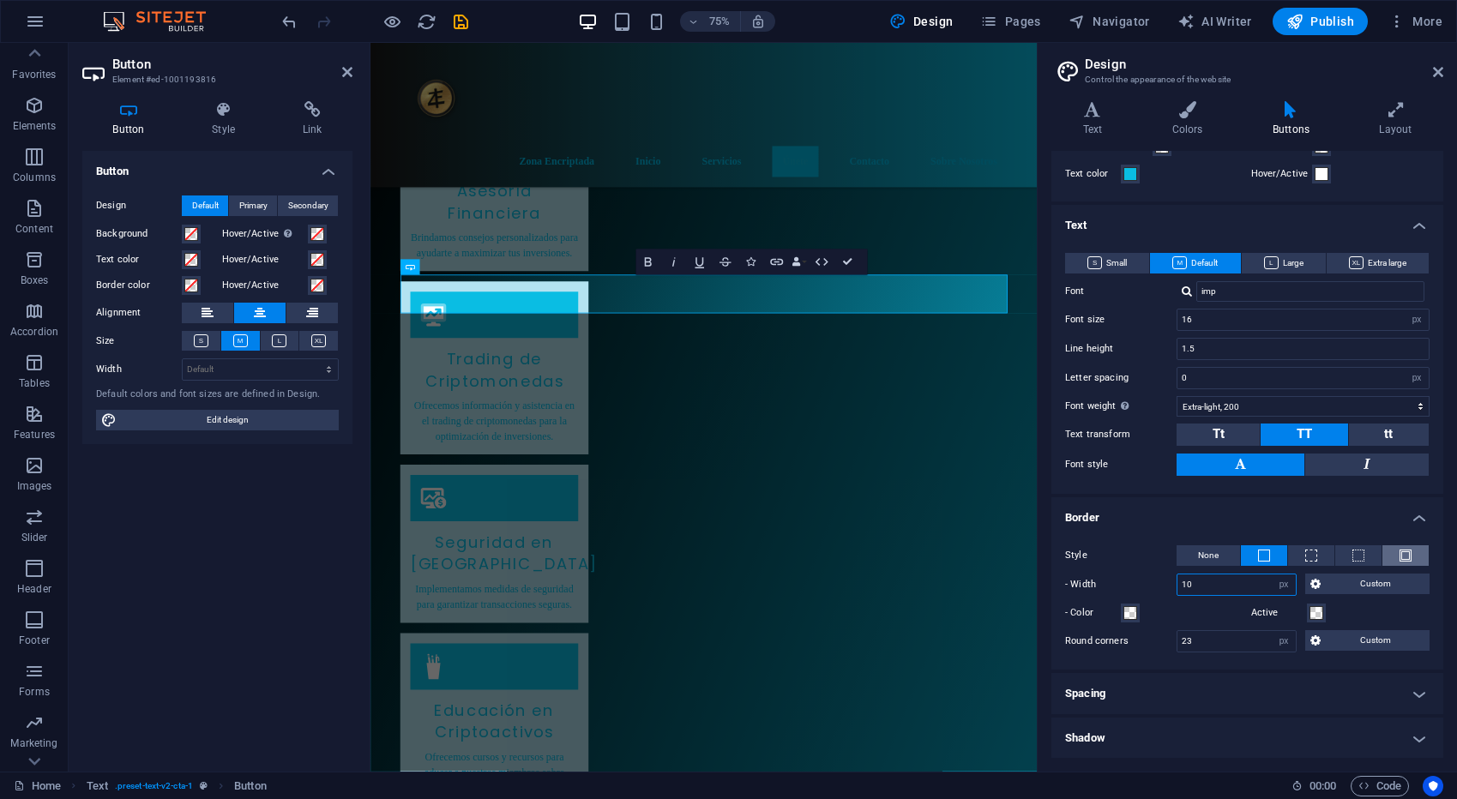
type input "10"
click at [1399, 556] on span at bounding box center [1405, 556] width 12 height 12
click at [1261, 552] on span at bounding box center [1264, 556] width 12 height 12
click at [1129, 609] on span at bounding box center [1130, 613] width 14 height 14
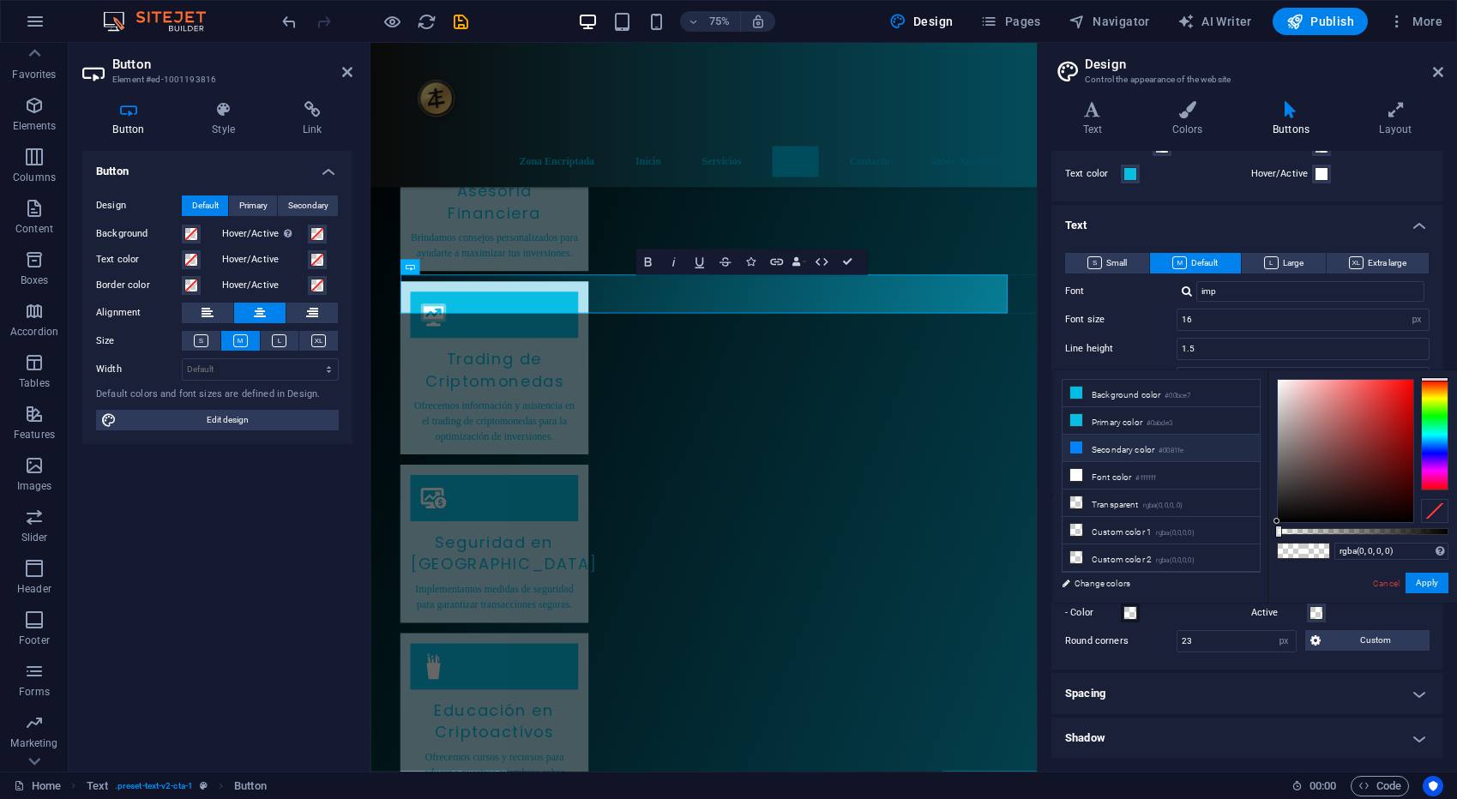
click at [1081, 442] on icon at bounding box center [1076, 448] width 12 height 12
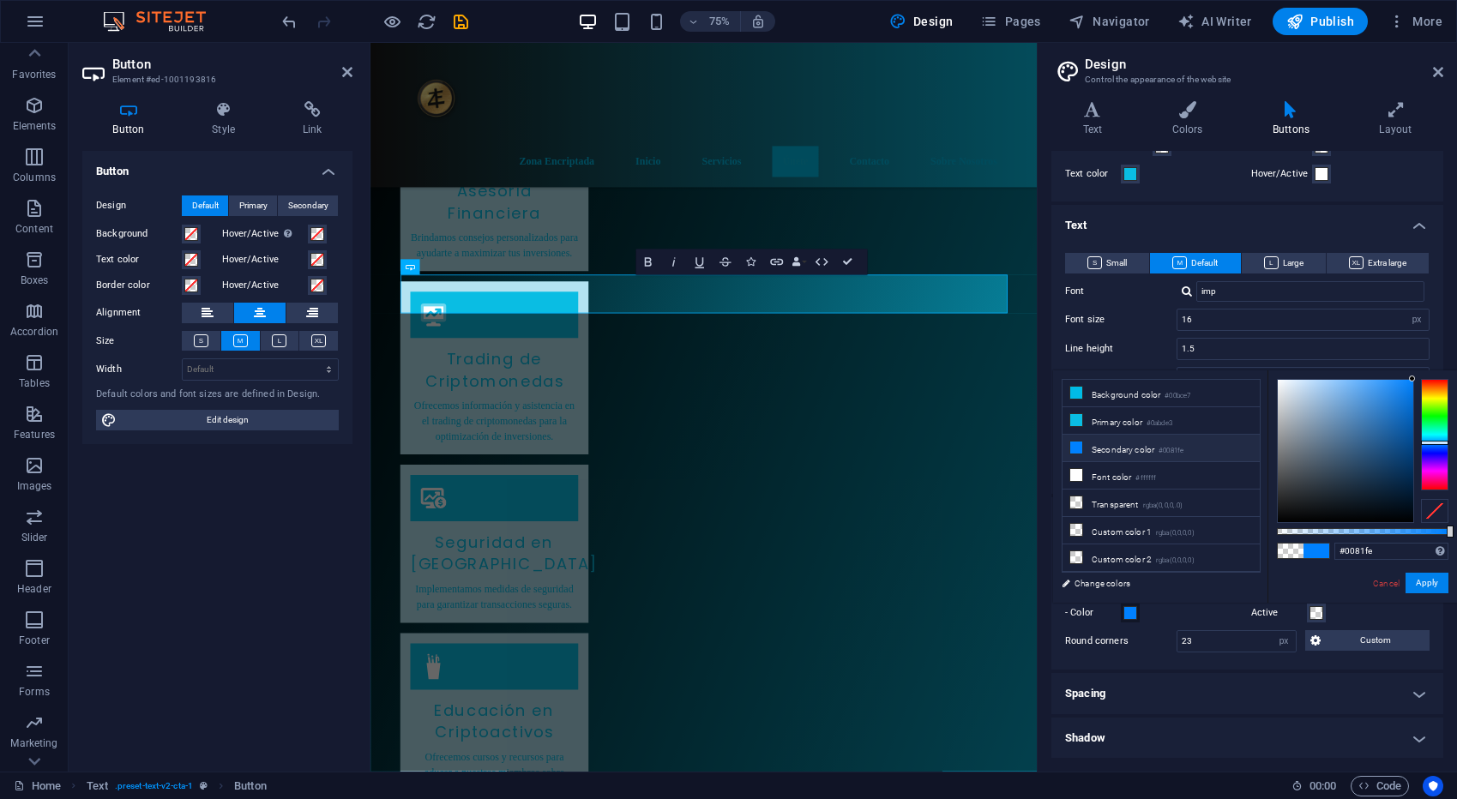
scroll to position [4, 0]
click at [1076, 413] on icon at bounding box center [1076, 416] width 12 height 12
type input "#0abde3"
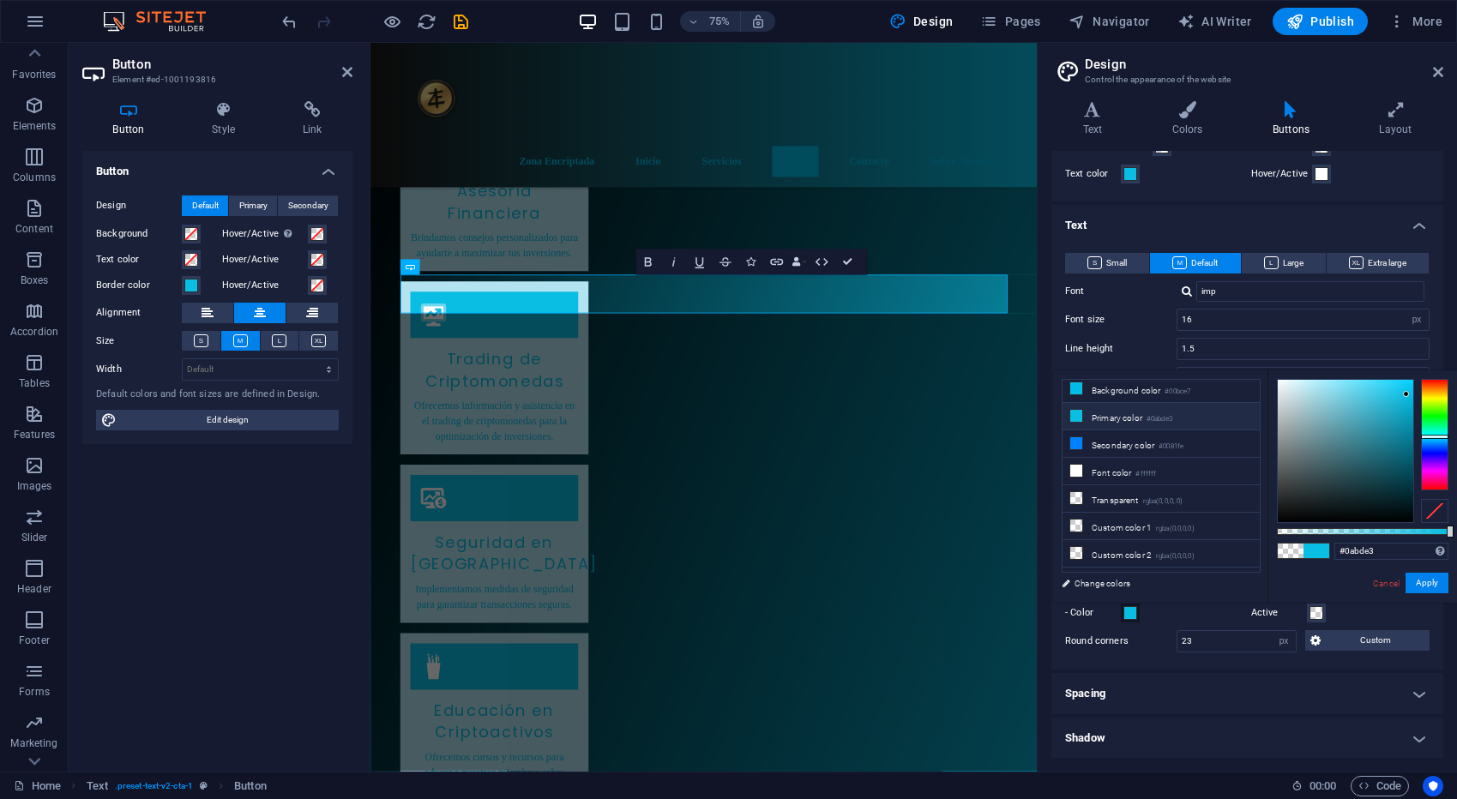
click at [1176, 594] on div "less Background color #00bce7 Primary color #0abde3 Secondary color #0081fe Fon…" at bounding box center [1255, 486] width 404 height 232
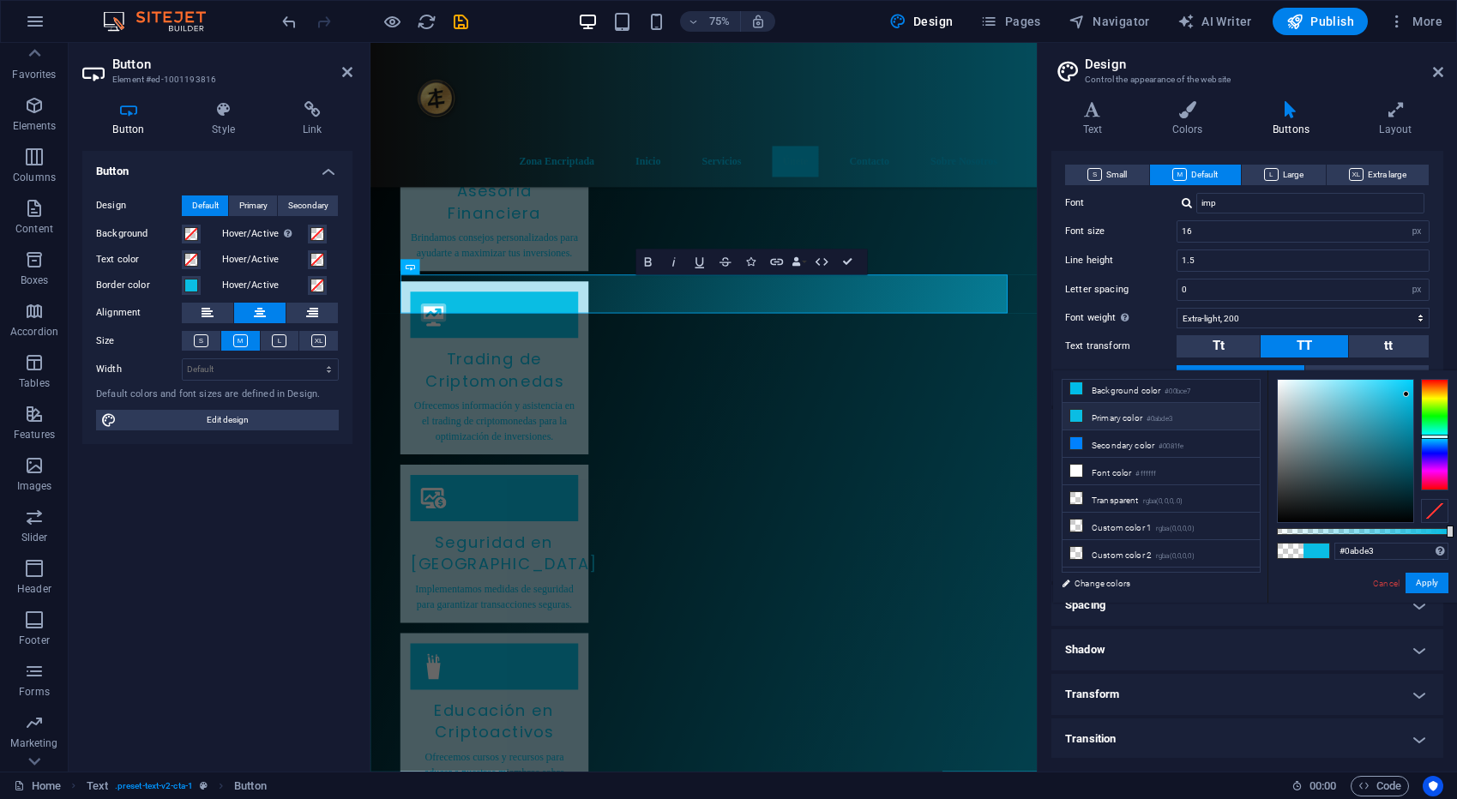
scroll to position [176, 0]
click at [1430, 578] on button "Apply" at bounding box center [1426, 583] width 43 height 21
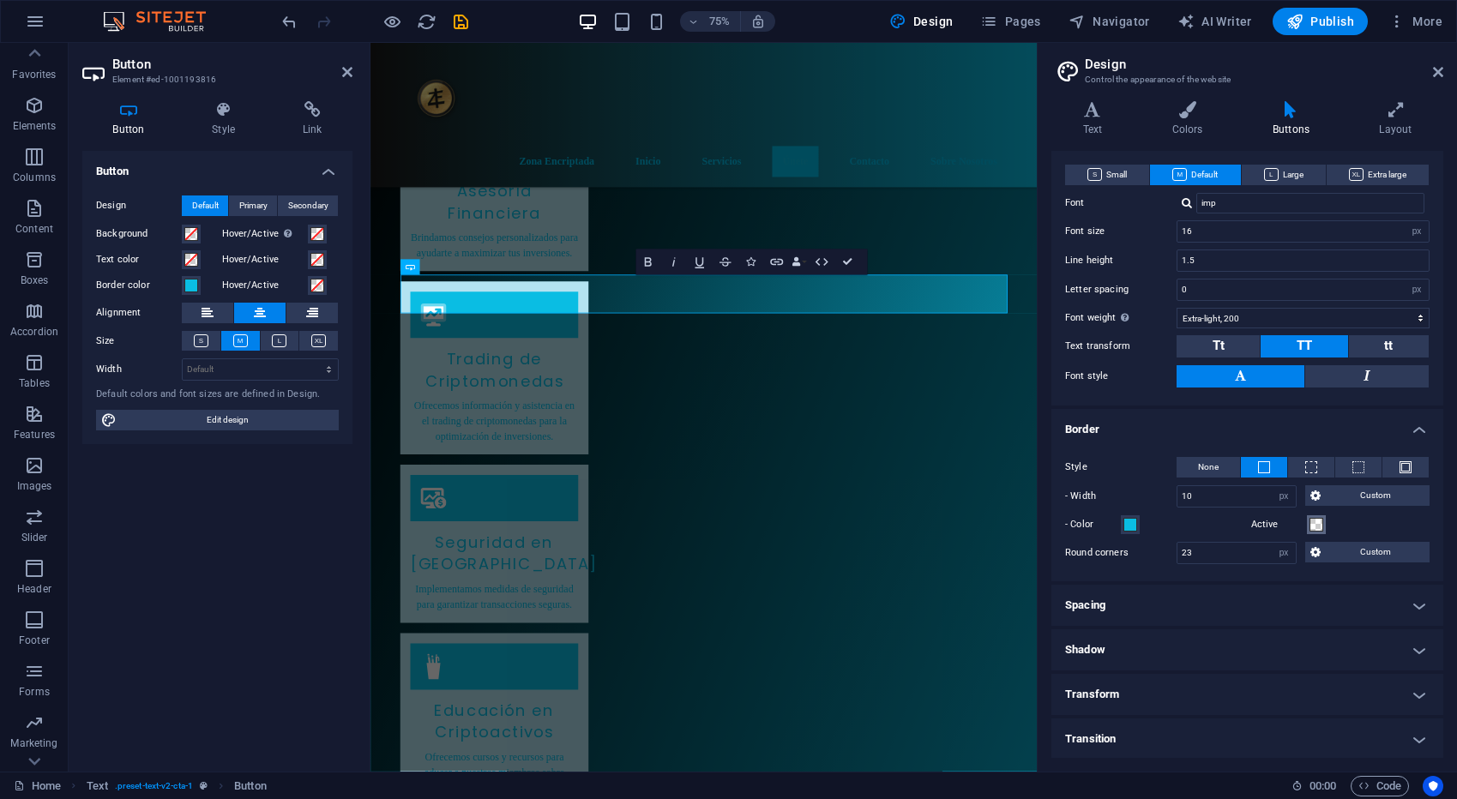
click at [1317, 525] on span at bounding box center [1316, 525] width 14 height 14
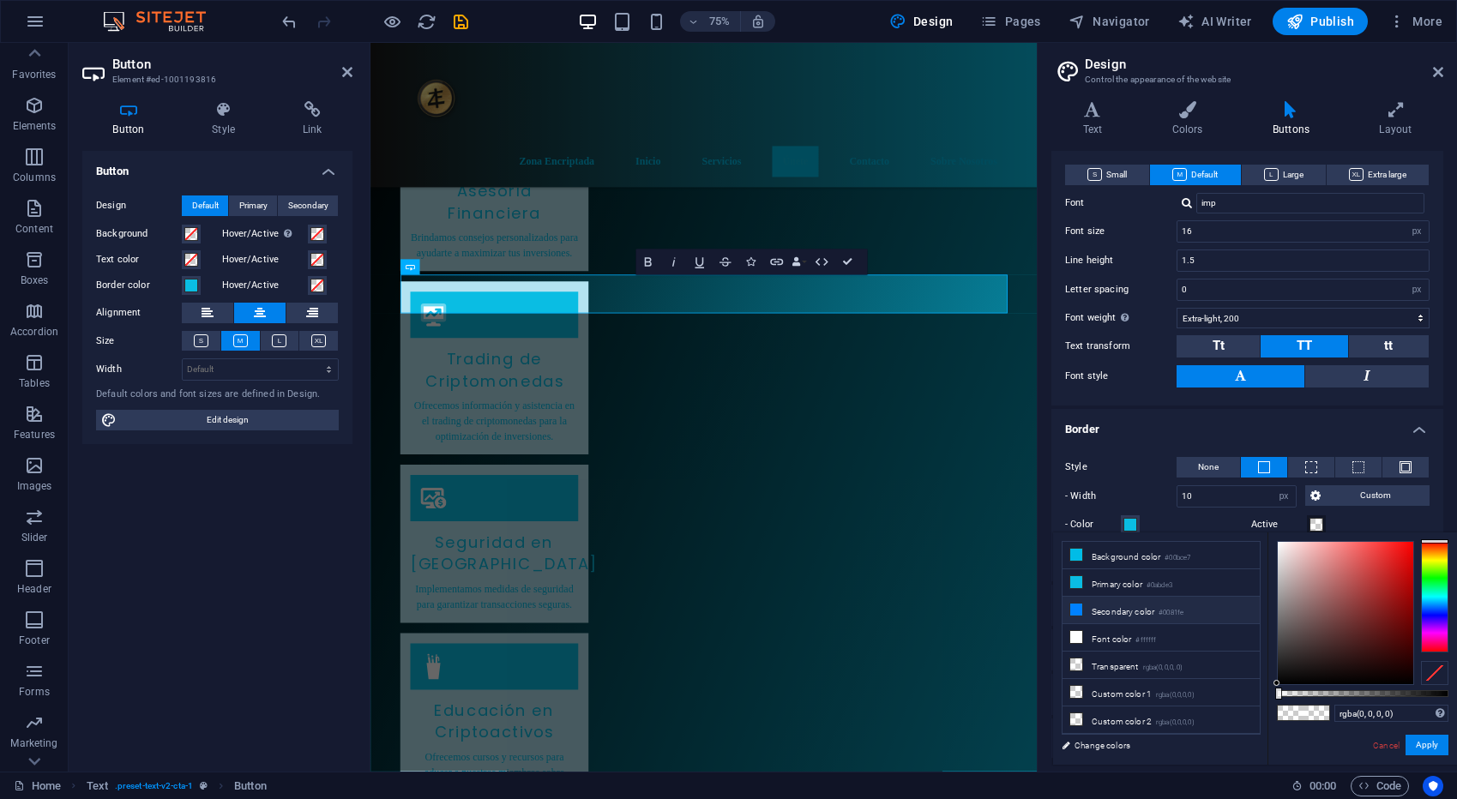
click at [1073, 606] on icon at bounding box center [1076, 610] width 12 height 12
type input "#0081fe"
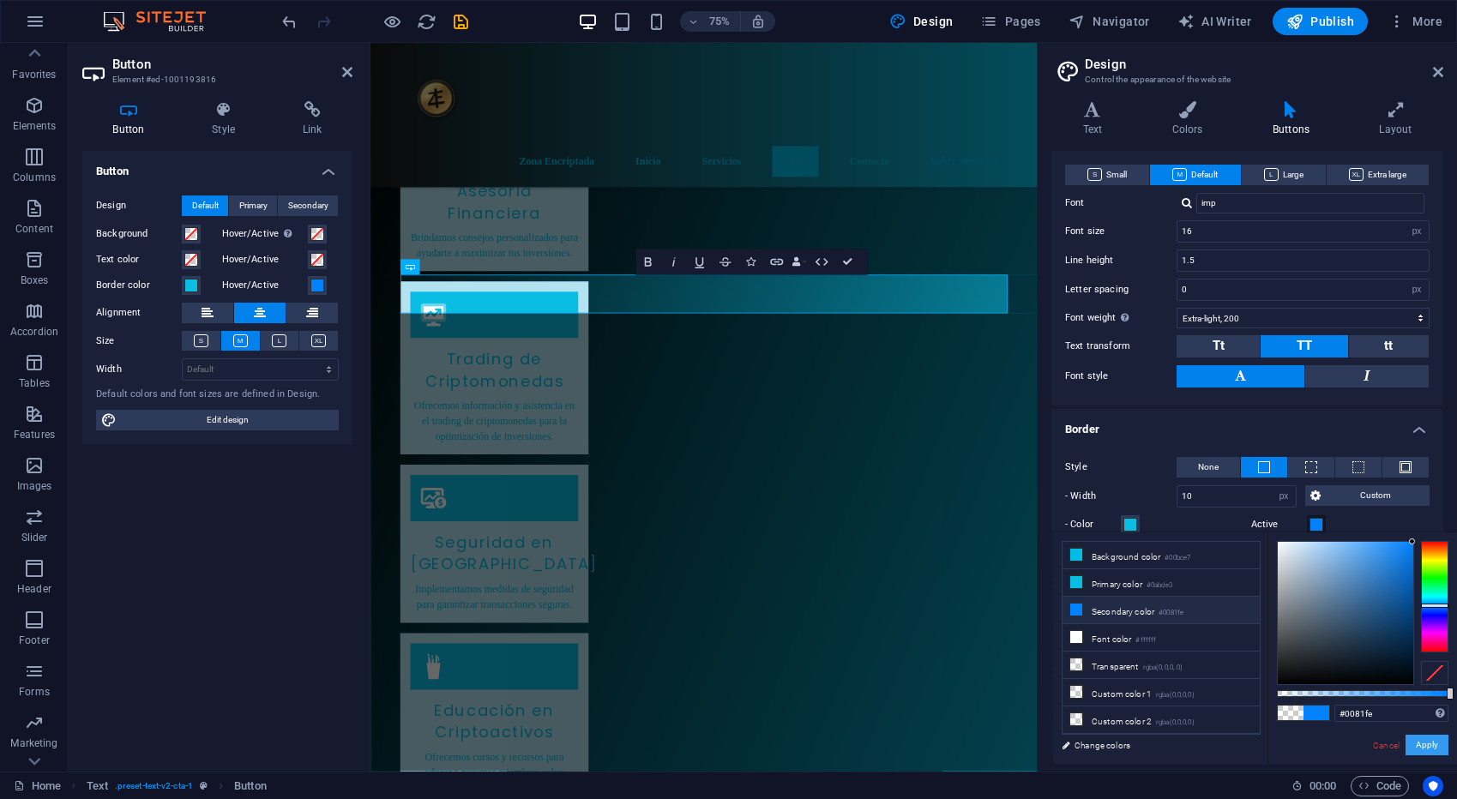
click at [1434, 750] on button "Apply" at bounding box center [1426, 745] width 43 height 21
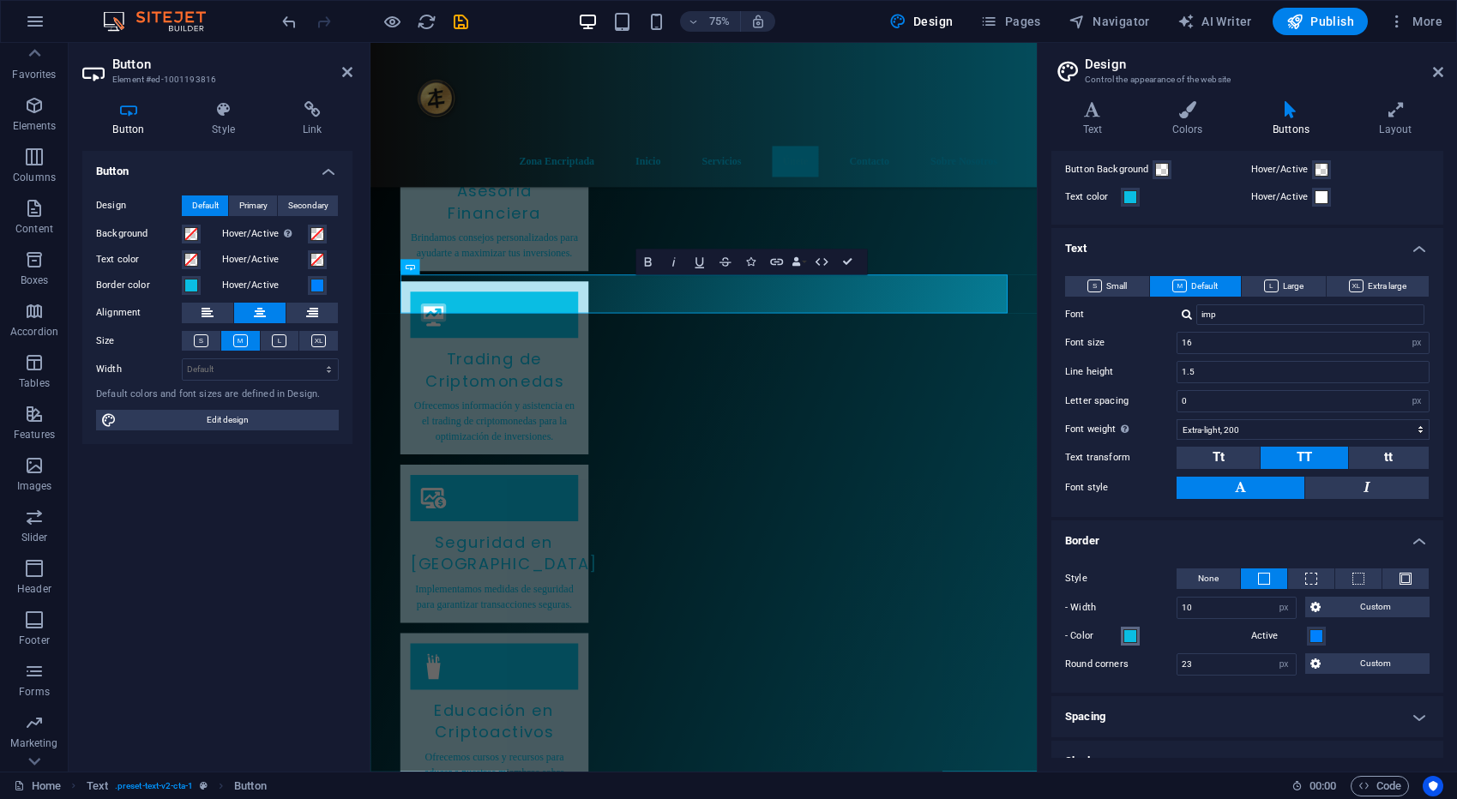
scroll to position [0, 0]
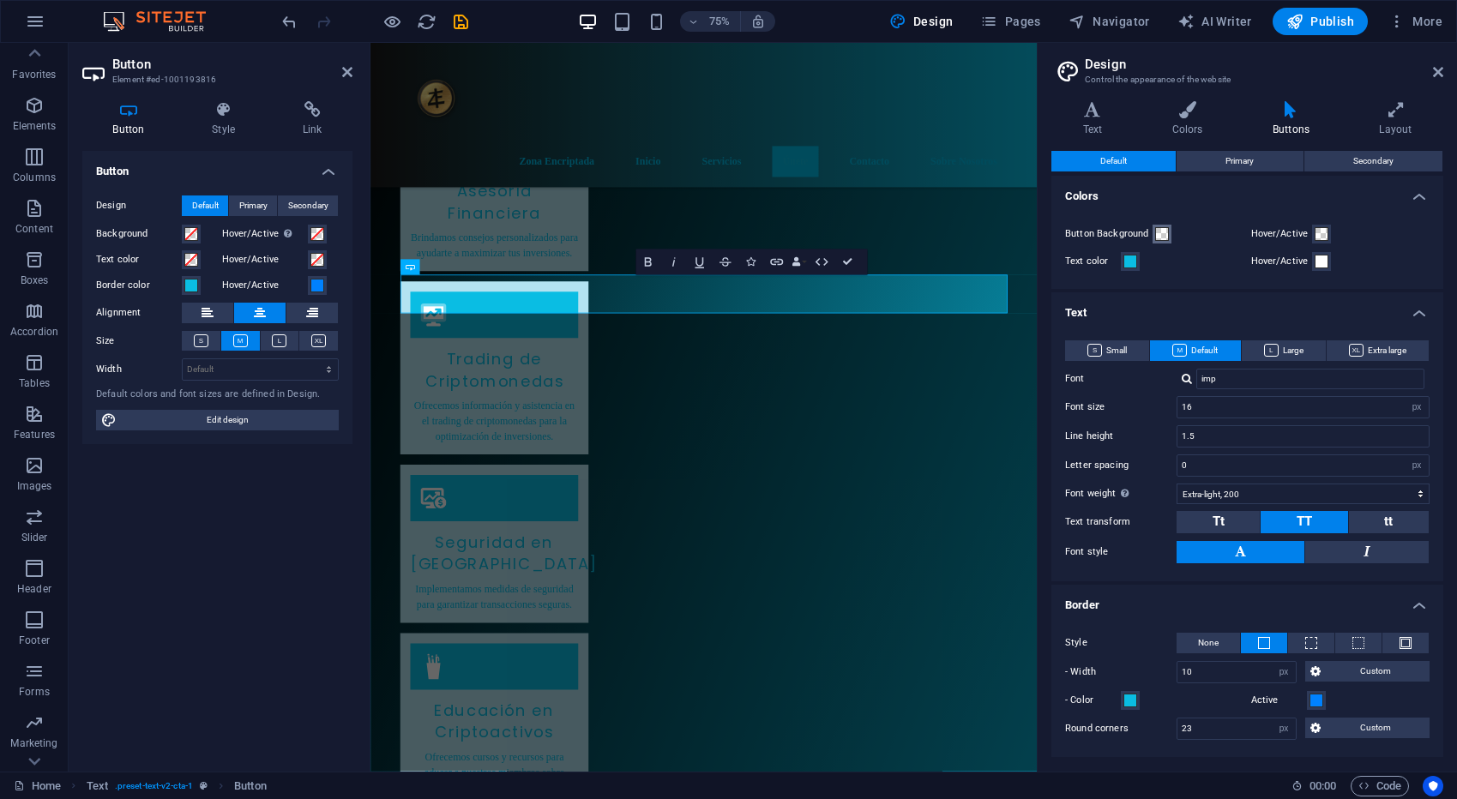
click at [1167, 241] on button "Button Background" at bounding box center [1161, 234] width 19 height 19
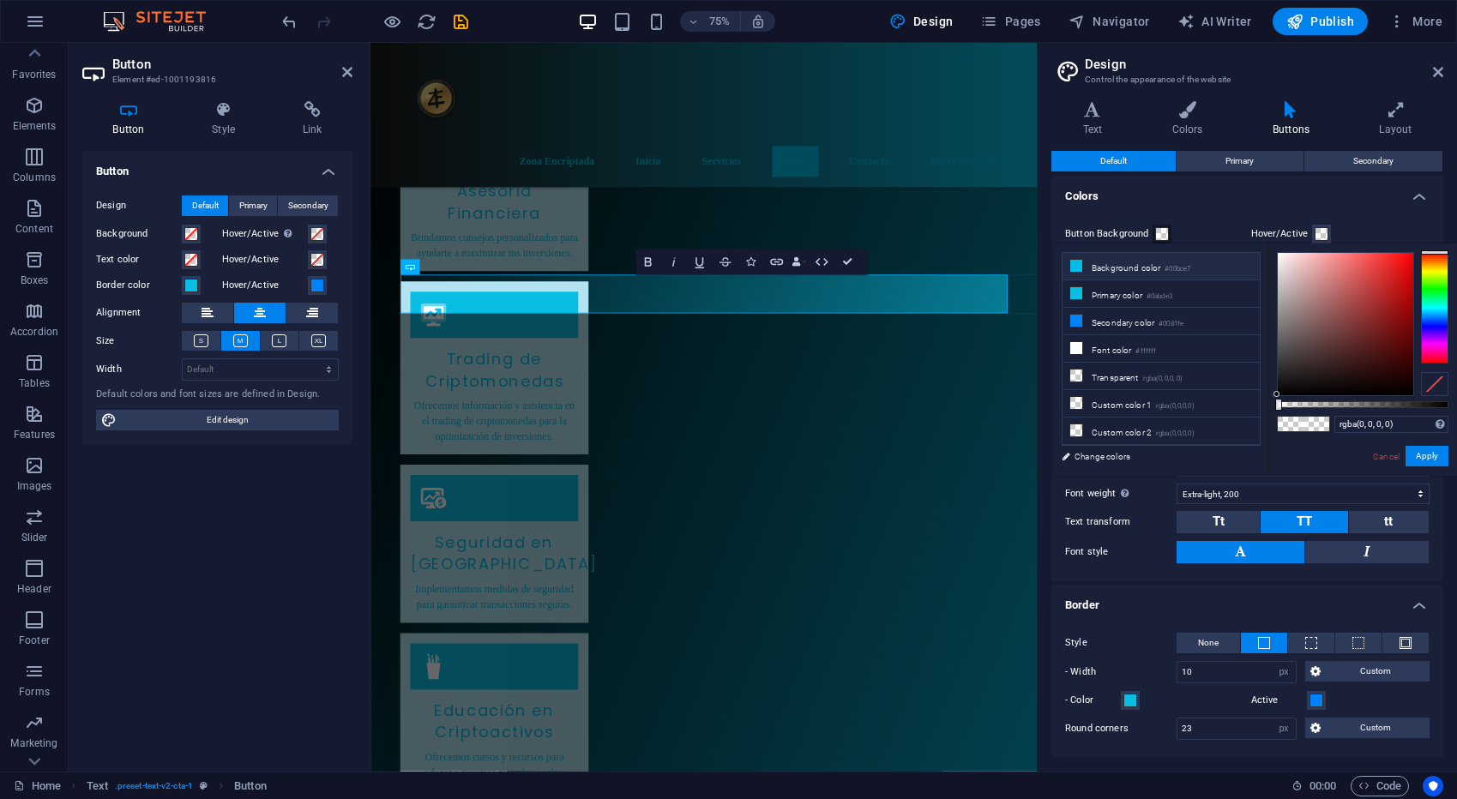
click at [1079, 266] on icon at bounding box center [1076, 266] width 12 height 12
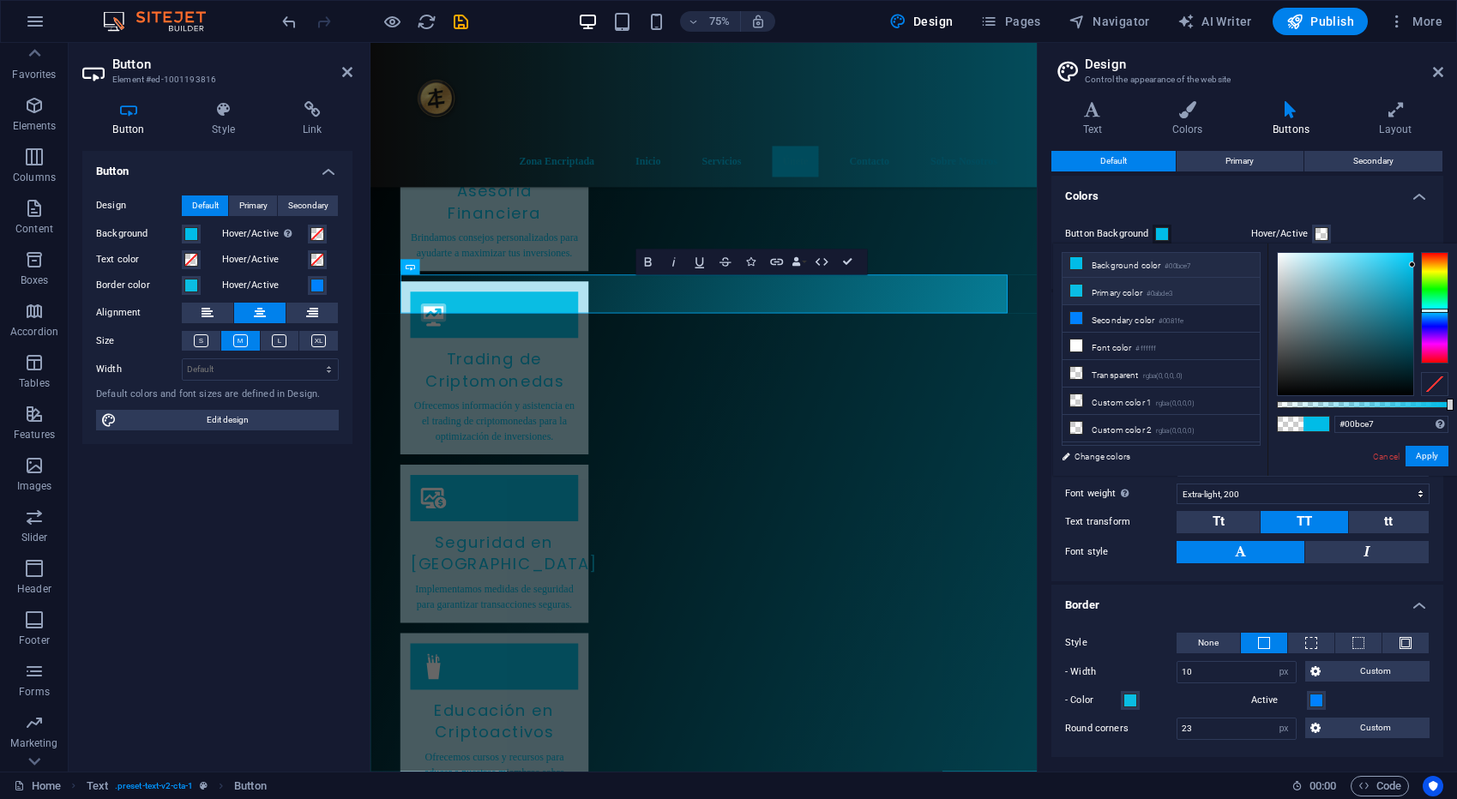
scroll to position [8, 0]
click at [1091, 293] on li "Primary color #0abde3" at bounding box center [1160, 286] width 197 height 27
type input "#0abde3"
click at [1076, 288] on icon at bounding box center [1076, 285] width 12 height 12
click at [1429, 454] on button "Apply" at bounding box center [1426, 456] width 43 height 21
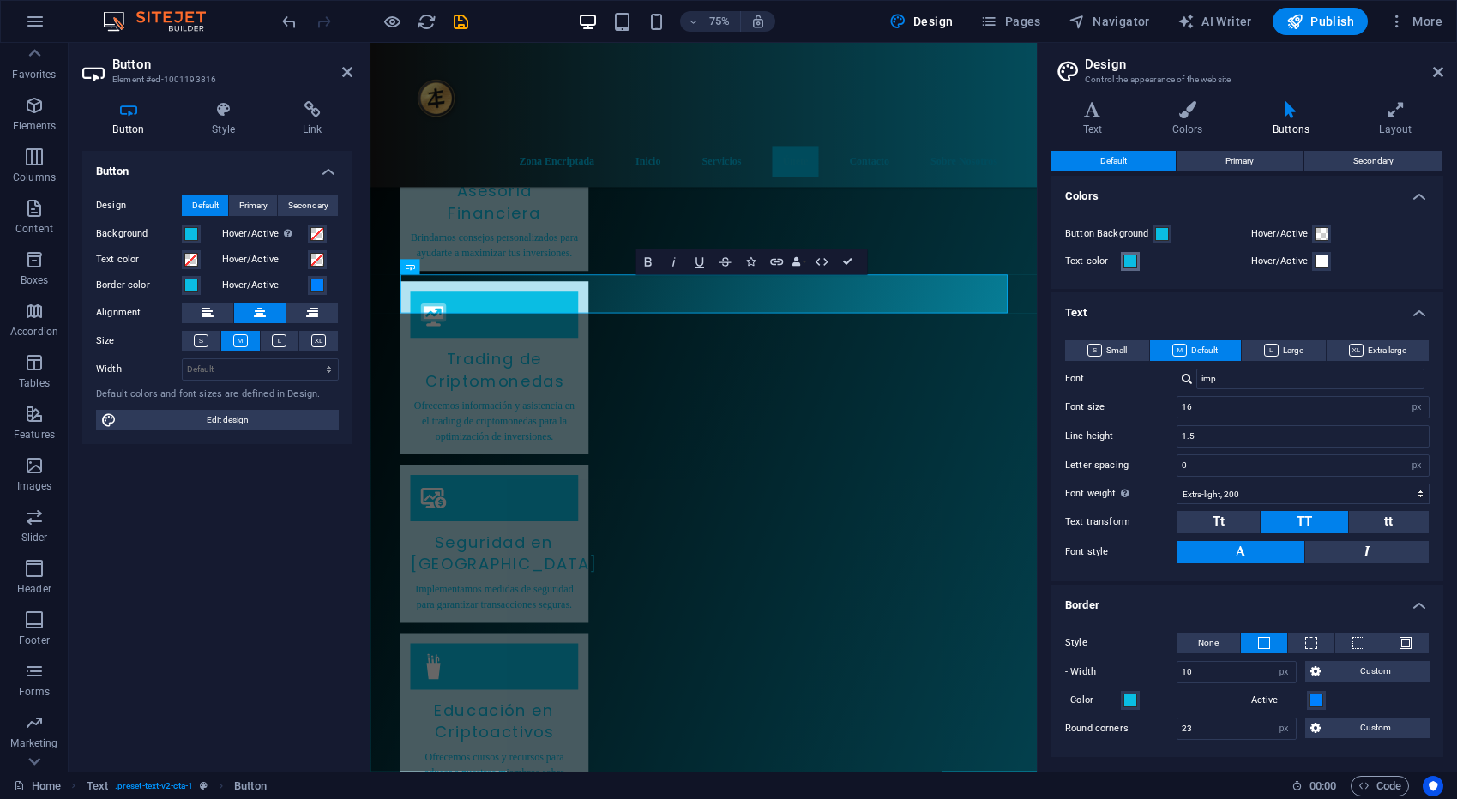
click at [1129, 259] on span at bounding box center [1130, 262] width 14 height 14
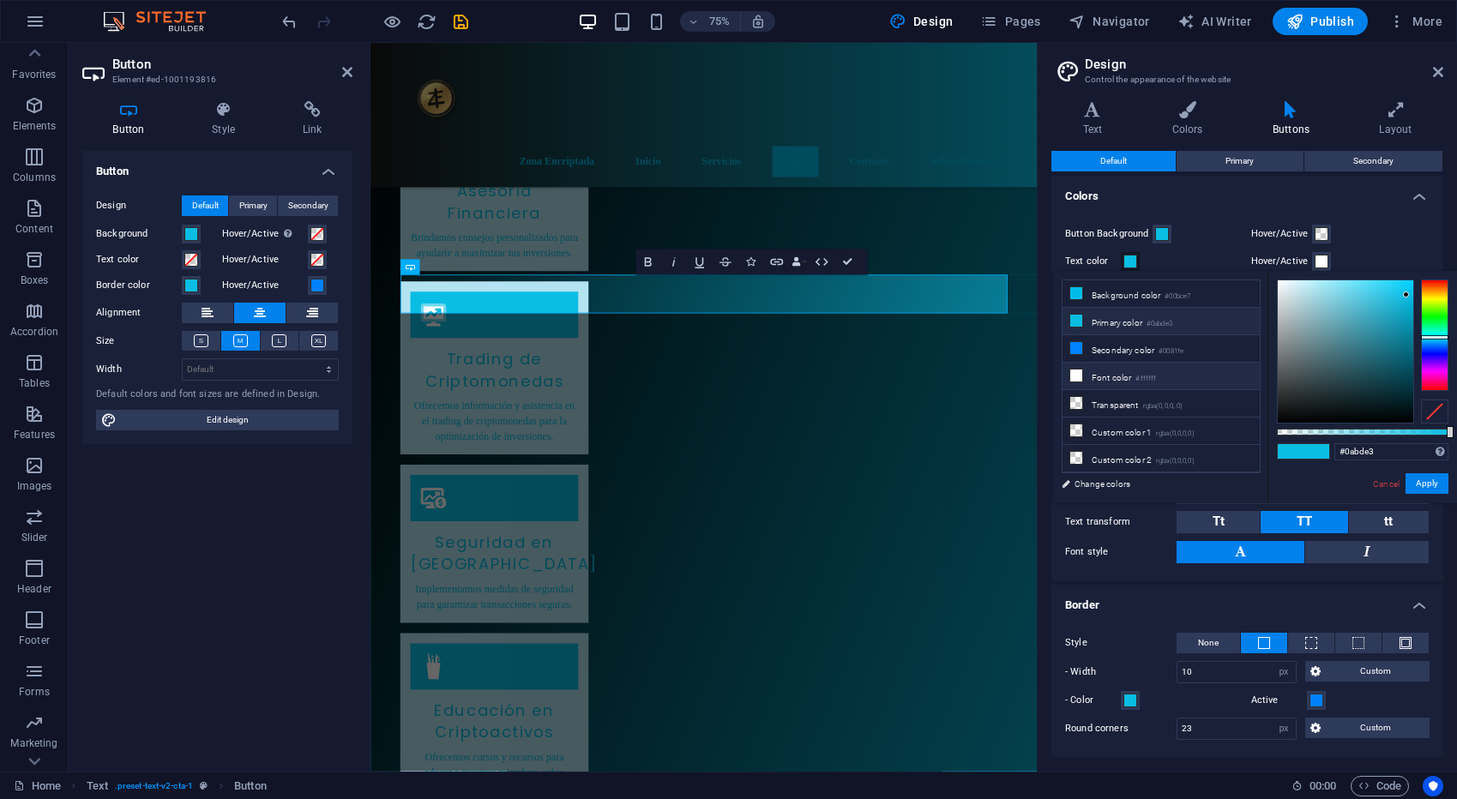
click at [1081, 374] on icon at bounding box center [1076, 376] width 12 height 12
type input "#ffffff"
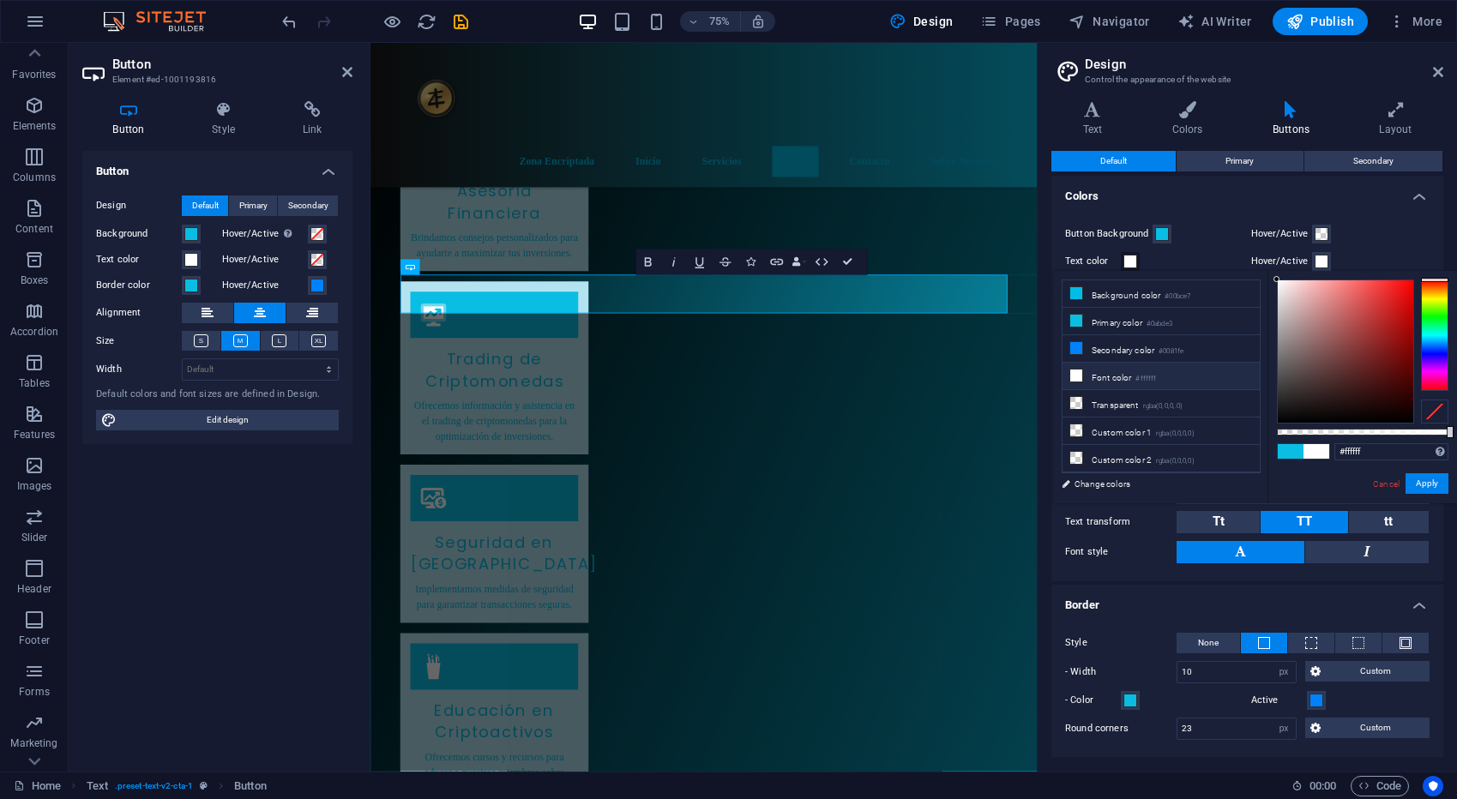
click at [1073, 370] on icon at bounding box center [1076, 376] width 12 height 12
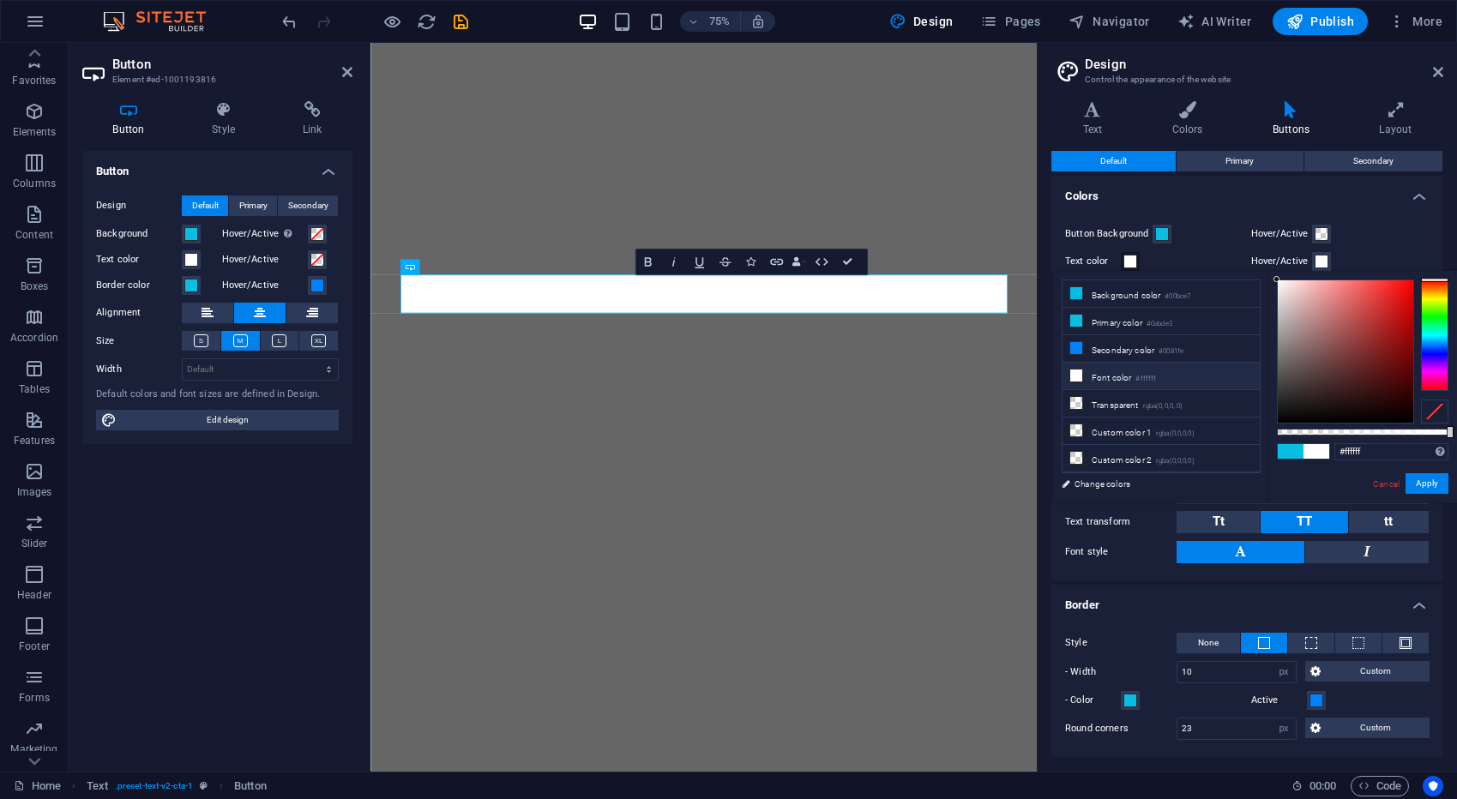
select select "px"
select select "200"
select select "px"
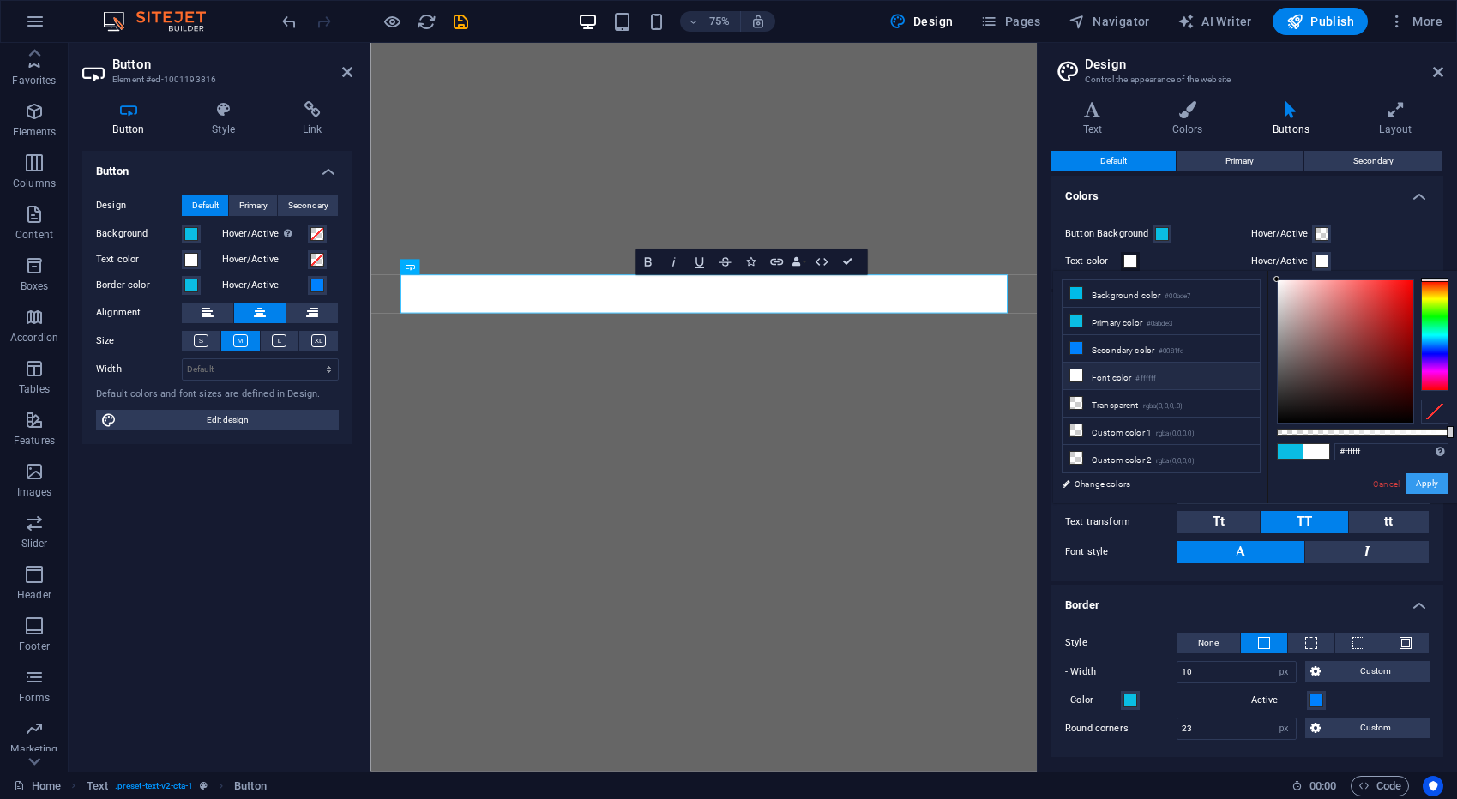
click at [1425, 487] on button "Apply" at bounding box center [1426, 483] width 43 height 21
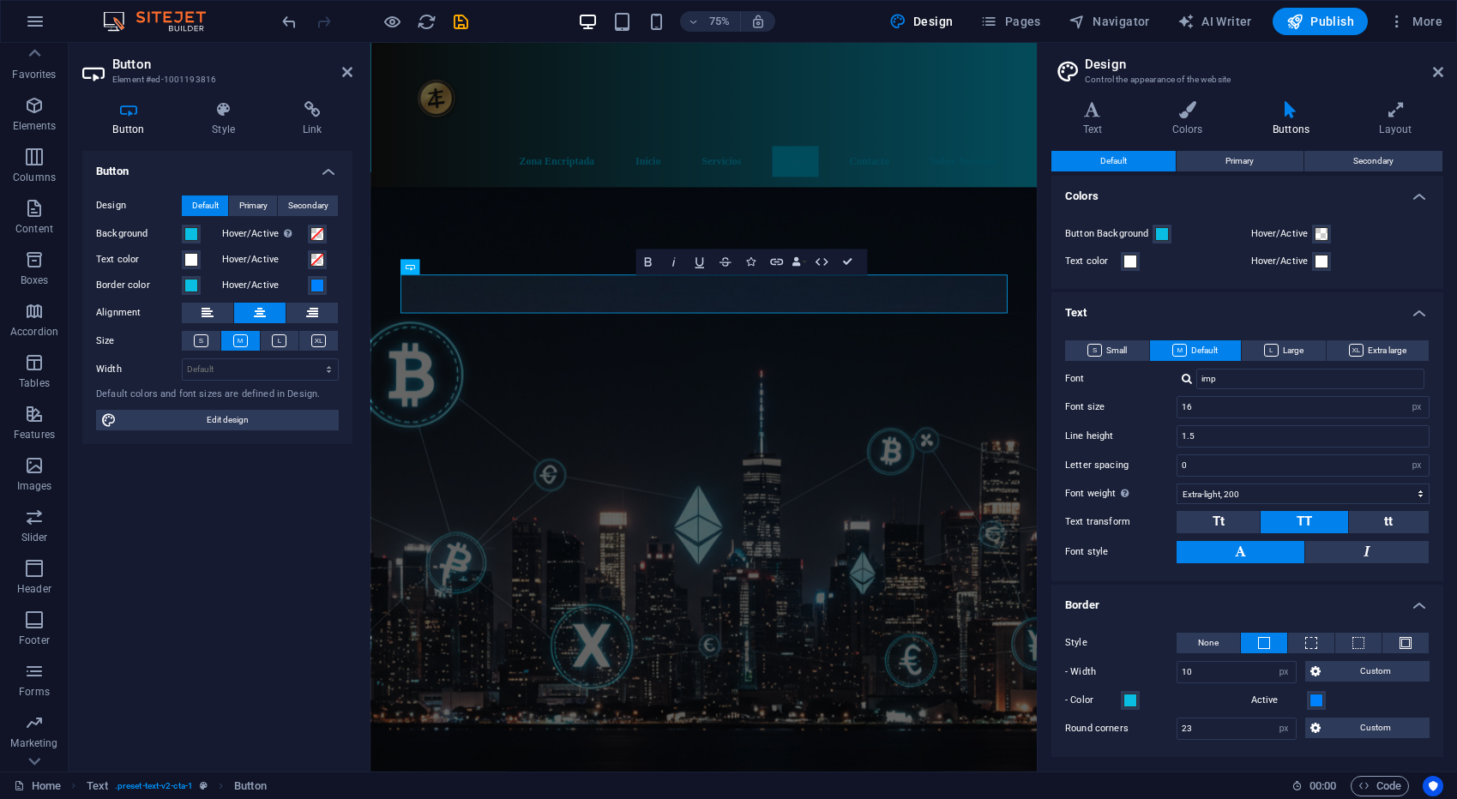
scroll to position [1464, 0]
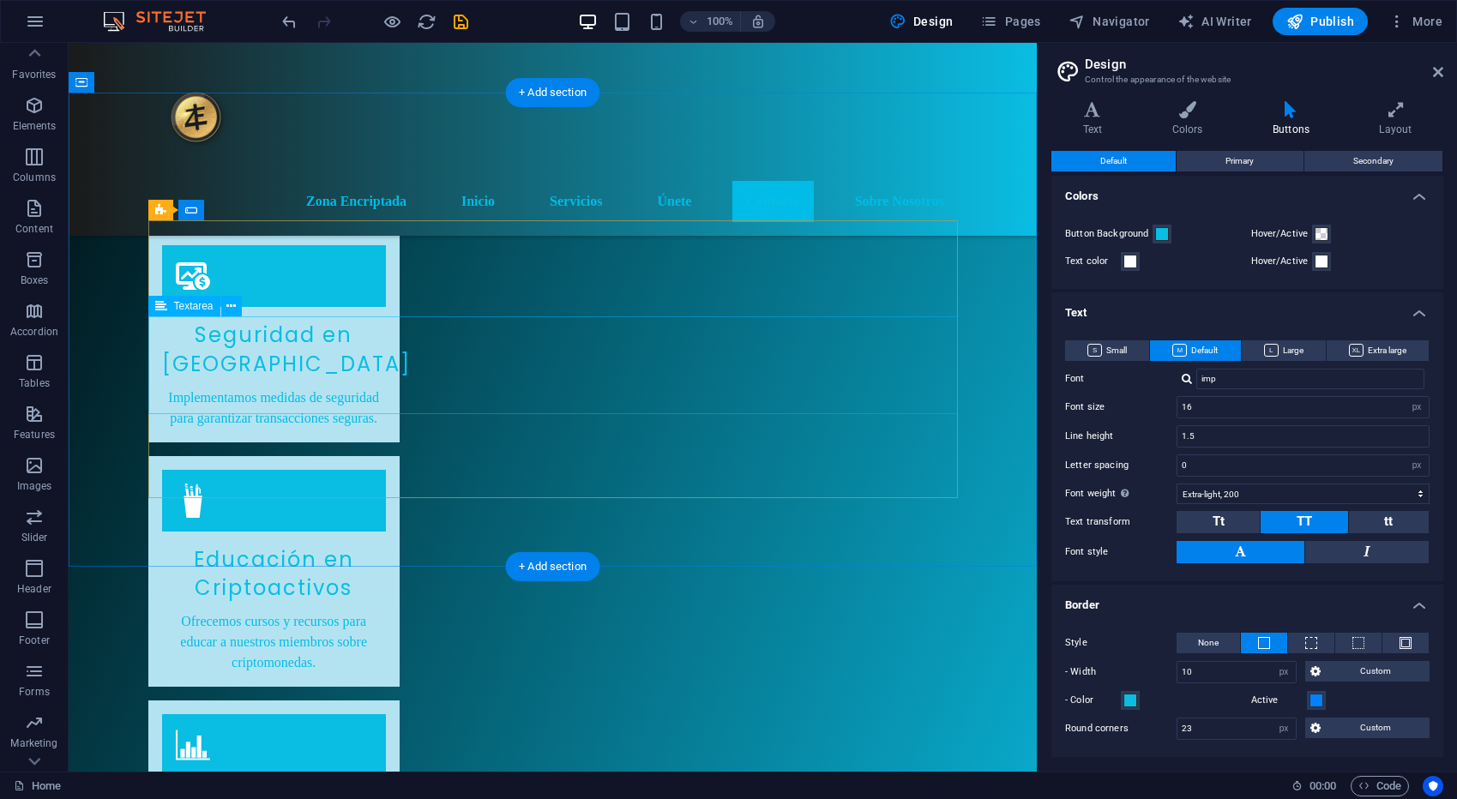
scroll to position [1812, 0]
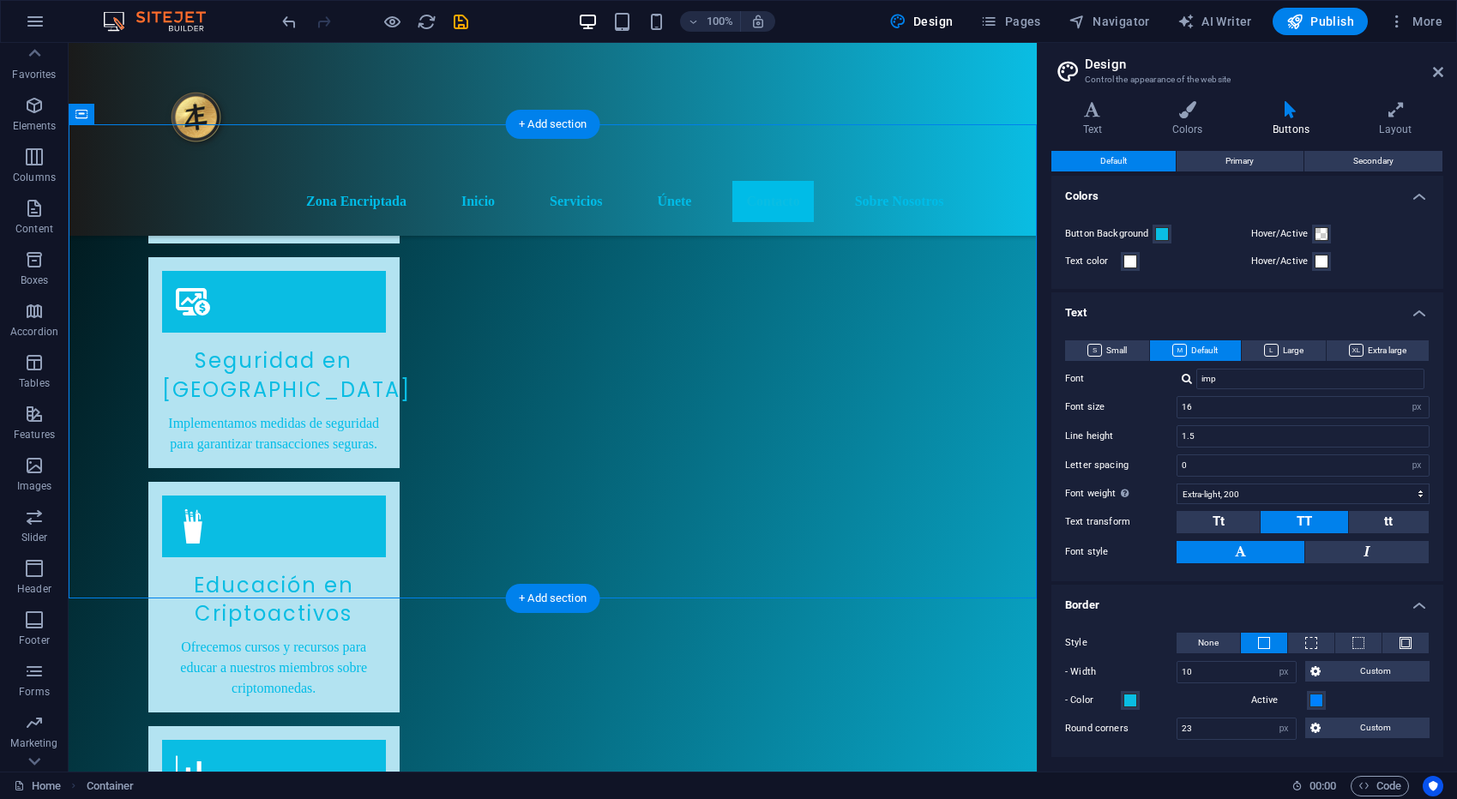
drag, startPoint x: 679, startPoint y: 531, endPoint x: 860, endPoint y: 496, distance: 184.3
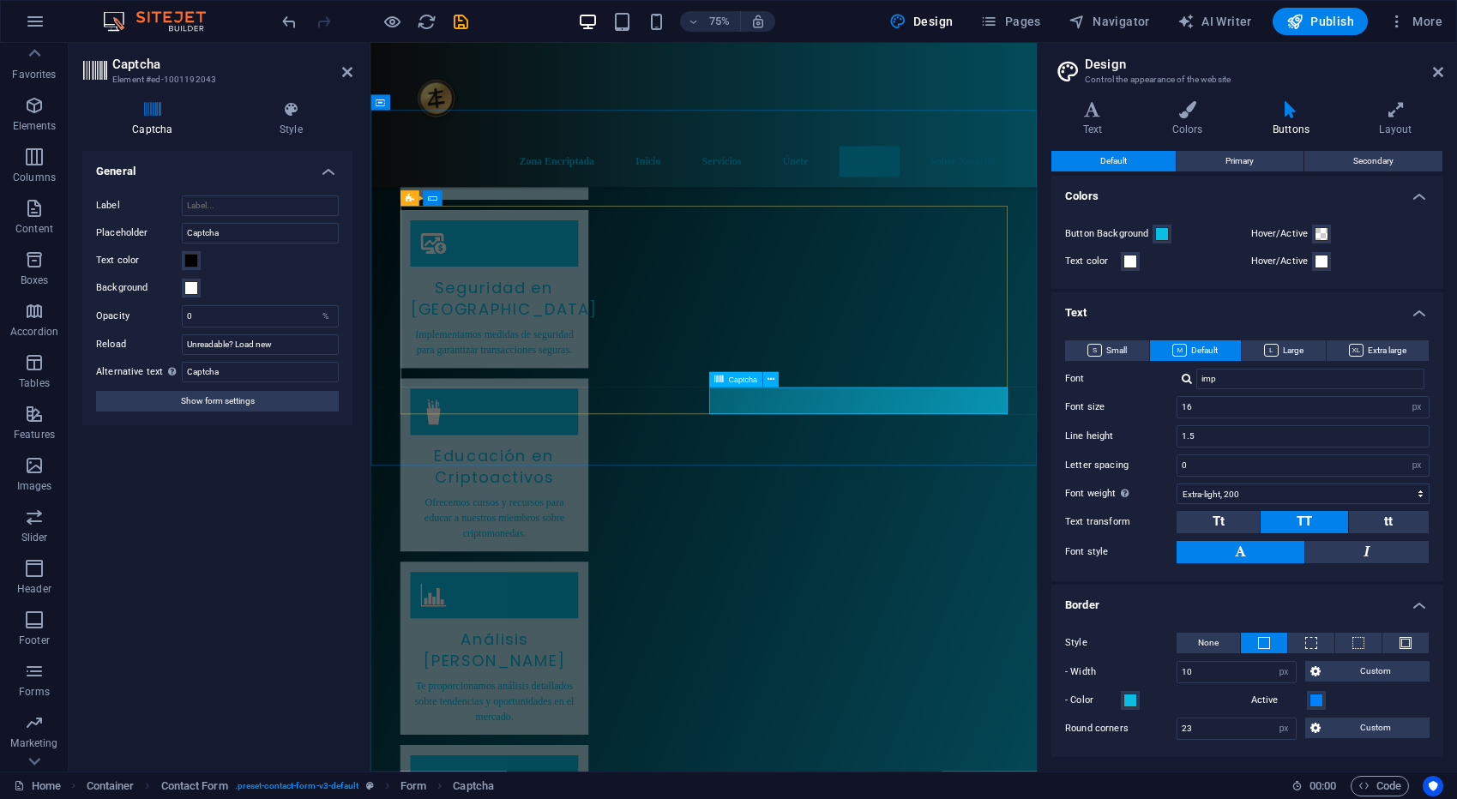
click at [196, 262] on span at bounding box center [191, 261] width 14 height 14
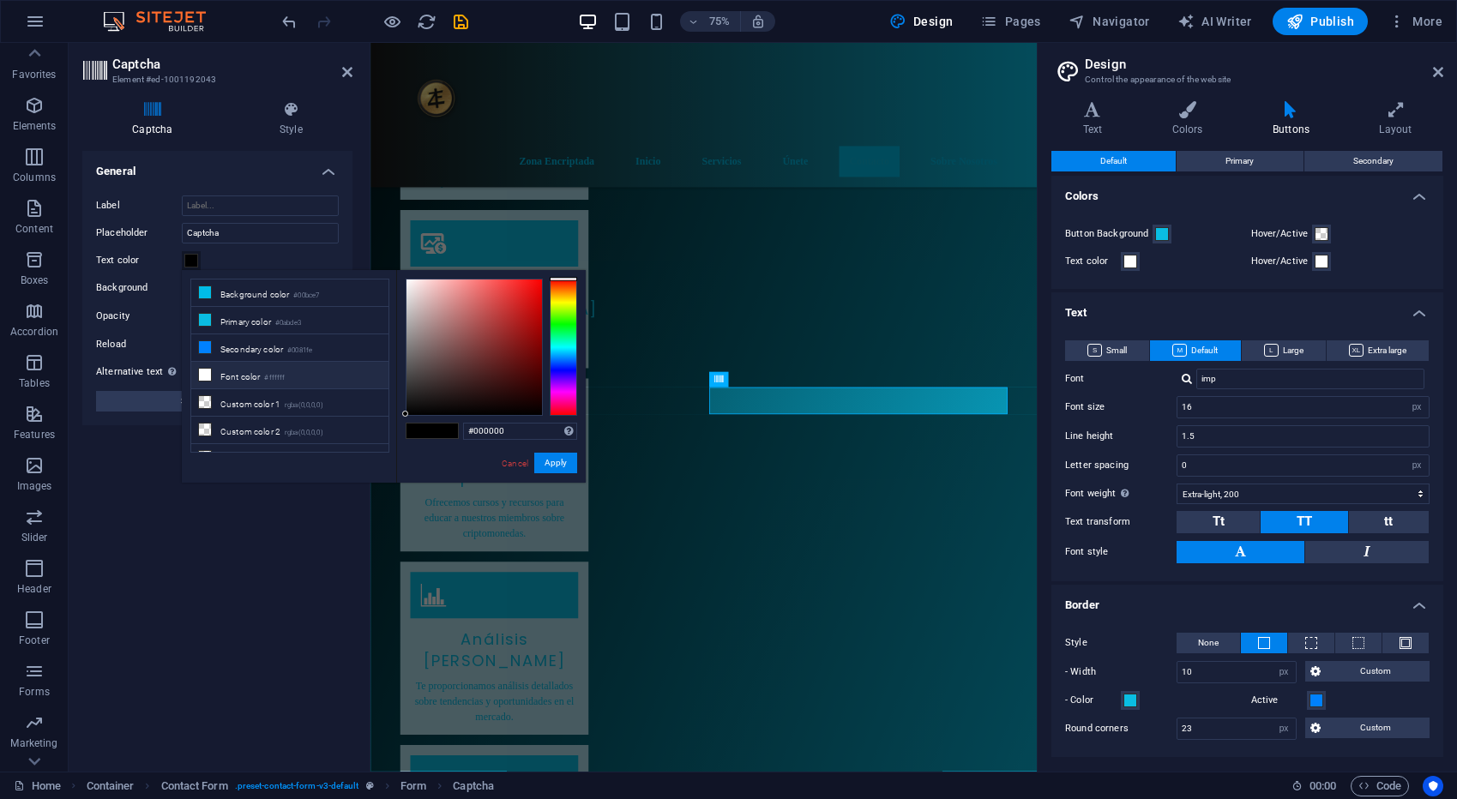
click at [204, 371] on icon at bounding box center [205, 375] width 12 height 12
type input "#ffffff"
click at [552, 465] on button "Apply" at bounding box center [555, 463] width 43 height 21
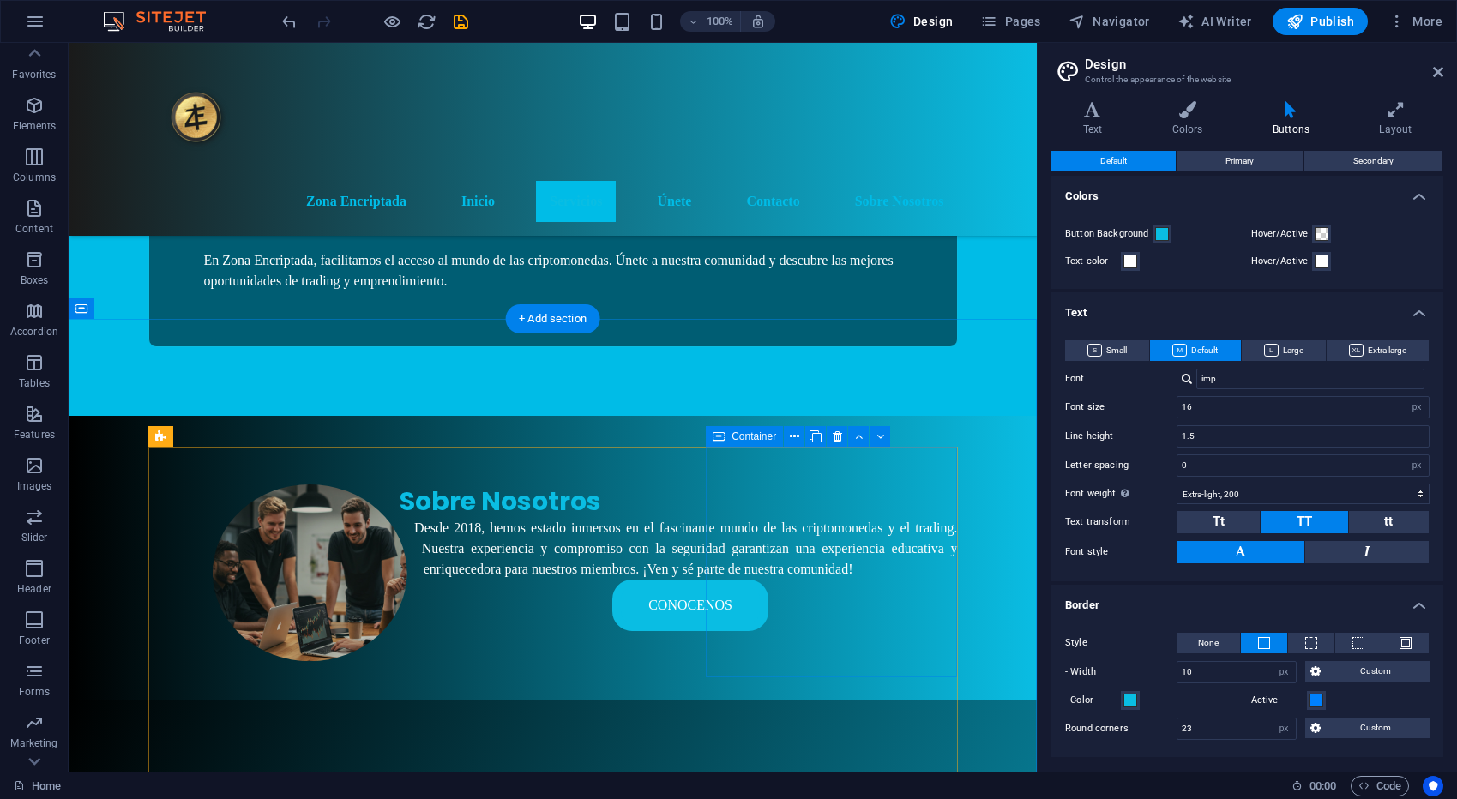
scroll to position [791, 0]
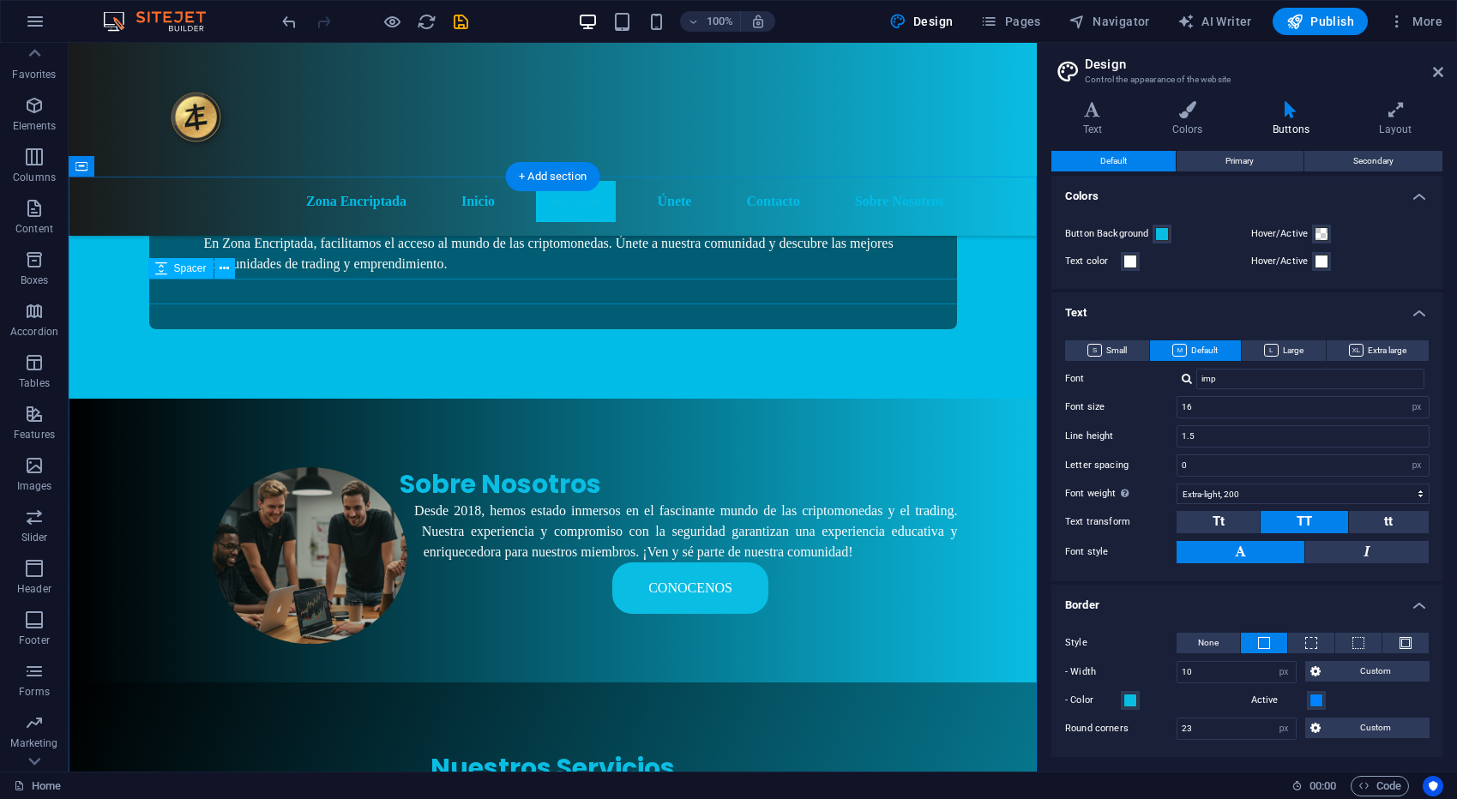
click at [406, 784] on div at bounding box center [552, 797] width 809 height 26
click at [400, 784] on div at bounding box center [552, 797] width 809 height 26
click at [394, 784] on div at bounding box center [552, 797] width 809 height 26
click at [209, 278] on div "Spacer" at bounding box center [180, 268] width 65 height 21
click at [225, 784] on div at bounding box center [552, 797] width 809 height 26
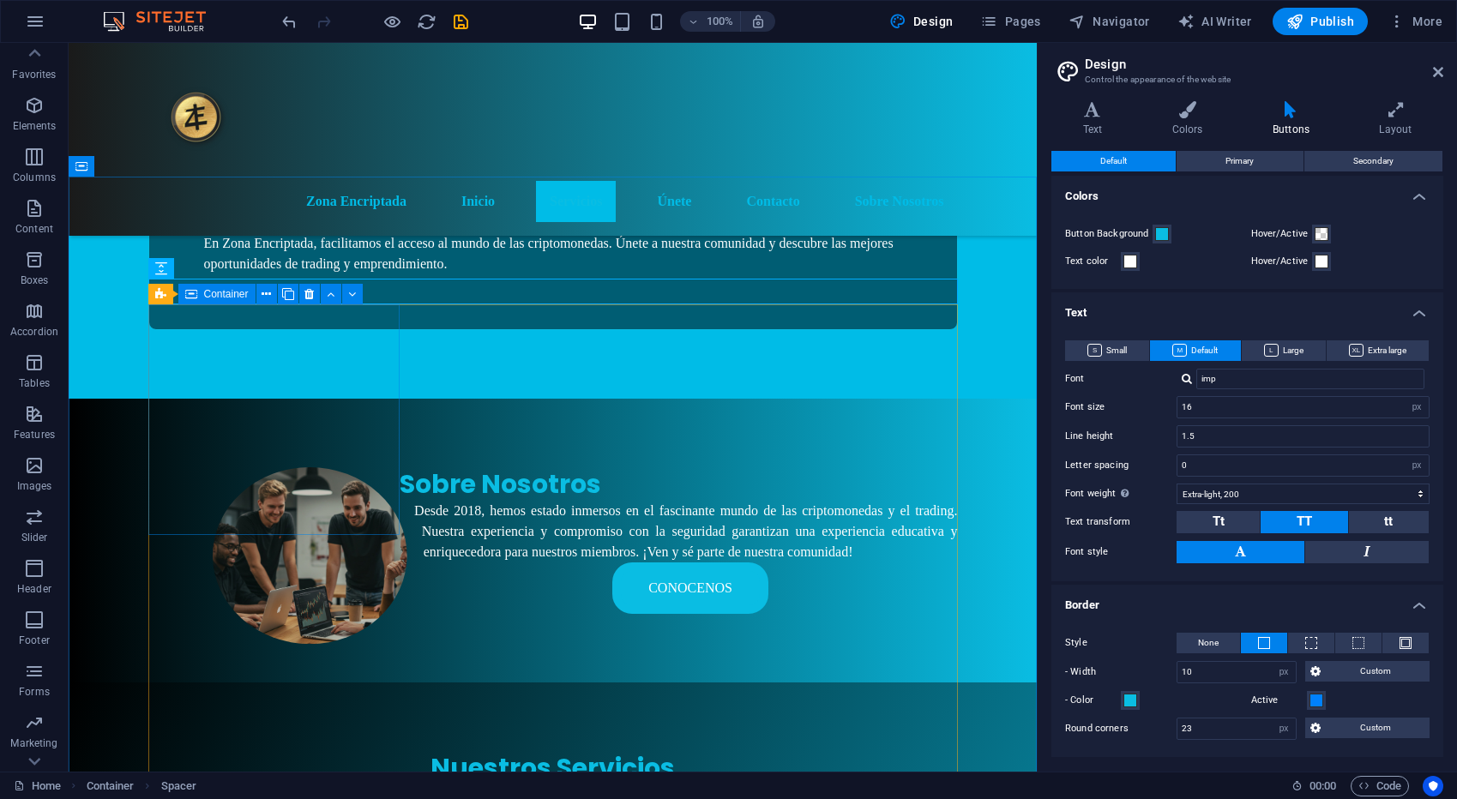
click at [224, 303] on div "Container" at bounding box center [216, 294] width 77 height 21
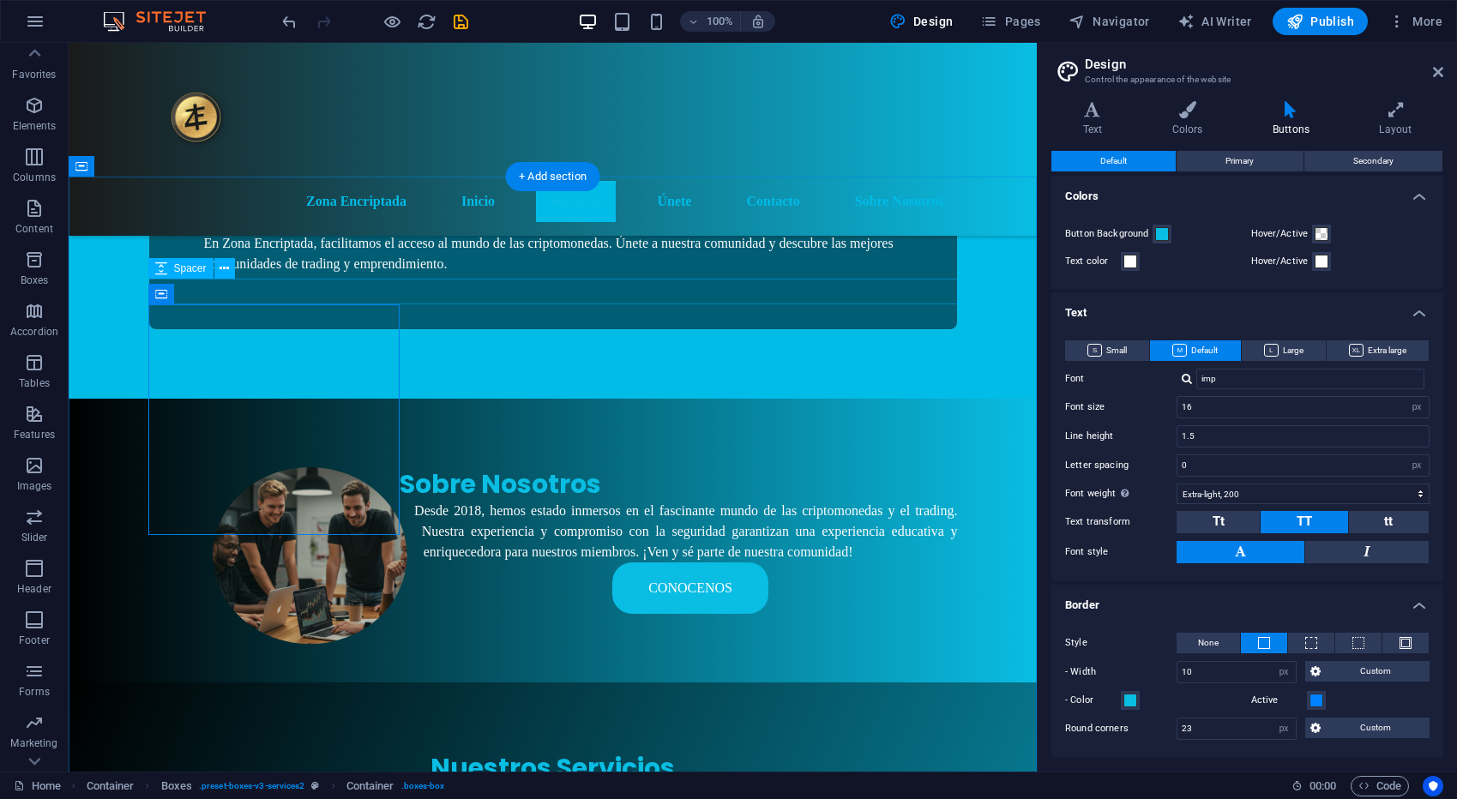
click at [394, 784] on div at bounding box center [552, 797] width 809 height 26
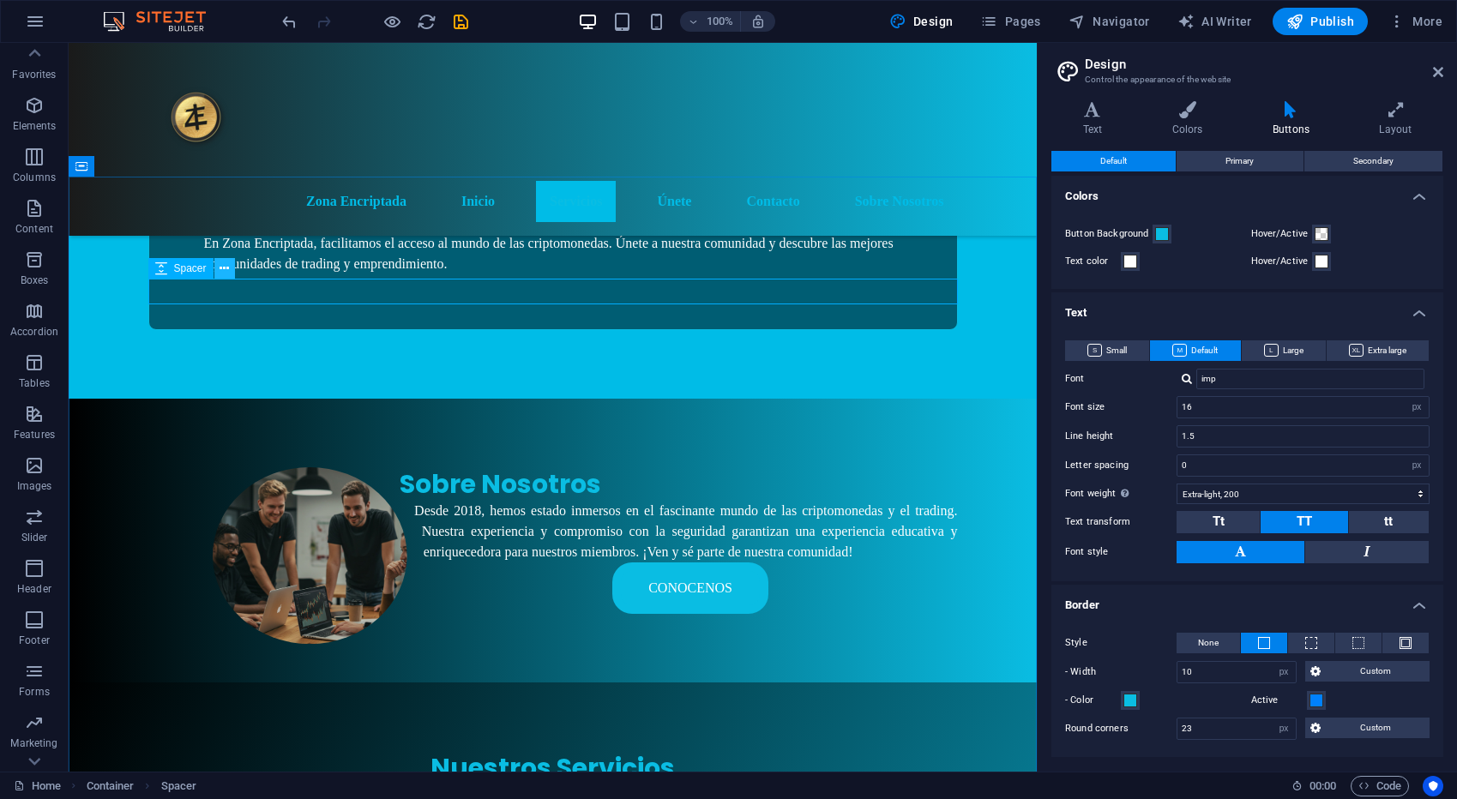
click at [222, 268] on icon at bounding box center [223, 269] width 9 height 18
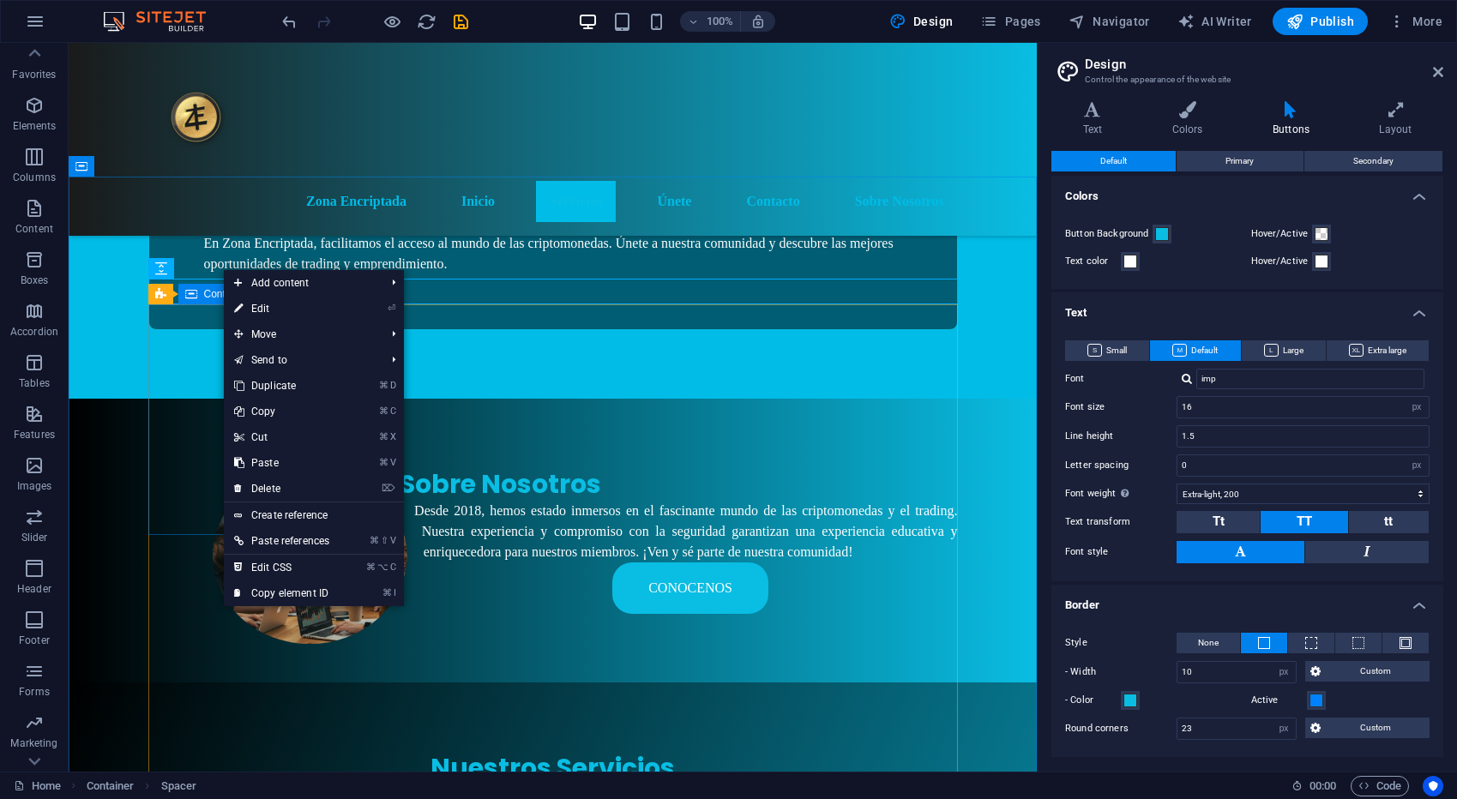
click at [180, 292] on div "Container" at bounding box center [216, 294] width 77 height 21
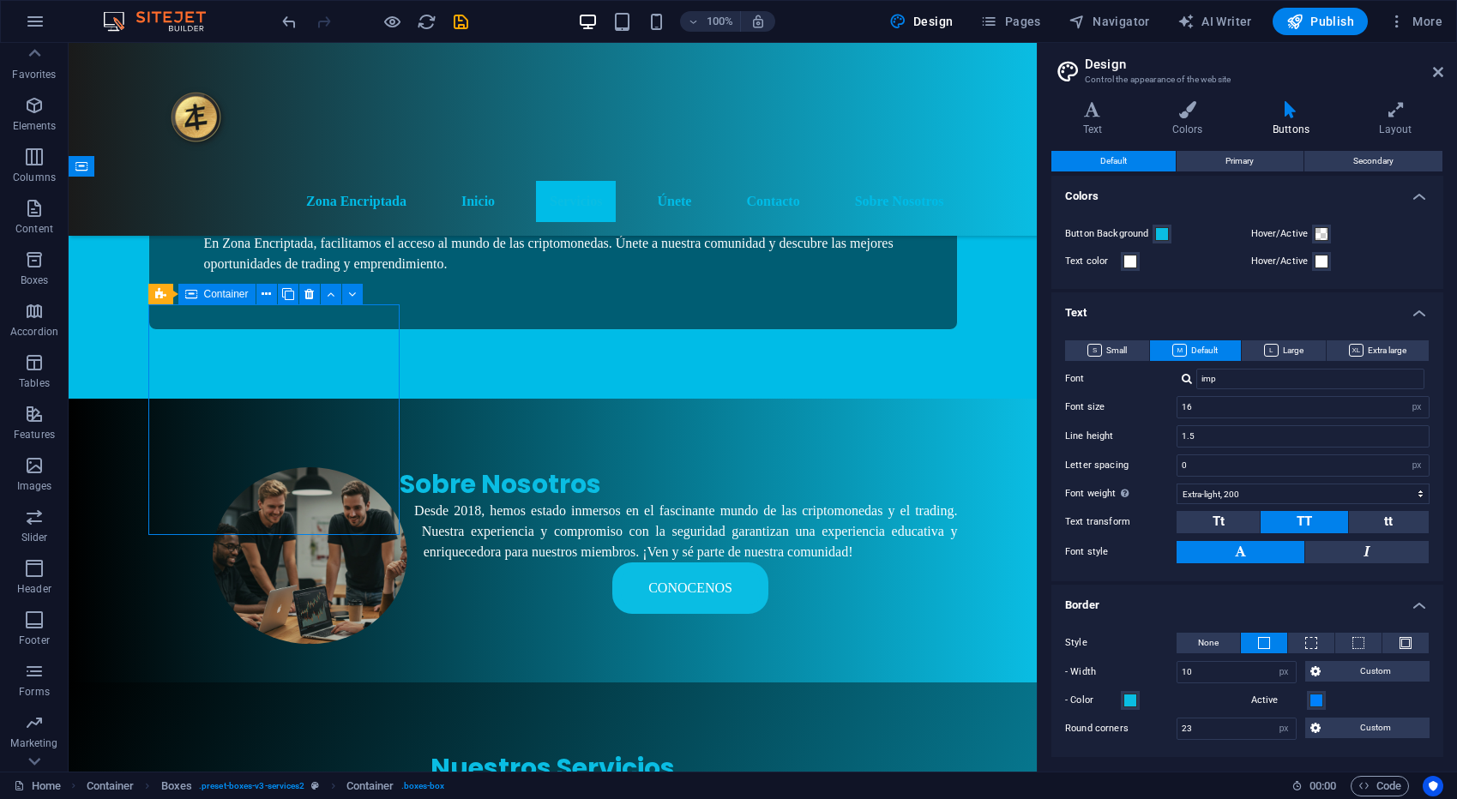
click at [229, 295] on span "Container" at bounding box center [226, 294] width 45 height 10
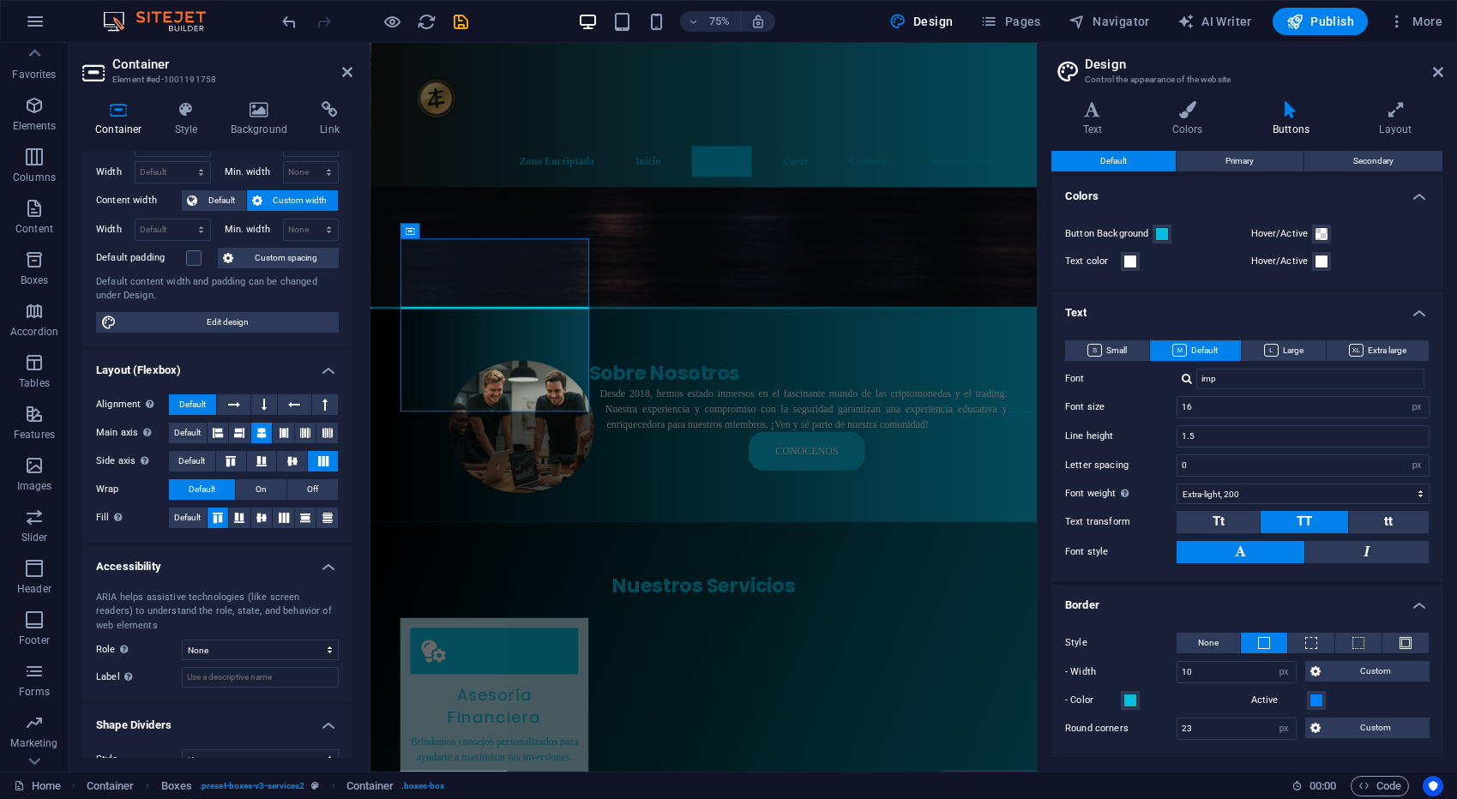
scroll to position [87, 0]
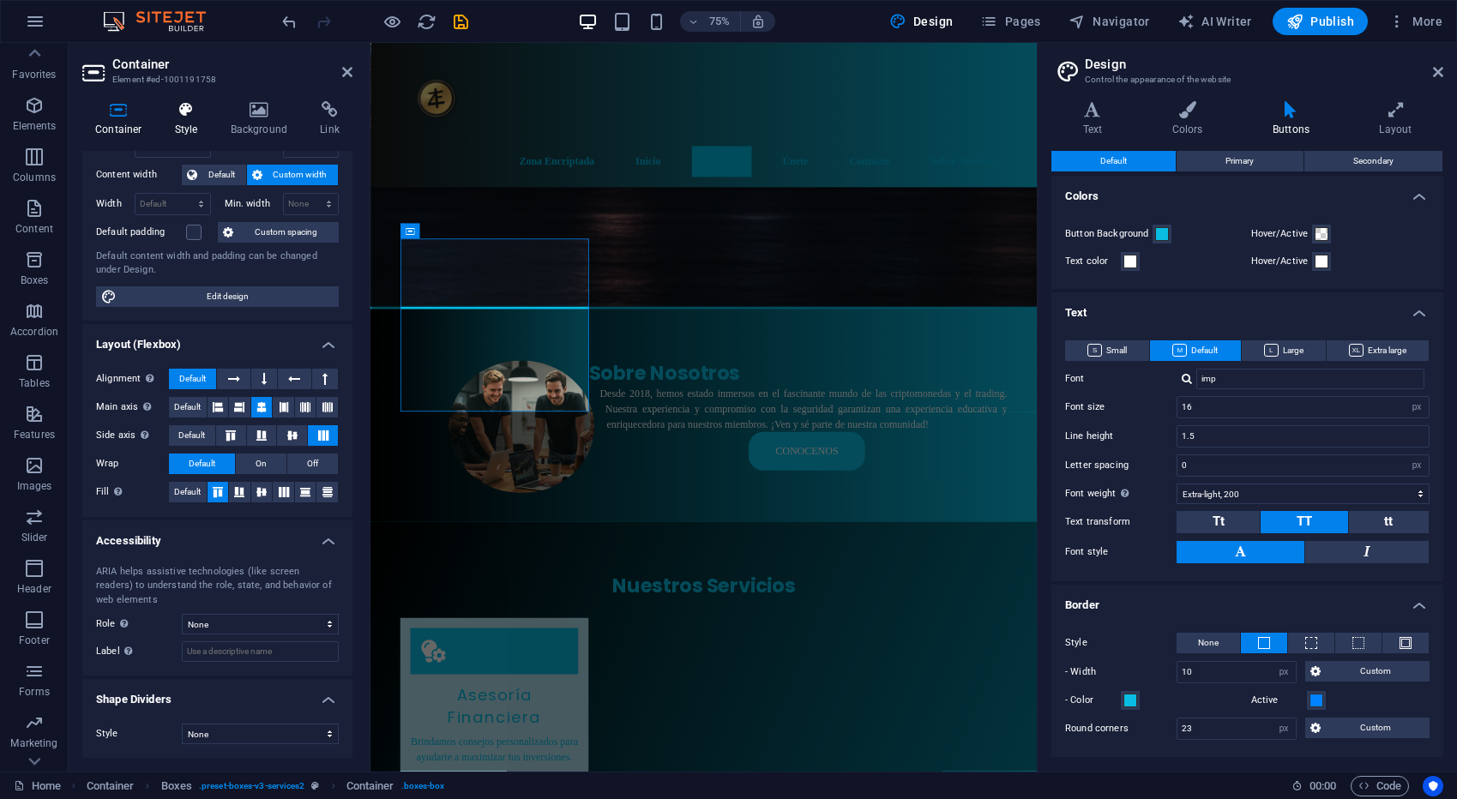
click at [193, 117] on icon at bounding box center [186, 109] width 49 height 17
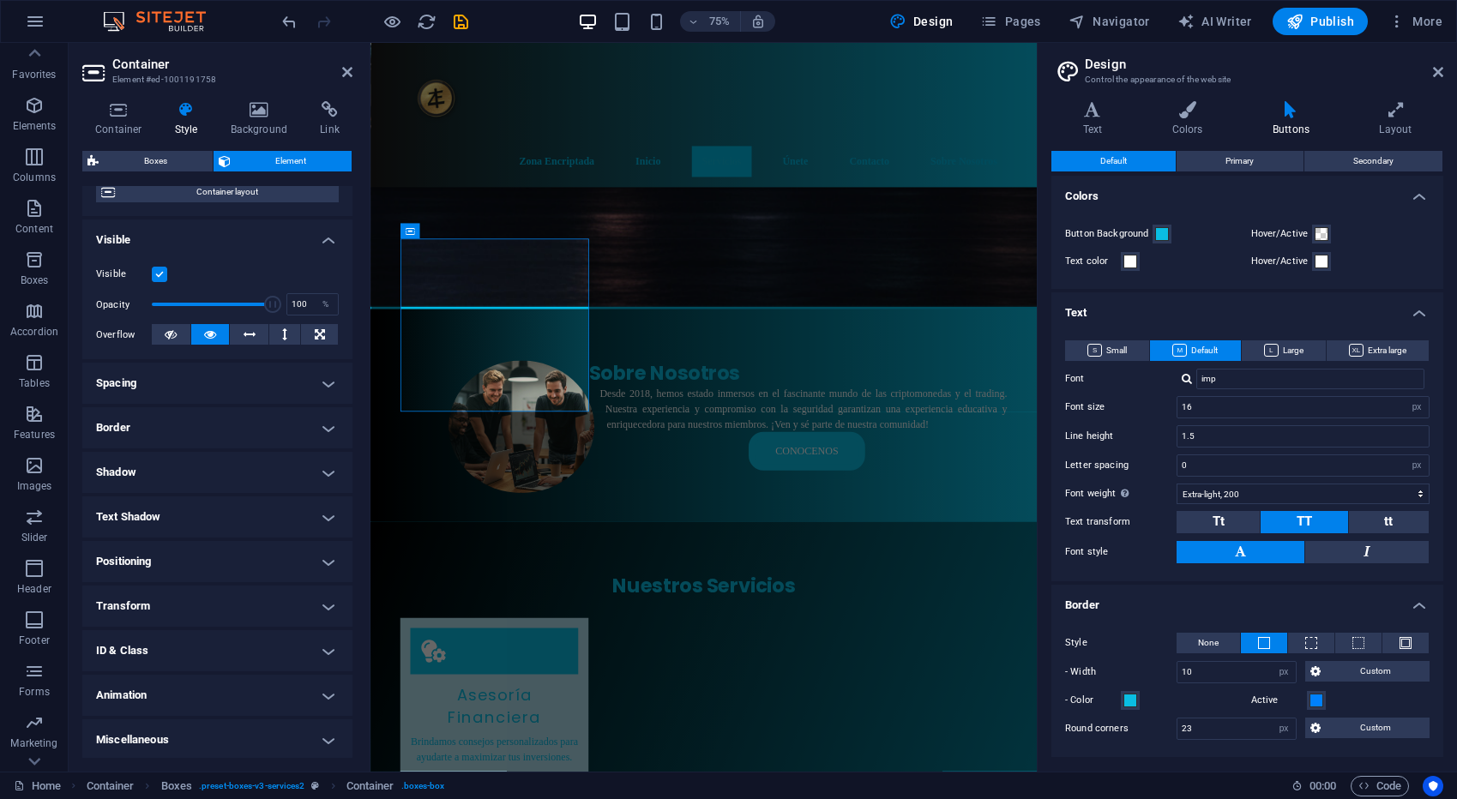
scroll to position [153, 0]
click at [219, 424] on h4 "Border" at bounding box center [217, 425] width 270 height 41
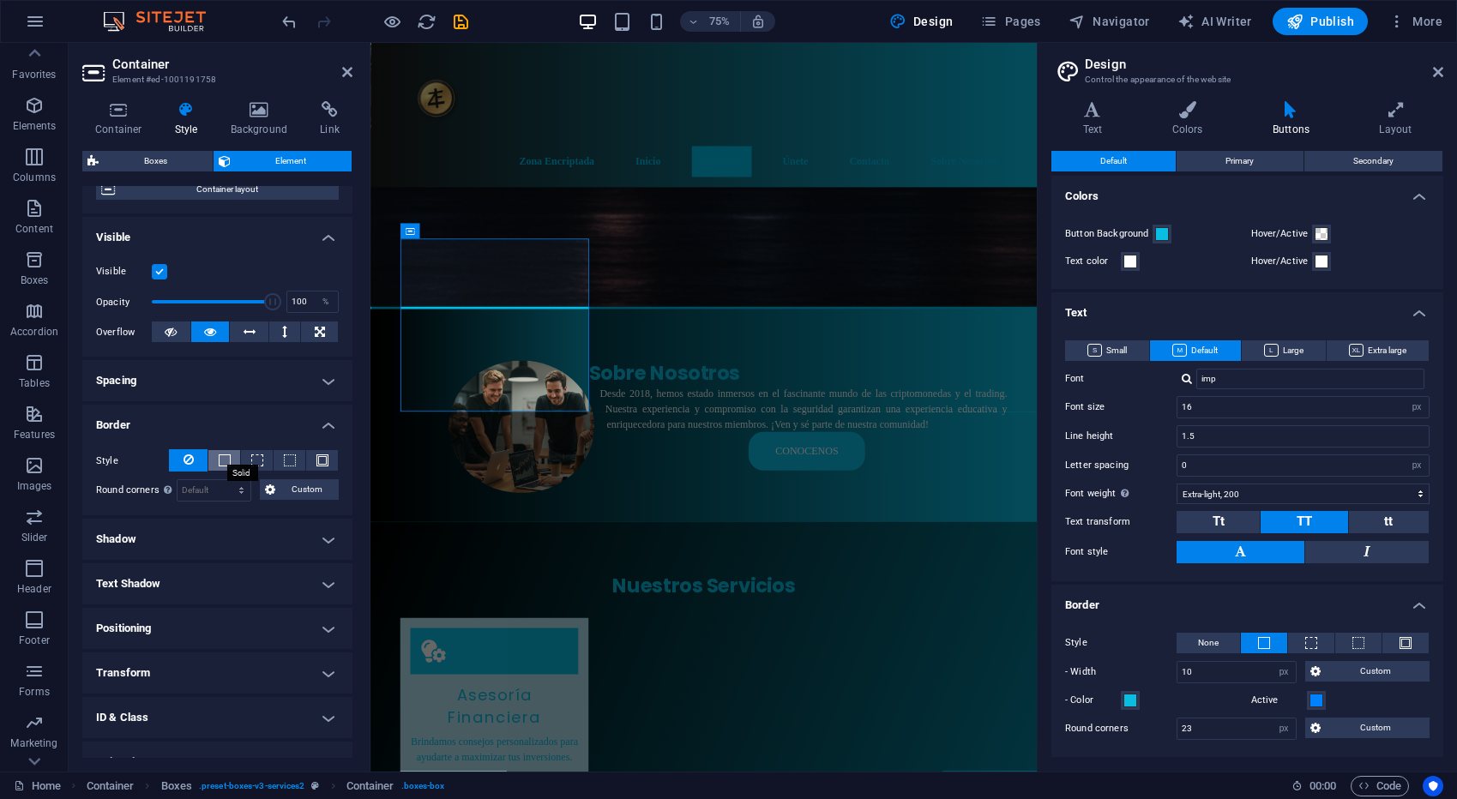
click at [223, 461] on span at bounding box center [225, 460] width 12 height 12
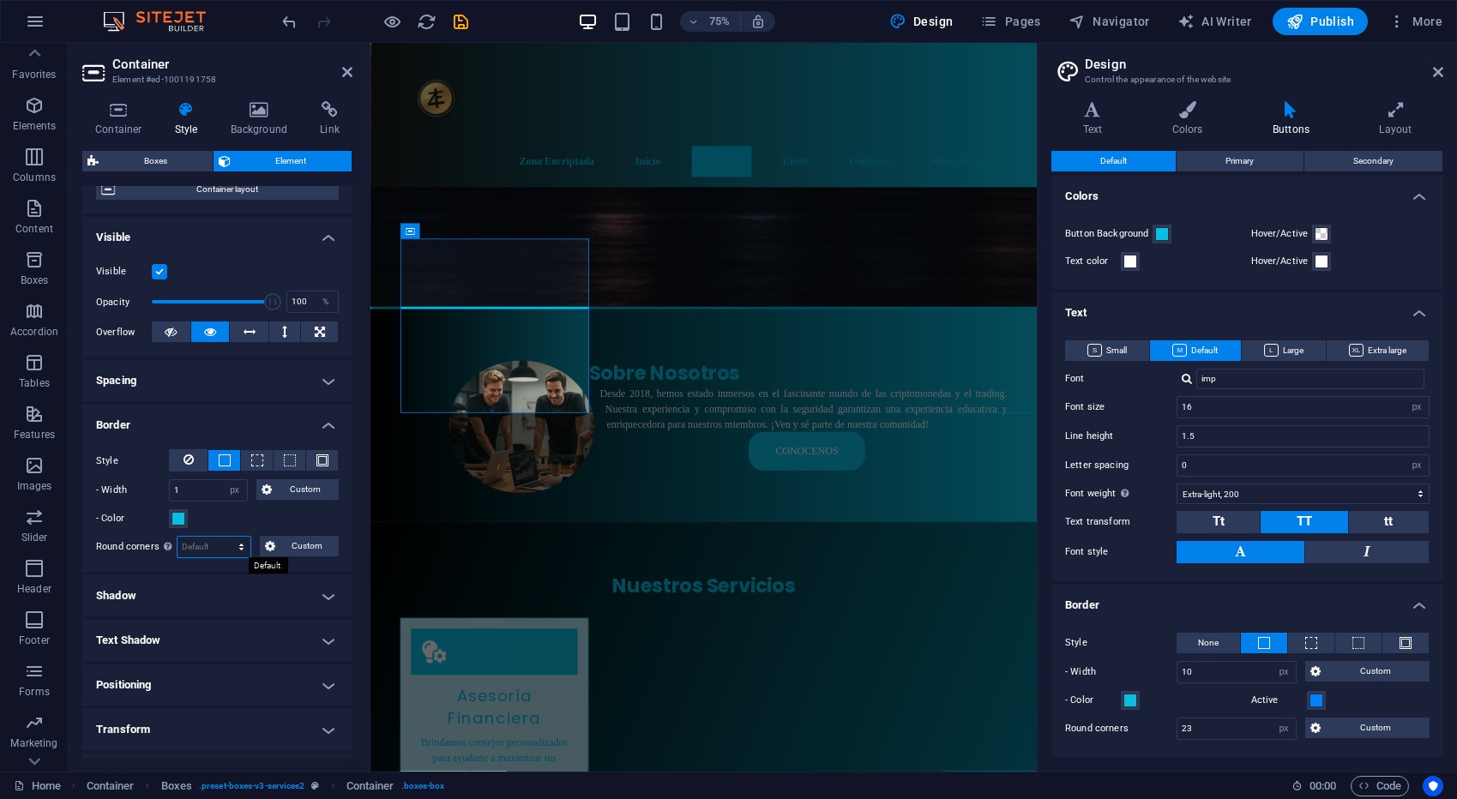
click at [213, 544] on select "Default px rem % vh vw Custom" at bounding box center [213, 547] width 73 height 21
select select "px"
click at [225, 537] on select "Default px rem % vh vw Custom" at bounding box center [213, 547] width 73 height 21
type input "0"
click at [195, 544] on input "0" at bounding box center [213, 547] width 73 height 21
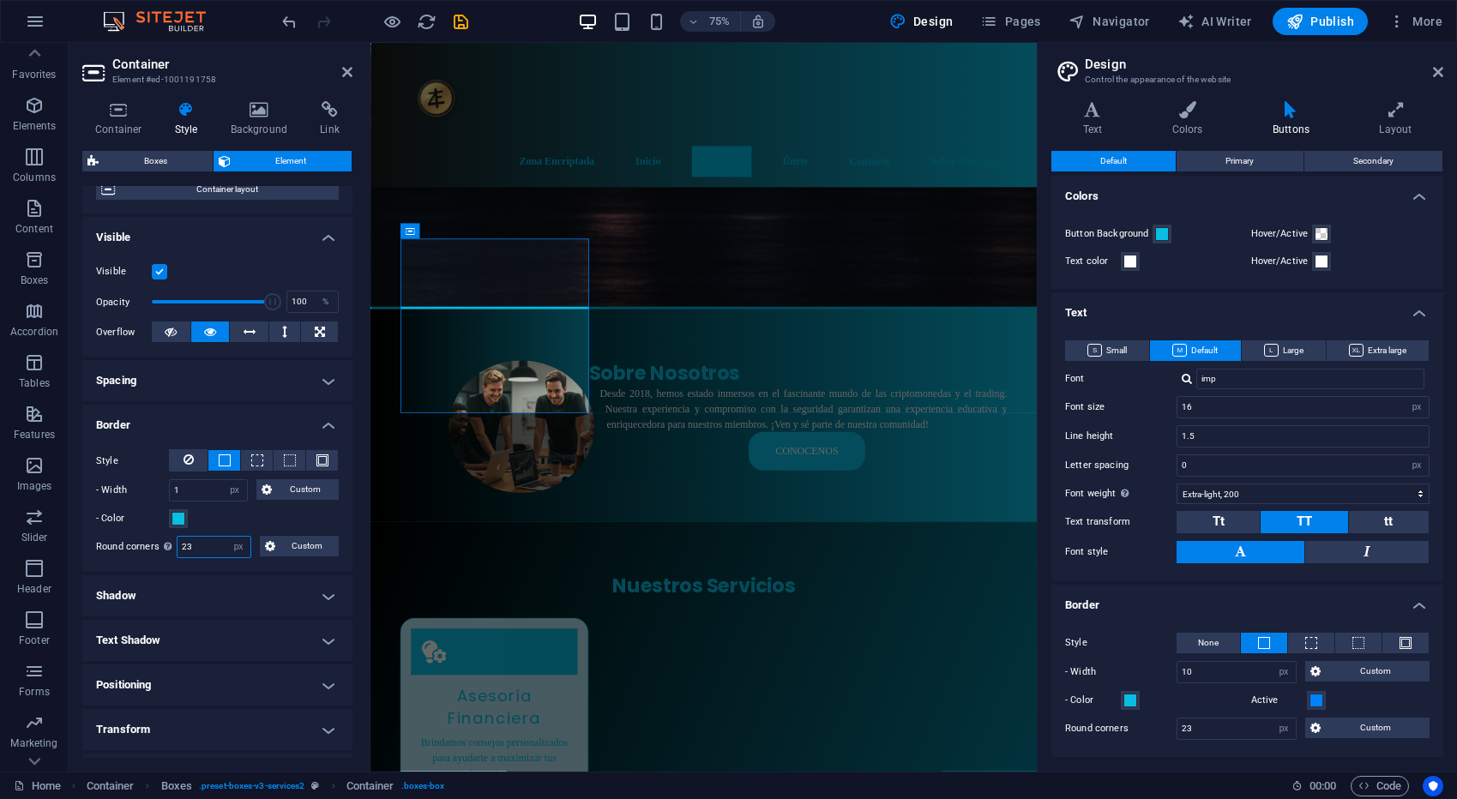
type input "23"
click at [225, 526] on div "- Color" at bounding box center [217, 518] width 243 height 21
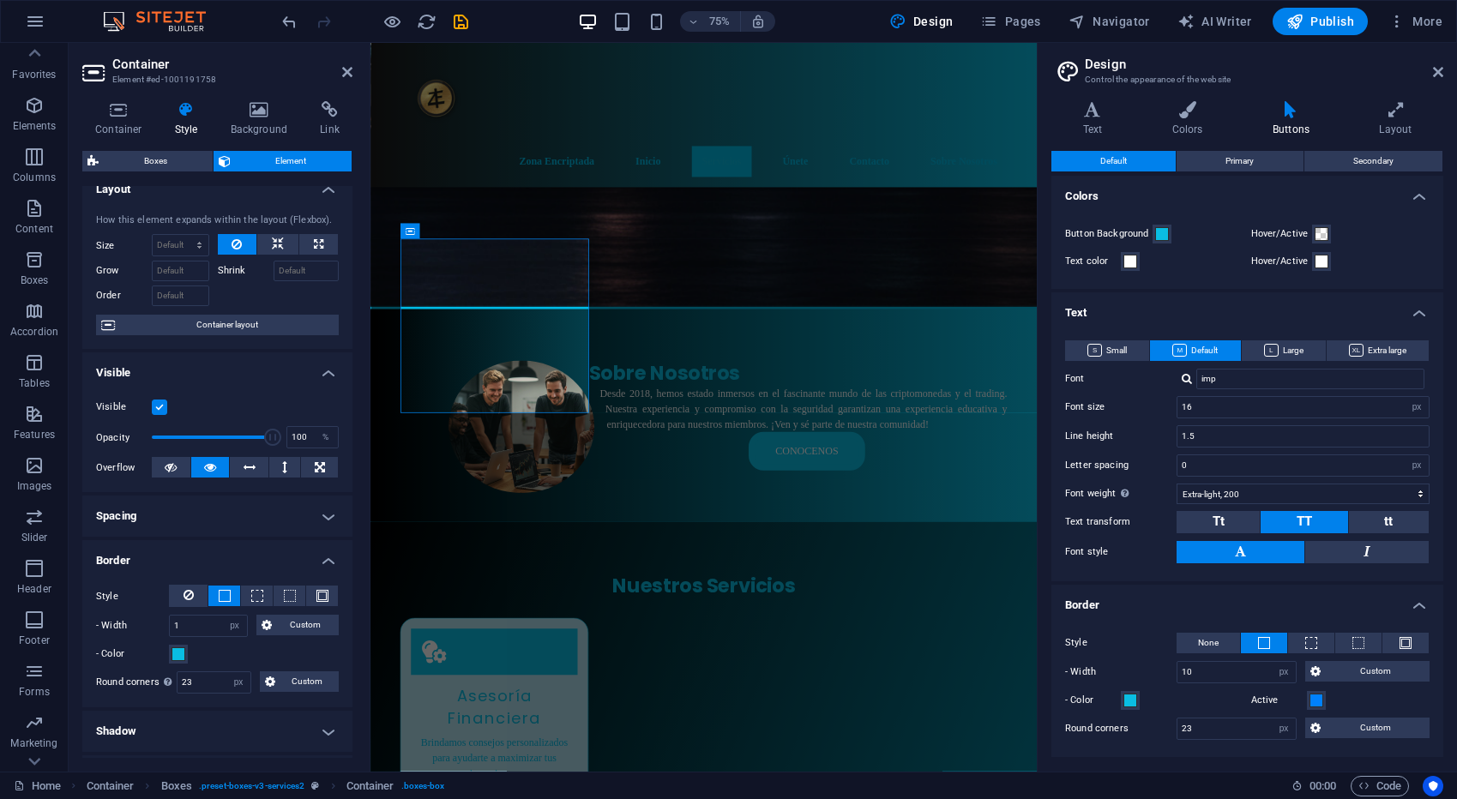
scroll to position [0, 0]
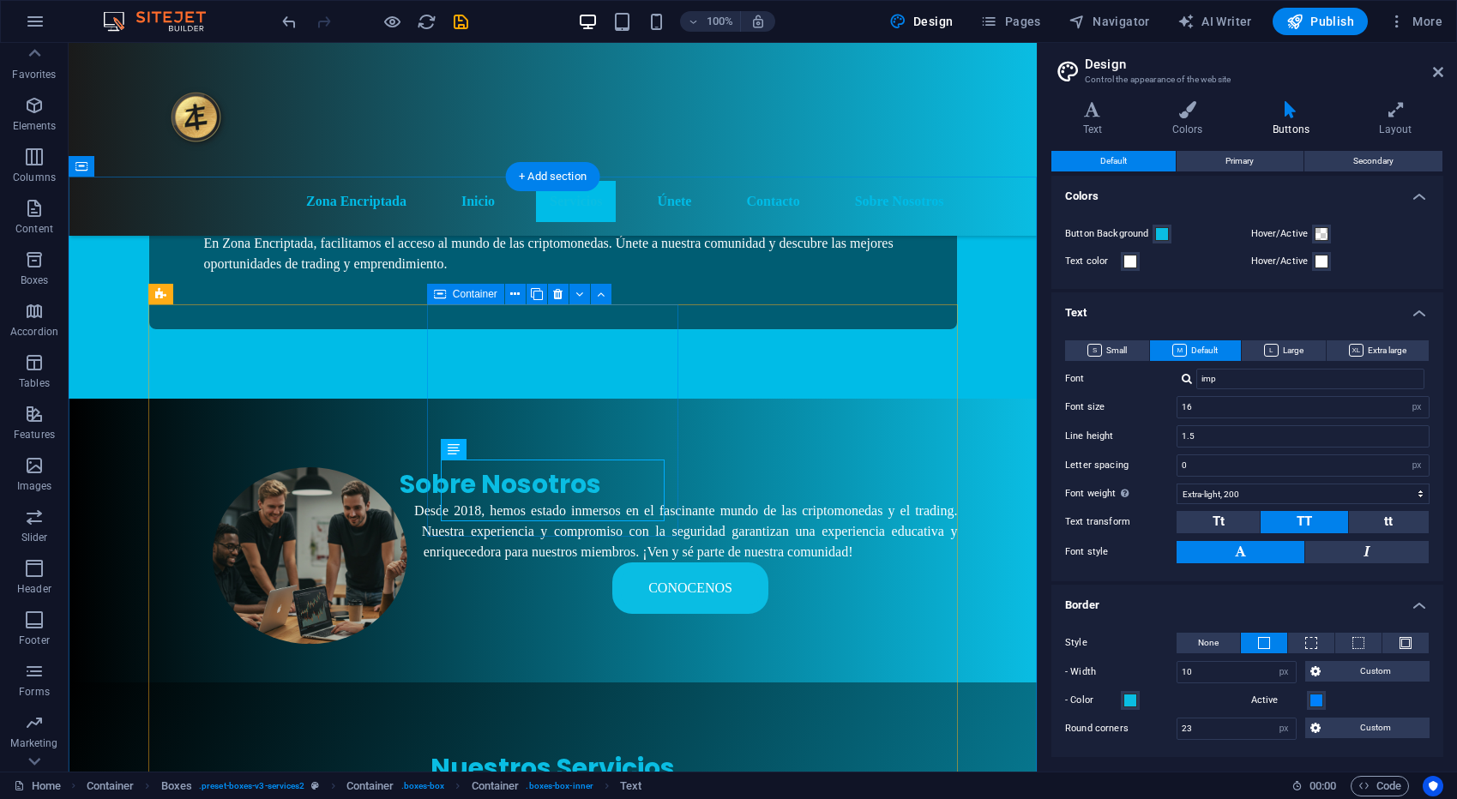
click at [465, 294] on span "Container" at bounding box center [475, 294] width 45 height 10
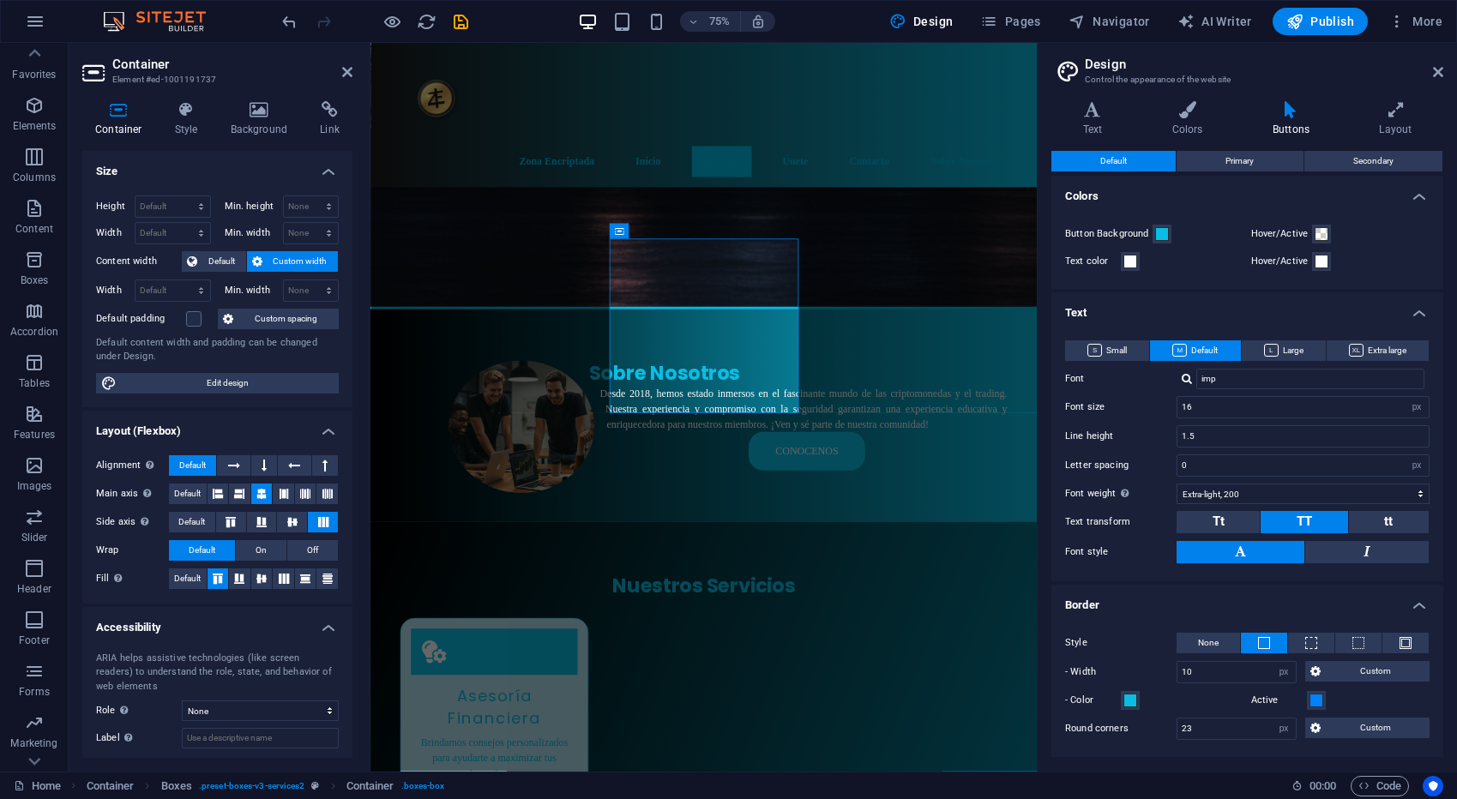
scroll to position [87, 0]
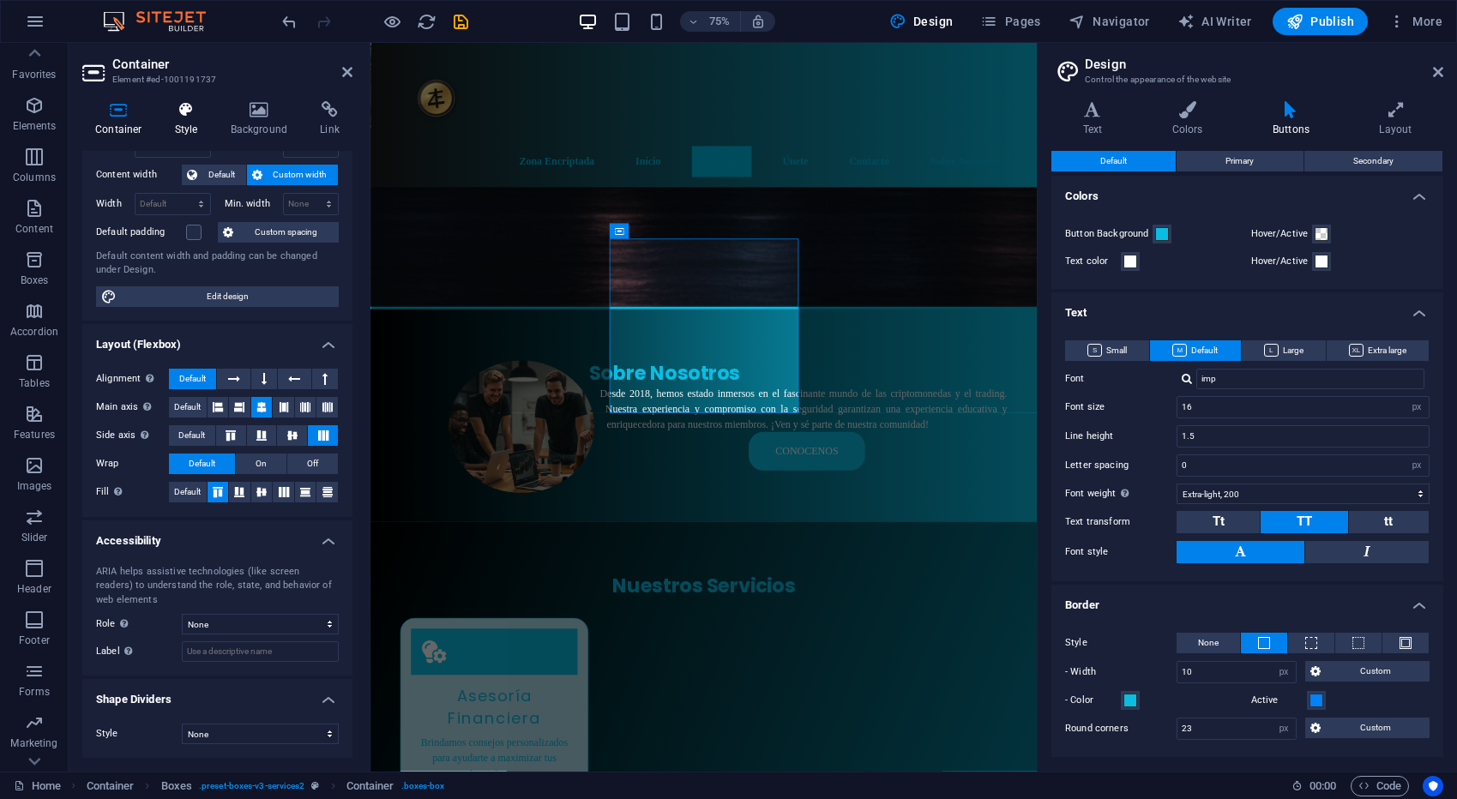
click at [171, 119] on h4 "Style" at bounding box center [190, 119] width 56 height 36
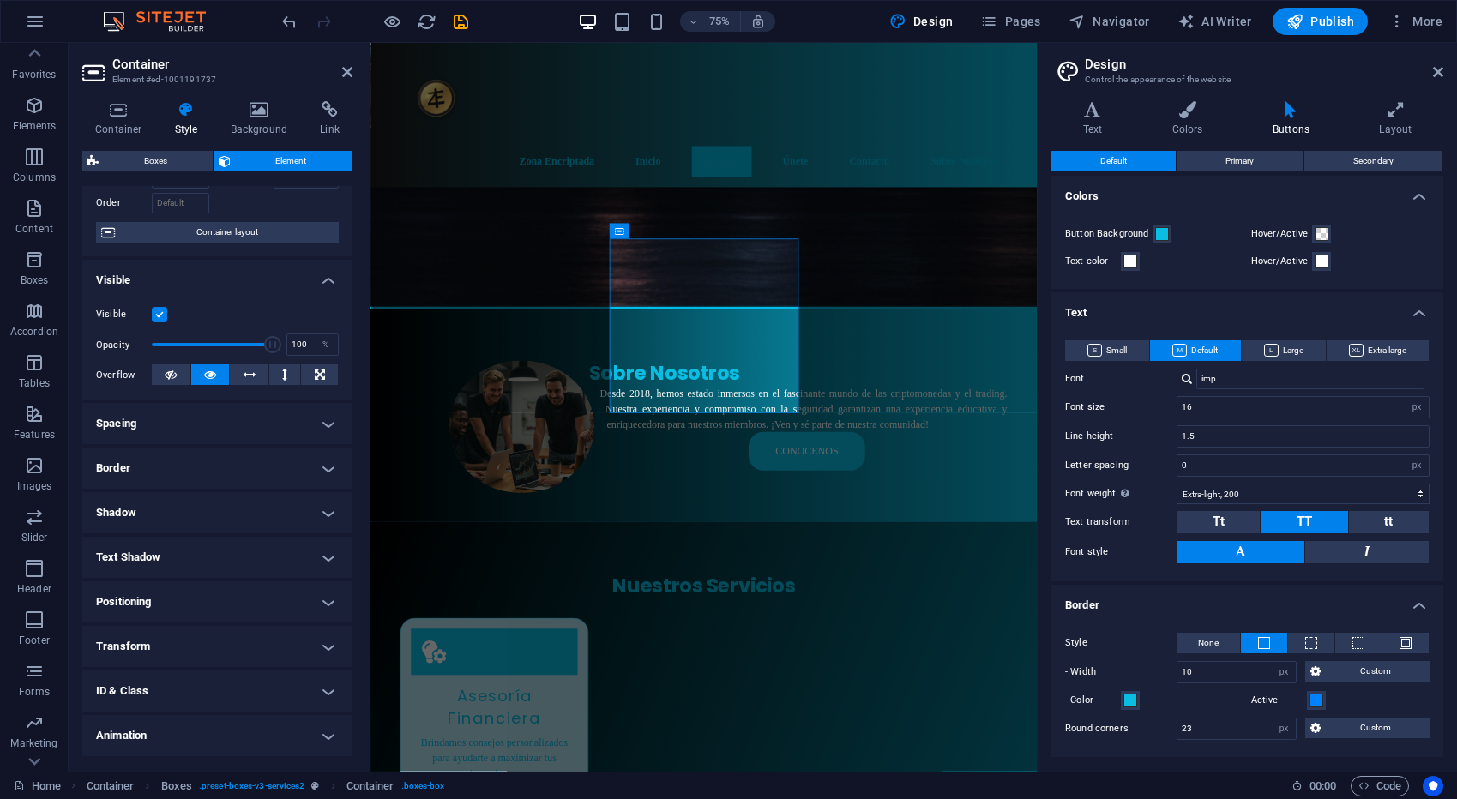
scroll to position [153, 0]
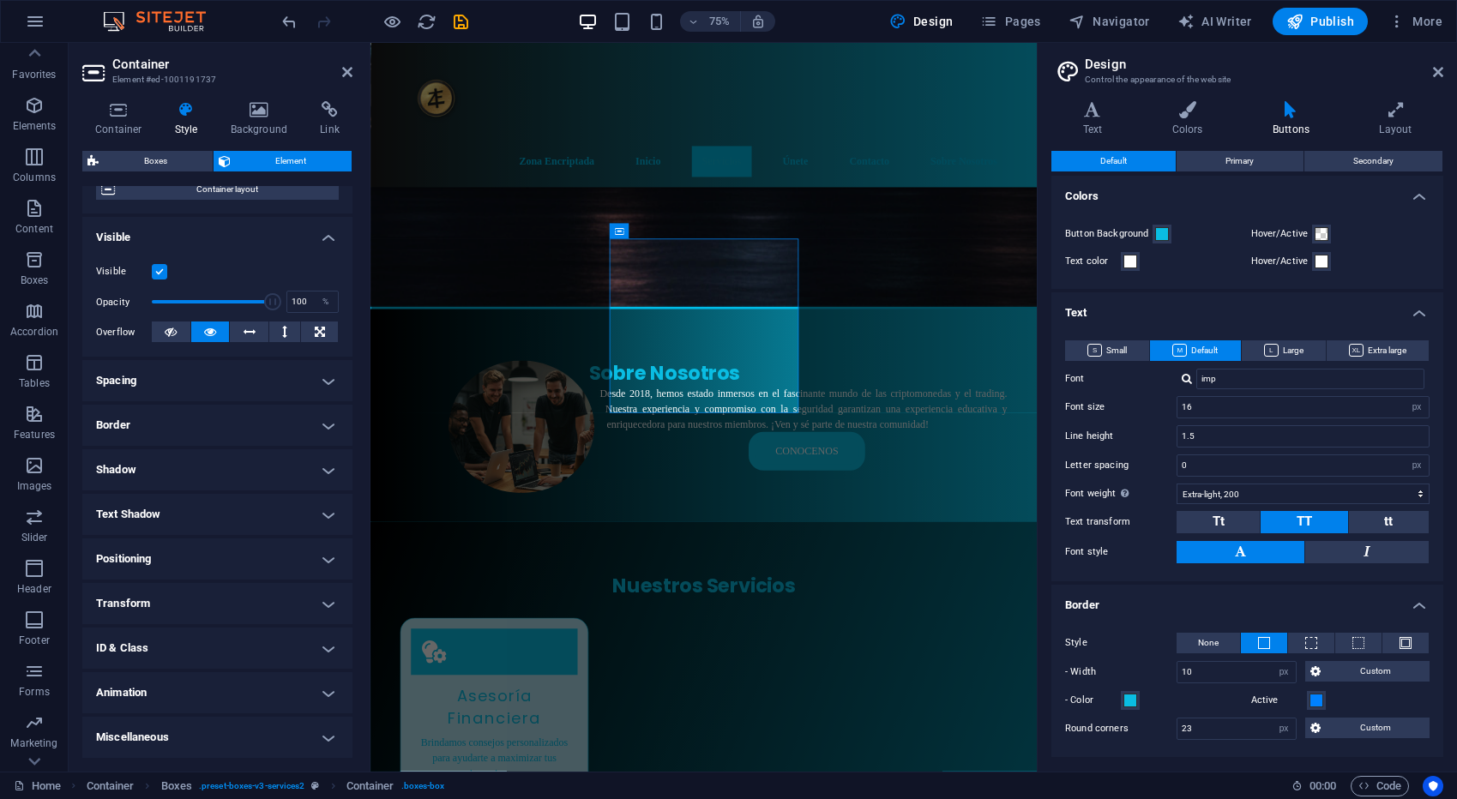
click at [166, 428] on h4 "Border" at bounding box center [217, 425] width 270 height 41
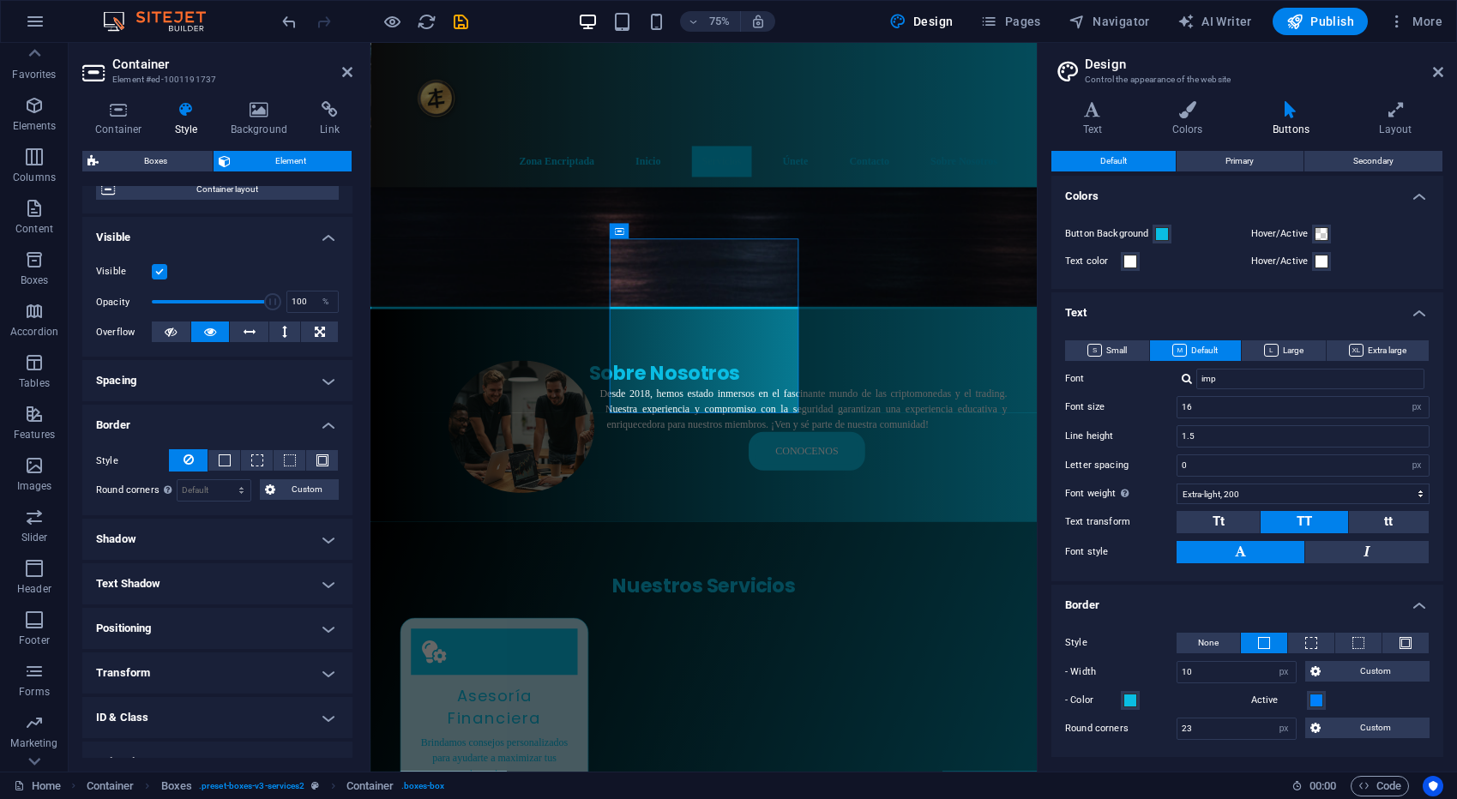
scroll to position [221, 0]
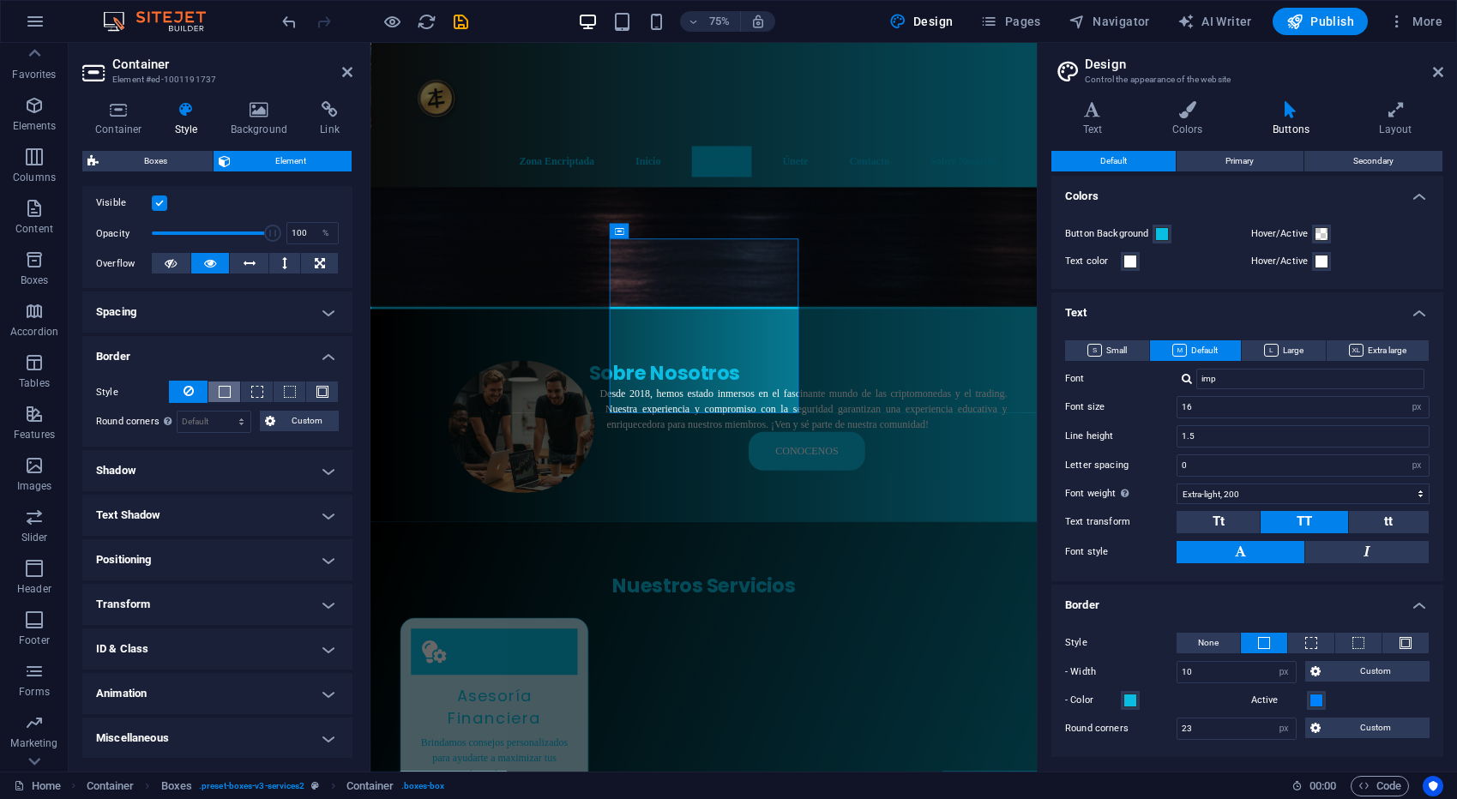
click at [223, 399] on span at bounding box center [224, 392] width 3 height 21
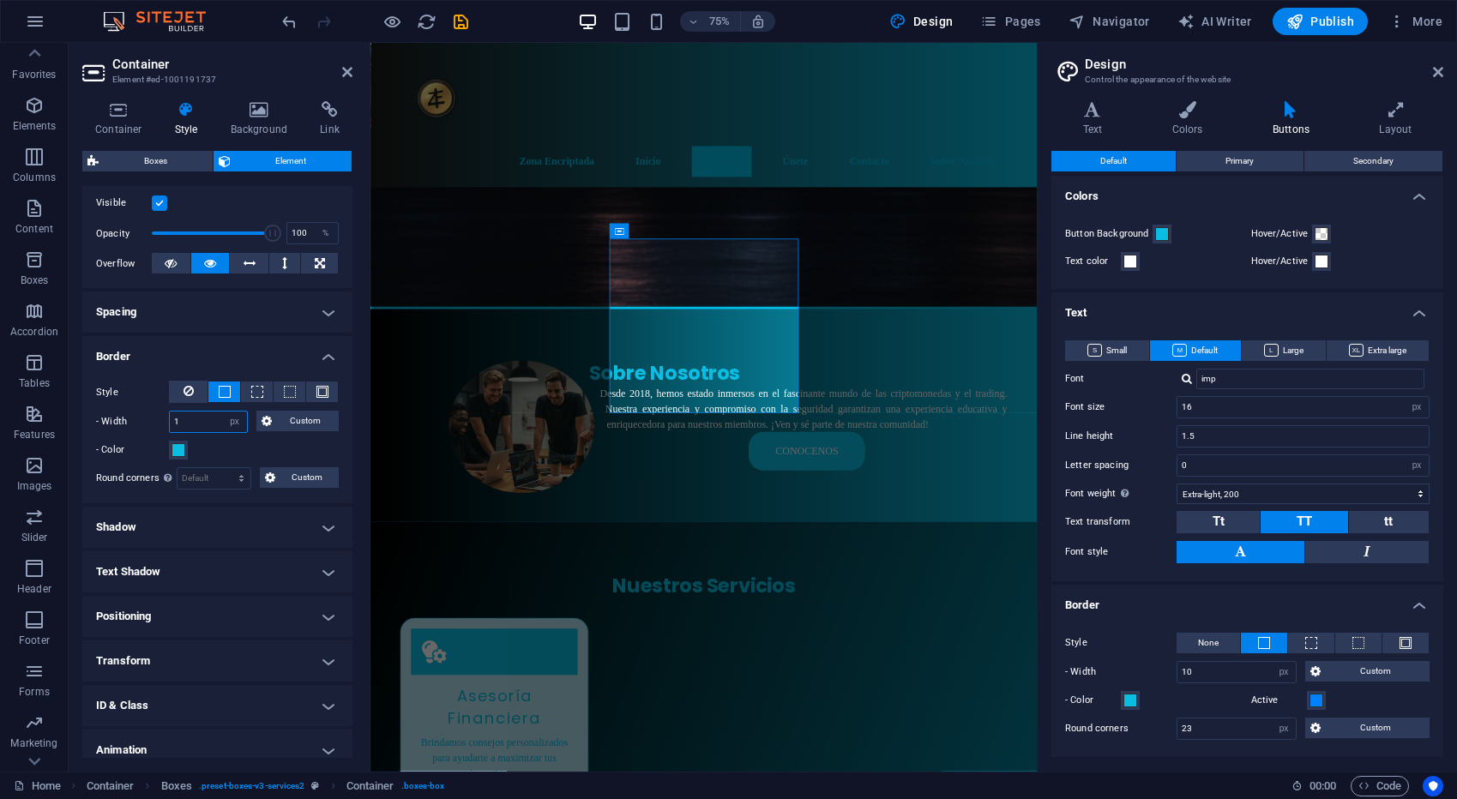
click at [201, 424] on input "1" at bounding box center [208, 422] width 77 height 21
click at [207, 476] on select "Default px rem % vh vw Custom" at bounding box center [213, 478] width 73 height 21
select select "px"
click at [225, 468] on select "Default px rem % vh vw Custom" at bounding box center [213, 478] width 73 height 21
type input "0"
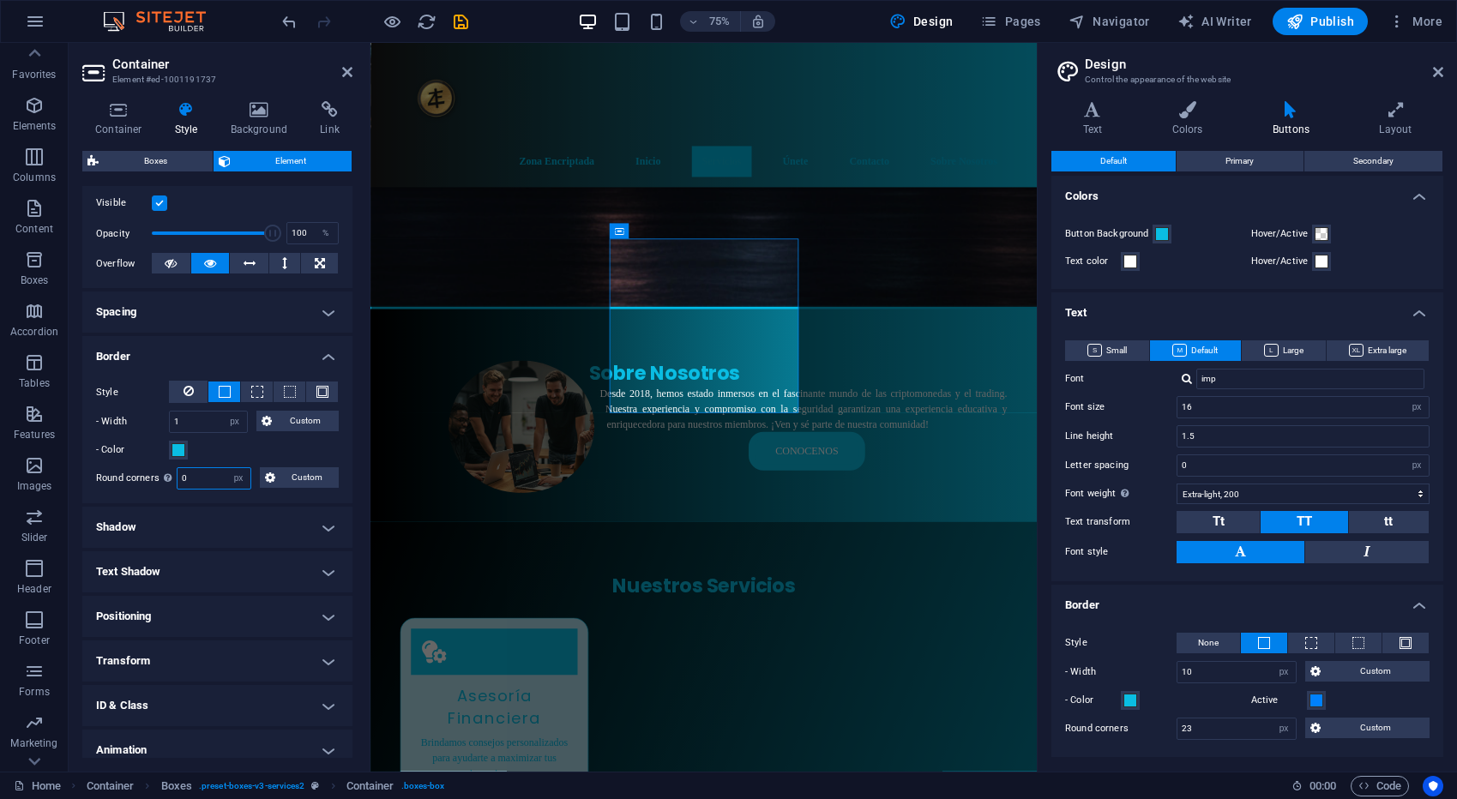
click at [197, 478] on input "0" at bounding box center [213, 478] width 73 height 21
type input "23"
click at [212, 454] on div "- Color" at bounding box center [217, 450] width 243 height 21
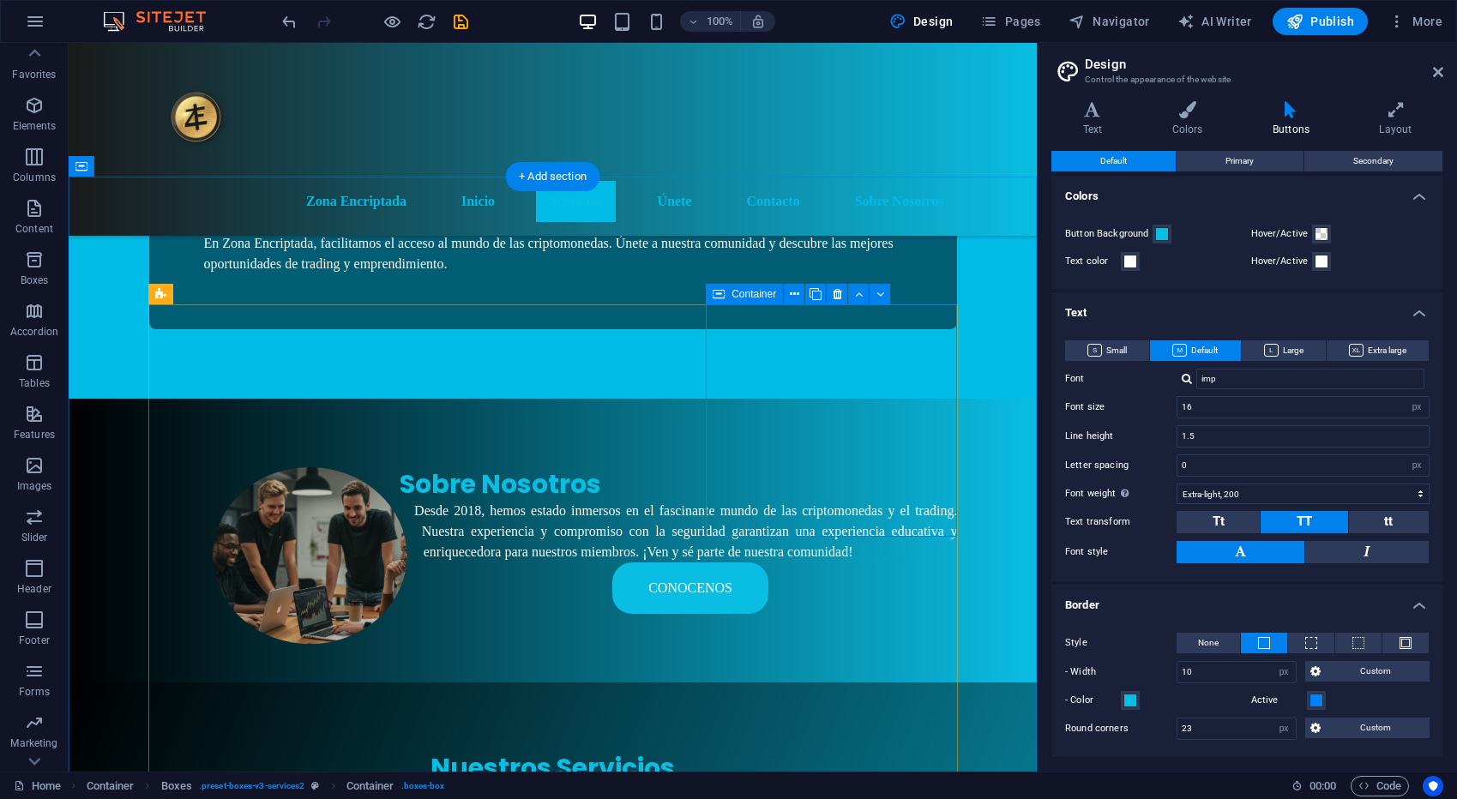
click at [752, 298] on span "Container" at bounding box center [753, 294] width 45 height 10
select select "px"
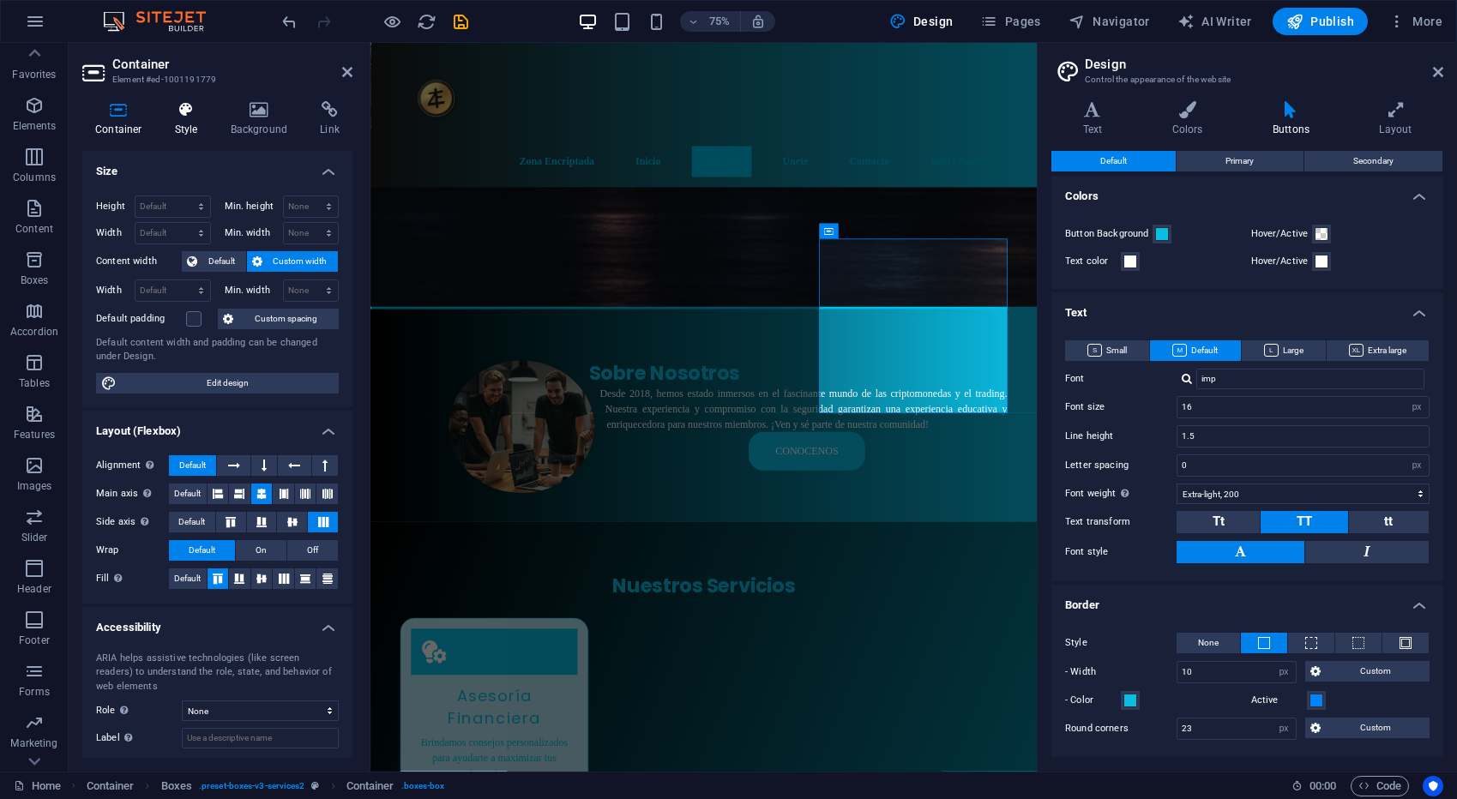
click at [190, 117] on icon at bounding box center [186, 109] width 49 height 17
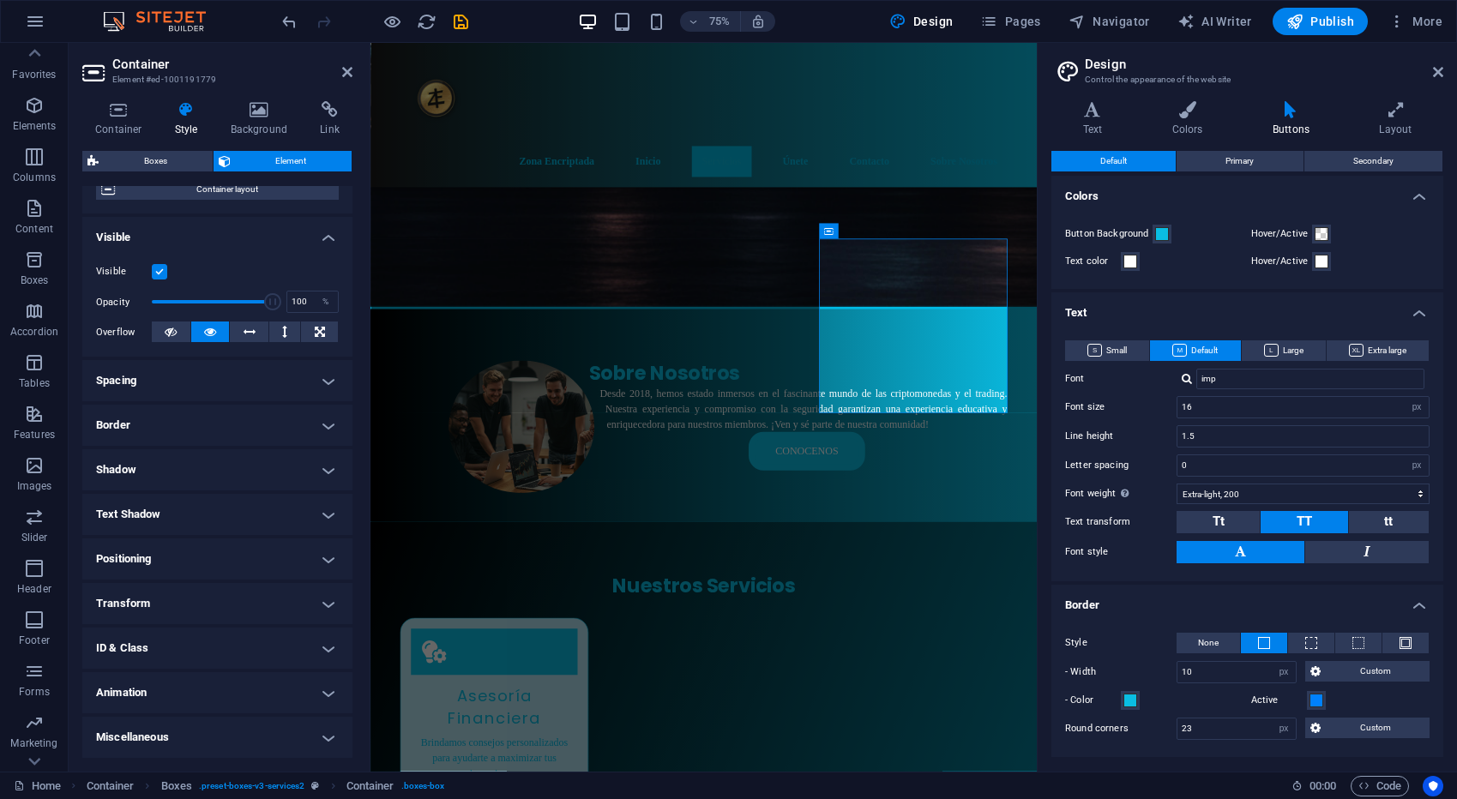
click at [160, 427] on h4 "Border" at bounding box center [217, 425] width 270 height 41
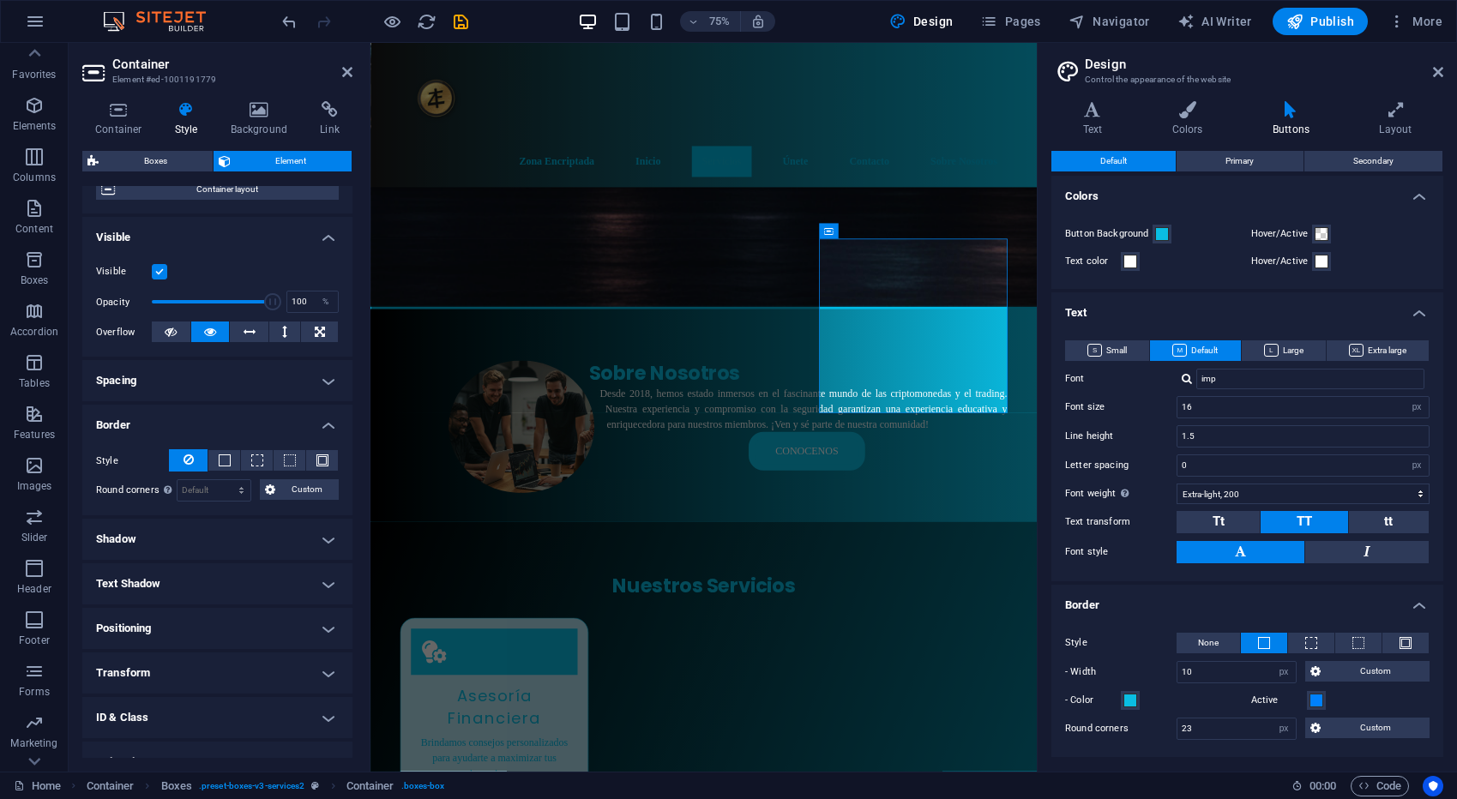
scroll to position [154, 0]
click at [222, 460] on span at bounding box center [225, 459] width 12 height 12
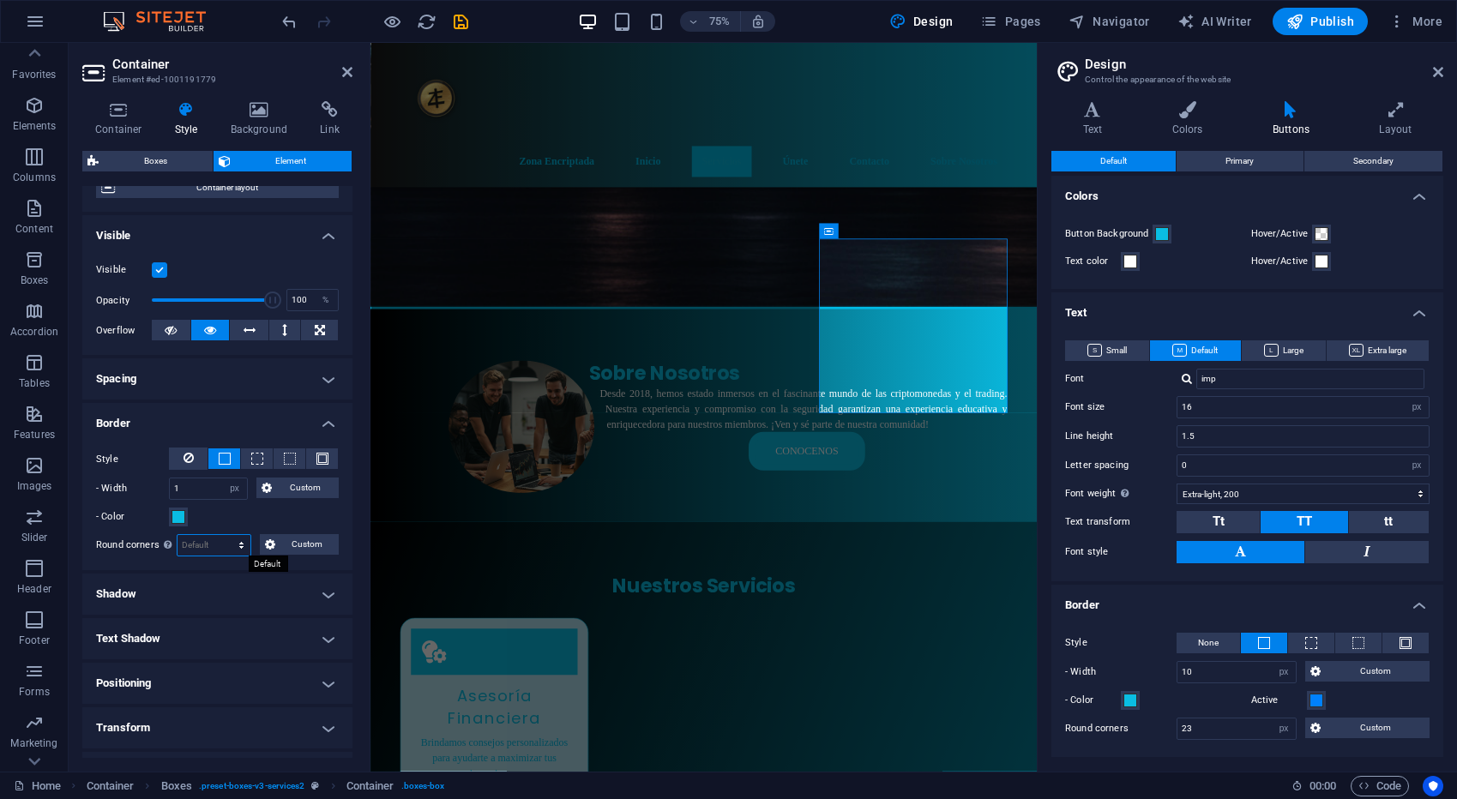
click at [199, 544] on select "Default px rem % vh vw Custom" at bounding box center [213, 545] width 73 height 21
select select "px"
click at [225, 535] on select "Default px rem % vh vw Custom" at bounding box center [213, 545] width 73 height 21
type input "0"
click at [201, 544] on input "0" at bounding box center [213, 545] width 73 height 21
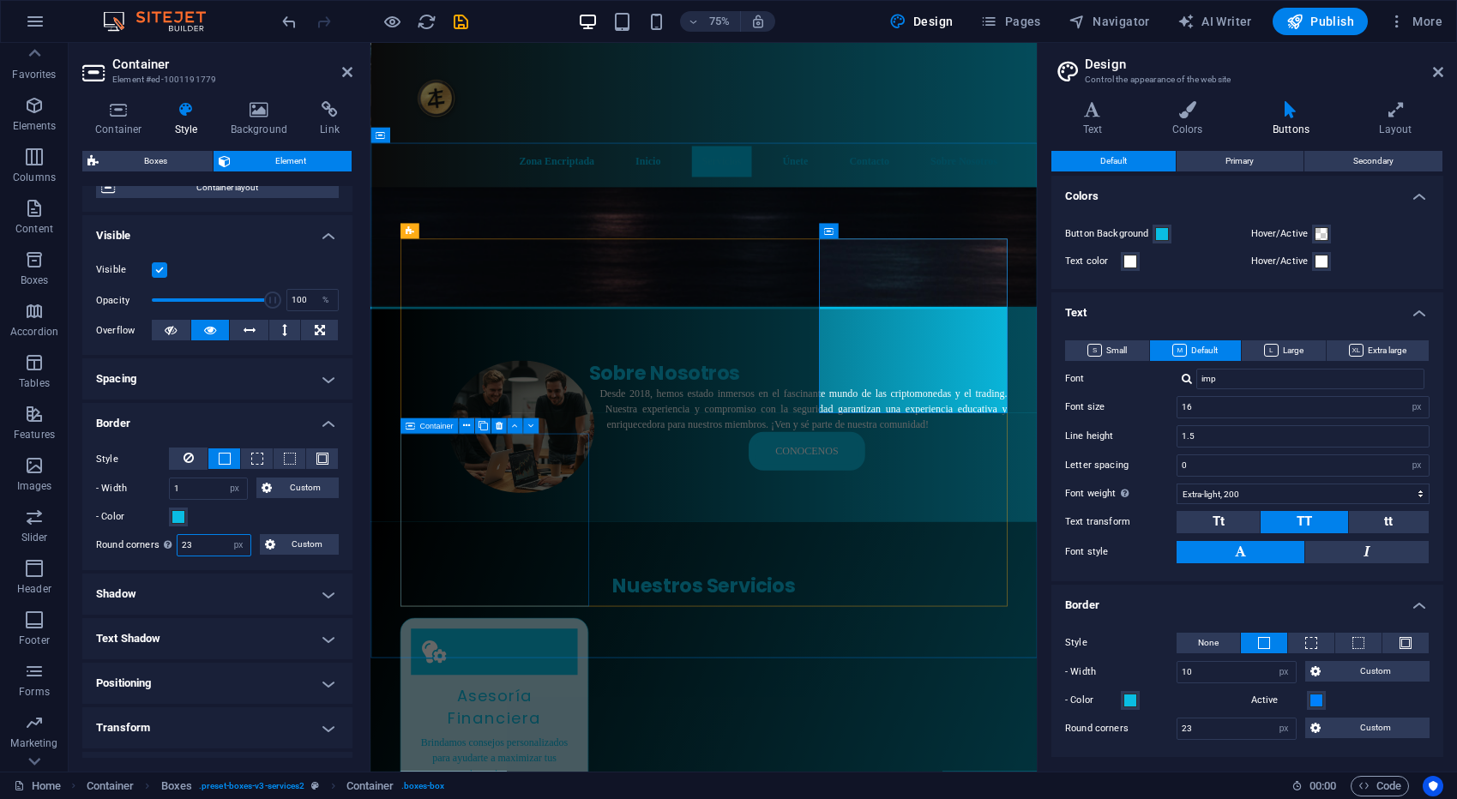
type input "23"
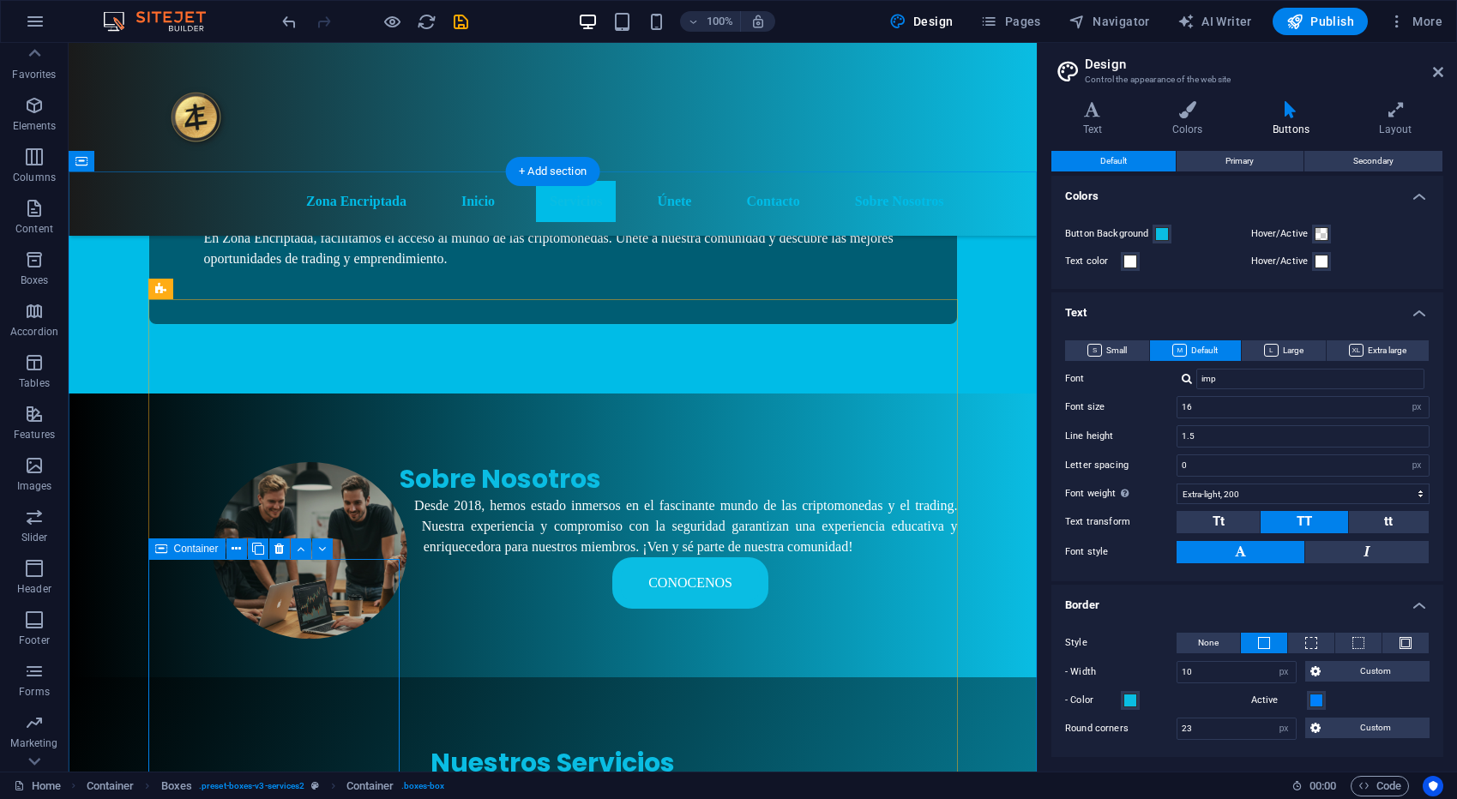
click at [203, 550] on span "Container" at bounding box center [196, 549] width 45 height 10
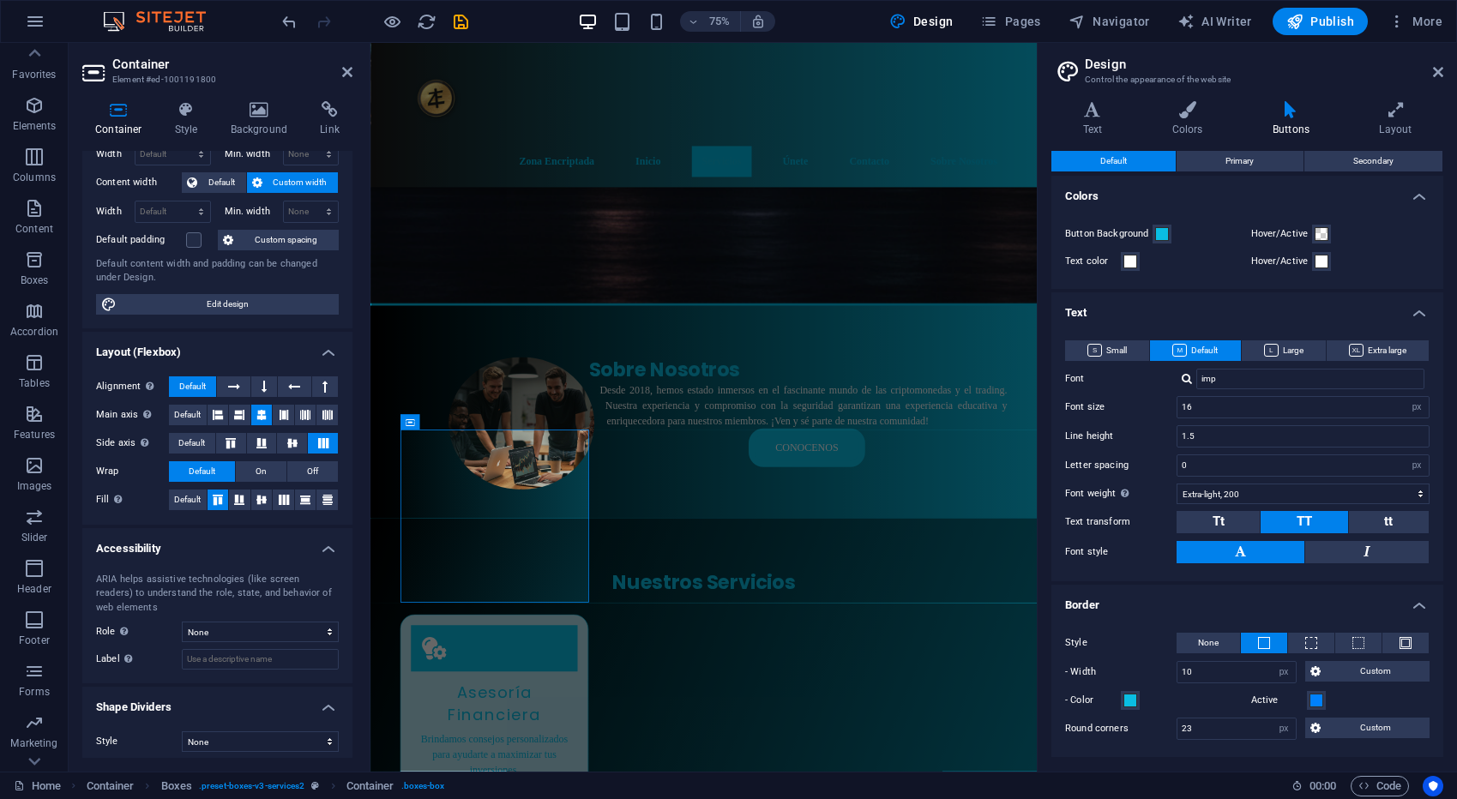
scroll to position [87, 0]
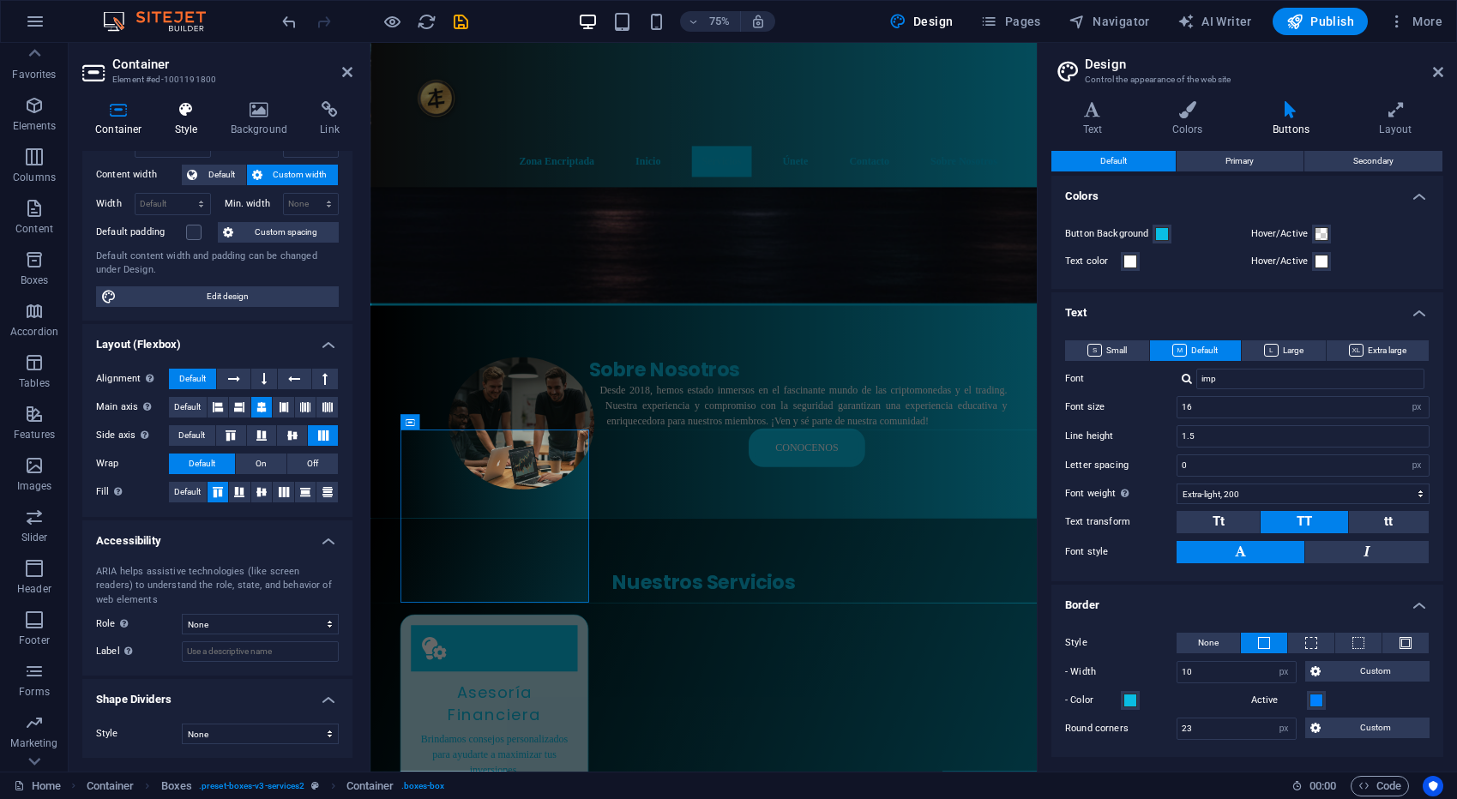
click at [196, 120] on h4 "Style" at bounding box center [190, 119] width 56 height 36
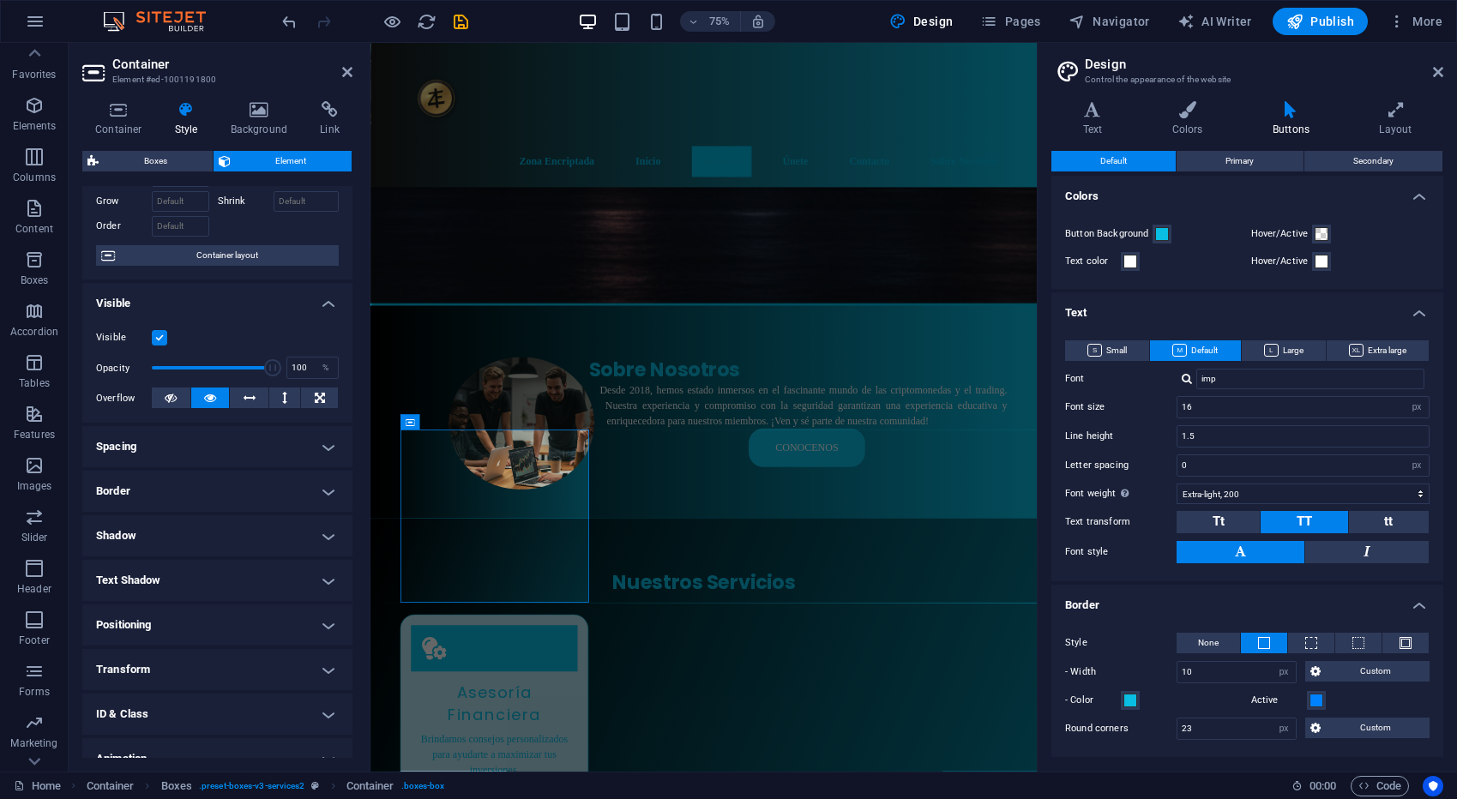
scroll to position [153, 0]
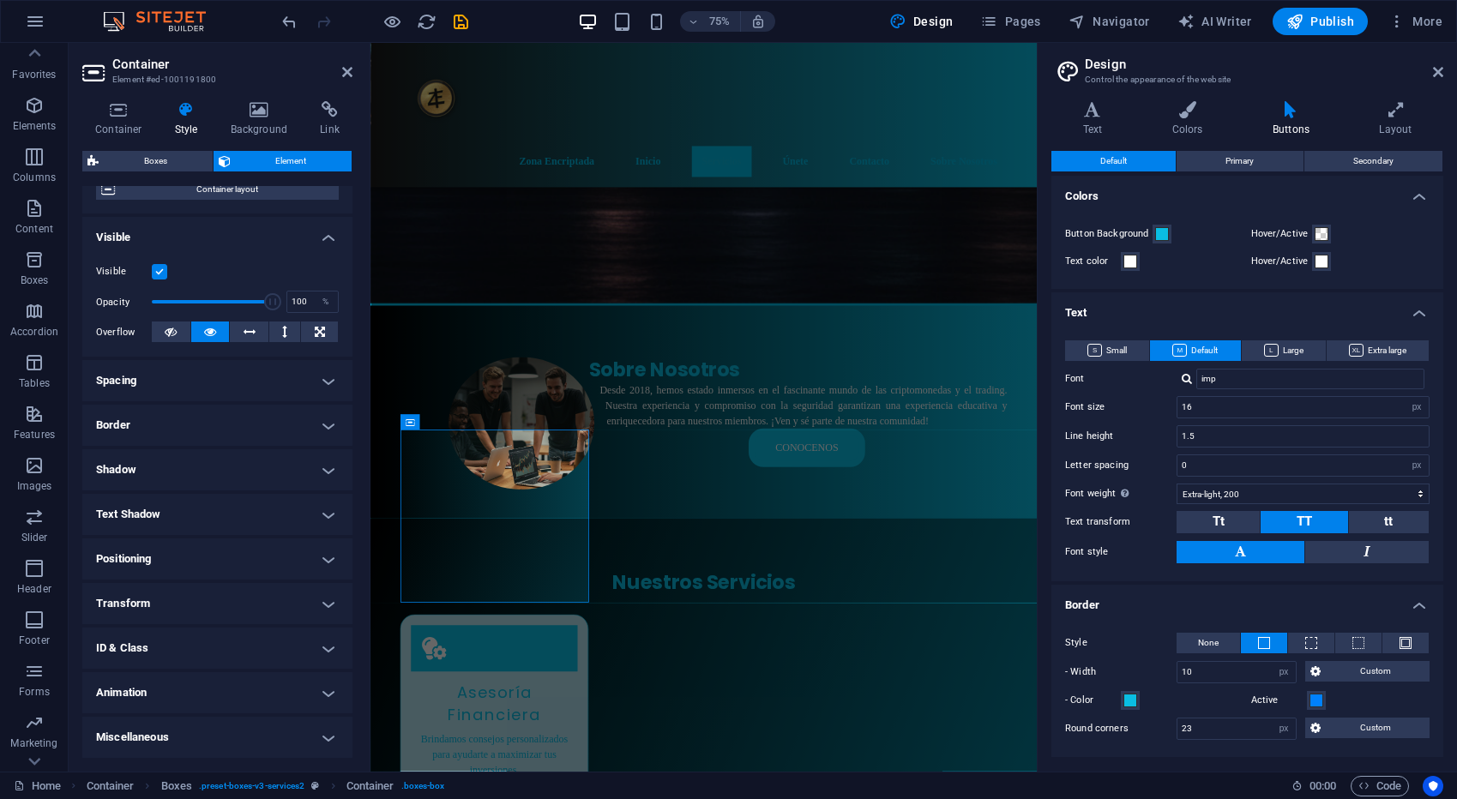
click at [189, 419] on h4 "Border" at bounding box center [217, 425] width 270 height 41
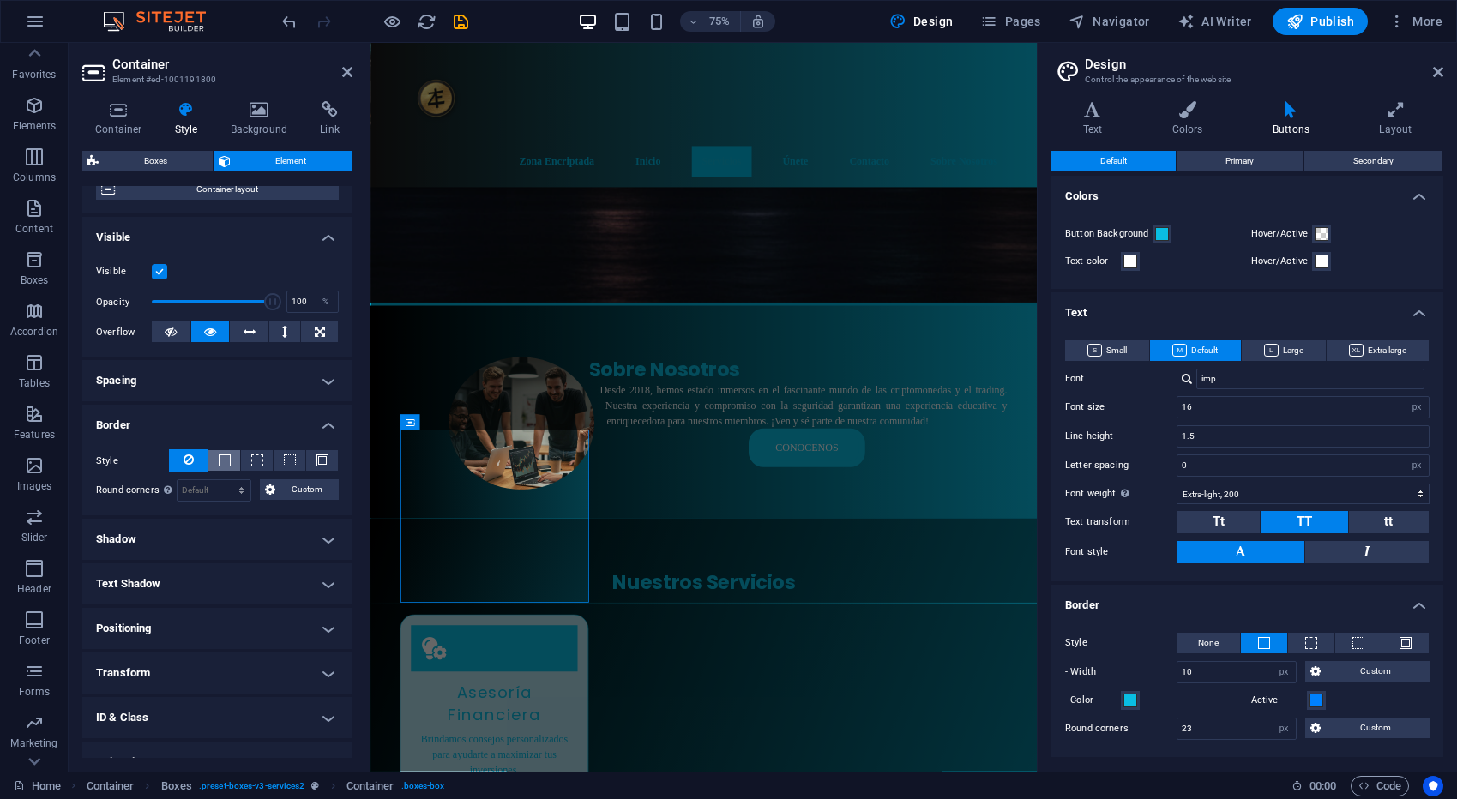
click at [220, 460] on span at bounding box center [225, 460] width 12 height 12
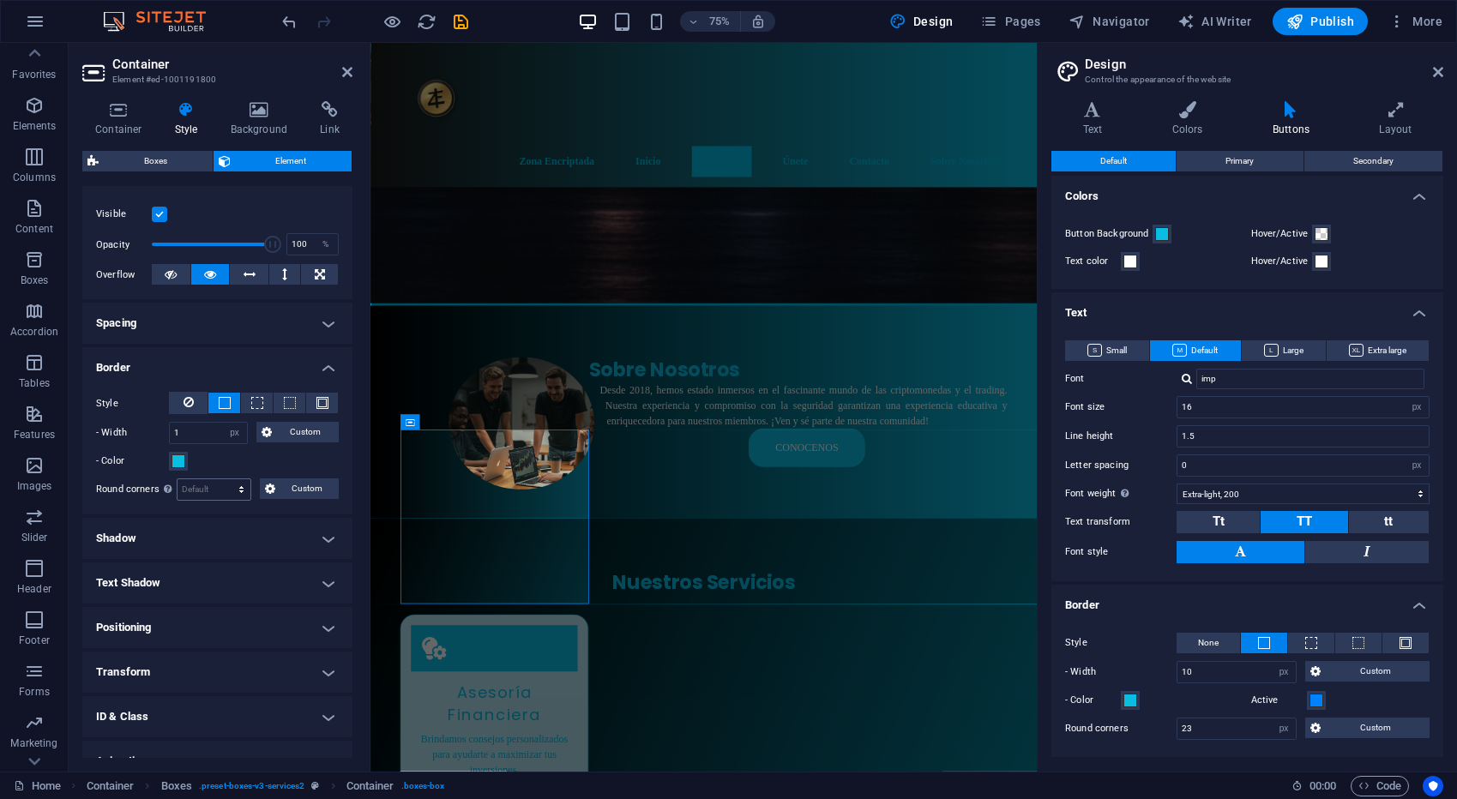
scroll to position [211, 0]
click at [219, 488] on select "Default px rem % vh vw Custom" at bounding box center [213, 488] width 73 height 21
select select "px"
click at [225, 478] on select "Default px rem % vh vw Custom" at bounding box center [213, 488] width 73 height 21
type input "0"
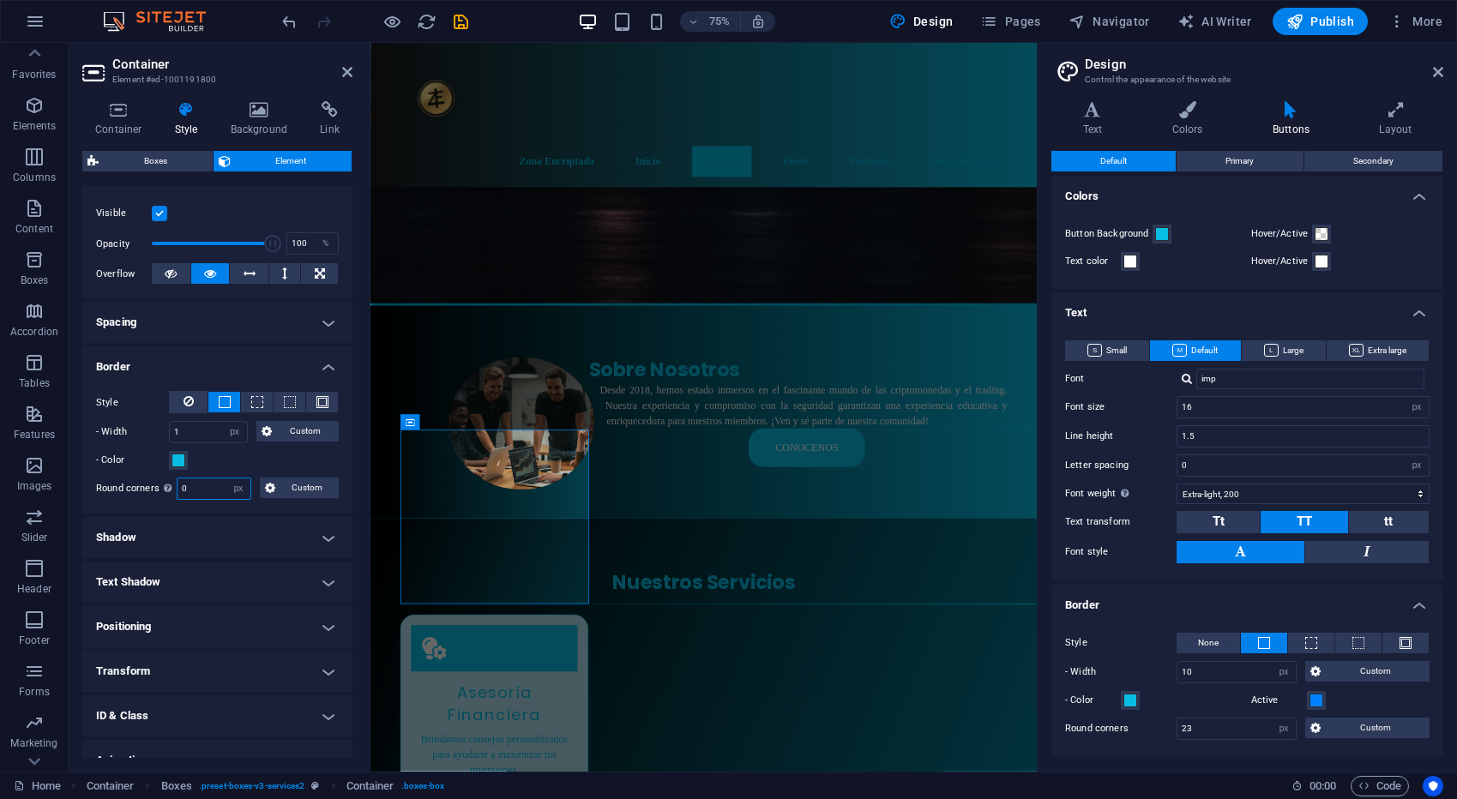
click at [203, 491] on input "0" at bounding box center [213, 488] width 73 height 21
type input "23"
click at [313, 461] on div "- Color" at bounding box center [217, 460] width 243 height 21
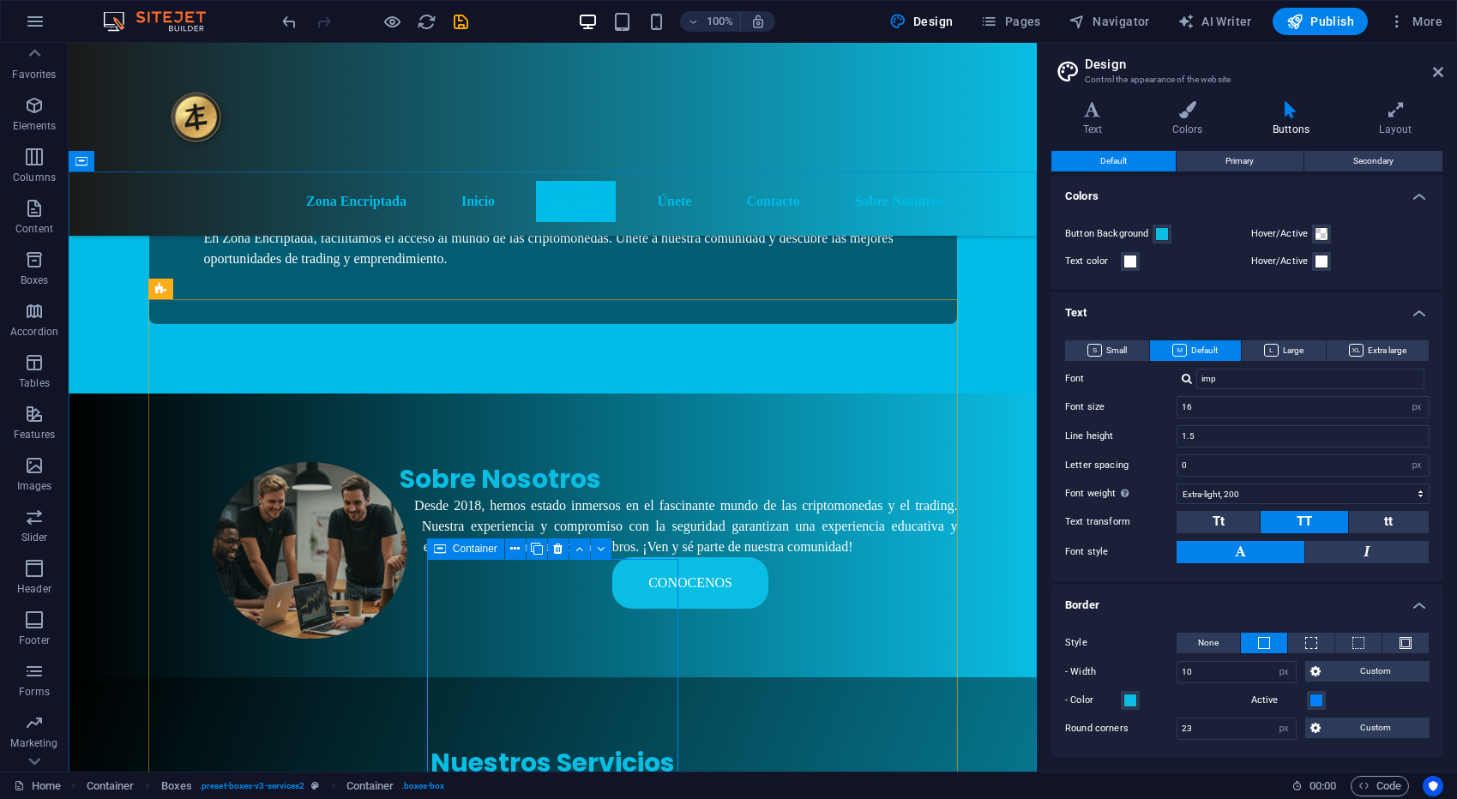
click at [468, 551] on span "Container" at bounding box center [475, 549] width 45 height 10
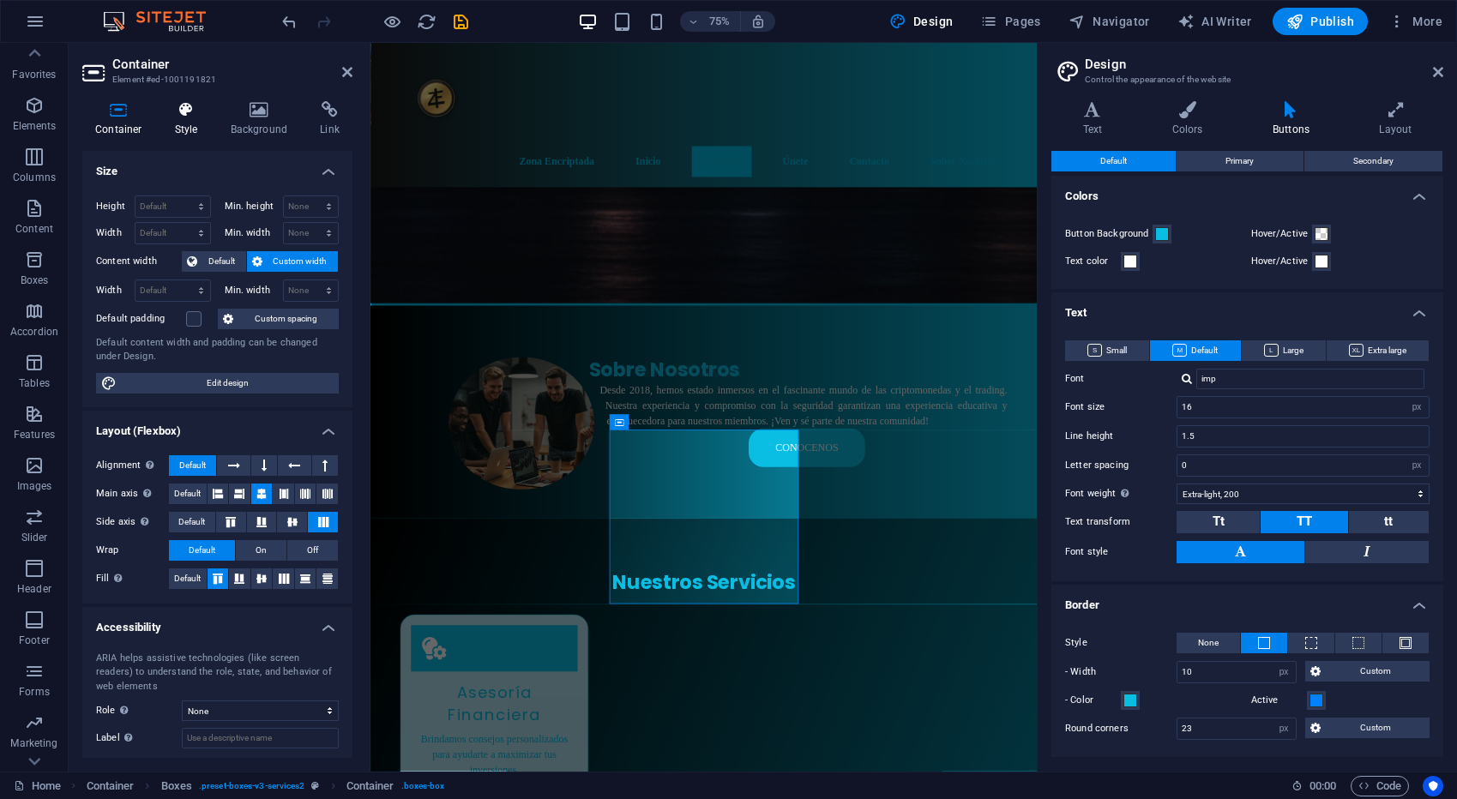
click at [202, 112] on icon at bounding box center [186, 109] width 49 height 17
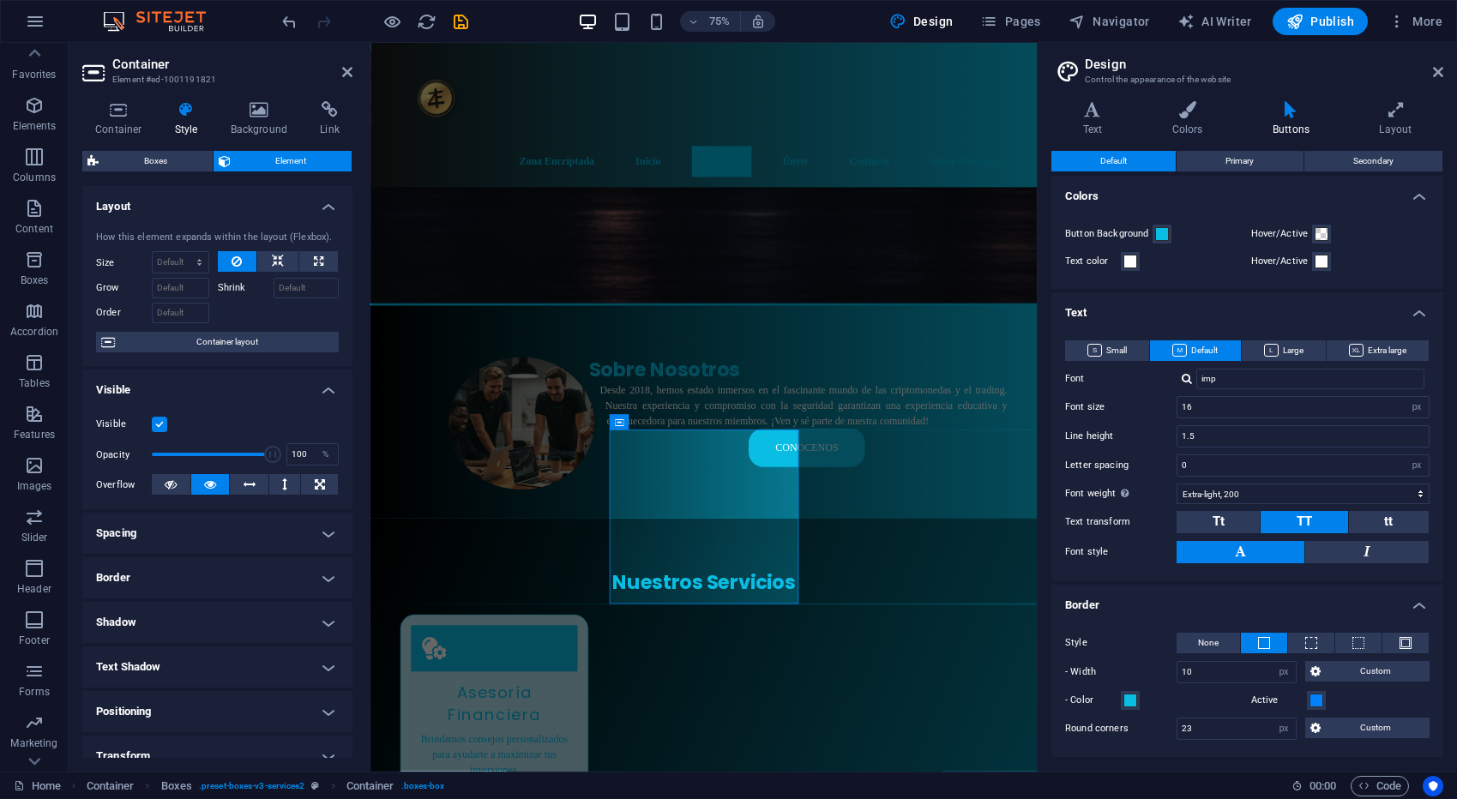
scroll to position [153, 0]
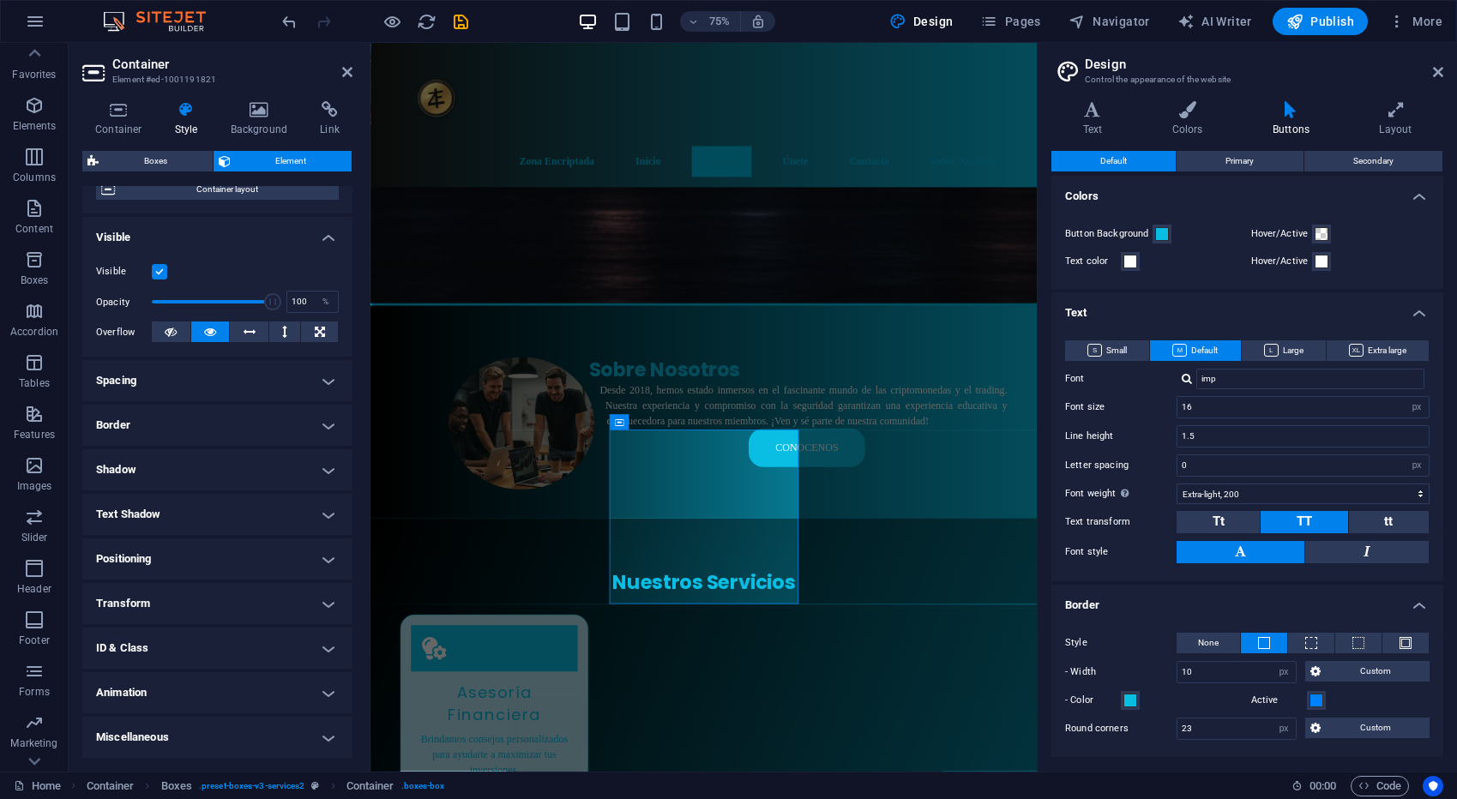
click at [175, 431] on h4 "Border" at bounding box center [217, 425] width 270 height 41
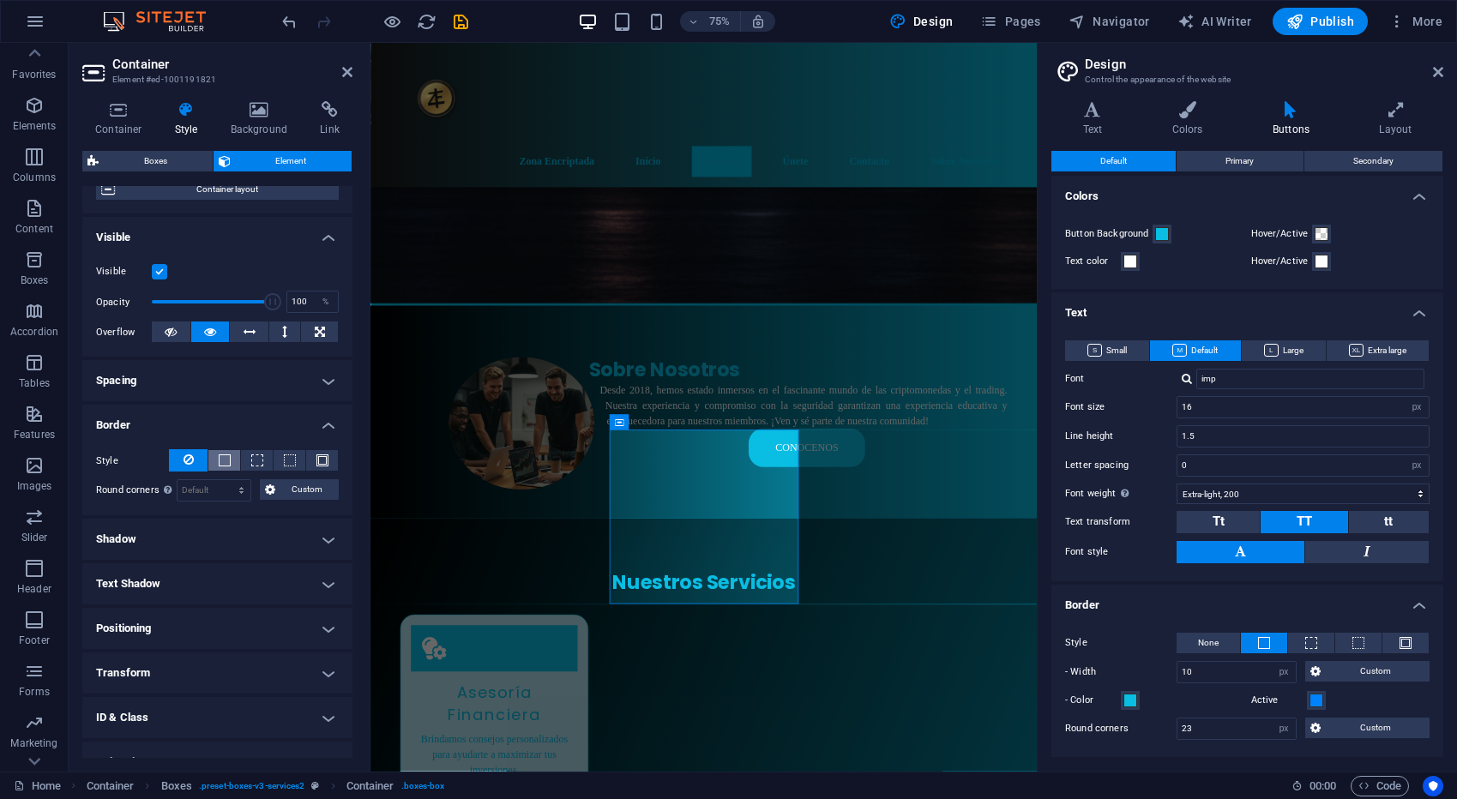
click at [223, 464] on span at bounding box center [225, 460] width 12 height 12
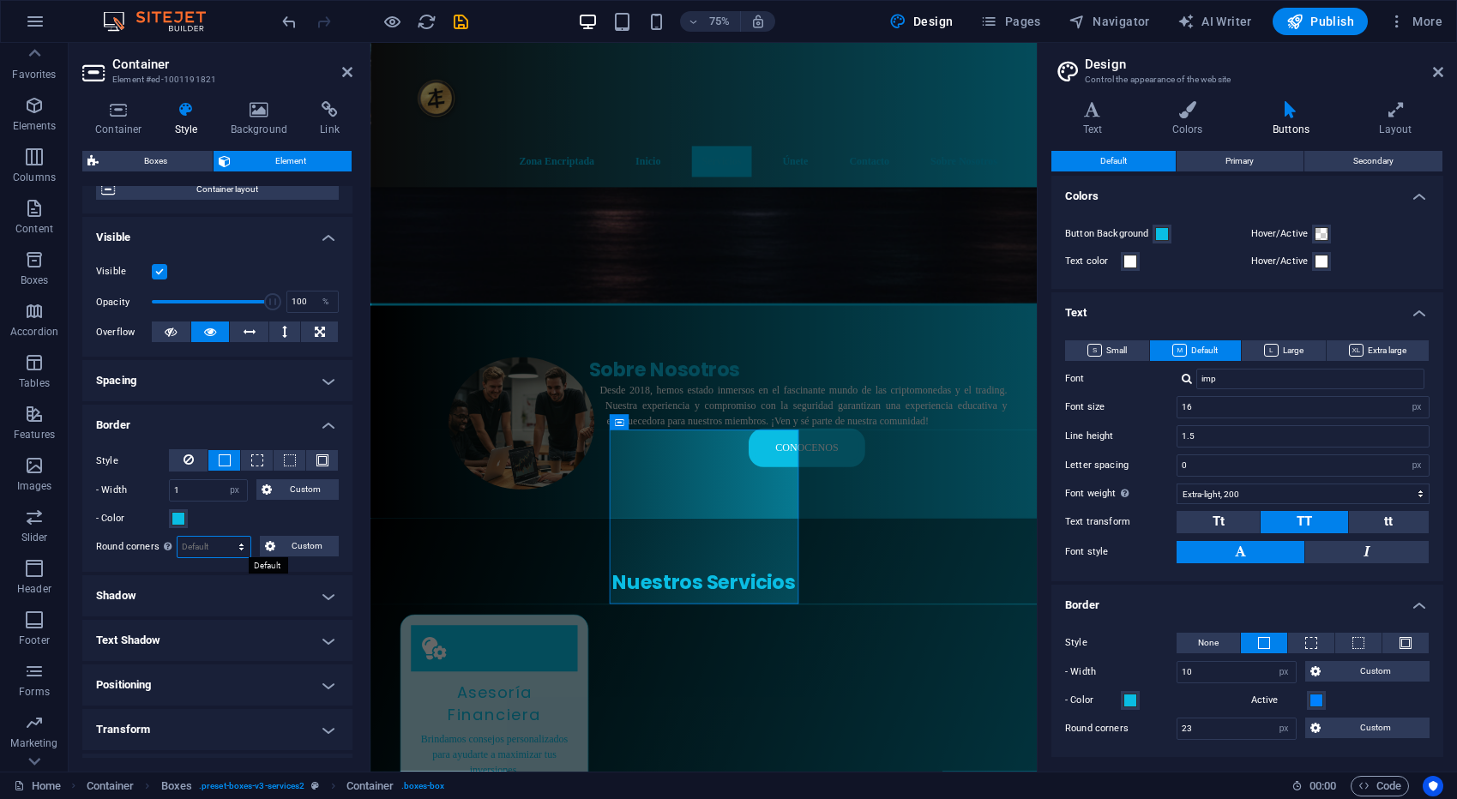
click at [210, 544] on select "Default px rem % vh vw Custom" at bounding box center [213, 547] width 73 height 21
select select "px"
click at [225, 537] on select "Default px rem % vh vw Custom" at bounding box center [213, 547] width 73 height 21
type input "0"
click at [203, 550] on input "0" at bounding box center [213, 547] width 73 height 21
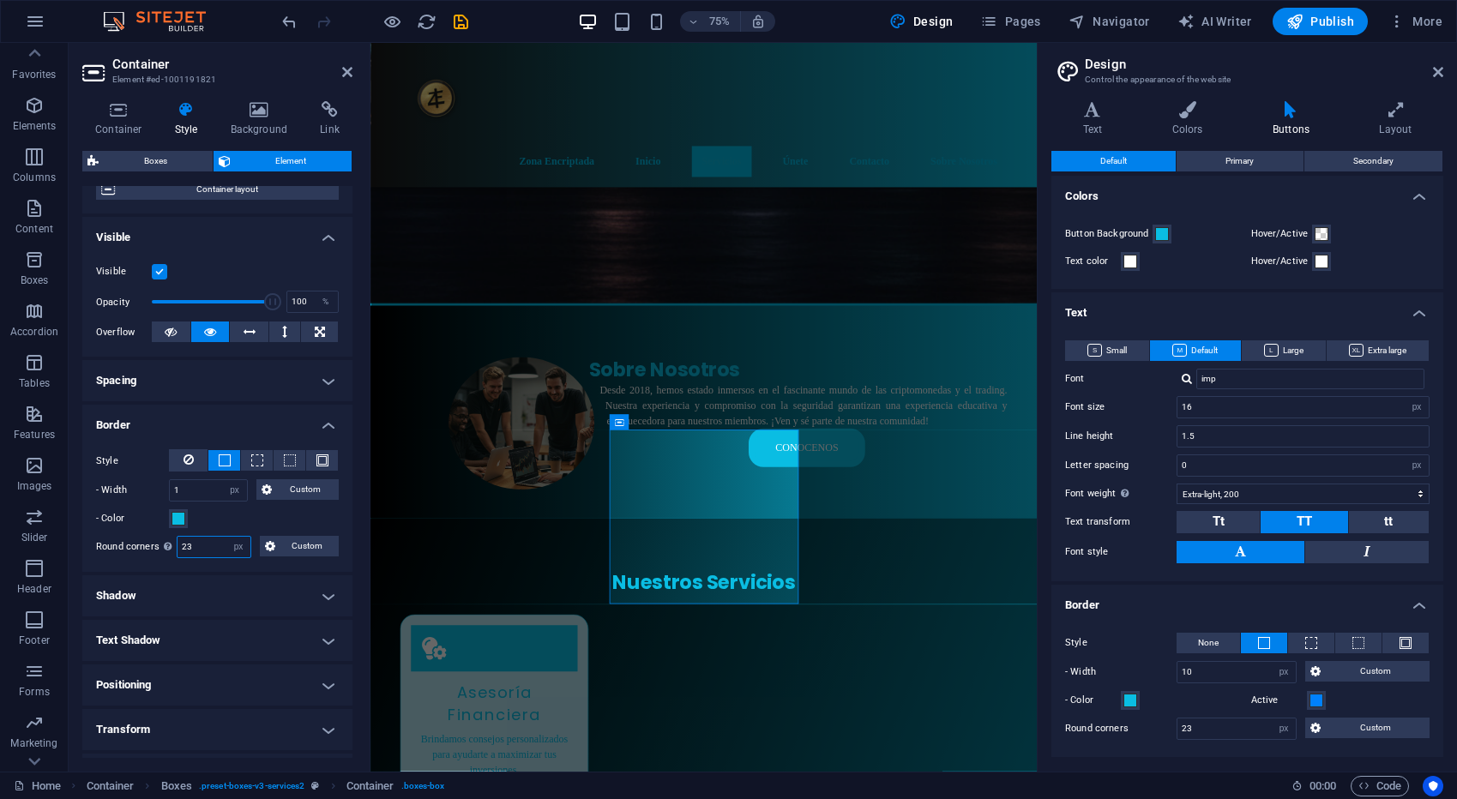
type input "23"
click at [244, 520] on div "- Color" at bounding box center [217, 518] width 243 height 21
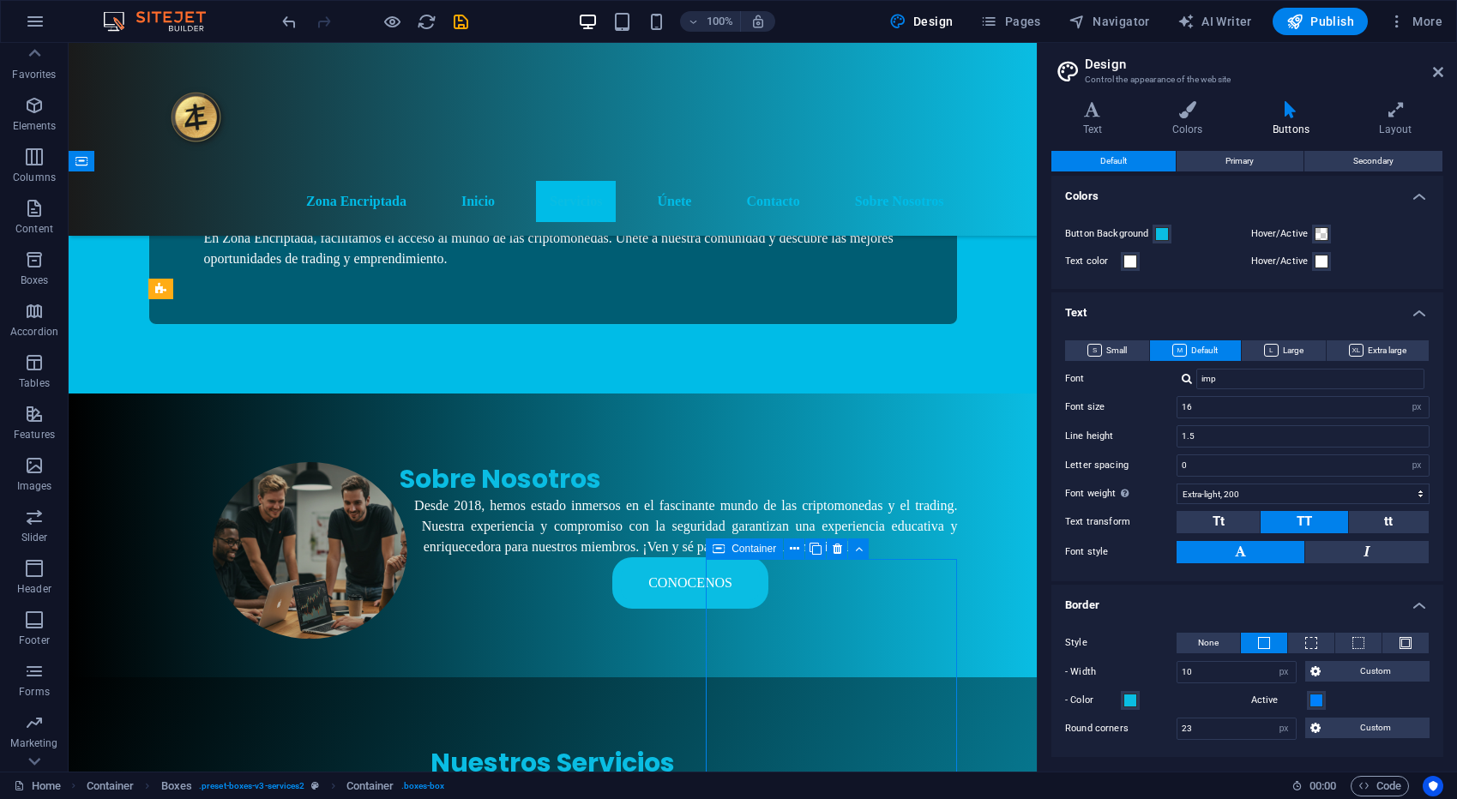
scroll to position [797, 0]
click at [742, 544] on span "Container" at bounding box center [753, 548] width 45 height 10
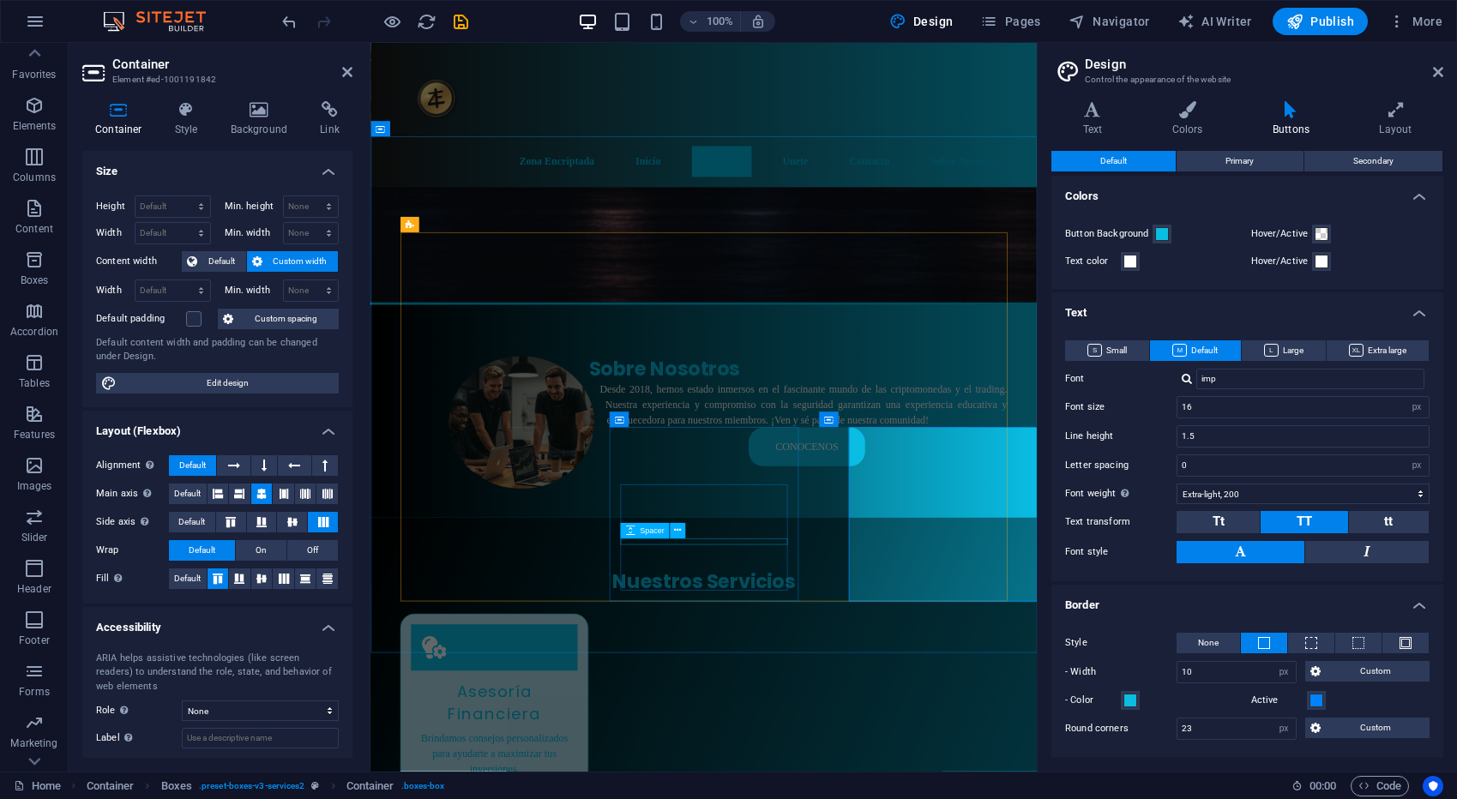
scroll to position [800, 0]
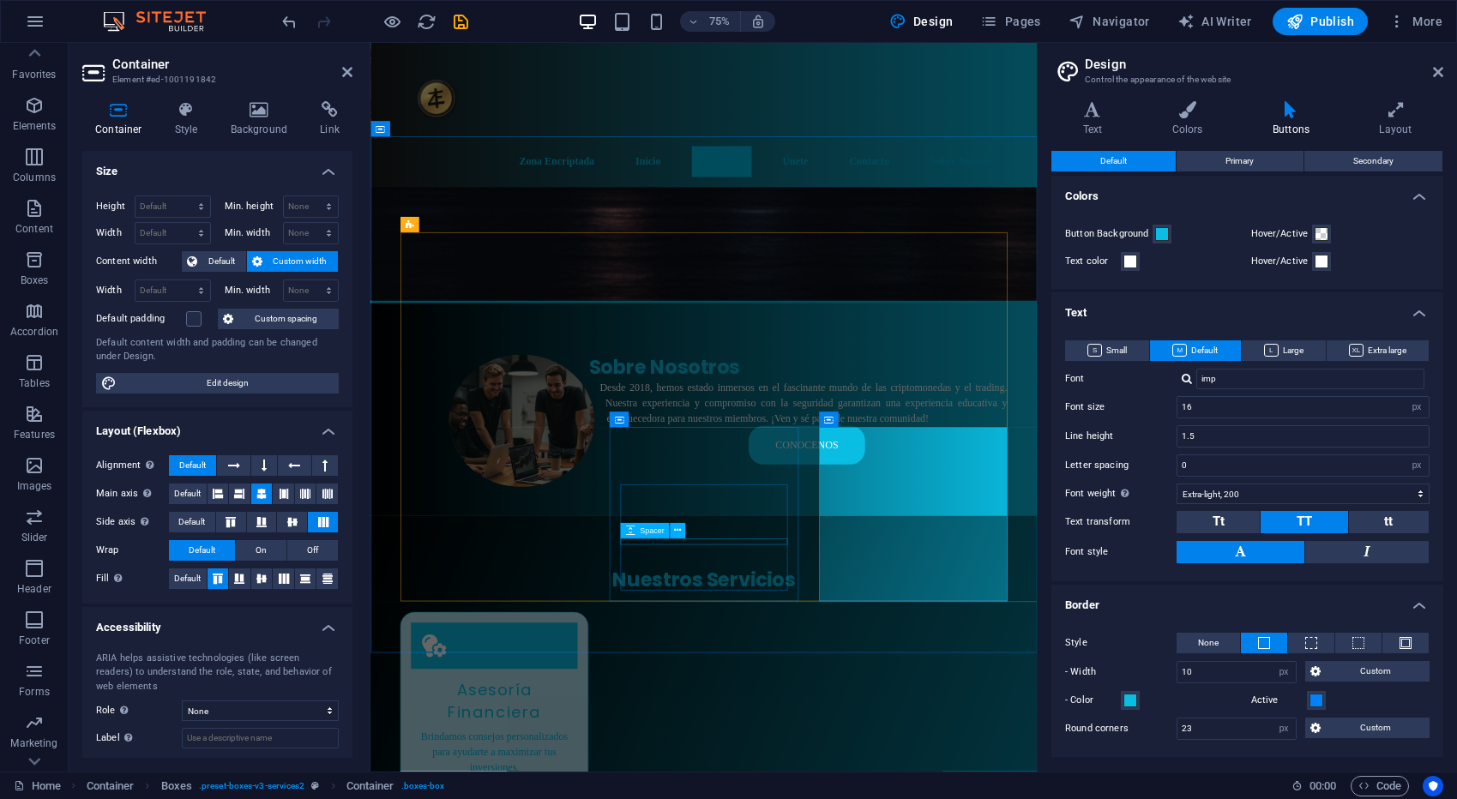
click at [175, 105] on icon at bounding box center [186, 109] width 49 height 17
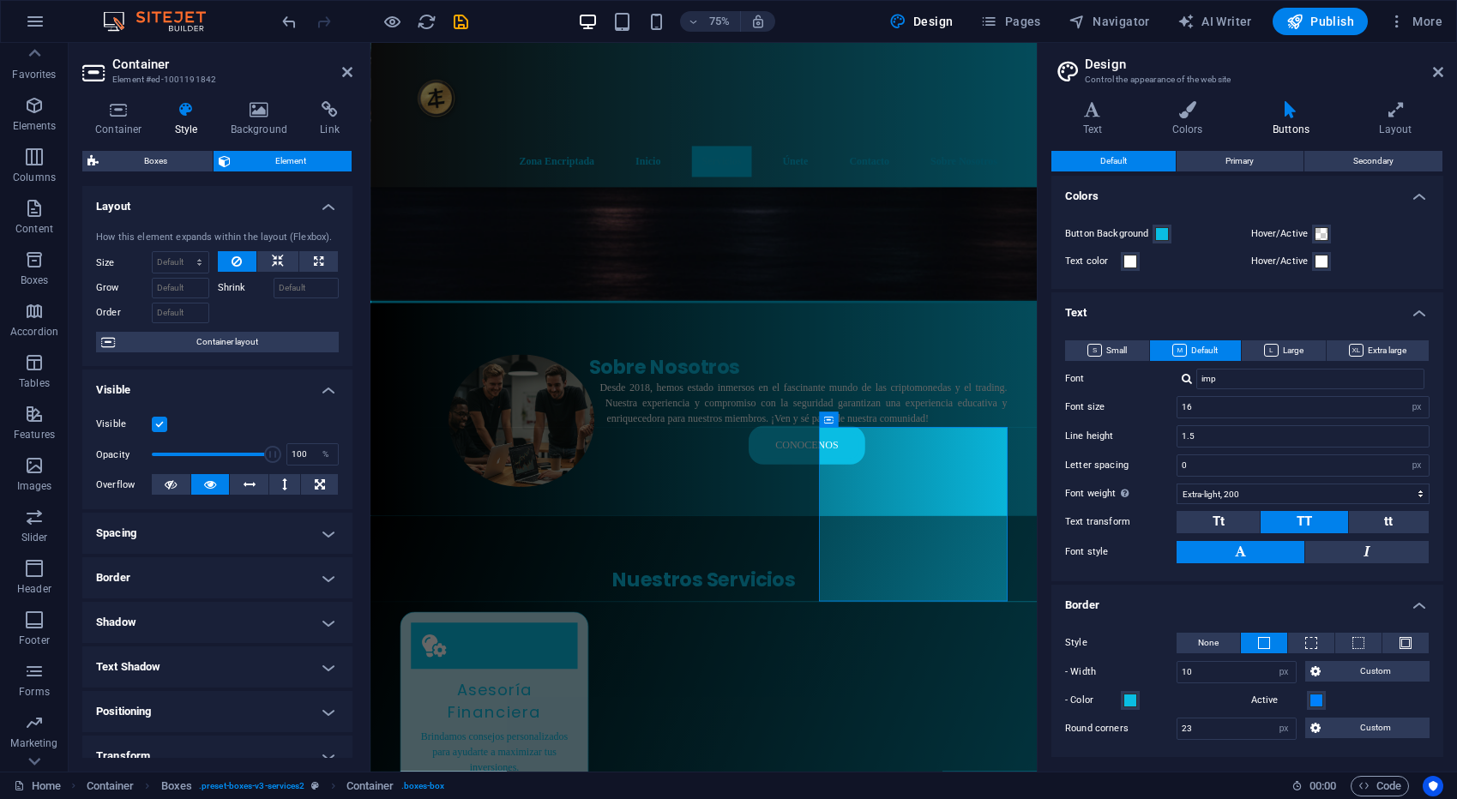
scroll to position [153, 0]
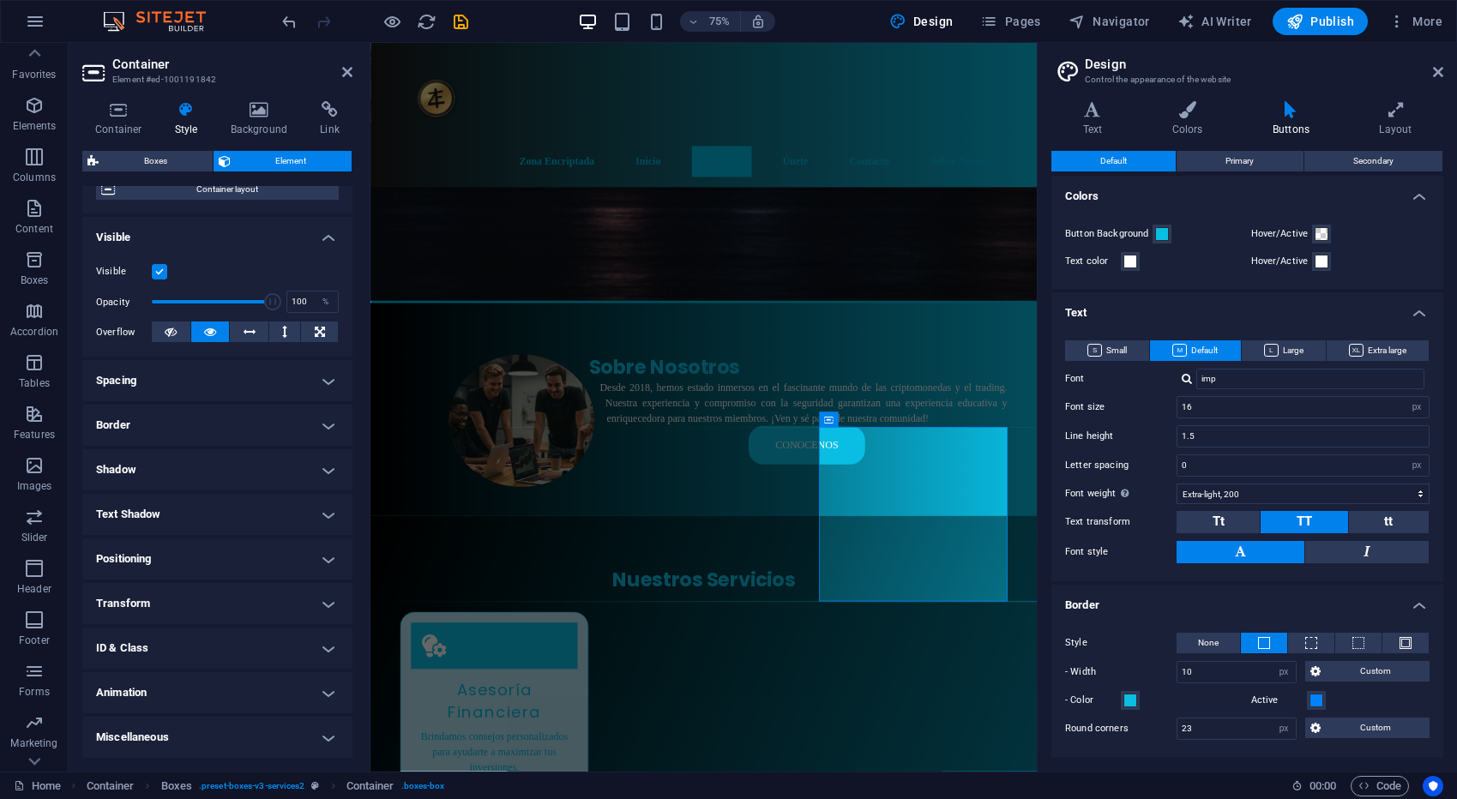
click at [173, 414] on h4 "Border" at bounding box center [217, 425] width 270 height 41
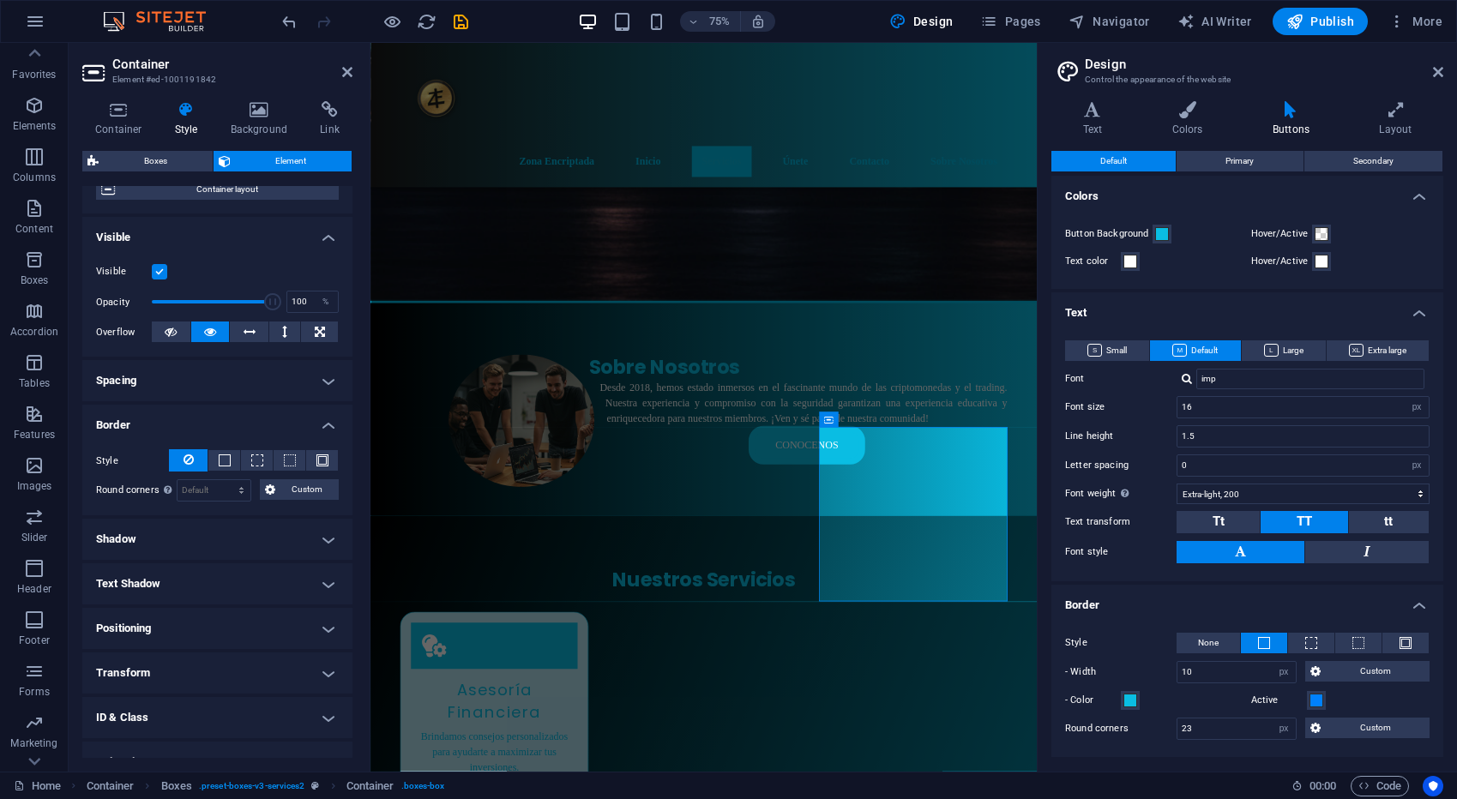
click at [219, 455] on span at bounding box center [225, 460] width 12 height 12
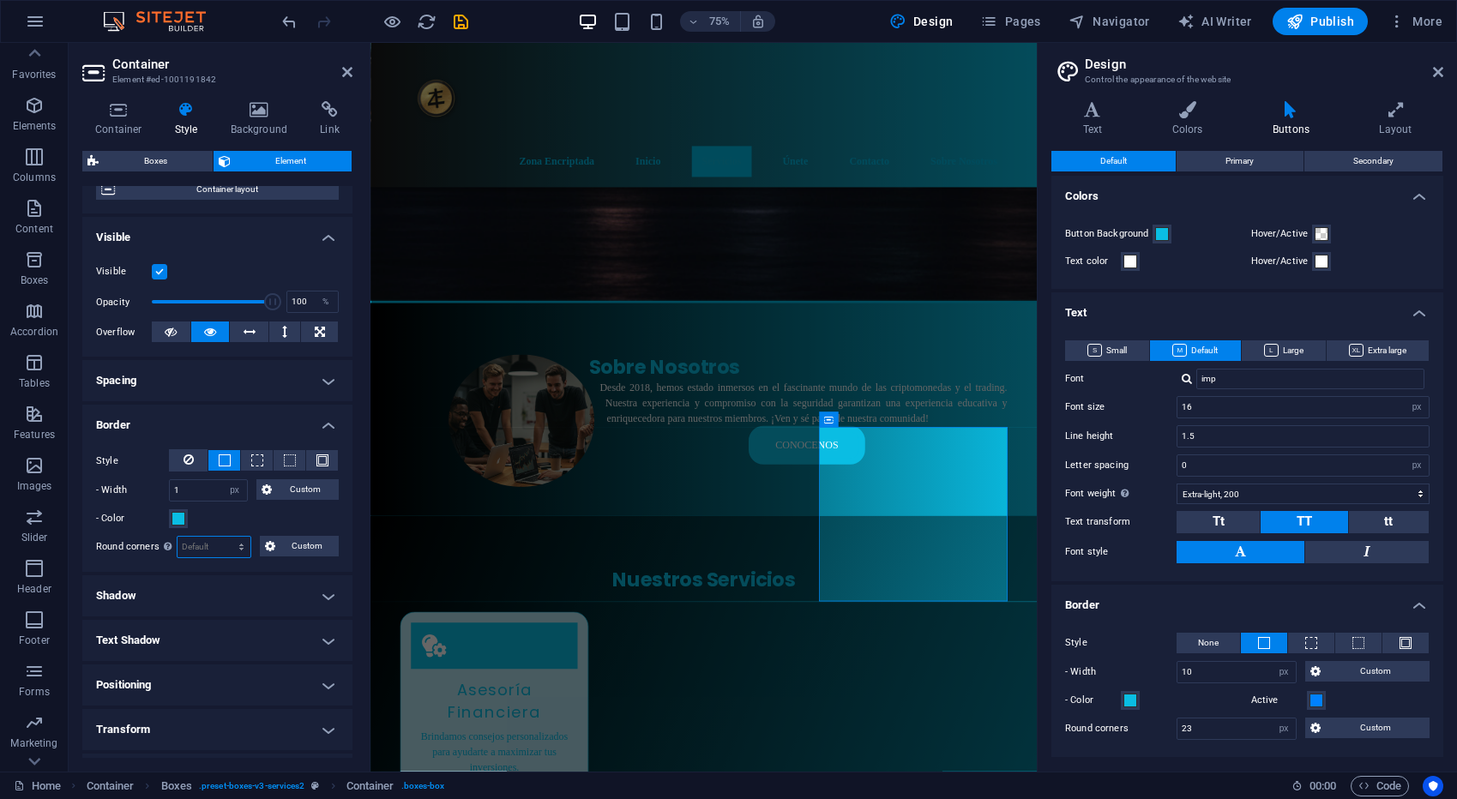
click at [206, 539] on select "Default px rem % vh vw Custom" at bounding box center [213, 547] width 73 height 21
select select "px"
click at [225, 537] on select "Default px rem % vh vw Custom" at bounding box center [213, 547] width 73 height 21
type input "0"
click at [203, 550] on input "0" at bounding box center [213, 547] width 73 height 21
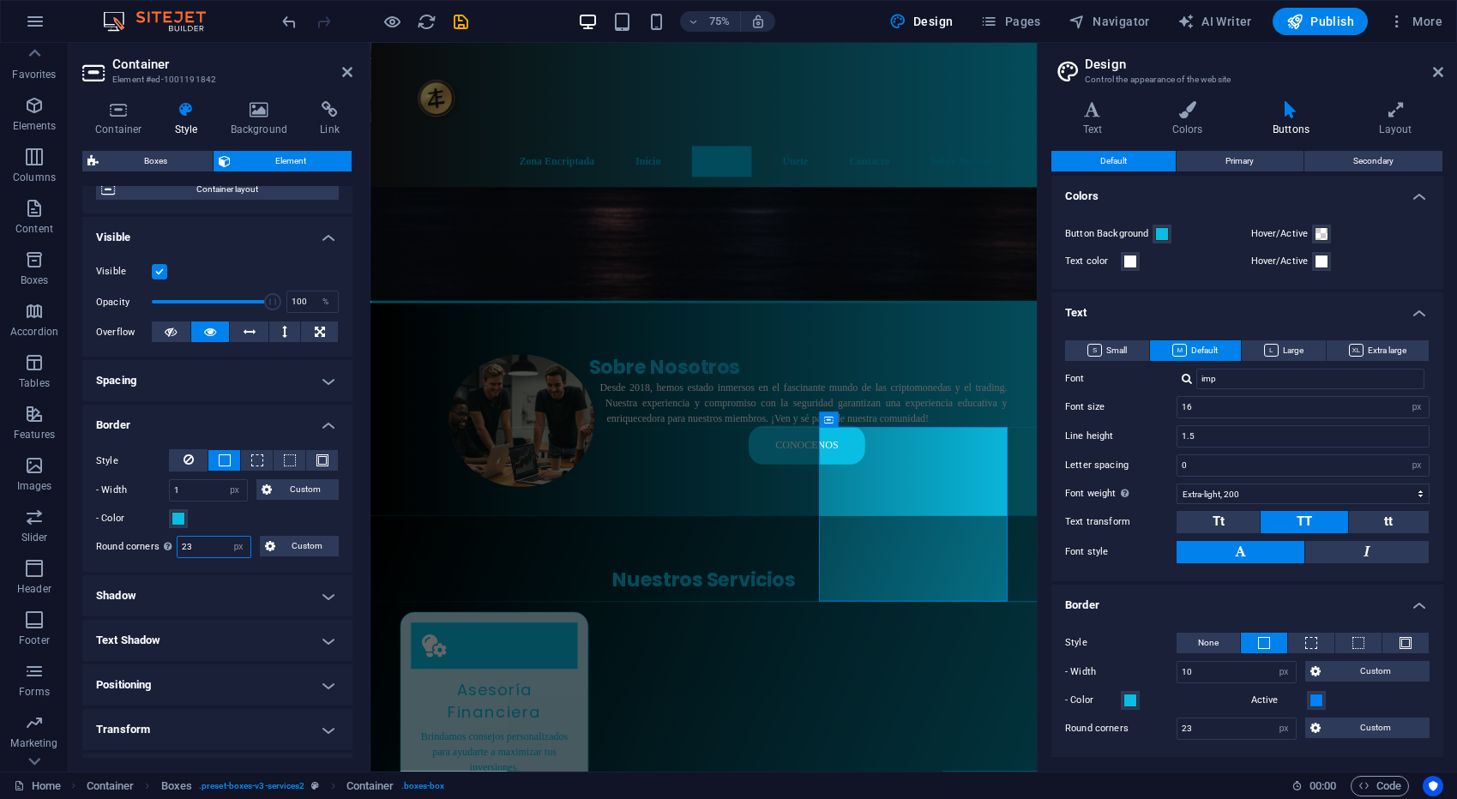
type input "23"
click at [147, 496] on label "- Width" at bounding box center [132, 490] width 73 height 21
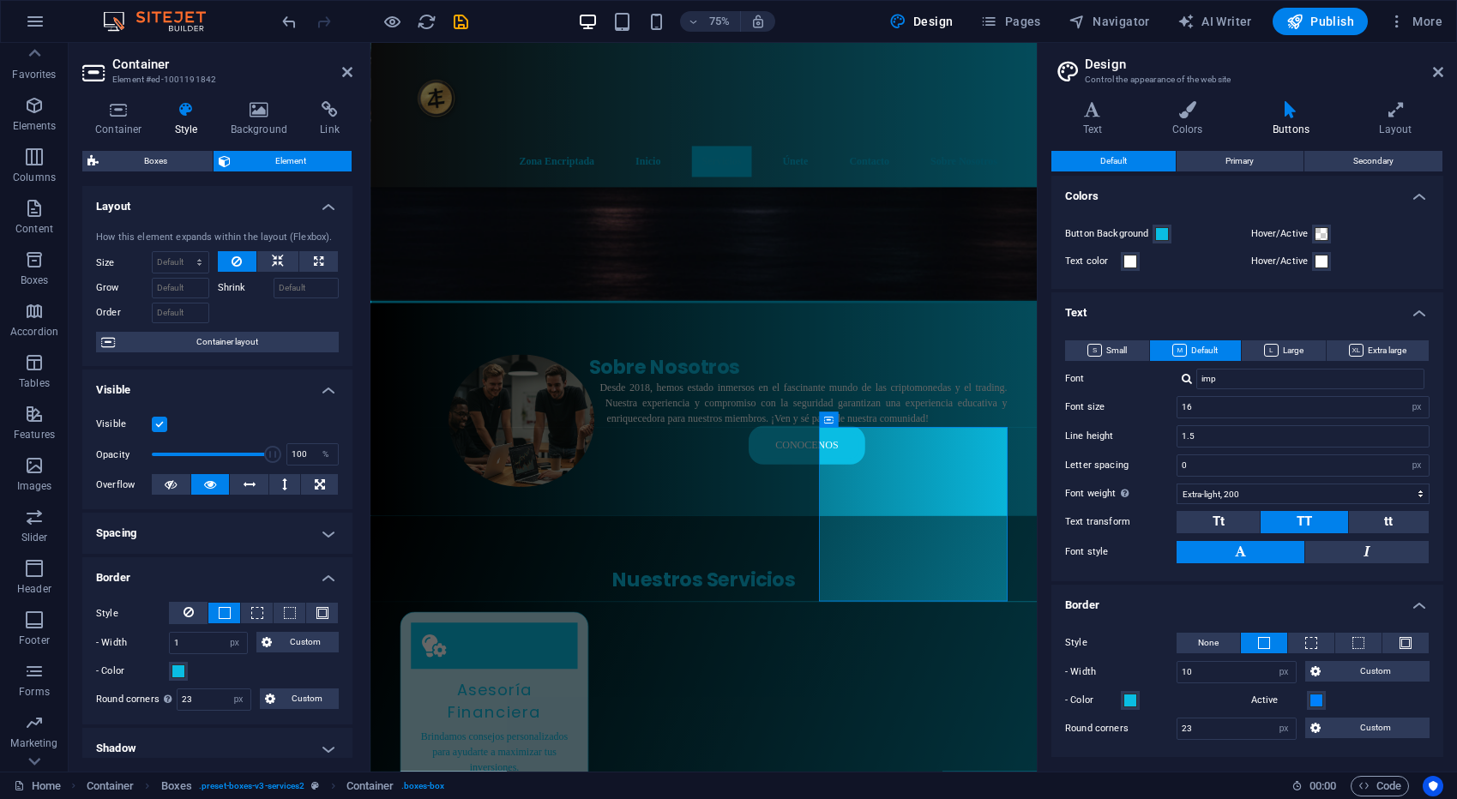
scroll to position [278, 0]
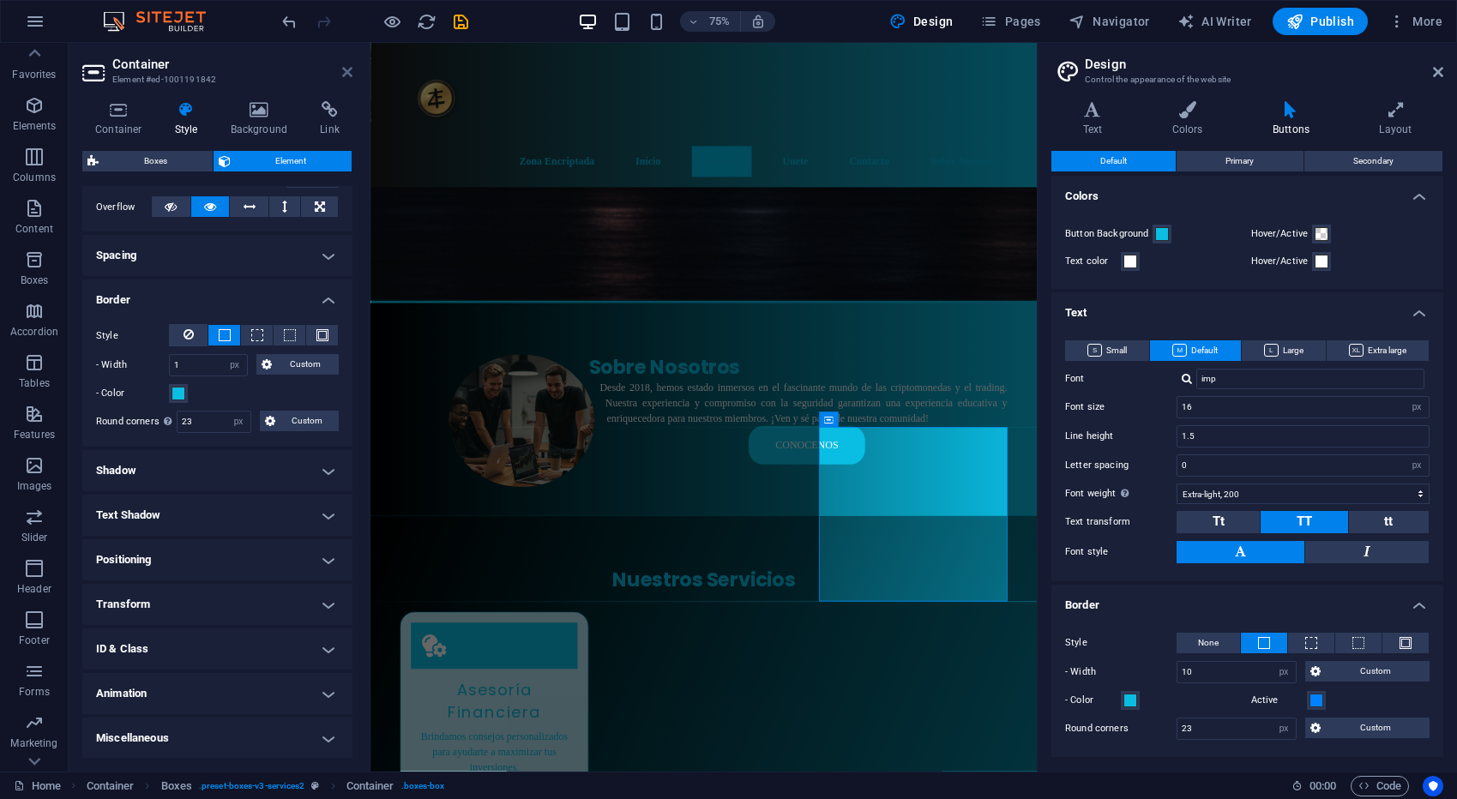
click at [344, 72] on icon at bounding box center [347, 72] width 10 height 14
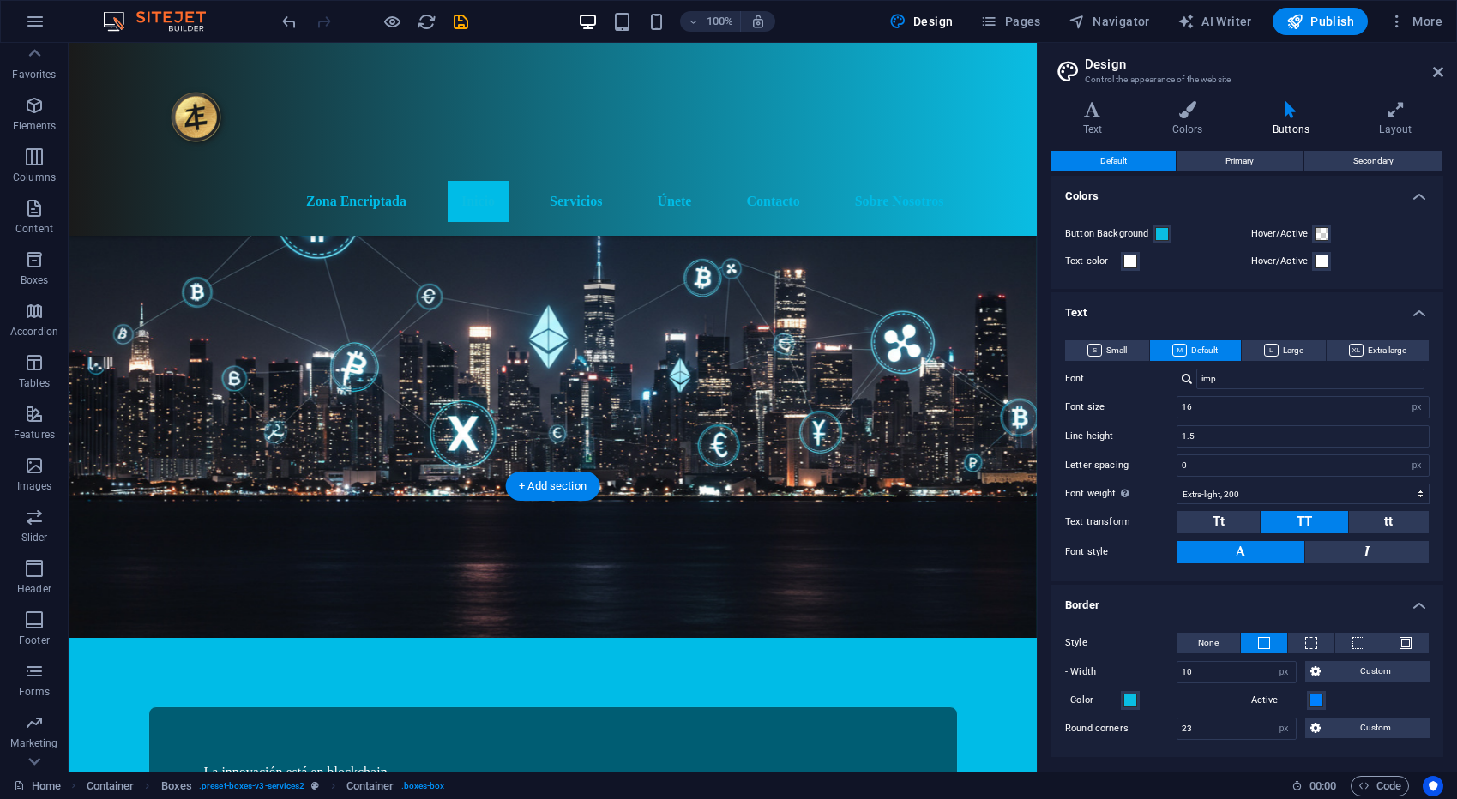
scroll to position [0, 0]
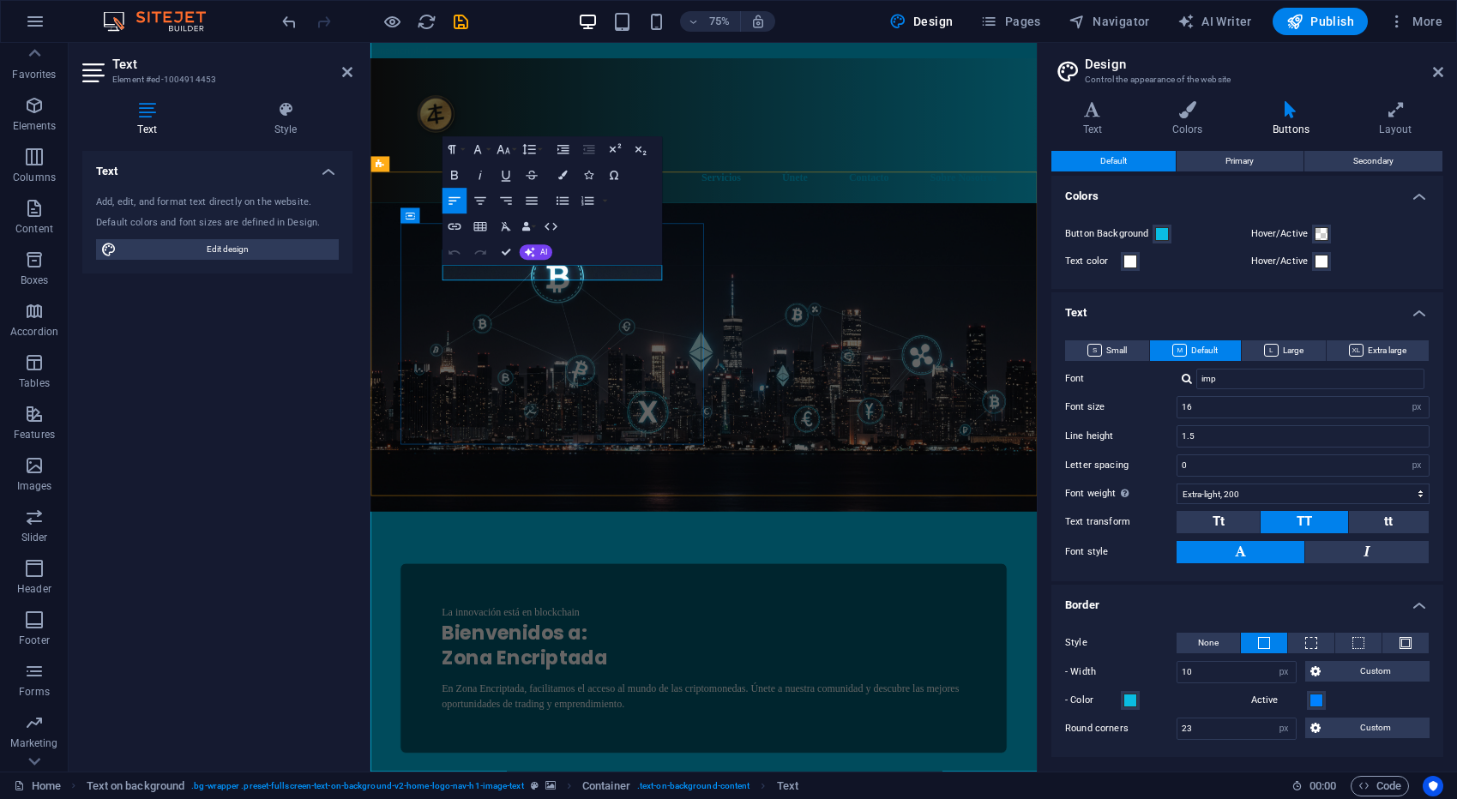
click at [549, 795] on span "La innovación está en blockchain" at bounding box center [557, 802] width 183 height 15
click at [498, 795] on span "La innovación está en blockchain" at bounding box center [557, 802] width 183 height 15
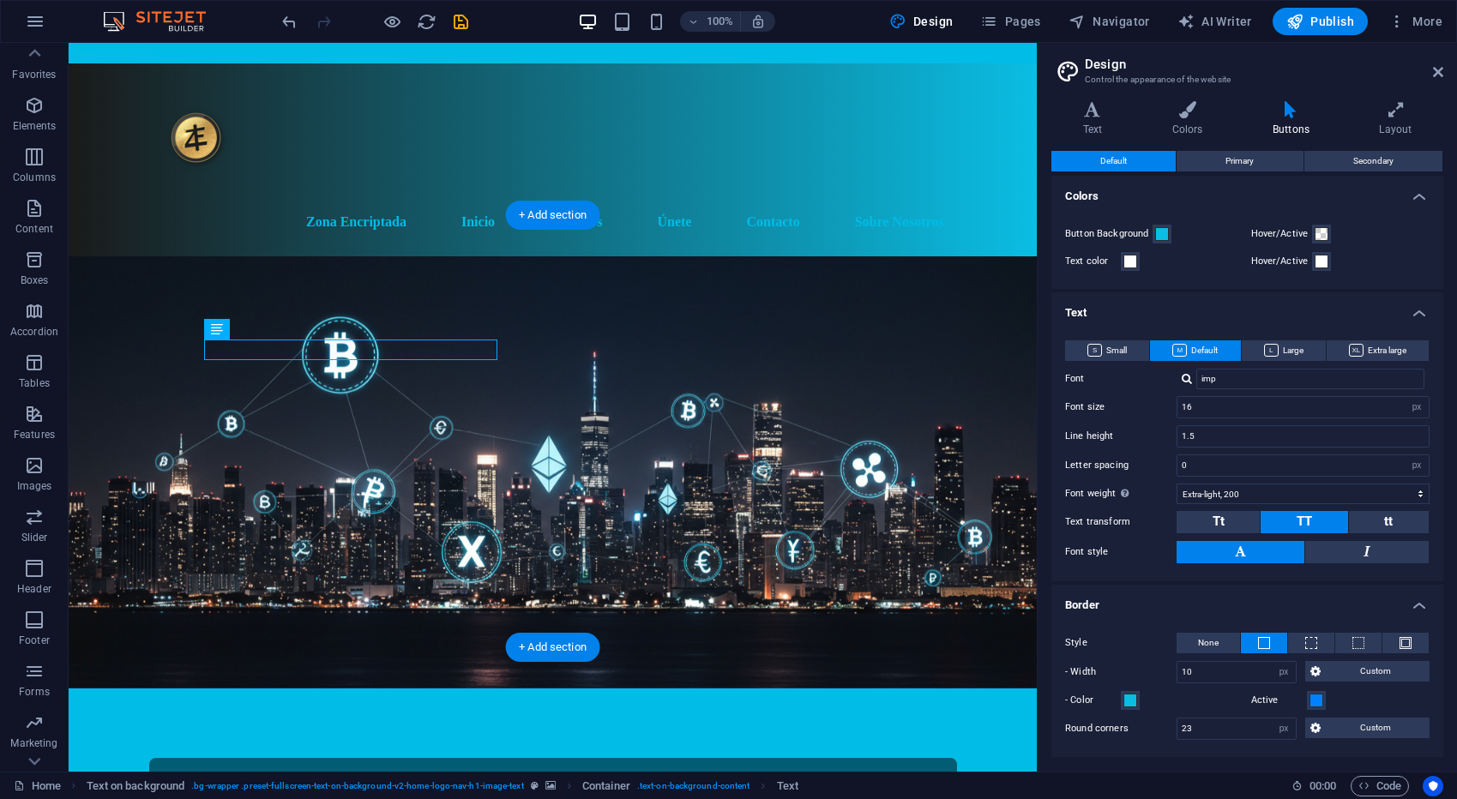
click at [483, 256] on figure at bounding box center [553, 472] width 968 height 432
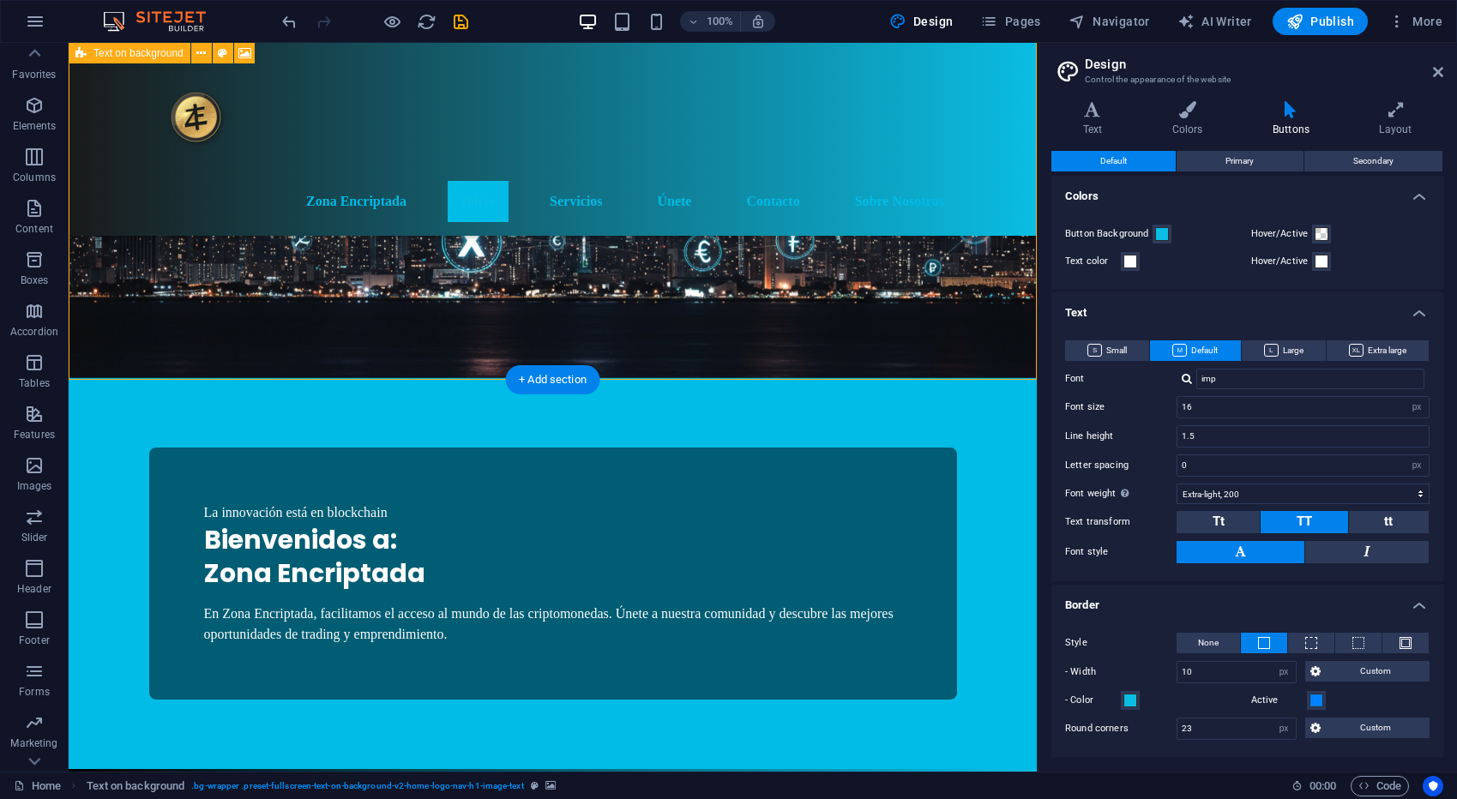
scroll to position [270, 0]
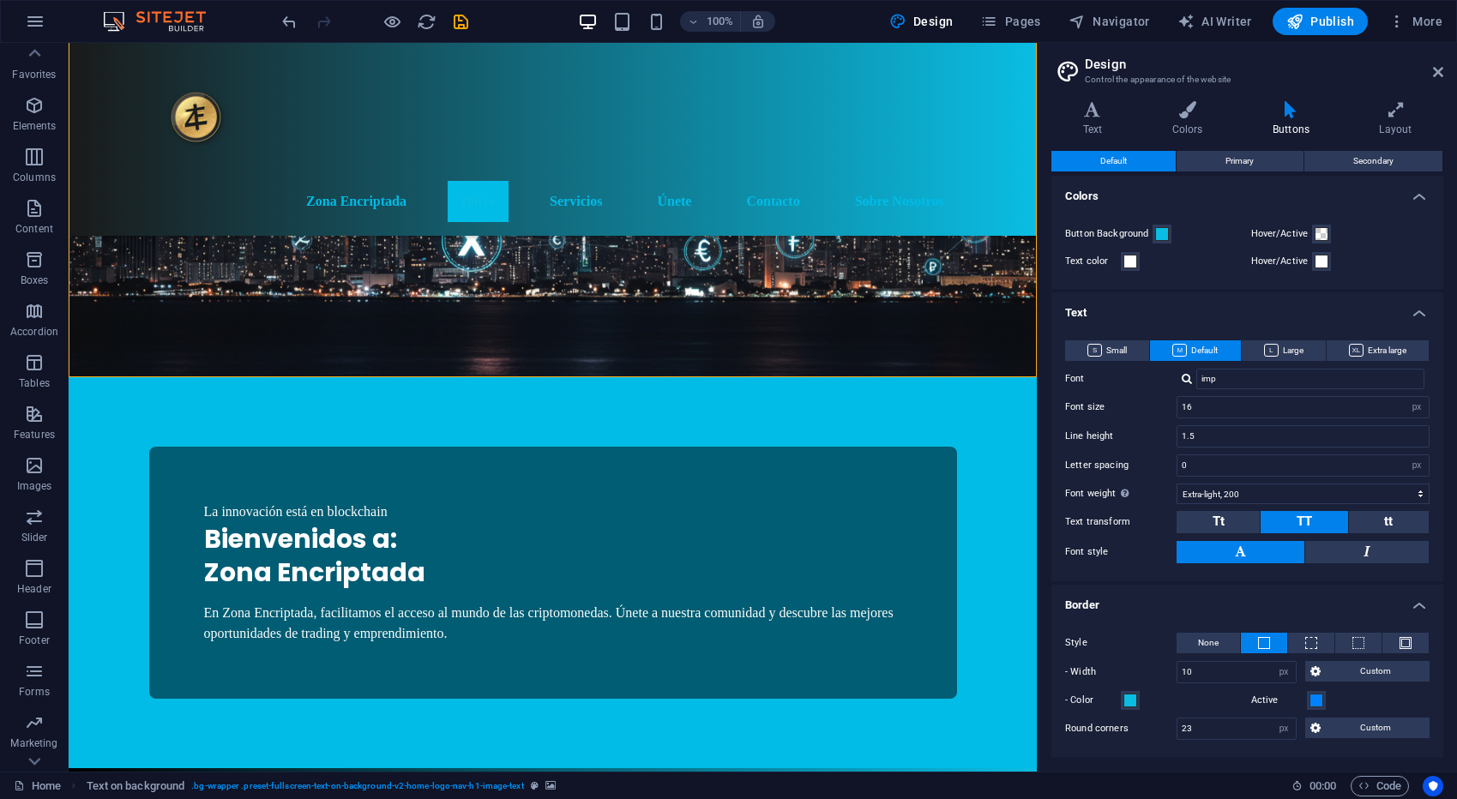
click at [1441, 79] on header "Design Control the appearance of the website" at bounding box center [1249, 65] width 388 height 45
click at [1439, 73] on icon at bounding box center [1438, 72] width 10 height 14
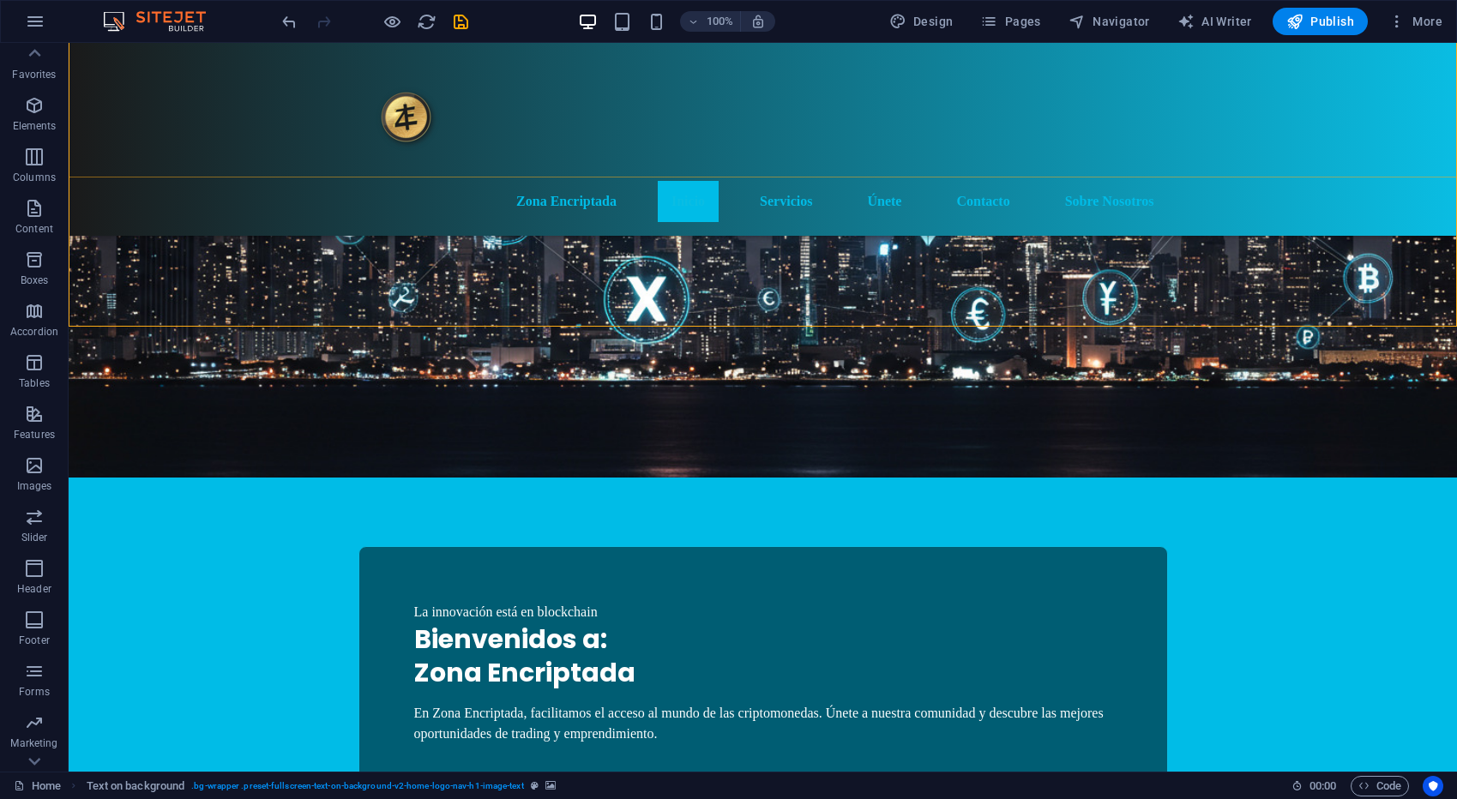
scroll to position [325, 0]
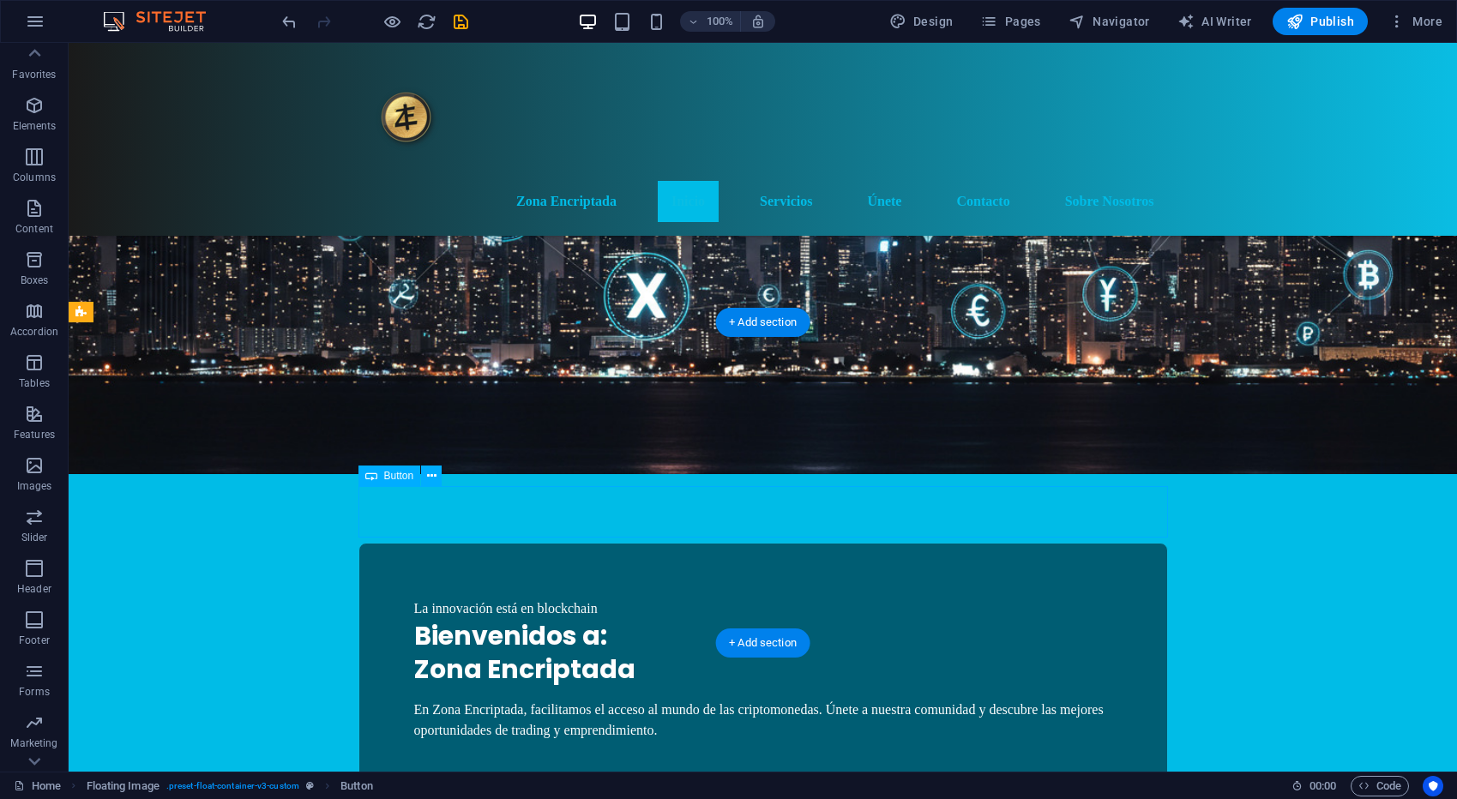
drag, startPoint x: 653, startPoint y: 488, endPoint x: 651, endPoint y: 499, distance: 11.4
click at [404, 484] on div "Button" at bounding box center [389, 476] width 63 height 21
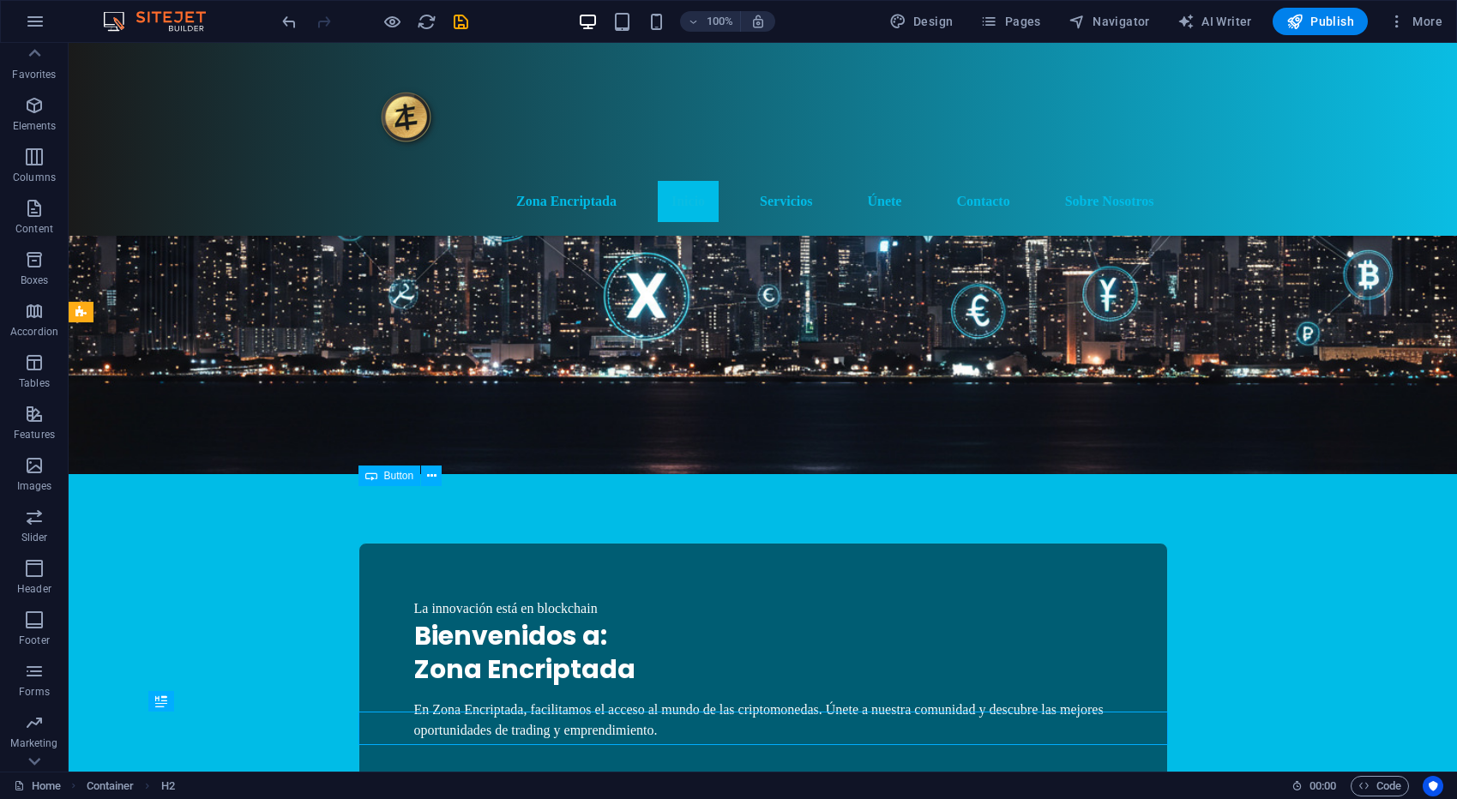
click at [404, 484] on div "Button" at bounding box center [389, 476] width 63 height 21
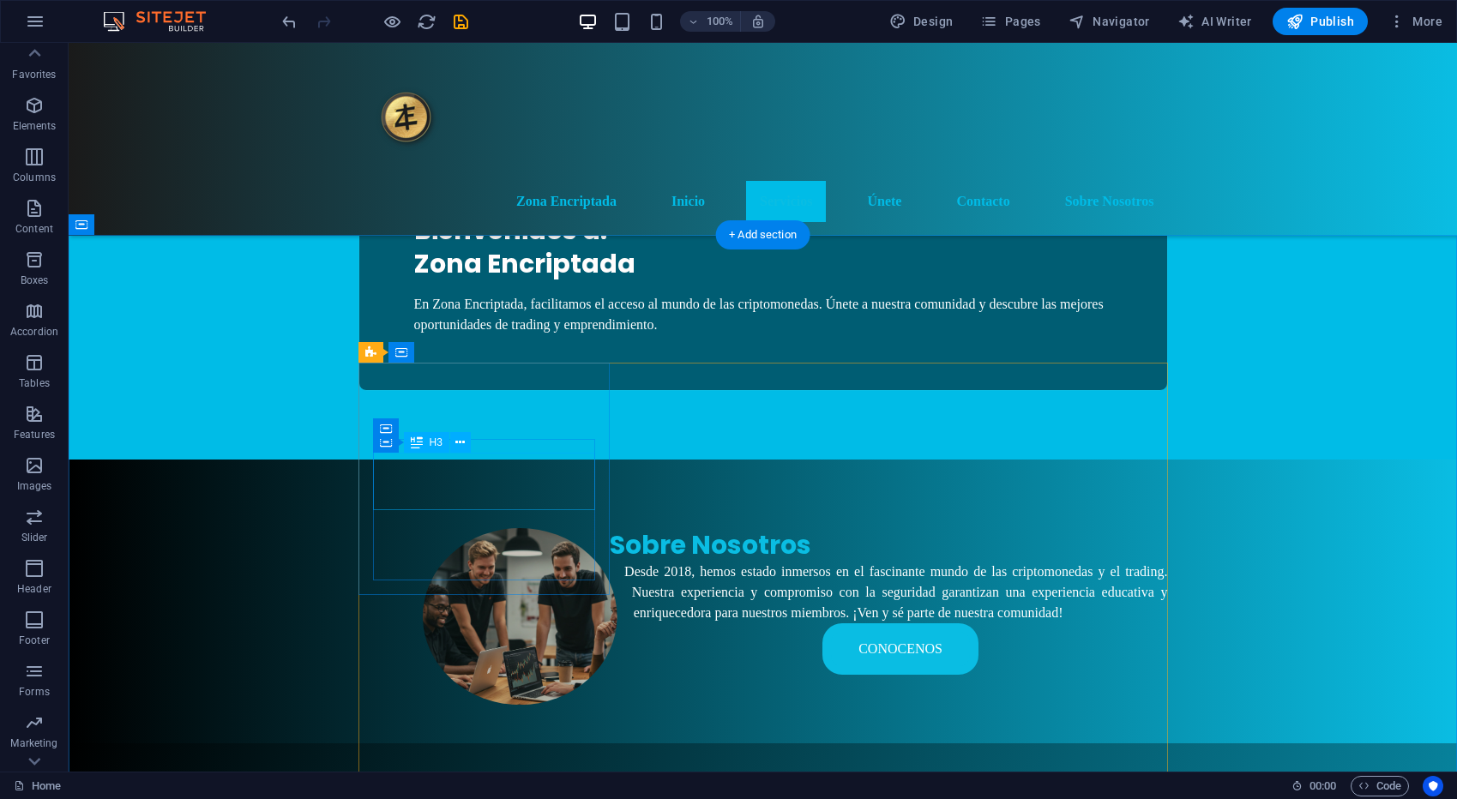
scroll to position [726, 0]
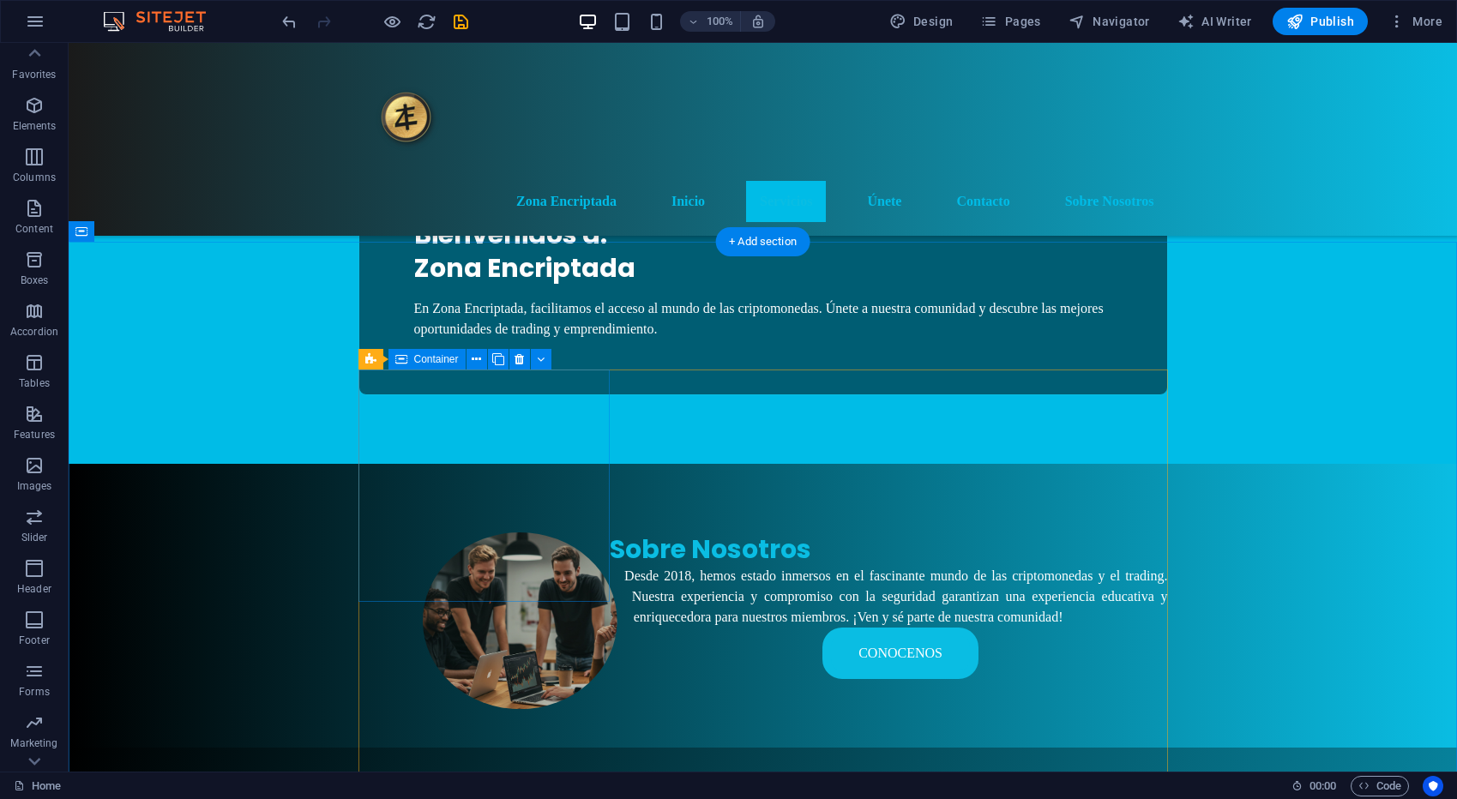
click at [418, 357] on span "Container" at bounding box center [436, 359] width 45 height 10
select select "px"
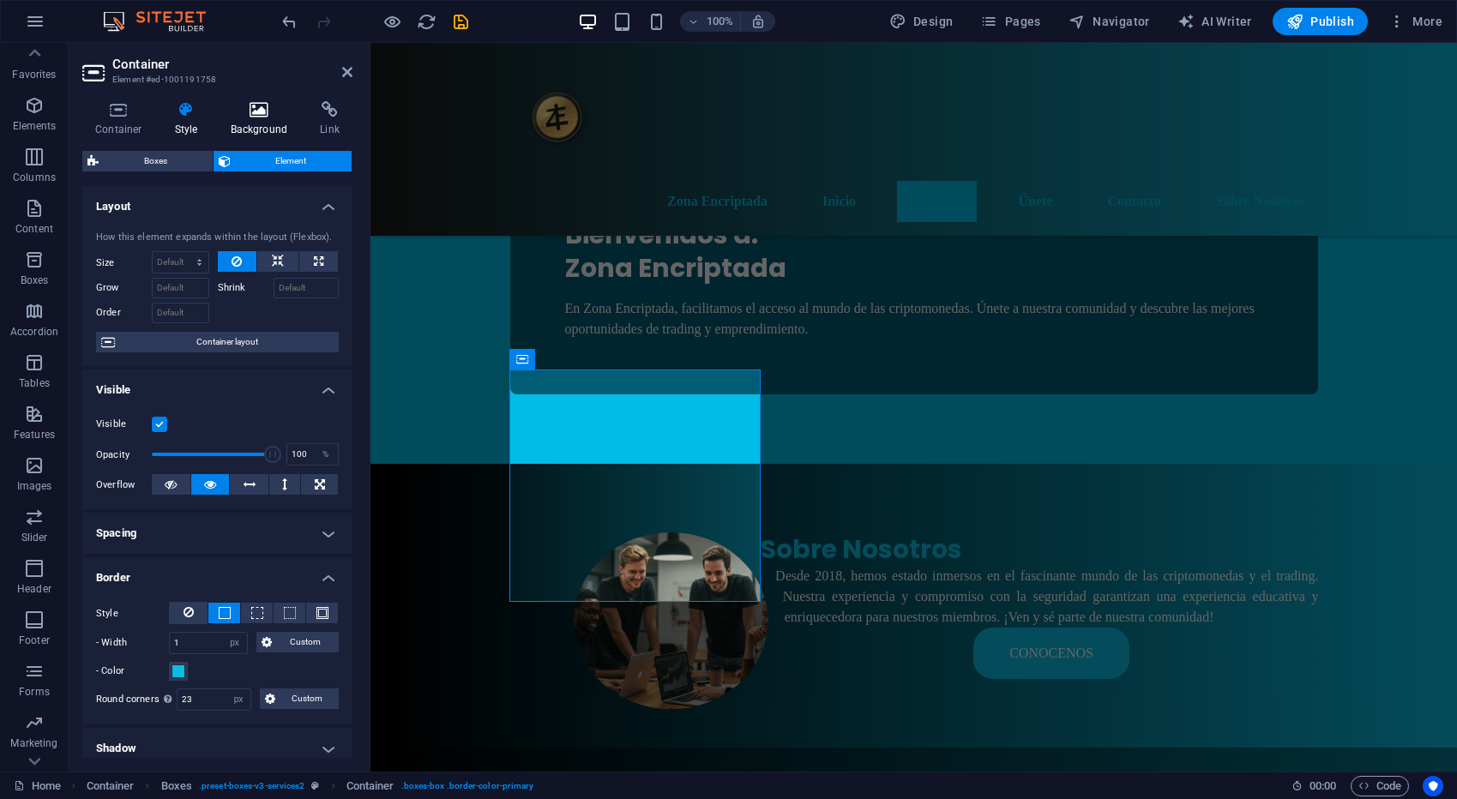
click at [255, 120] on h4 "Background" at bounding box center [263, 119] width 90 height 36
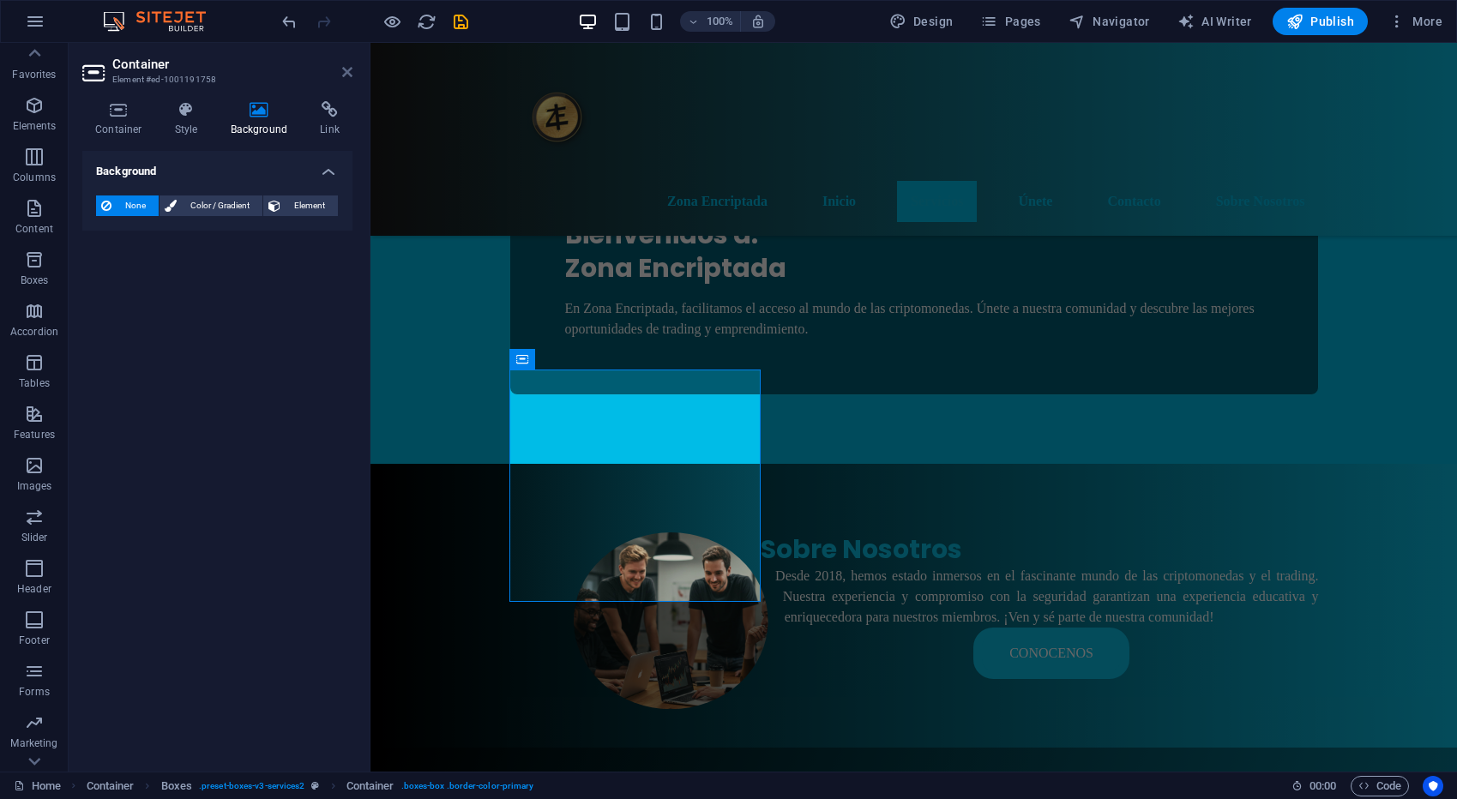
click at [349, 74] on icon at bounding box center [347, 72] width 10 height 14
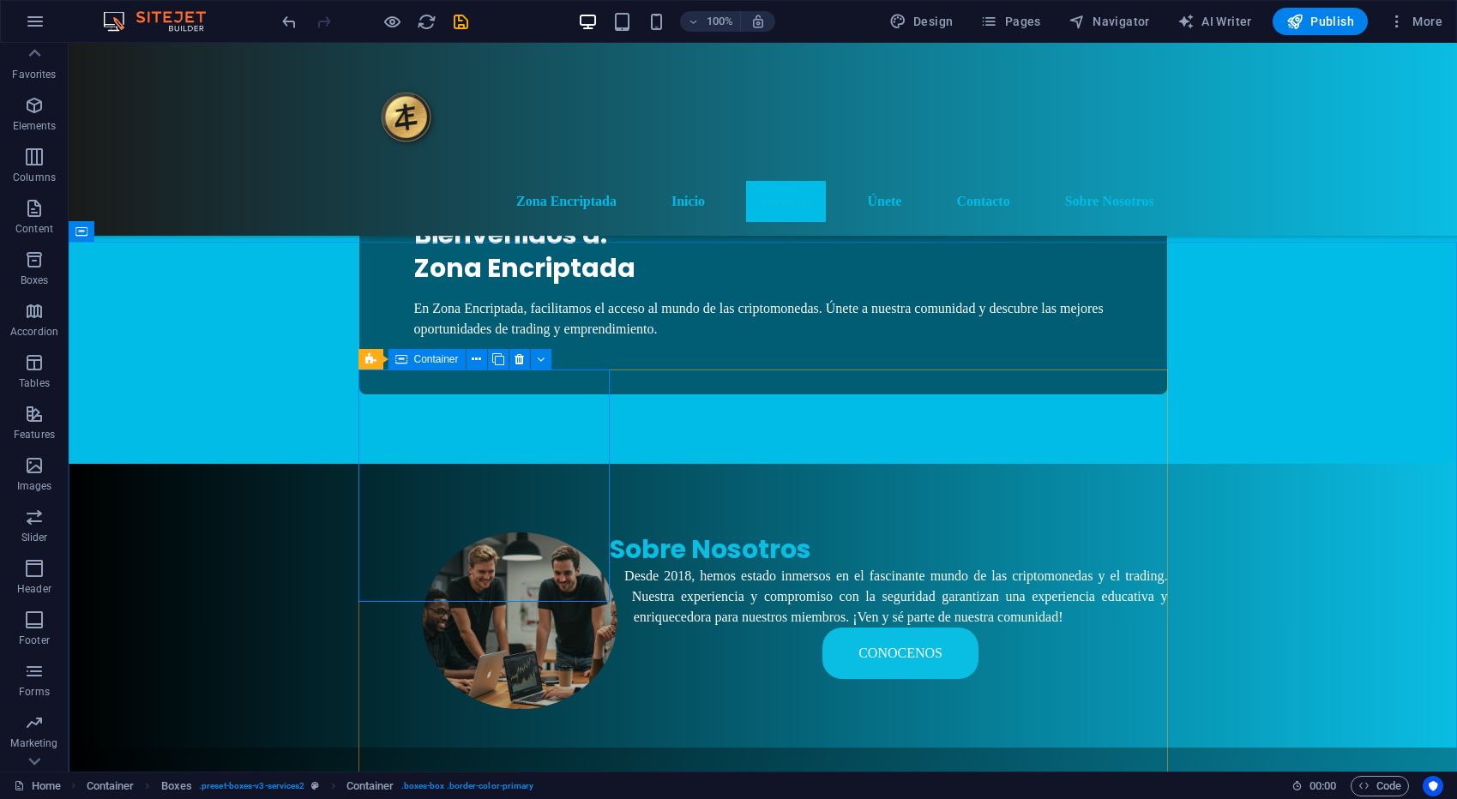
click at [430, 361] on span "Container" at bounding box center [436, 359] width 45 height 10
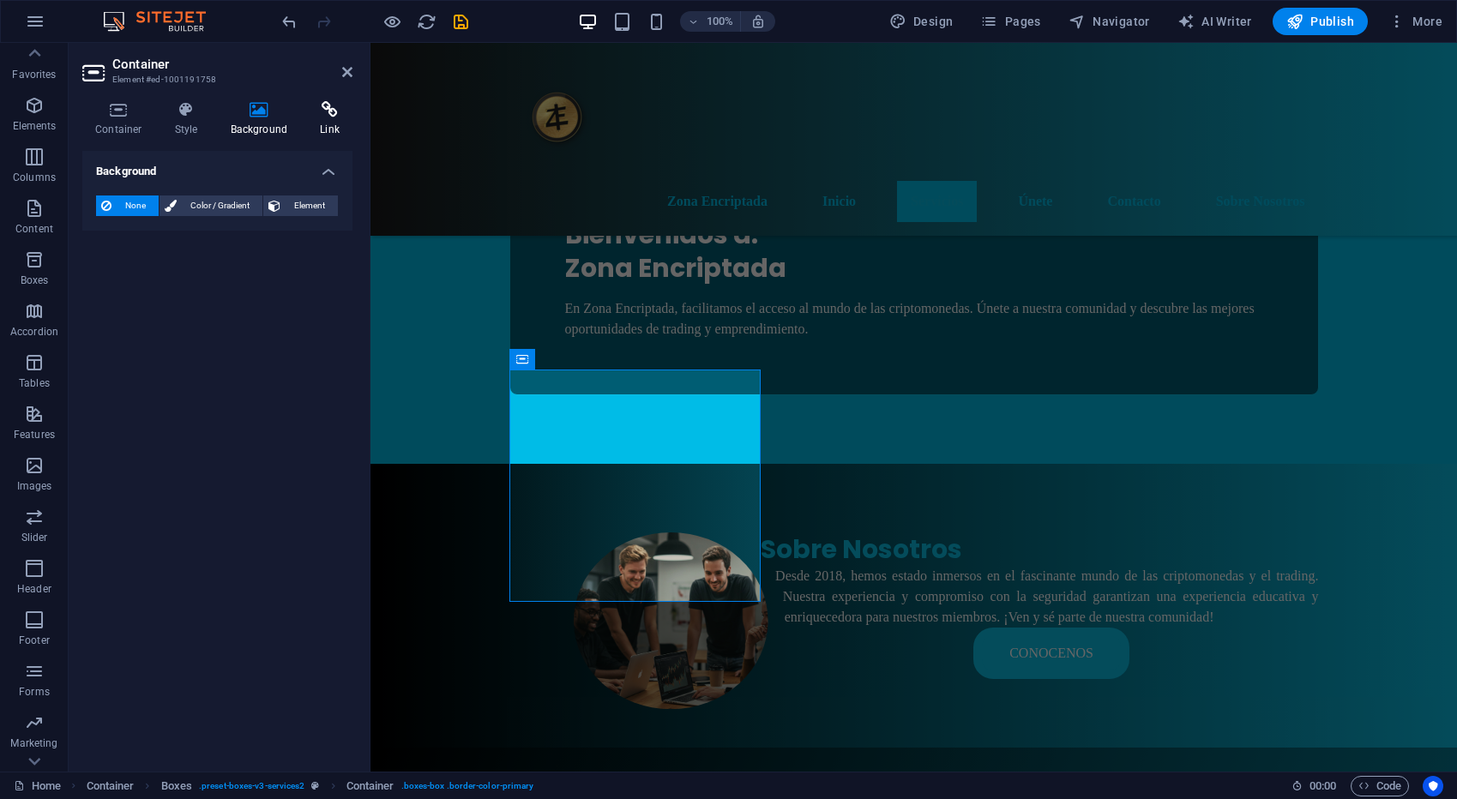
click at [326, 111] on icon at bounding box center [329, 109] width 45 height 17
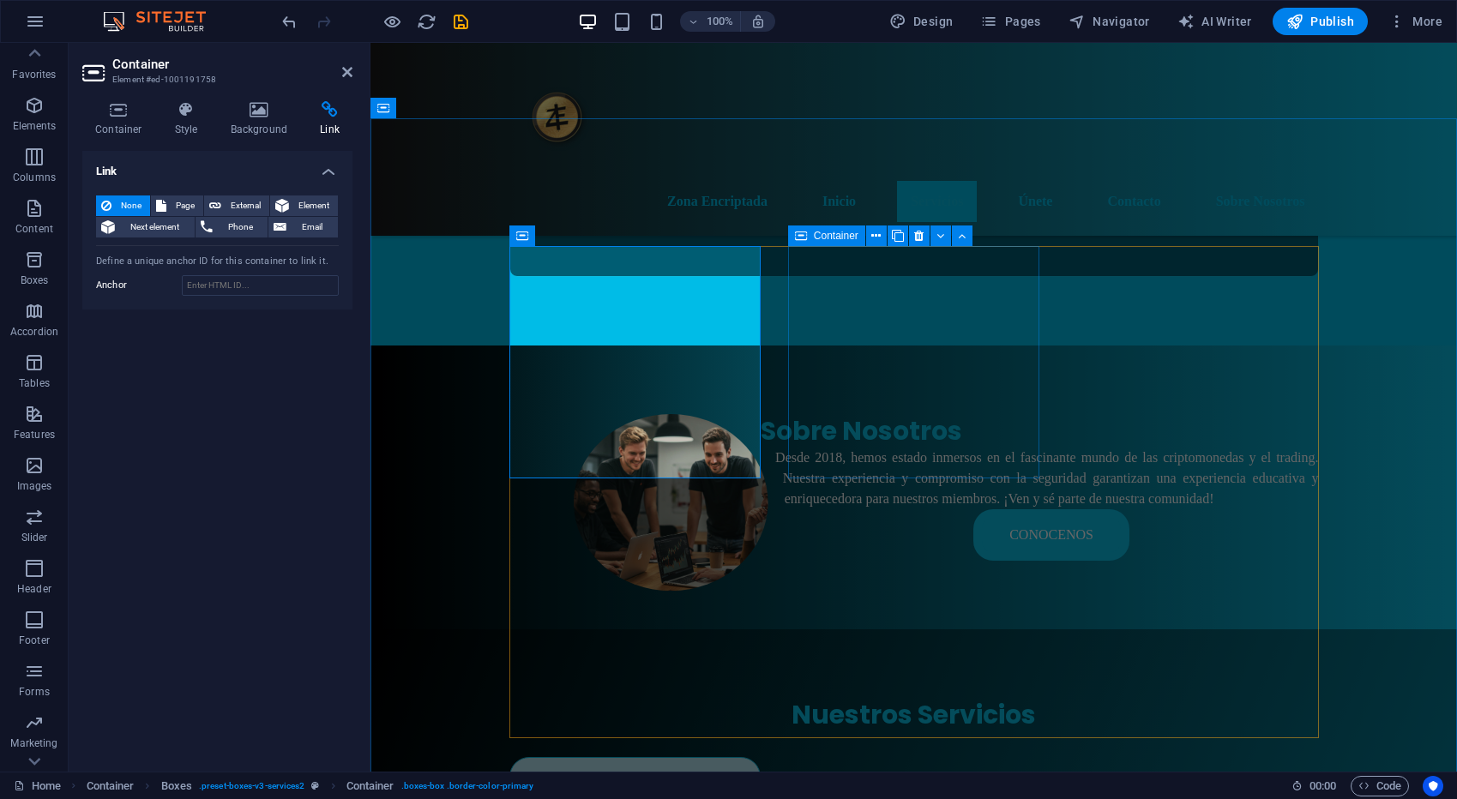
scroll to position [850, 0]
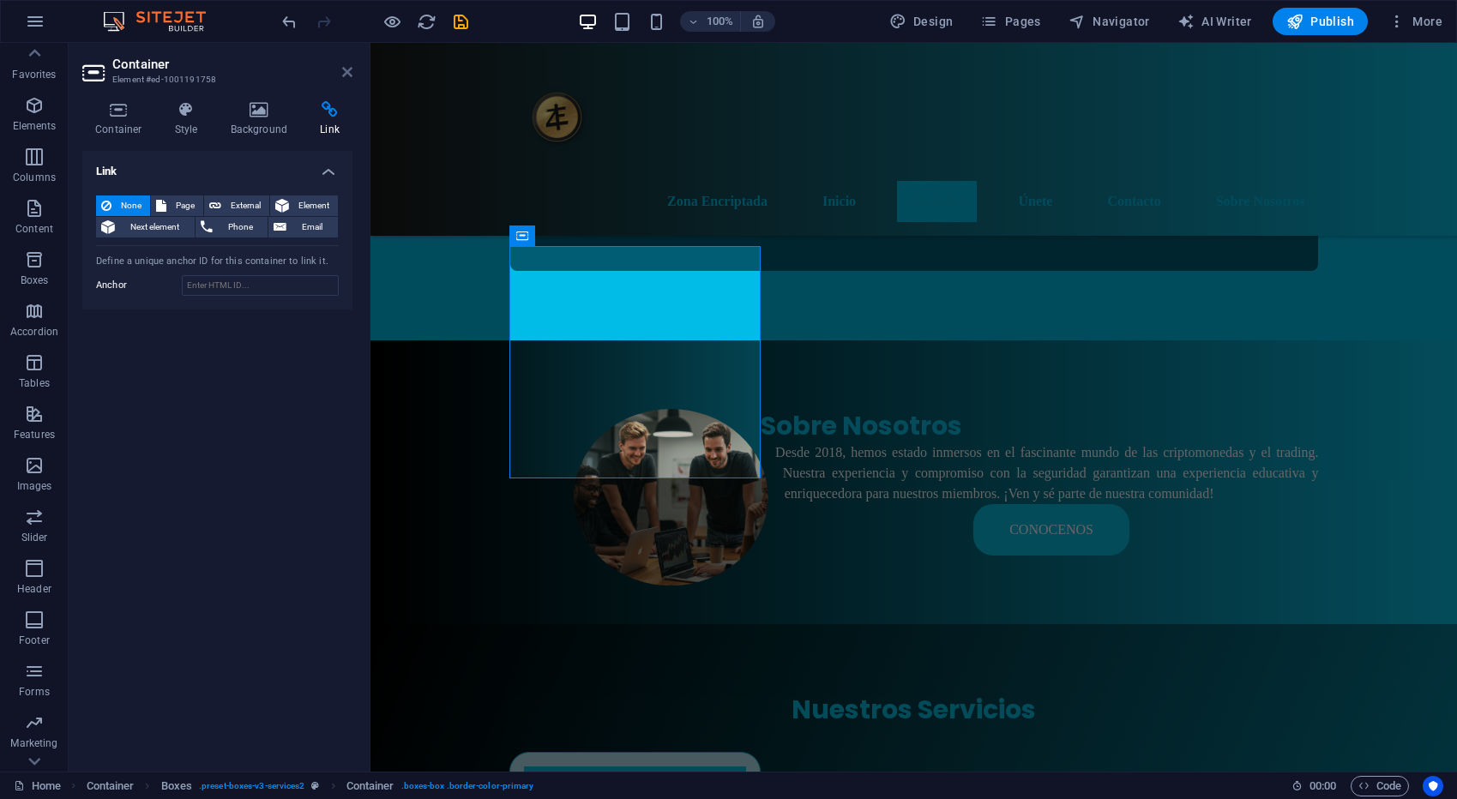
click at [346, 70] on icon at bounding box center [347, 72] width 10 height 14
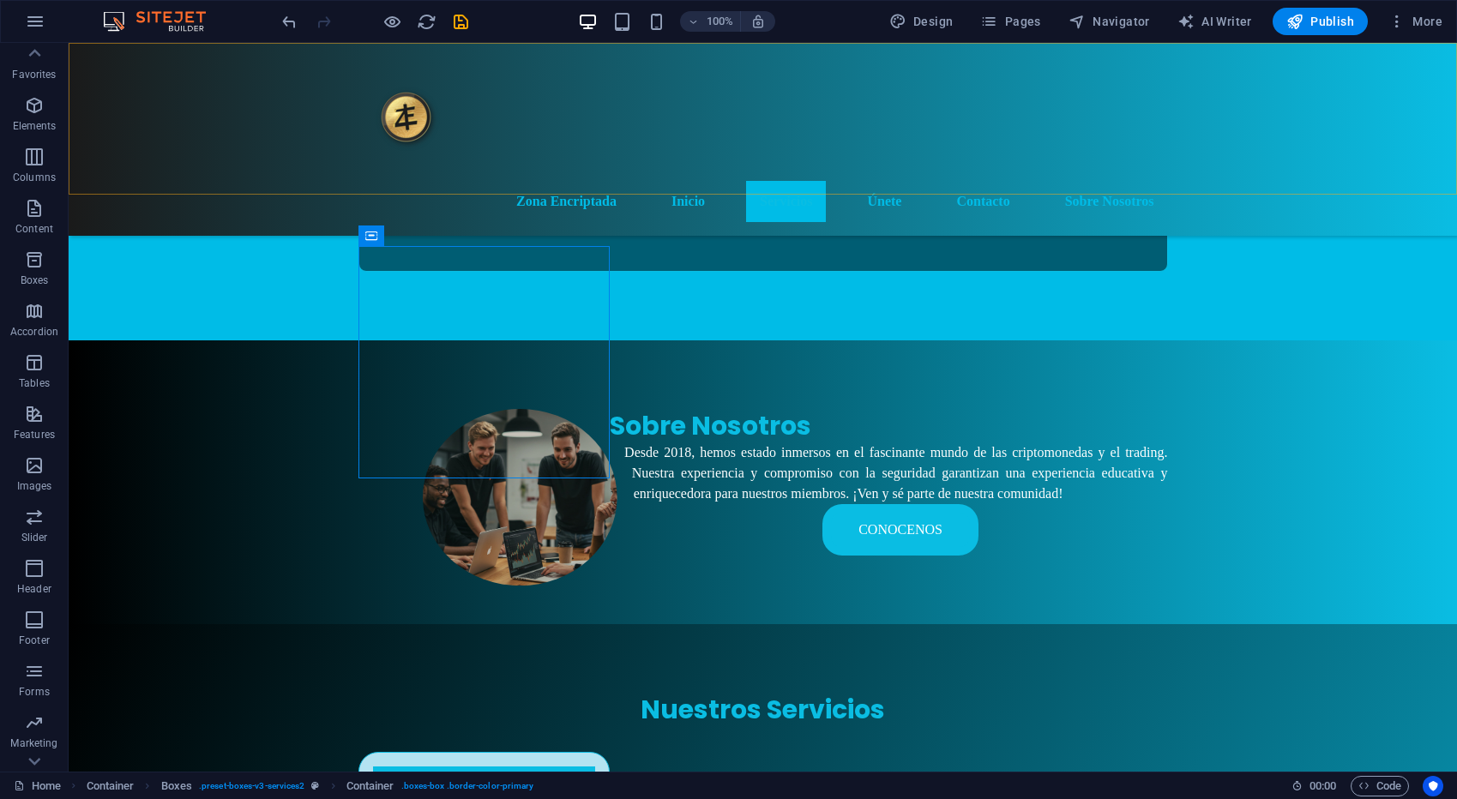
scroll to position [850, 0]
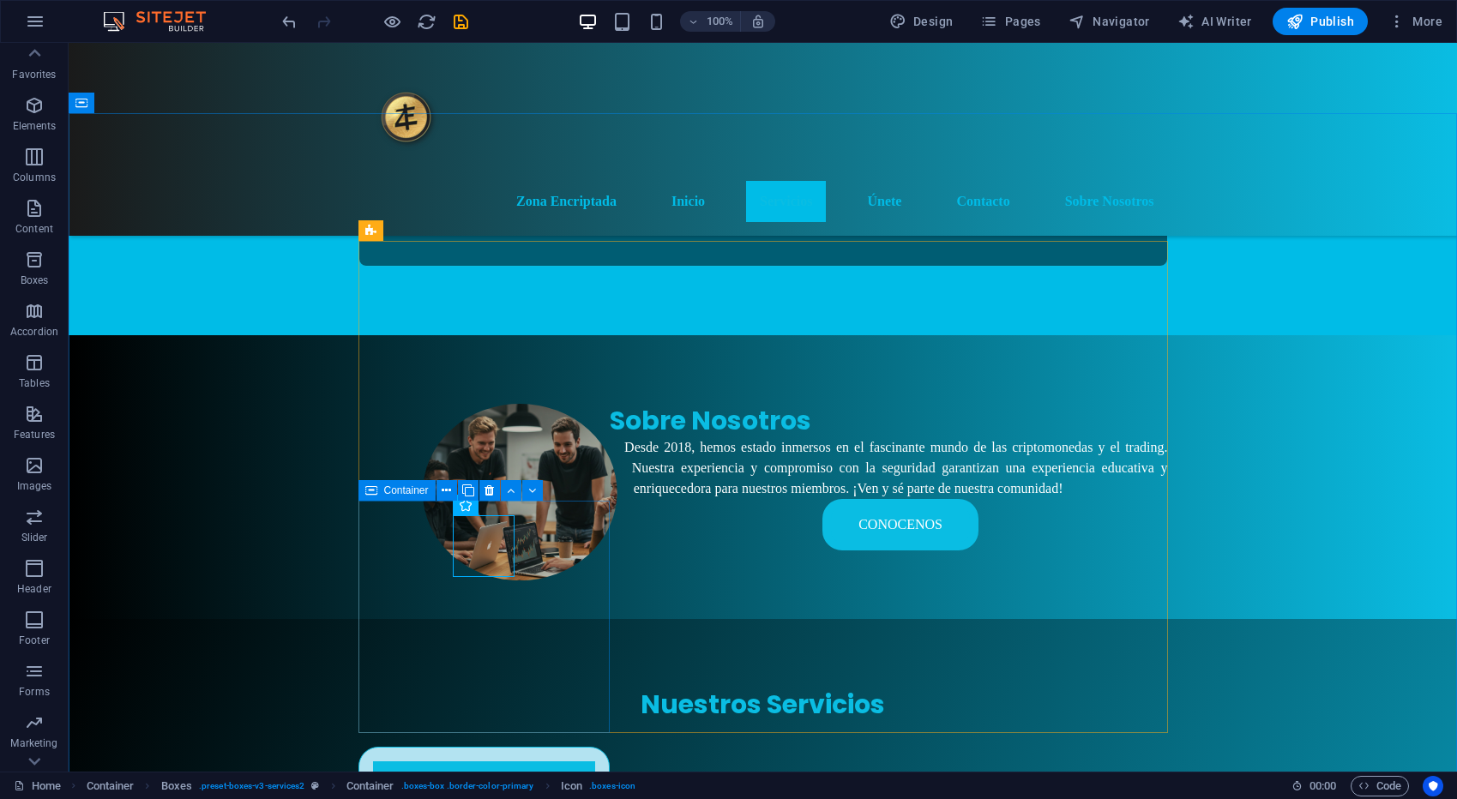
click at [410, 493] on span "Container" at bounding box center [406, 490] width 45 height 10
select select "px"
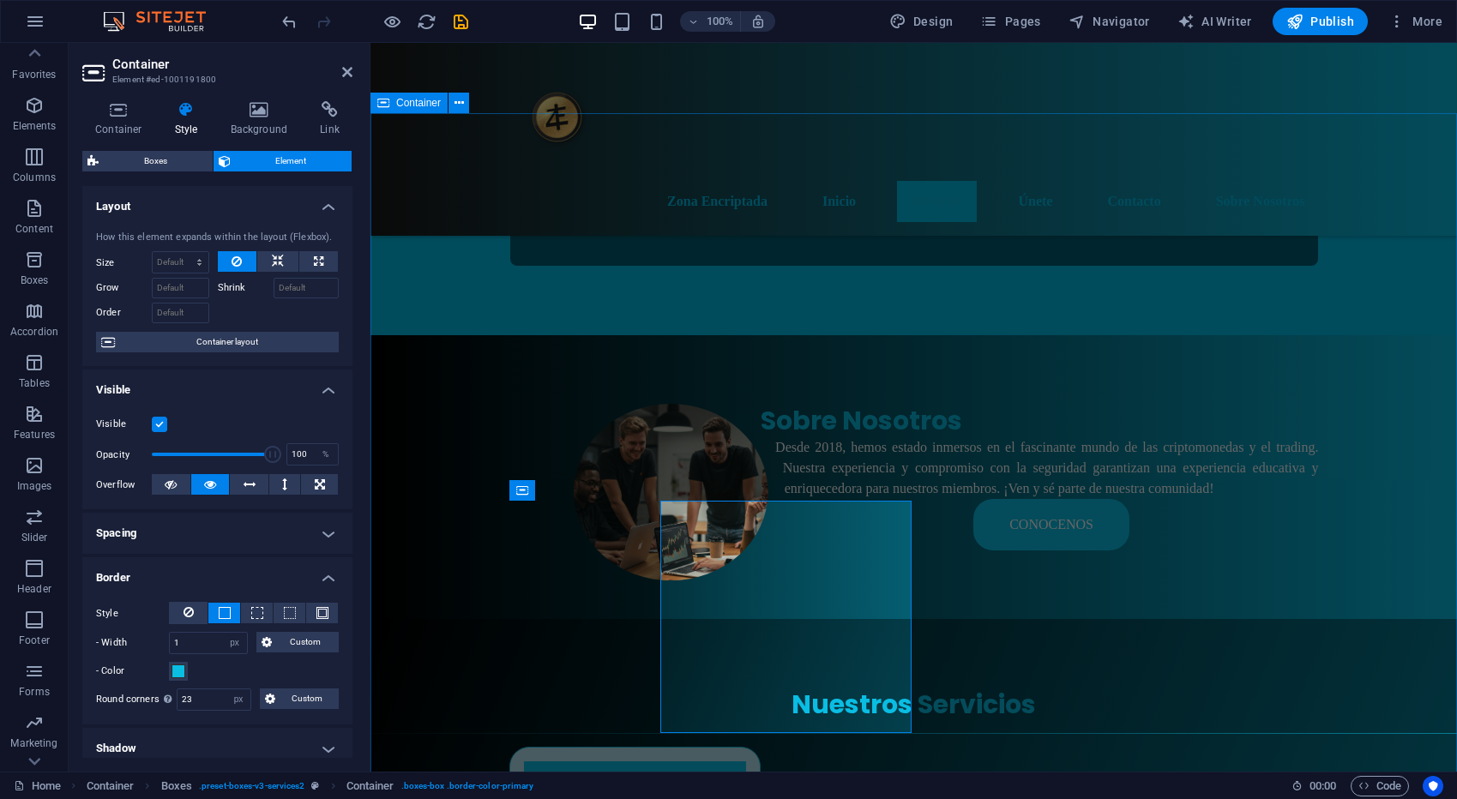
scroll to position [860, 0]
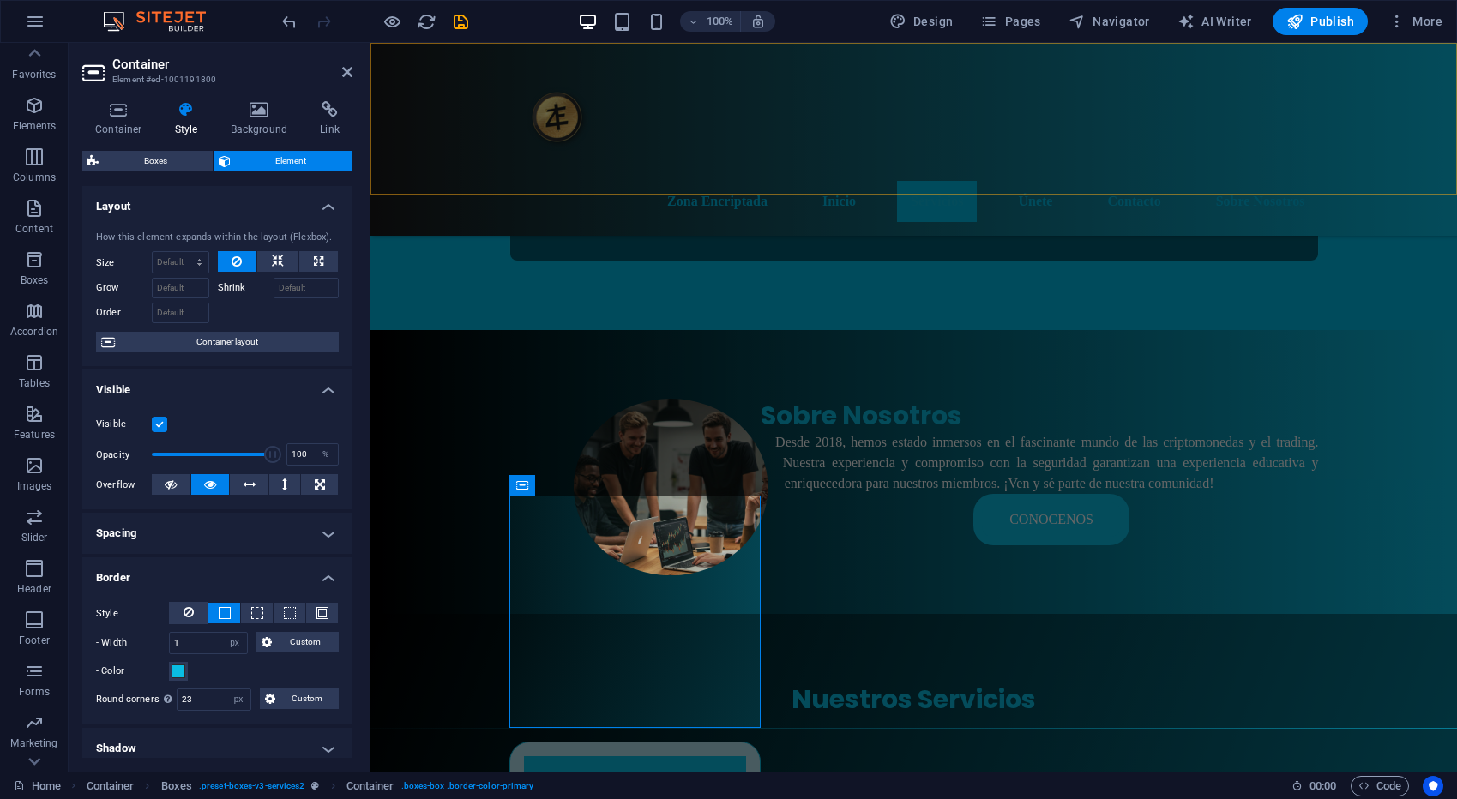
click at [673, 75] on div "Zona Encriptada Inicio Servicios Únete Contacto Sobre Nosotros" at bounding box center [913, 139] width 1086 height 193
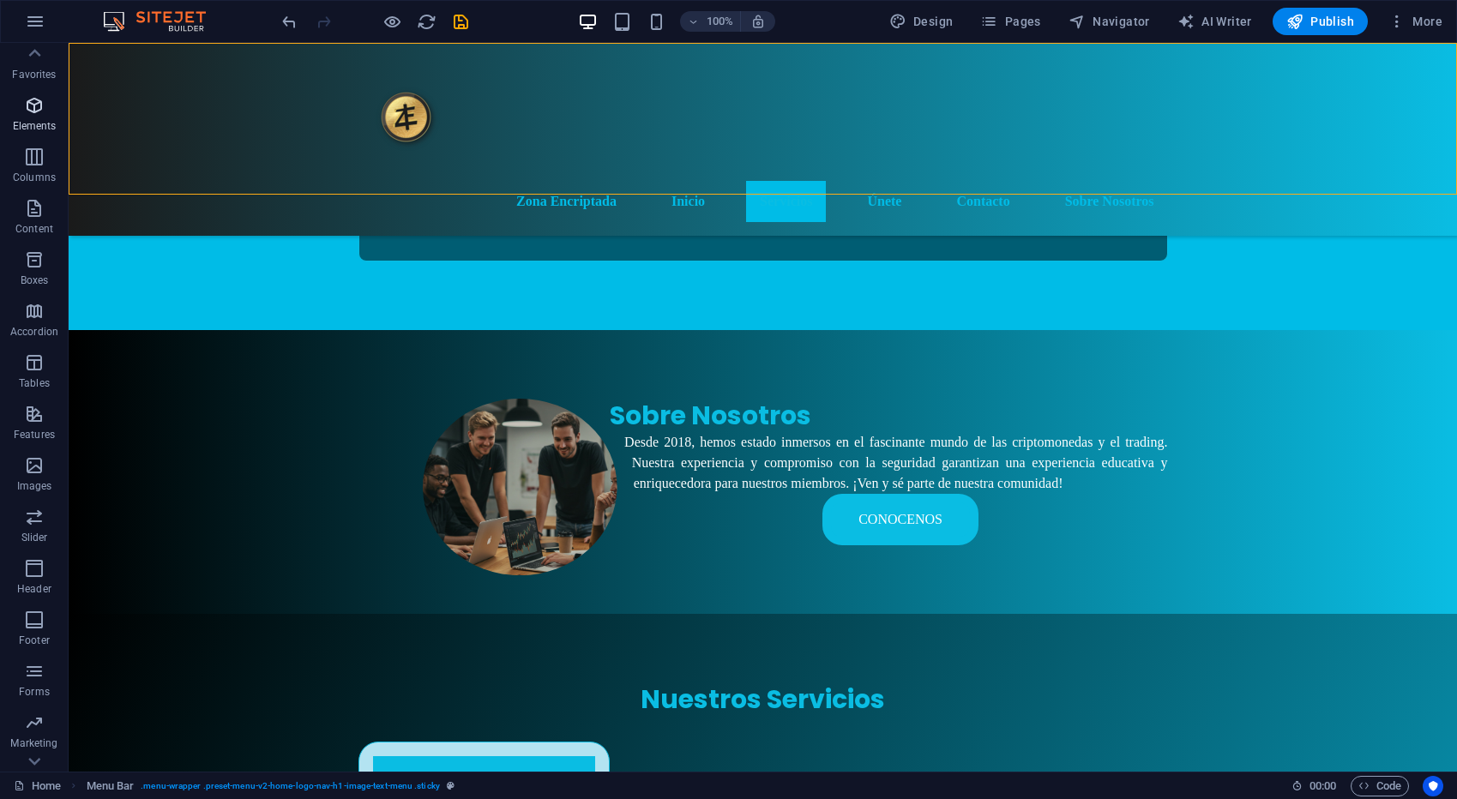
scroll to position [0, 0]
click at [567, 75] on div "Zona Encriptada Inicio Servicios Únete Contacto Sobre Nosotros" at bounding box center [763, 139] width 1388 height 193
click at [490, 89] on span "Menu" at bounding box center [496, 88] width 26 height 10
select select
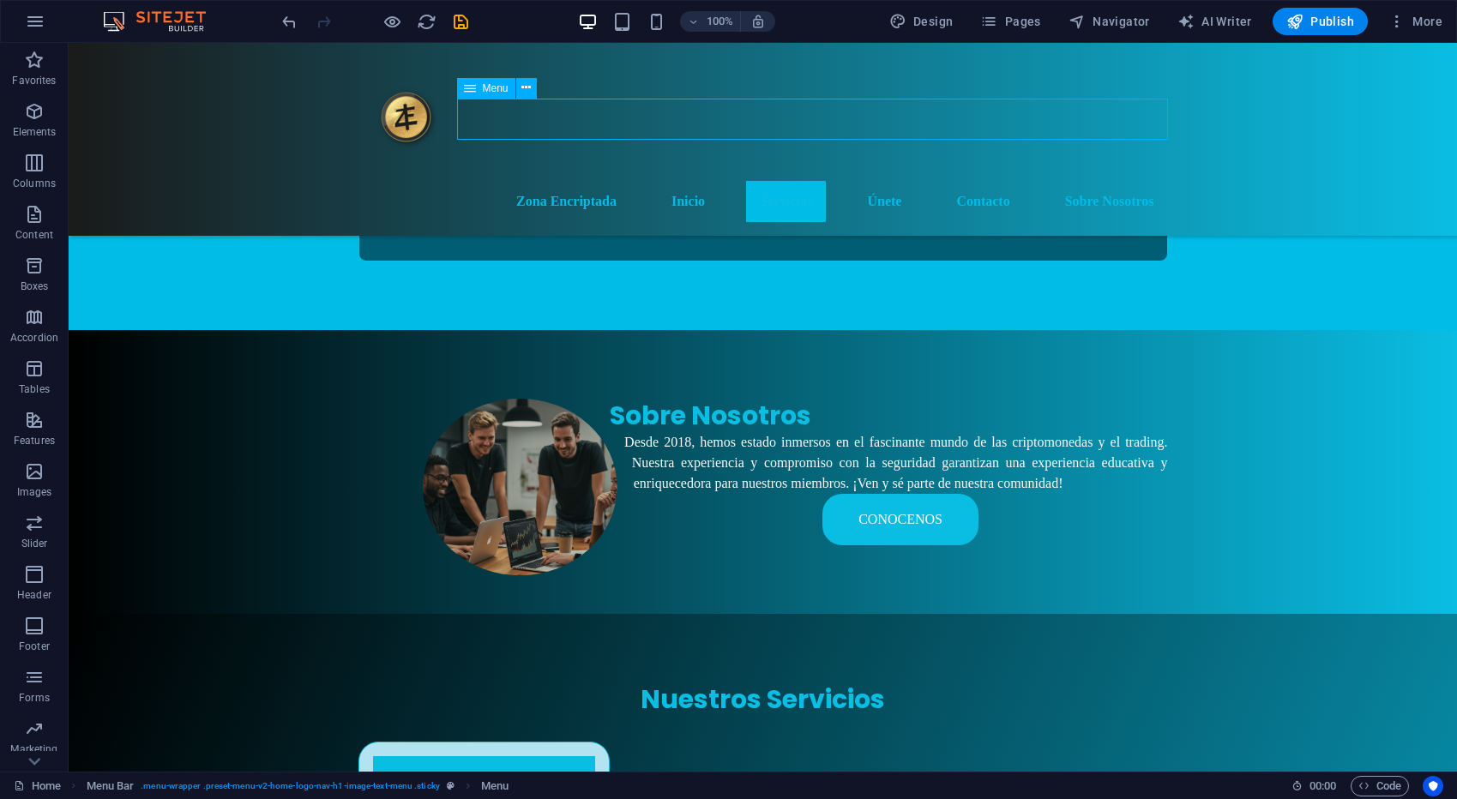
select select
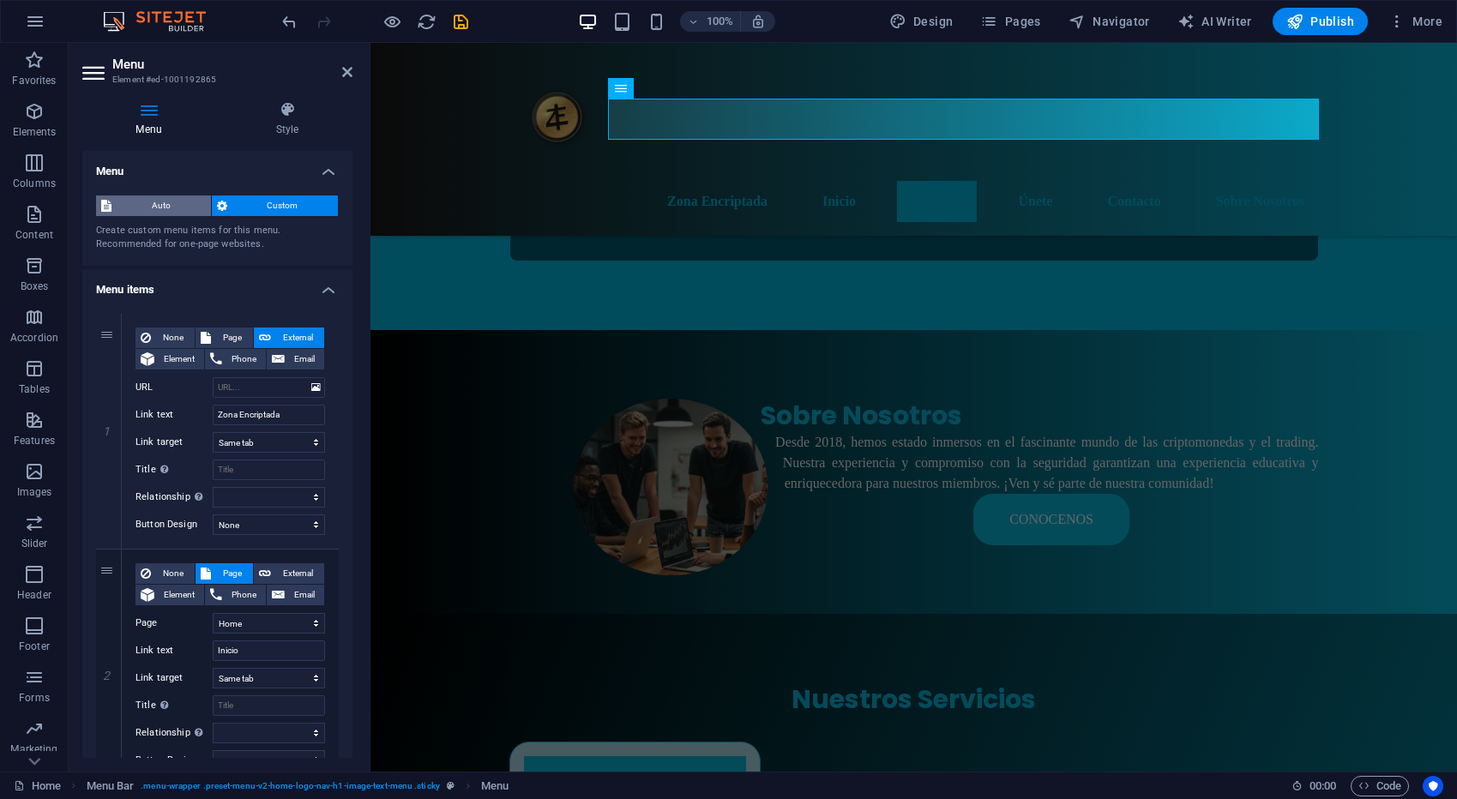
click at [147, 209] on span "Auto" at bounding box center [161, 205] width 89 height 21
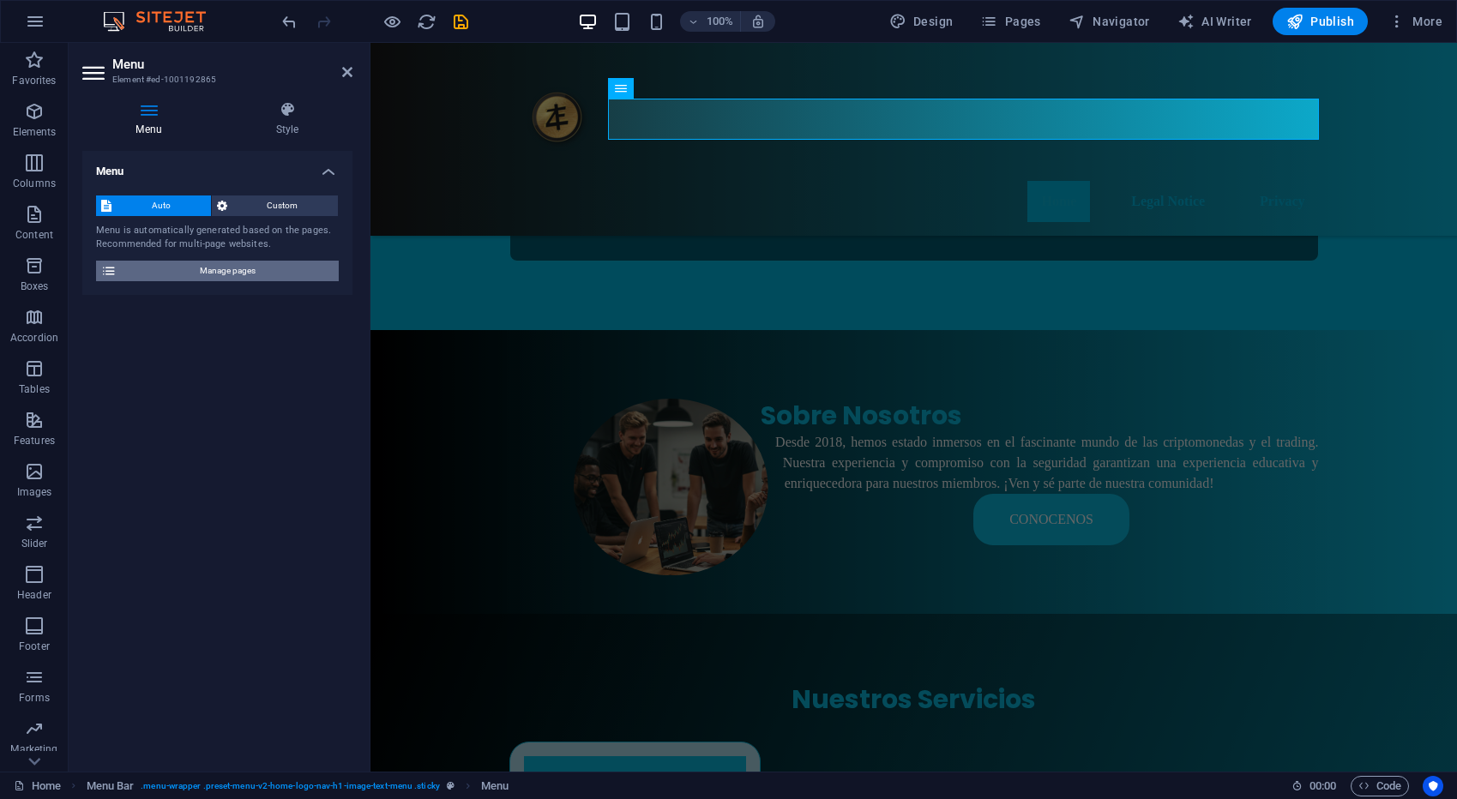
click at [201, 278] on span "Manage pages" at bounding box center [228, 271] width 212 height 21
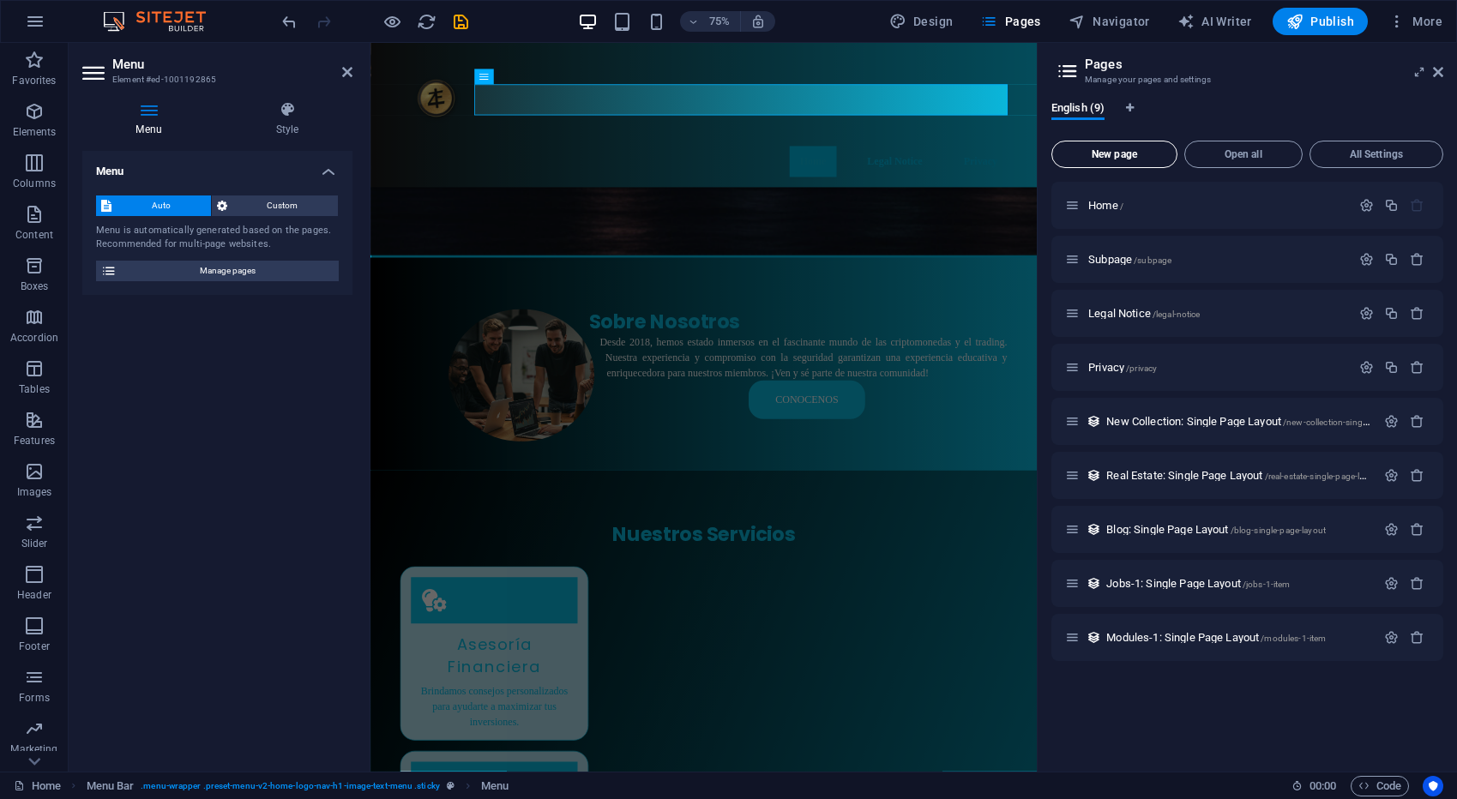
click at [1095, 156] on span "New page" at bounding box center [1114, 154] width 111 height 10
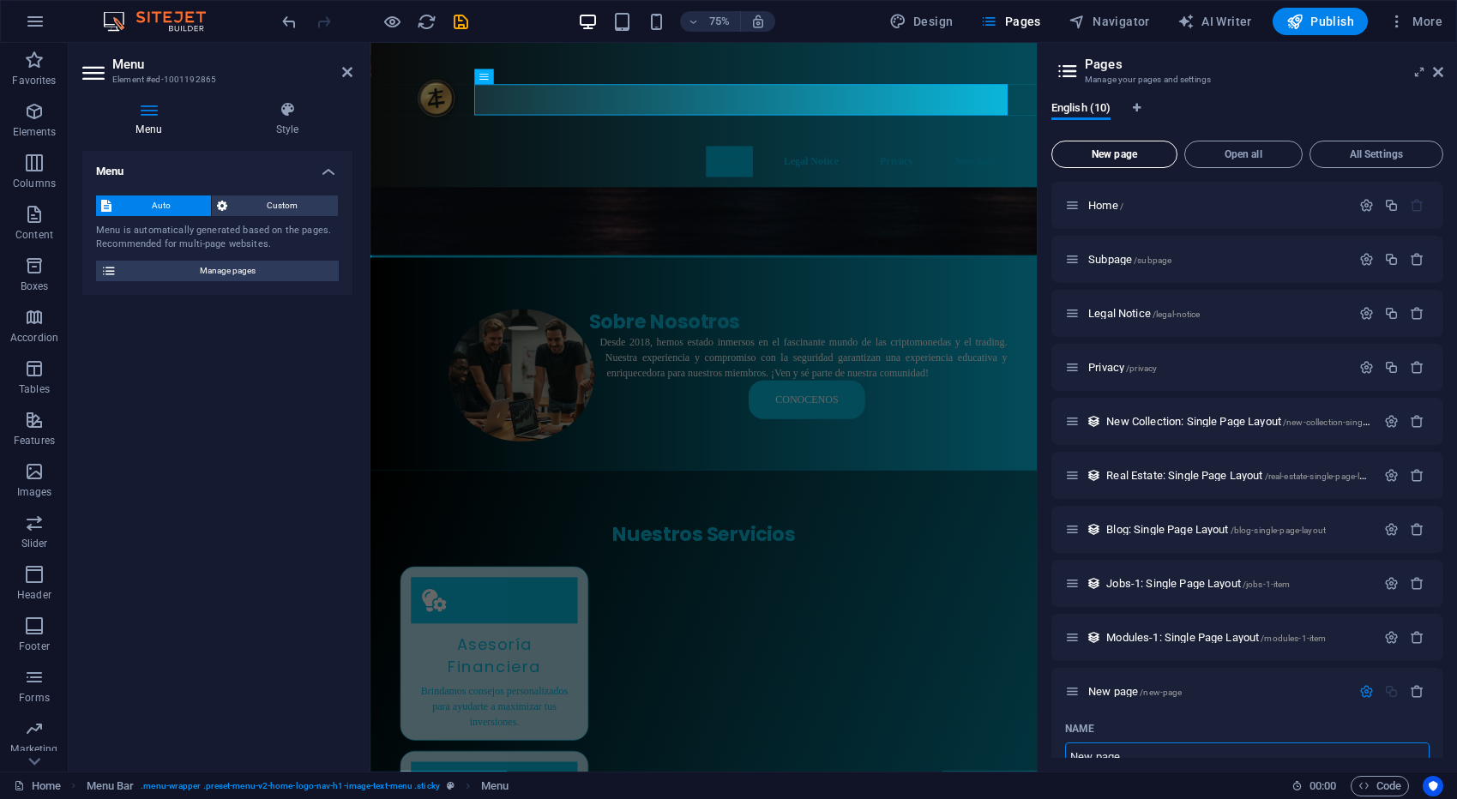
scroll to position [12, 0]
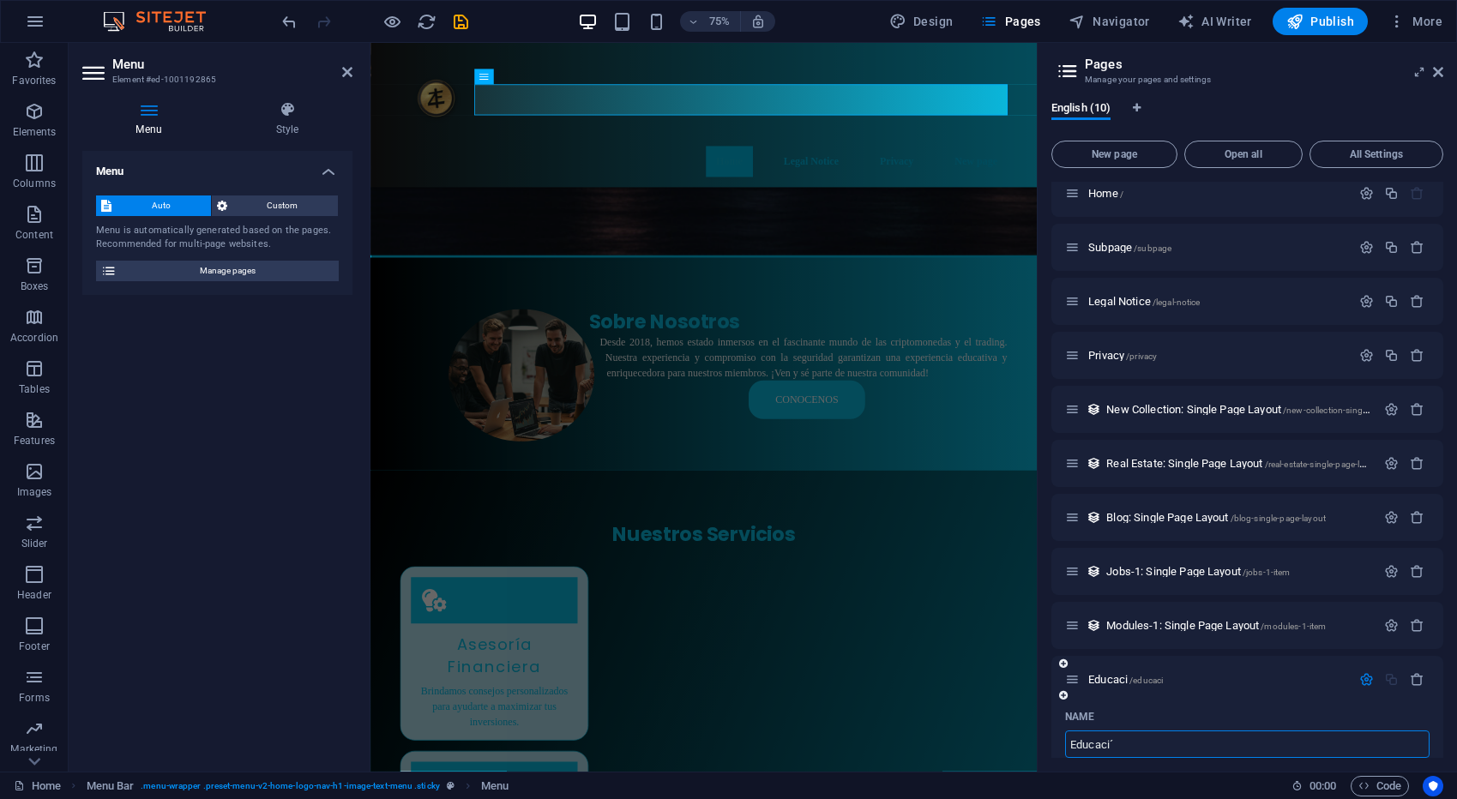
type input "Educació"
type input "/educaci"
type input "Educación"
type input "/educacion"
type input "Educación en Cri"
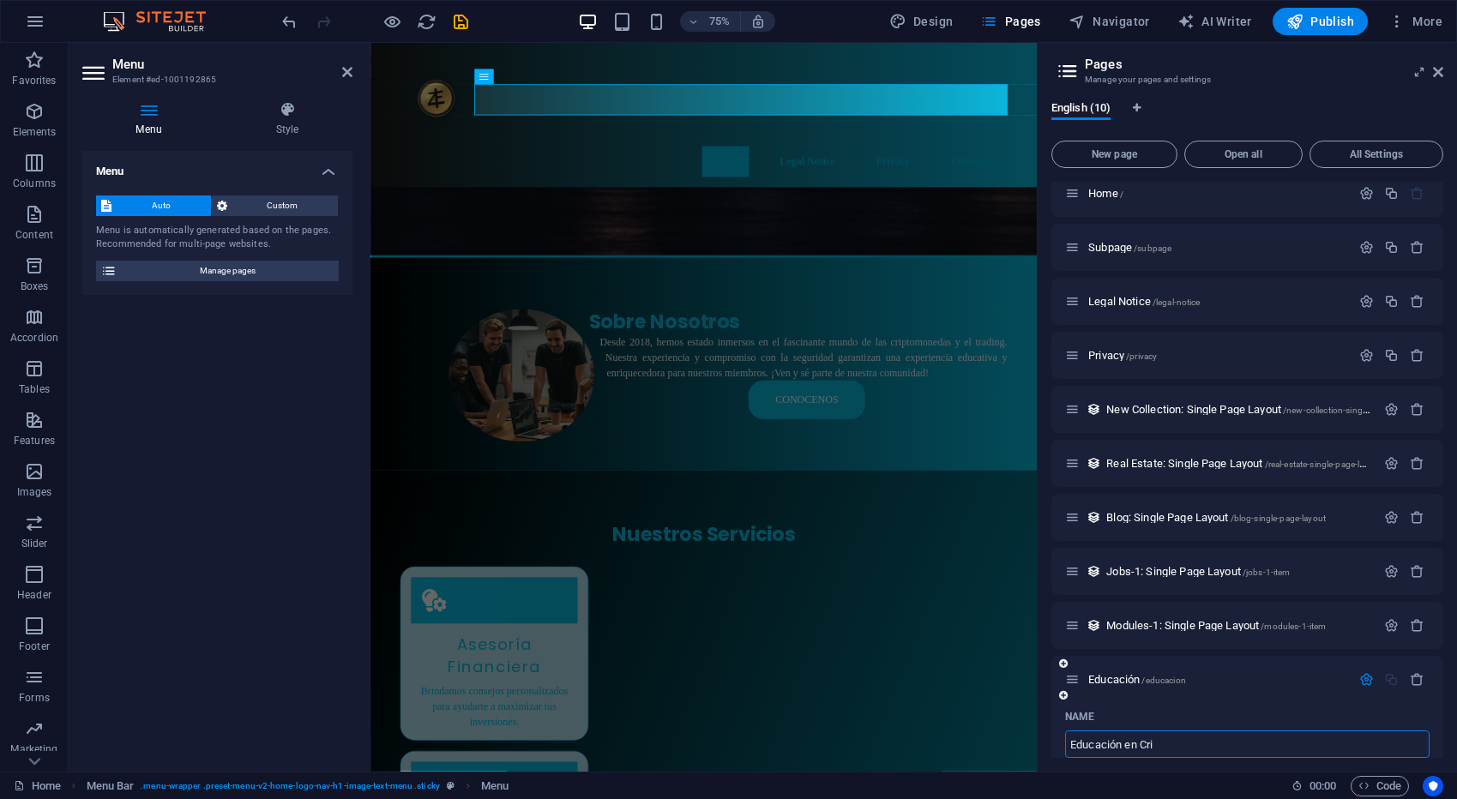
type input "/educacion-en-c"
type input "Educación en Cripto"
type input "/educacion-en-crip"
type input "Educación en Criptoa"
type input "/educacion-en-cripto"
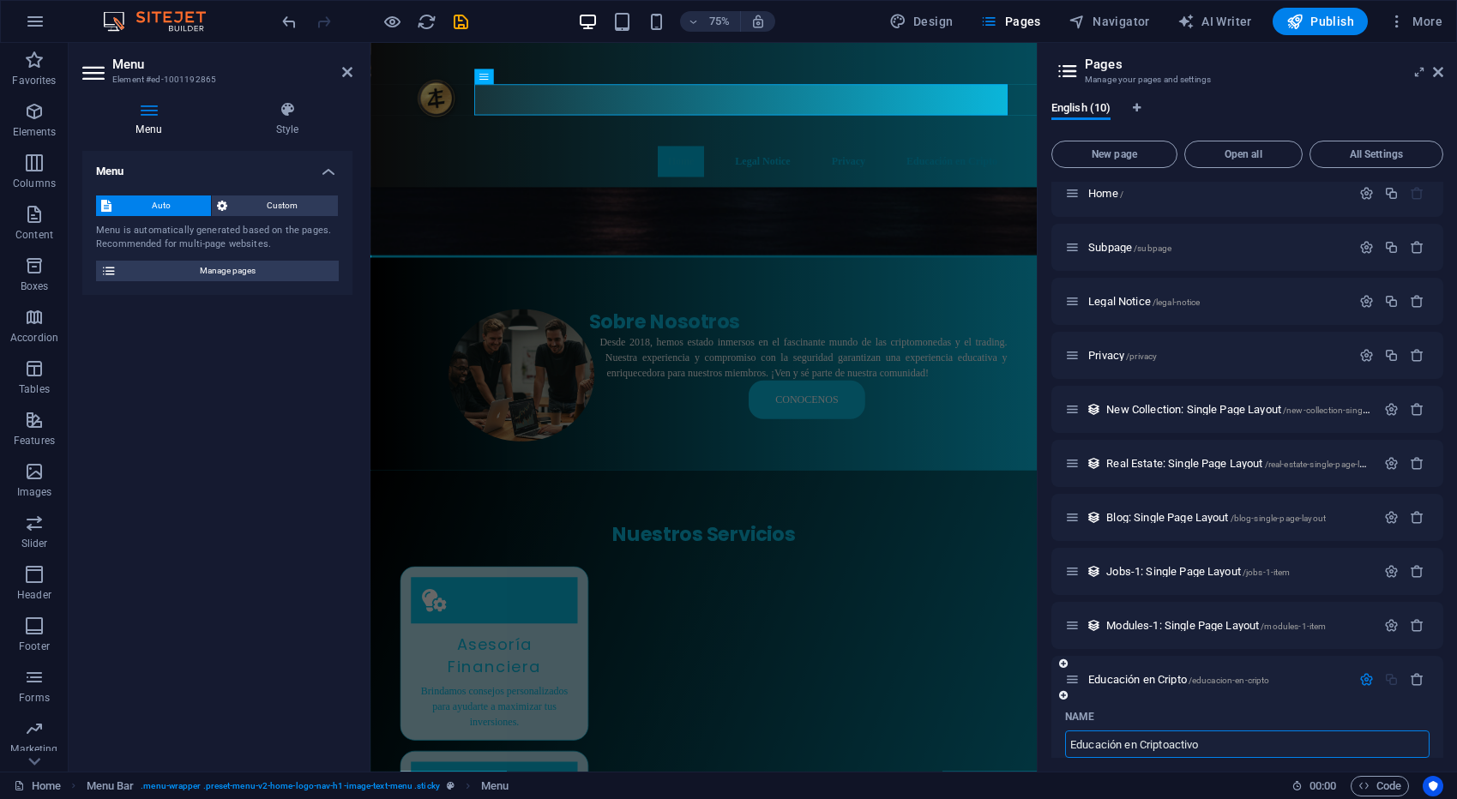
type input "Educación en Criptoactivo"
type input "/educacion-en-criptoactivo"
type input "Educación en Criptoactivos"
type input "/educacion-en-criptoactivos"
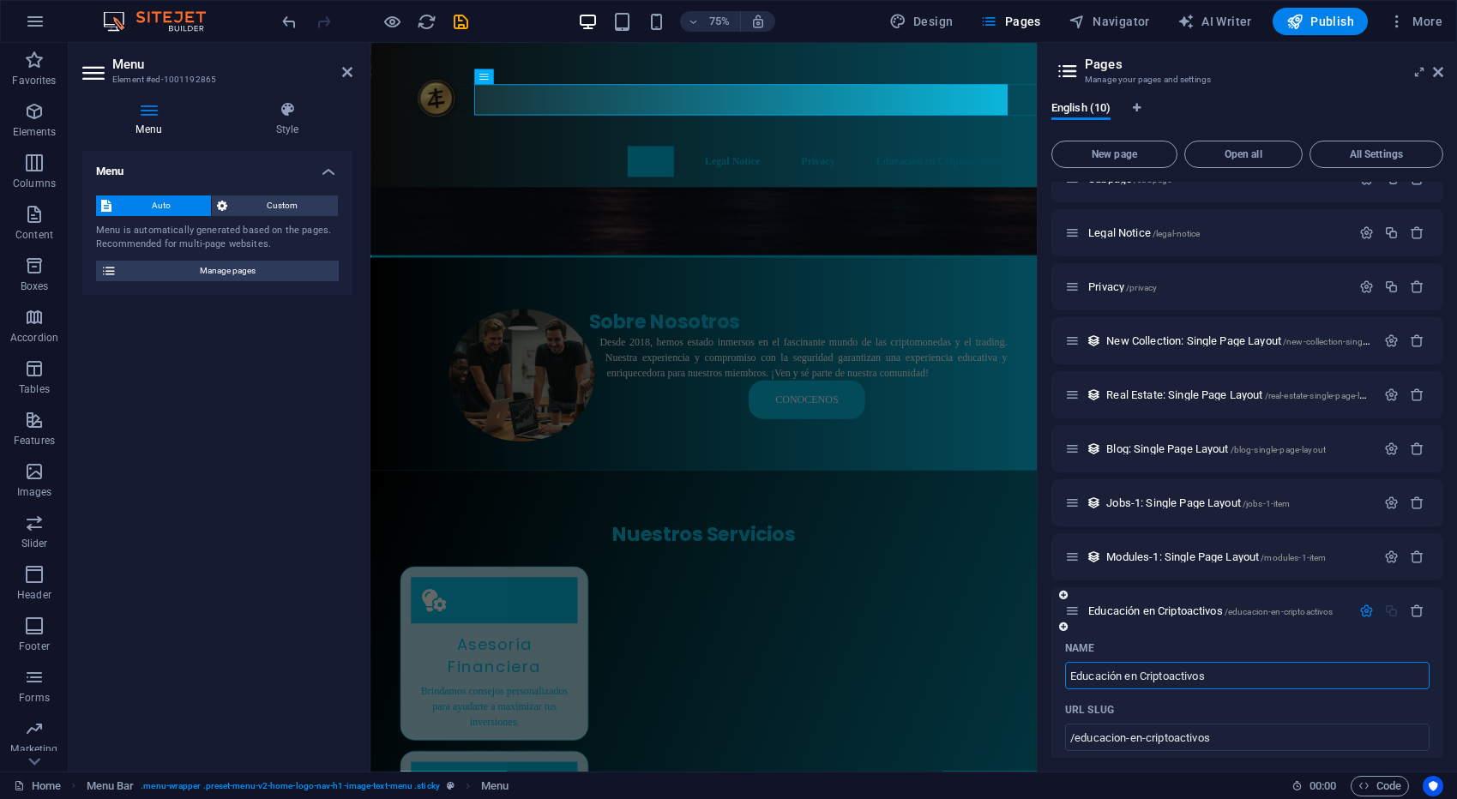
drag, startPoint x: 1122, startPoint y: 749, endPoint x: 1241, endPoint y: 751, distance: 118.3
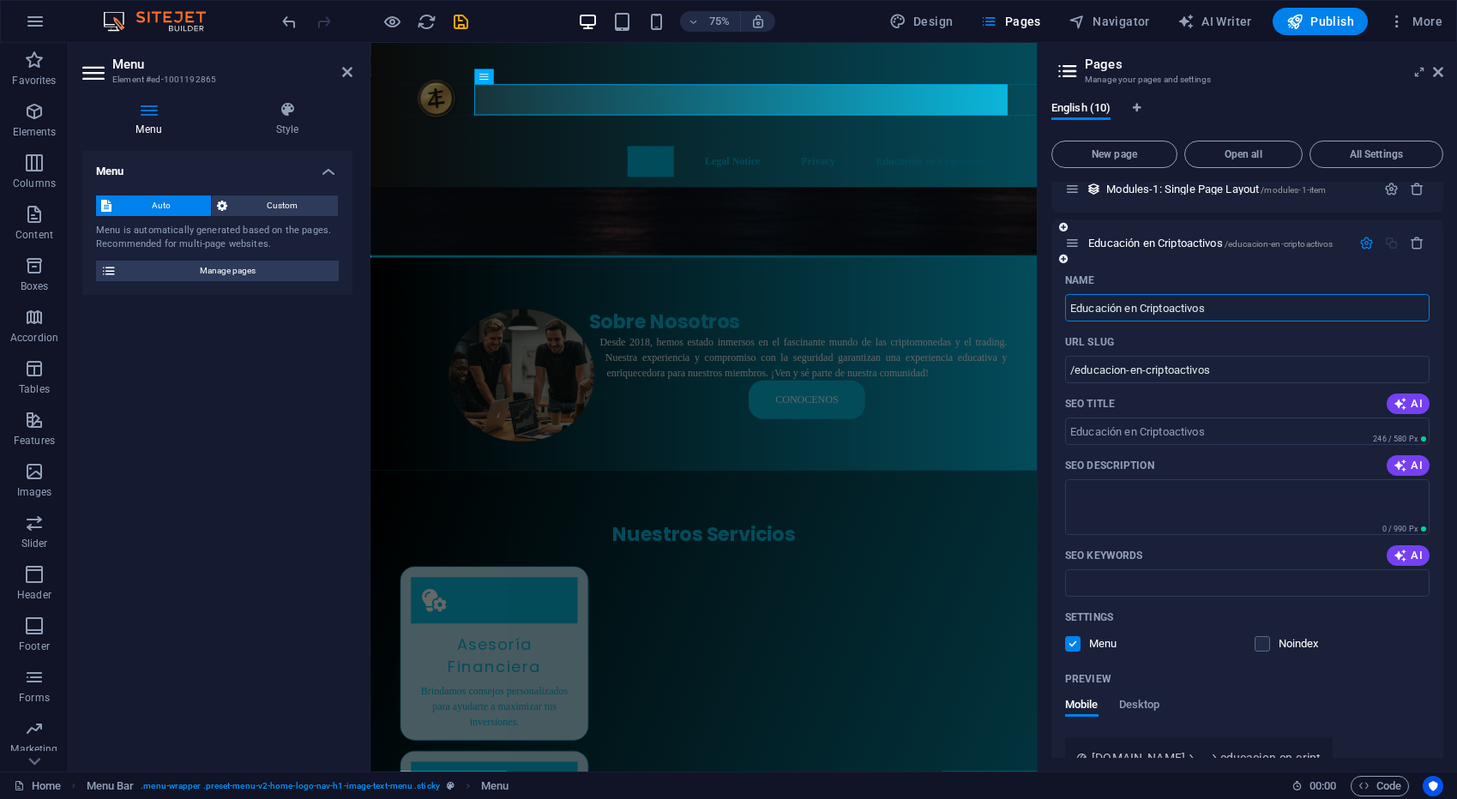
scroll to position [449, 0]
type input "Educación en Criptoactivos"
click at [1281, 428] on input "SEO Title" at bounding box center [1247, 430] width 364 height 27
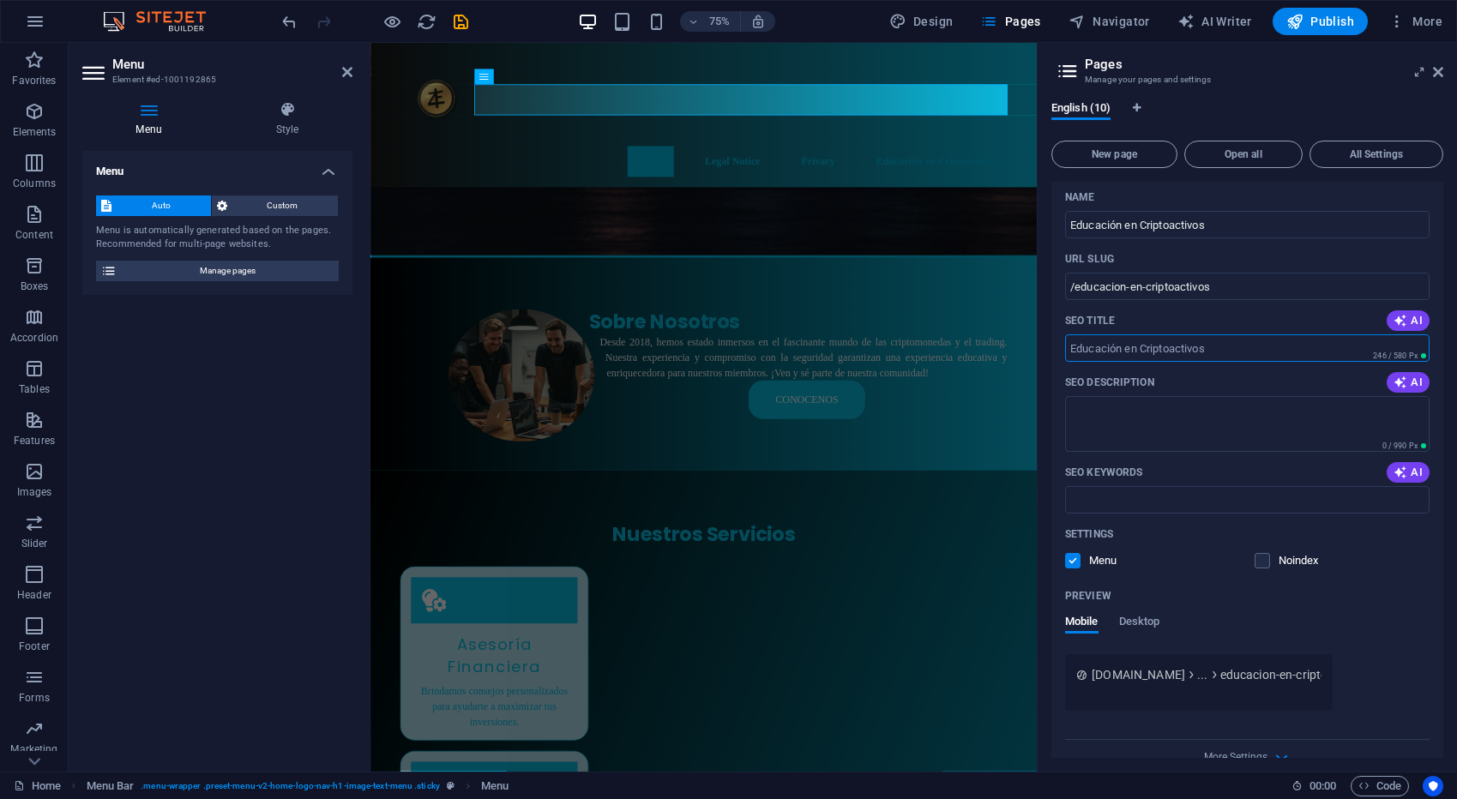
scroll to position [555, 0]
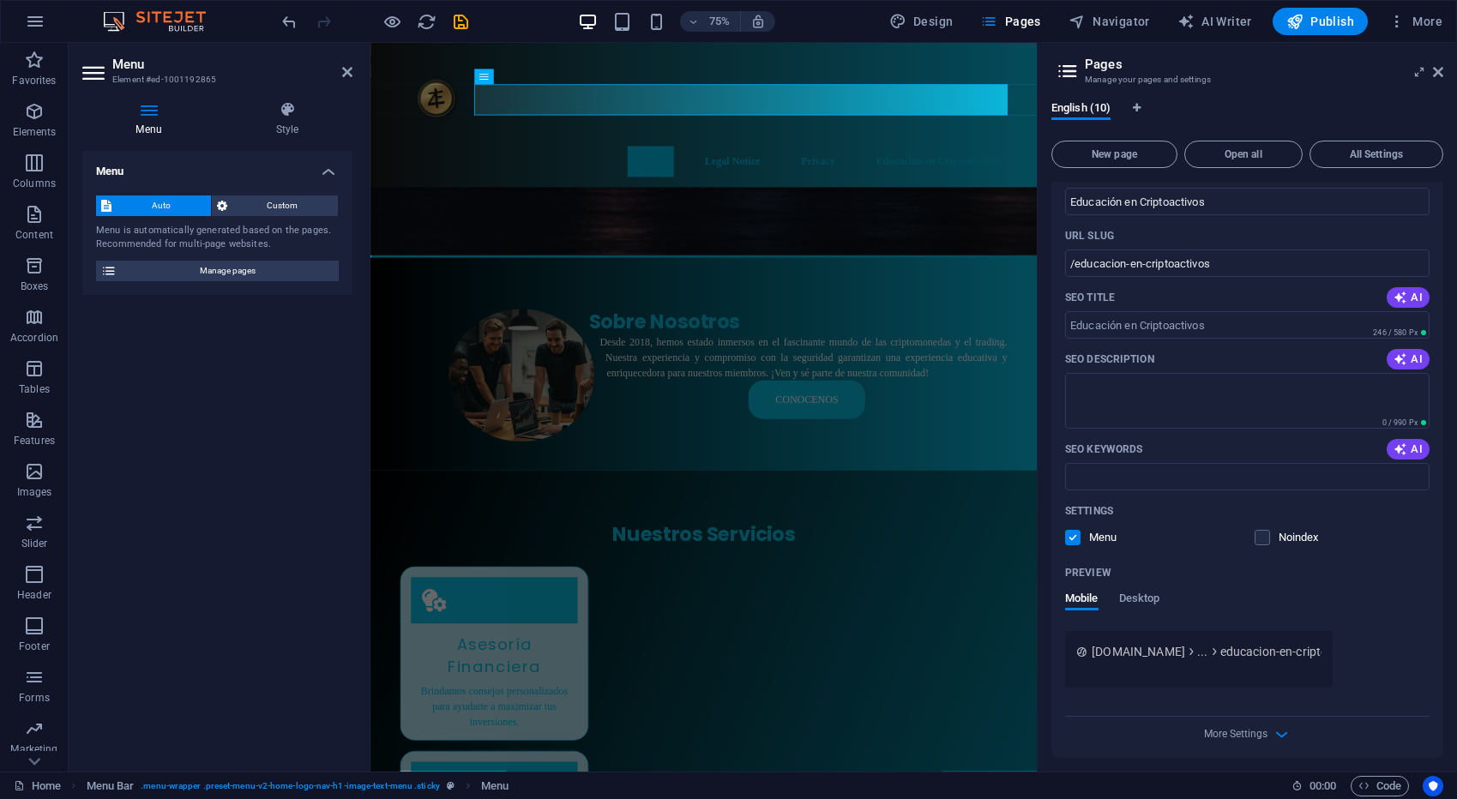
click at [1071, 539] on label at bounding box center [1072, 537] width 15 height 15
click at [0, 0] on input "checkbox" at bounding box center [0, 0] width 0 height 0
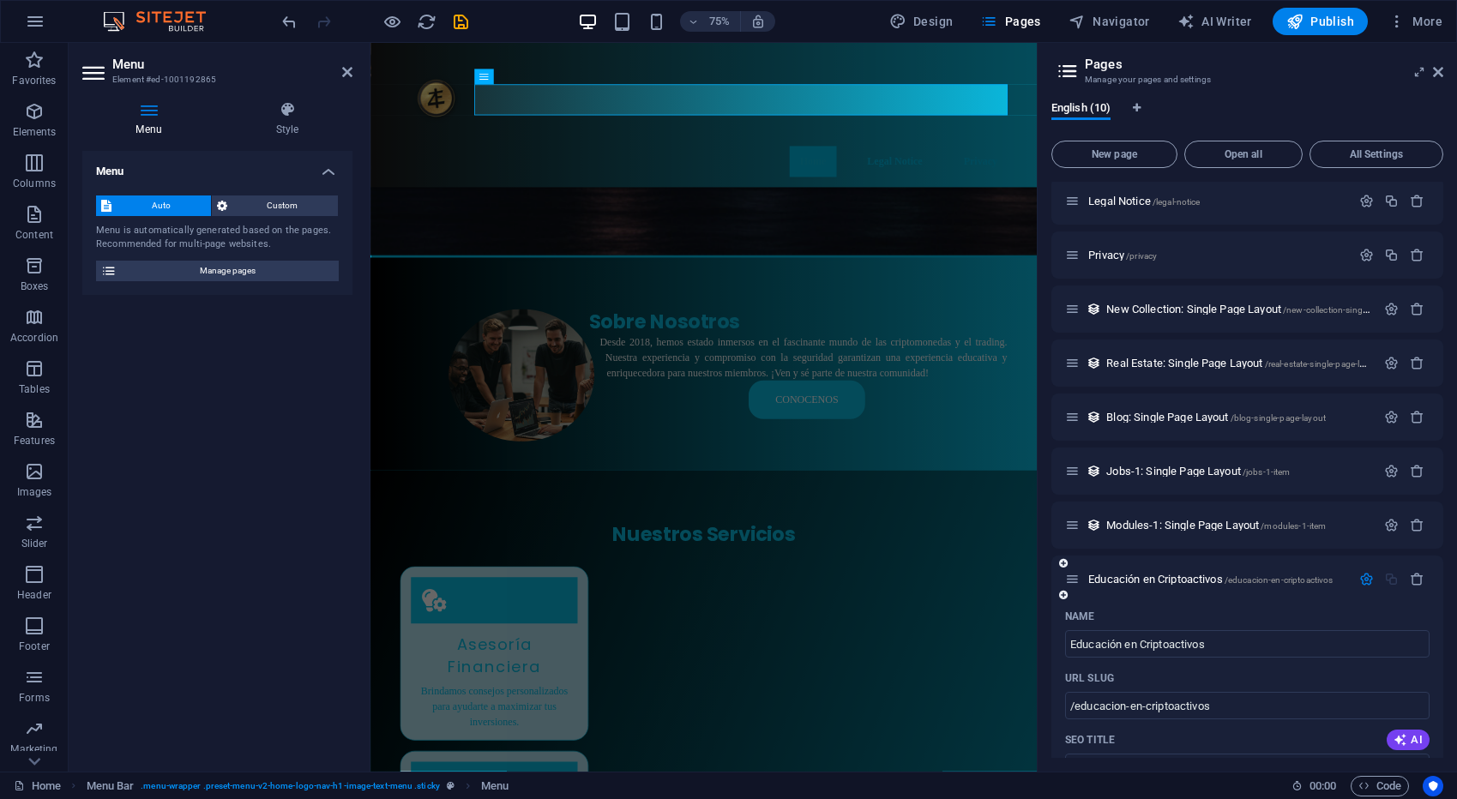
scroll to position [123, 0]
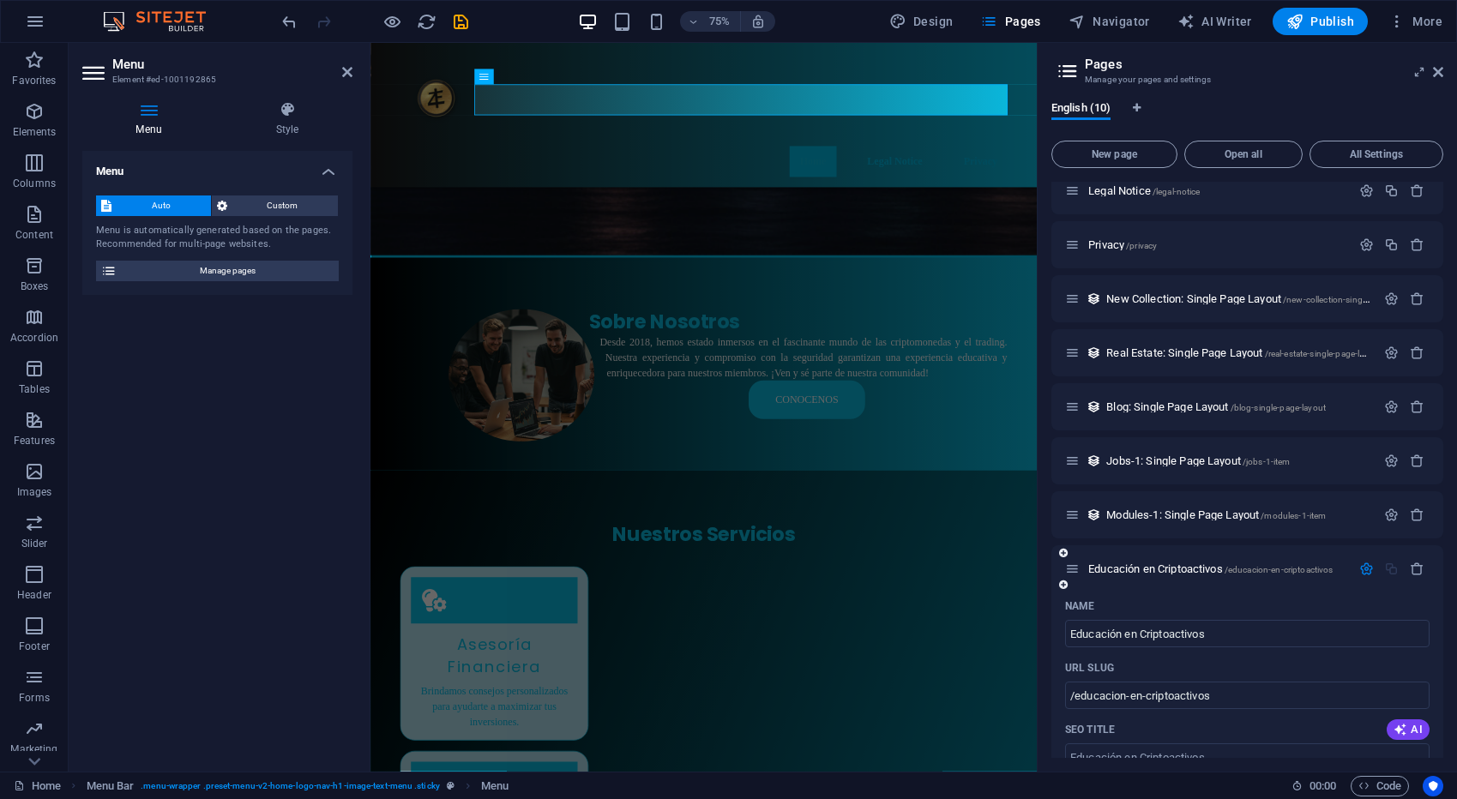
click at [1119, 576] on div "Educación en Criptoactivos /educacion-en-criptoactivos" at bounding box center [1207, 569] width 285 height 20
click at [1108, 572] on span "Educación en Criptoactivos /educacion-en-criptoactivos" at bounding box center [1210, 568] width 244 height 13
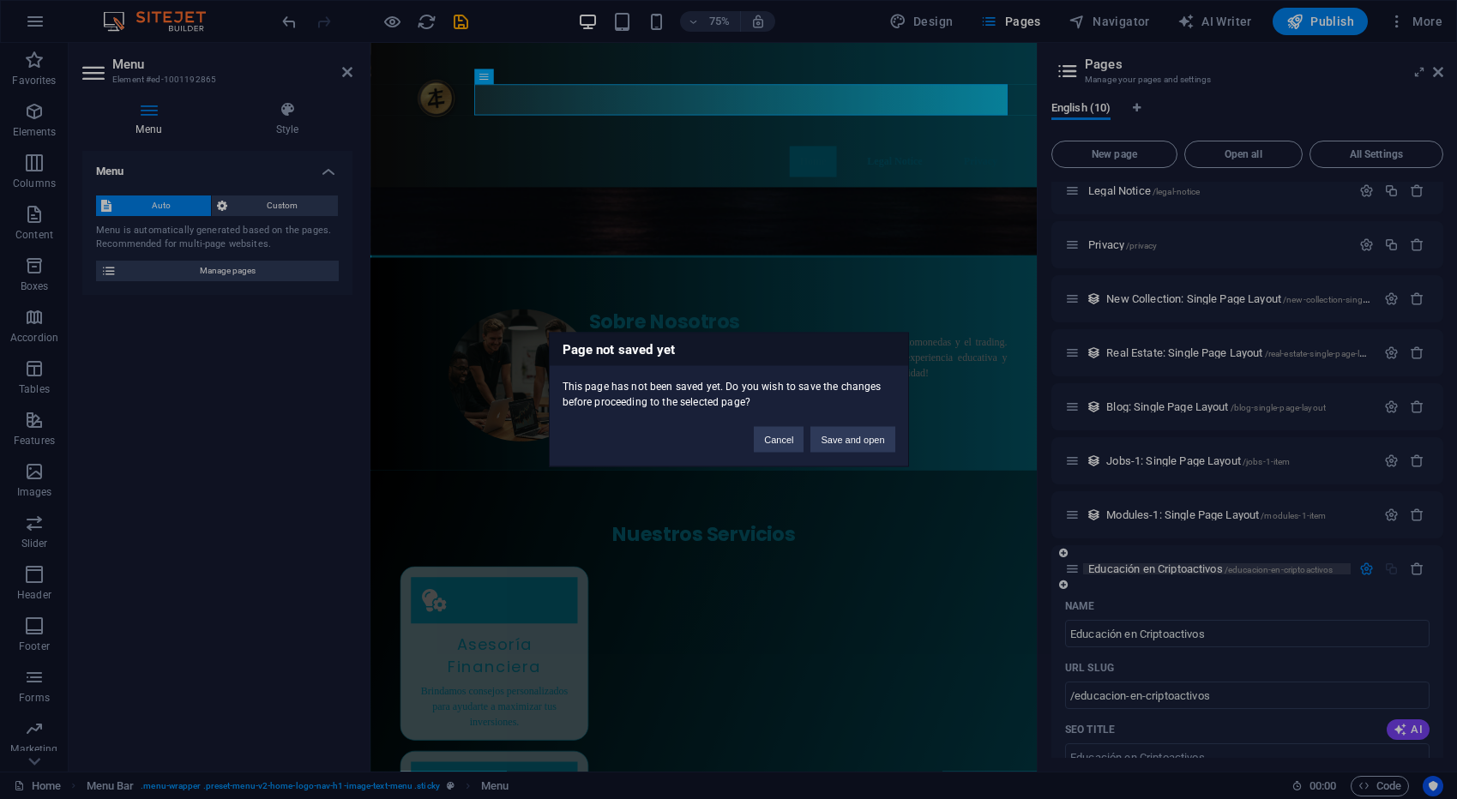
click at [1108, 572] on div "Page not saved yet This page has not been saved yet. Do you wish to save the ch…" at bounding box center [728, 399] width 1457 height 799
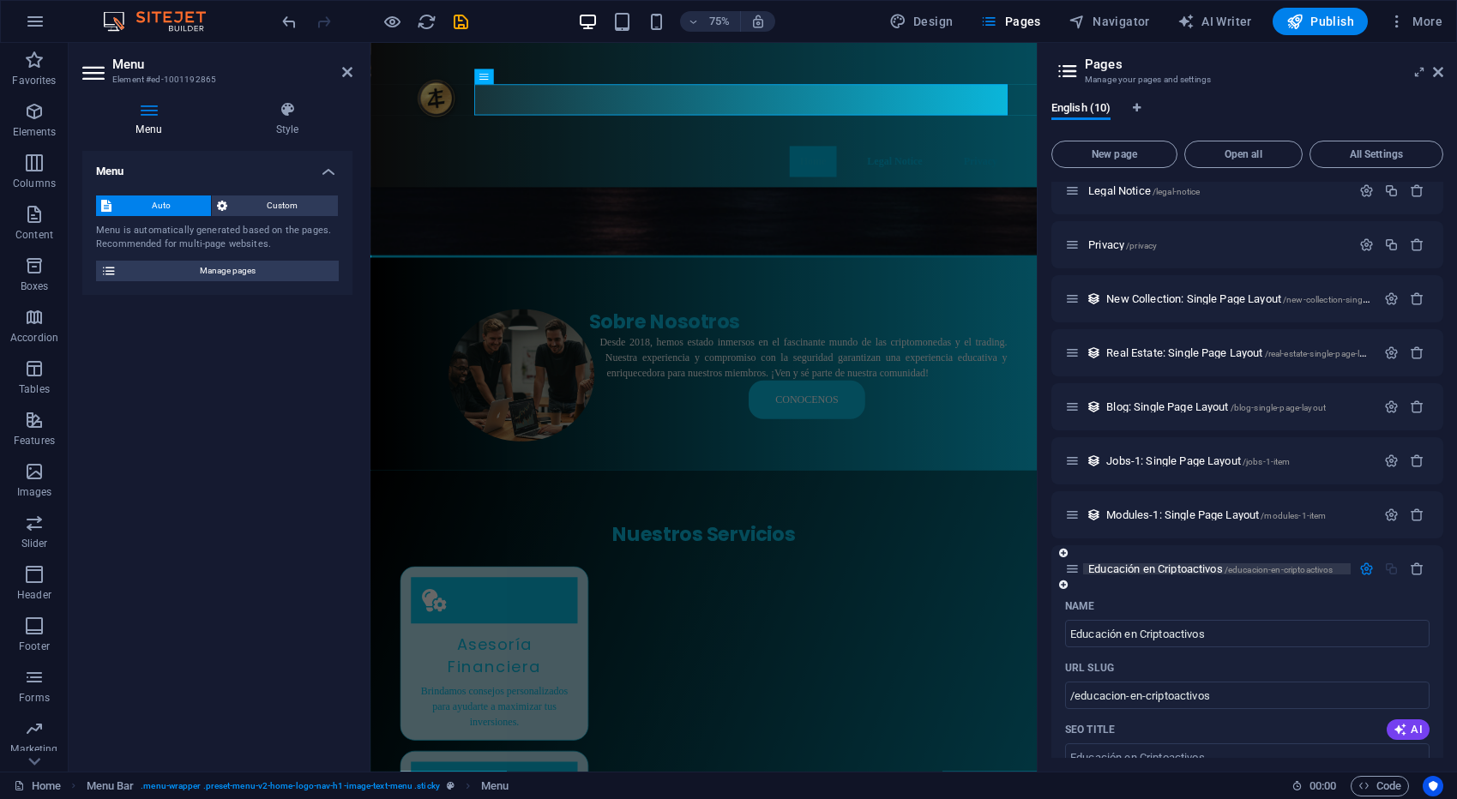
click at [1108, 572] on span "Educación en Criptoactivos /educacion-en-criptoactivos" at bounding box center [1210, 568] width 244 height 13
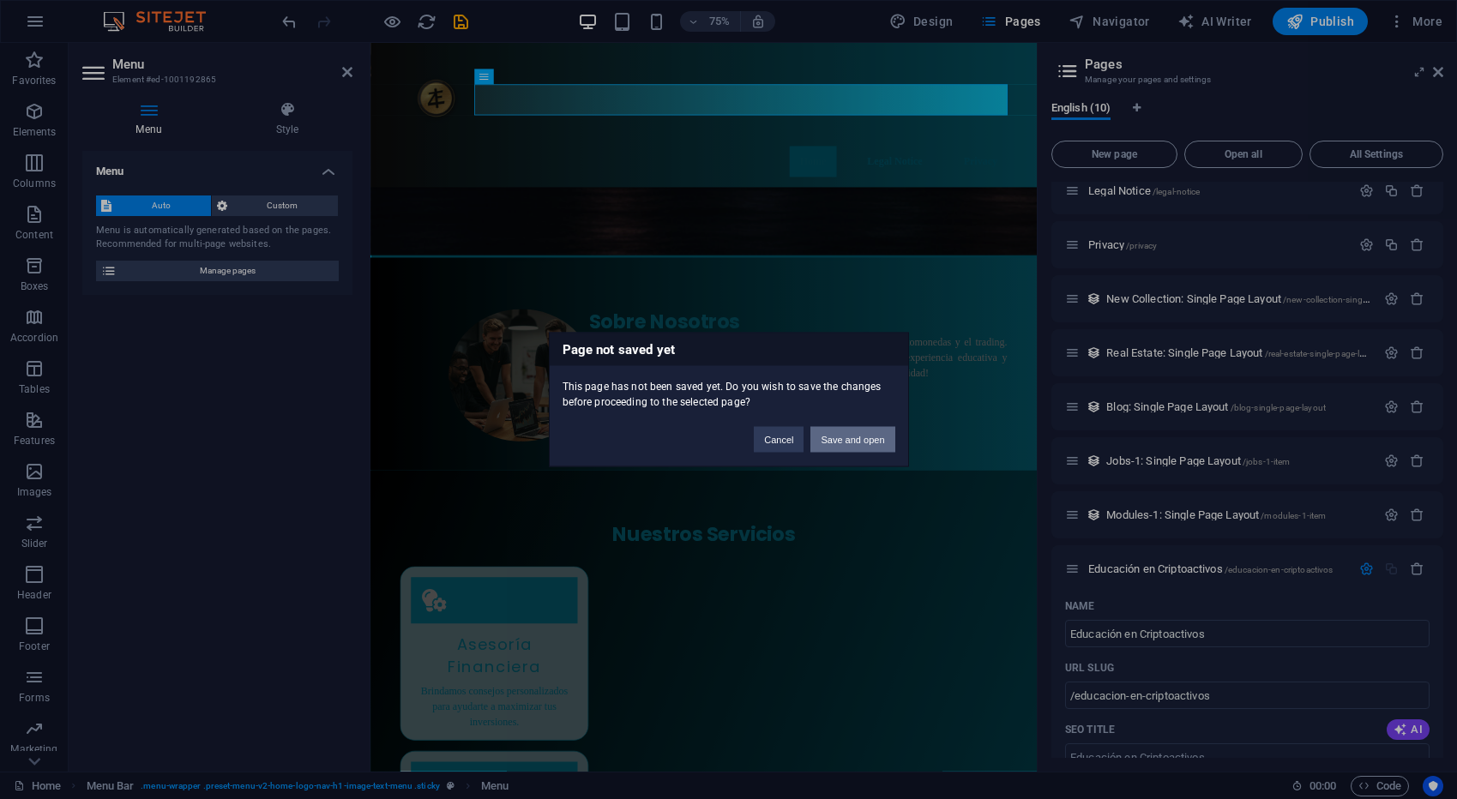
click at [853, 443] on button "Save and open" at bounding box center [852, 440] width 84 height 26
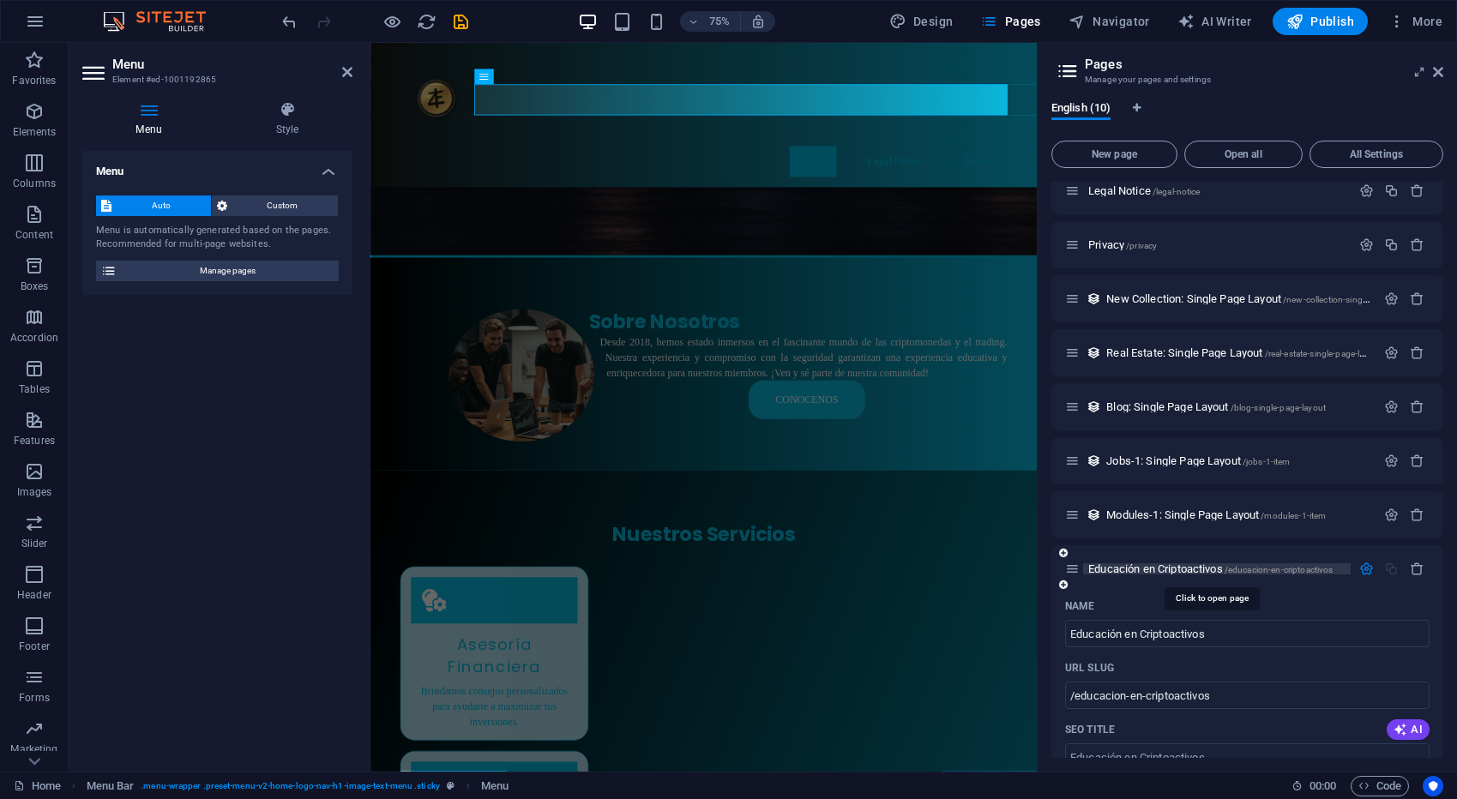
click at [1203, 568] on span "Educación en Criptoactivos /educacion-en-criptoactivos" at bounding box center [1210, 568] width 244 height 13
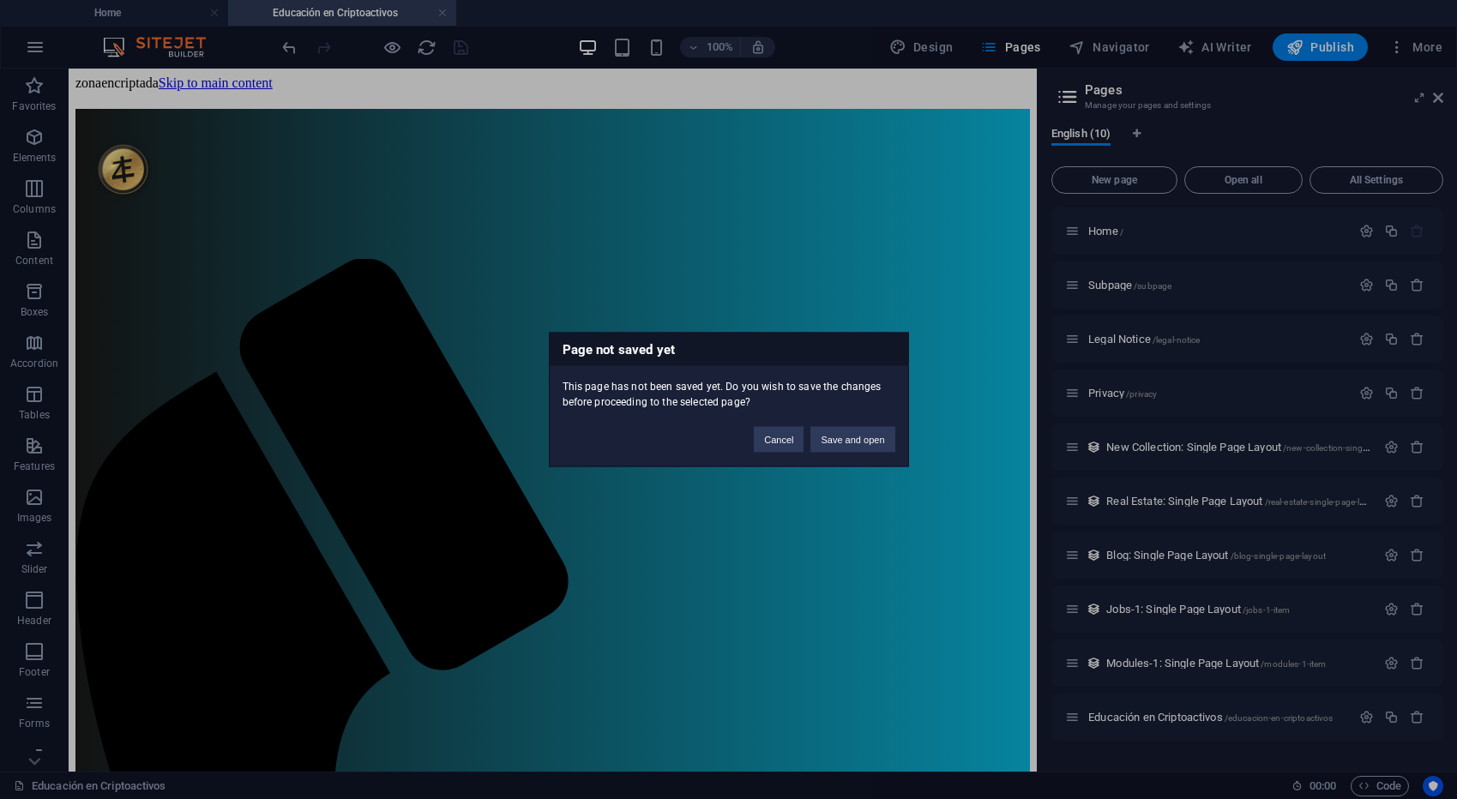
scroll to position [0, 0]
click at [786, 439] on button "Cancel" at bounding box center [779, 440] width 50 height 26
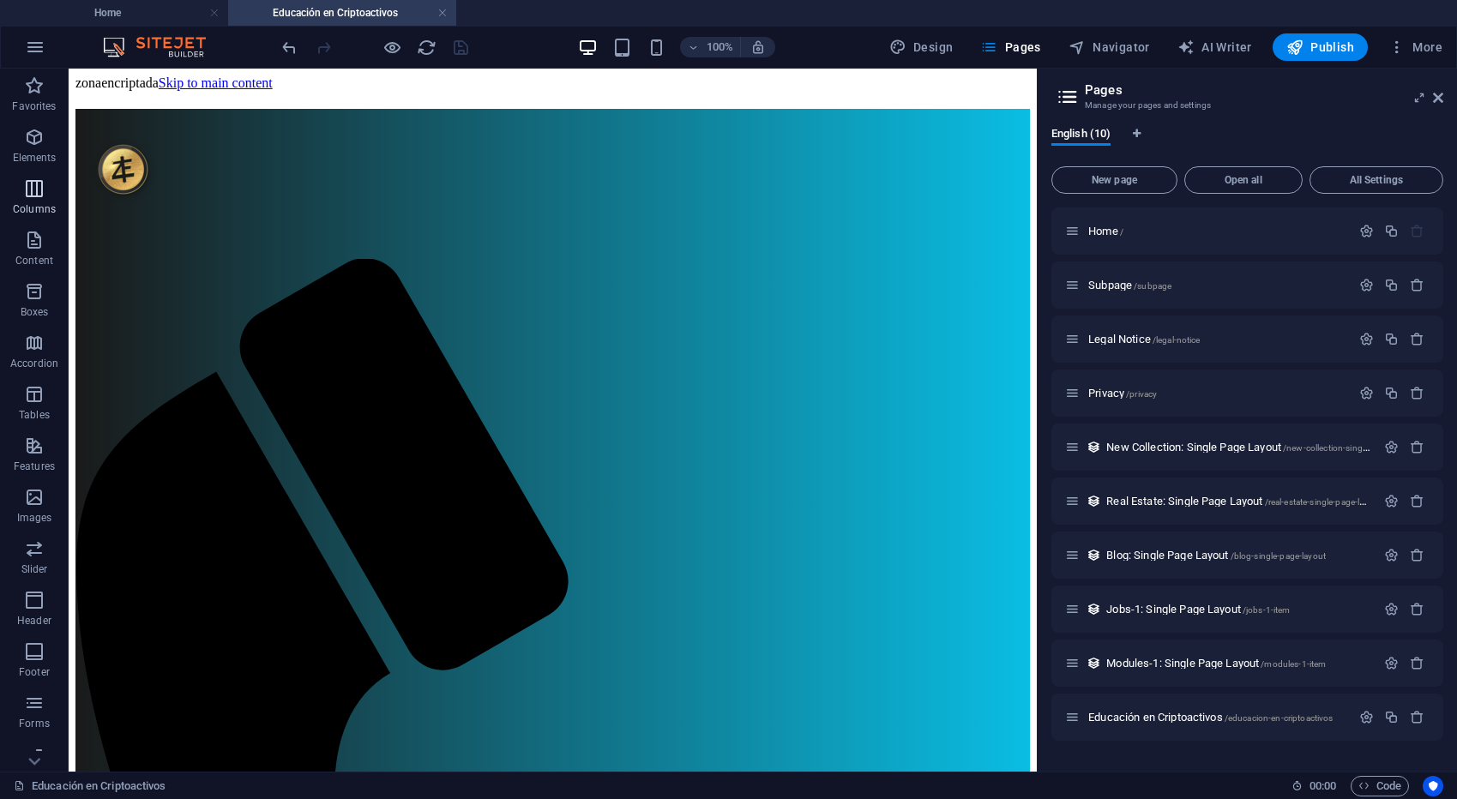
click at [39, 203] on p "Columns" at bounding box center [34, 209] width 43 height 14
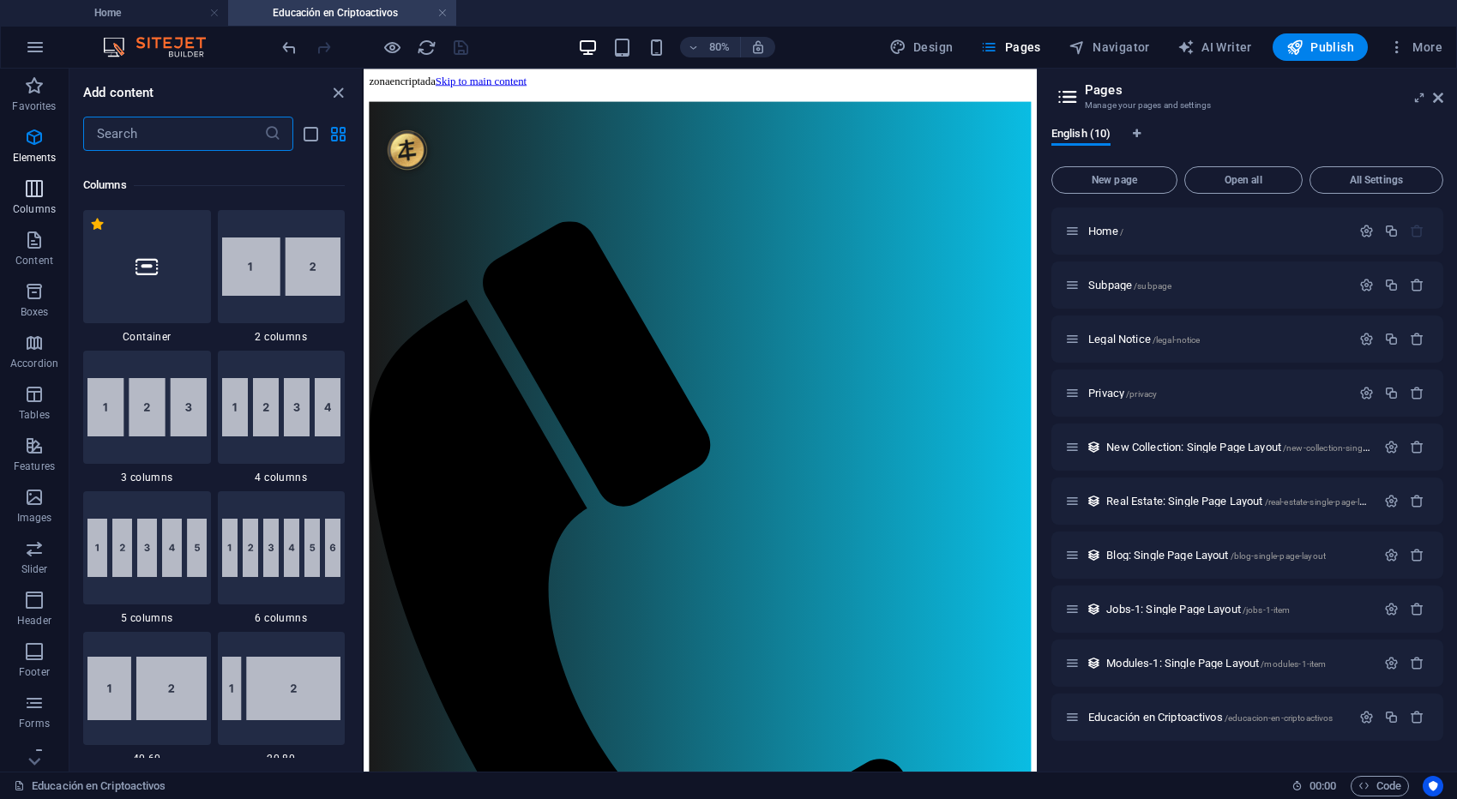
scroll to position [849, 0]
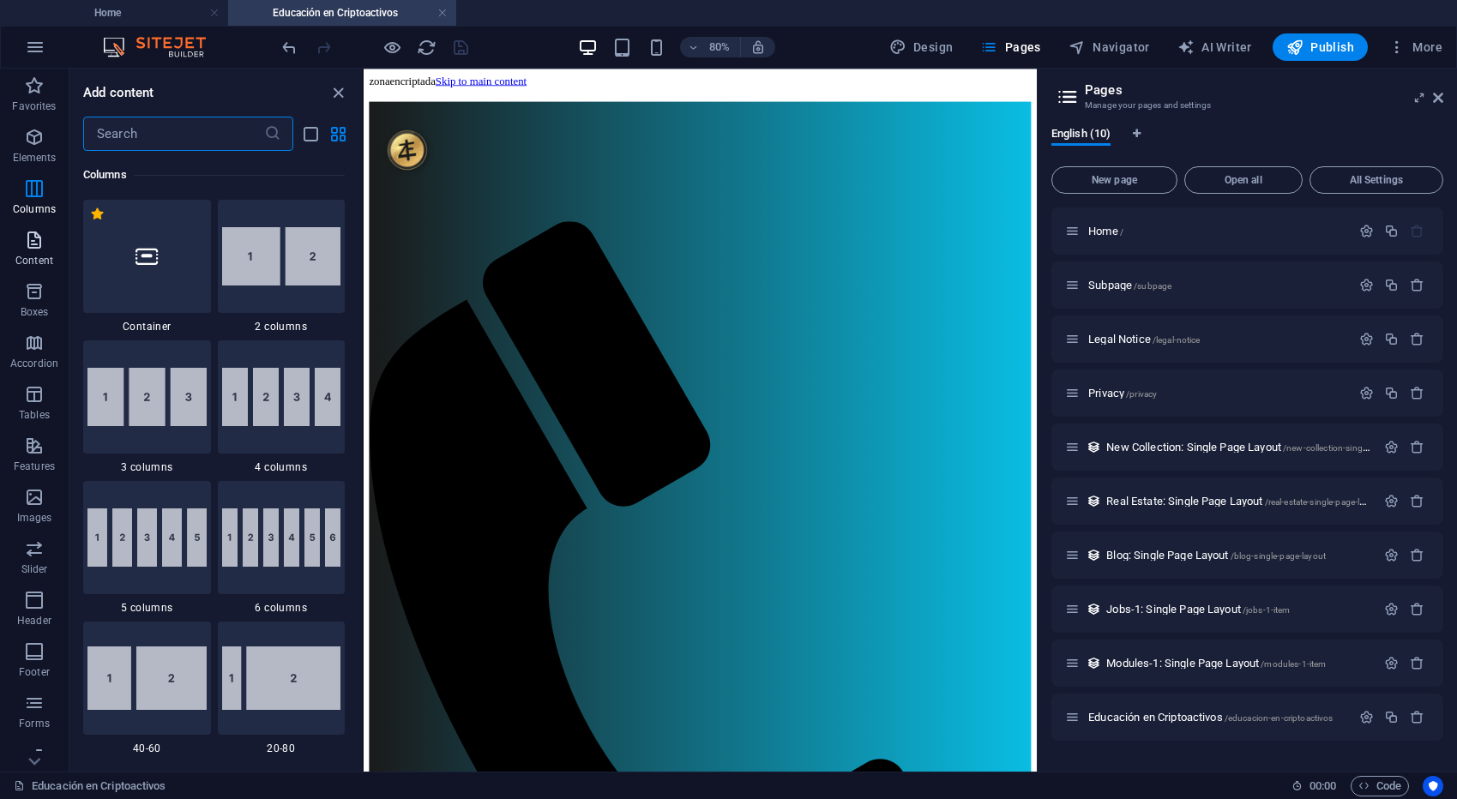
click at [46, 251] on span "Content" at bounding box center [34, 250] width 69 height 41
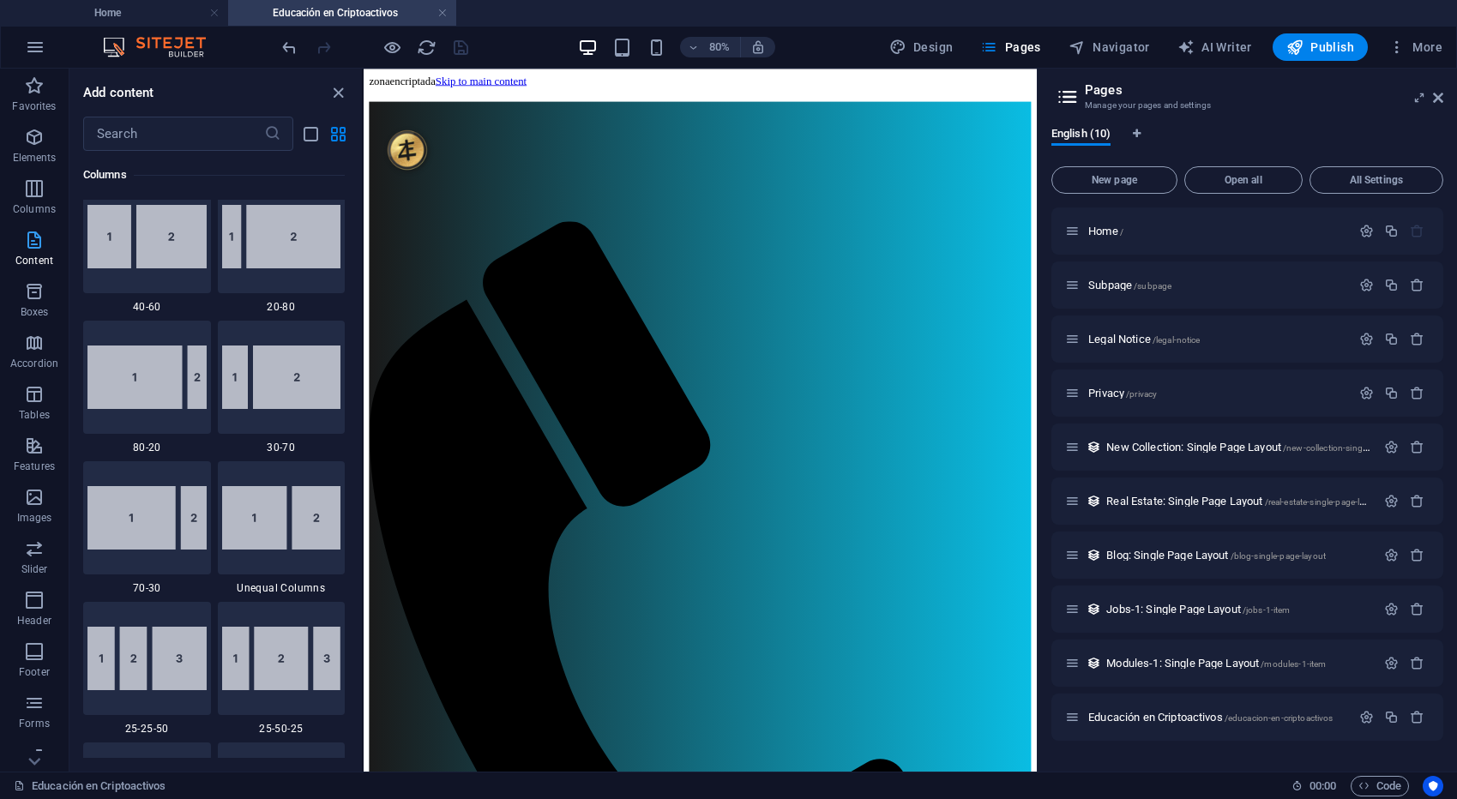
scroll to position [1, 0]
click at [41, 281] on icon "button" at bounding box center [34, 290] width 21 height 21
click at [32, 347] on icon "button" at bounding box center [34, 342] width 21 height 21
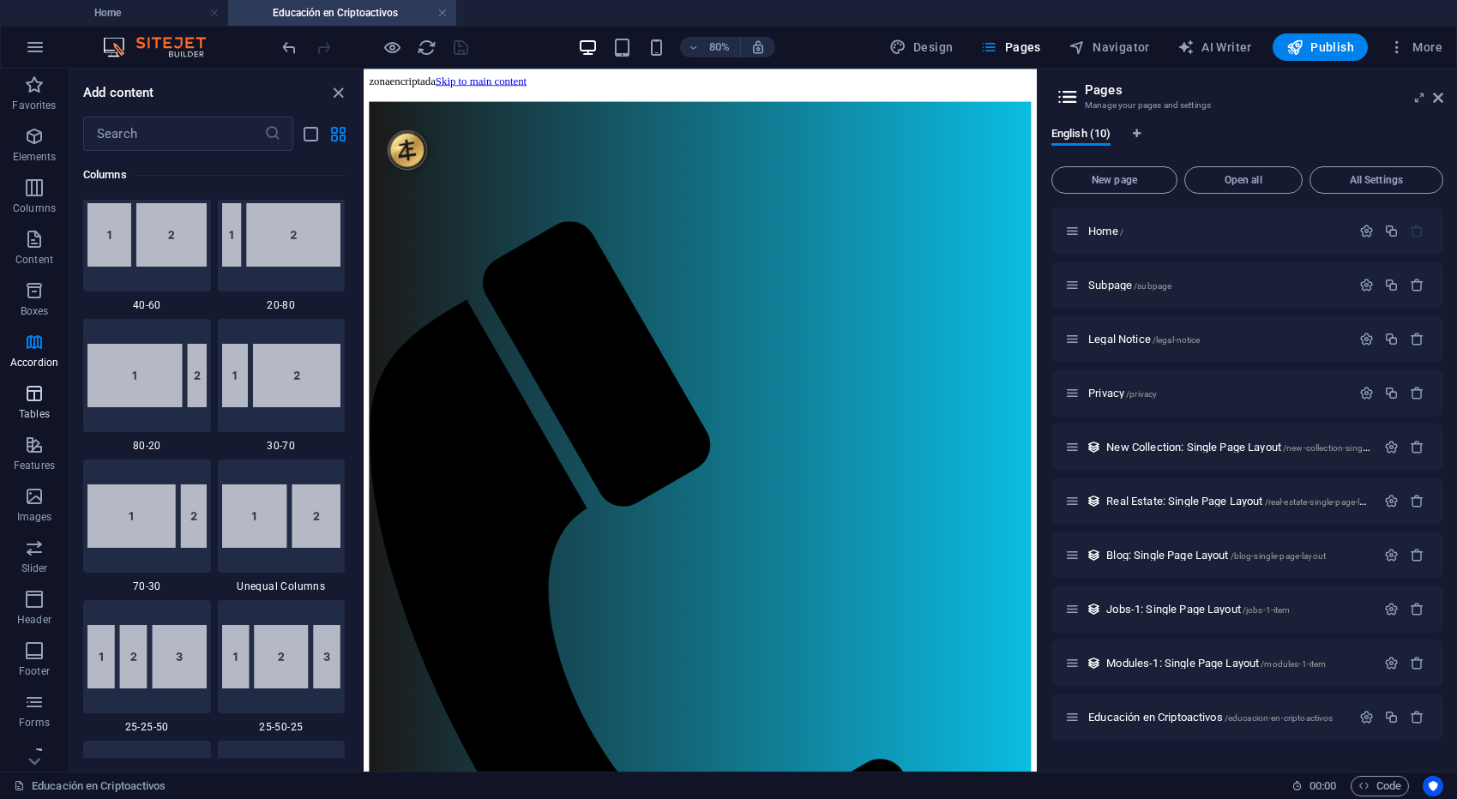
scroll to position [7, 0]
click at [35, 395] on icon "button" at bounding box center [34, 387] width 21 height 21
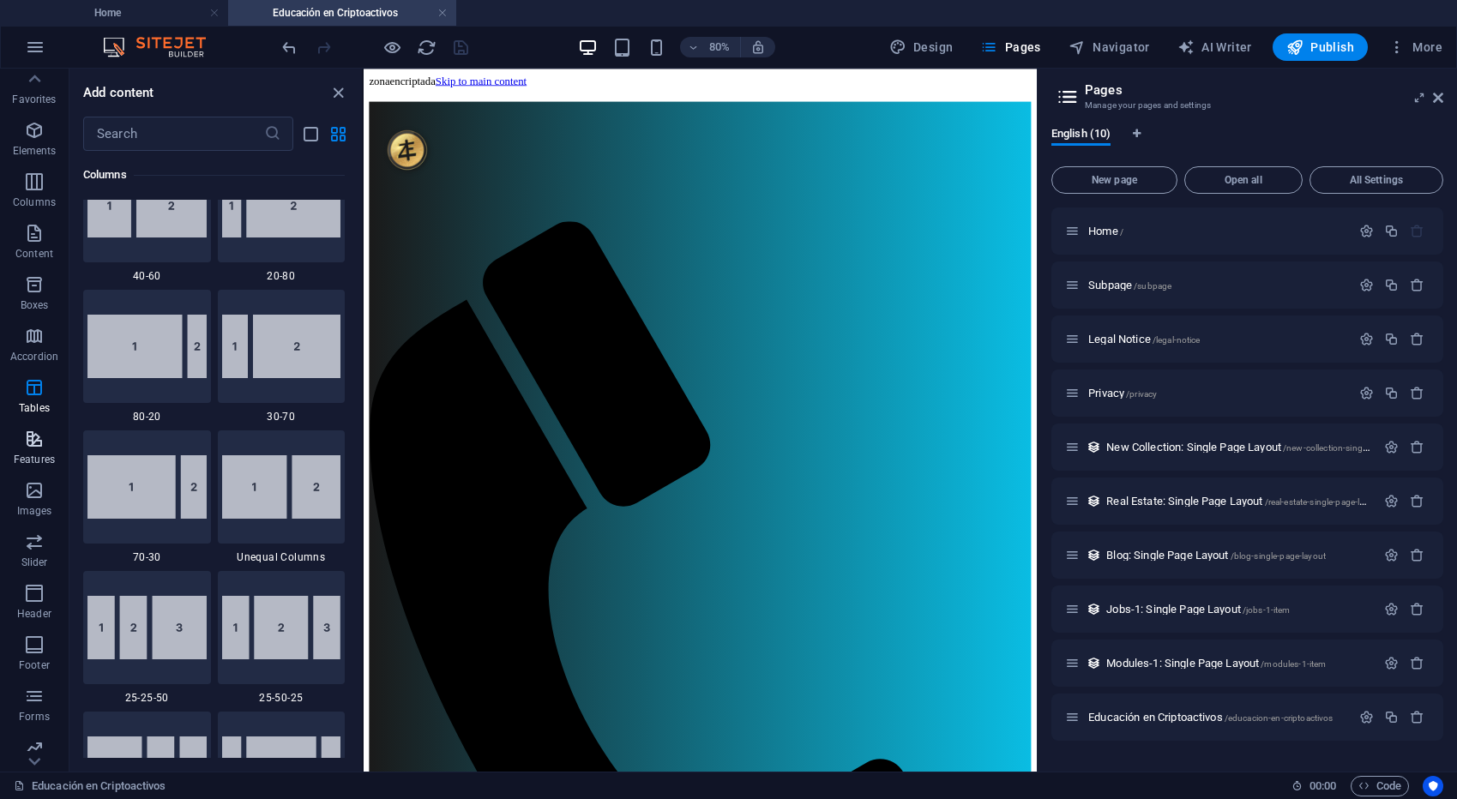
click at [31, 442] on icon "button" at bounding box center [34, 439] width 21 height 21
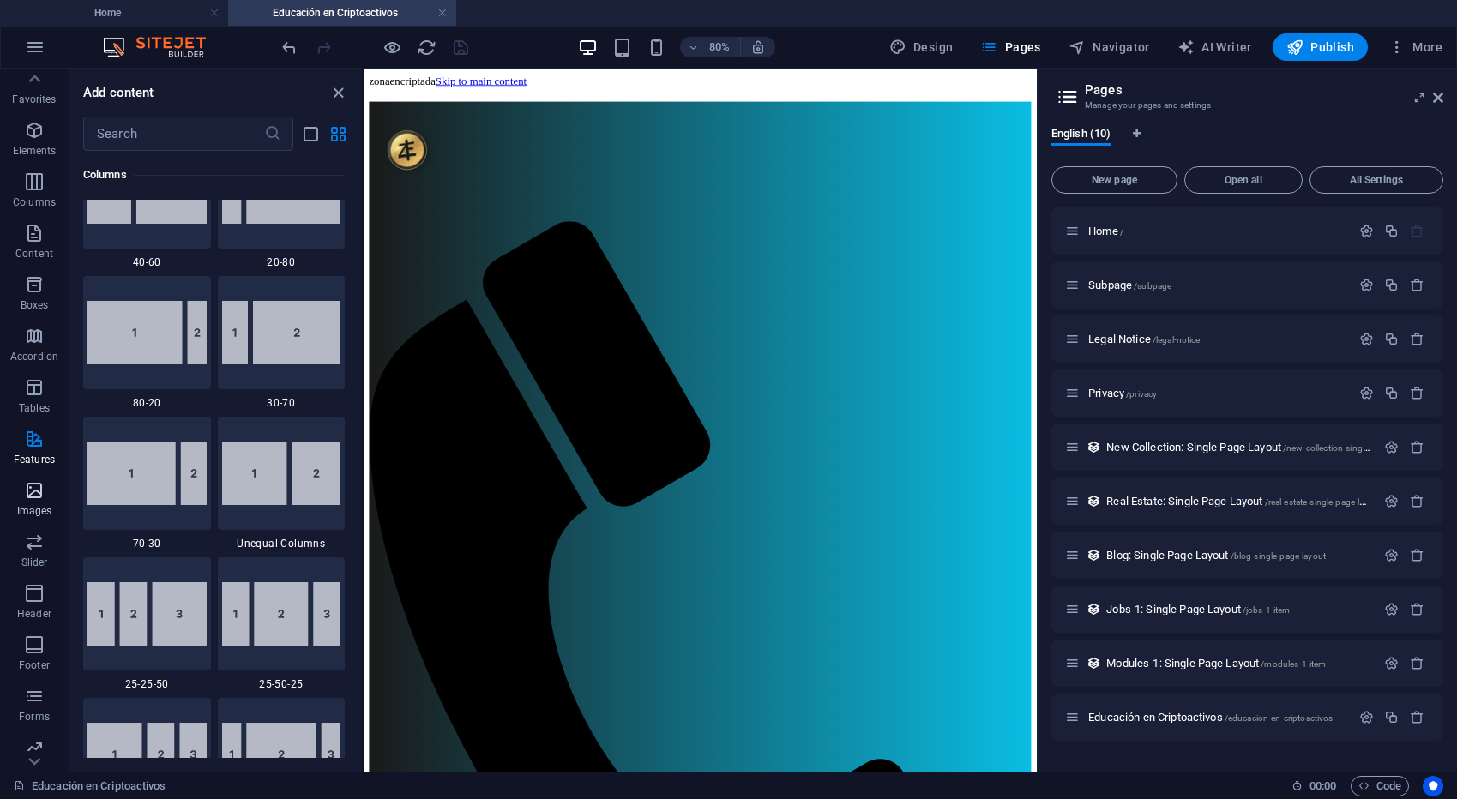
click at [27, 486] on icon "button" at bounding box center [34, 490] width 21 height 21
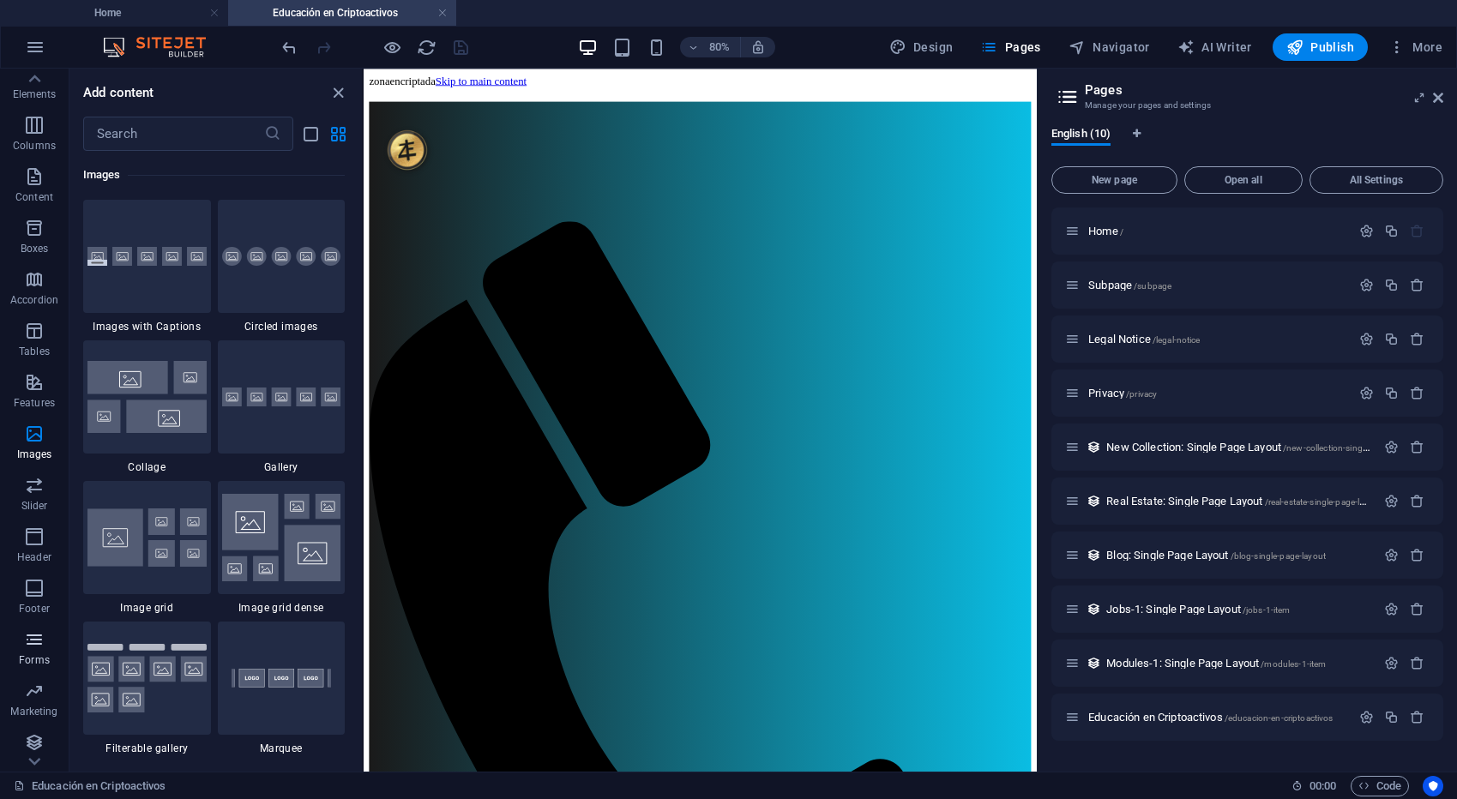
scroll to position [69, 0]
click at [37, 278] on icon "button" at bounding box center [34, 274] width 21 height 21
click at [27, 305] on p "Boxes" at bounding box center [35, 312] width 28 height 14
click at [31, 250] on span "Content" at bounding box center [34, 250] width 69 height 41
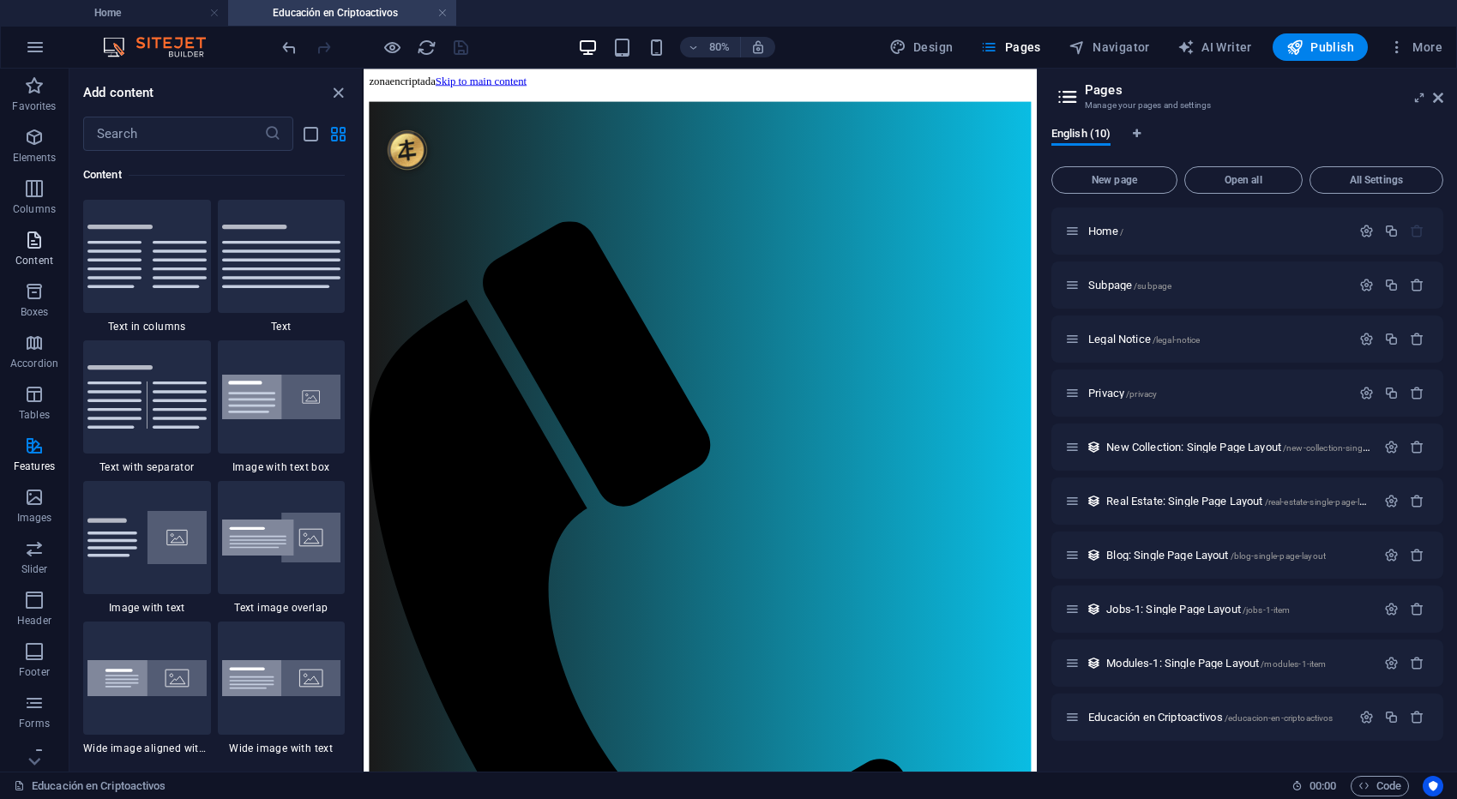
scroll to position [3000, 0]
click at [129, 137] on input "text" at bounding box center [173, 134] width 181 height 34
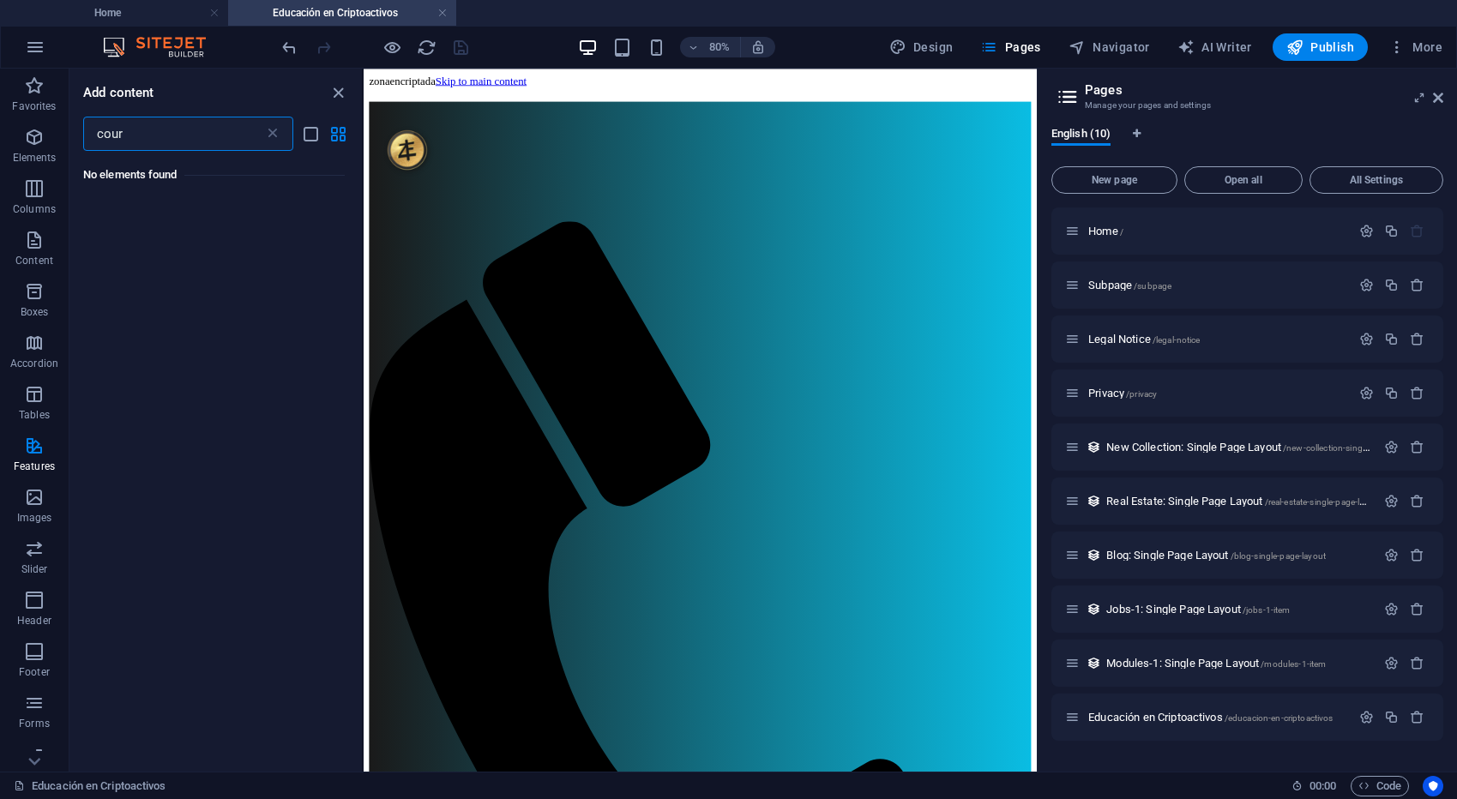
scroll to position [0, 0]
type input "curso"
click at [165, 234] on div "No elements found" at bounding box center [215, 454] width 292 height 607
click at [340, 94] on icon "close panel" at bounding box center [338, 93] width 20 height 20
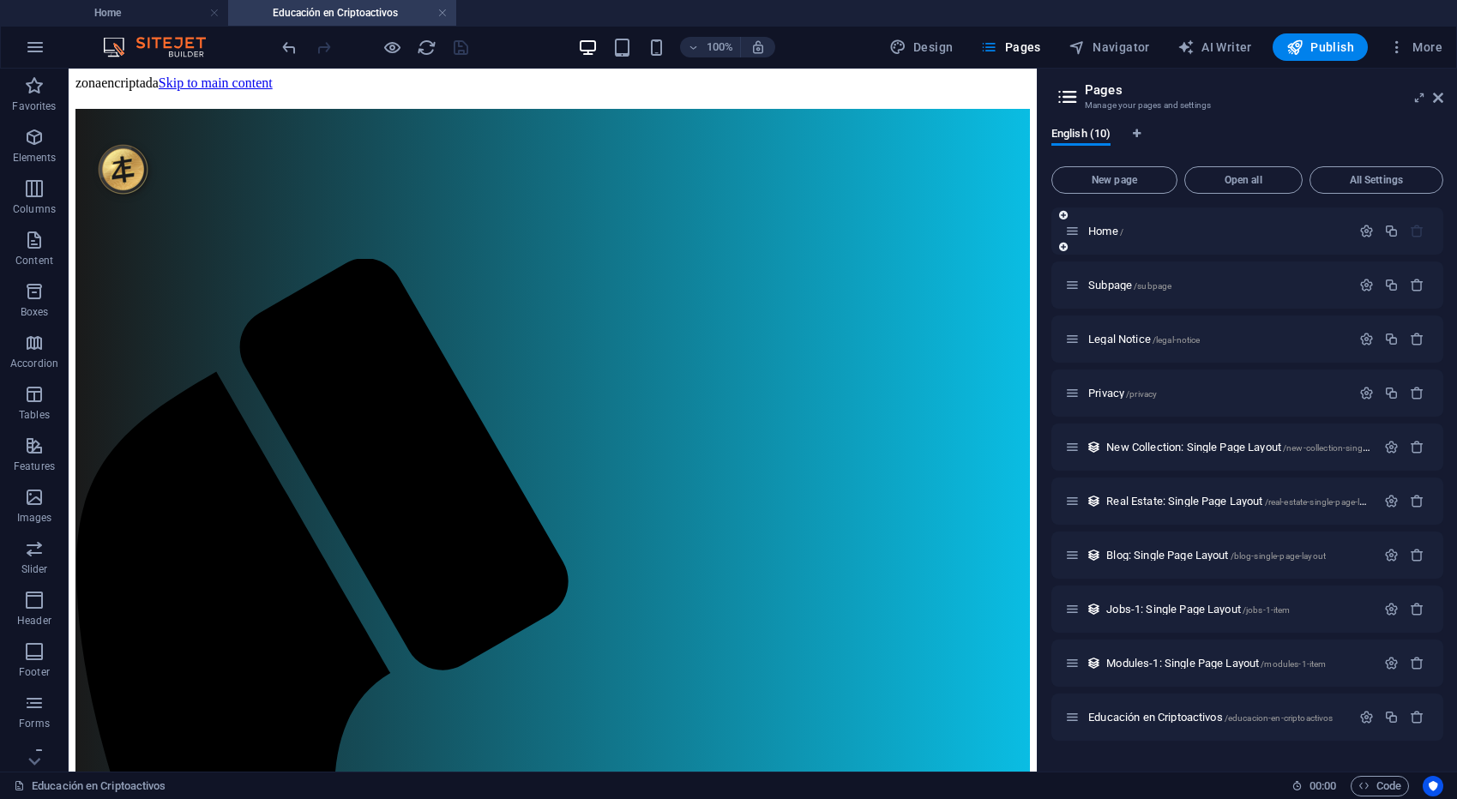
click at [1117, 242] on div "Home /" at bounding box center [1247, 230] width 392 height 47
click at [1115, 230] on span "Home /" at bounding box center [1105, 231] width 35 height 13
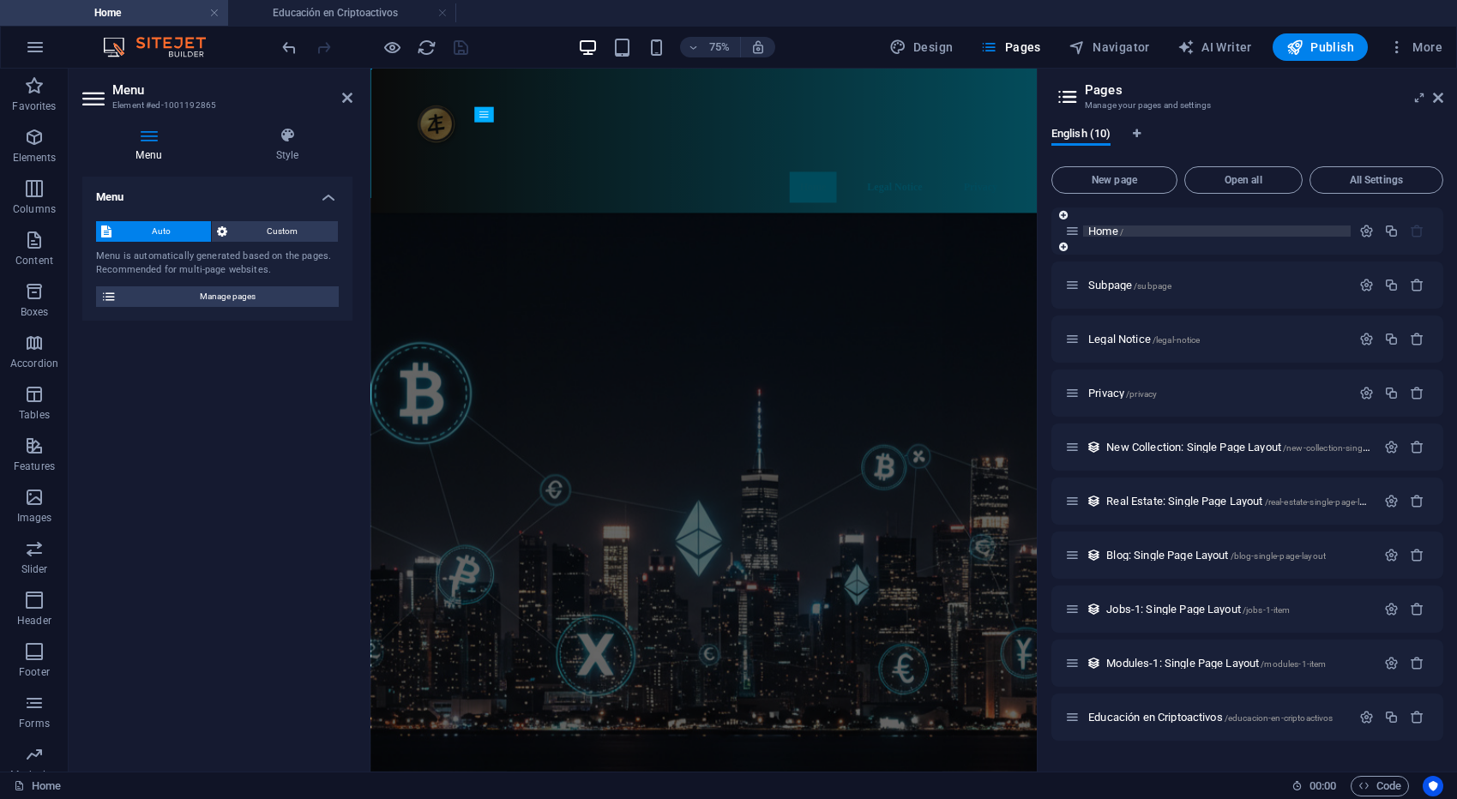
scroll to position [860, 0]
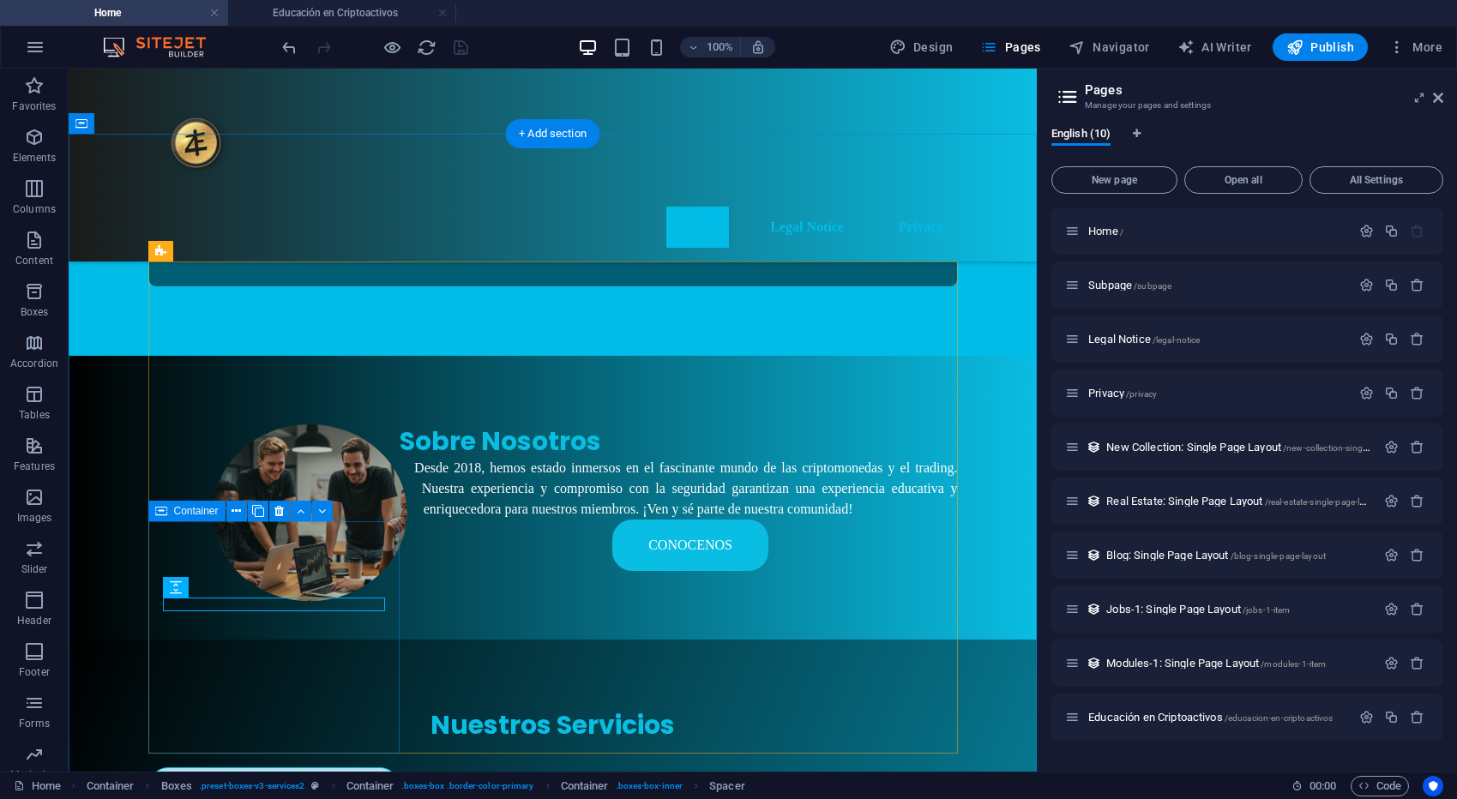
click at [196, 514] on span "Container" at bounding box center [196, 511] width 45 height 10
select select "px"
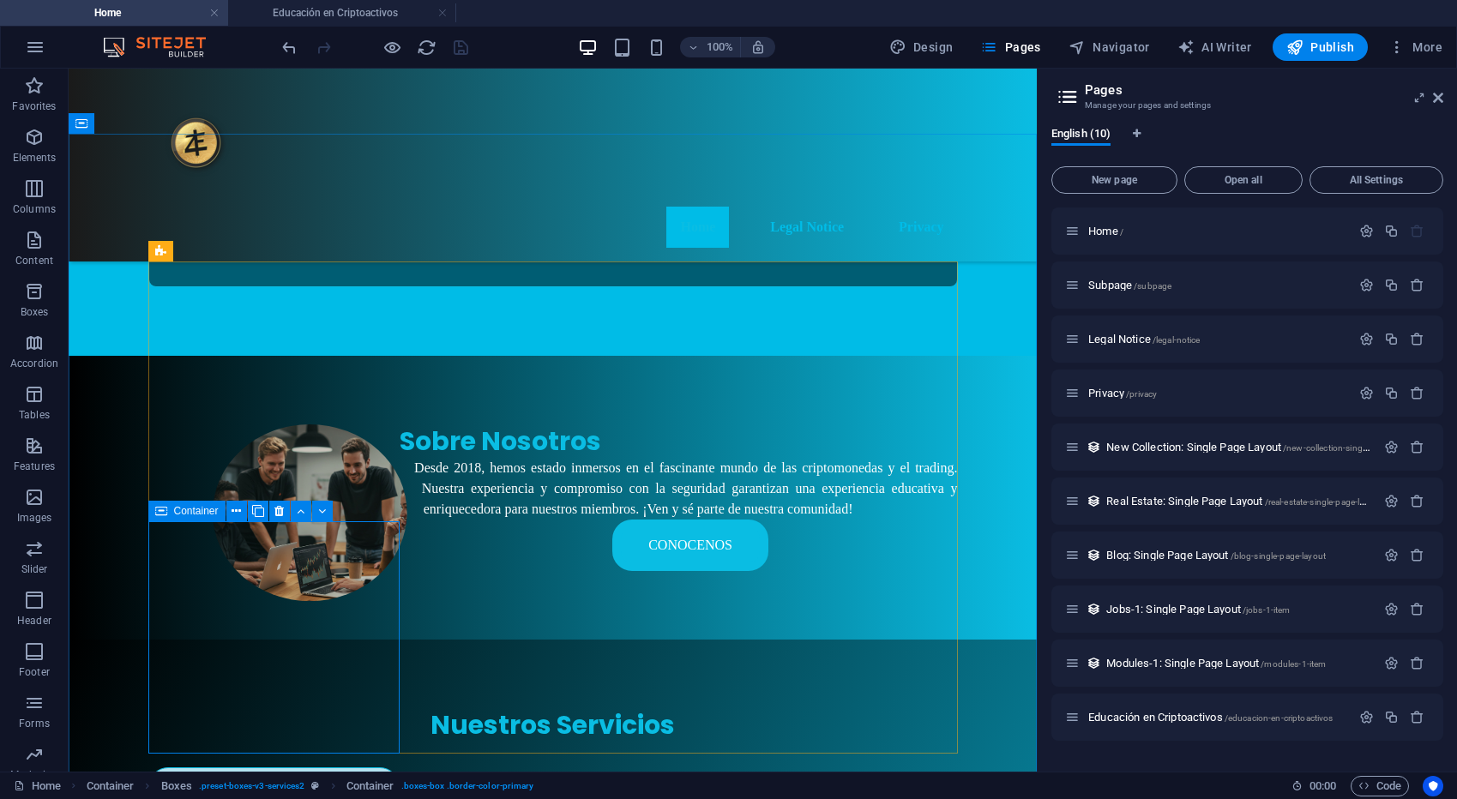
select select "px"
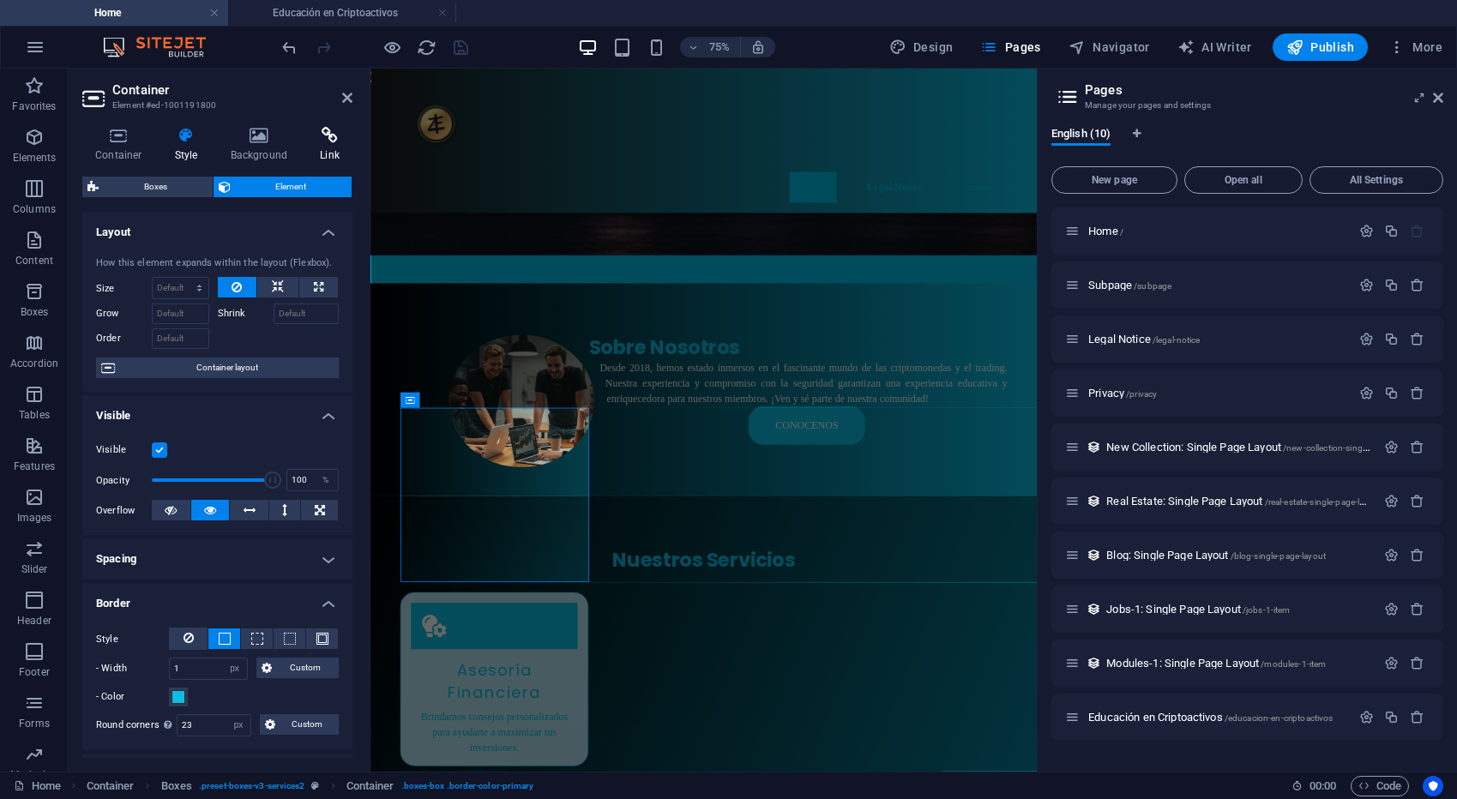
click at [328, 150] on h4 "Link" at bounding box center [329, 145] width 45 height 36
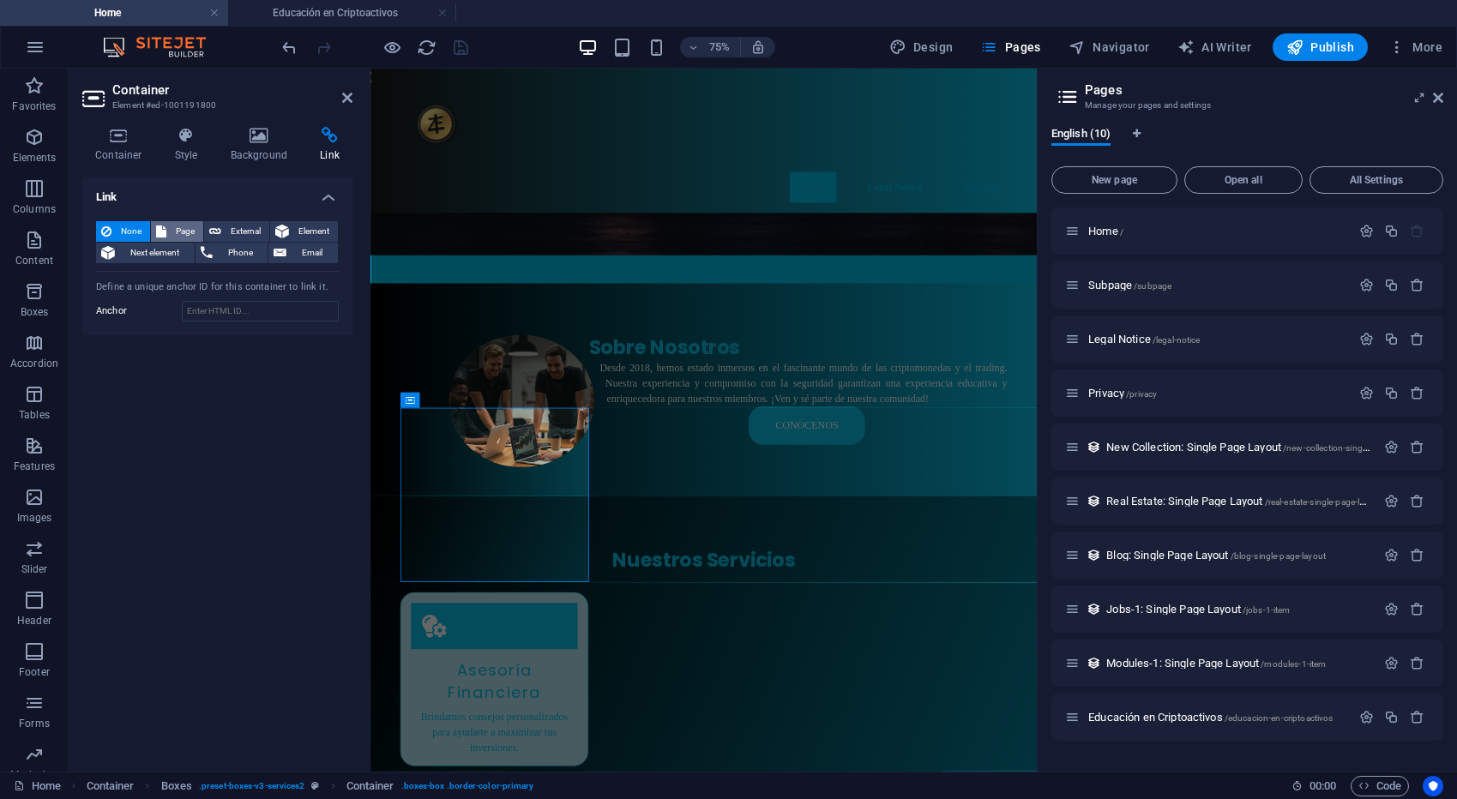
click at [184, 230] on span "Page" at bounding box center [184, 231] width 27 height 21
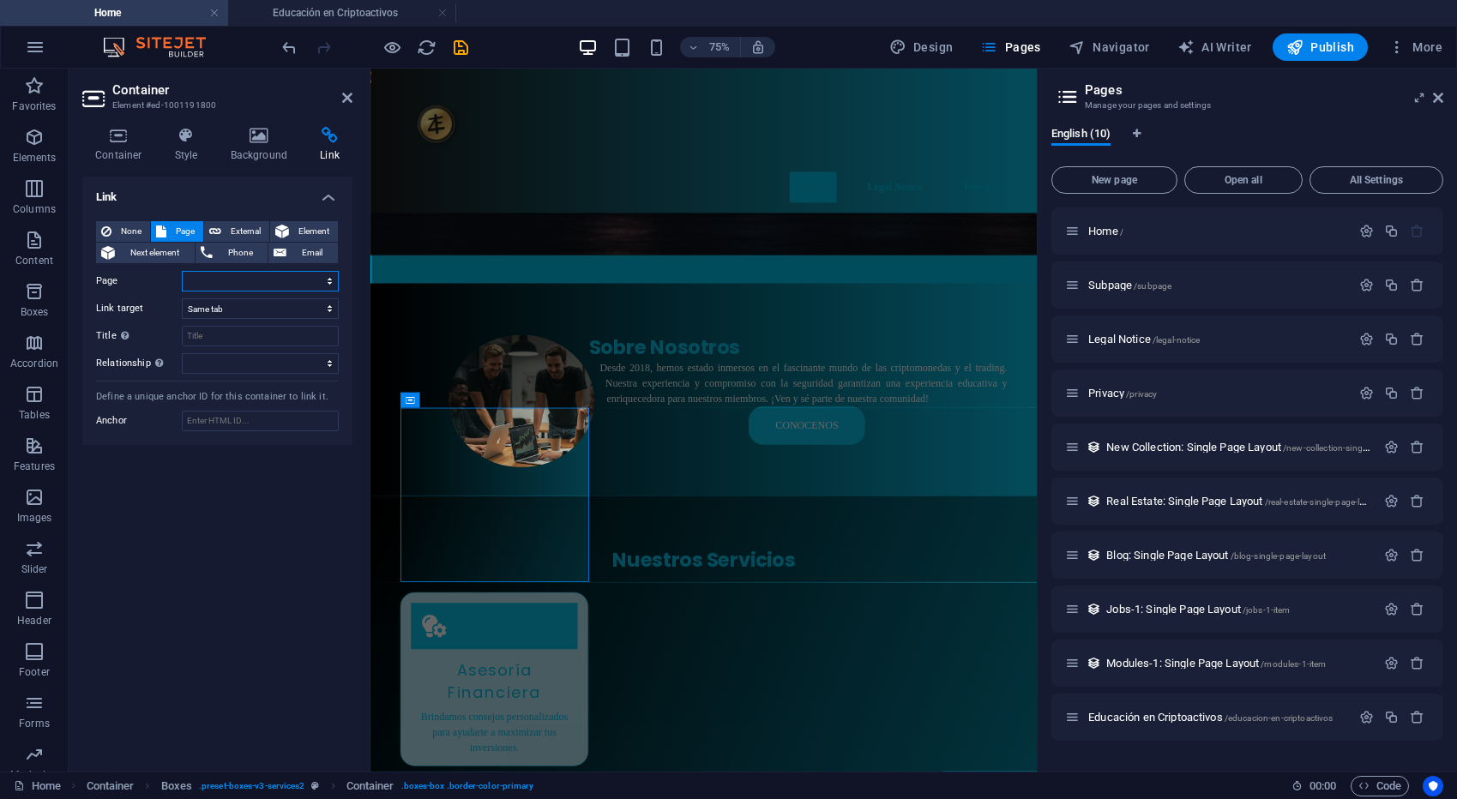
click at [326, 282] on select "Home Subpage Legal Notice Privacy Educación en Criptoactivos" at bounding box center [260, 281] width 157 height 21
select select "4"
click at [182, 271] on select "Home Subpage Legal Notice Privacy Educación en Criptoactivos" at bounding box center [260, 281] width 157 height 21
click at [346, 102] on icon at bounding box center [347, 98] width 10 height 14
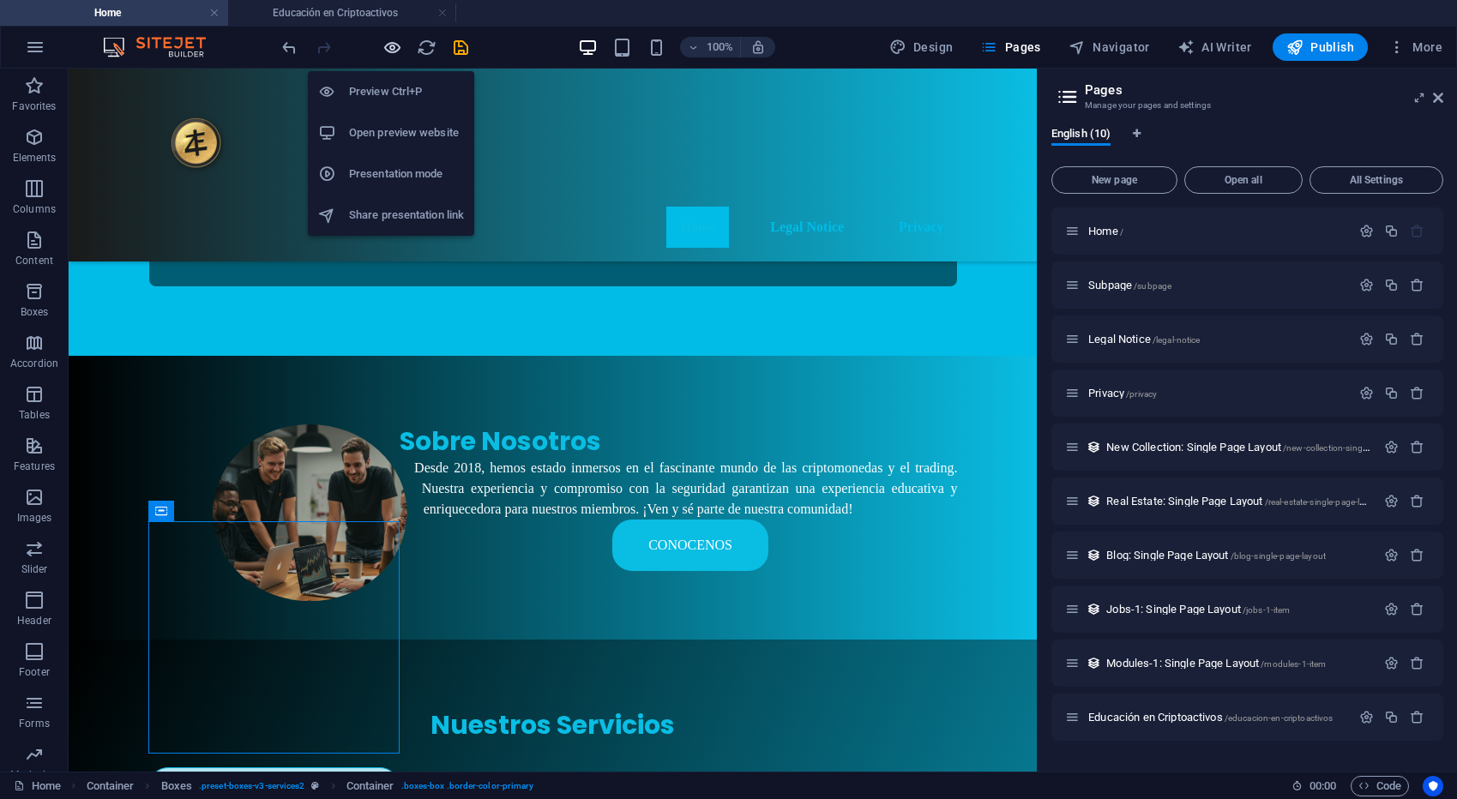
click at [391, 49] on icon "button" at bounding box center [392, 48] width 20 height 20
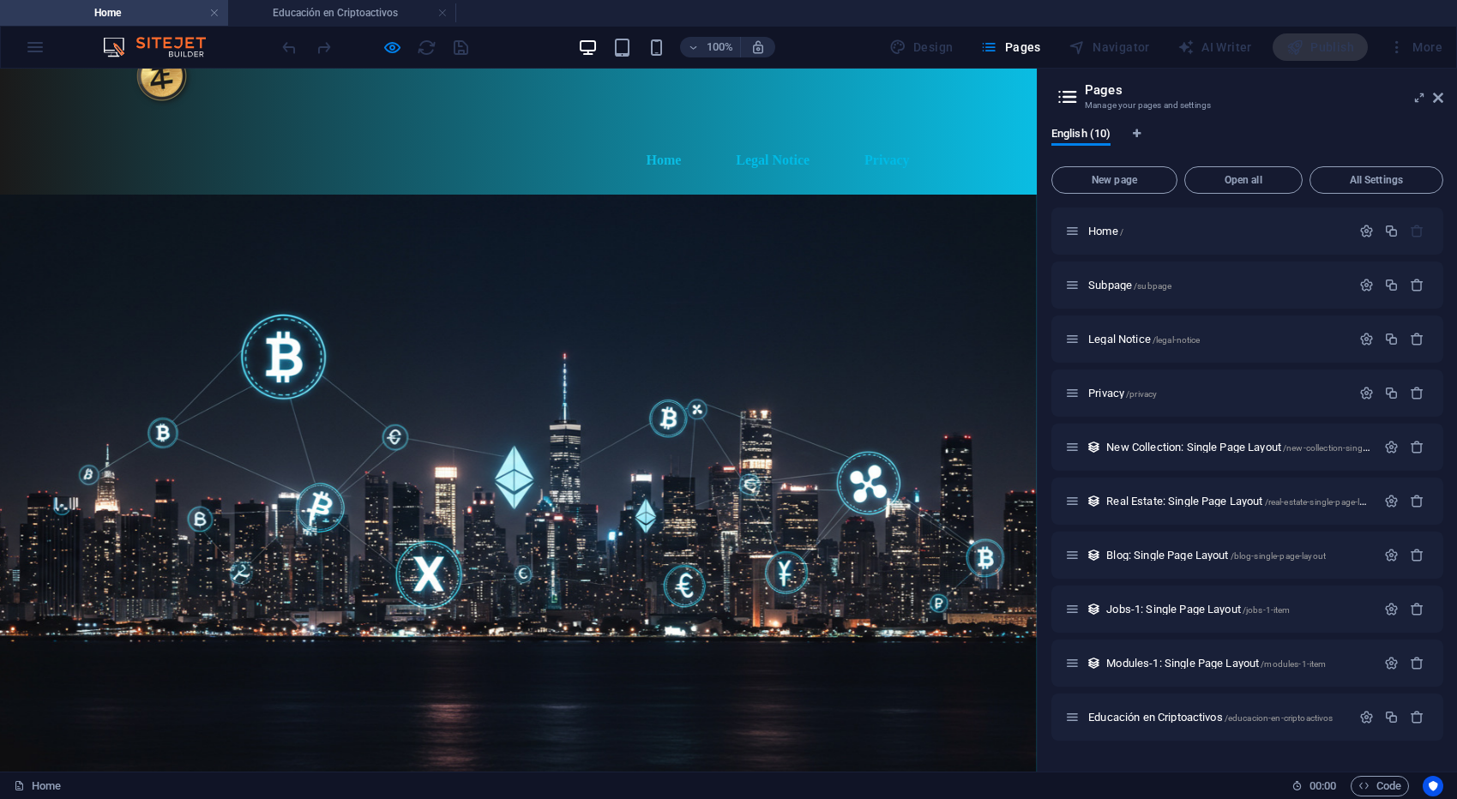
scroll to position [86, 0]
click at [1440, 103] on icon at bounding box center [1438, 98] width 10 height 14
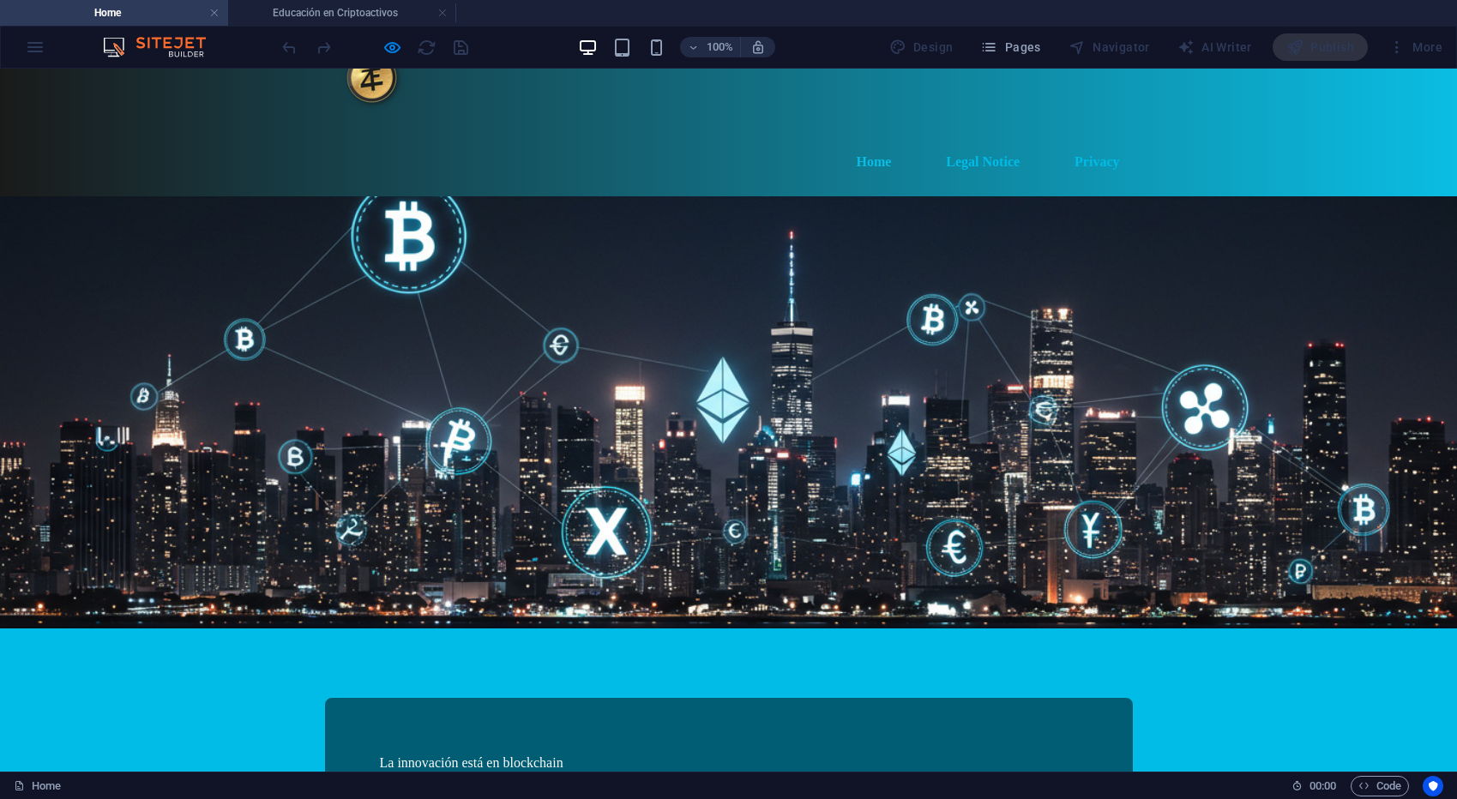
click at [1271, 77] on div "Home Legal Notice Privacy" at bounding box center [728, 99] width 1457 height 193
click at [1307, 55] on div "Publish" at bounding box center [1319, 46] width 95 height 27
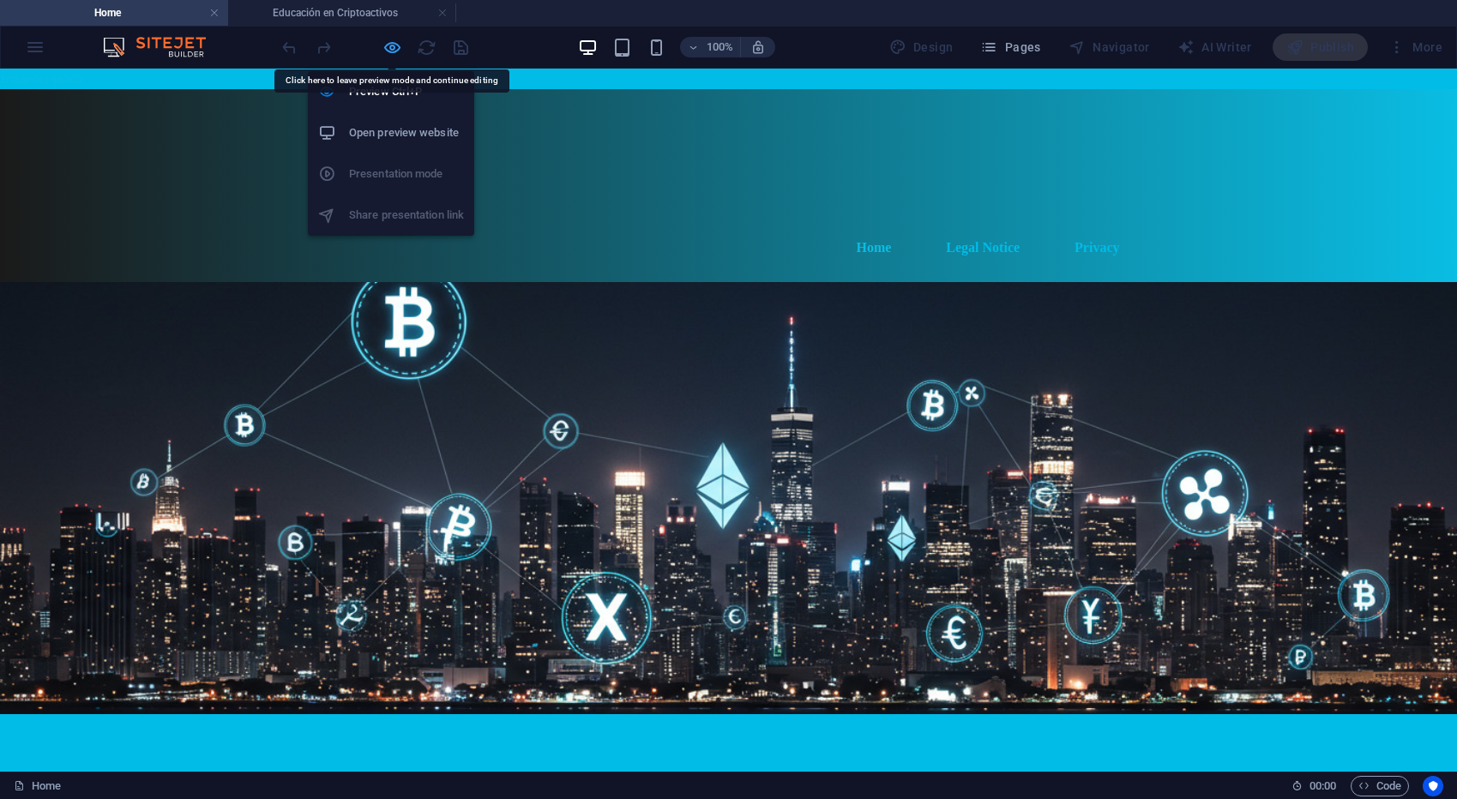
click at [388, 43] on icon "button" at bounding box center [392, 48] width 20 height 20
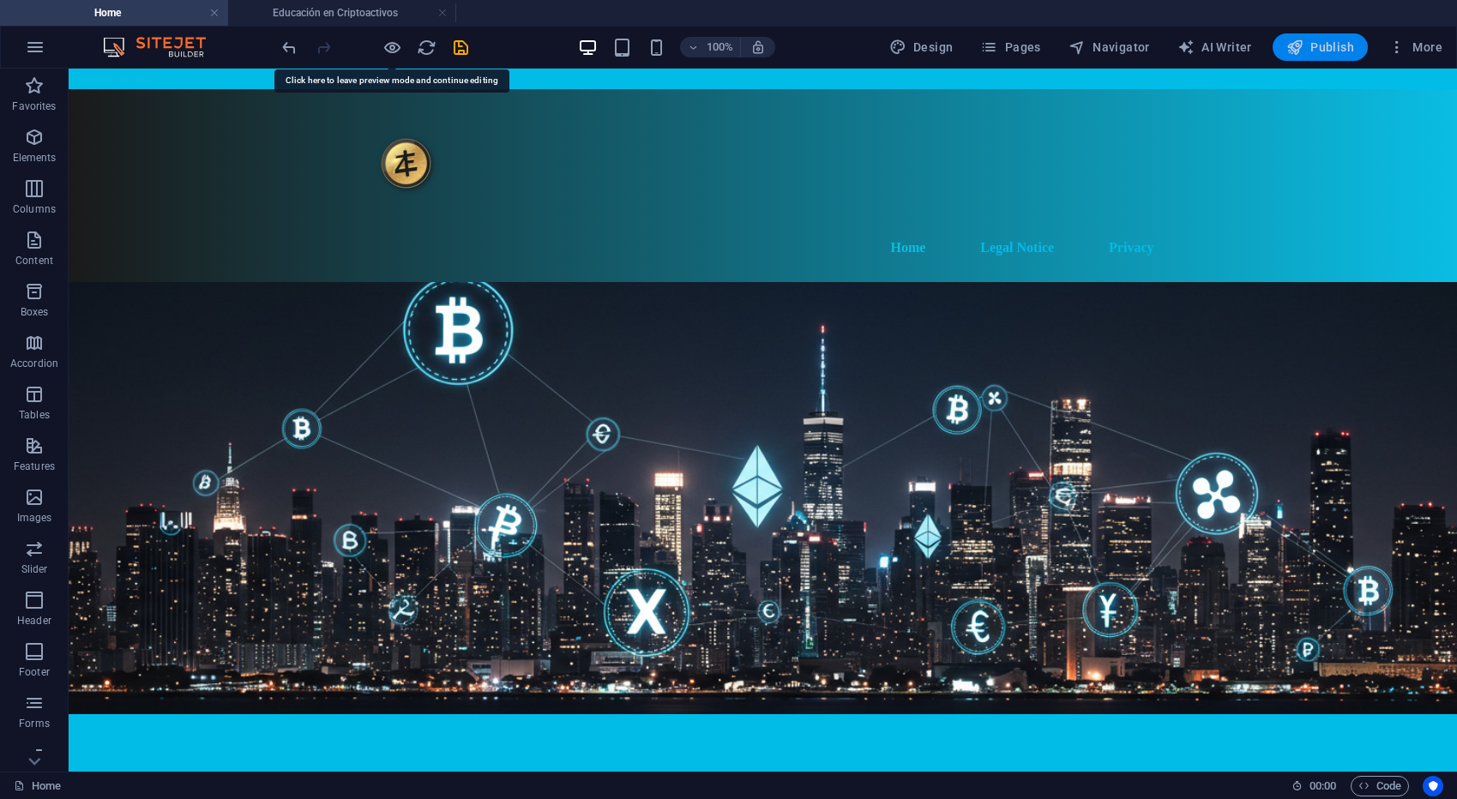
click at [1335, 50] on span "Publish" at bounding box center [1320, 47] width 68 height 17
checkbox input "false"
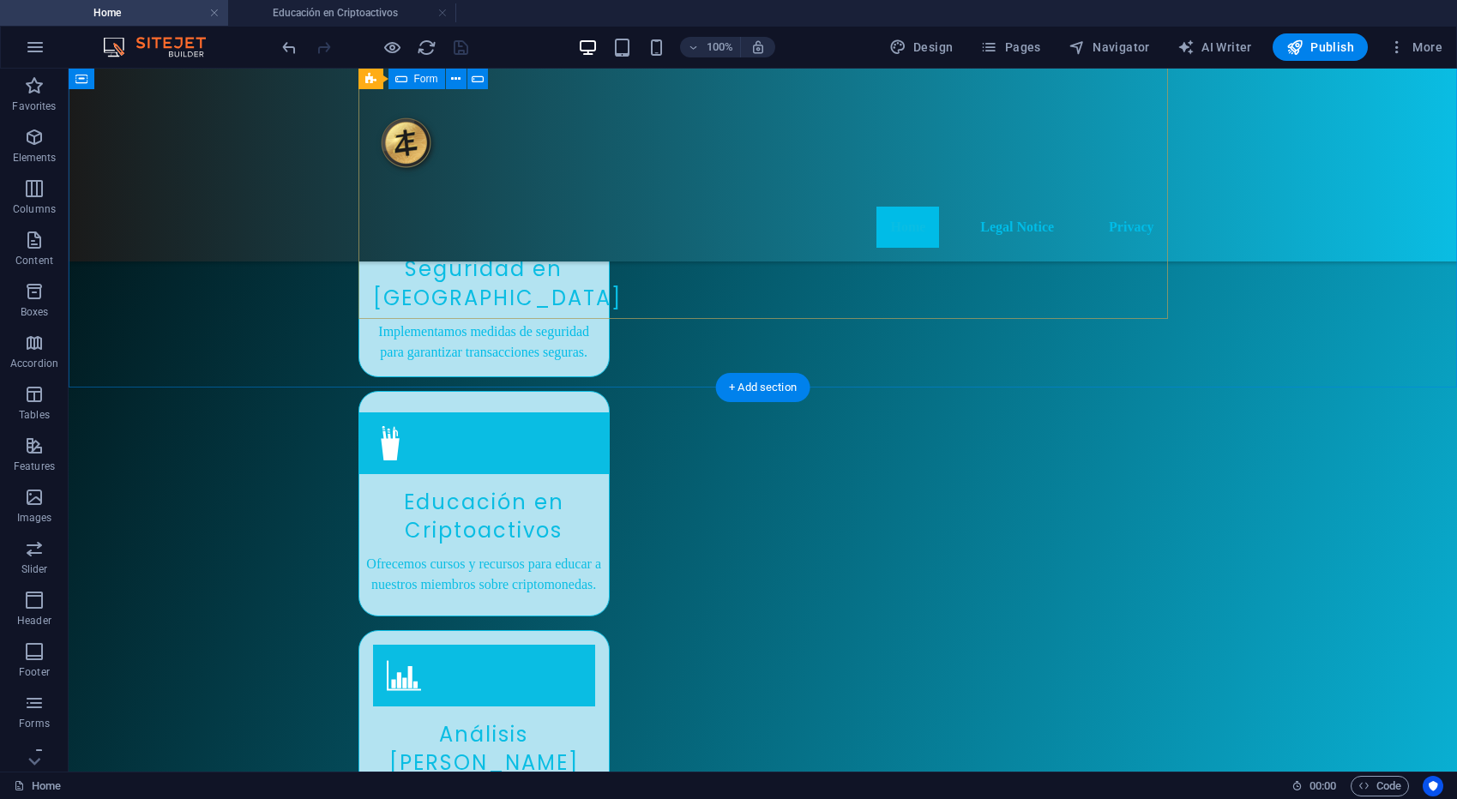
scroll to position [1445, 0]
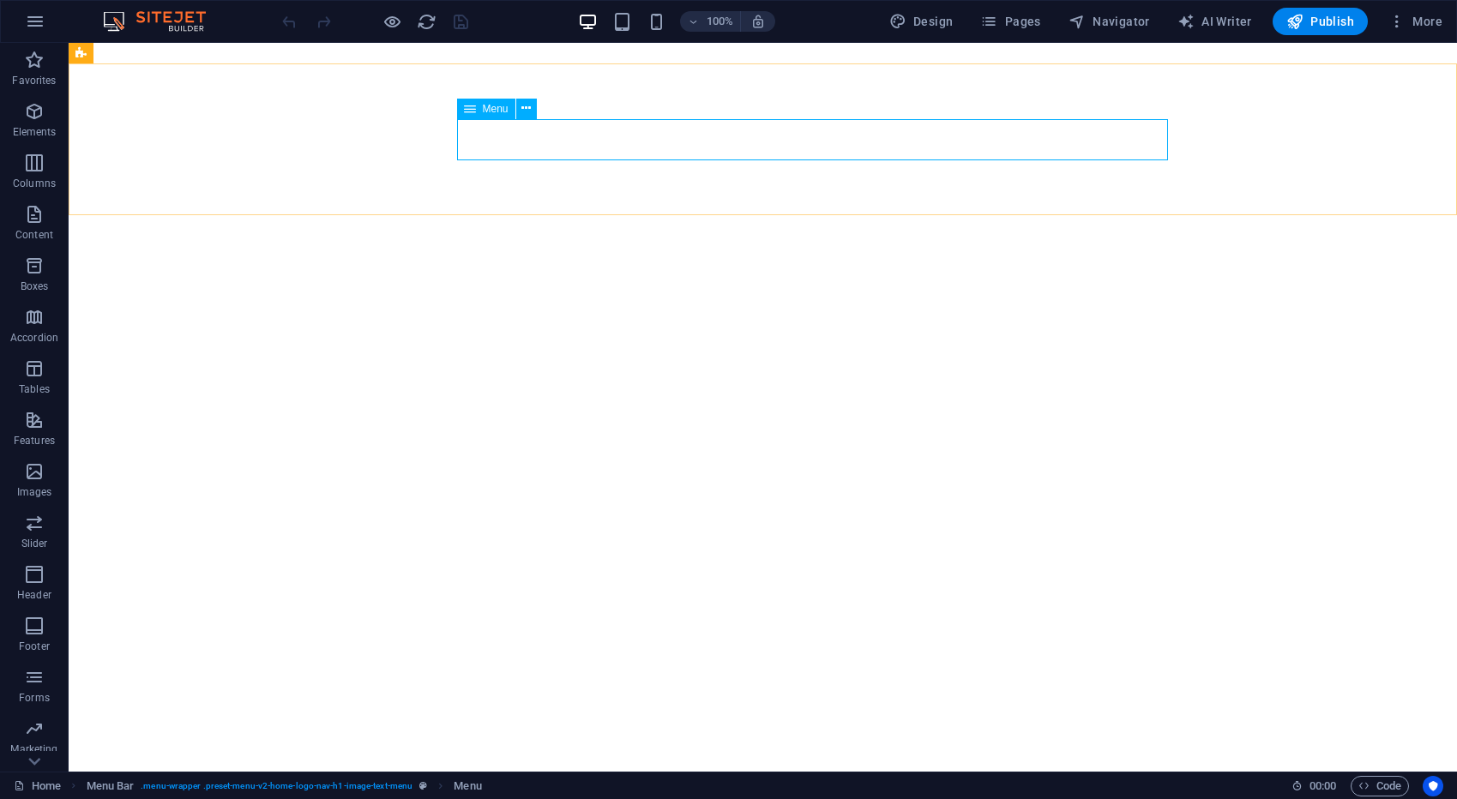
click at [496, 111] on span "Menu" at bounding box center [496, 109] width 26 height 10
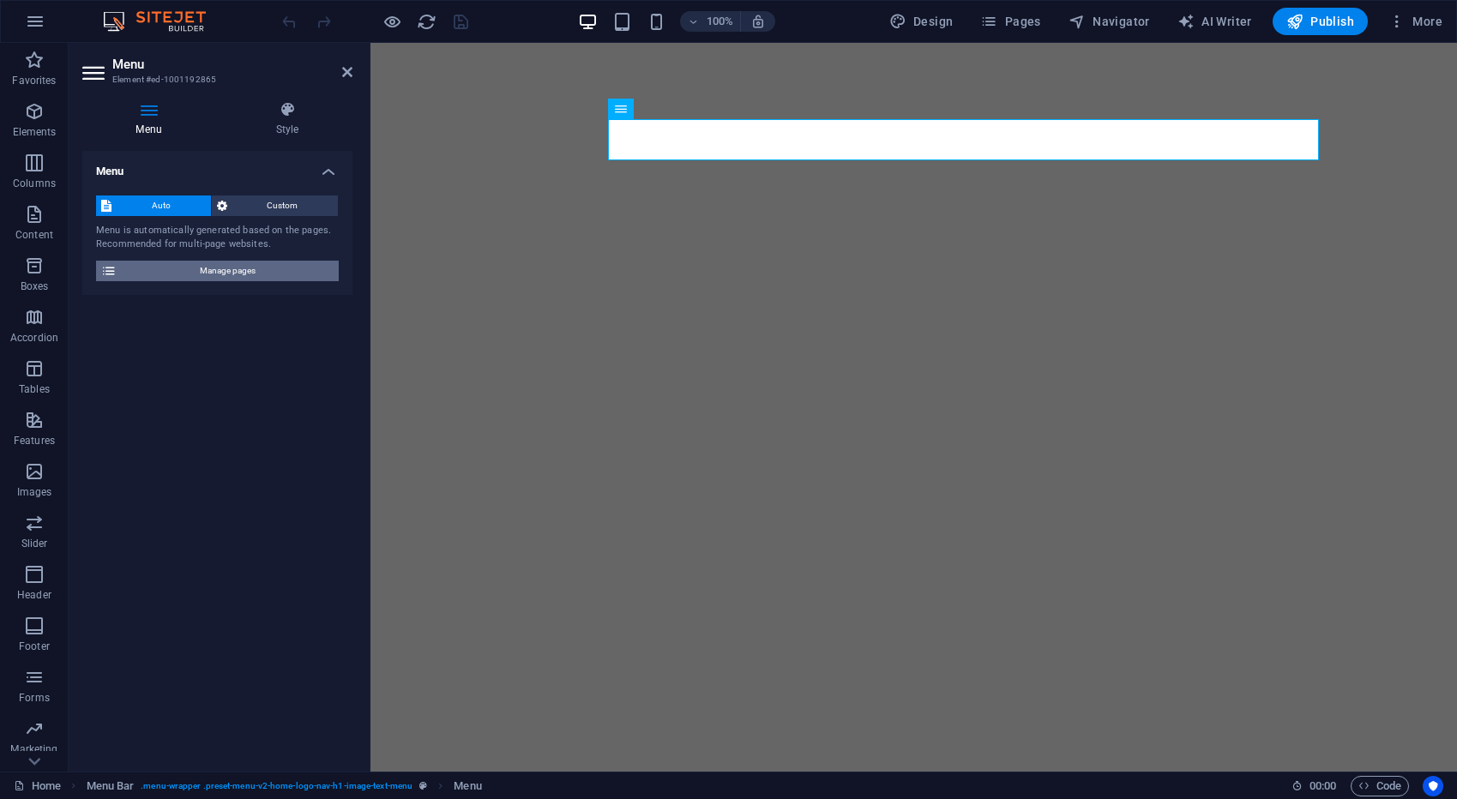
click at [257, 267] on span "Manage pages" at bounding box center [228, 271] width 212 height 21
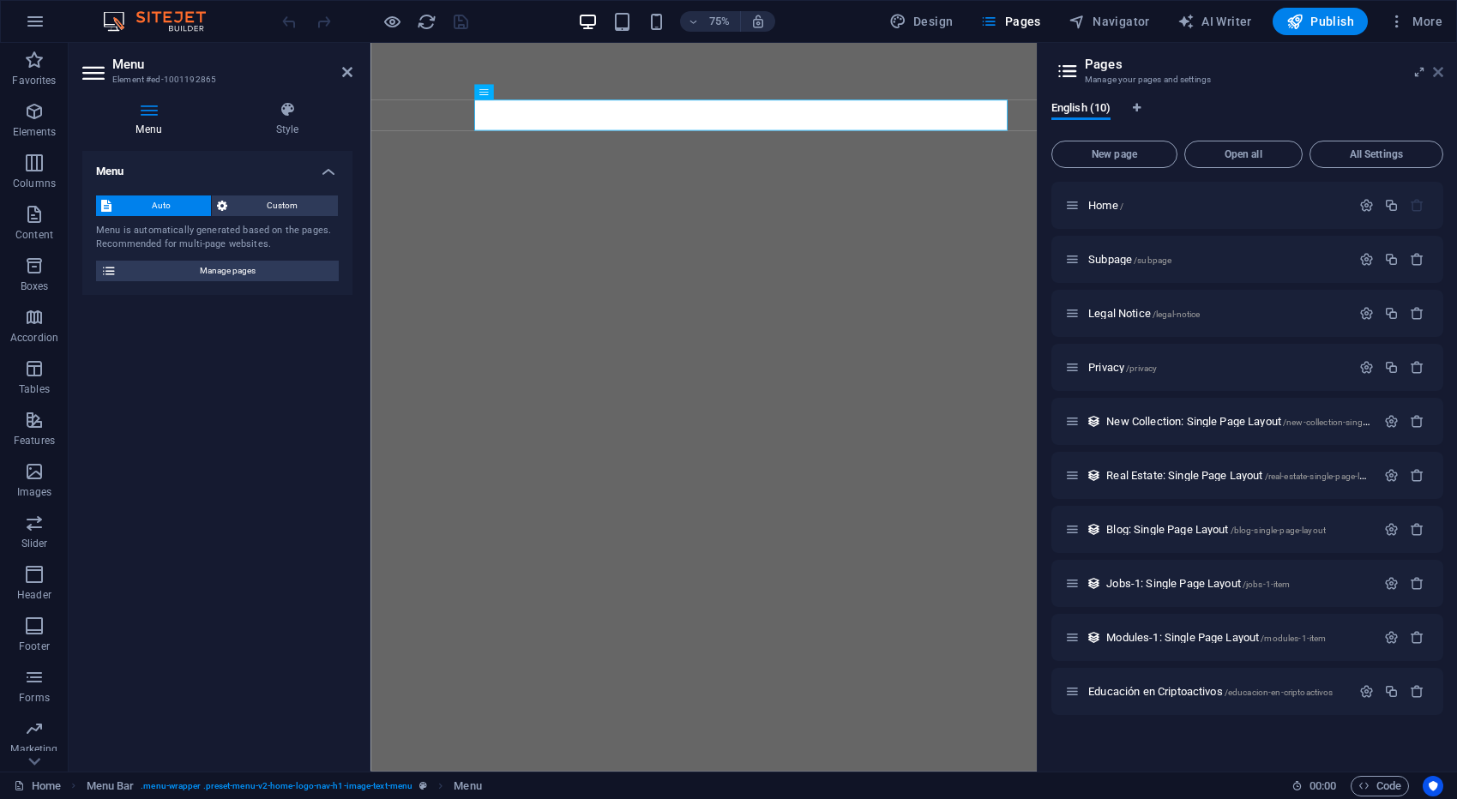
click at [1441, 75] on icon at bounding box center [1438, 72] width 10 height 14
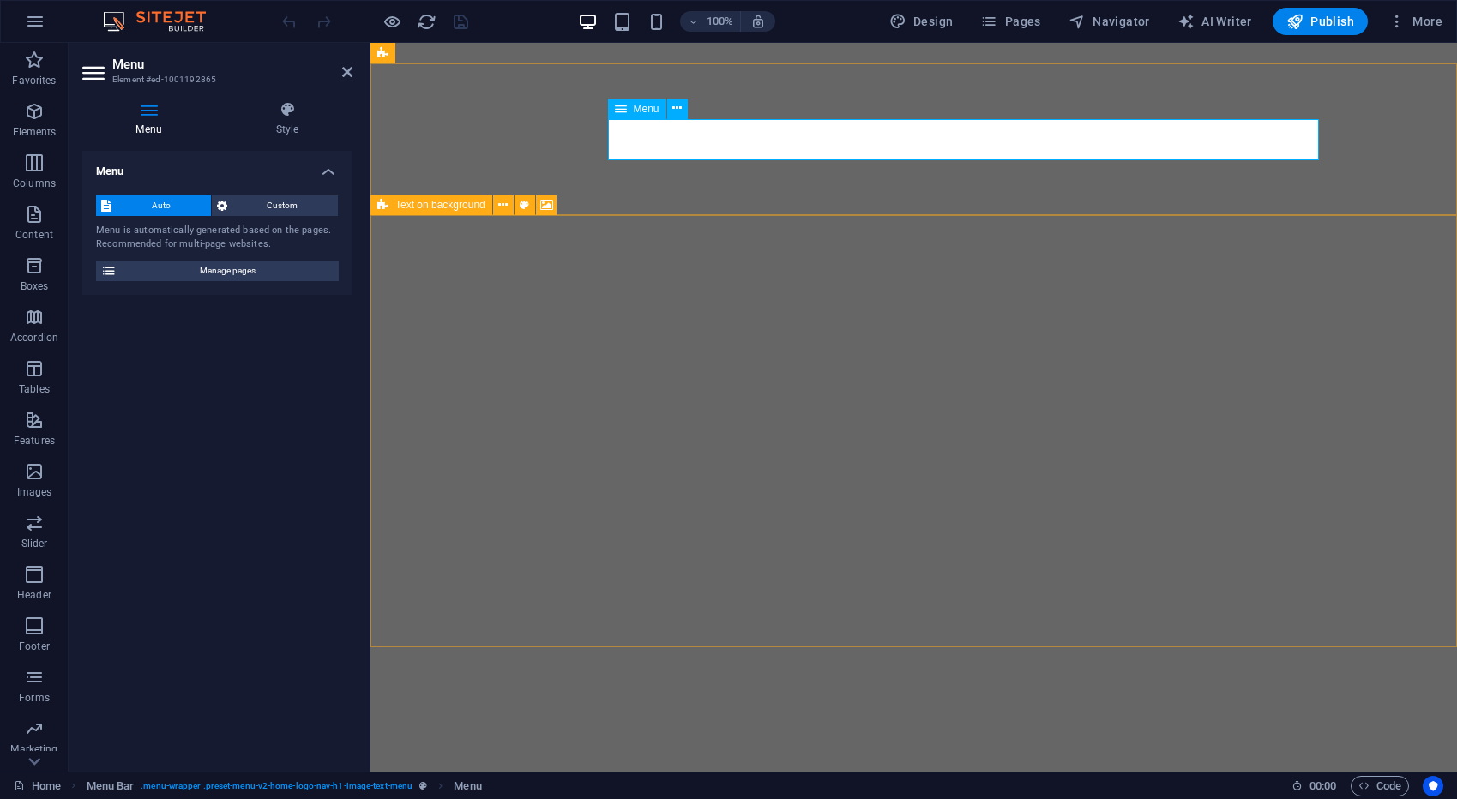
click at [646, 112] on span "Menu" at bounding box center [647, 109] width 26 height 10
click at [647, 109] on span "Menu" at bounding box center [647, 109] width 26 height 10
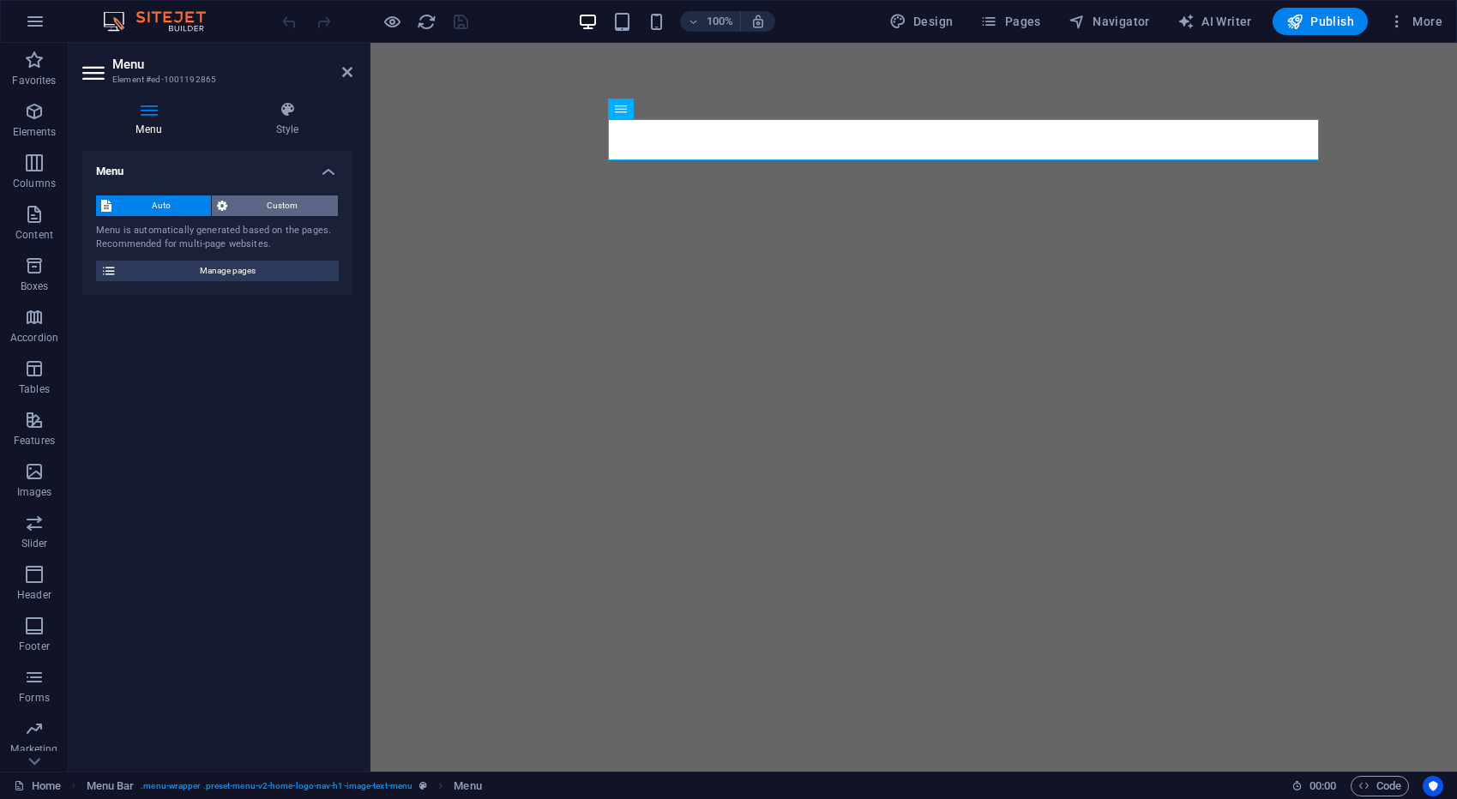
click at [289, 209] on span "Custom" at bounding box center [282, 205] width 101 height 21
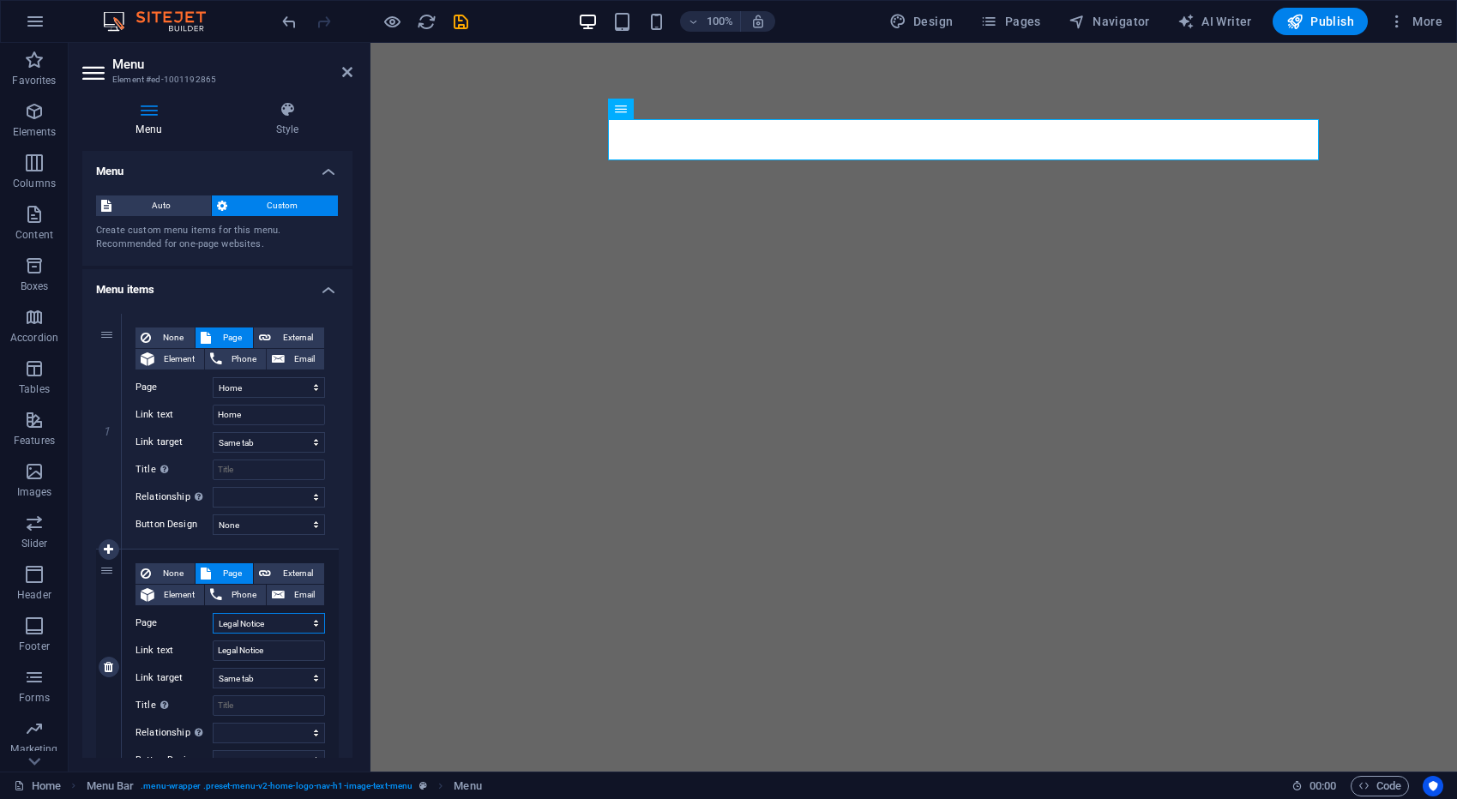
click at [309, 622] on select "Home Subpage Legal Notice Privacy Educación en Criptoactivos" at bounding box center [269, 623] width 112 height 21
click at [314, 621] on select "Home Subpage Legal Notice Privacy Educación en Criptoactivos" at bounding box center [269, 623] width 112 height 21
click at [213, 613] on select "Home Subpage Legal Notice Privacy Educación en Criptoactivos" at bounding box center [269, 623] width 112 height 21
click at [317, 676] on select "New tab Same tab Overlay" at bounding box center [269, 678] width 112 height 21
click at [213, 668] on select "New tab Same tab Overlay" at bounding box center [269, 678] width 112 height 21
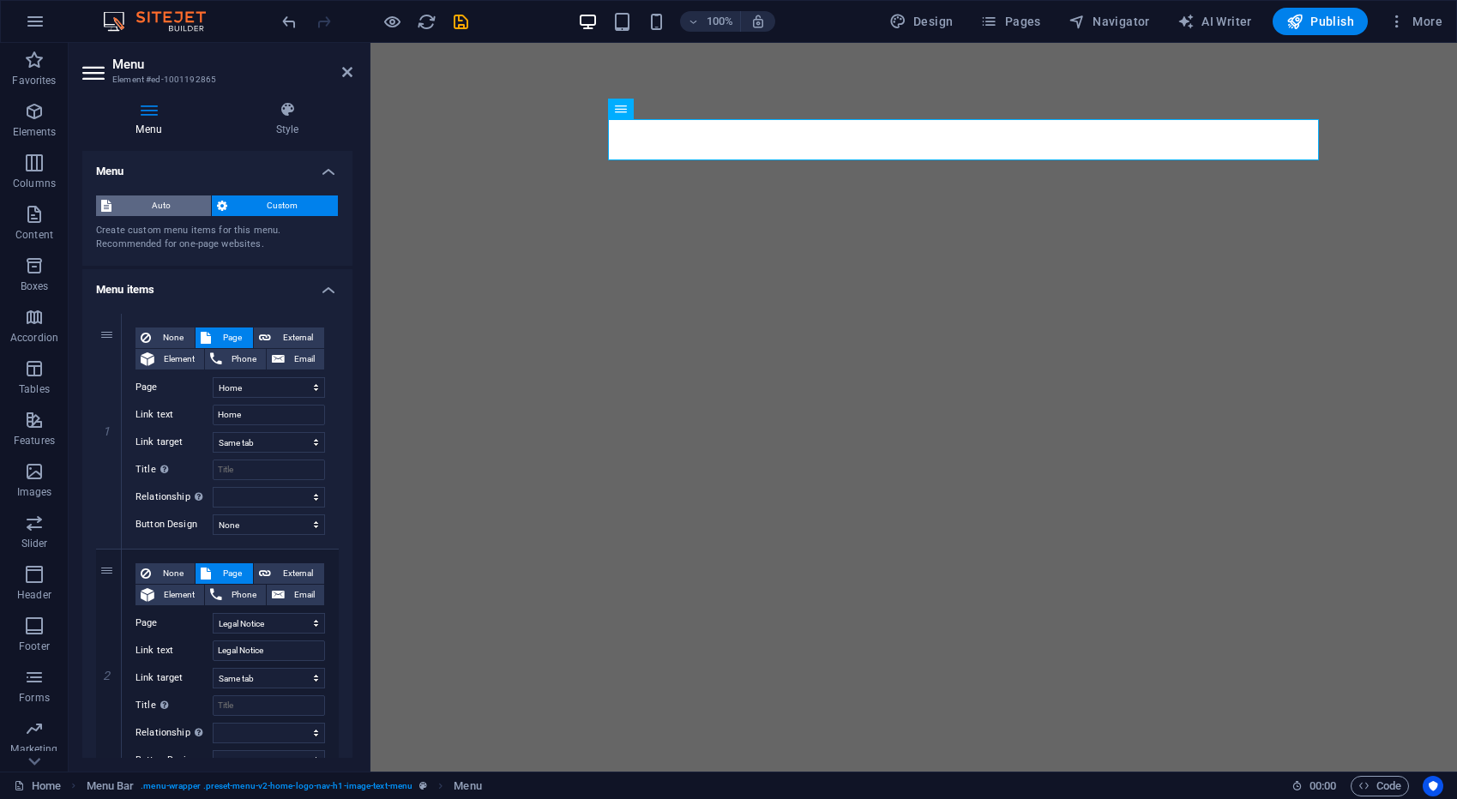
click at [173, 207] on span "Auto" at bounding box center [161, 205] width 89 height 21
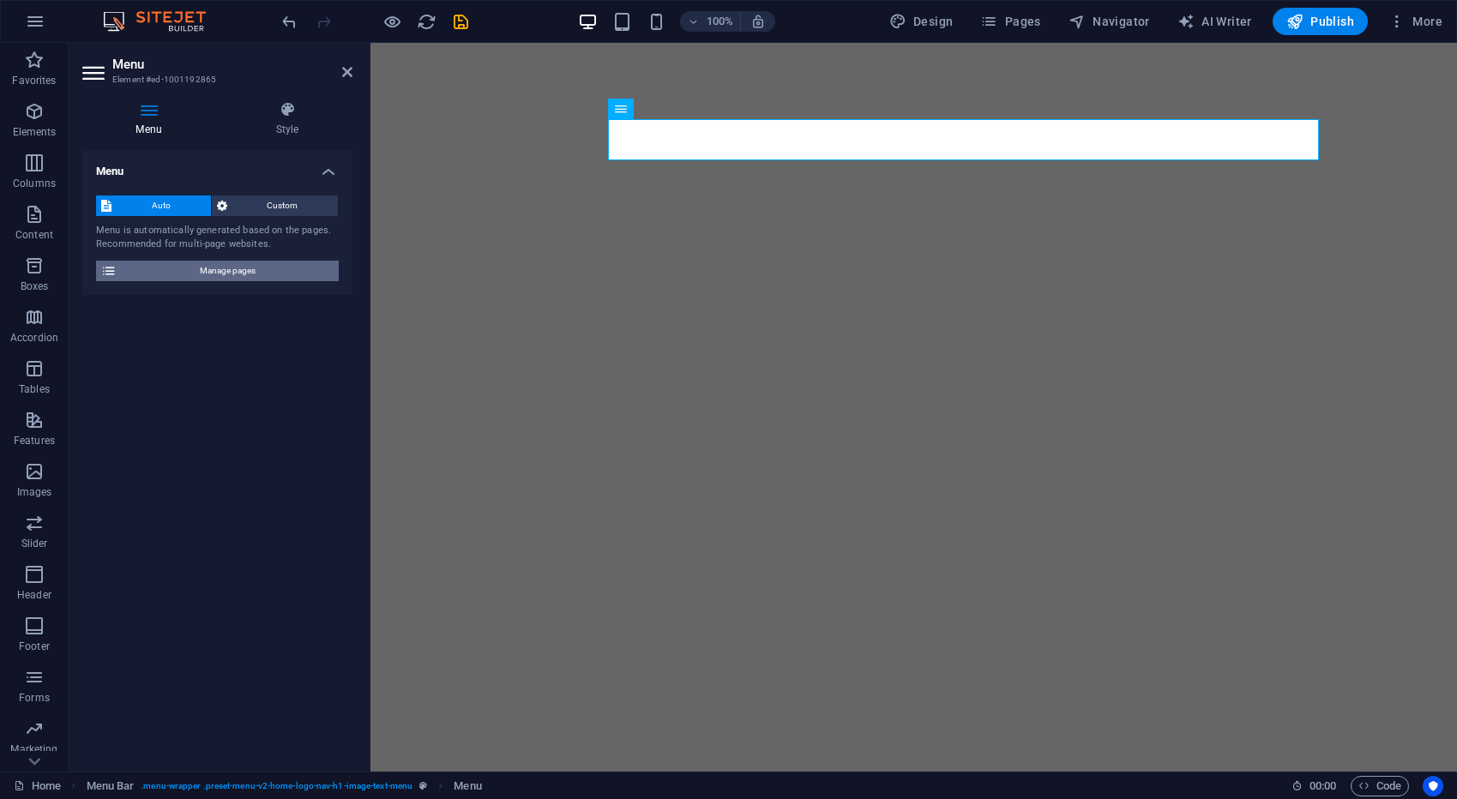
click at [215, 277] on span "Manage pages" at bounding box center [228, 271] width 212 height 21
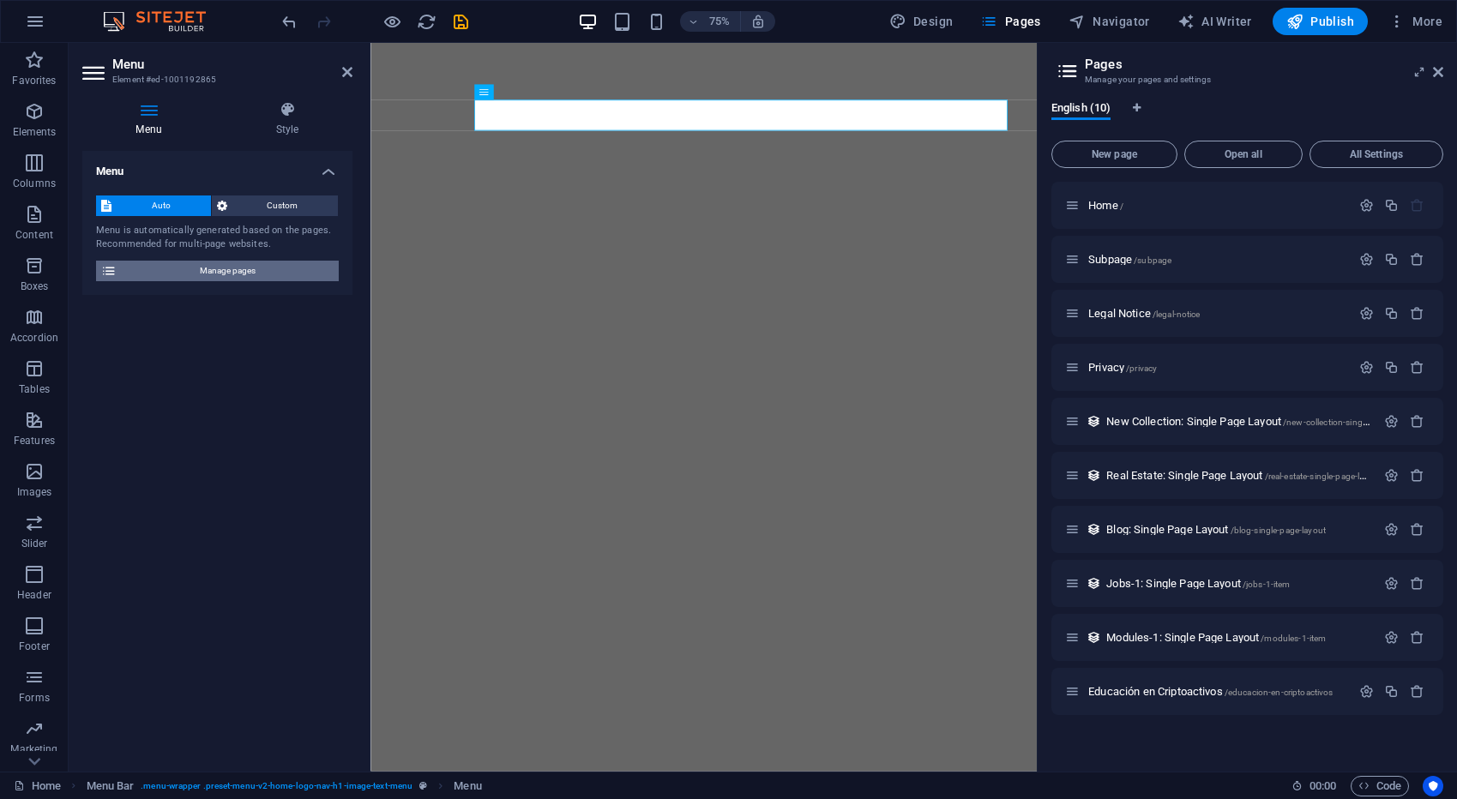
click at [217, 273] on span "Manage pages" at bounding box center [228, 271] width 212 height 21
click at [287, 207] on span "Custom" at bounding box center [282, 205] width 101 height 21
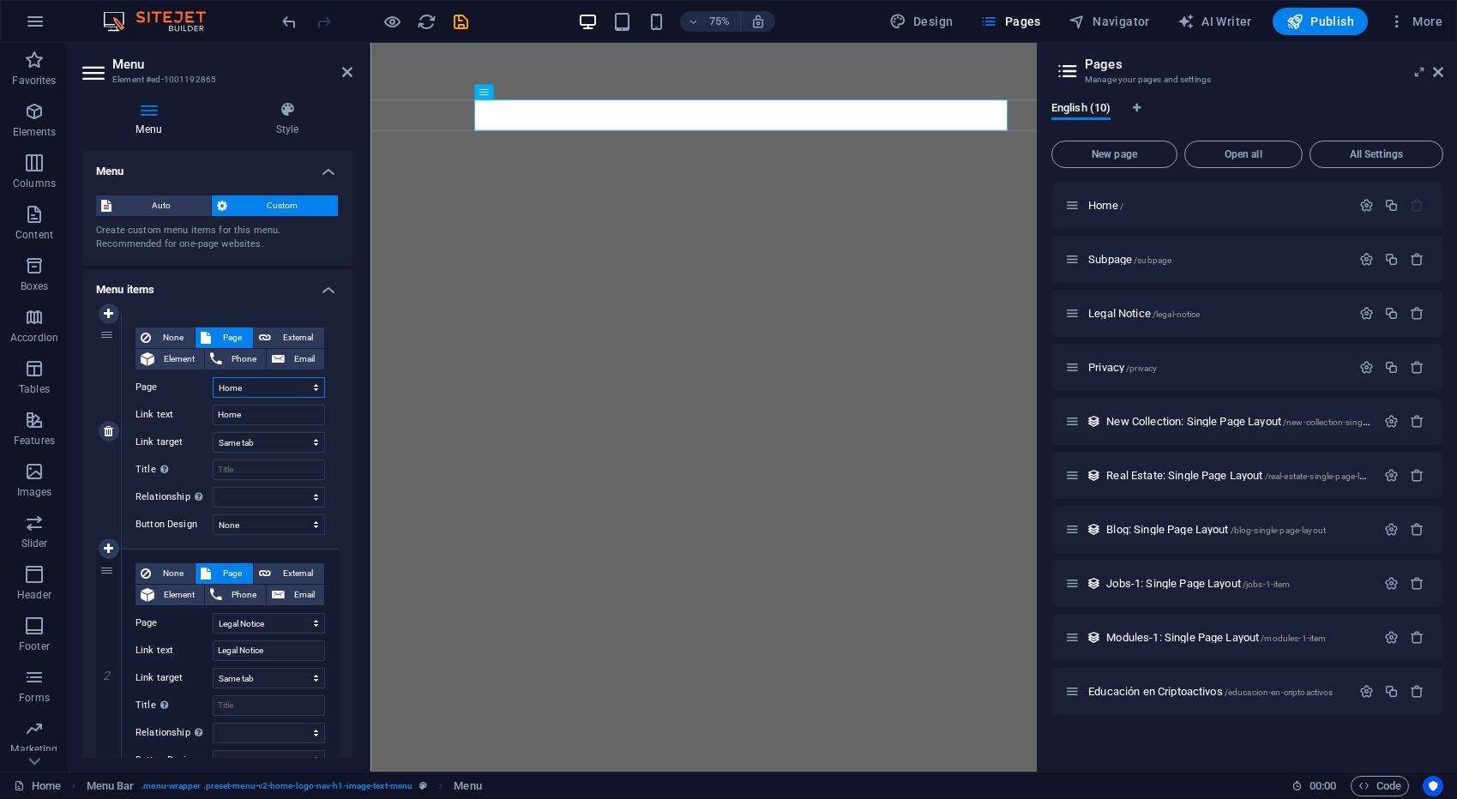
click at [256, 391] on select "Home Subpage Legal Notice Privacy Educación en Criptoactivos" at bounding box center [269, 387] width 112 height 21
drag, startPoint x: 275, startPoint y: 416, endPoint x: 195, endPoint y: 411, distance: 79.9
click at [195, 411] on div "Link text Home" at bounding box center [229, 415] width 189 height 21
type input "Inicio"
select select
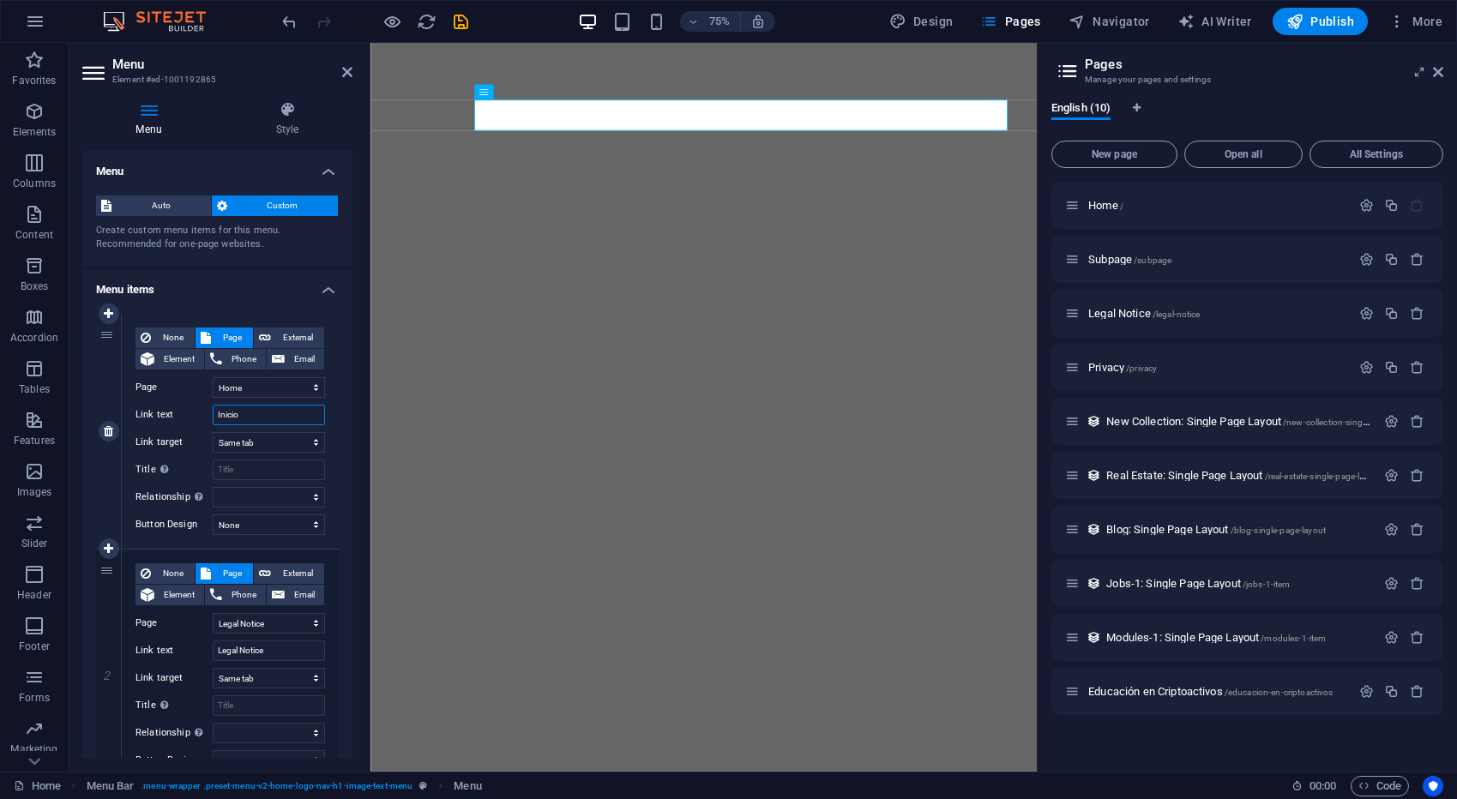
select select
type input "Inicio"
click at [280, 647] on input "Legal Notice" at bounding box center [269, 650] width 112 height 21
drag, startPoint x: 290, startPoint y: 647, endPoint x: 201, endPoint y: 642, distance: 89.3
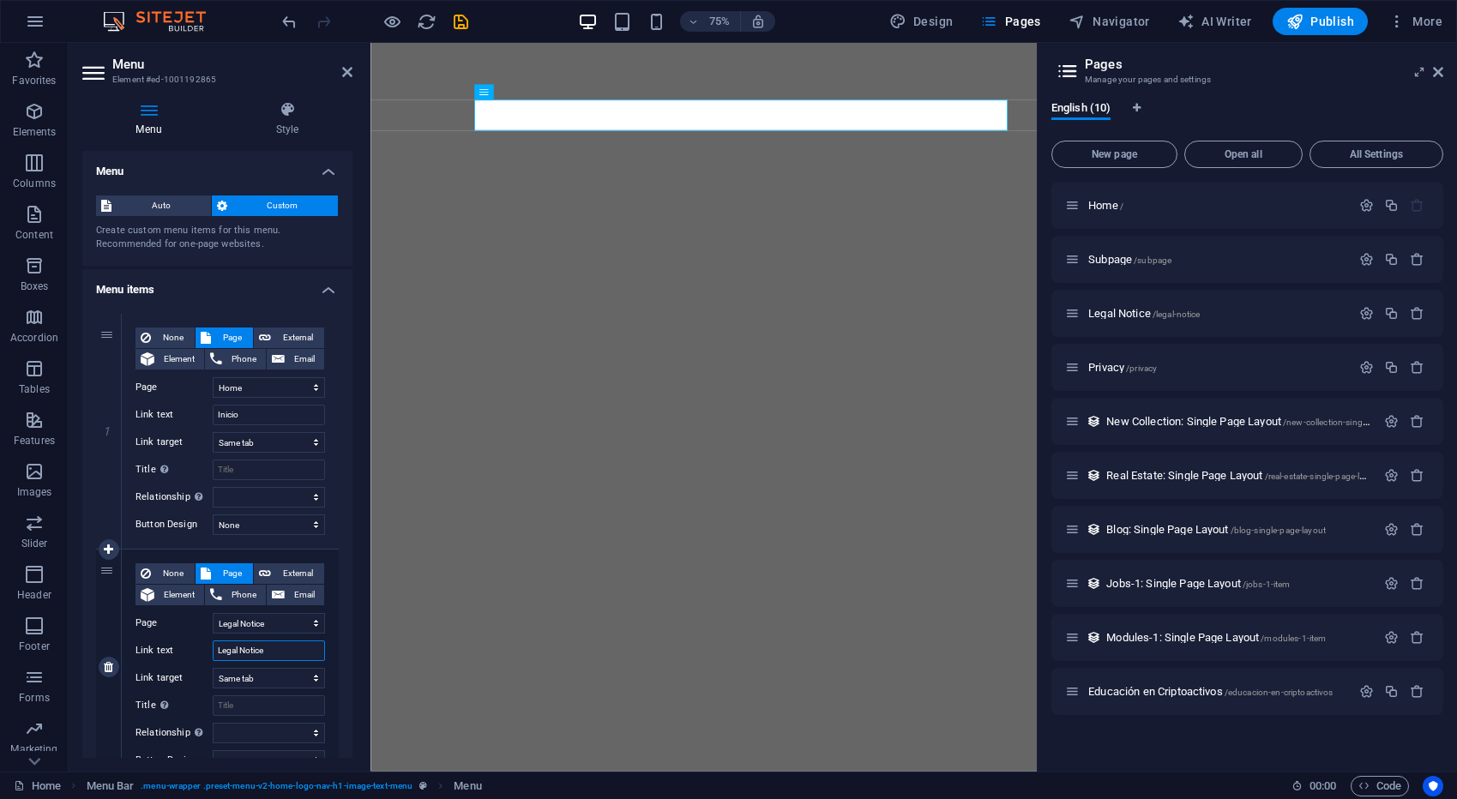
click at [201, 642] on div "Link text Legal Notice" at bounding box center [229, 650] width 189 height 21
type input "Nosotros"
select select
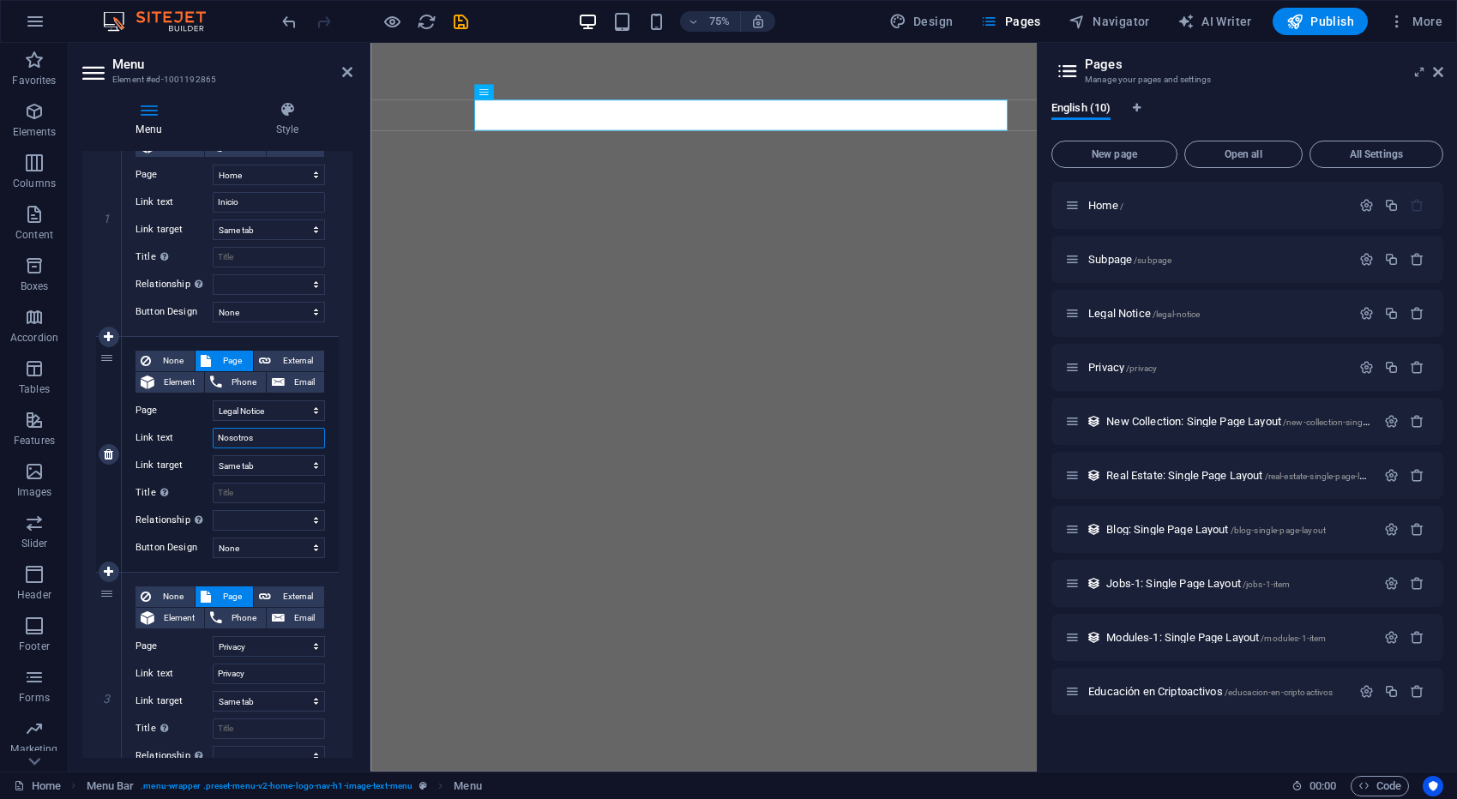
scroll to position [246, 0]
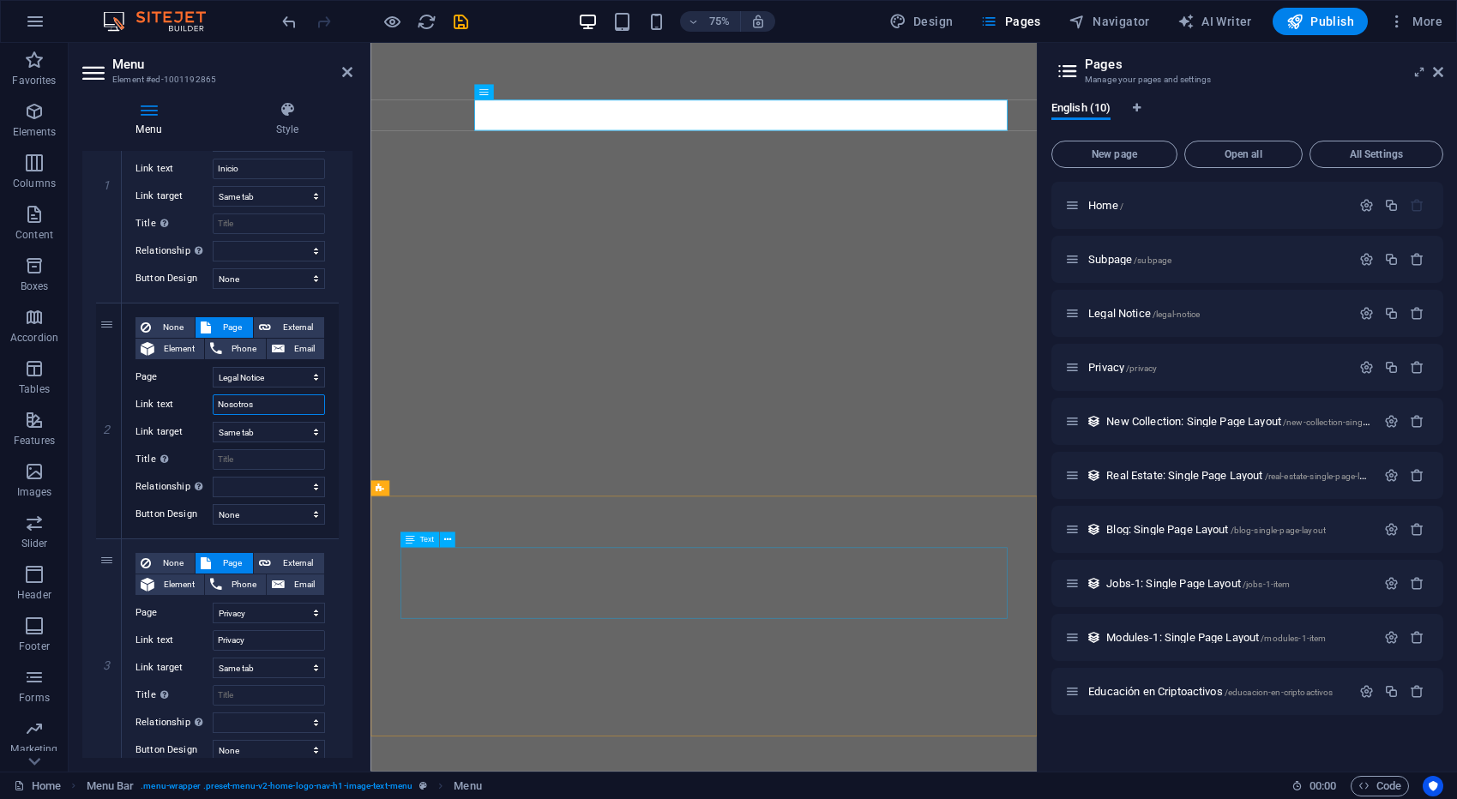
type input "Nosotros"
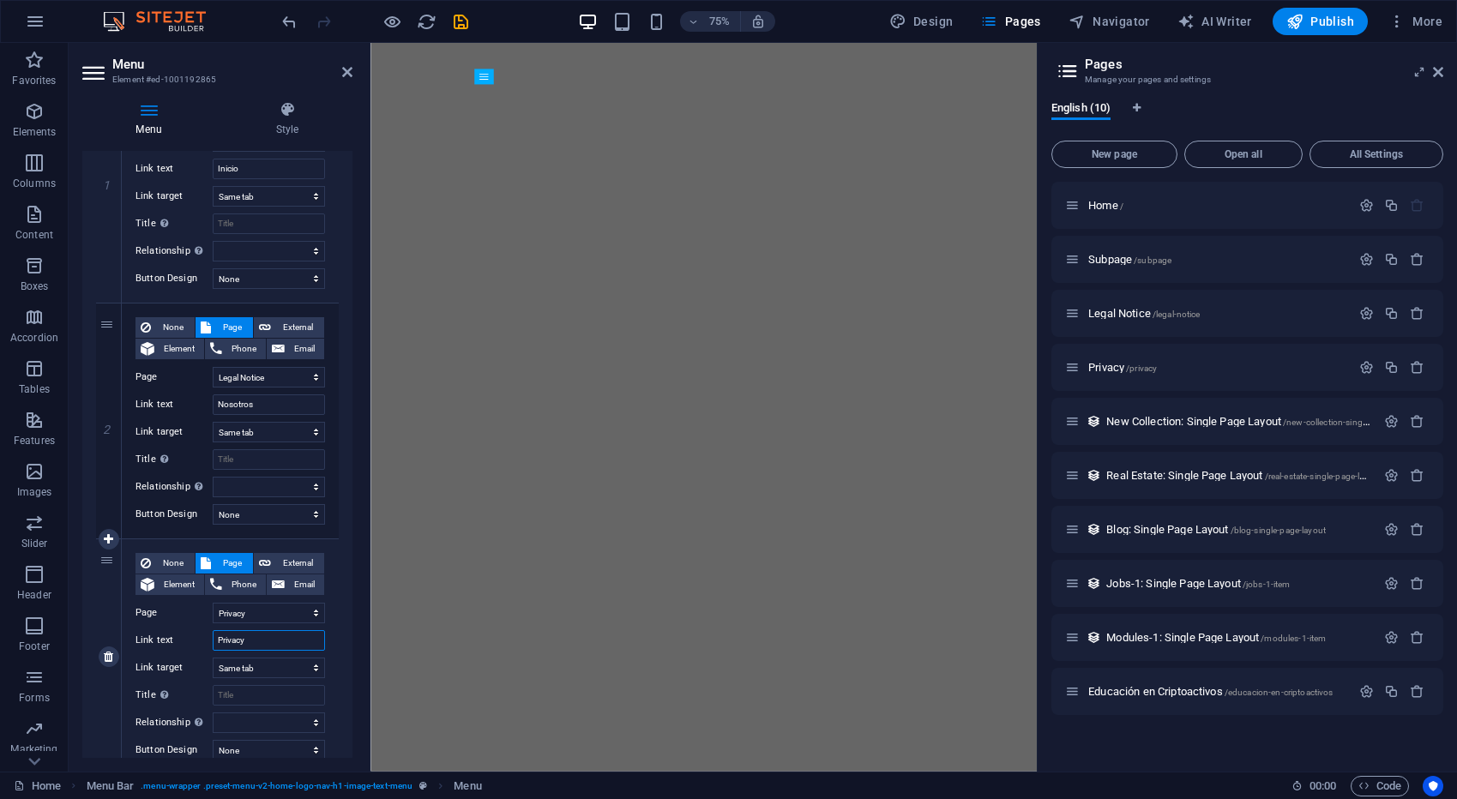
drag, startPoint x: 266, startPoint y: 642, endPoint x: 201, endPoint y: 643, distance: 64.3
click at [201, 643] on div "Link text Privacy" at bounding box center [229, 640] width 189 height 21
type input "Servicios"
select select
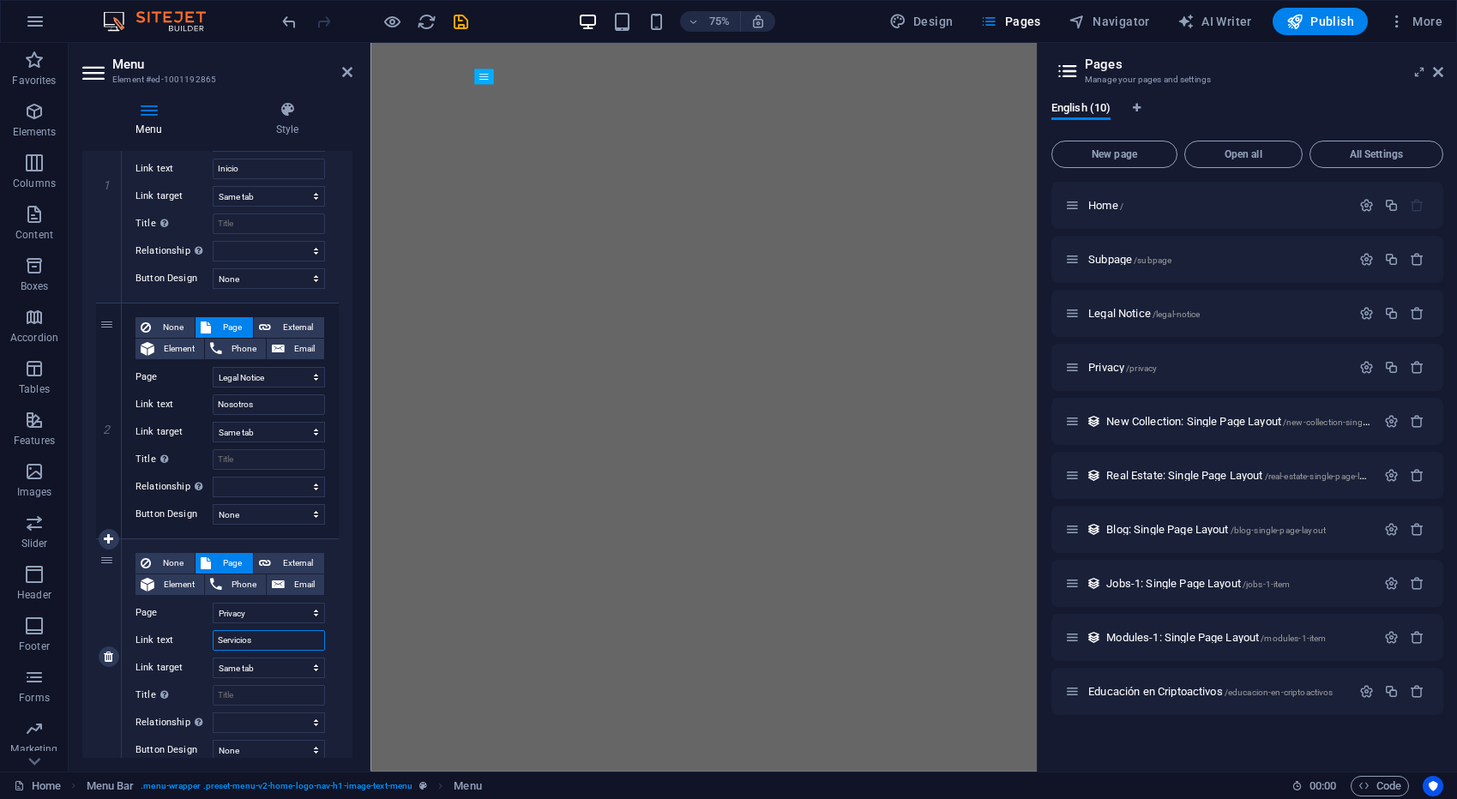
select select
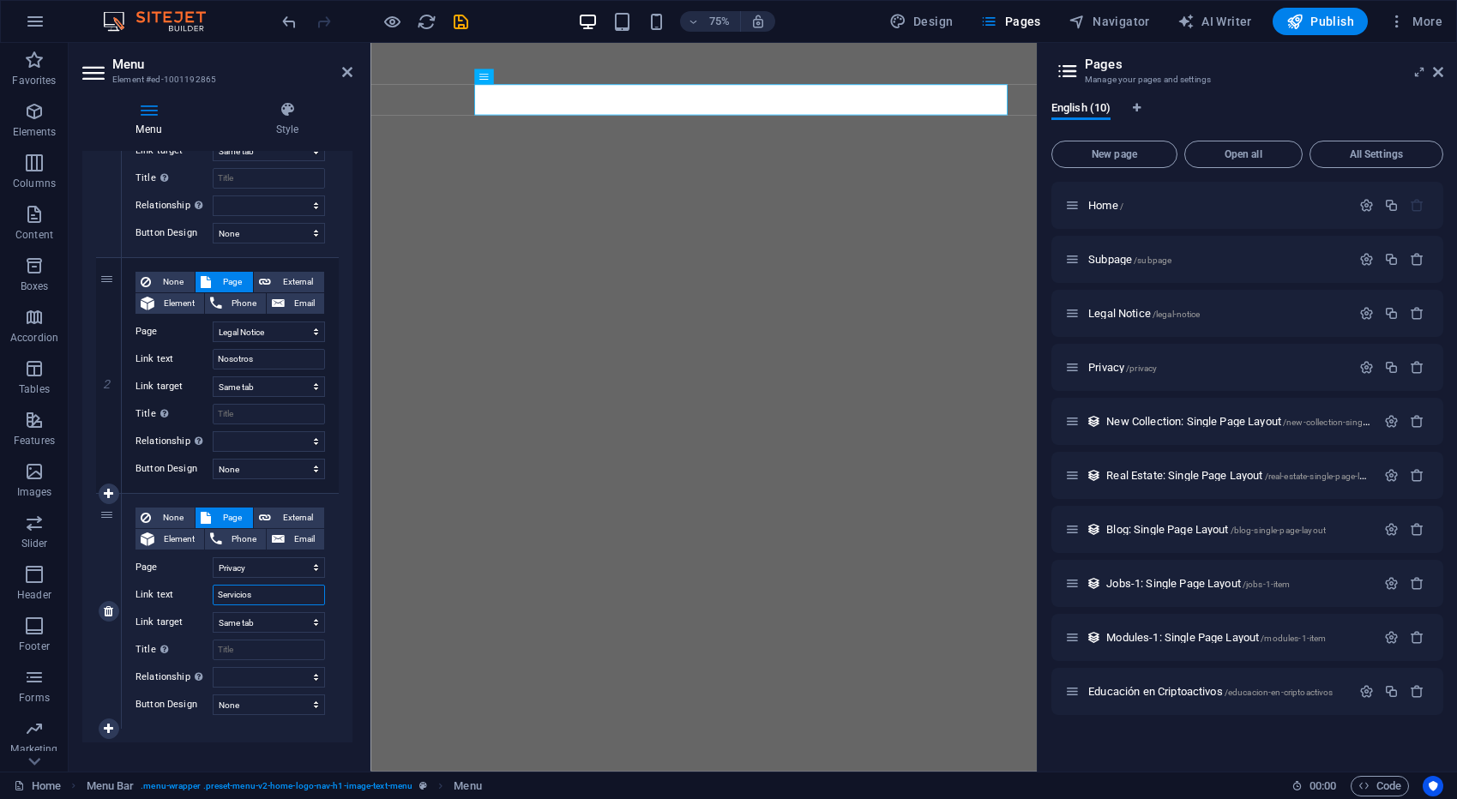
scroll to position [310, 0]
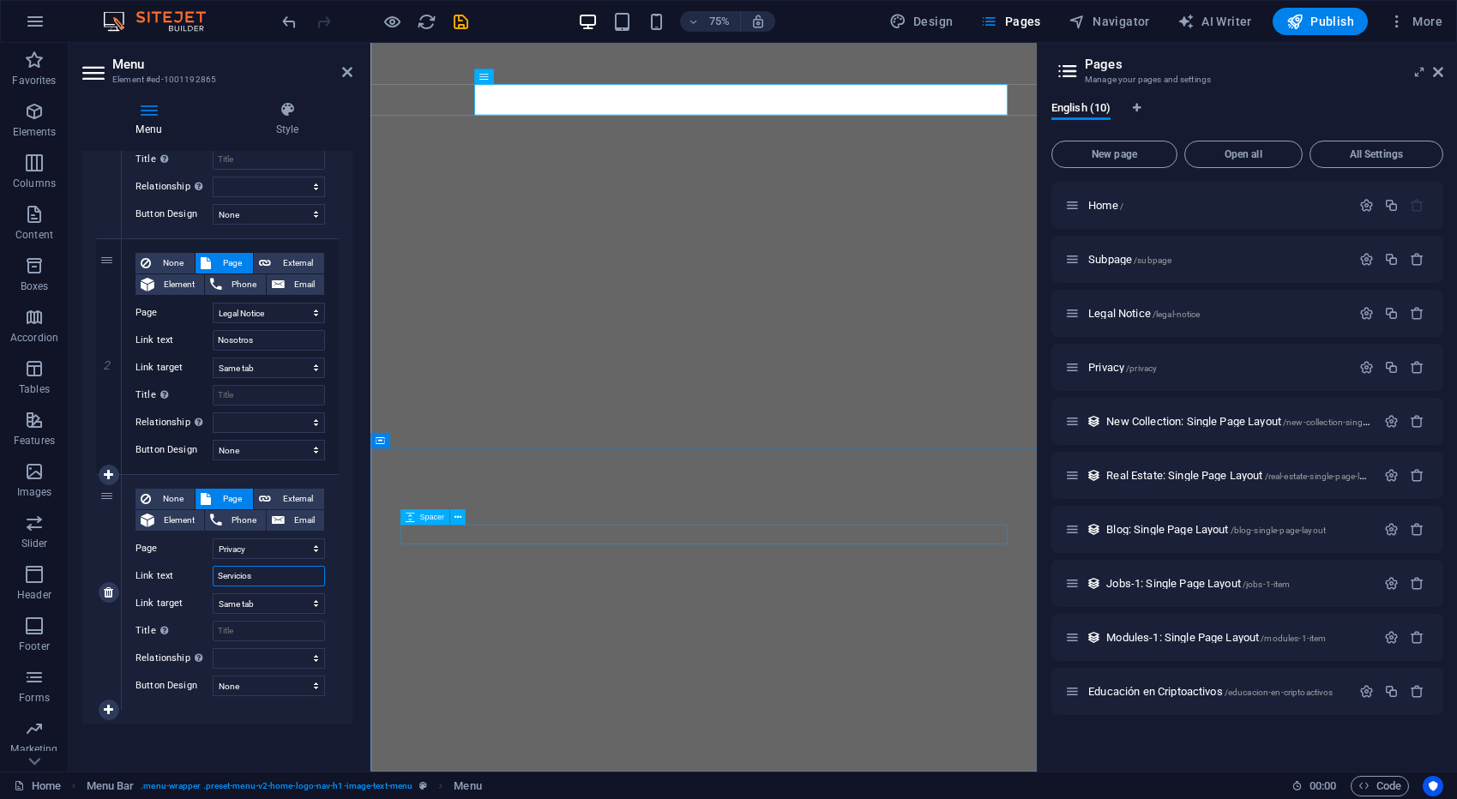
type input "Servicios"
click at [253, 731] on div "Menu Auto Custom Create custom menu items for this menu. Recommended for one-pa…" at bounding box center [217, 454] width 270 height 607
click at [108, 706] on icon at bounding box center [108, 710] width 9 height 12
select select
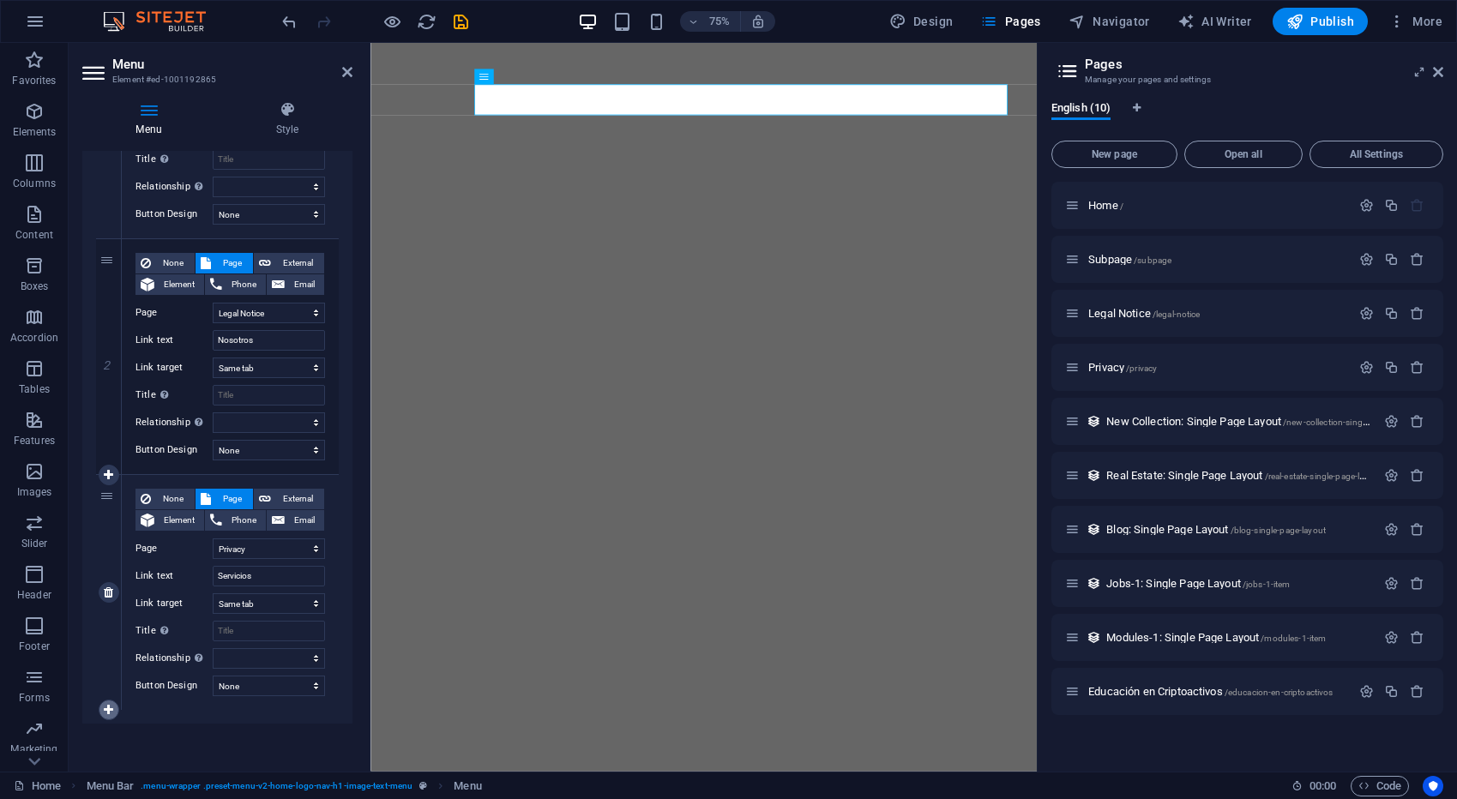
select select
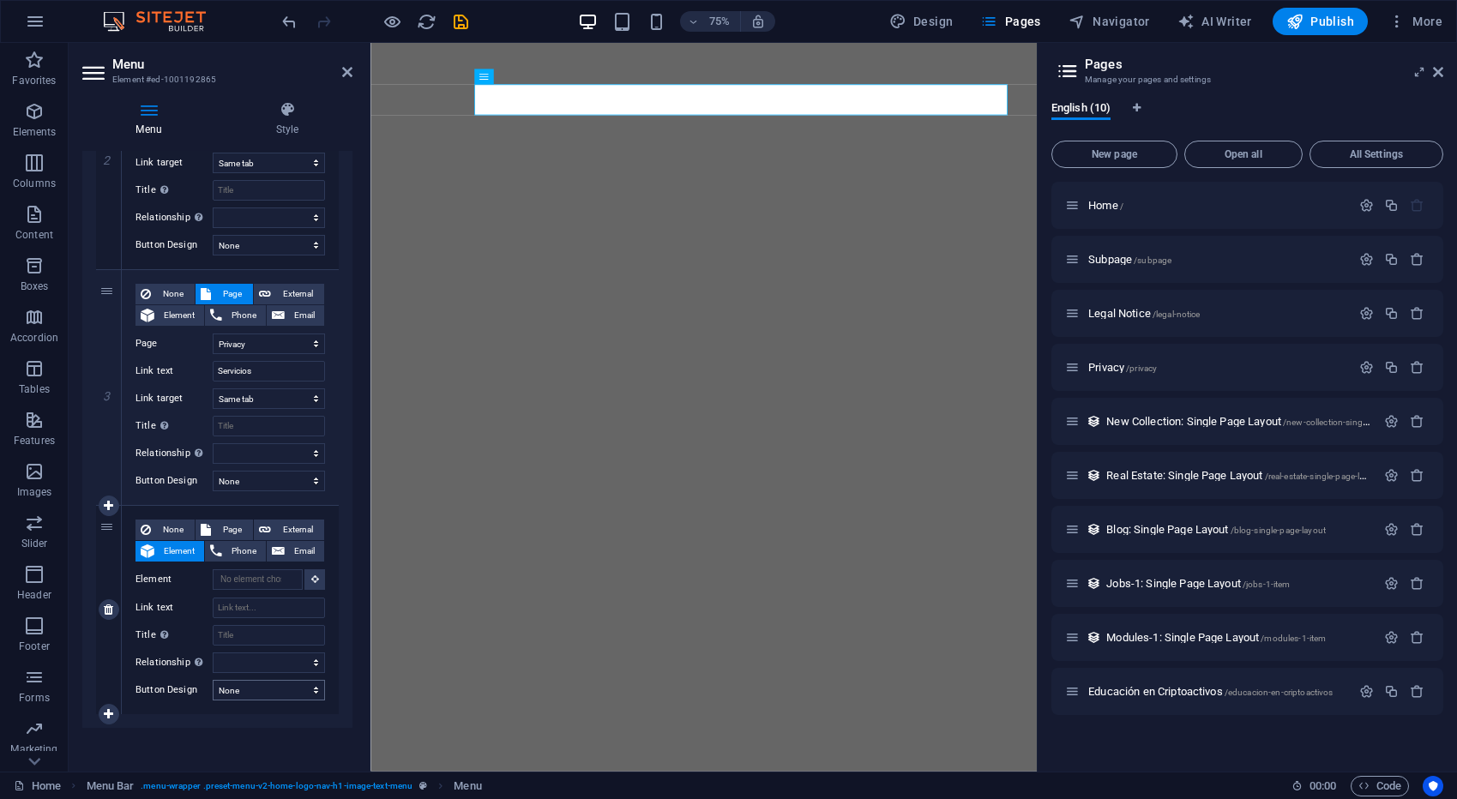
scroll to position [520, 0]
click at [256, 605] on input "Link text" at bounding box center [269, 603] width 112 height 21
type input "Con"
select select
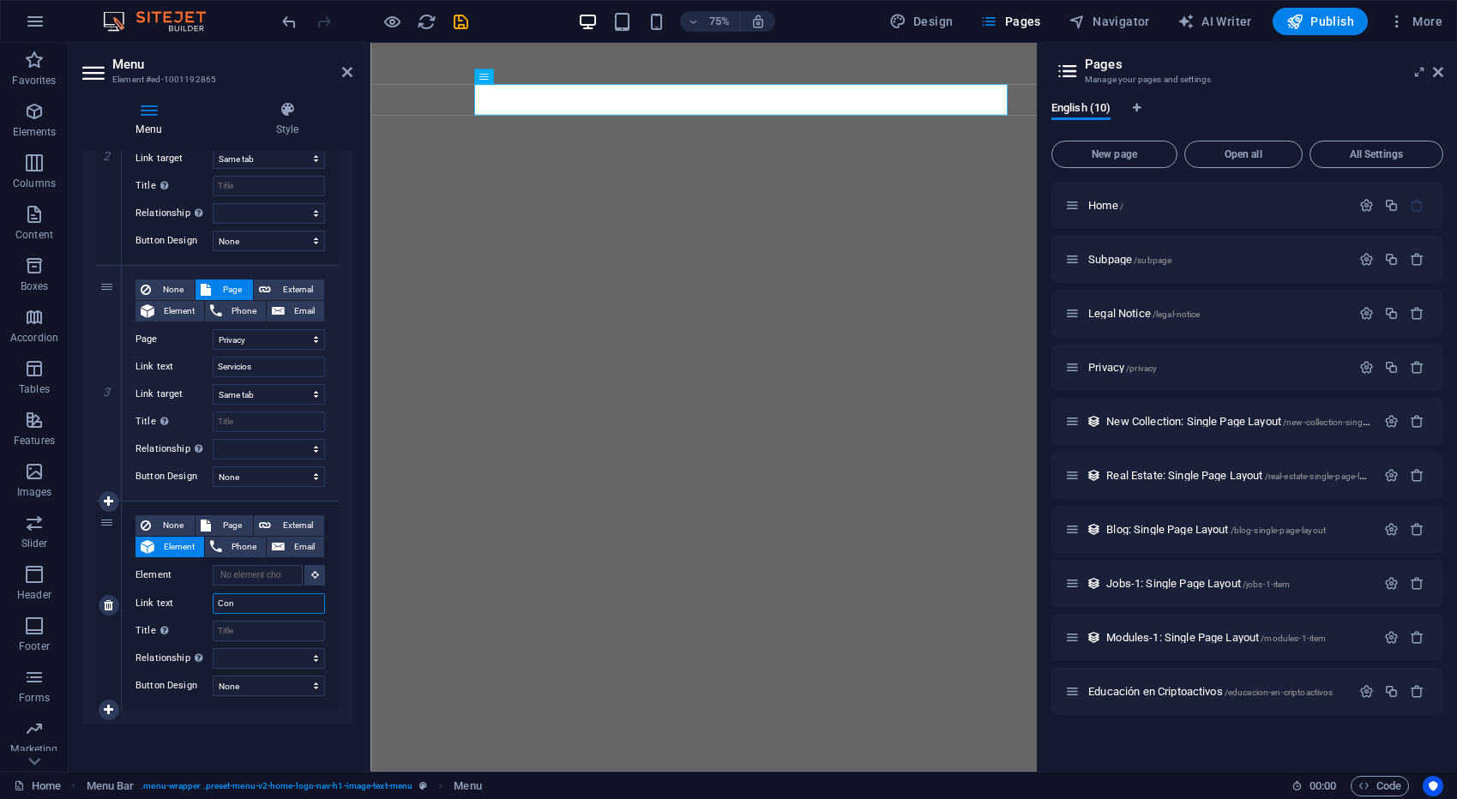
select select
type input "Cont"
select select
type input "Contat"
select select
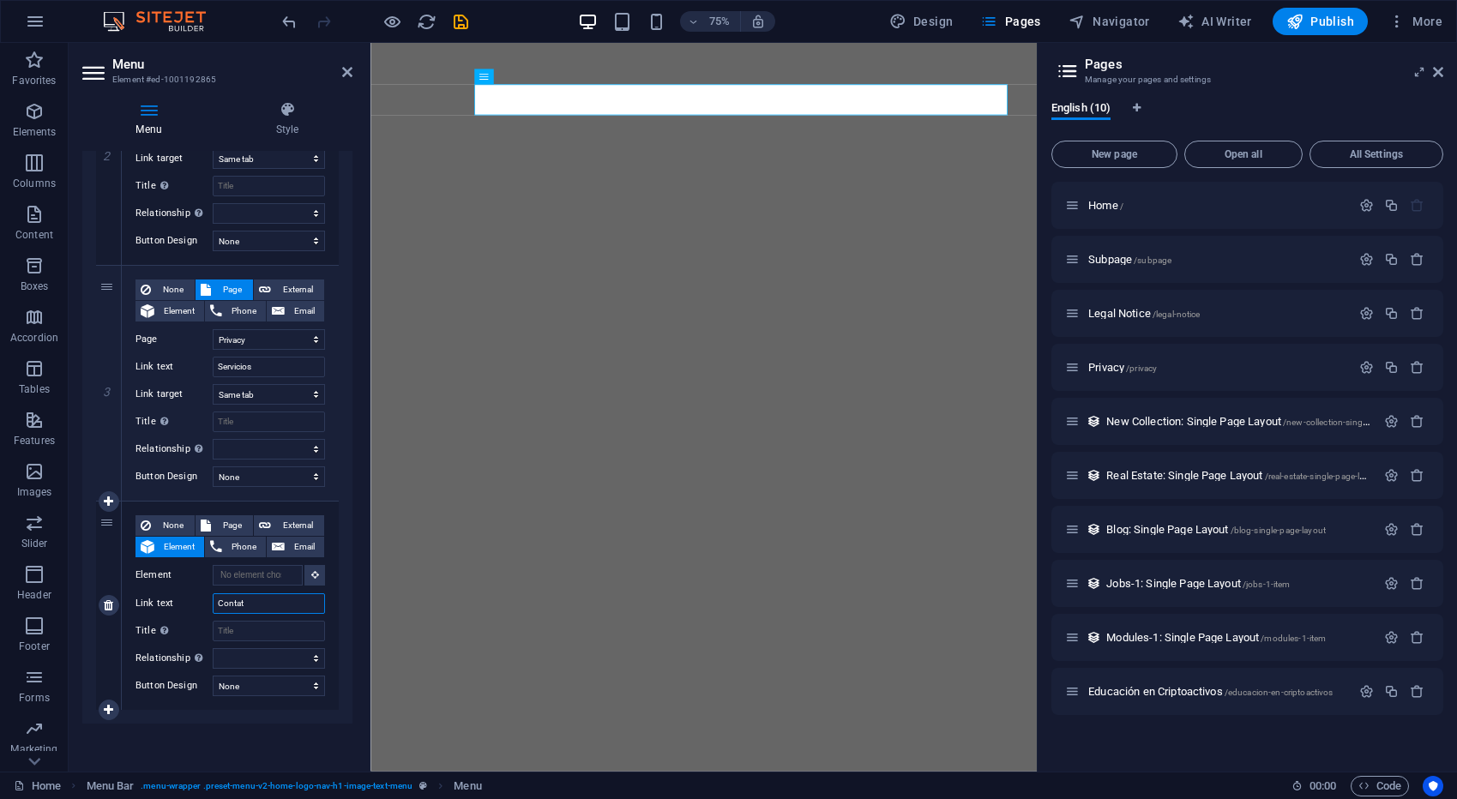
select select
type input "Contacto"
select select
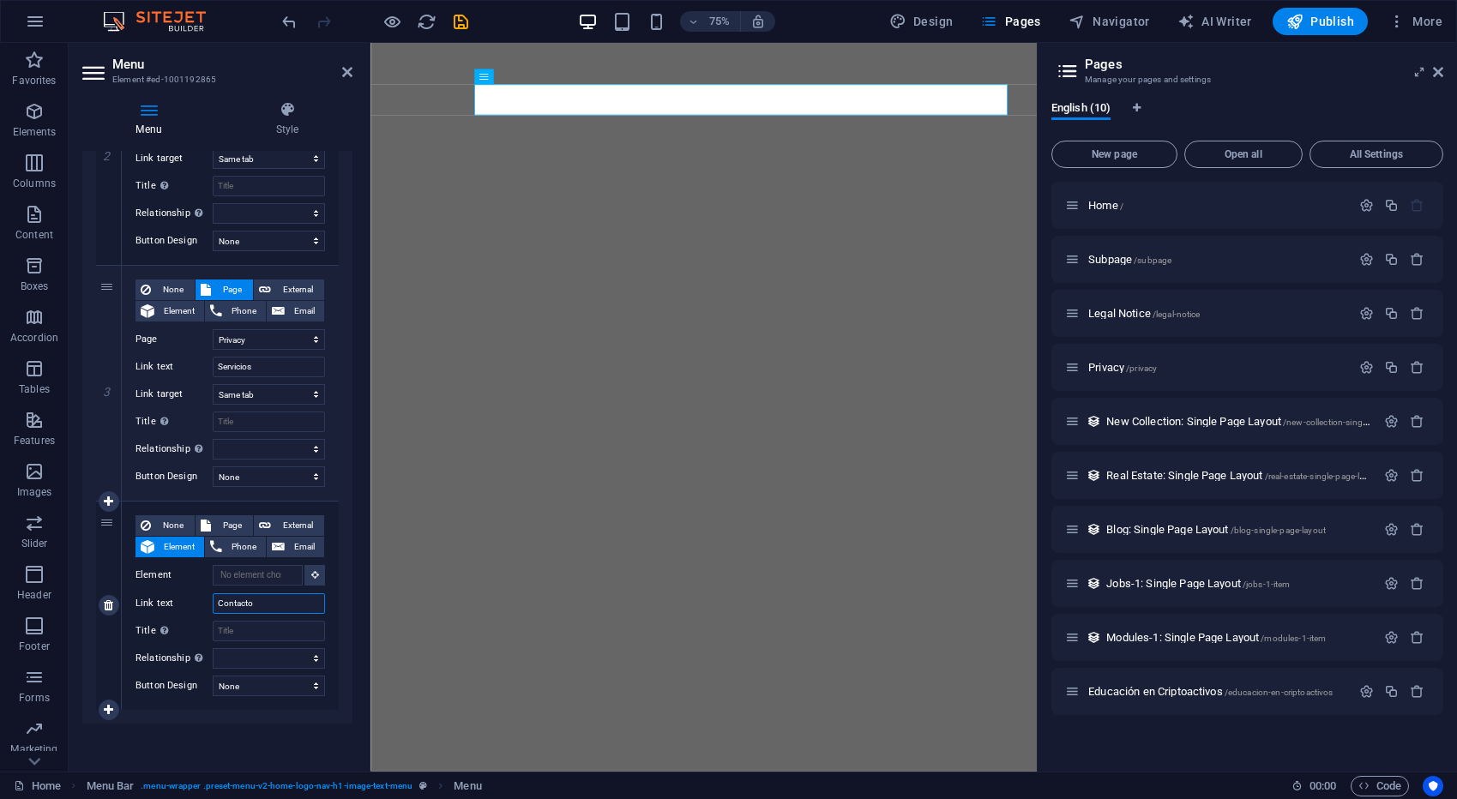
select select
type input "Contacto"
click at [330, 625] on div "None Page External Element Phone Email Page Home Subpage Legal Notice Privacy E…" at bounding box center [230, 606] width 217 height 208
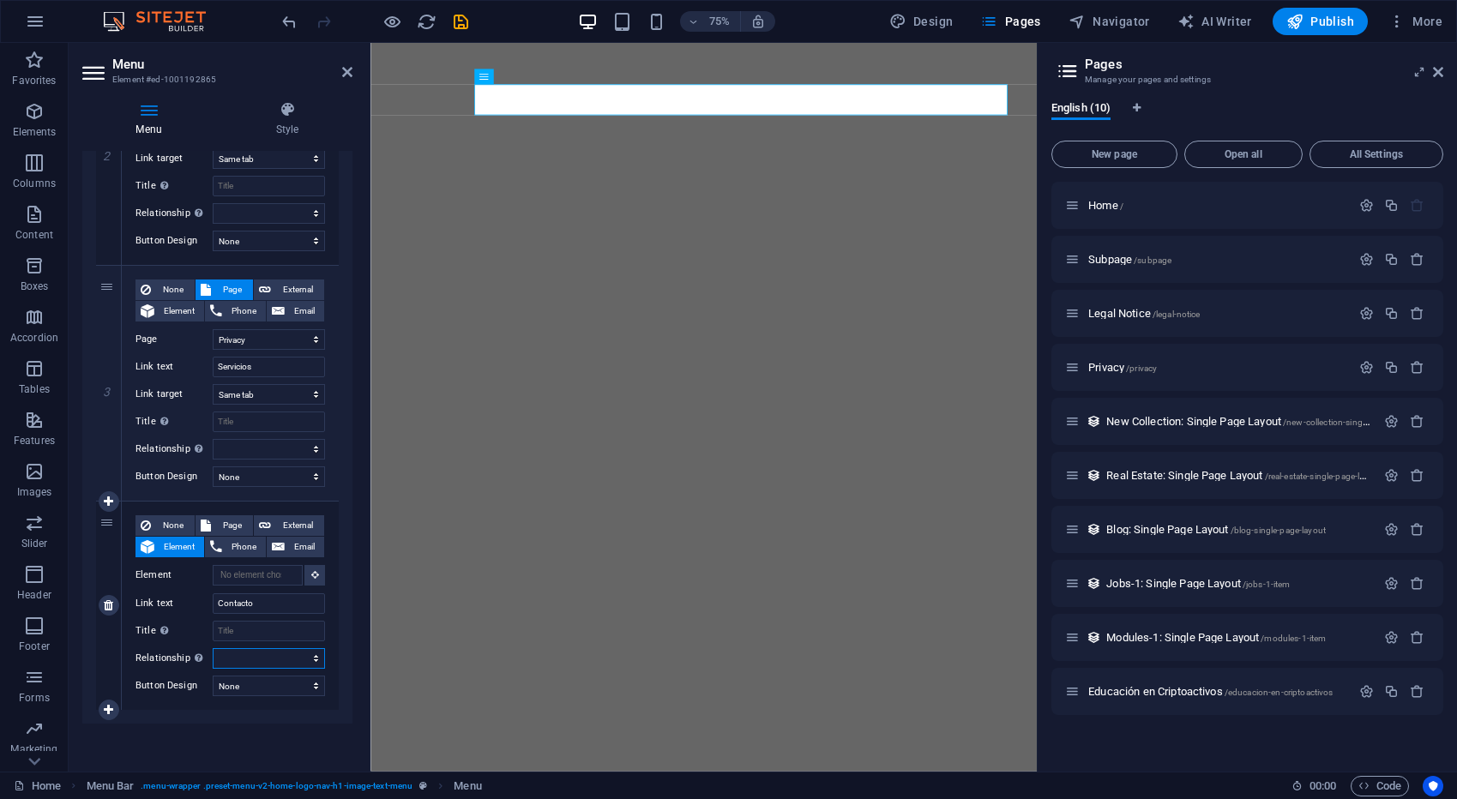
click at [313, 660] on select "alternate author bookmark external help license next nofollow noreferrer noopen…" at bounding box center [269, 658] width 112 height 21
click at [308, 686] on select "None Default Primary Secondary" at bounding box center [269, 686] width 112 height 21
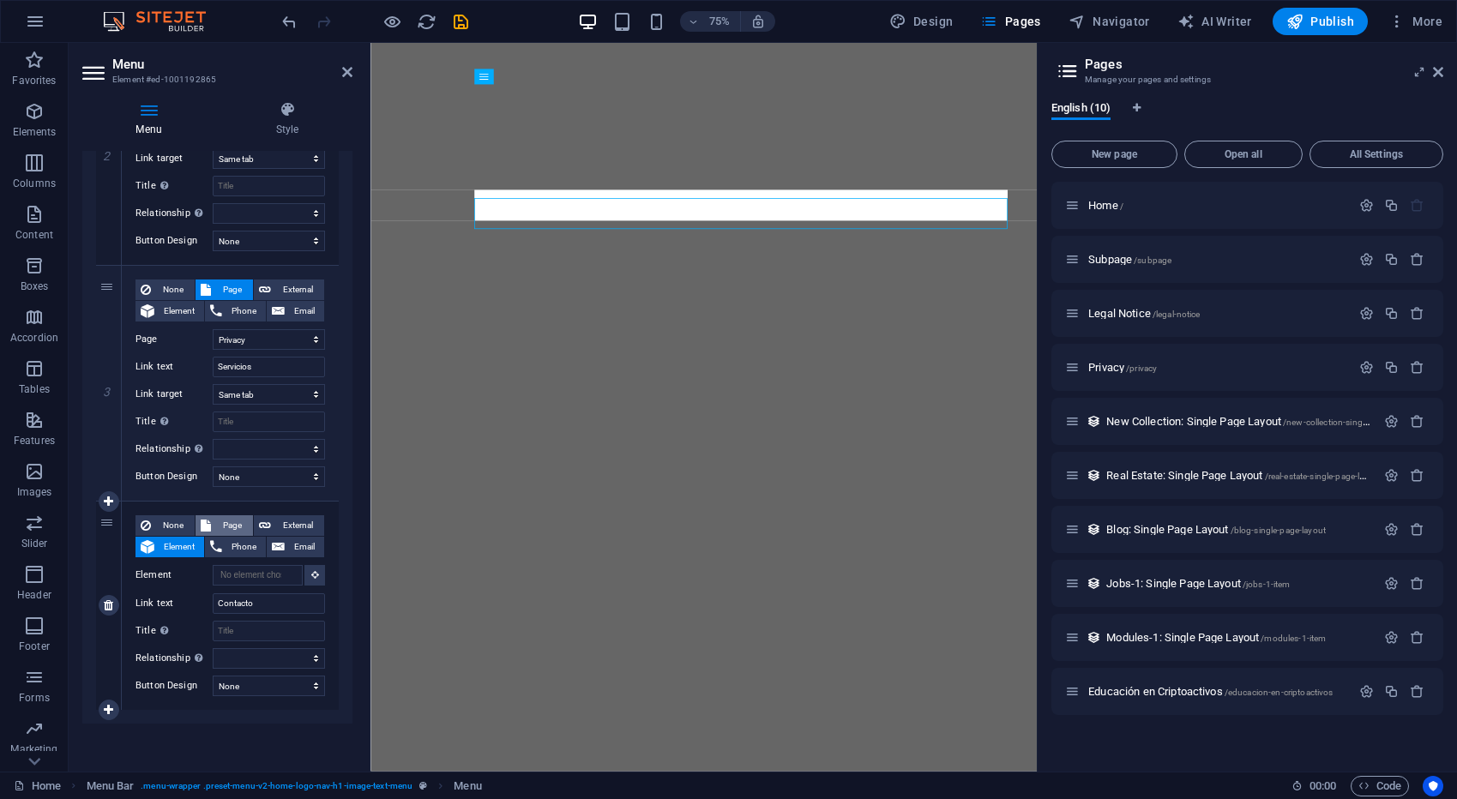
click at [219, 524] on span "Page" at bounding box center [232, 525] width 32 height 21
select select
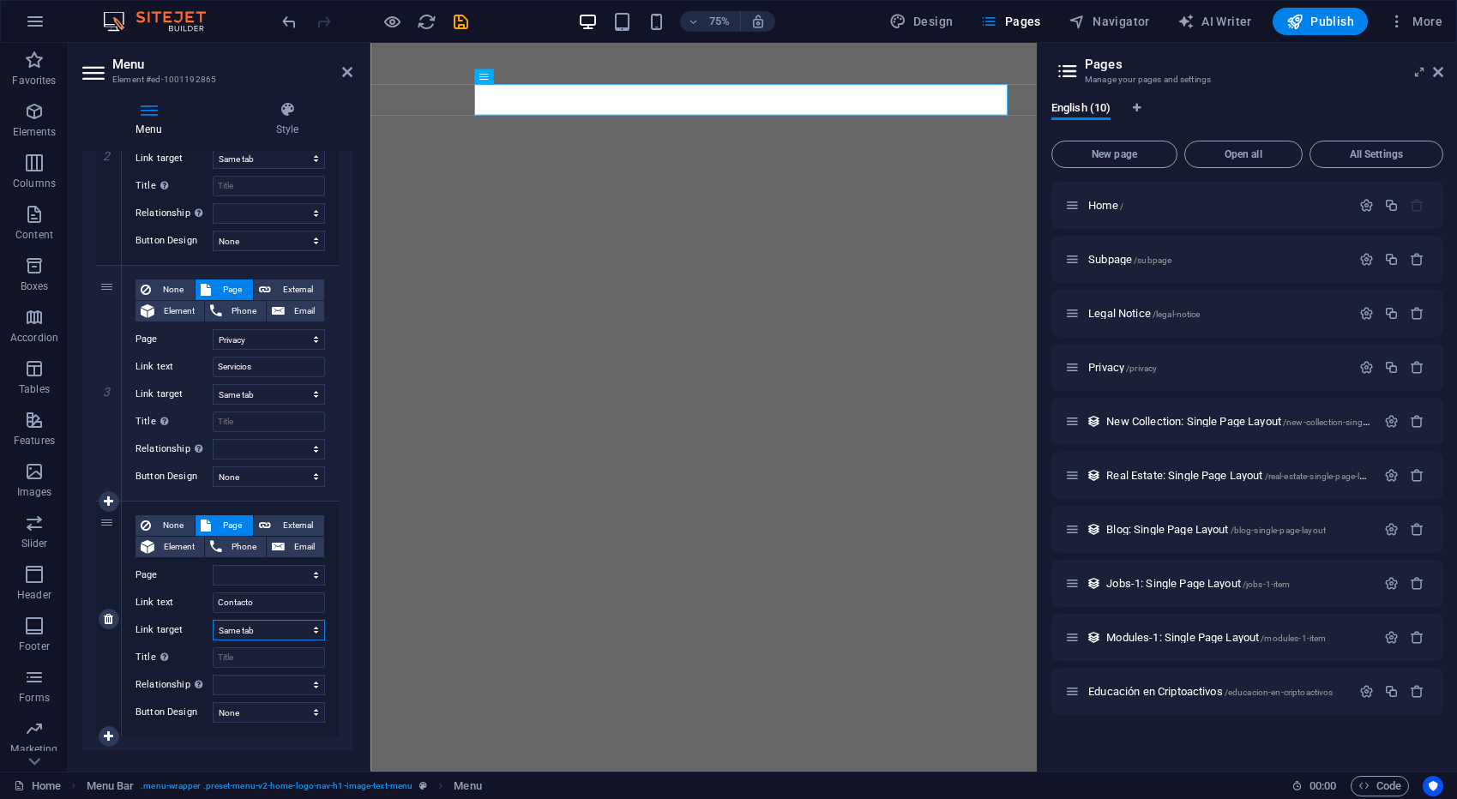
click at [317, 634] on select "New tab Same tab Overlay" at bounding box center [269, 630] width 112 height 21
click at [314, 683] on select "alternate author bookmark external help license next nofollow noreferrer noopen…" at bounding box center [269, 685] width 112 height 21
select select
click at [213, 675] on select "alternate author bookmark external help license next nofollow noreferrer noopen…" at bounding box center [269, 685] width 112 height 21
select select
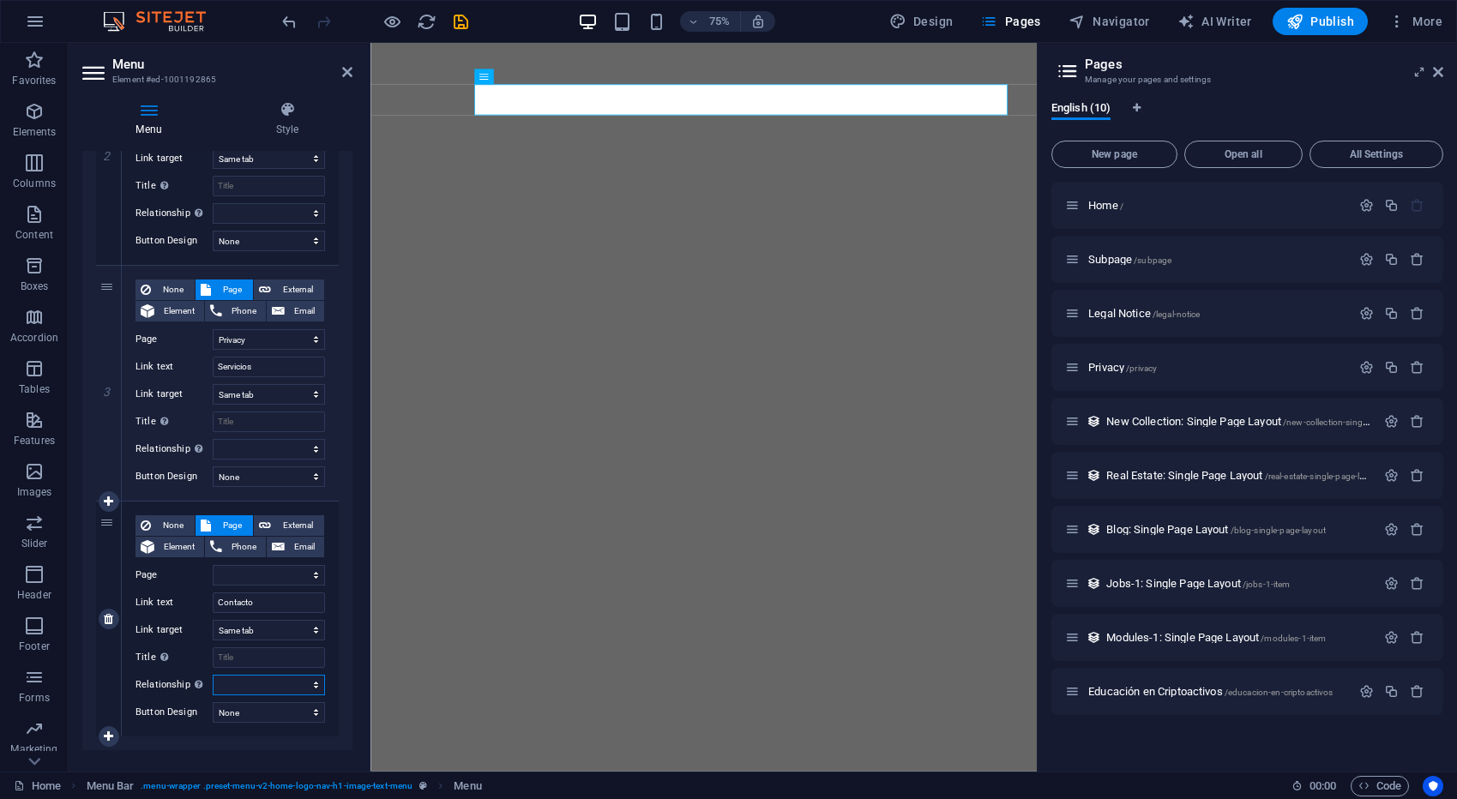
select select
click at [316, 712] on select "None Default Primary Secondary" at bounding box center [269, 712] width 112 height 21
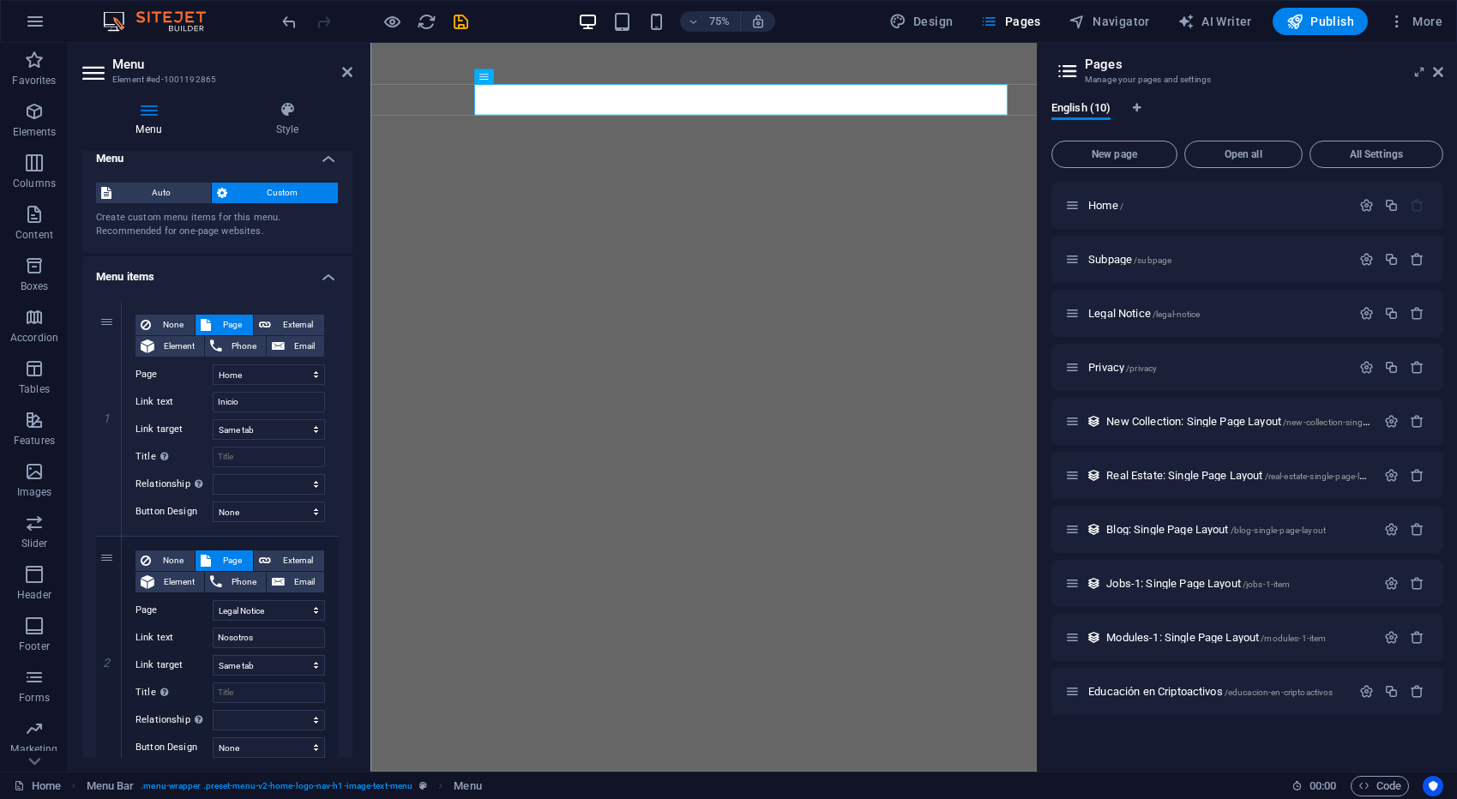
scroll to position [0, 0]
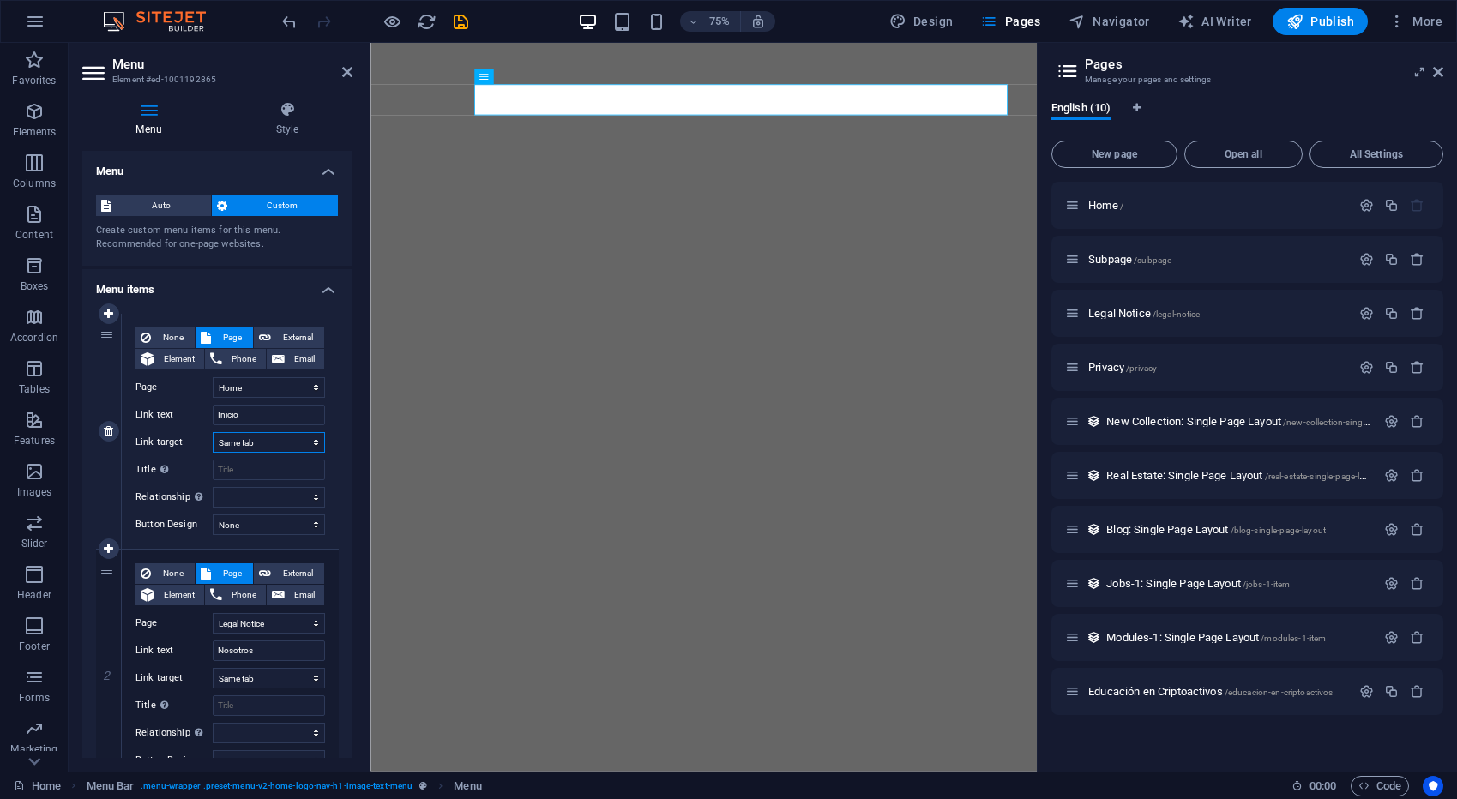
click at [318, 444] on select "New tab Same tab Overlay" at bounding box center [269, 442] width 112 height 21
click at [1441, 75] on icon at bounding box center [1438, 72] width 10 height 14
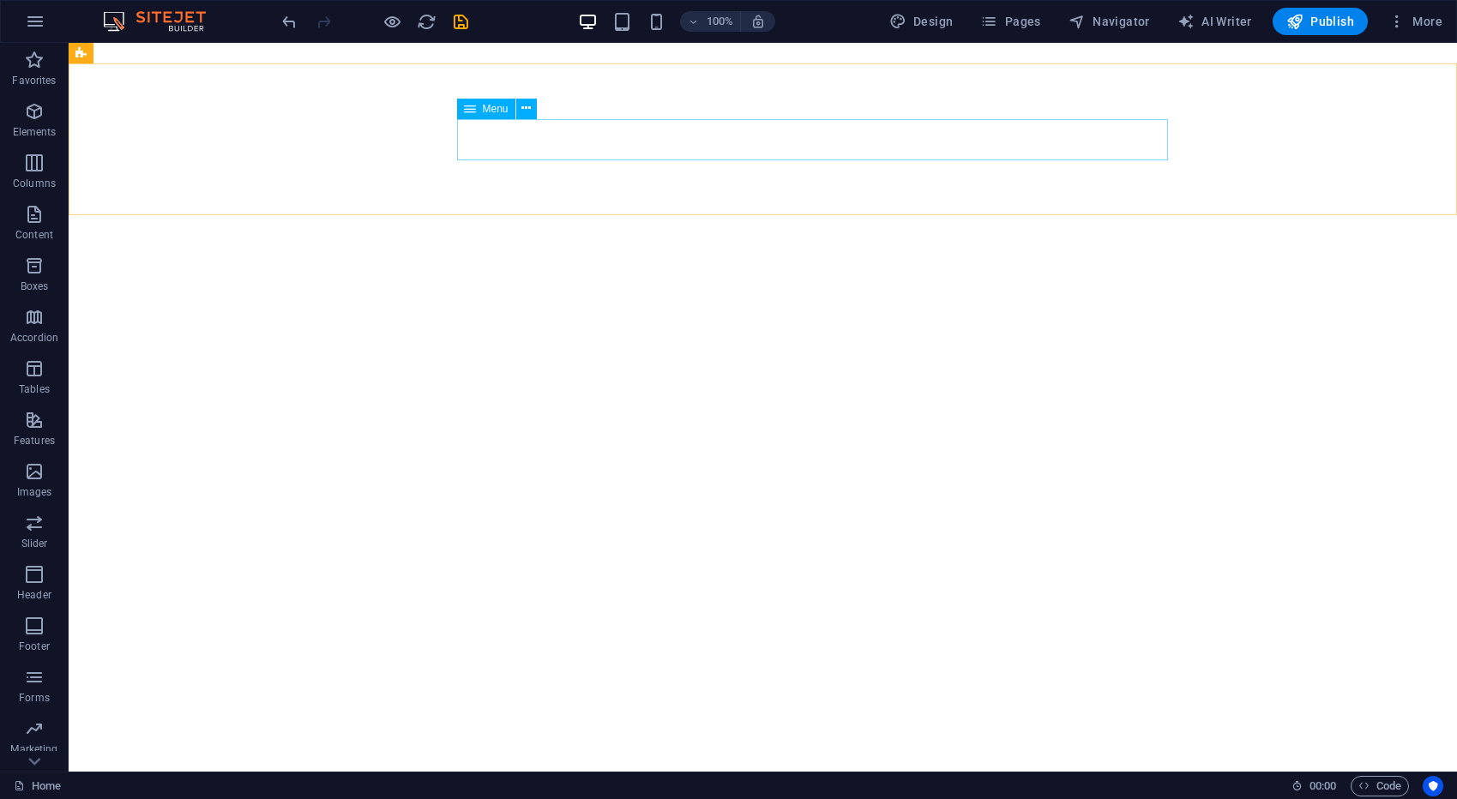
click at [495, 107] on span "Menu" at bounding box center [496, 109] width 26 height 10
select select
select select "2"
select select
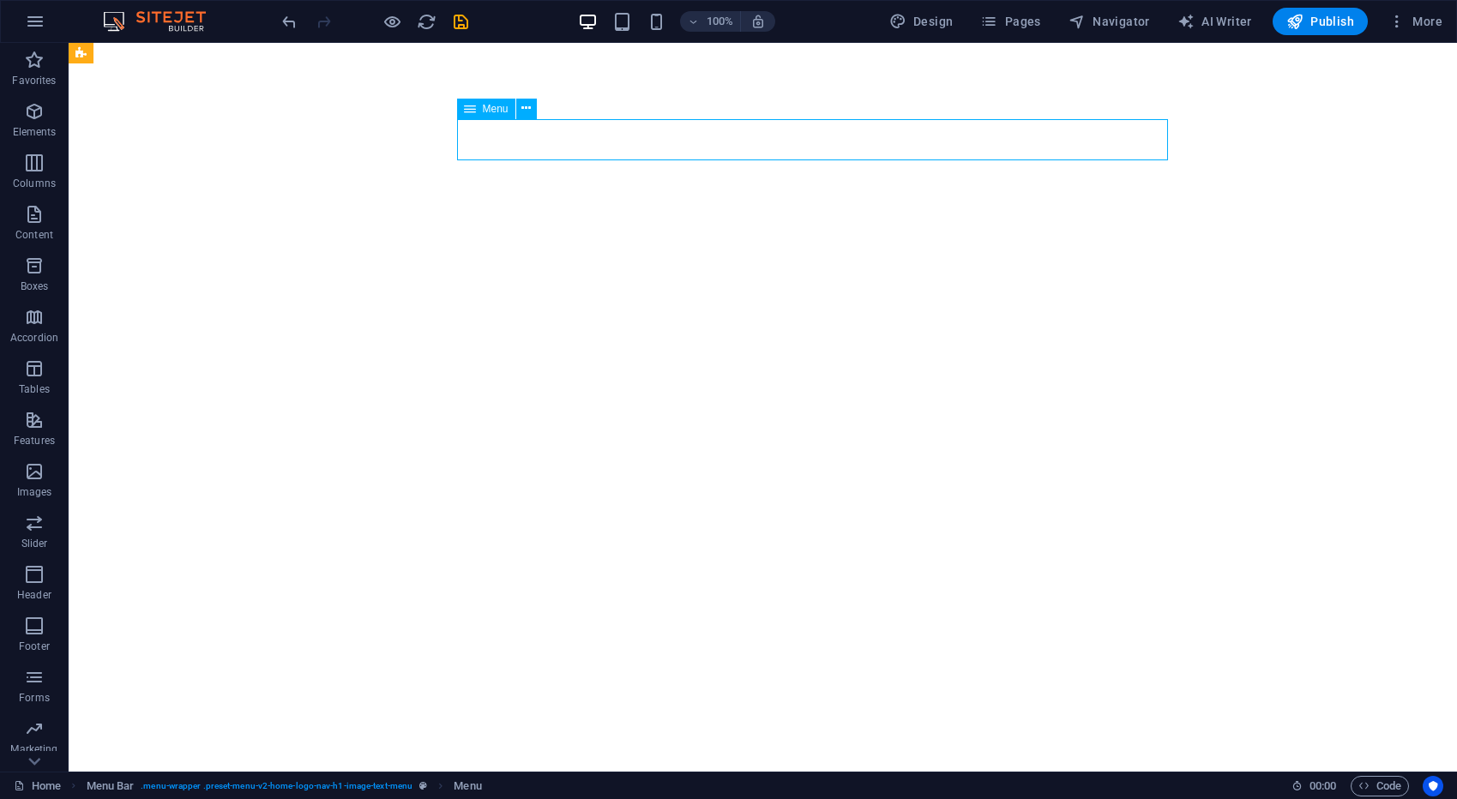
select select "3"
select select
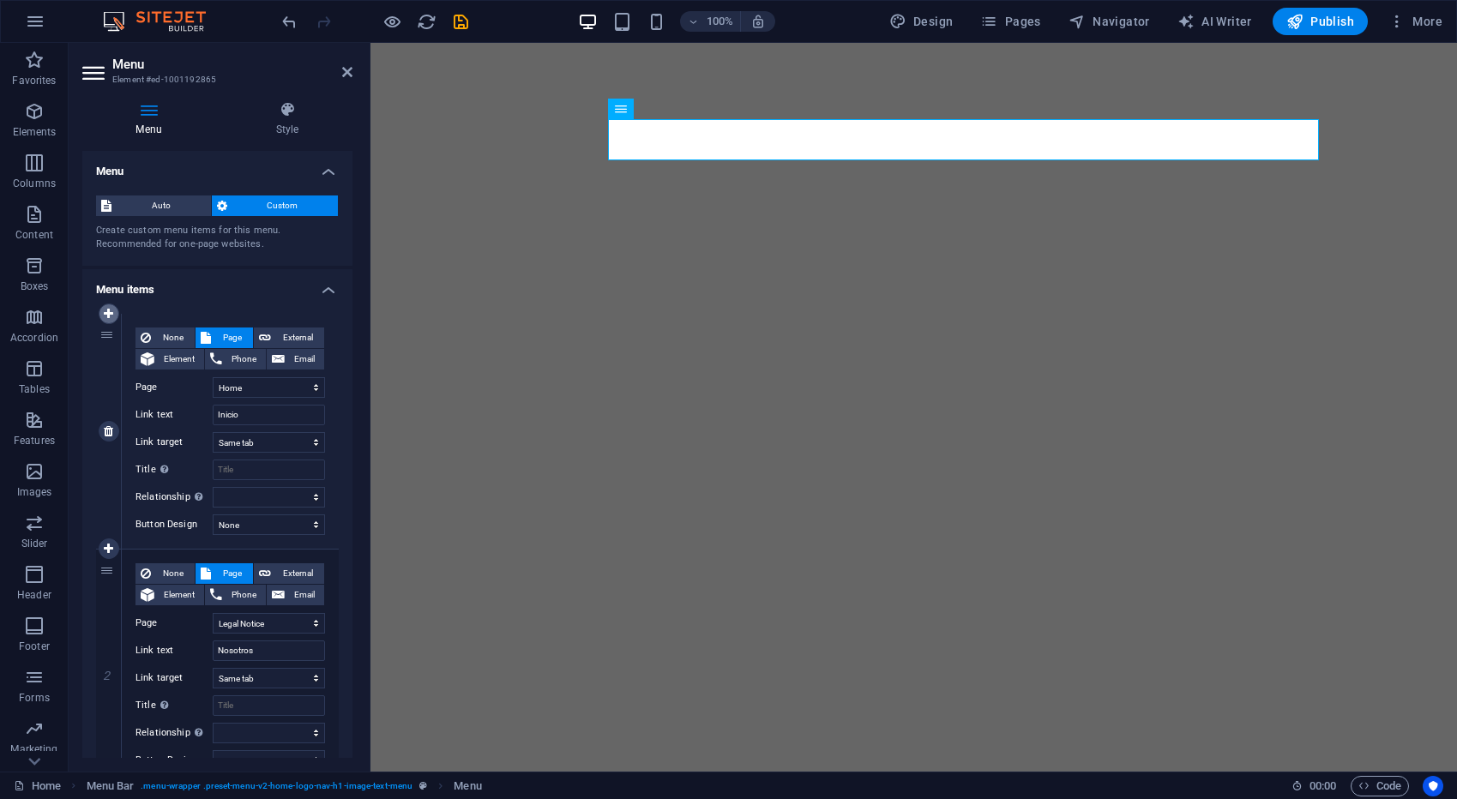
click at [108, 314] on icon at bounding box center [108, 314] width 9 height 12
select select
select select "0"
type input "Inicio"
select select
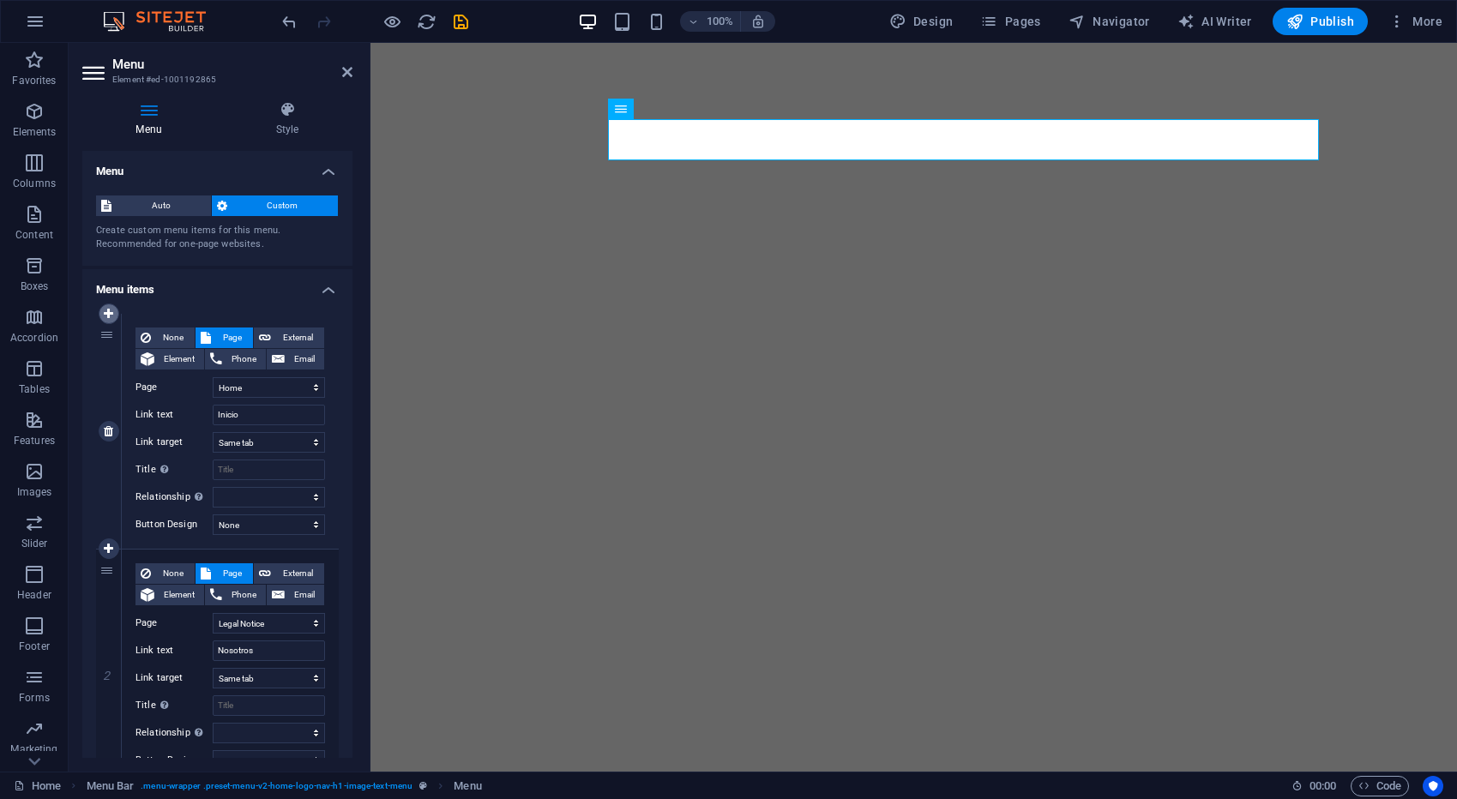
select select "2"
type input "Nosotros"
select select
select select "3"
type input "Servicios"
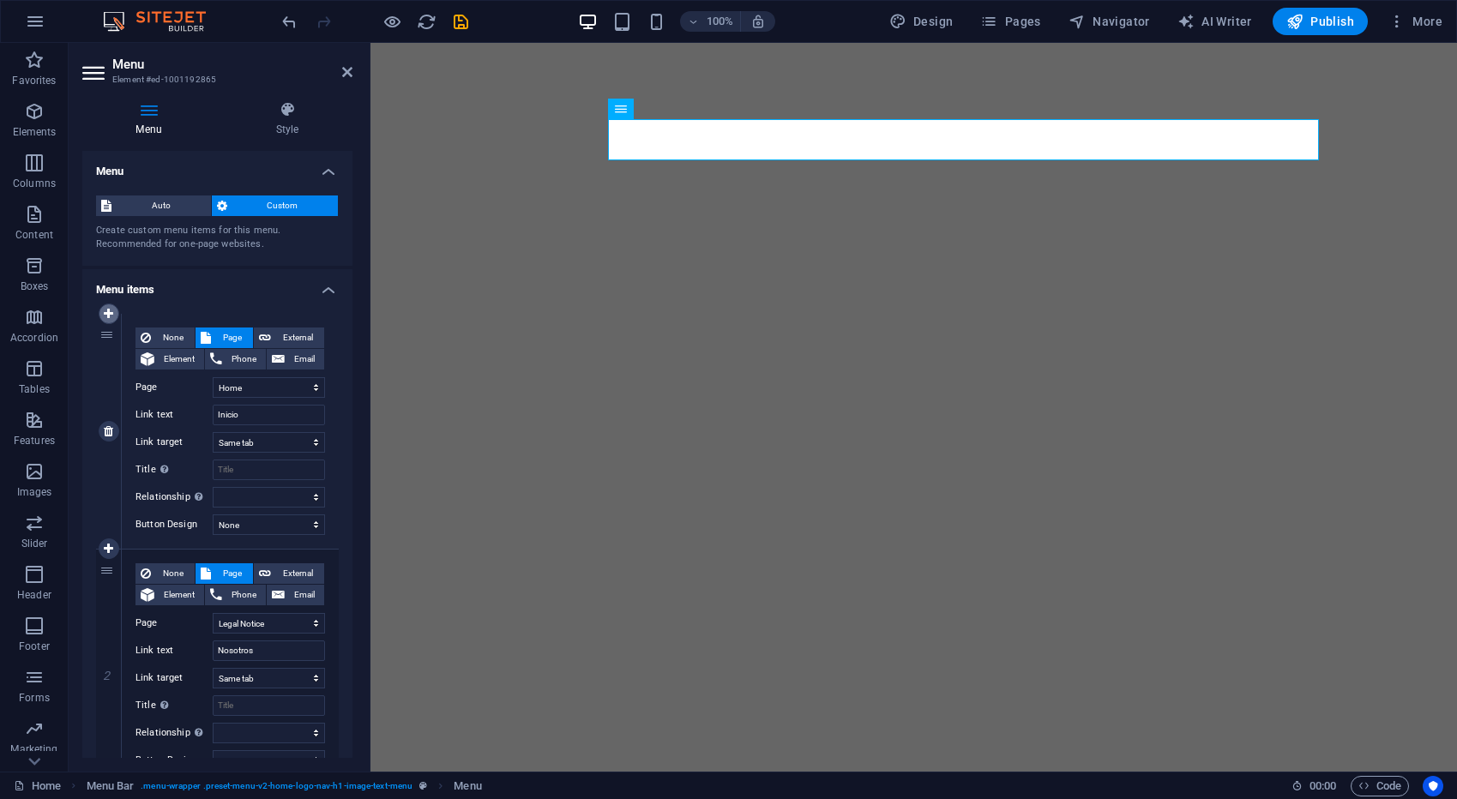
select select
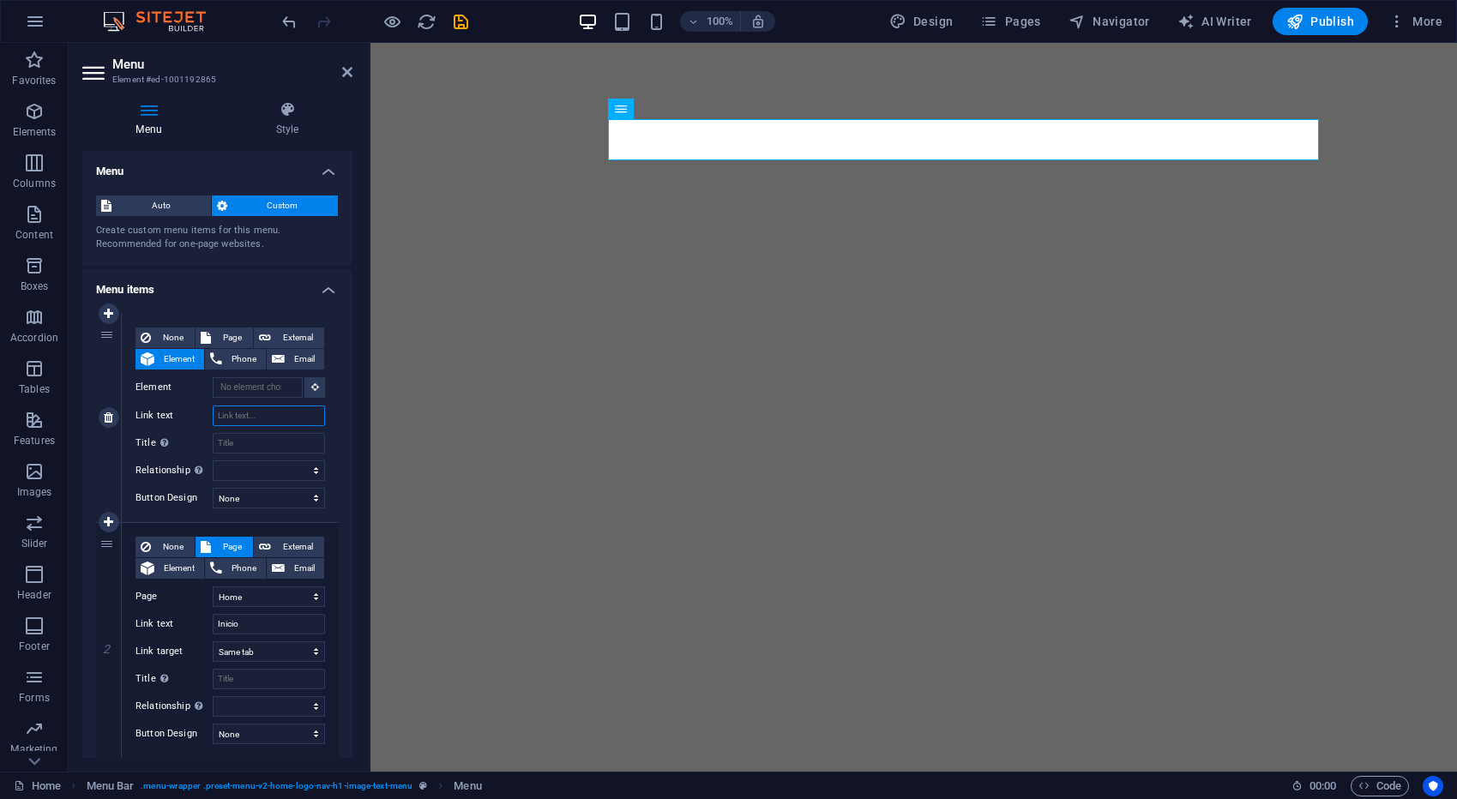
click at [238, 412] on input "Link text" at bounding box center [269, 416] width 112 height 21
type input "Zona Enc"
select select
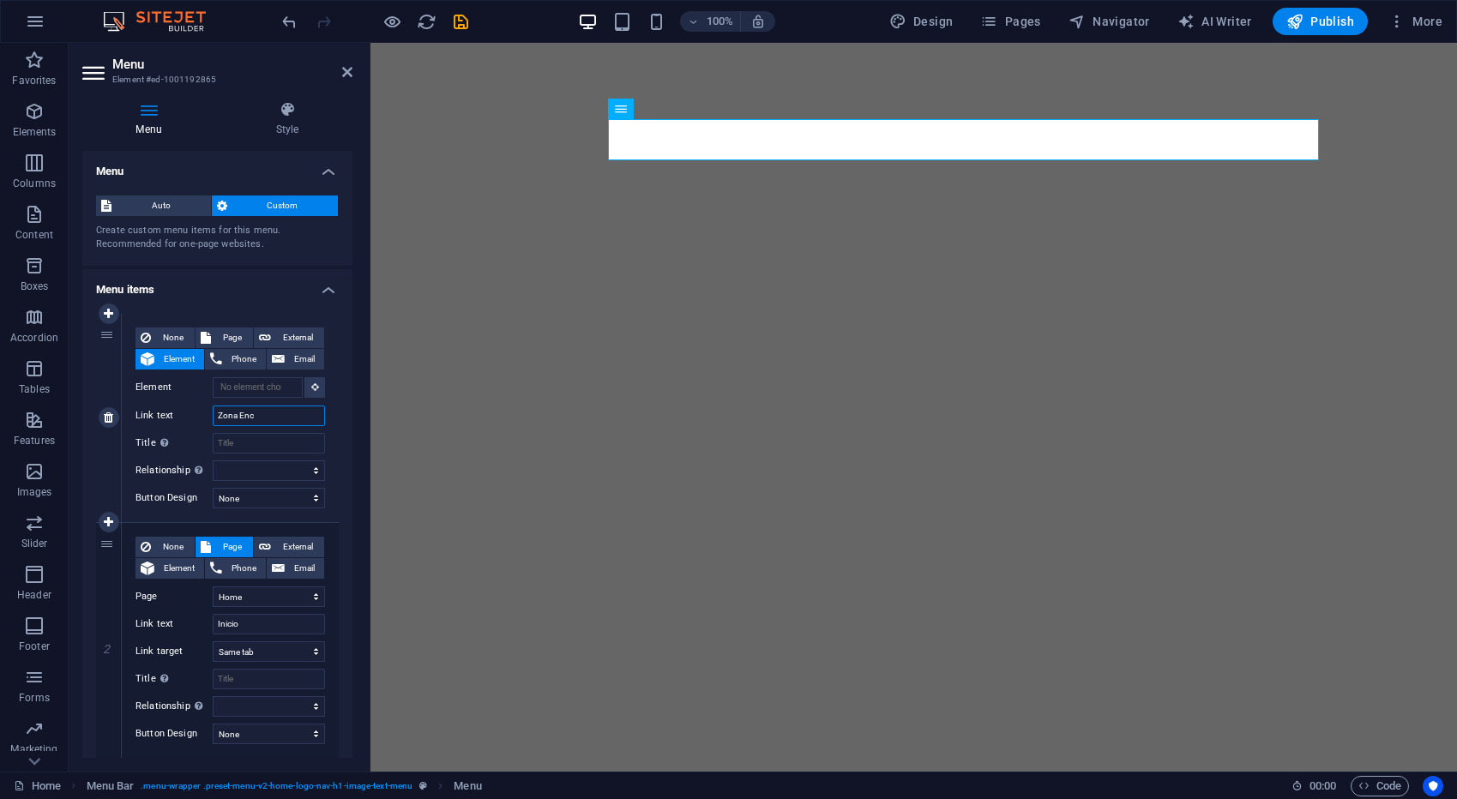
select select
type input "Zona Encri"
select select
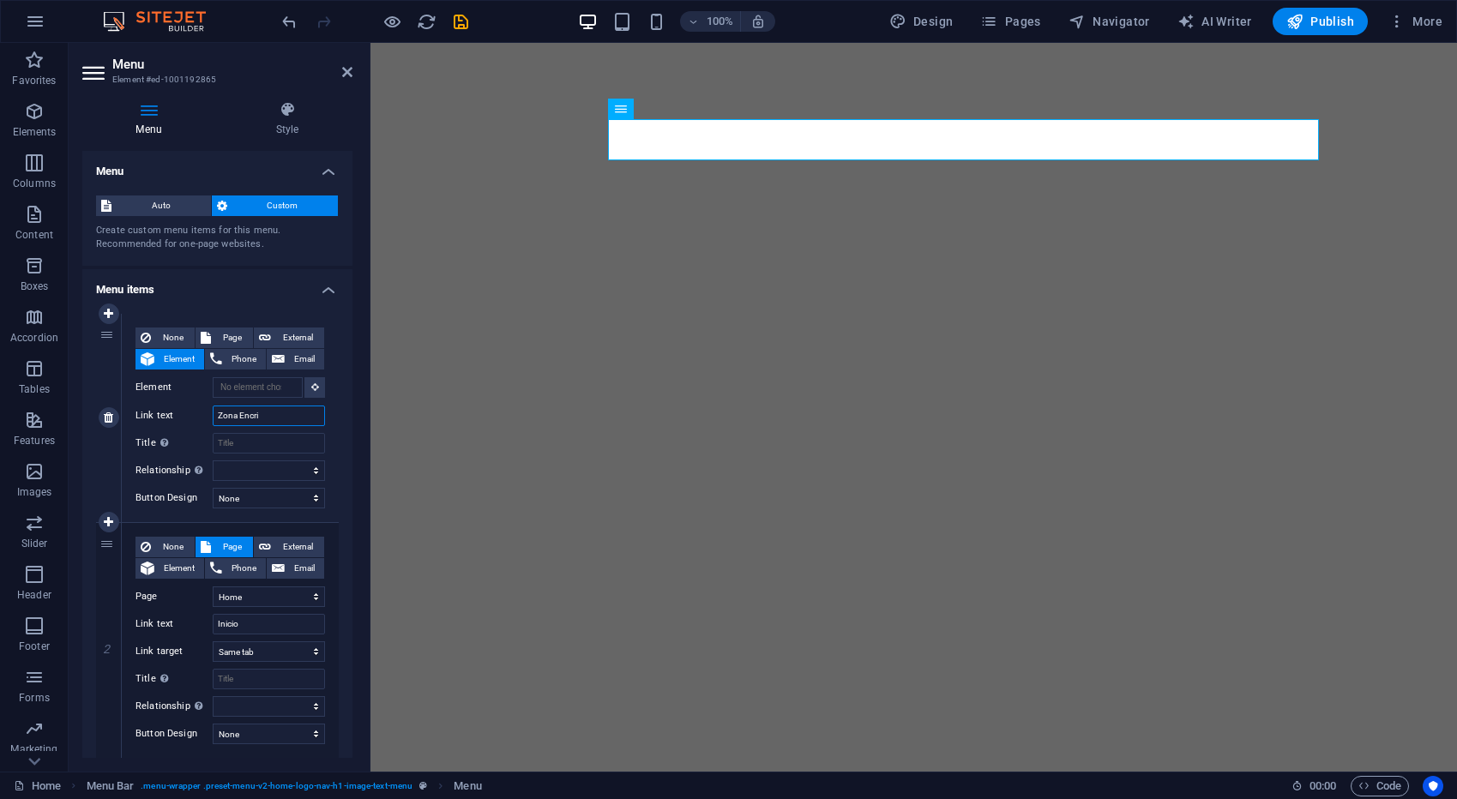
select select
type input "Zona Encriptada"
select select
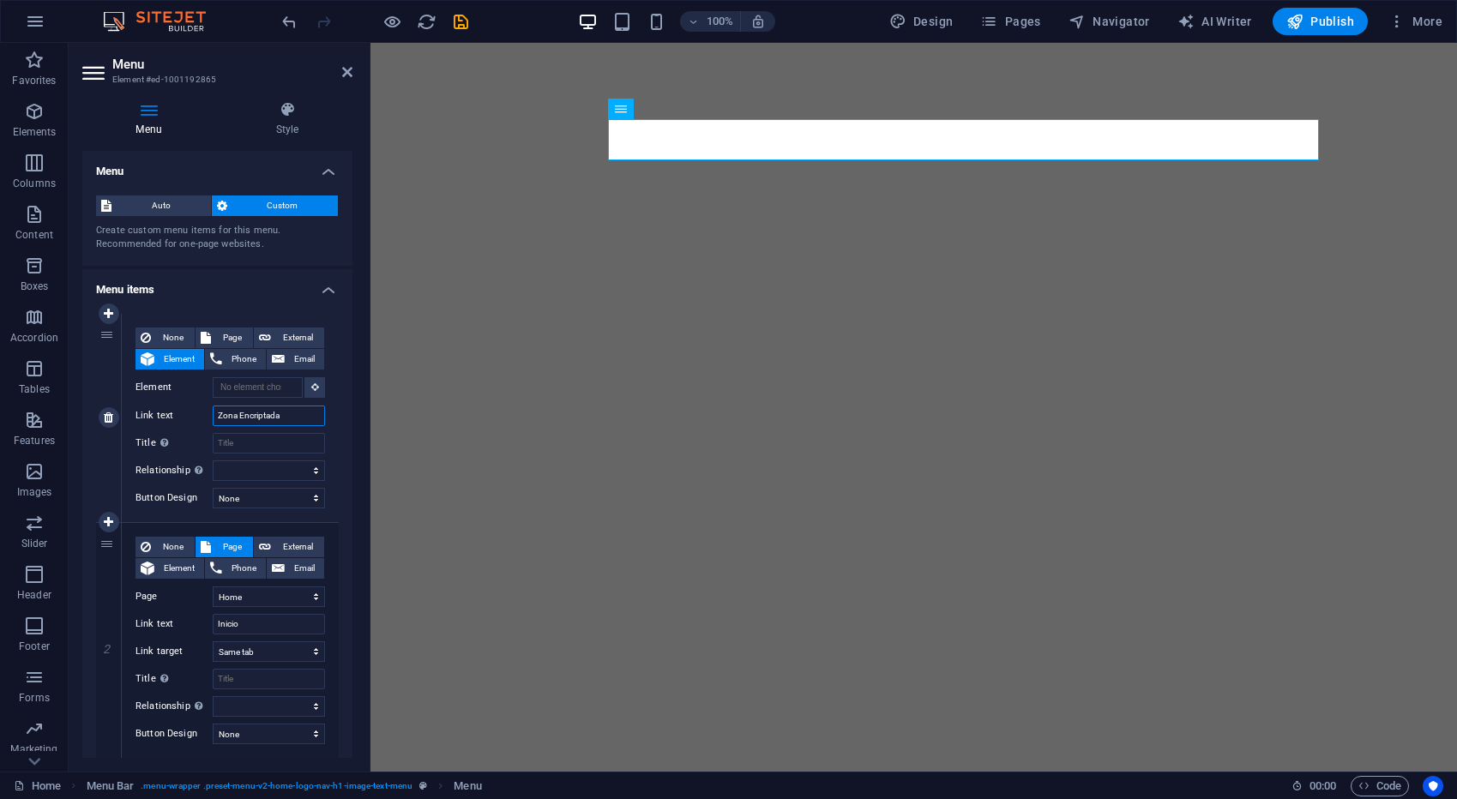
select select
type input "Zona Encriptada"
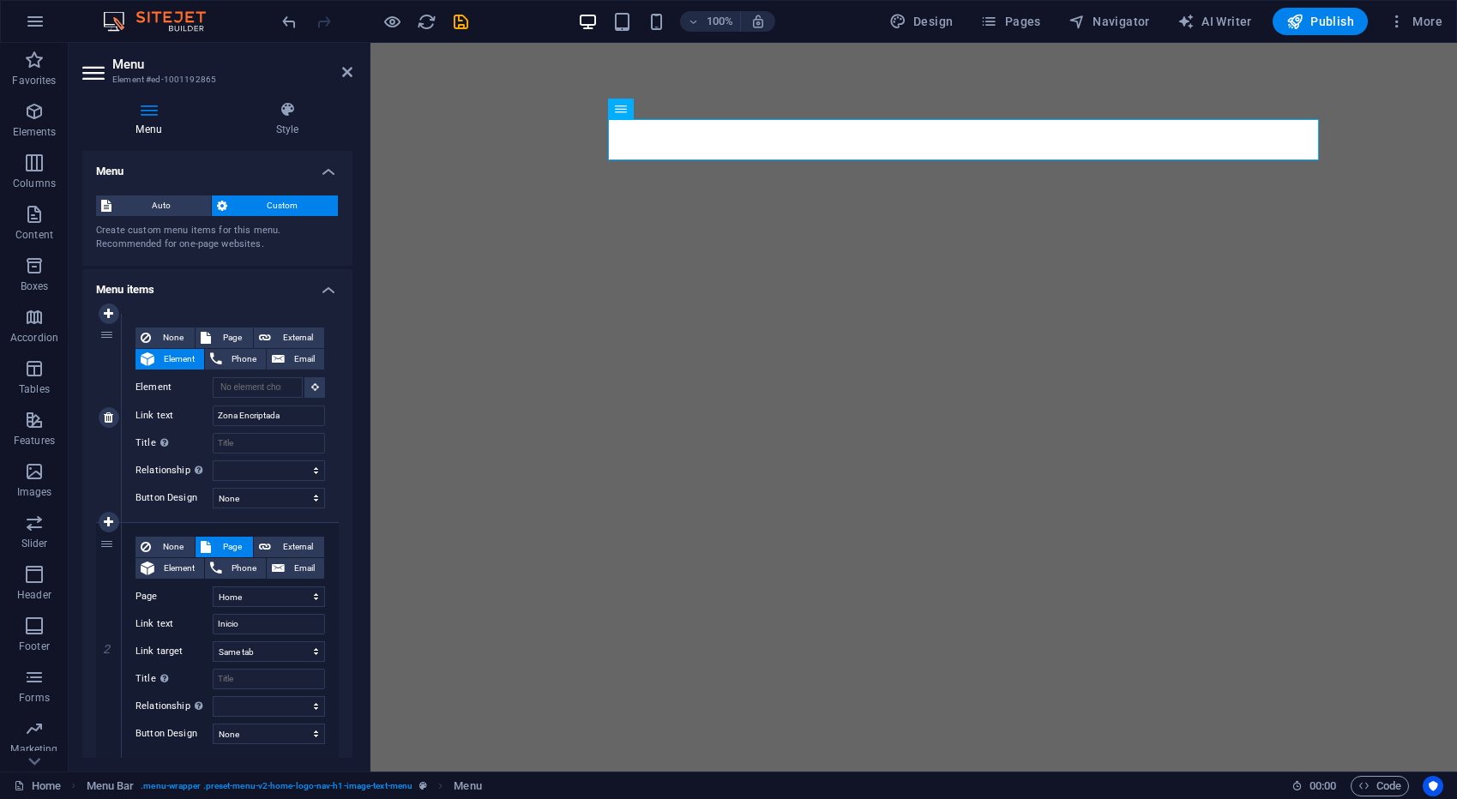
click at [188, 445] on label "Title Additional link description, should not be the same as the link text. The…" at bounding box center [173, 443] width 77 height 21
click at [213, 445] on input "Title Additional link description, should not be the same as the link text. The…" at bounding box center [269, 443] width 112 height 21
click at [464, 23] on icon "save" at bounding box center [461, 22] width 20 height 20
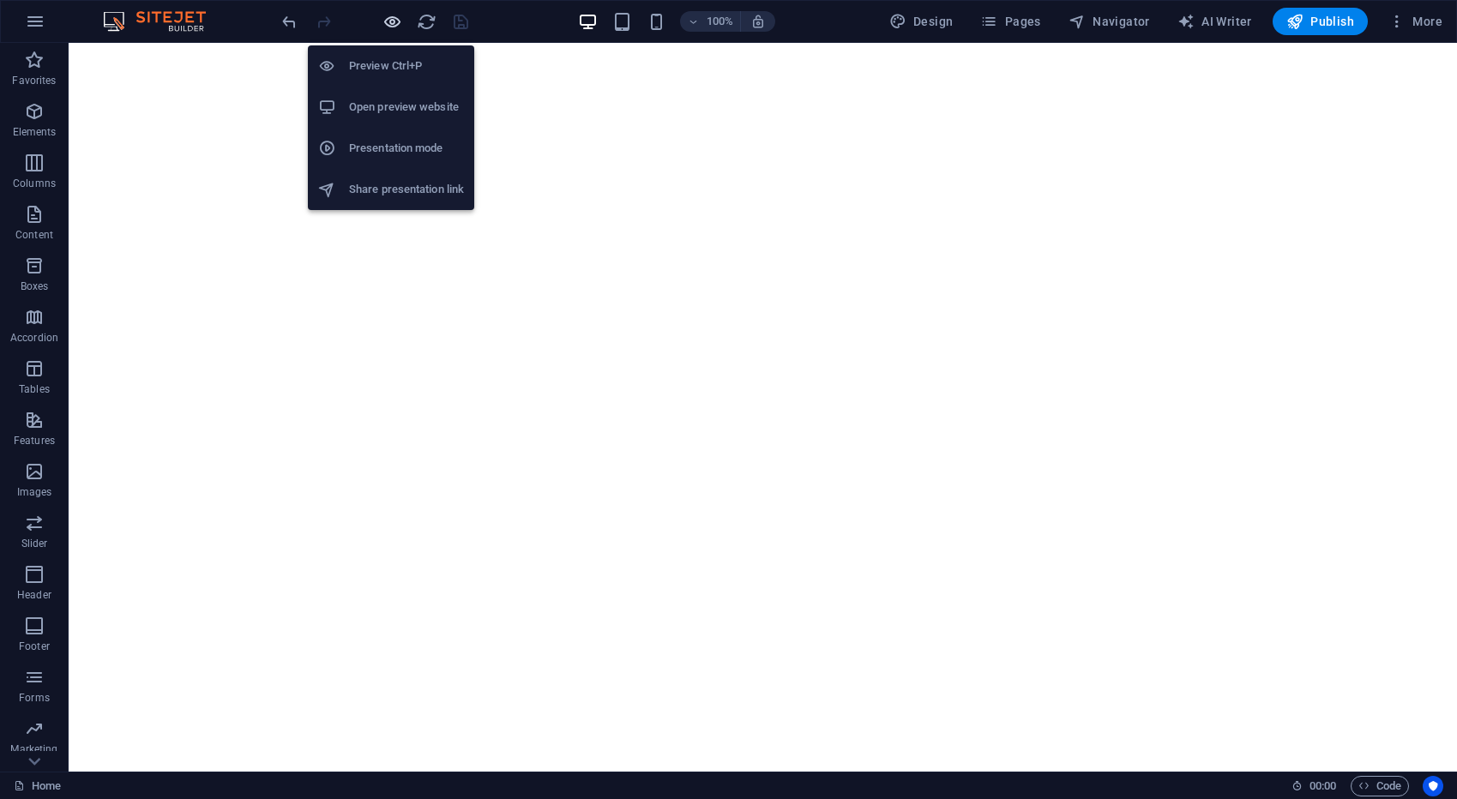
click at [391, 24] on icon "button" at bounding box center [392, 22] width 20 height 20
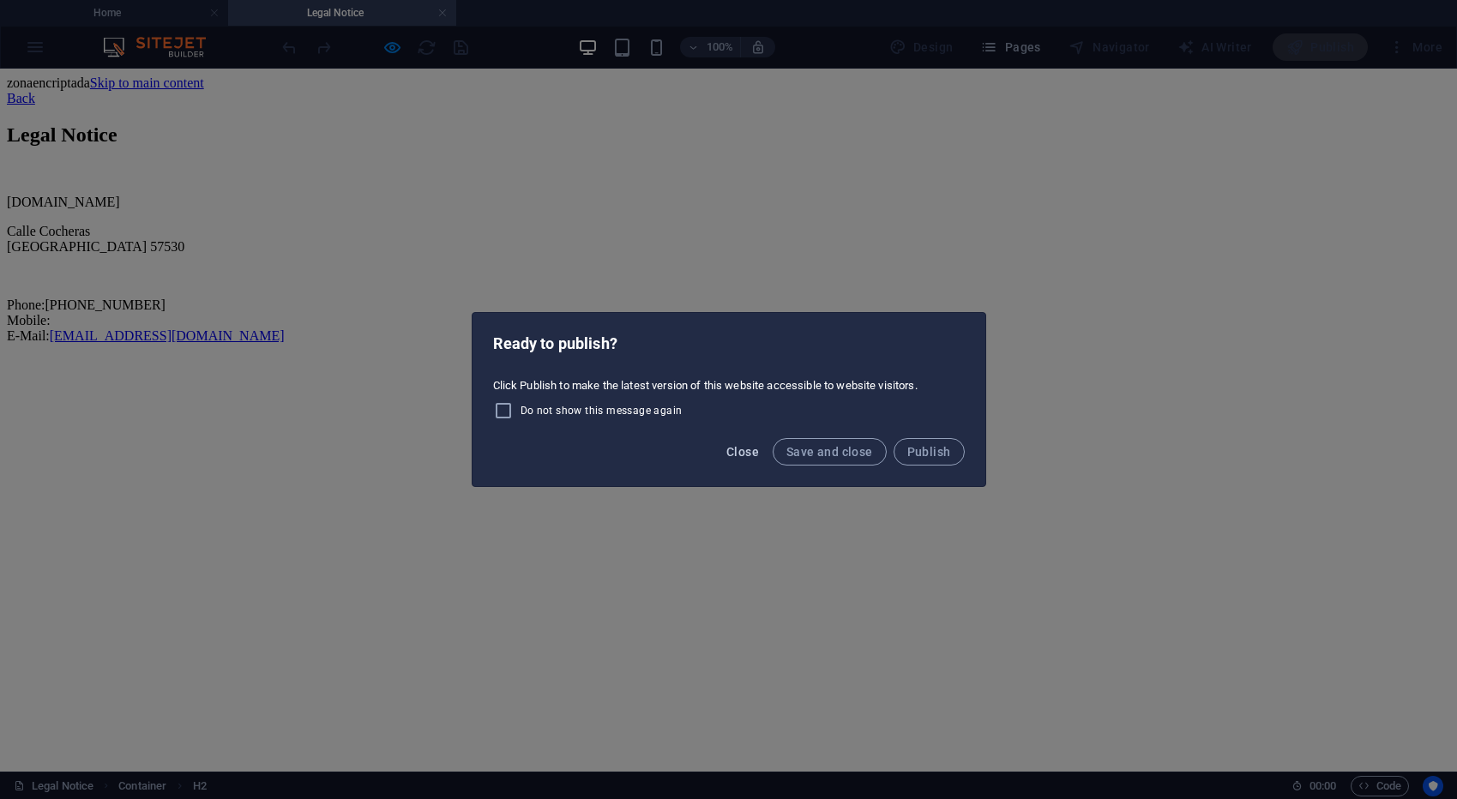
click at [746, 454] on span "Close" at bounding box center [742, 452] width 33 height 14
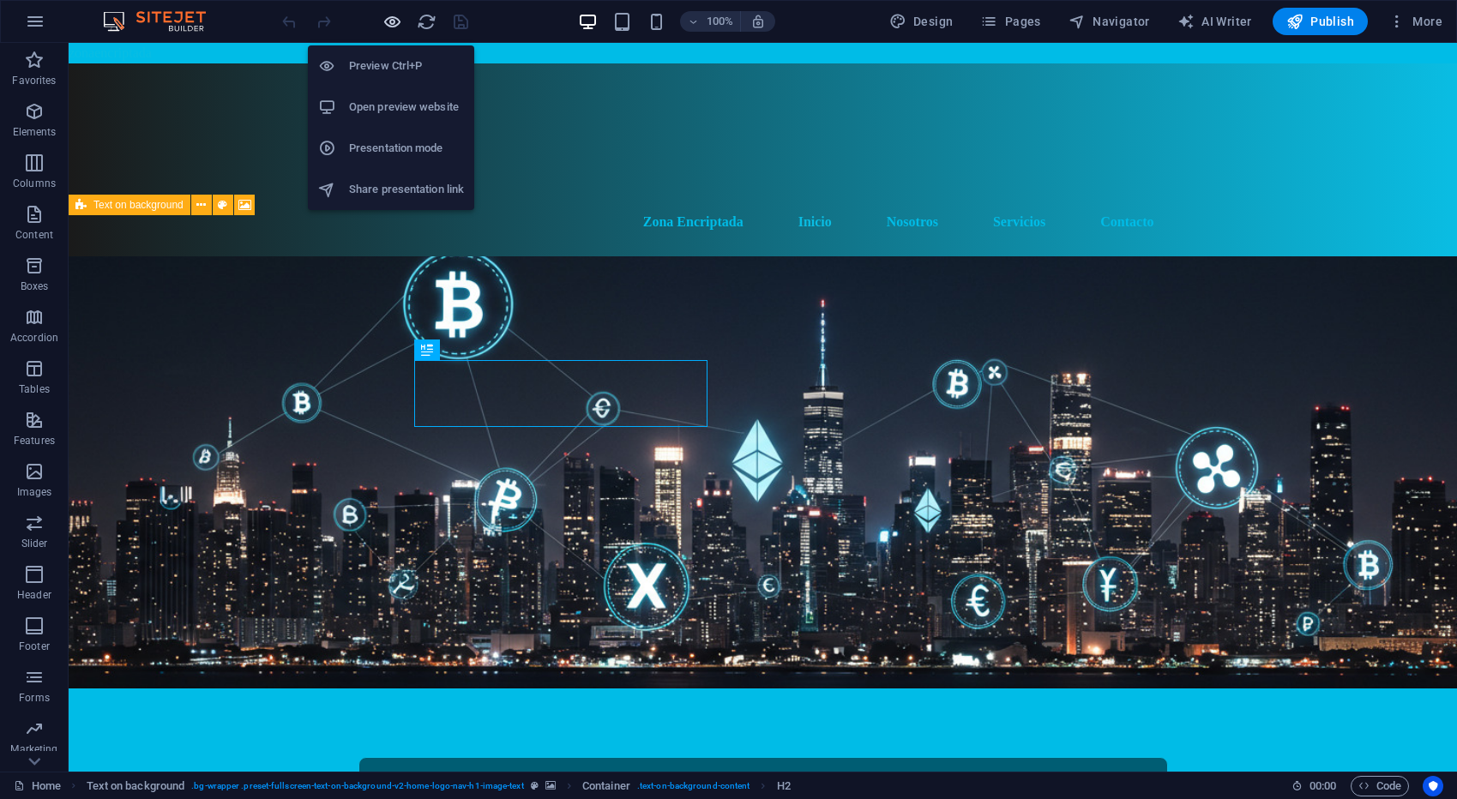
click at [392, 24] on icon "button" at bounding box center [392, 22] width 20 height 20
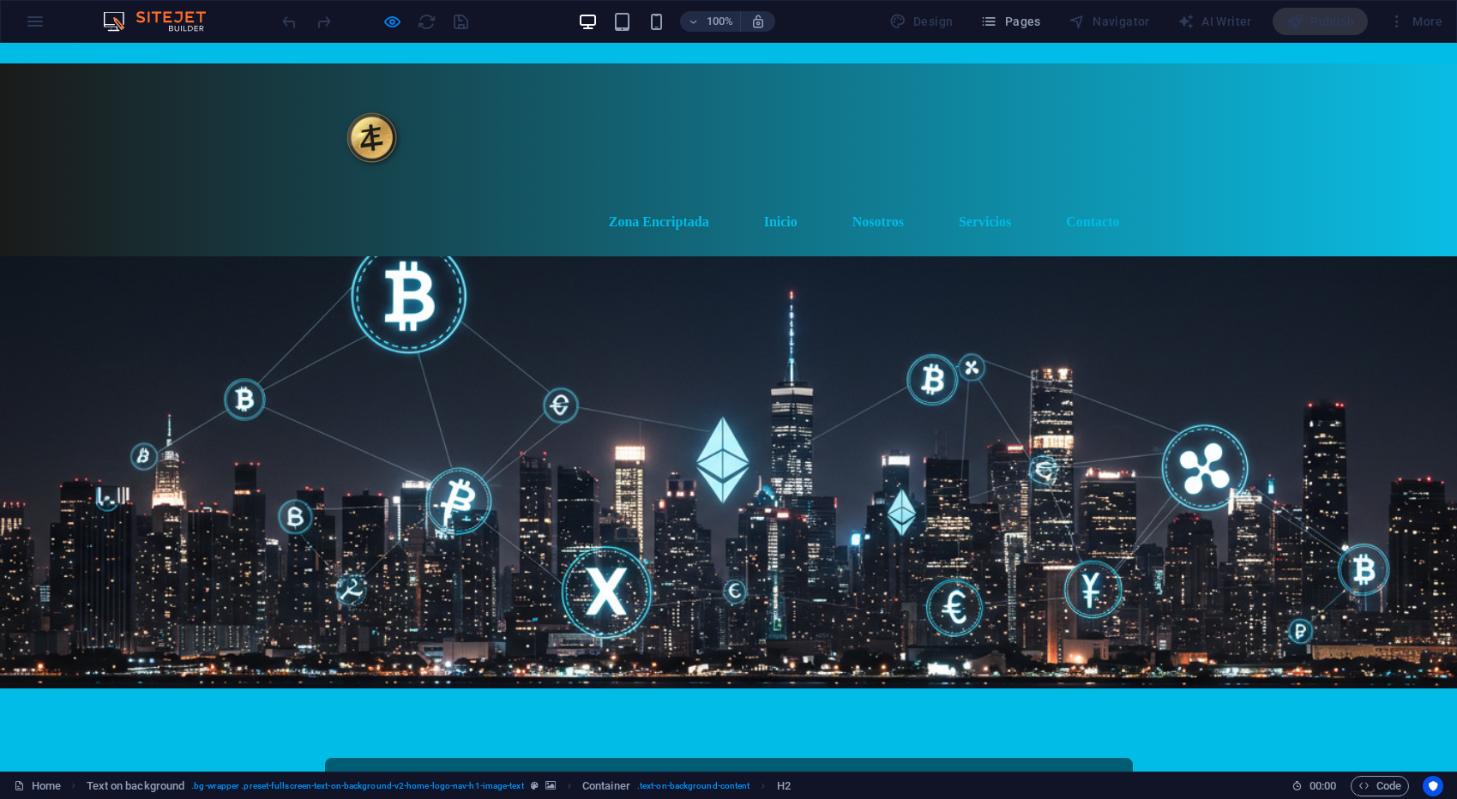
click at [780, 201] on link "Inicio" at bounding box center [780, 221] width 61 height 41
click at [884, 201] on link "Nosotros" at bounding box center [877, 221] width 79 height 41
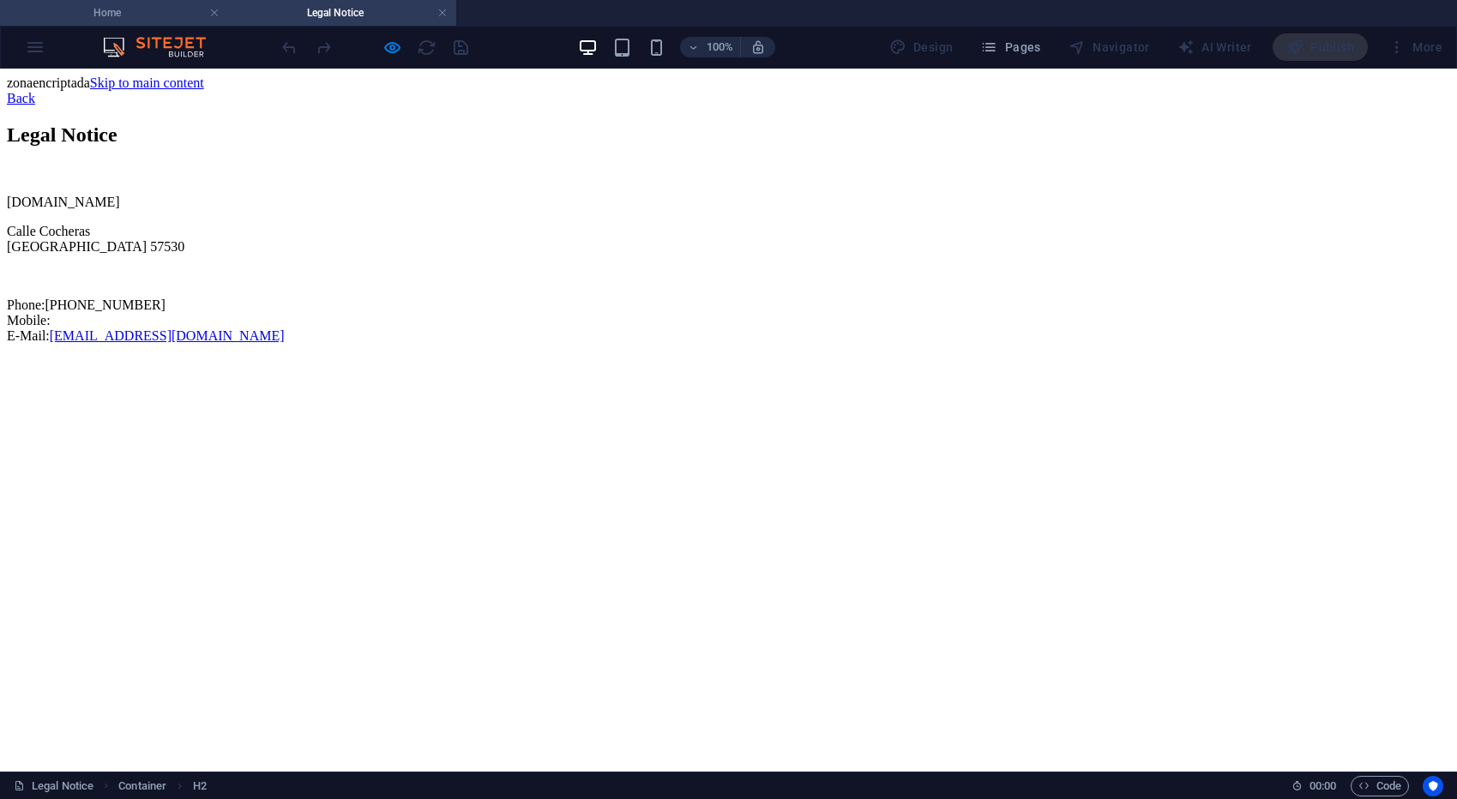
click at [163, 4] on h4 "Home" at bounding box center [114, 12] width 228 height 19
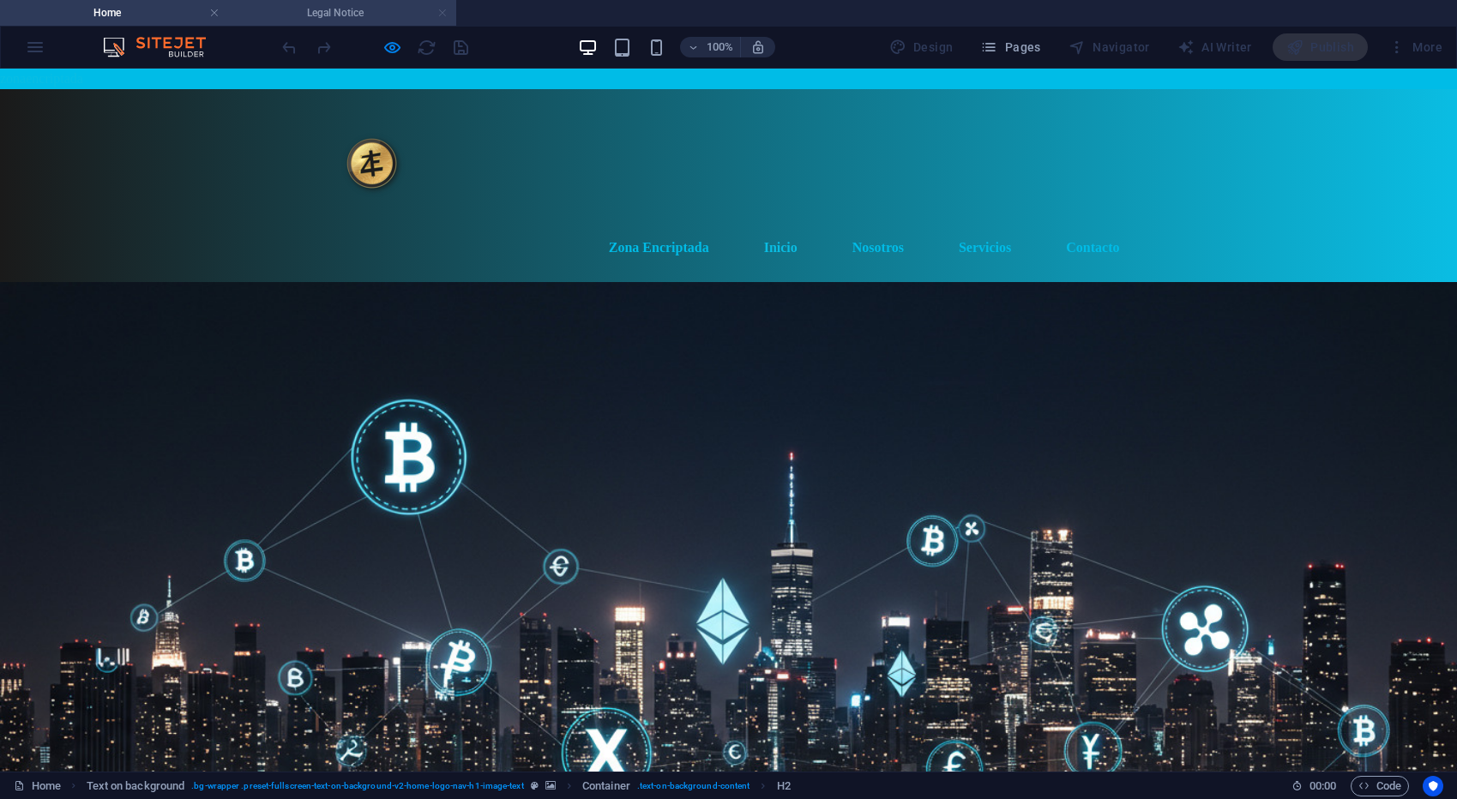
click at [440, 12] on link at bounding box center [442, 13] width 10 height 16
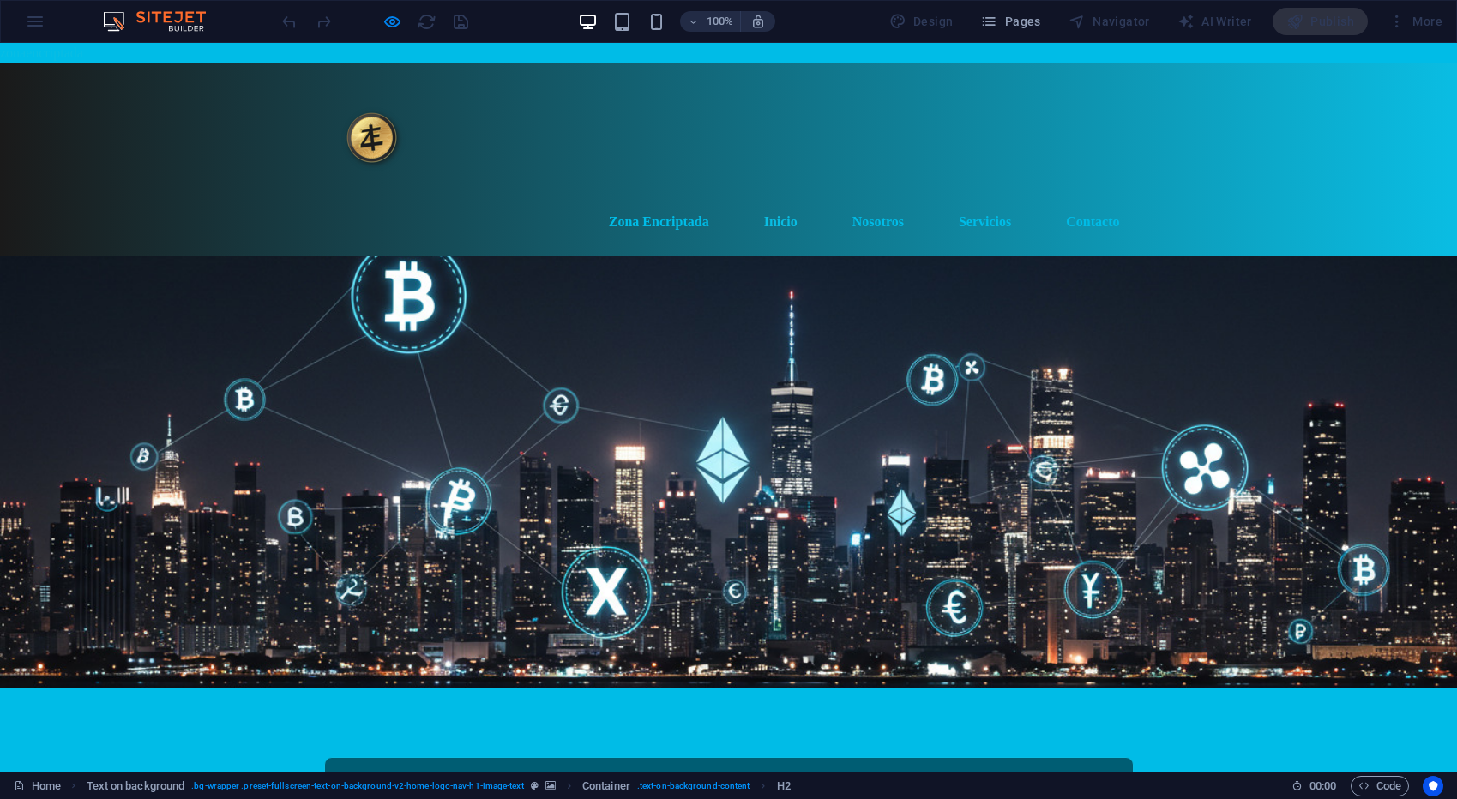
click at [784, 201] on link "Inicio" at bounding box center [780, 221] width 61 height 41
click at [884, 201] on link "Nosotros" at bounding box center [877, 221] width 79 height 41
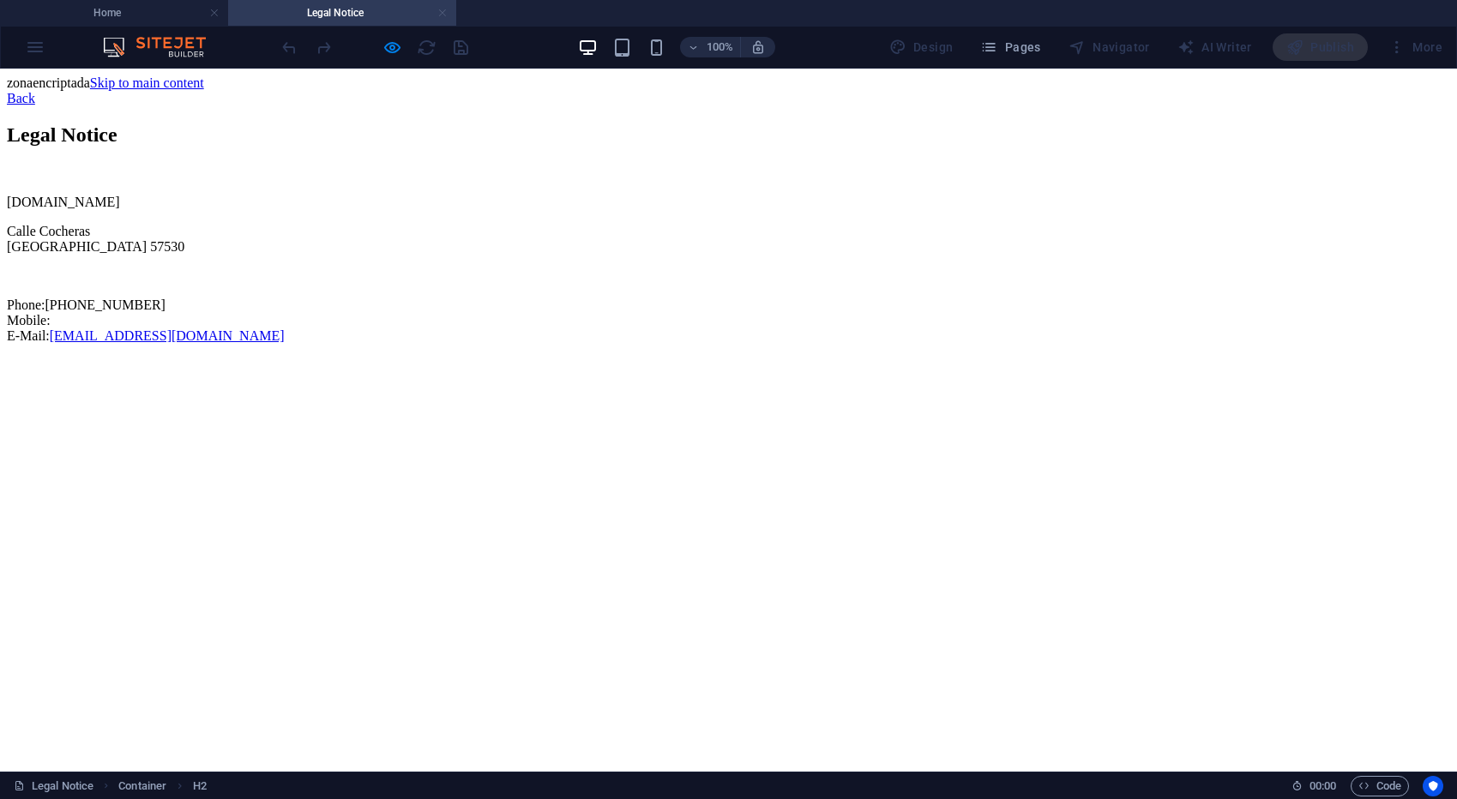
click at [443, 12] on link at bounding box center [442, 13] width 10 height 16
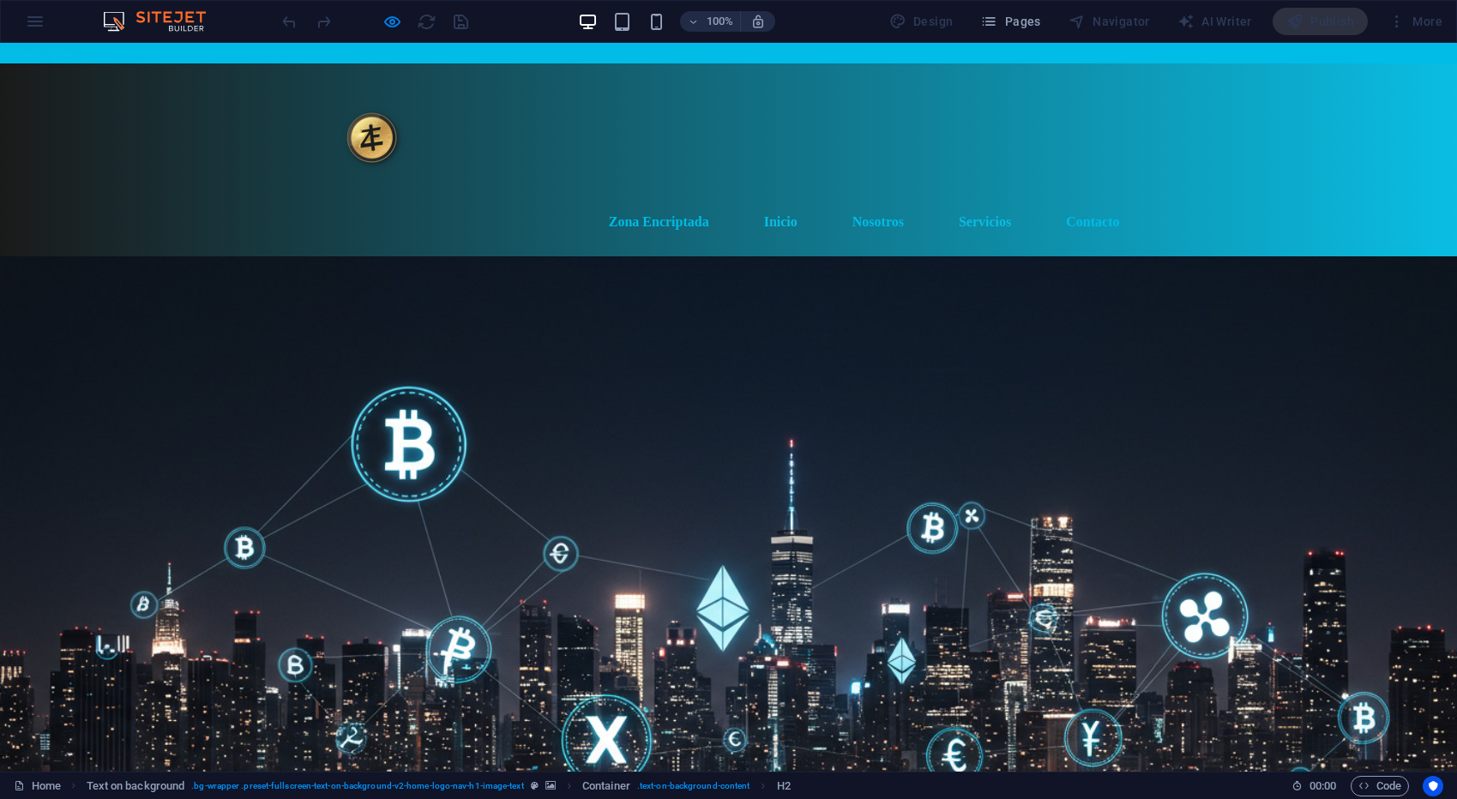
click at [997, 201] on link "Servicios" at bounding box center [985, 221] width 80 height 41
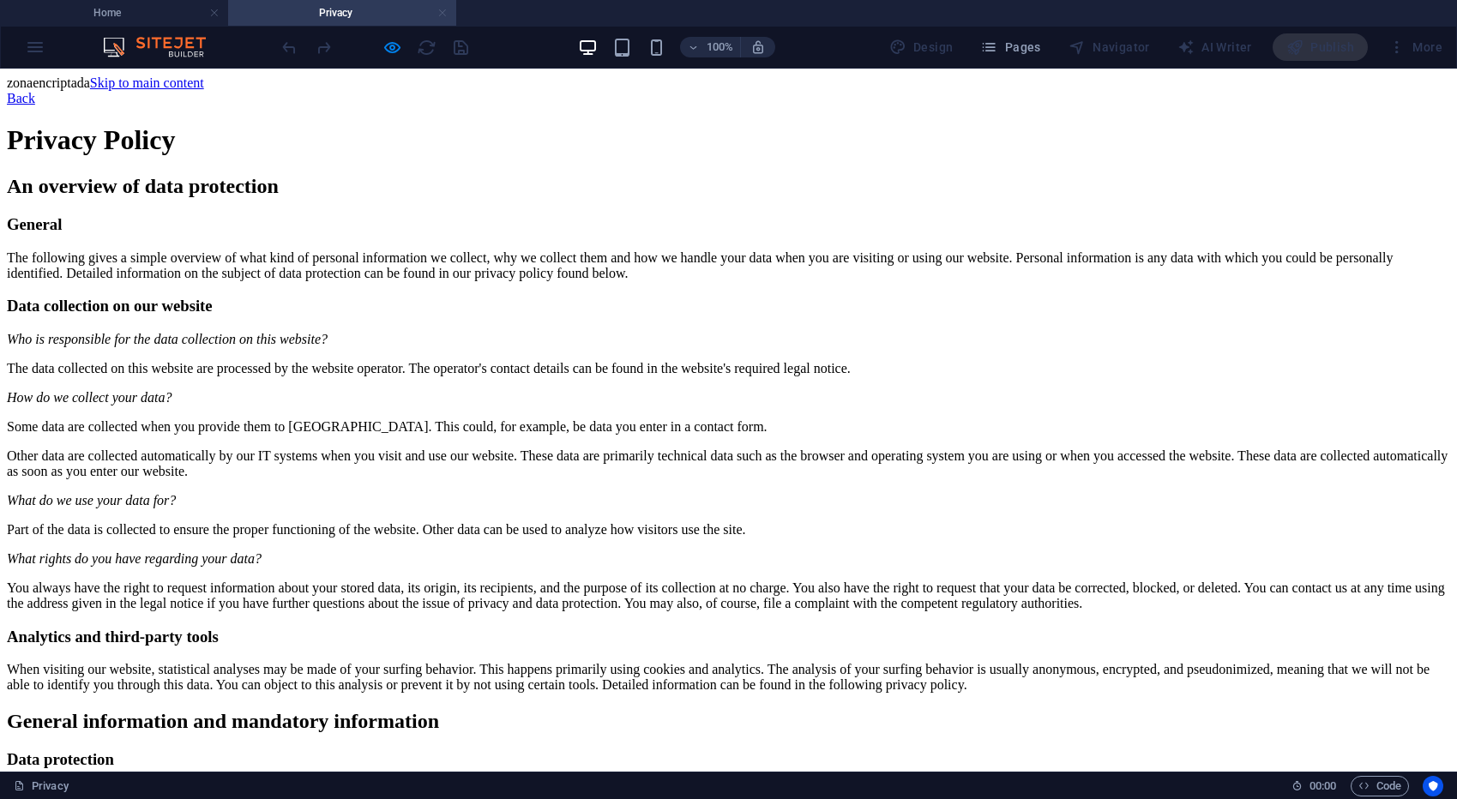
click at [441, 12] on link at bounding box center [442, 13] width 10 height 16
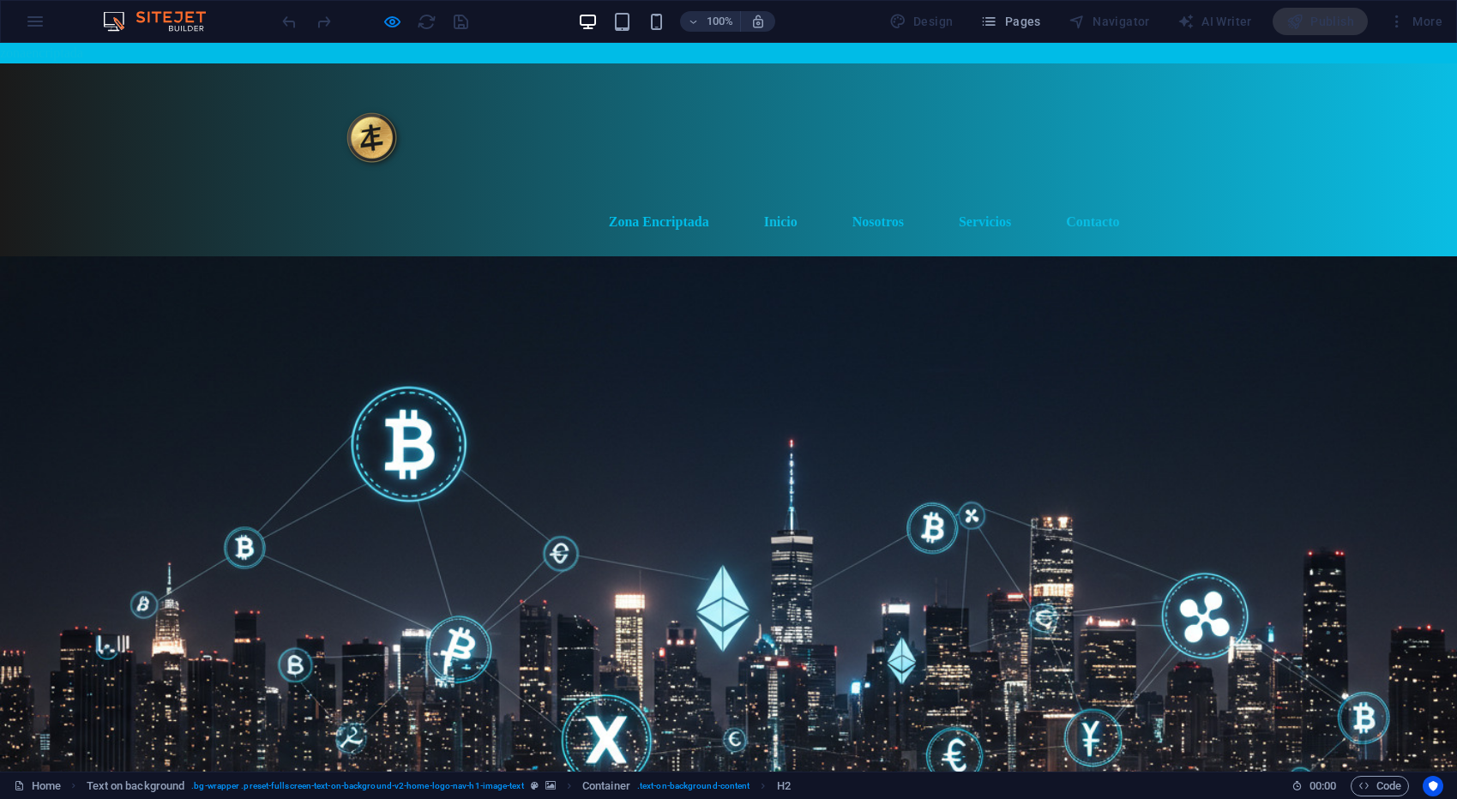
click at [1099, 201] on link "Contacto" at bounding box center [1092, 221] width 81 height 41
